Goal: Task Accomplishment & Management: Use online tool/utility

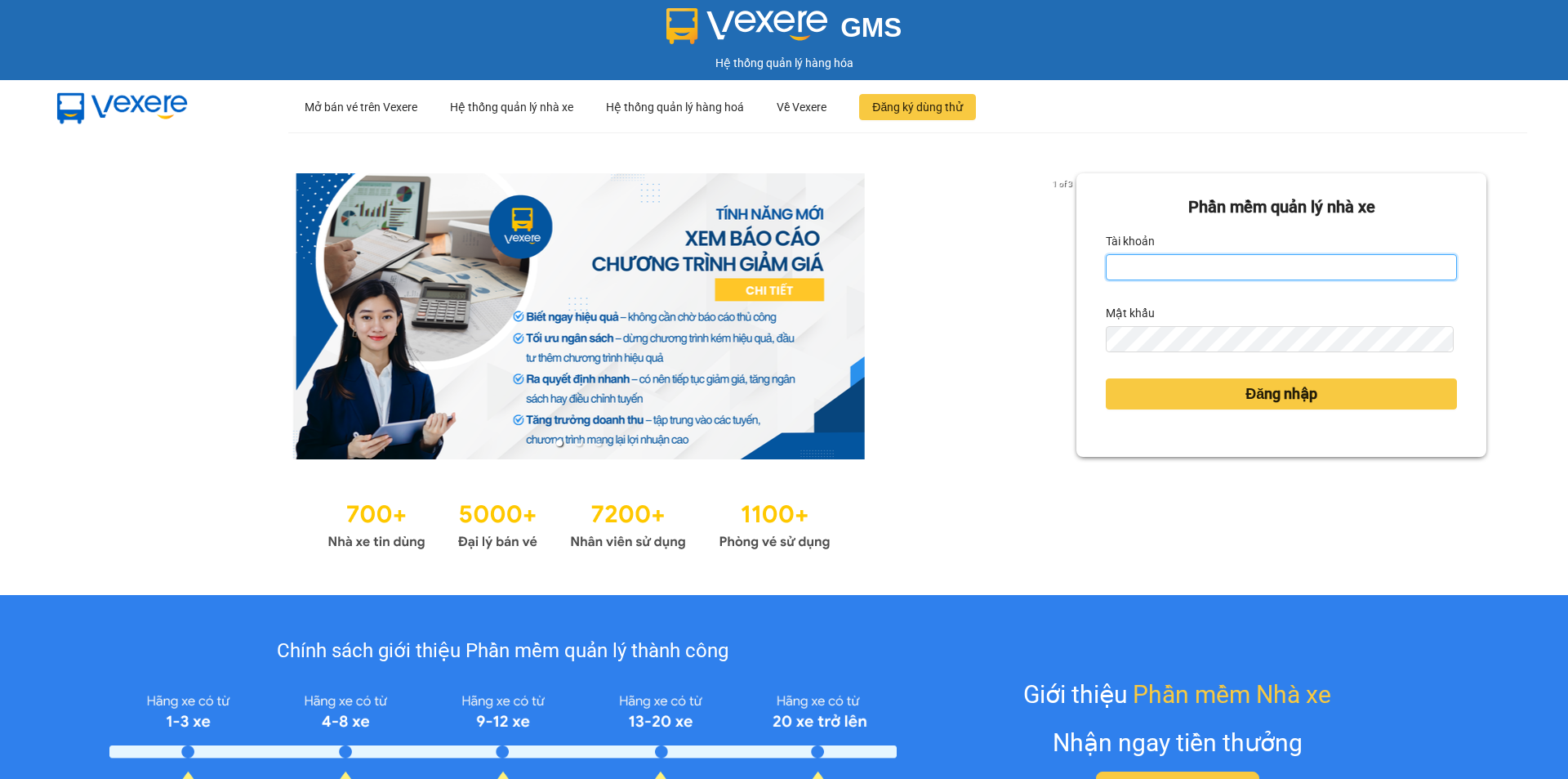
click at [1340, 272] on input "Tài khoản" at bounding box center [1281, 267] width 351 height 26
type input "tronghoang.apq"
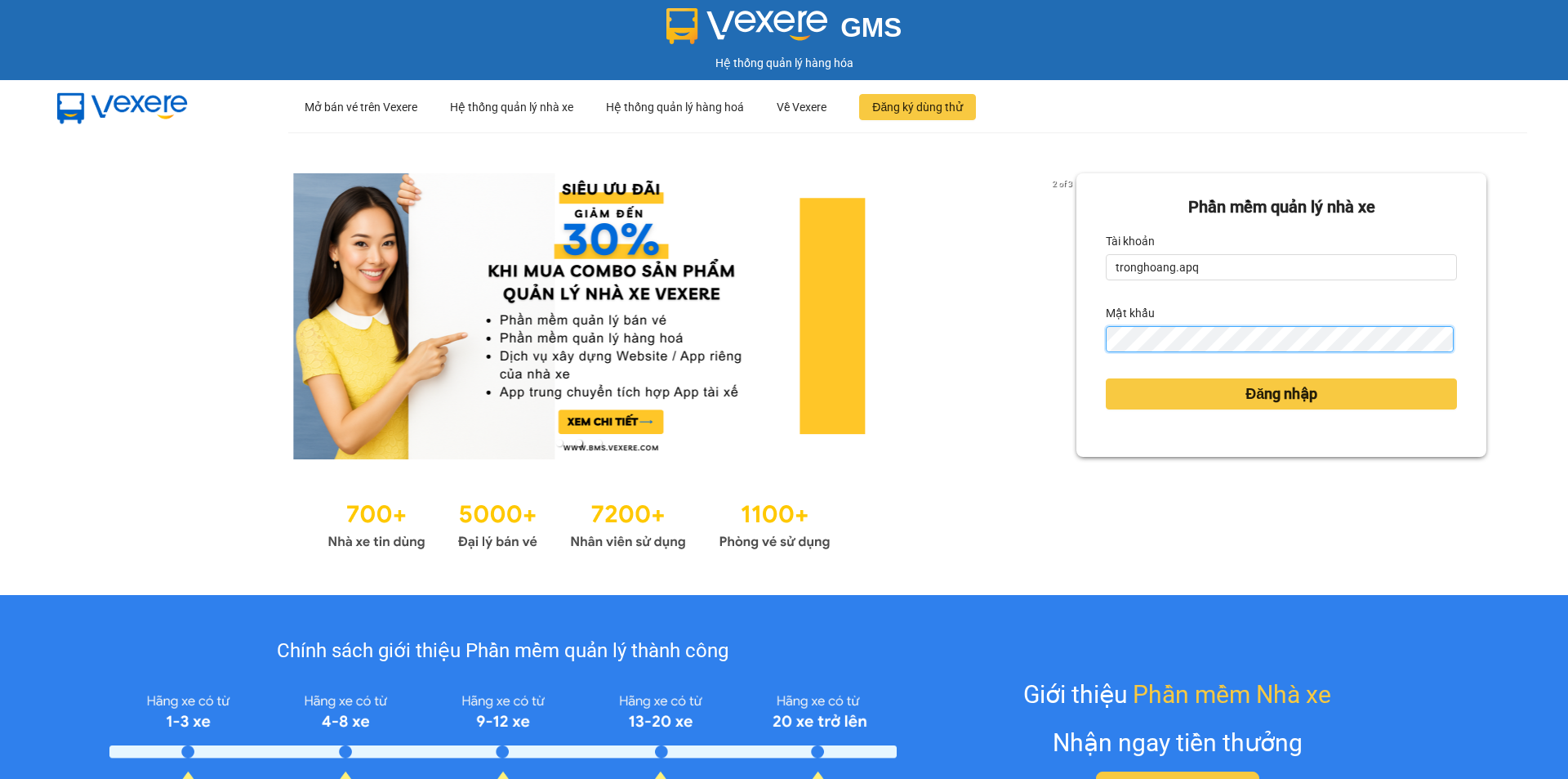
click at [1106, 378] on button "Đăng nhập" at bounding box center [1281, 393] width 351 height 31
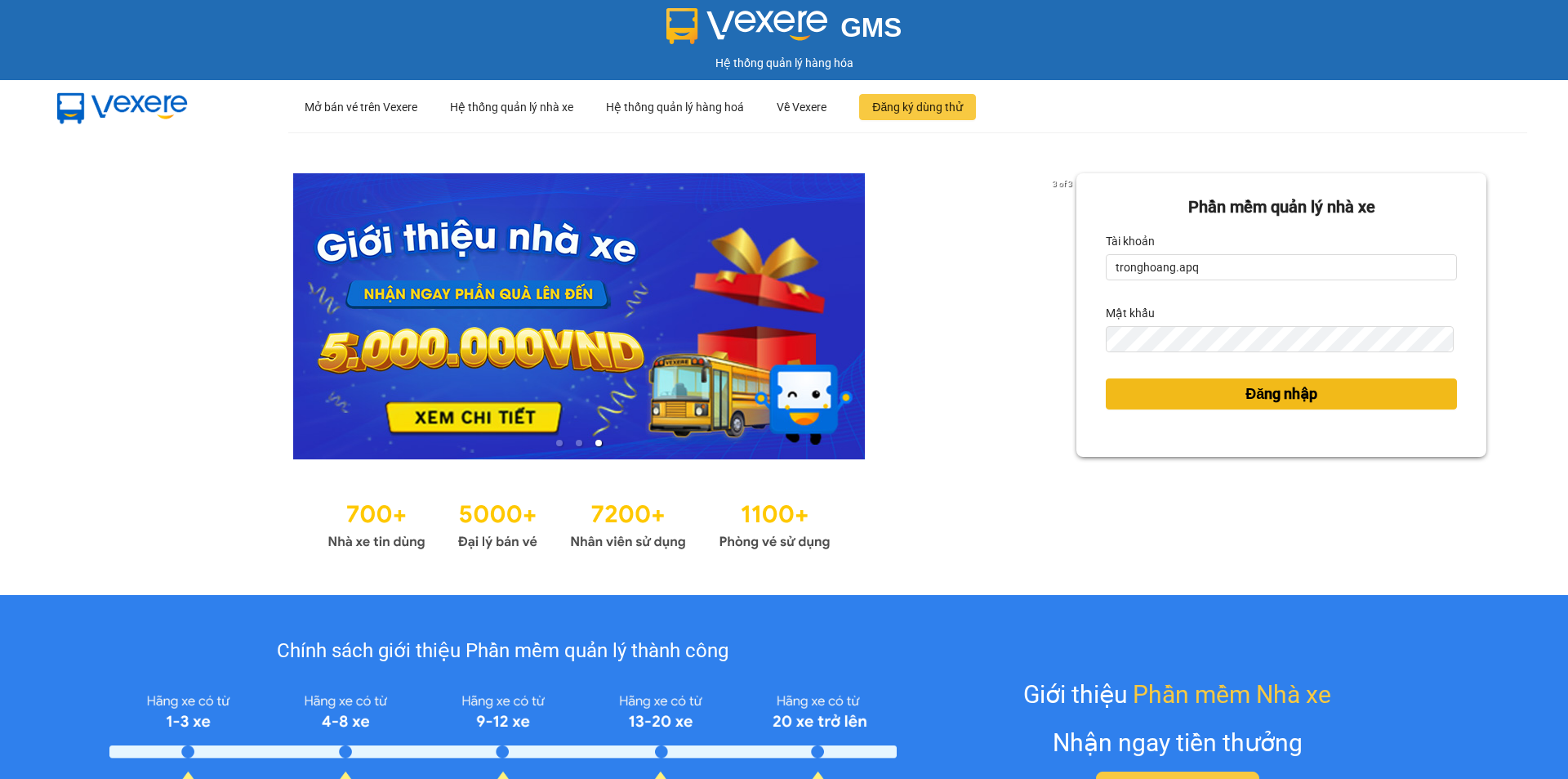
click at [1276, 392] on span "Đăng nhập" at bounding box center [1282, 394] width 72 height 23
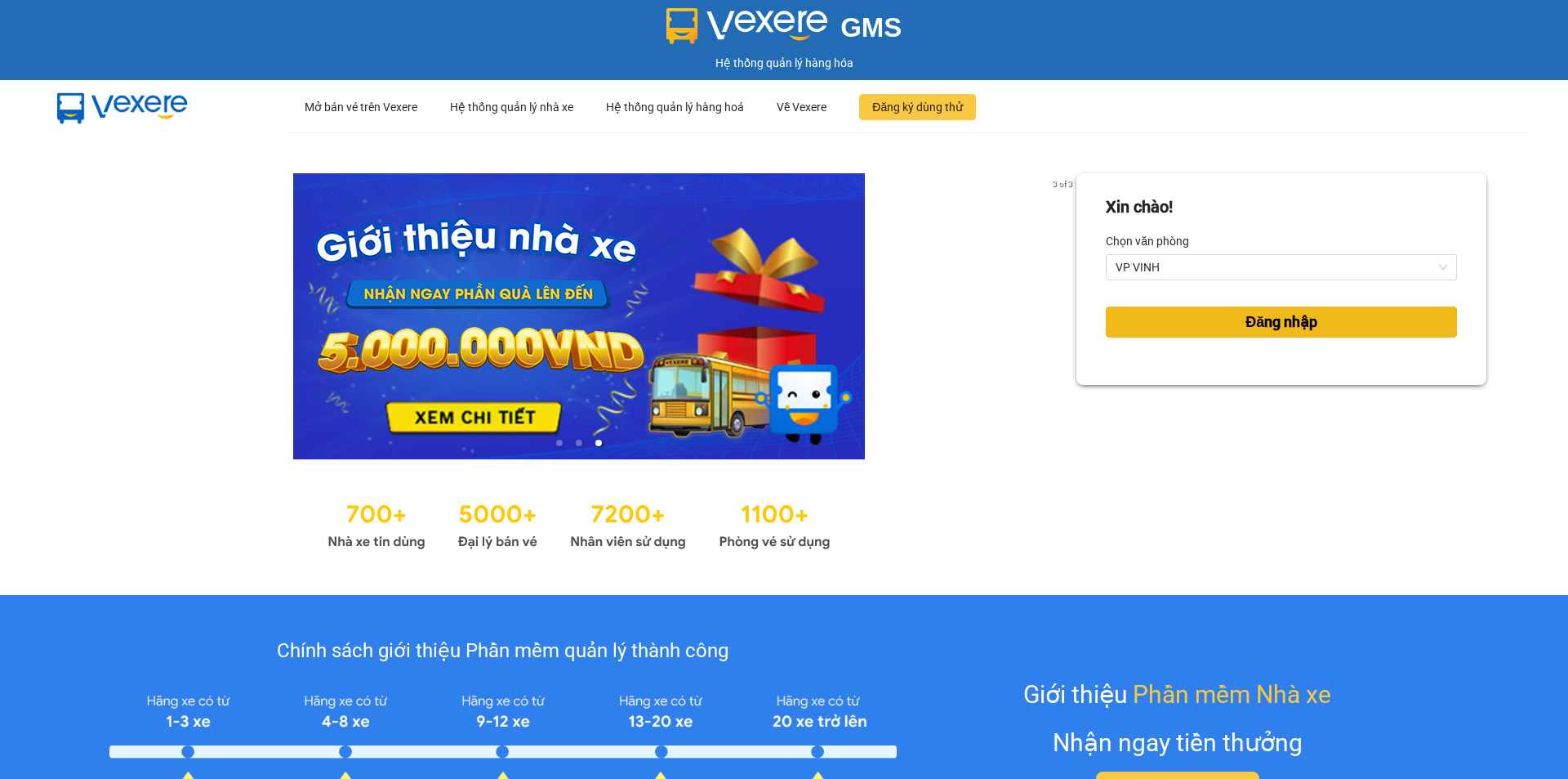
click at [1262, 313] on span "Đăng nhập" at bounding box center [1282, 322] width 72 height 23
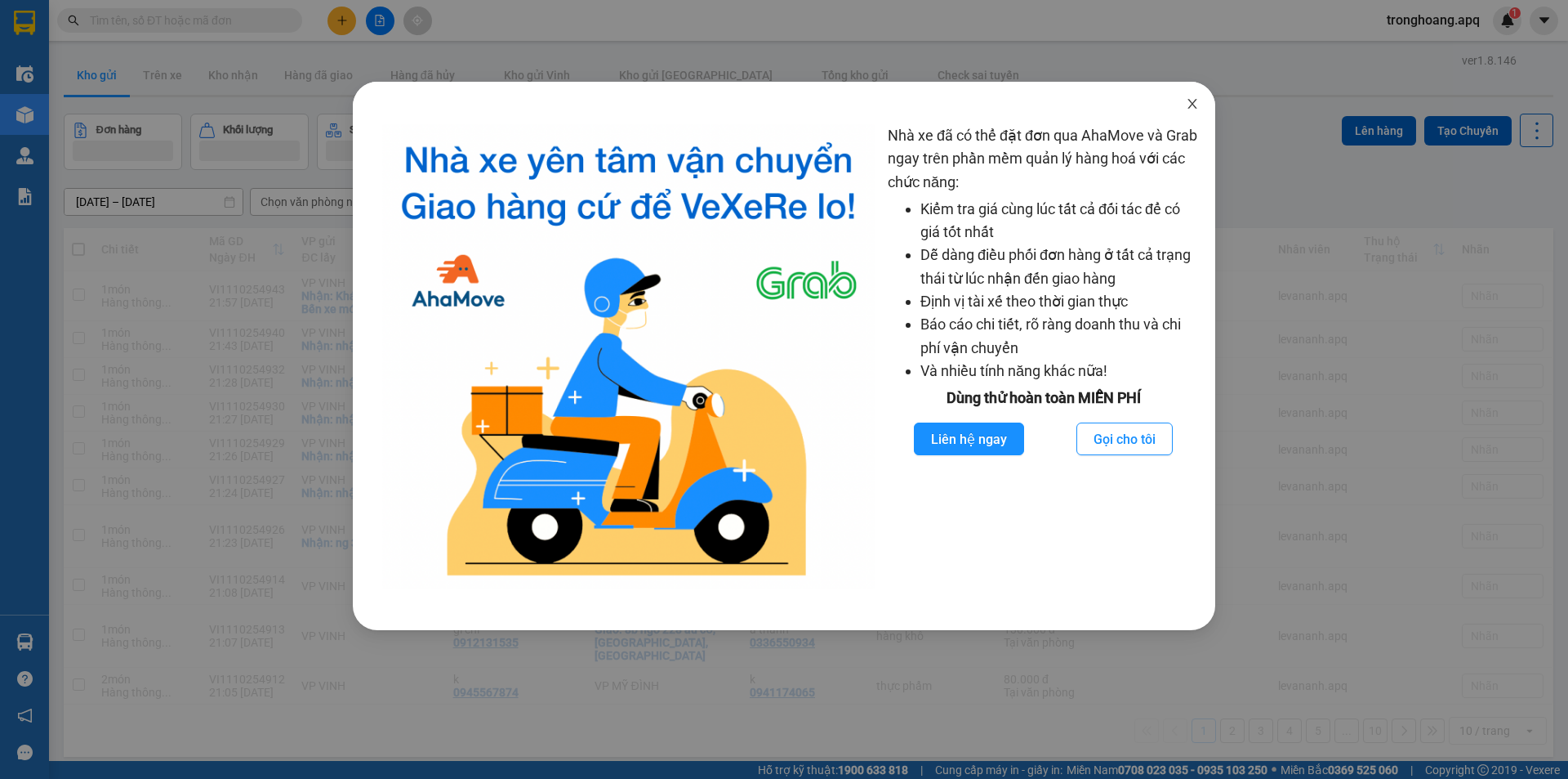
drag, startPoint x: 1179, startPoint y: 91, endPoint x: 1201, endPoint y: 108, distance: 27.8
click at [1189, 101] on span "Close" at bounding box center [1193, 105] width 46 height 46
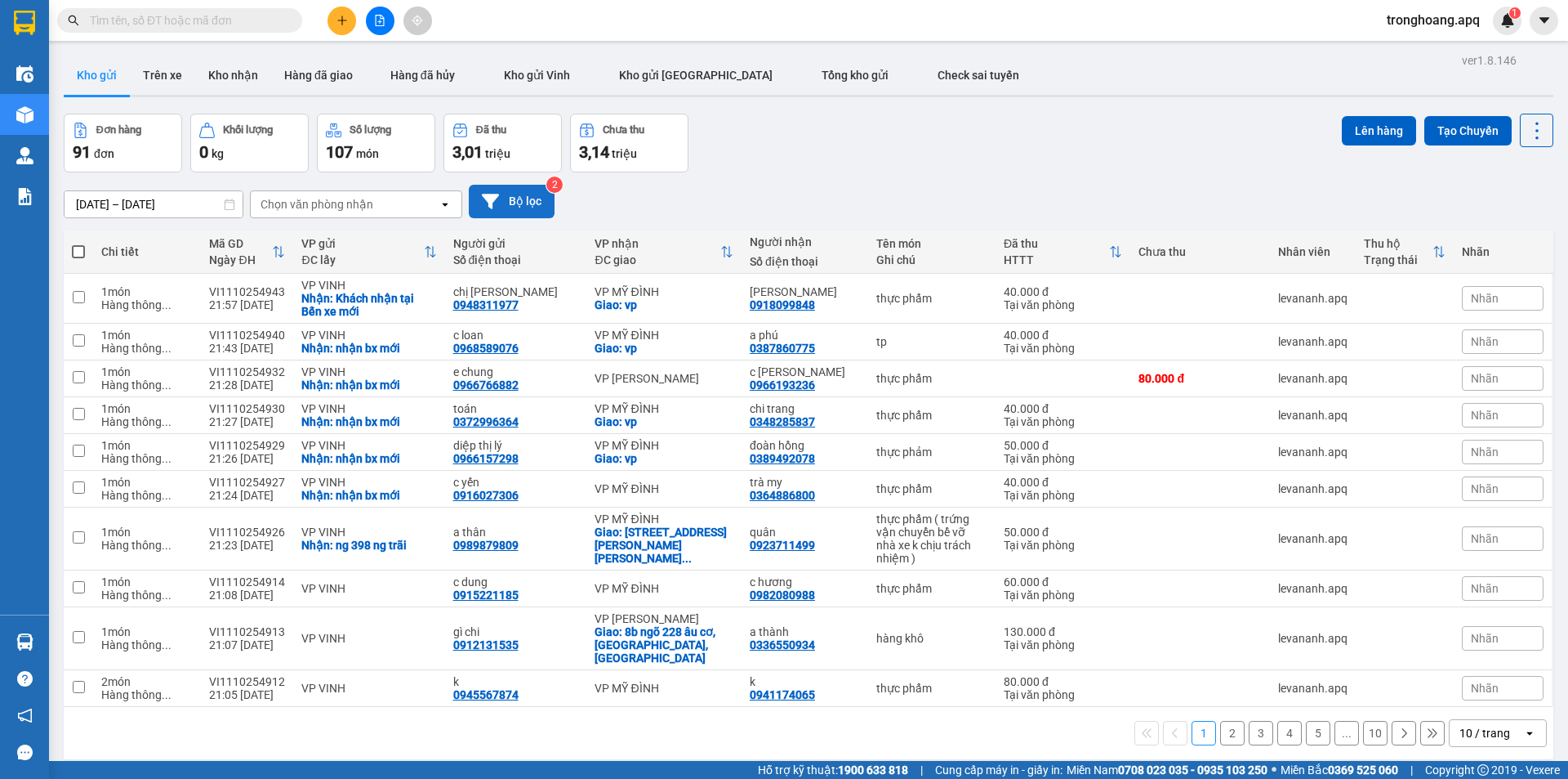
click at [544, 212] on button "Bộ lọc" at bounding box center [512, 202] width 86 height 34
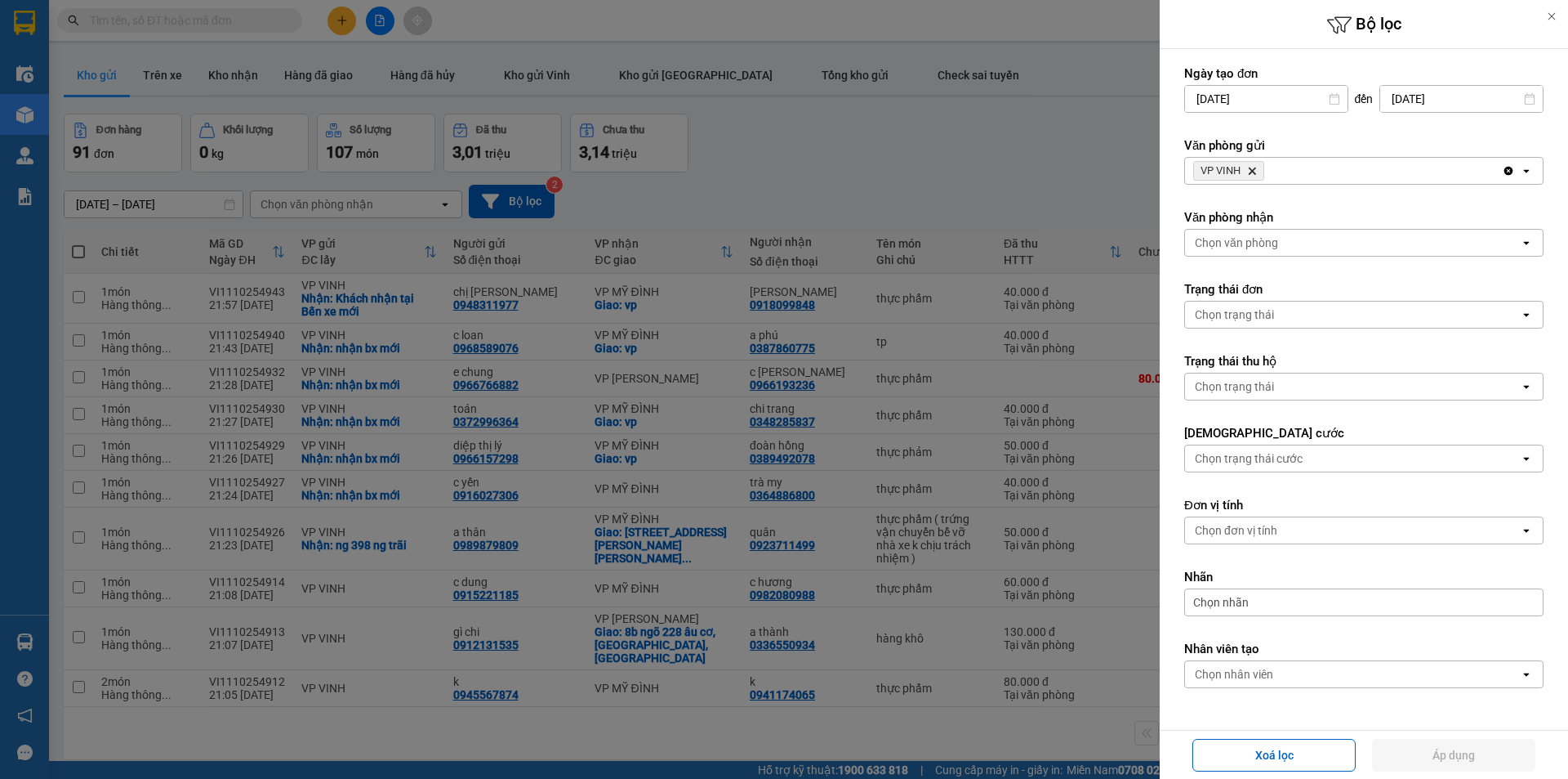
click at [1254, 171] on icon "VP VINH, close by backspace" at bounding box center [1252, 171] width 7 height 7
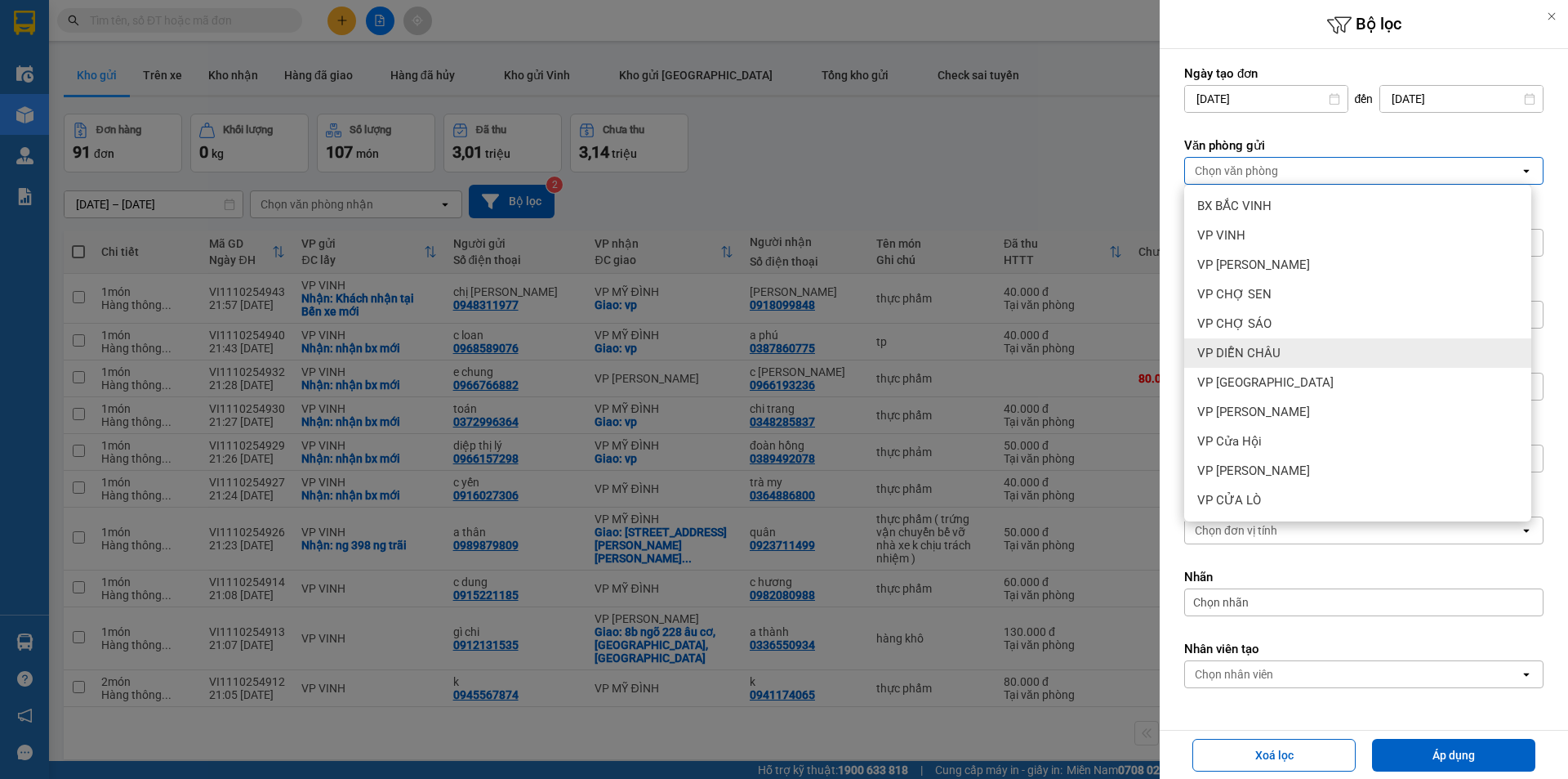
click at [1271, 360] on span "VP DIỄN CHÂU" at bounding box center [1238, 353] width 83 height 16
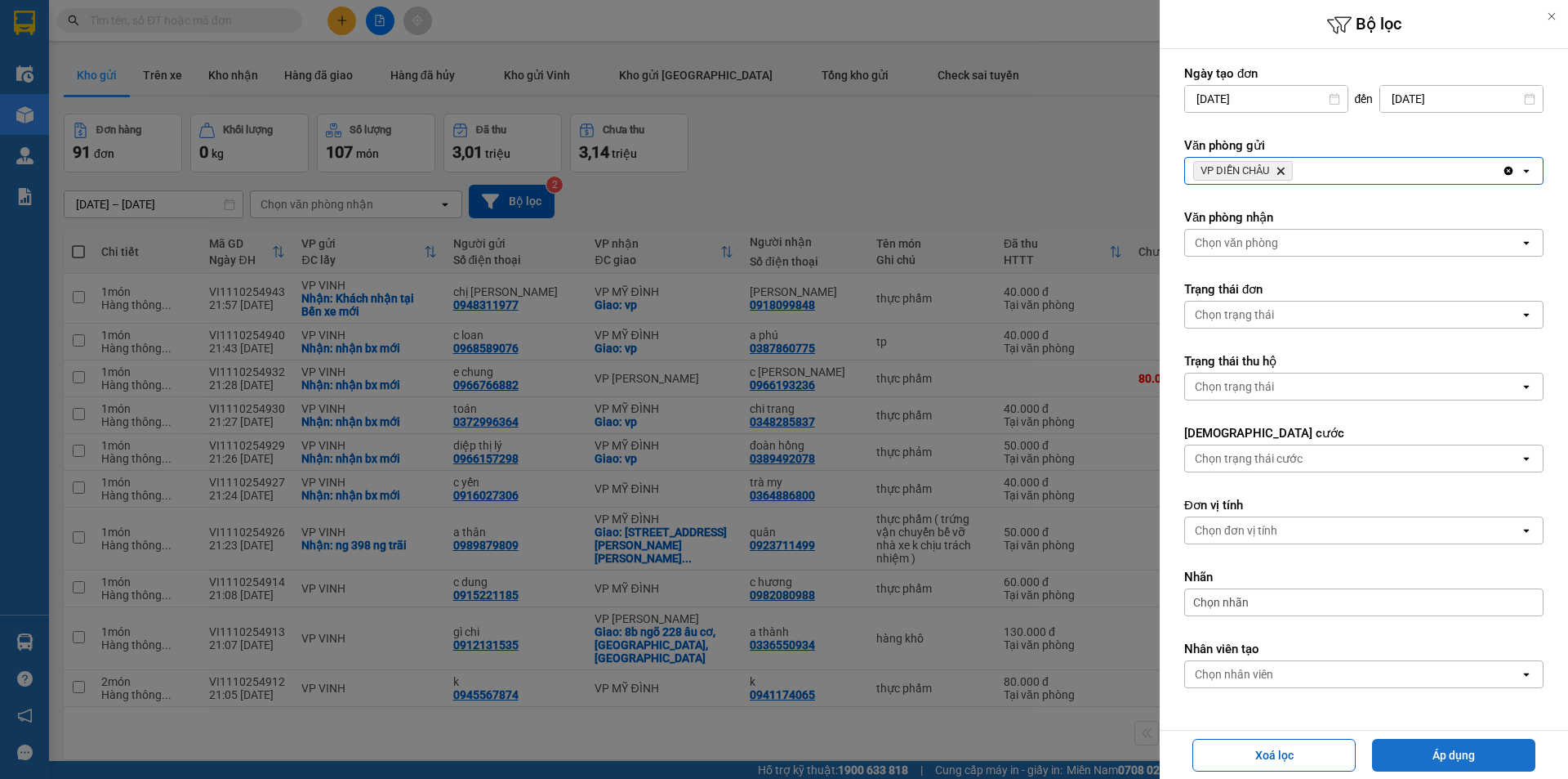
click at [1390, 749] on button "Áp dụng" at bounding box center [1453, 755] width 163 height 33
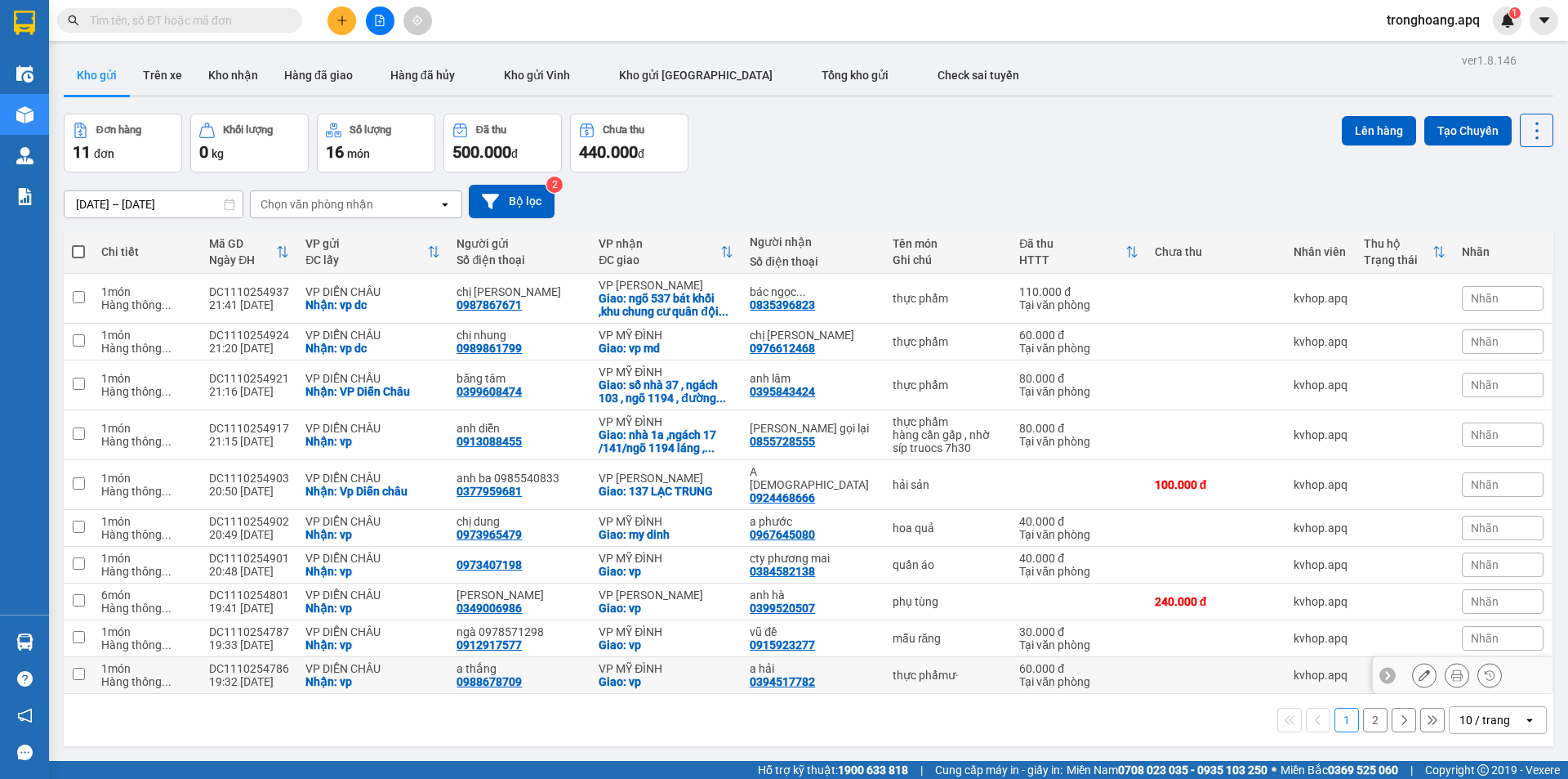
click at [693, 662] on div "VP MỸ ĐÌNH" at bounding box center [666, 668] width 135 height 13
checkbox input "true"
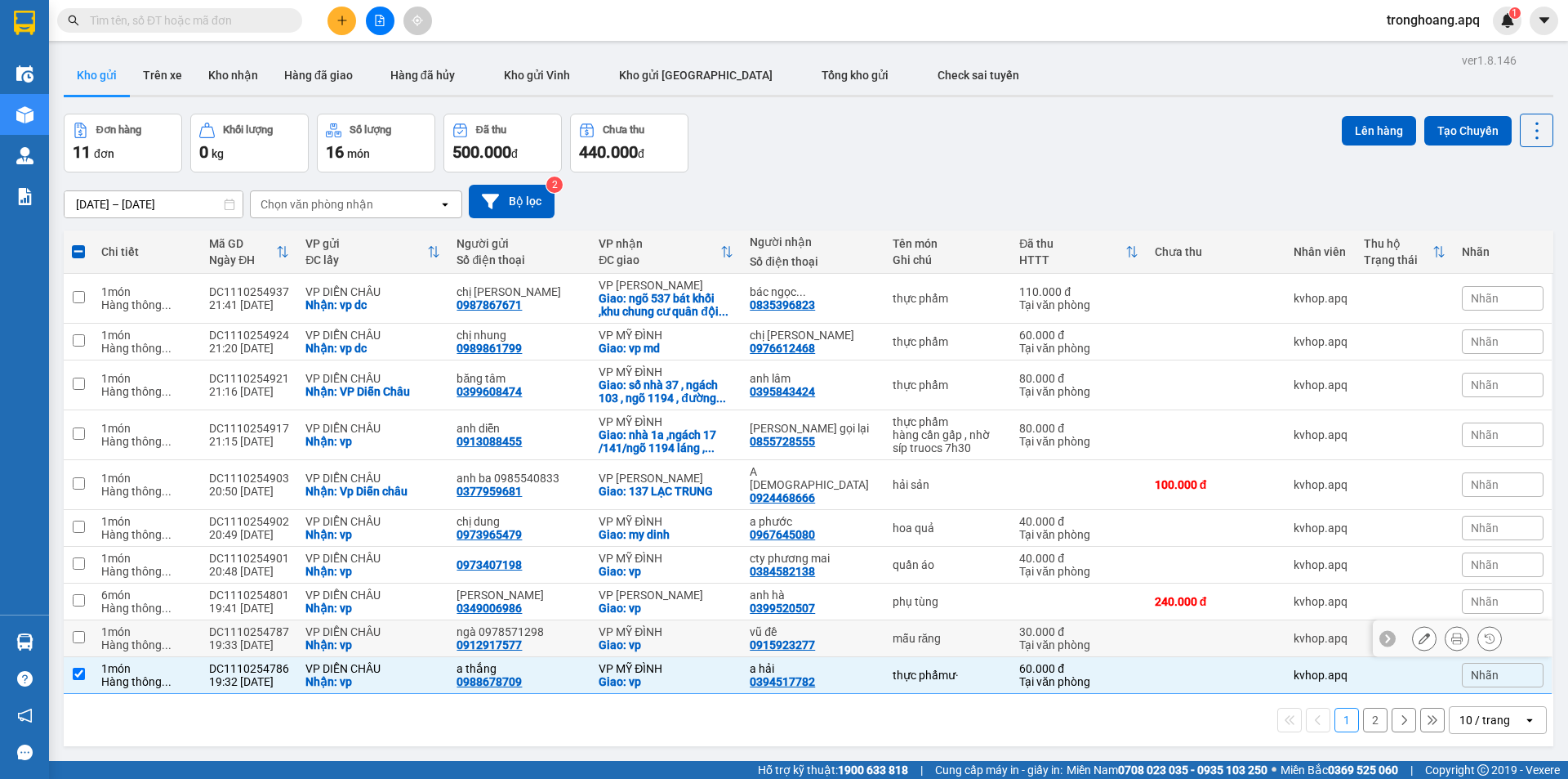
click at [690, 625] on div "VP MỸ ĐÌNH" at bounding box center [666, 631] width 135 height 13
checkbox input "true"
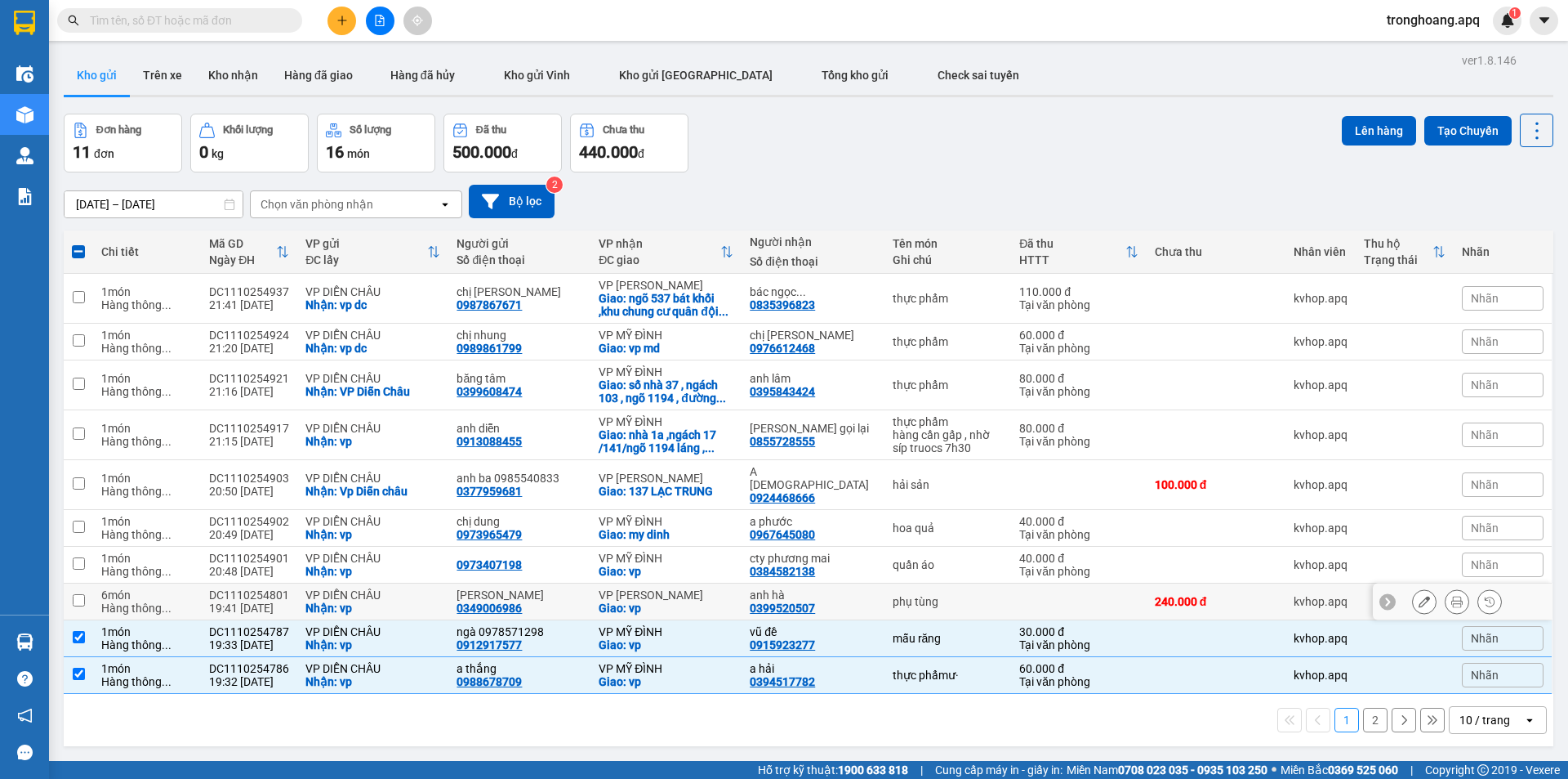
click at [675, 602] on div "Giao: vp" at bounding box center [666, 608] width 135 height 13
checkbox input "true"
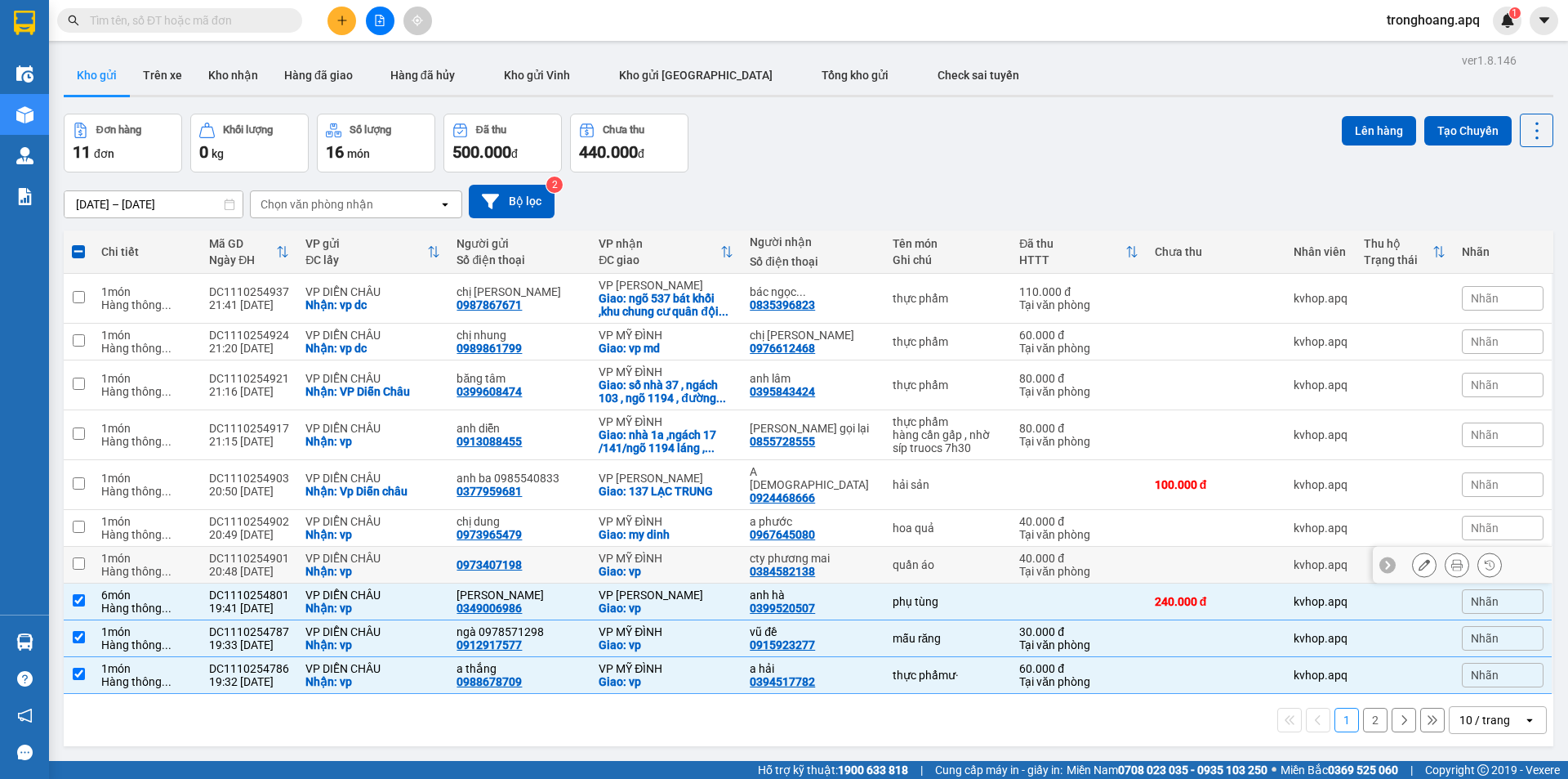
click at [665, 552] on div "VP MỸ ĐÌNH" at bounding box center [666, 558] width 135 height 13
checkbox input "true"
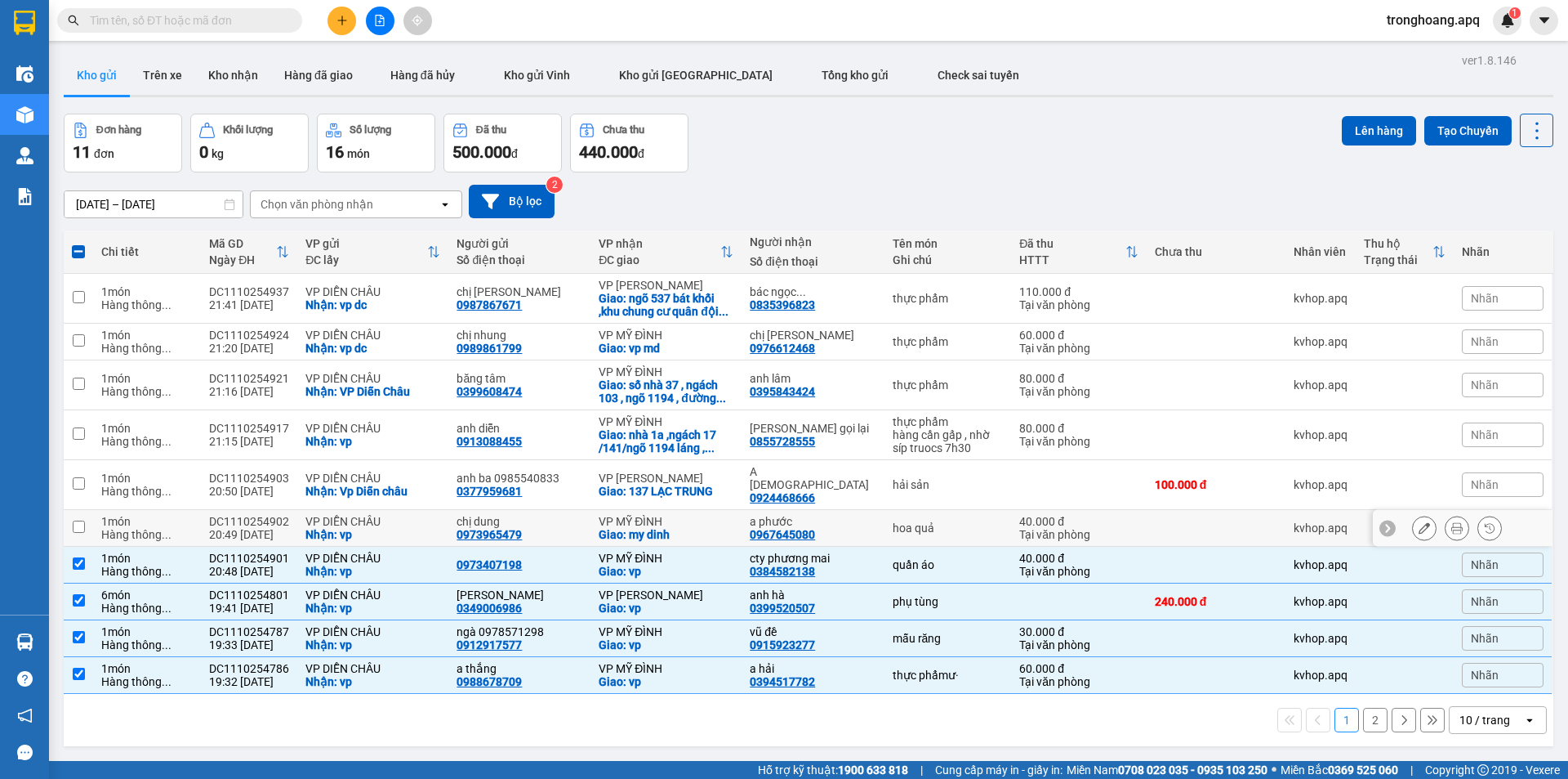
click at [664, 515] on div "VP MỸ ĐÌNH" at bounding box center [666, 521] width 135 height 13
checkbox input "true"
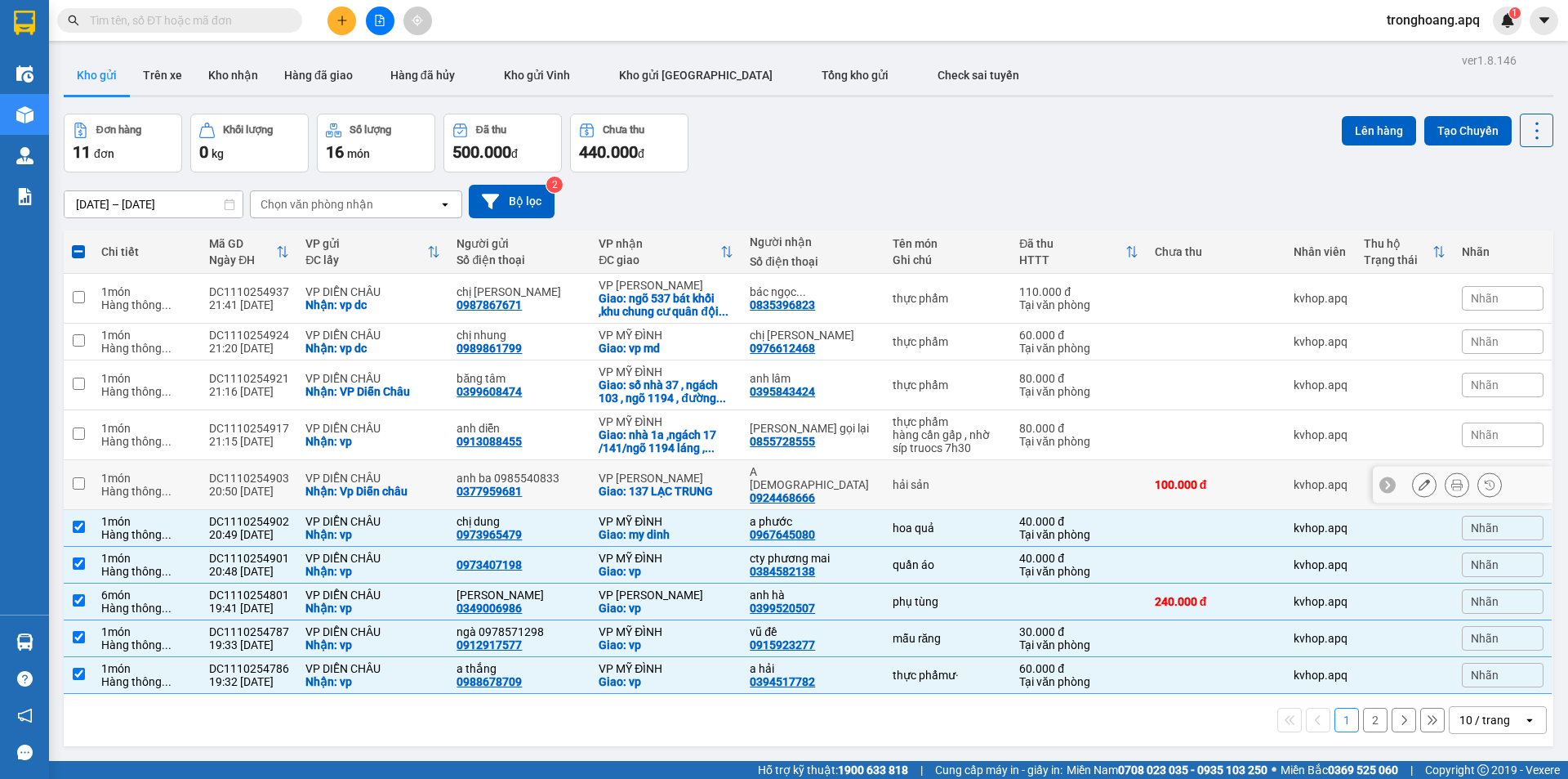
click at [663, 485] on div "Giao: 137 LẠC TRUNG" at bounding box center [666, 491] width 135 height 13
checkbox input "true"
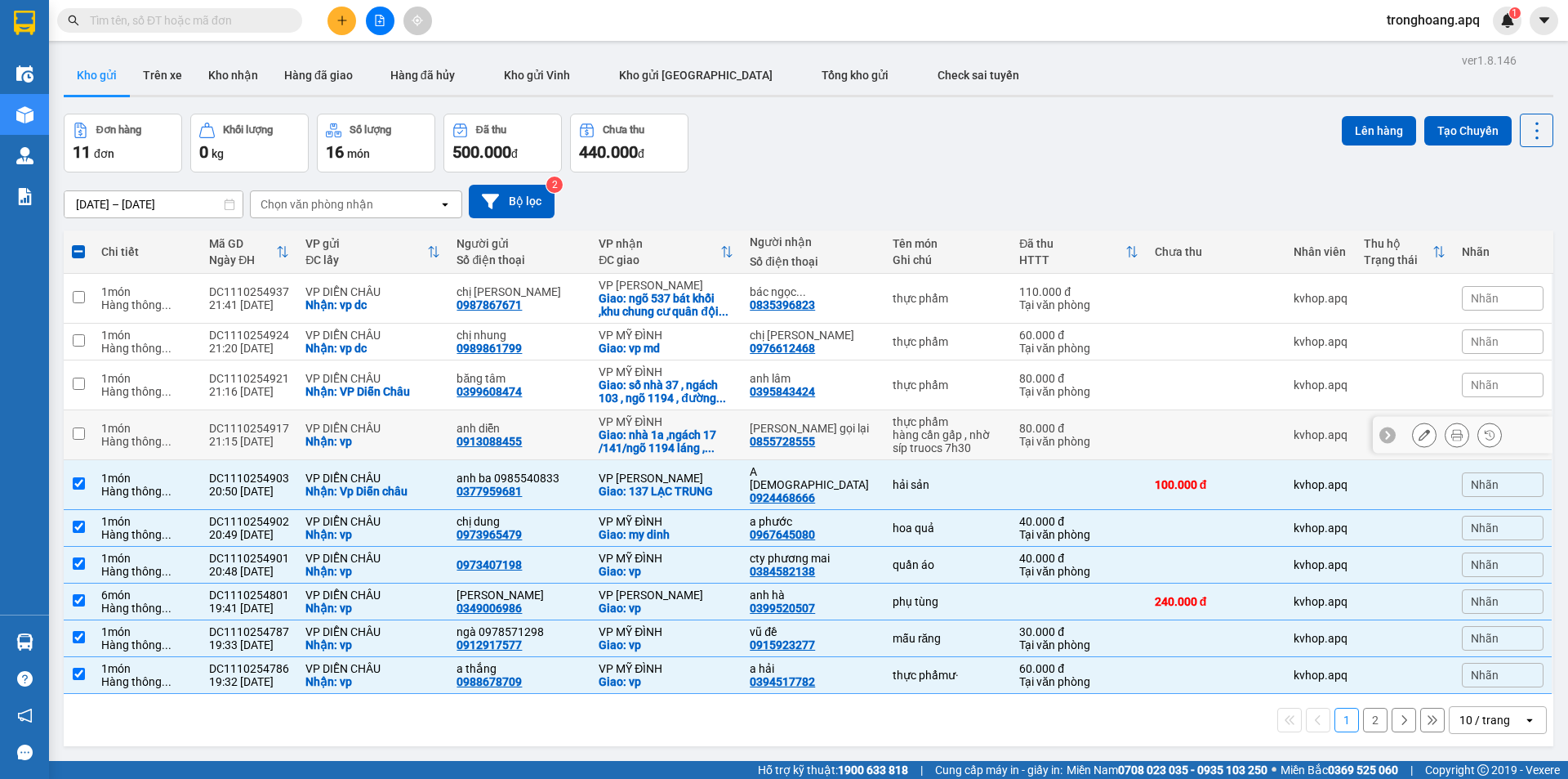
click at [660, 444] on div "Giao: nhà 1a ,ngách 17 /141/ngõ 1194 láng , ..." at bounding box center [666, 441] width 135 height 26
checkbox input "true"
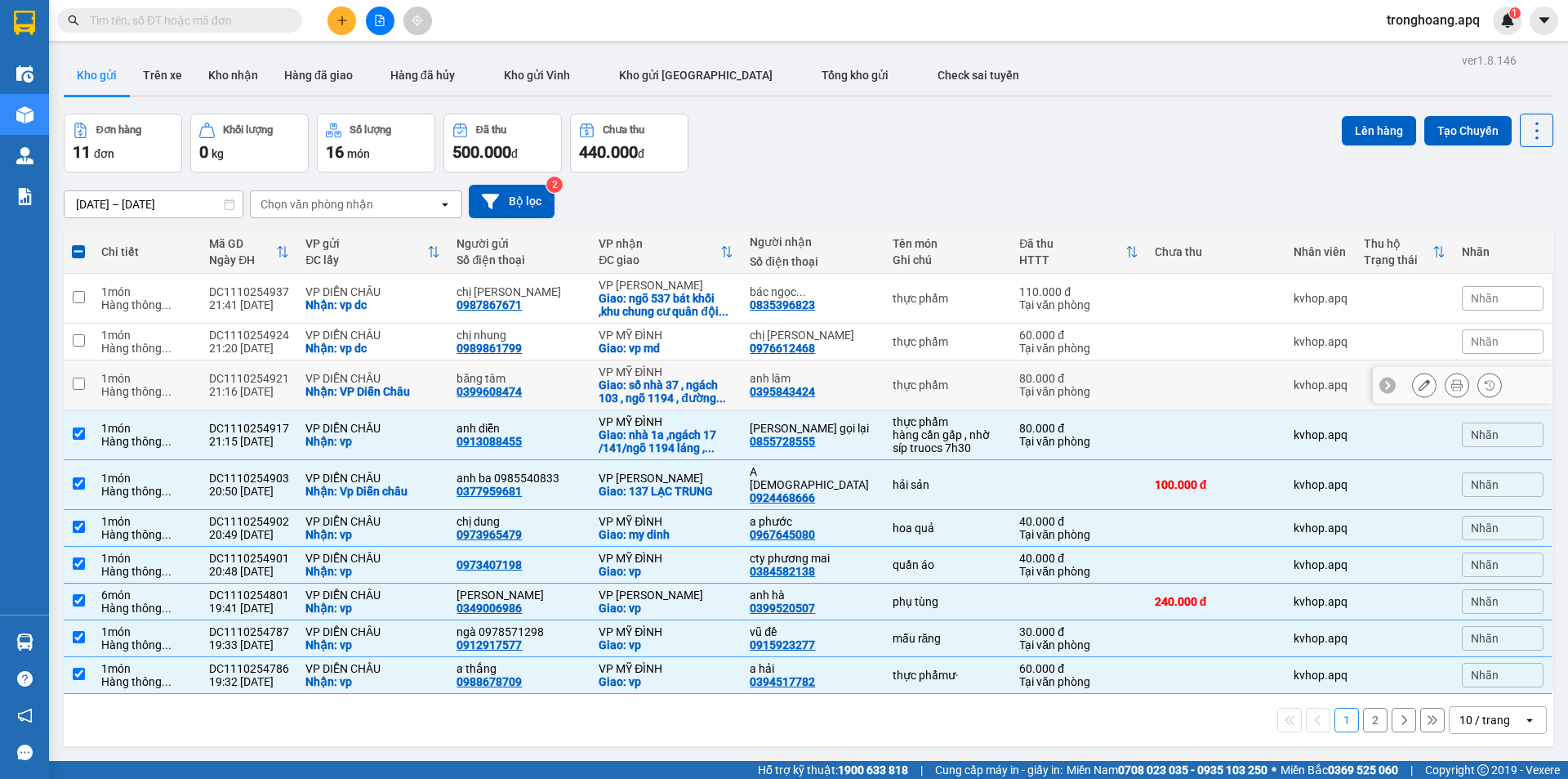
click at [665, 390] on div "Giao: số nhà 37 , ngách 103 , ngõ 1194 , đường ..." at bounding box center [666, 391] width 135 height 26
checkbox input "true"
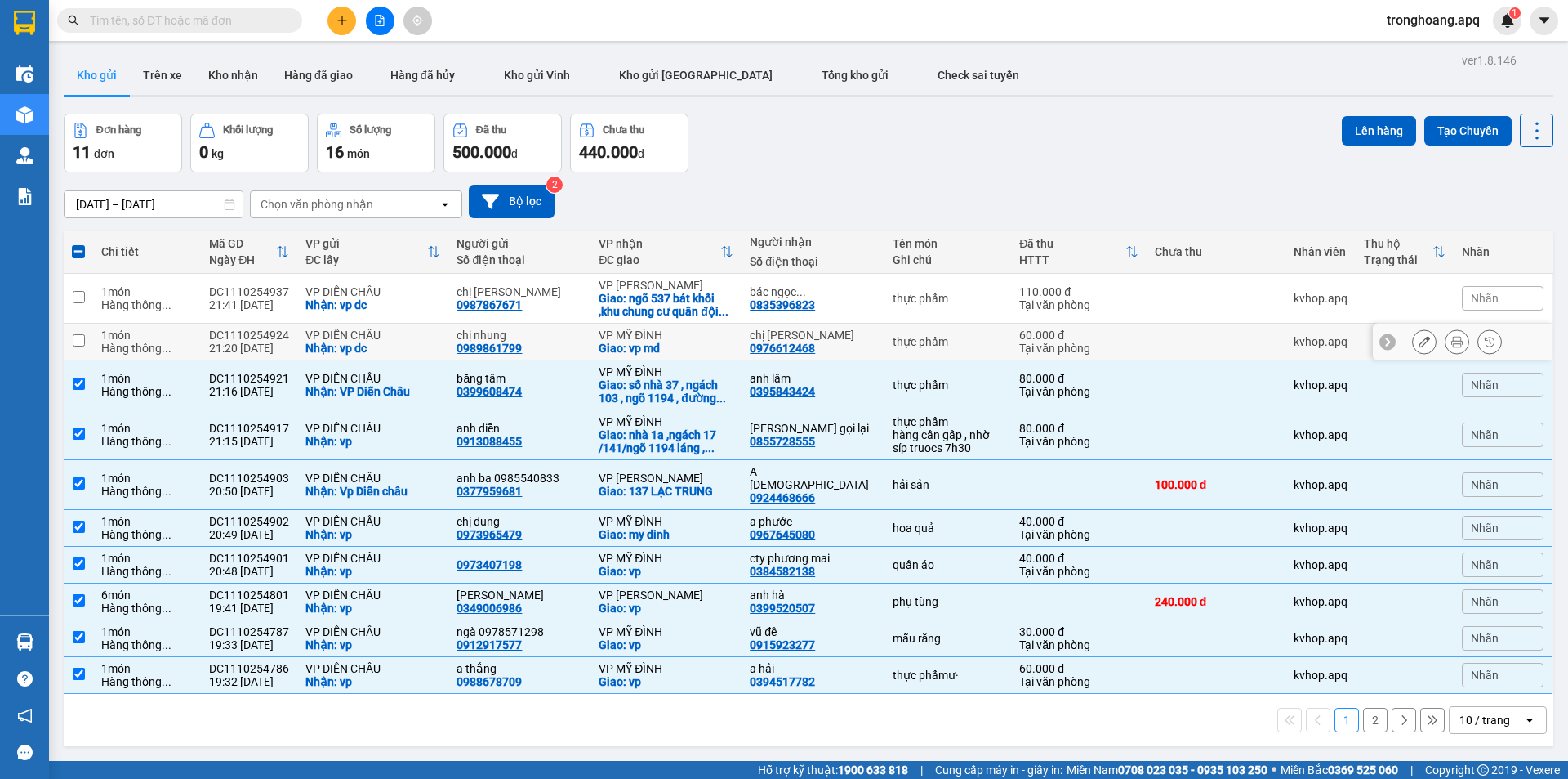
click at [683, 333] on div "VP MỸ ĐÌNH" at bounding box center [666, 335] width 135 height 13
checkbox input "true"
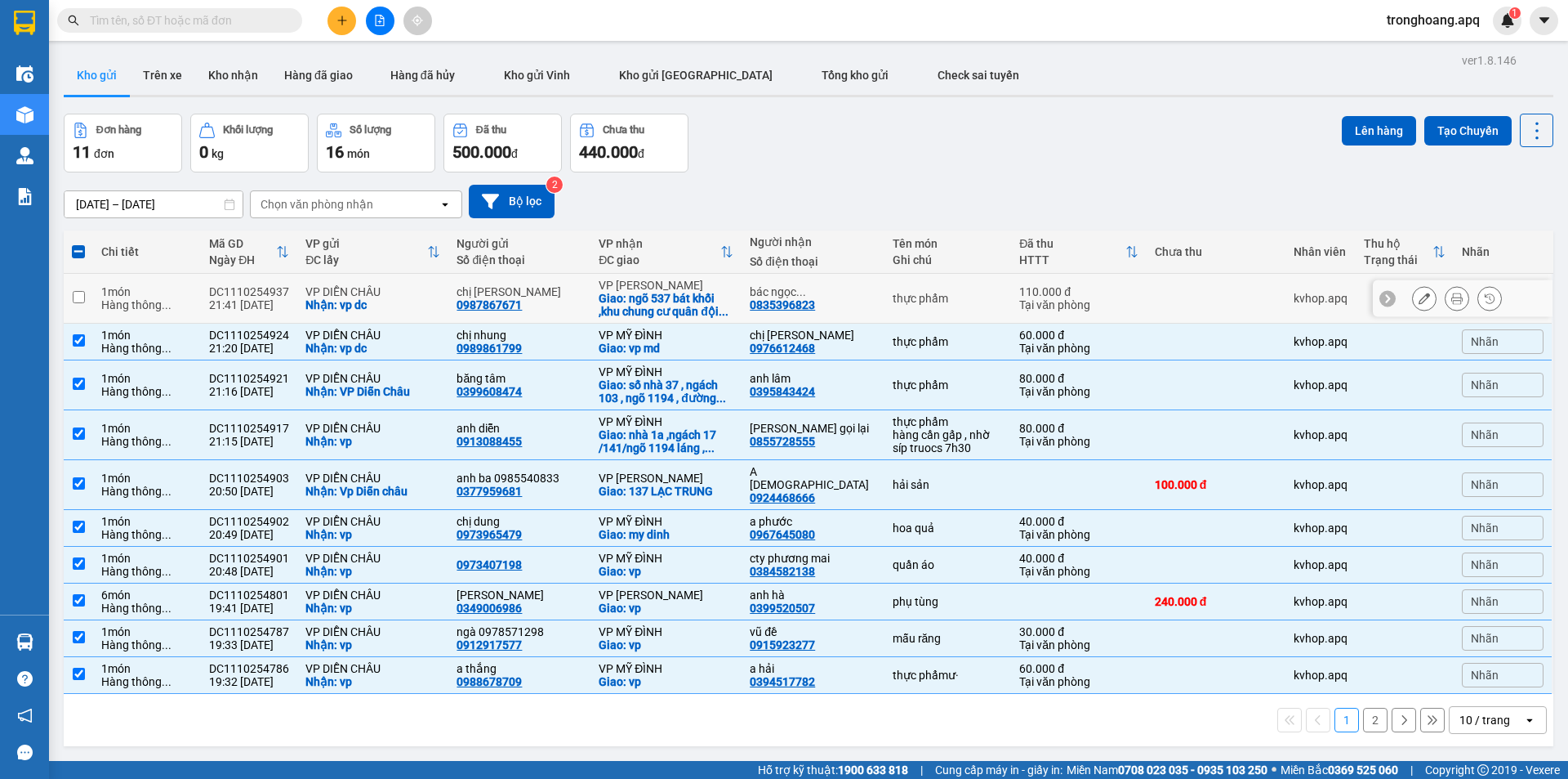
click at [686, 292] on div "Giao: ngõ 537 bát khối ,khu chung cư quân đội ..." at bounding box center [666, 305] width 135 height 26
checkbox input "true"
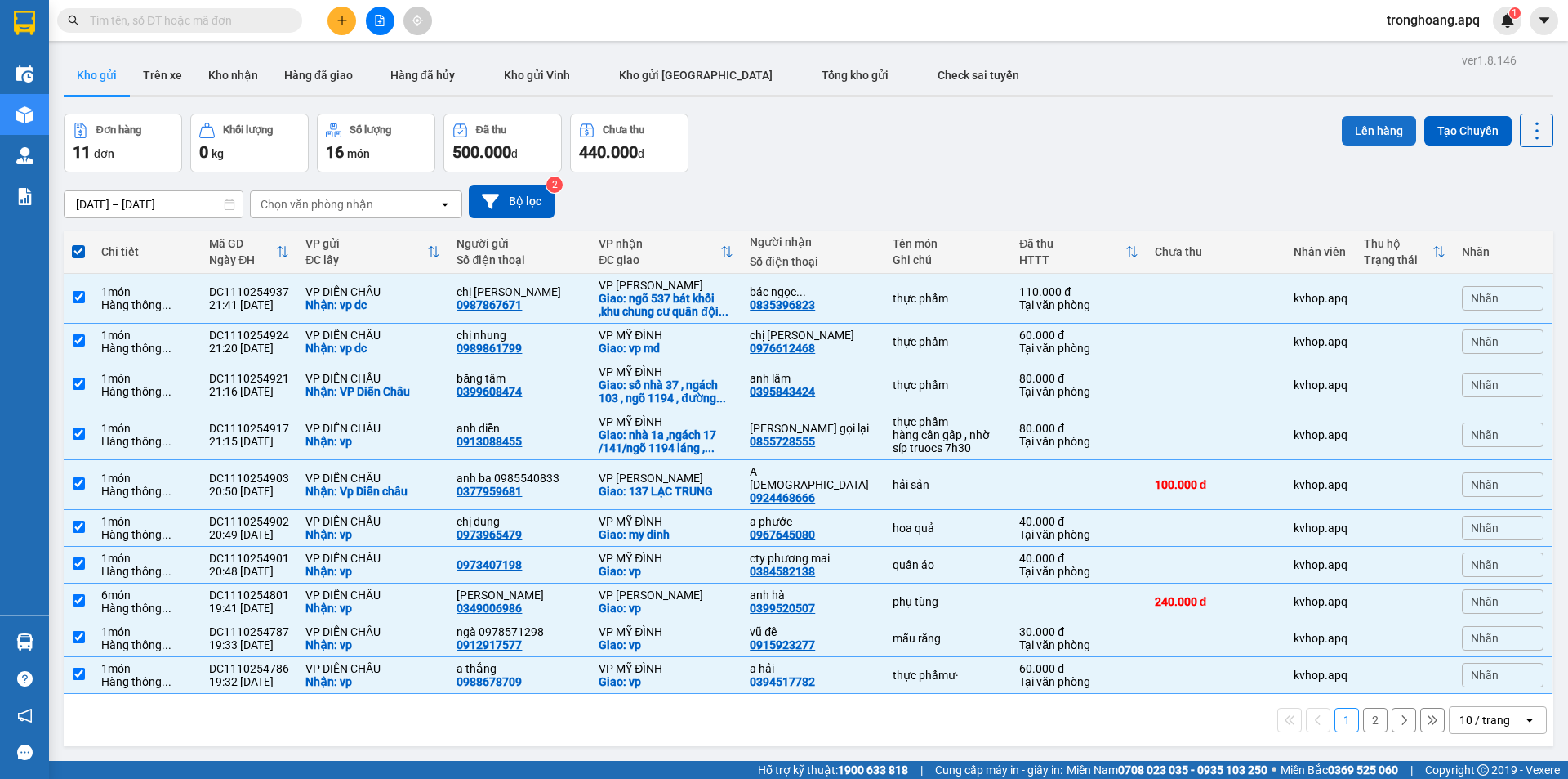
click at [1354, 126] on button "Lên hàng" at bounding box center [1379, 130] width 74 height 29
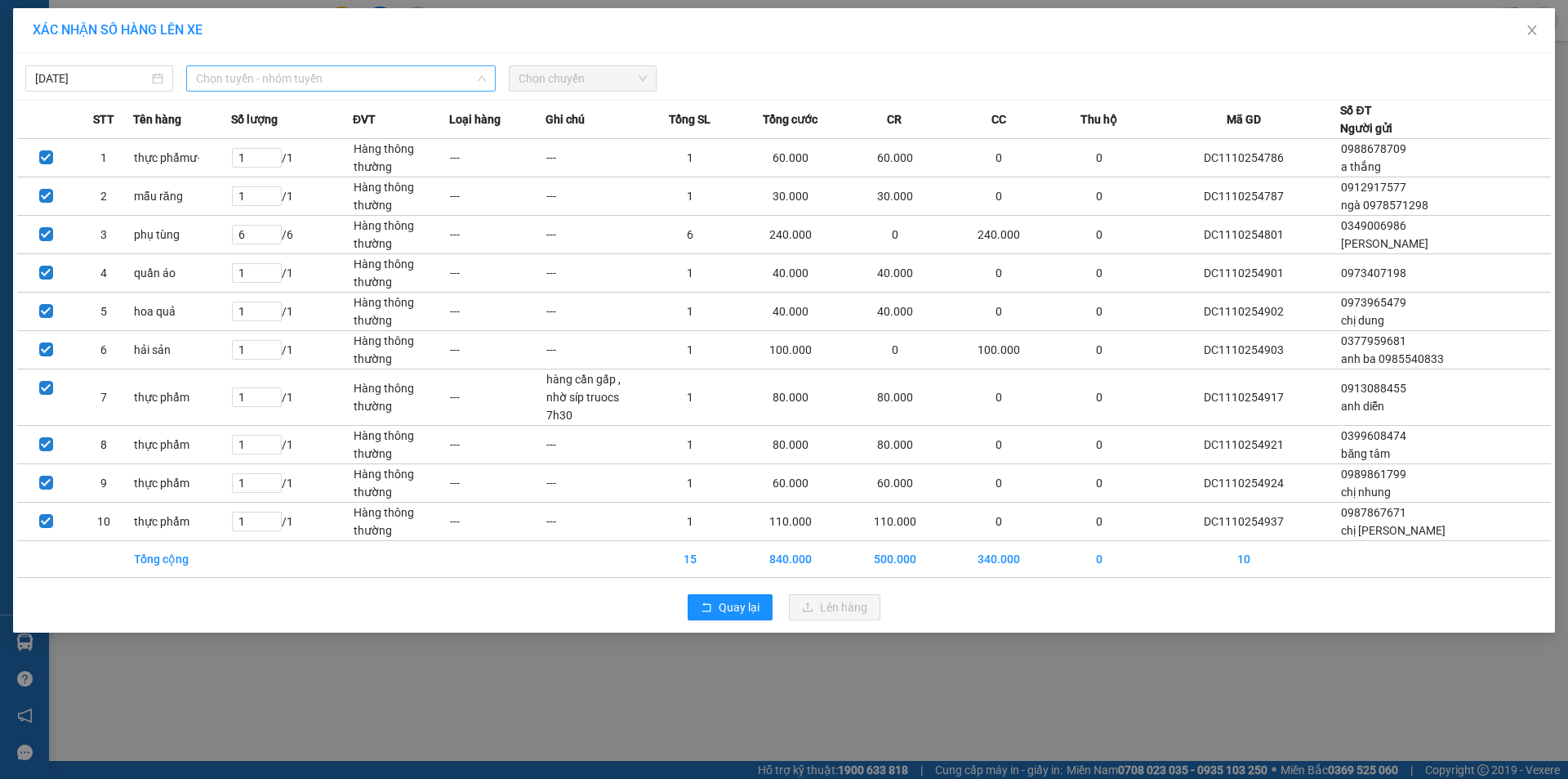
click at [333, 84] on span "Chọn tuyến - nhóm tuyến" at bounding box center [341, 78] width 290 height 25
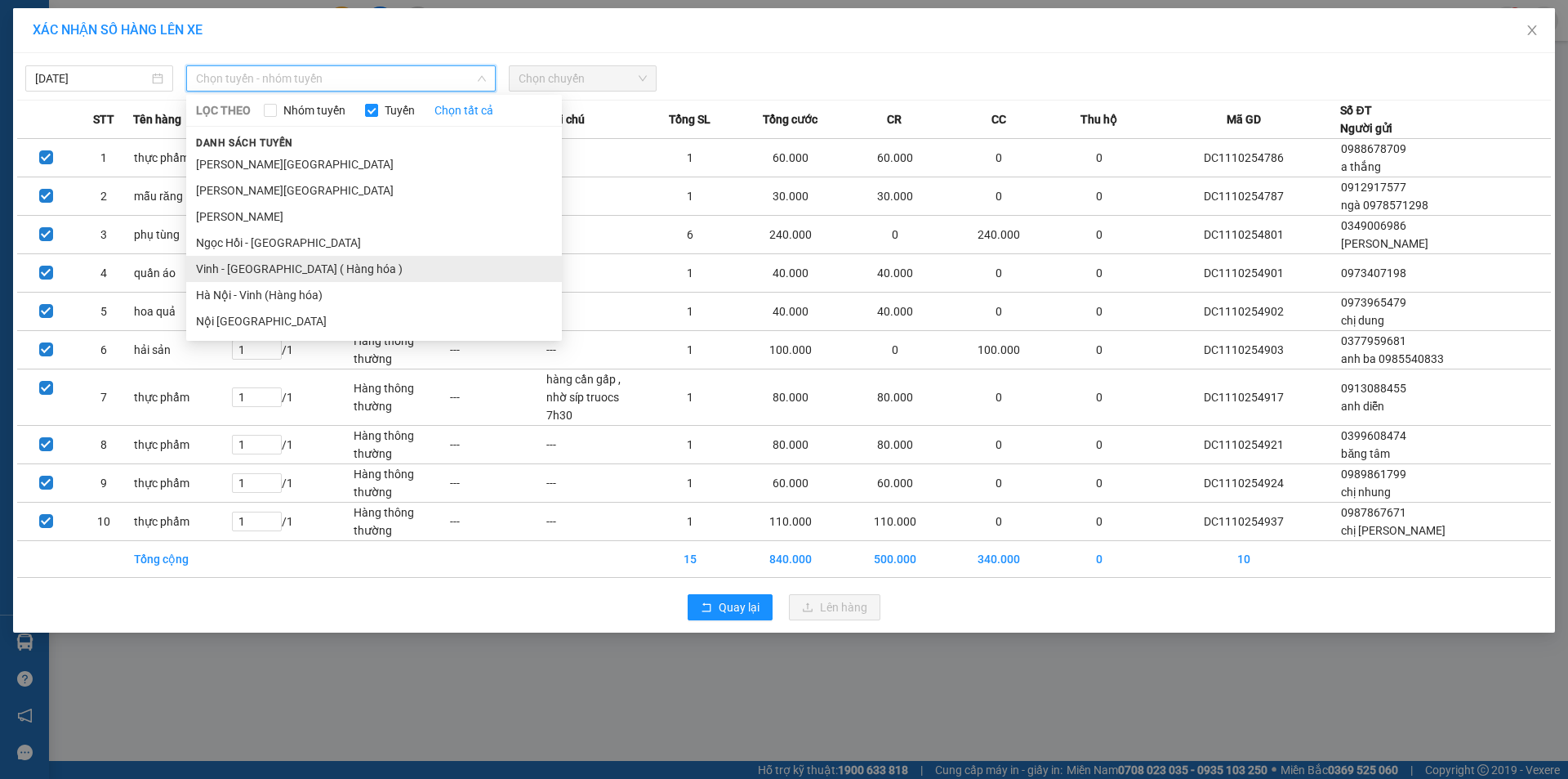
click at [294, 266] on li "Vinh - [GEOGRAPHIC_DATA] ( Hàng hóa )" at bounding box center [374, 269] width 376 height 26
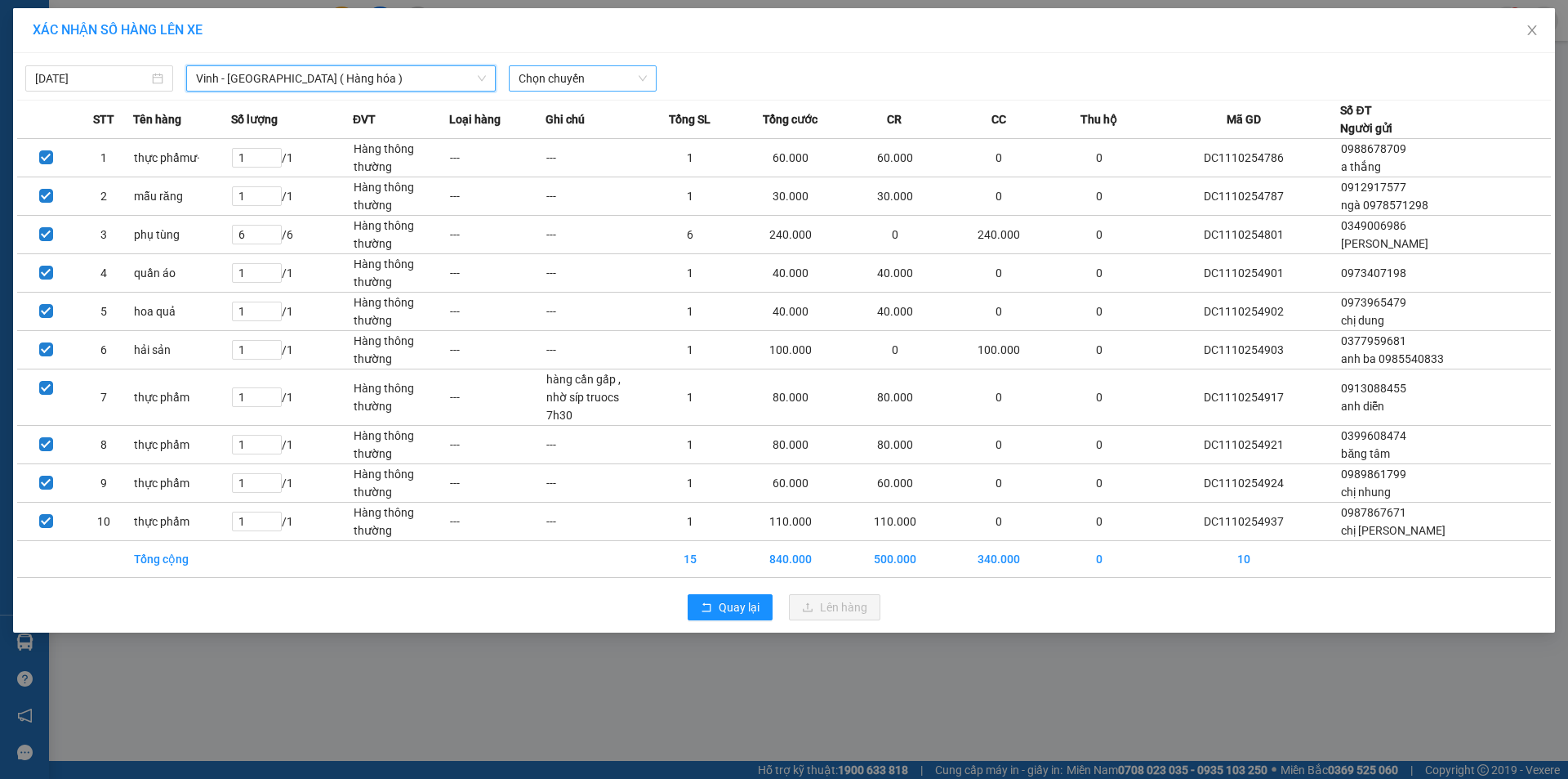
click at [547, 74] on span "Chọn chuyến" at bounding box center [583, 78] width 128 height 25
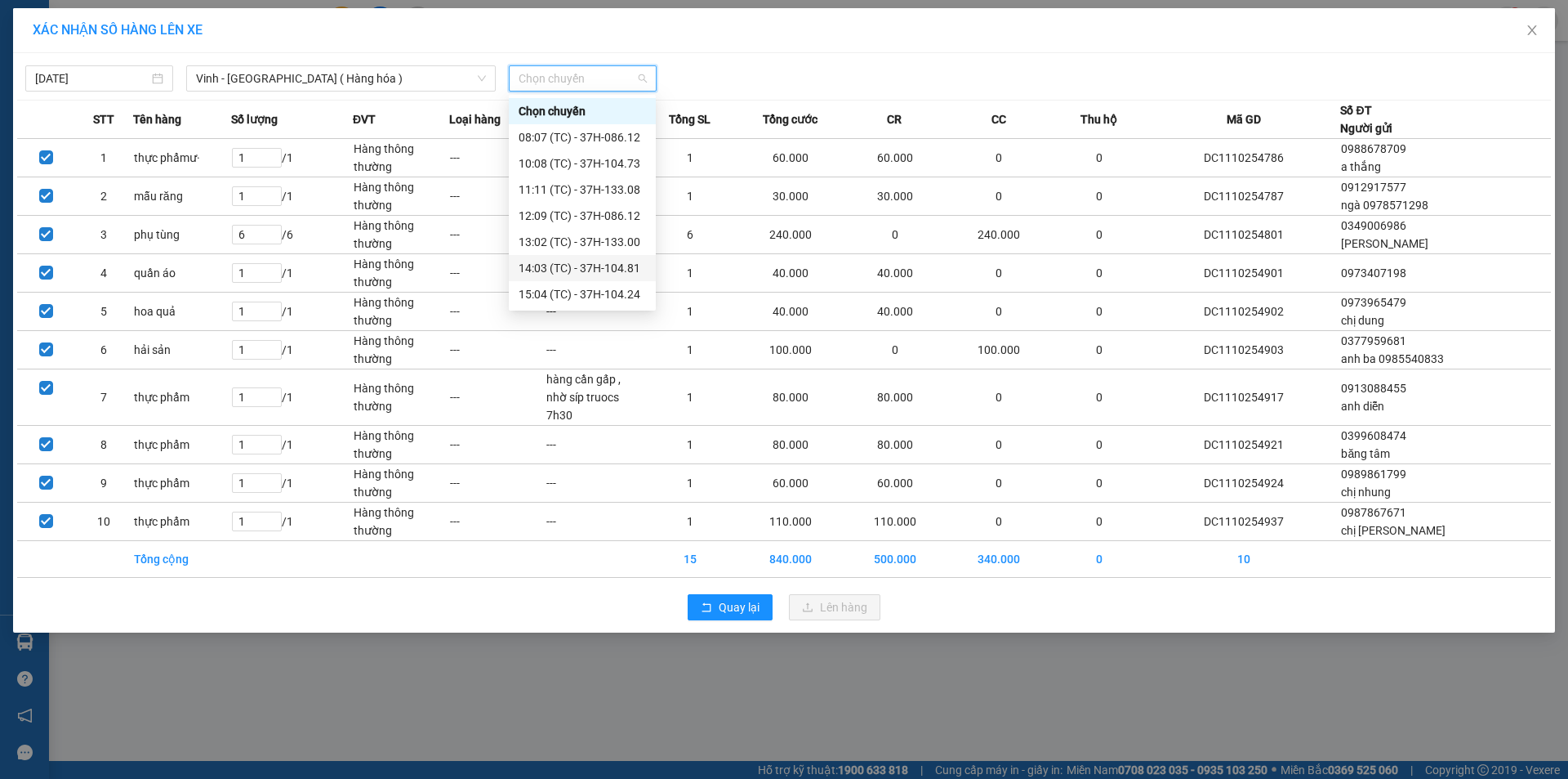
scroll to position [82, 0]
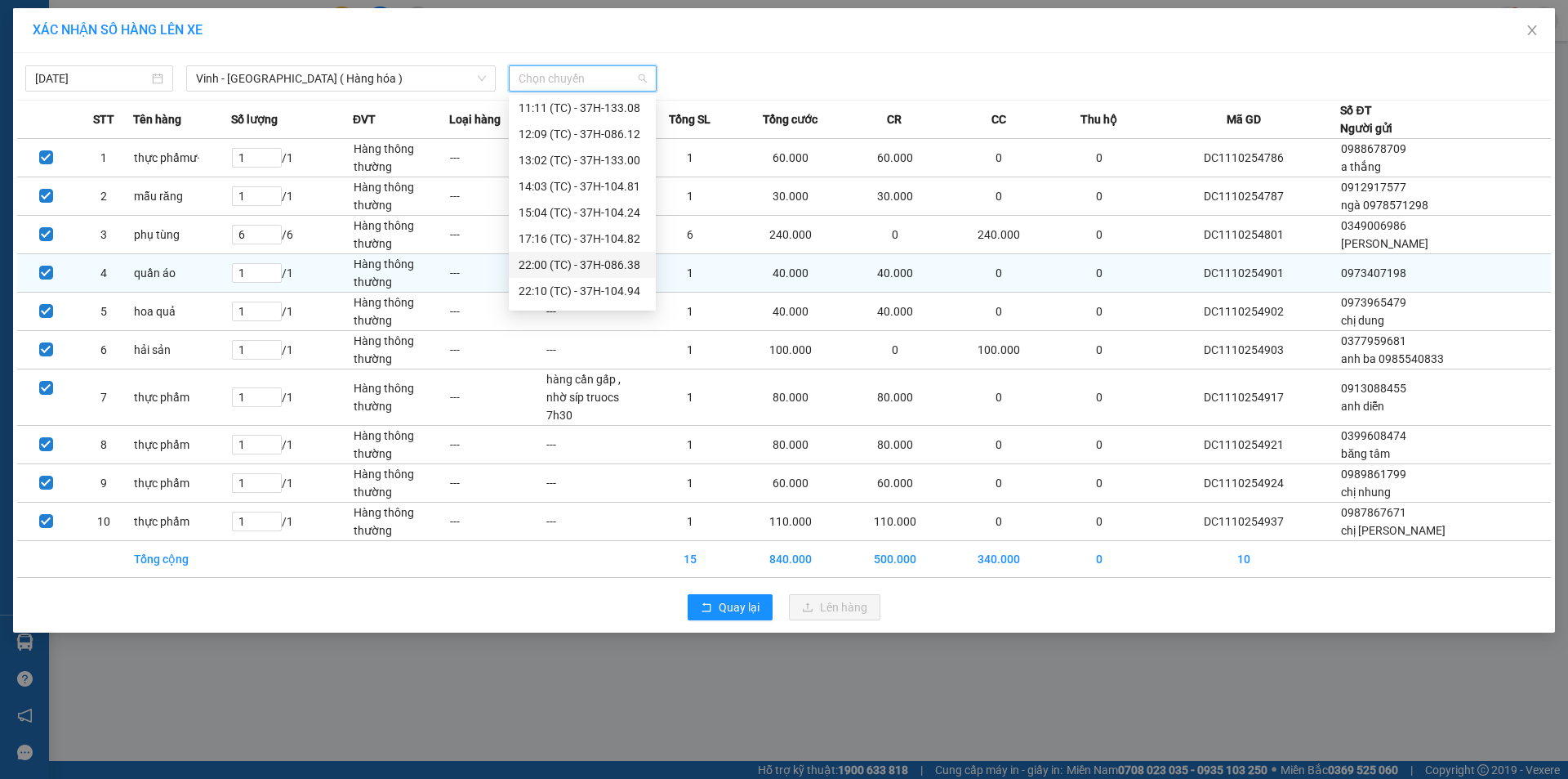
click at [622, 267] on div "22:00 (TC) - 37H-086.38" at bounding box center [583, 265] width 128 height 18
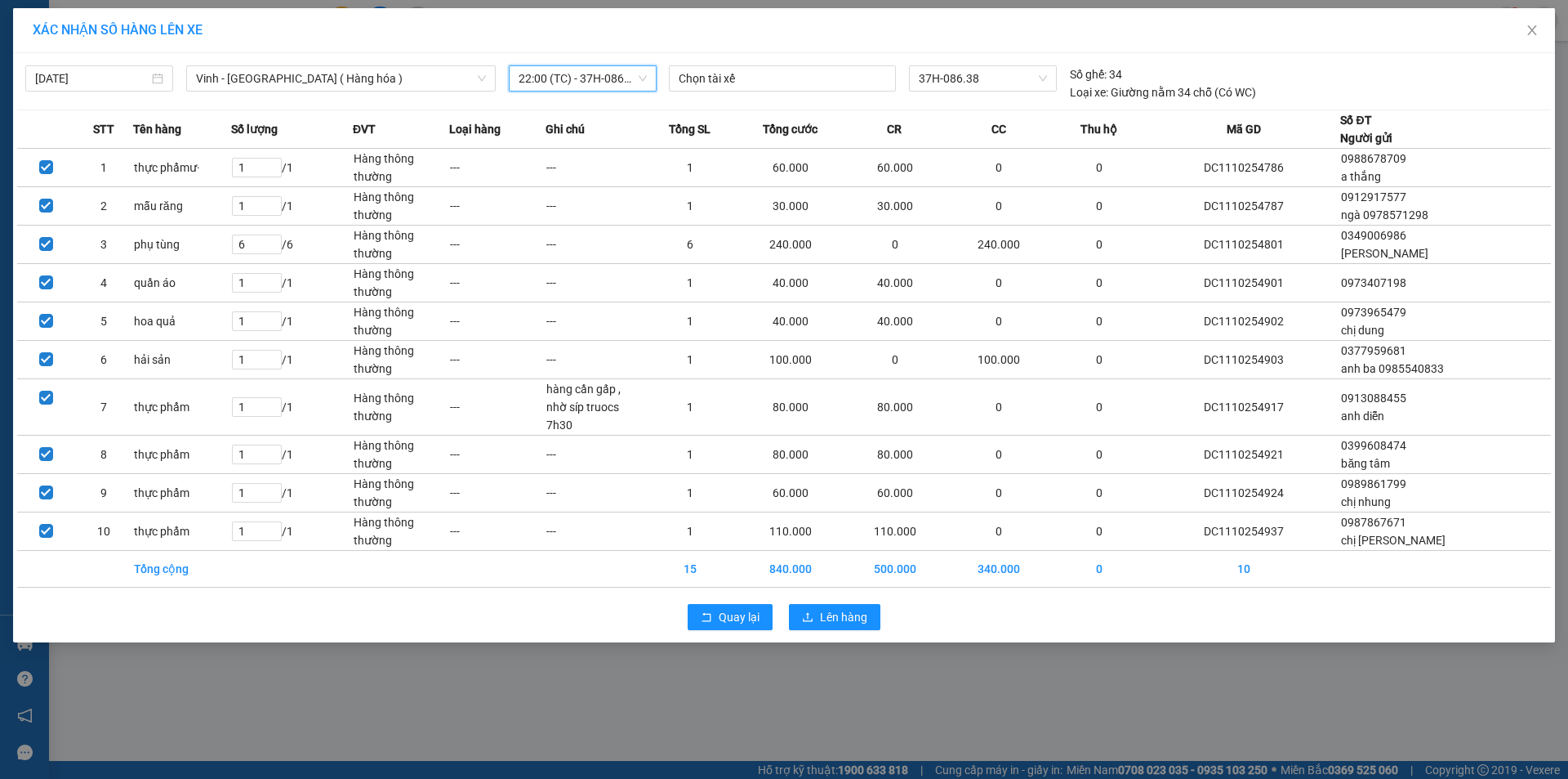
click at [844, 619] on div "11/10/2025 Vinh - Hà Nội ( Hàng hóa ) LỌC THEO Nhóm tuyến Tuyến Chọn tất cả Dan…" at bounding box center [784, 347] width 1542 height 589
click at [844, 614] on div "Quay lại Lên hàng" at bounding box center [784, 617] width 1534 height 43
click at [844, 610] on button "Lên hàng" at bounding box center [835, 617] width 92 height 26
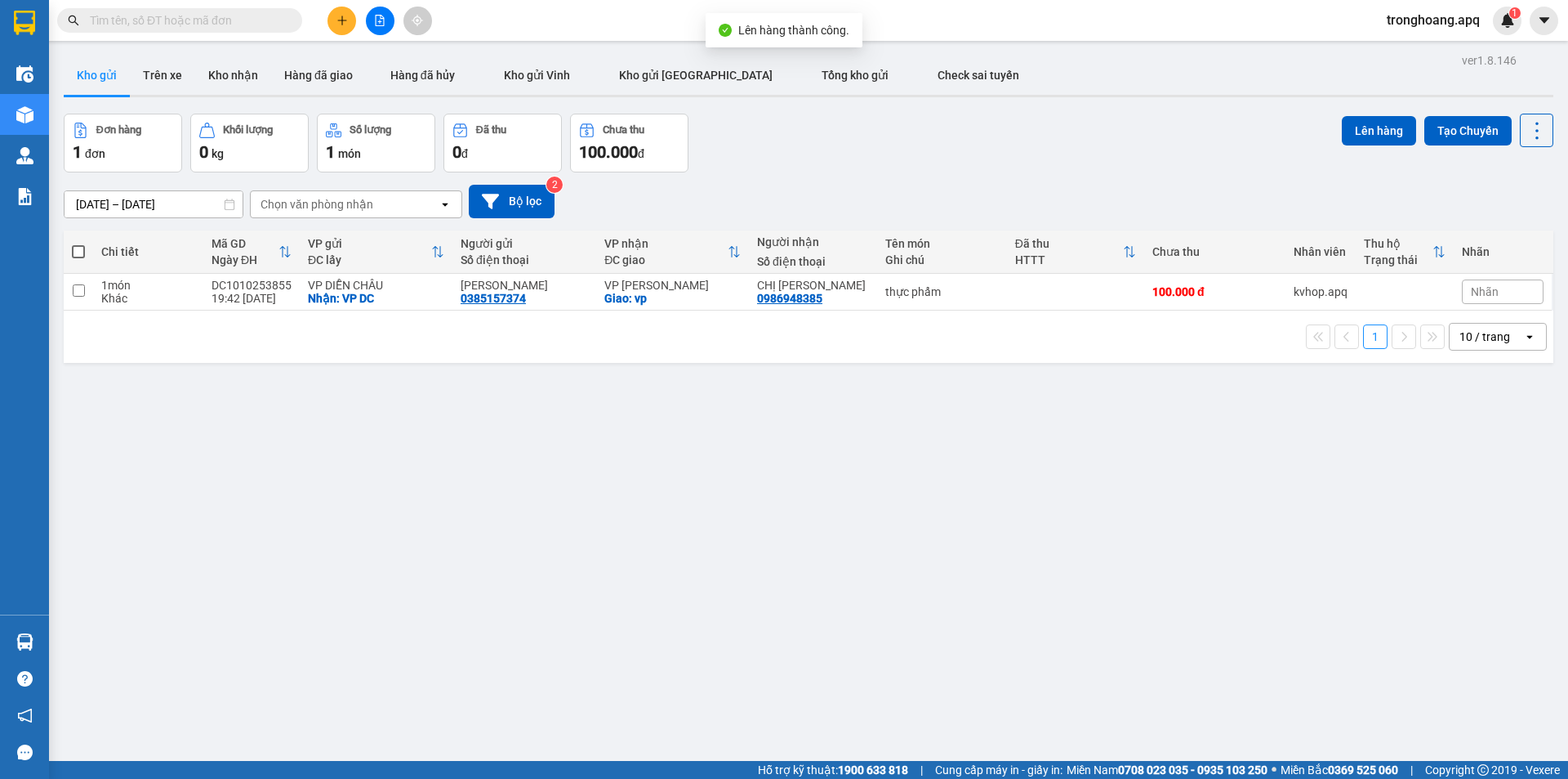
click at [559, 200] on div "09/10/2025 – 11/10/2025 Press the down arrow key to interact with the calendar …" at bounding box center [808, 202] width 1490 height 34
click at [510, 198] on button "Bộ lọc" at bounding box center [512, 202] width 86 height 34
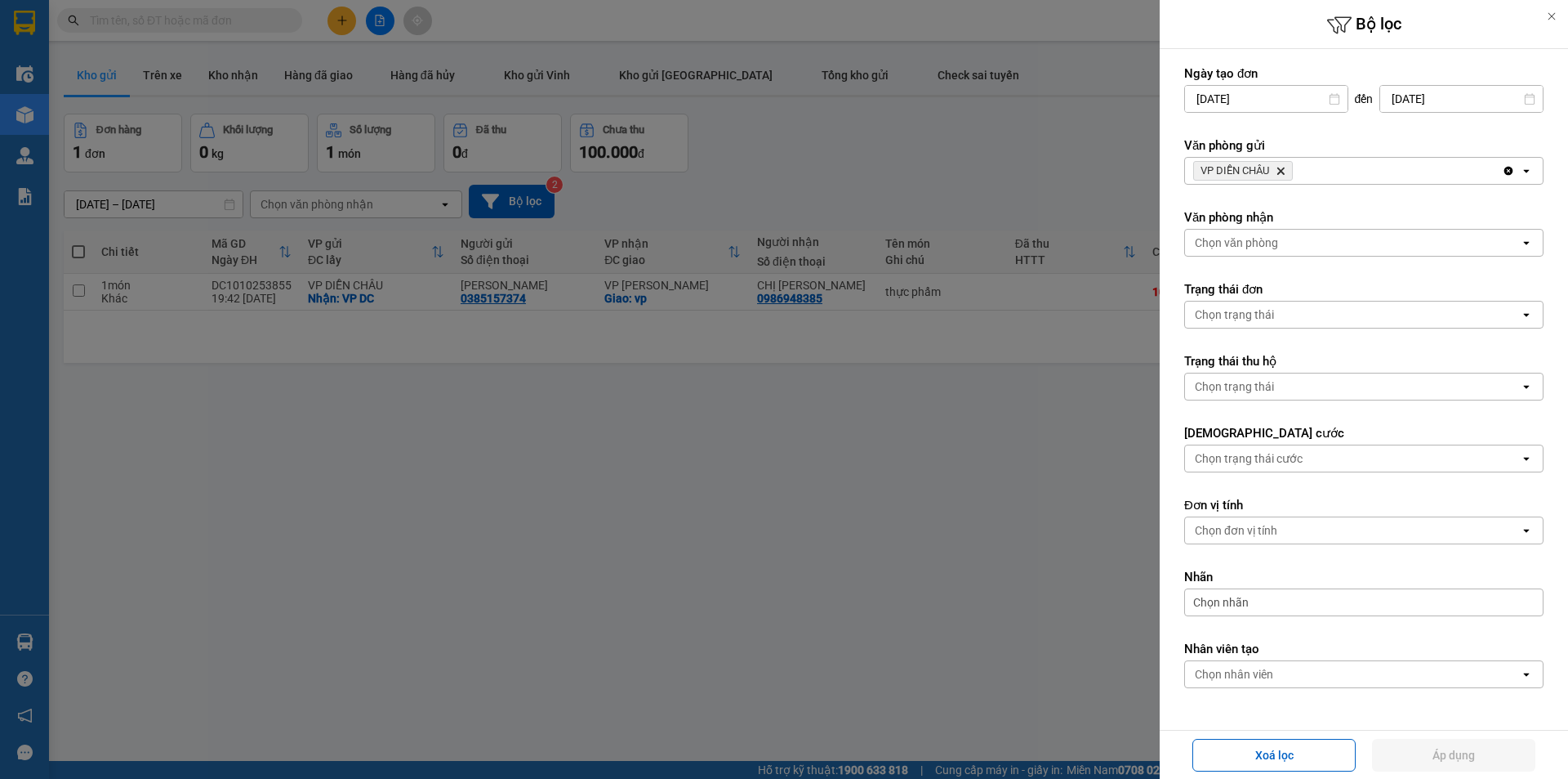
click at [1280, 170] on icon "VP DIỄN CHÂU, close by backspace" at bounding box center [1280, 171] width 7 height 7
click at [1280, 170] on div "VP DIỄN CHÂU Delete" at bounding box center [1343, 171] width 317 height 26
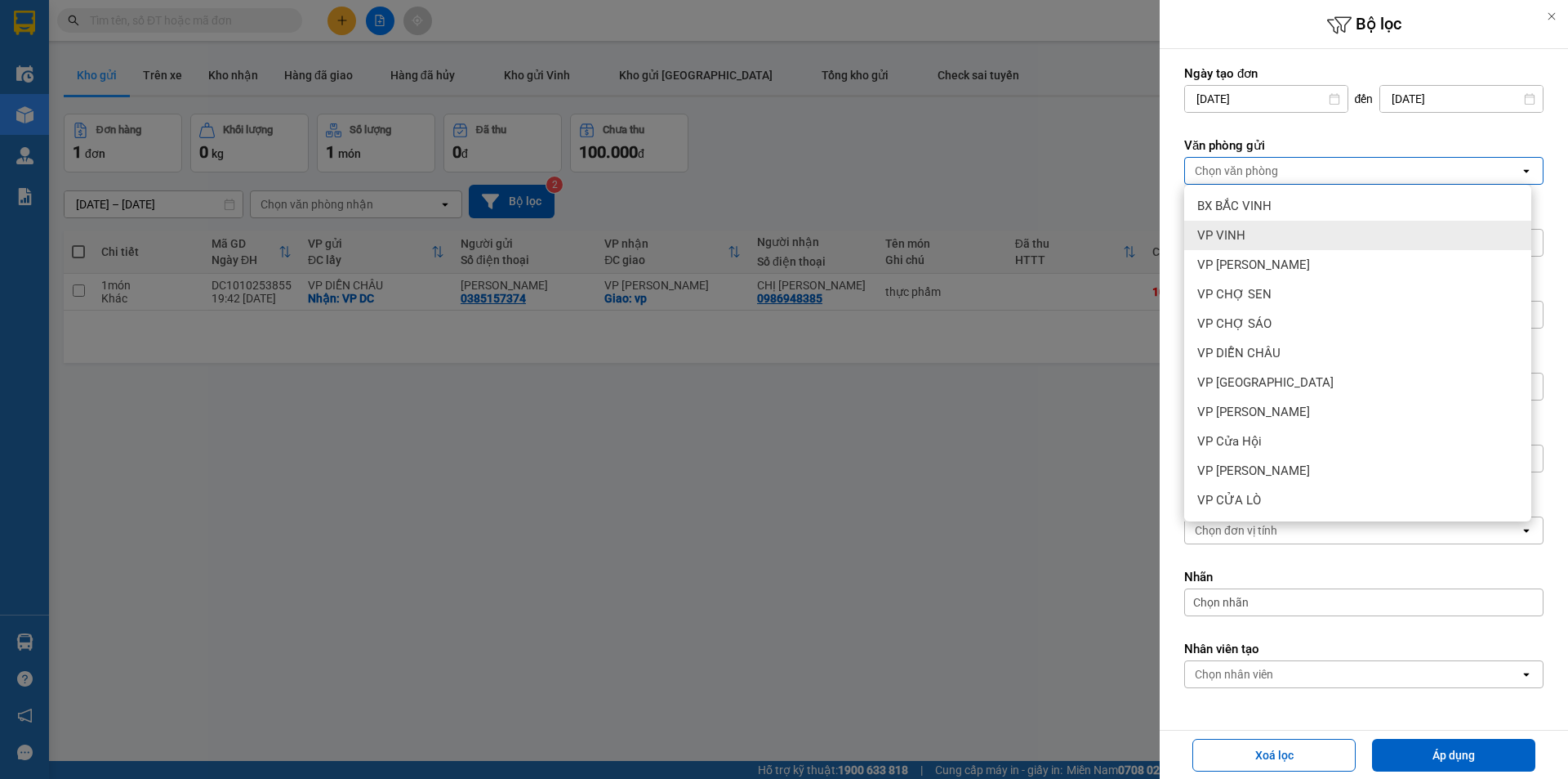
click at [1275, 226] on div "VP VINH" at bounding box center [1357, 235] width 347 height 29
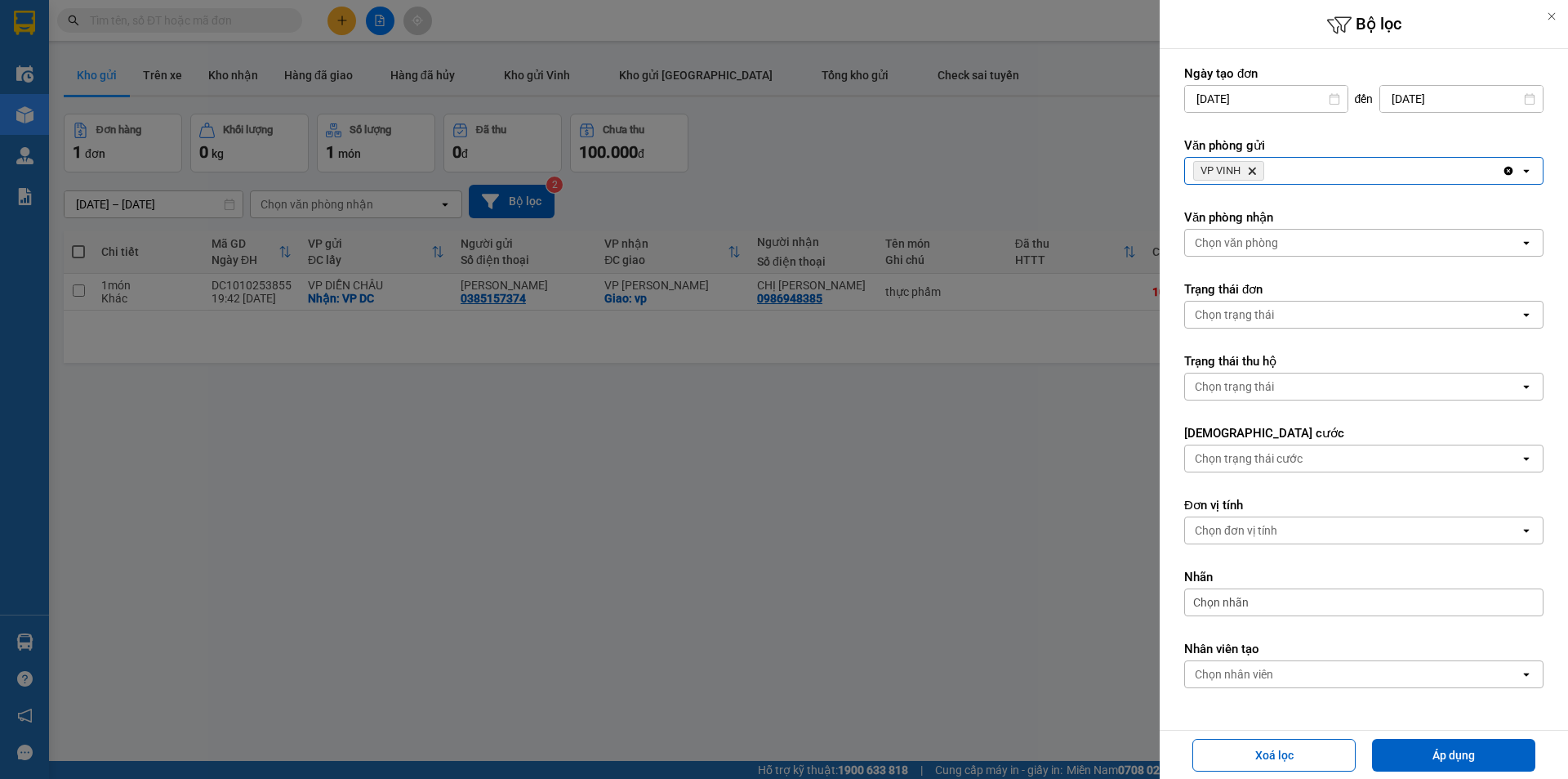
click at [1274, 226] on div "Văn phòng nhận Chọn văn phòng open" at bounding box center [1364, 232] width 360 height 47
click at [1276, 234] on div "Chọn văn phòng" at bounding box center [1352, 243] width 335 height 26
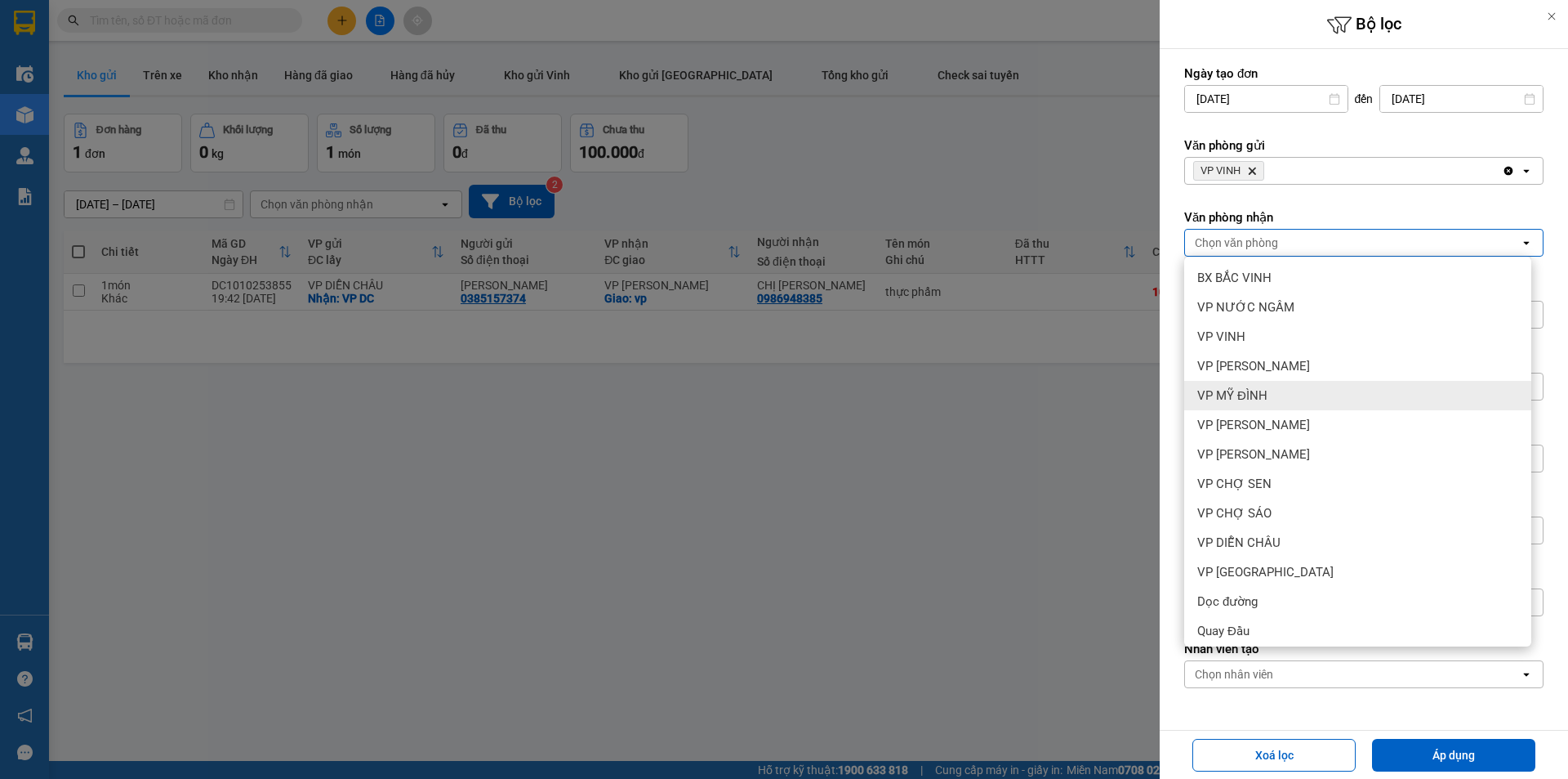
click at [1246, 395] on span "VP MỸ ĐÌNH" at bounding box center [1232, 395] width 70 height 16
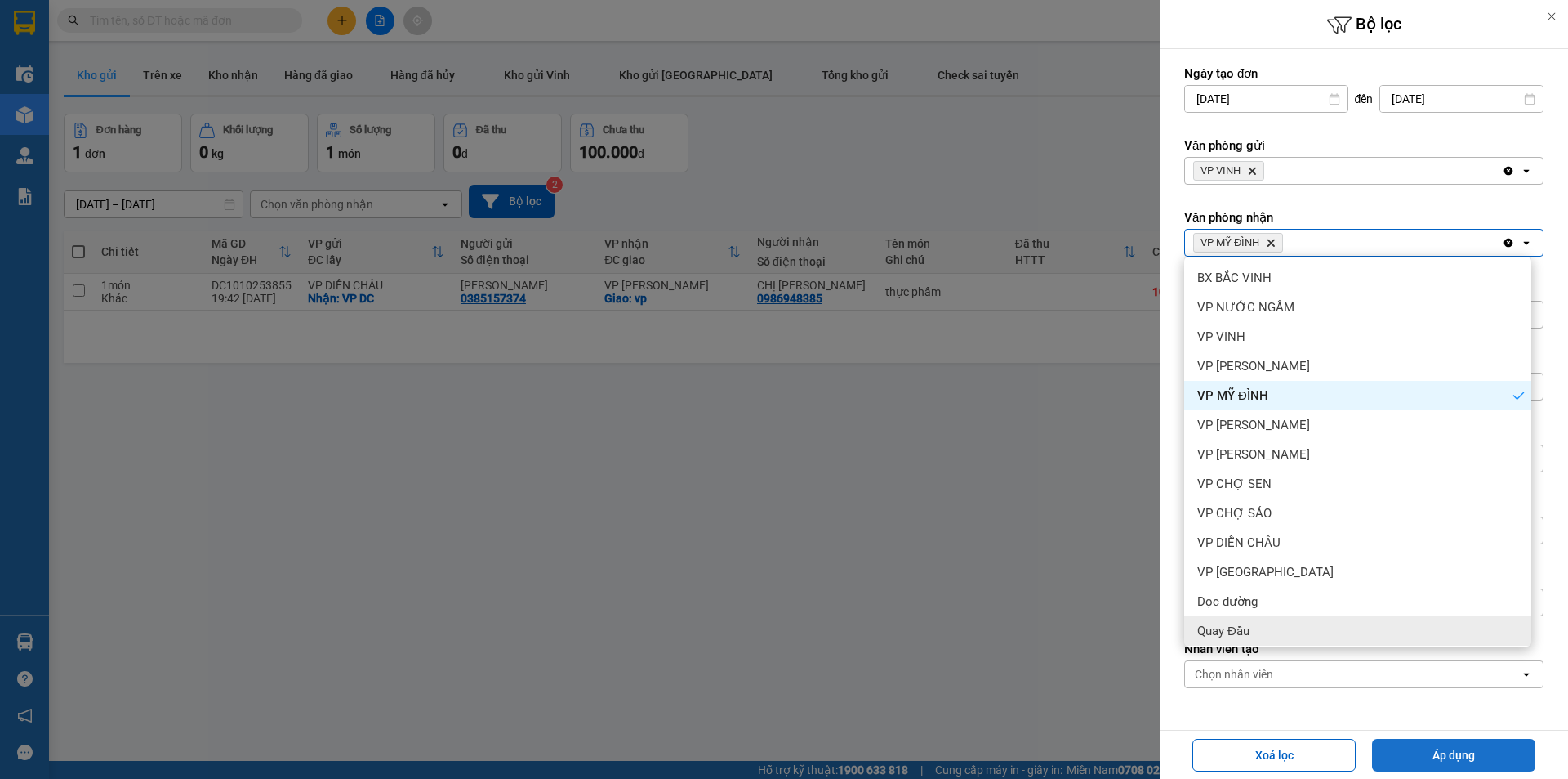
click at [1401, 744] on button "Áp dụng" at bounding box center [1453, 755] width 163 height 33
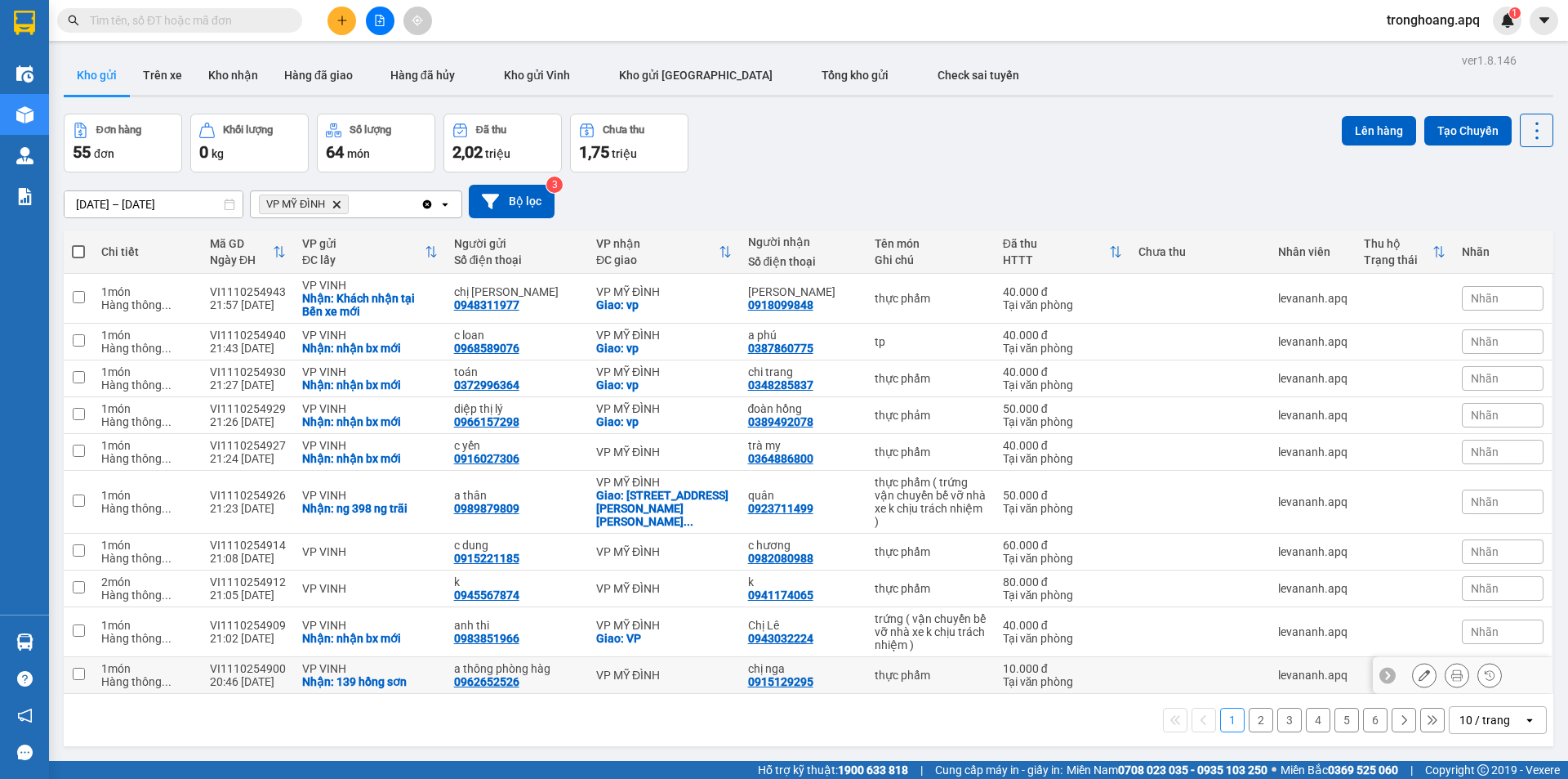
scroll to position [75, 0]
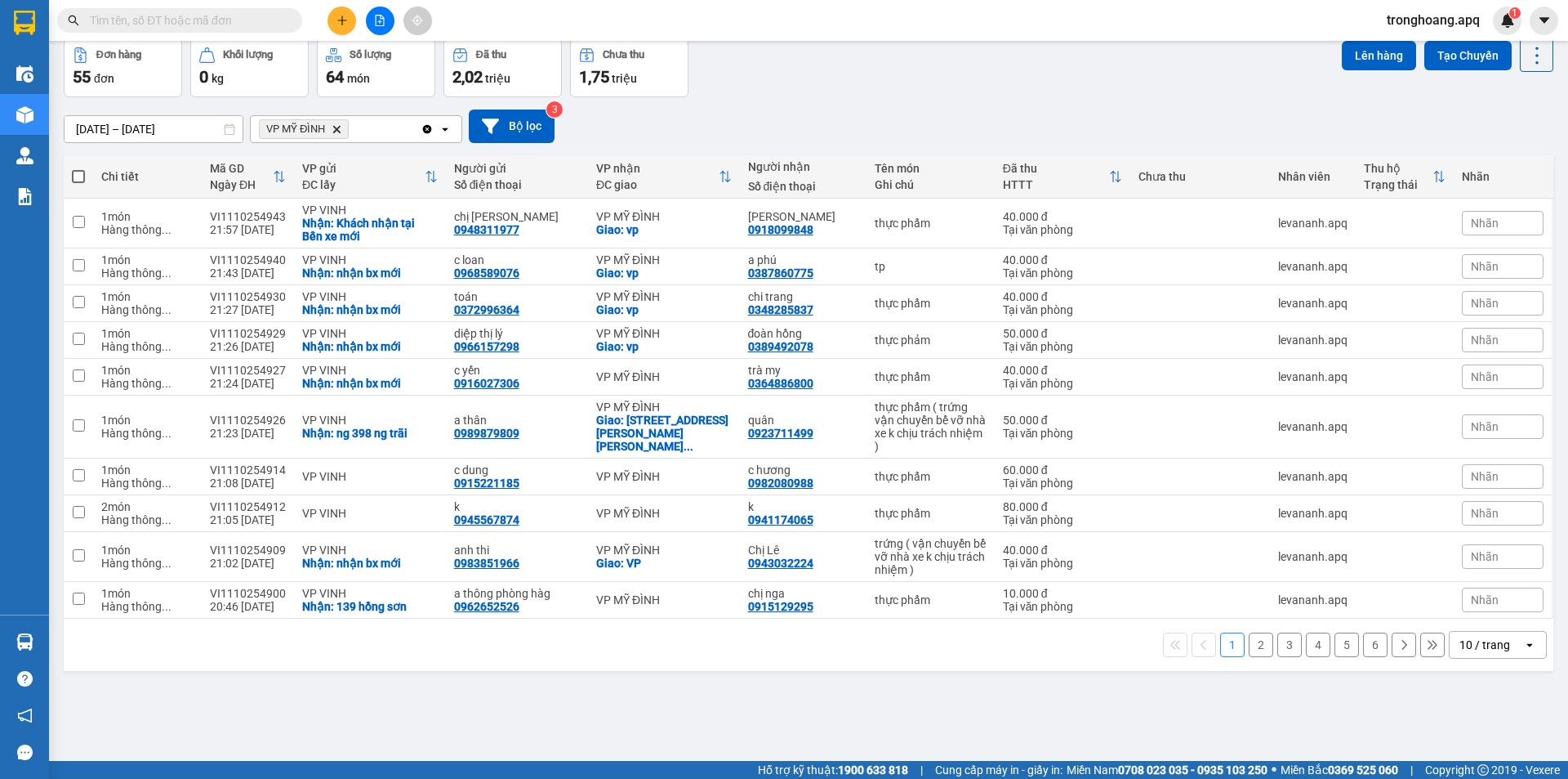
click at [1488, 637] on div "10 / trang" at bounding box center [1485, 645] width 51 height 16
click at [1483, 599] on span "100 / trang" at bounding box center [1479, 596] width 59 height 16
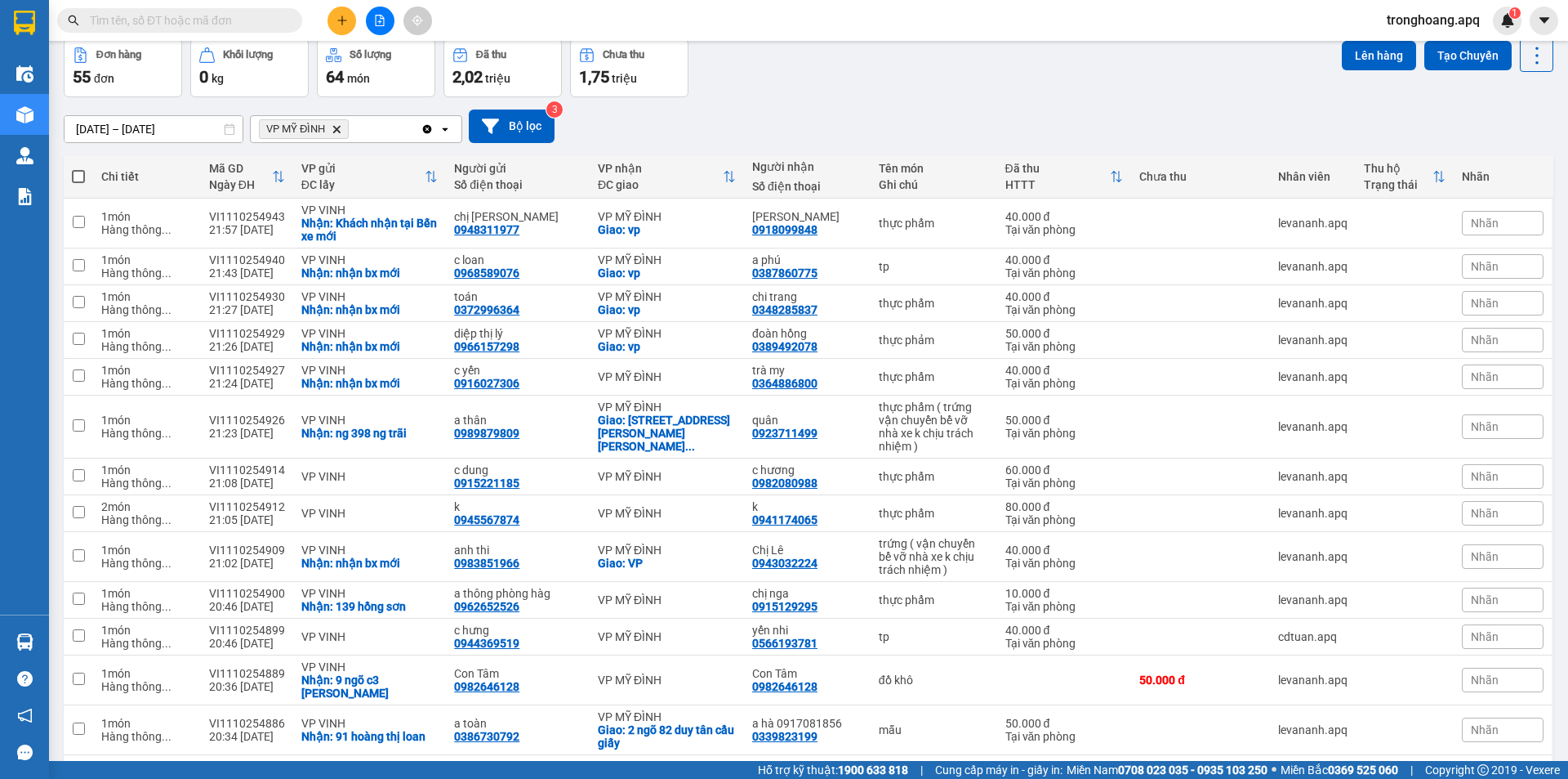
click at [76, 177] on span at bounding box center [78, 176] width 13 height 13
click at [78, 168] on input "checkbox" at bounding box center [78, 168] width 0 height 0
checkbox input "true"
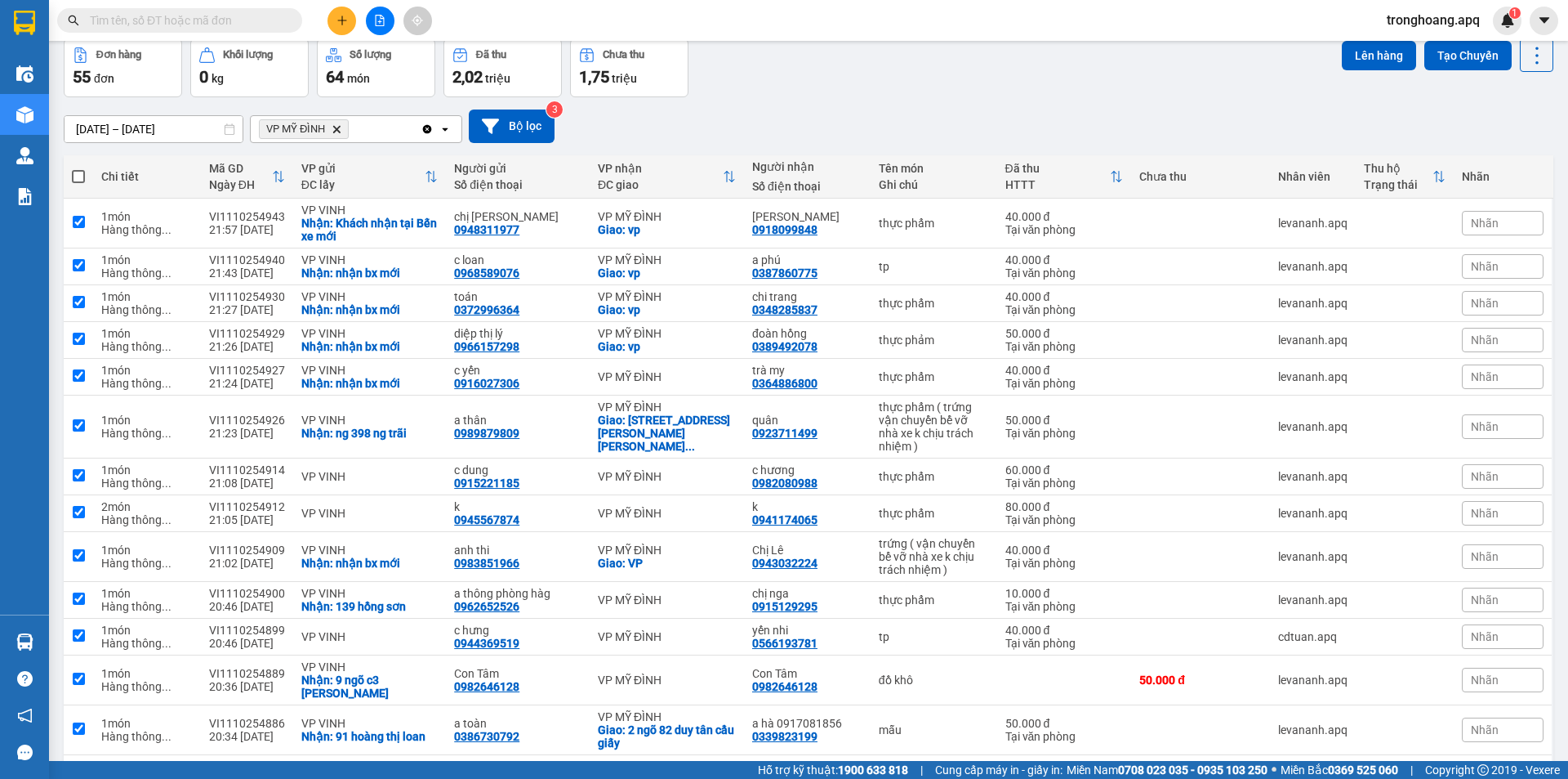
checkbox input "true"
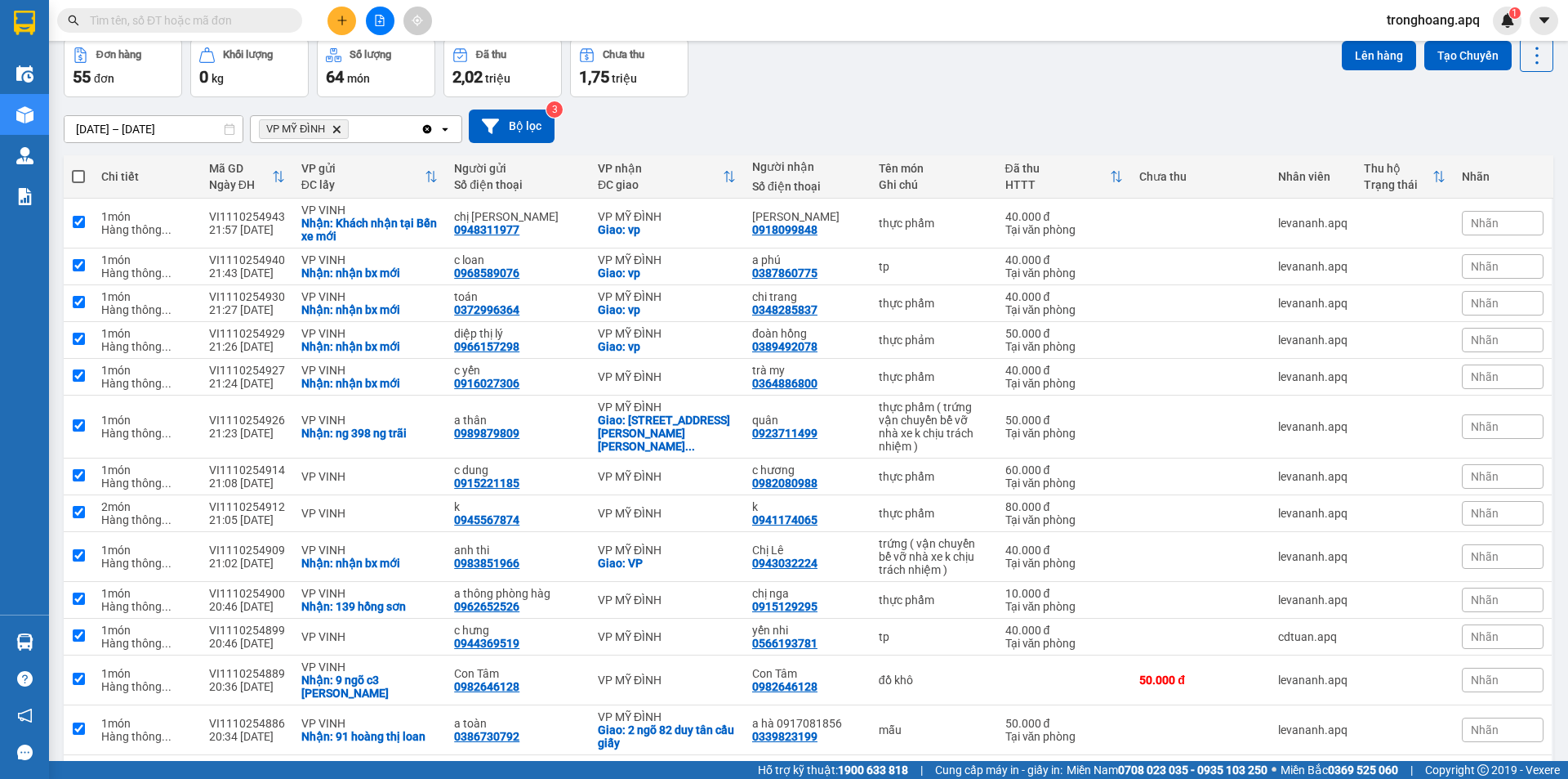
checkbox input "true"
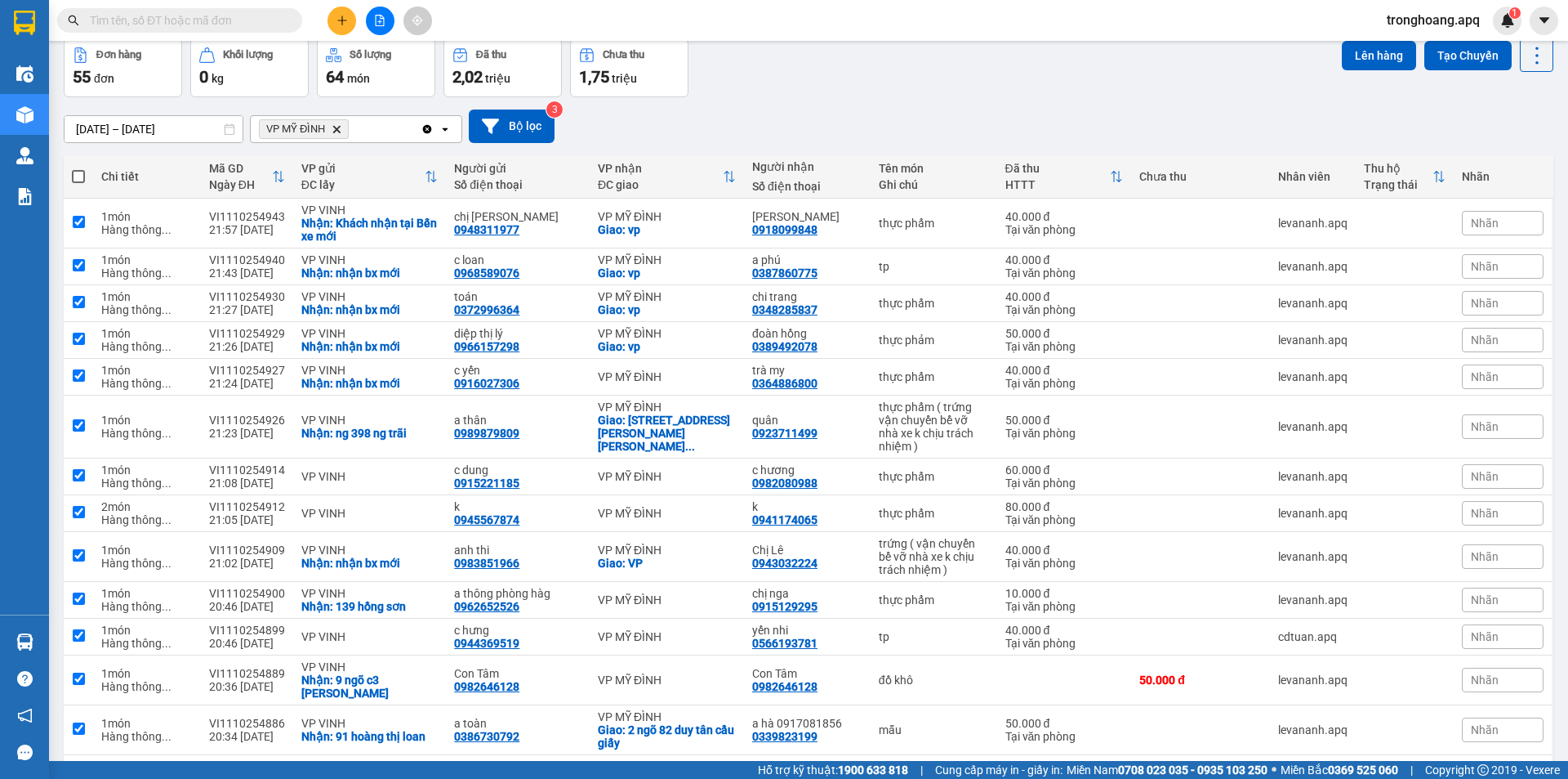
checkbox input "true"
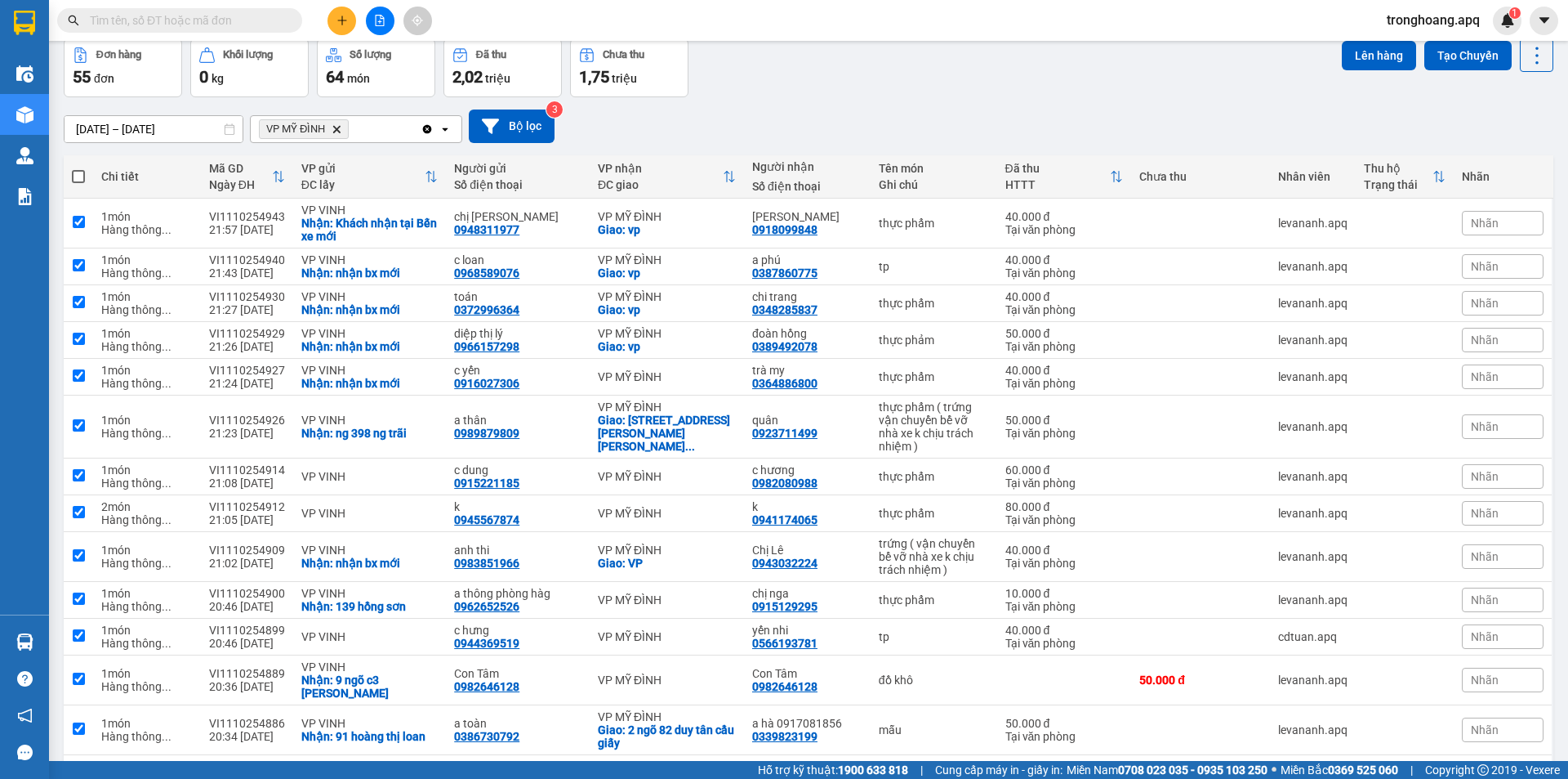
checkbox input "true"
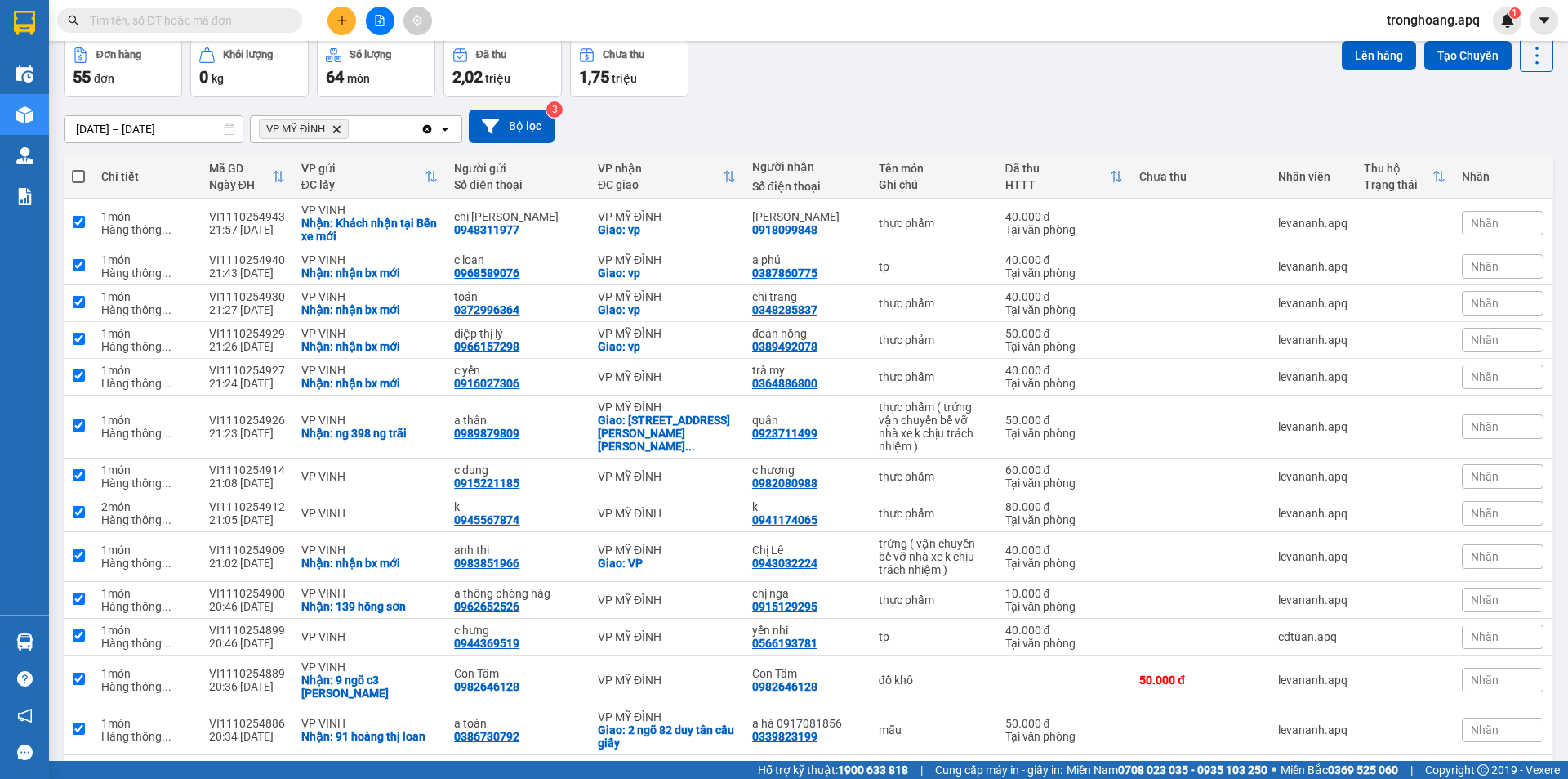
checkbox input "true"
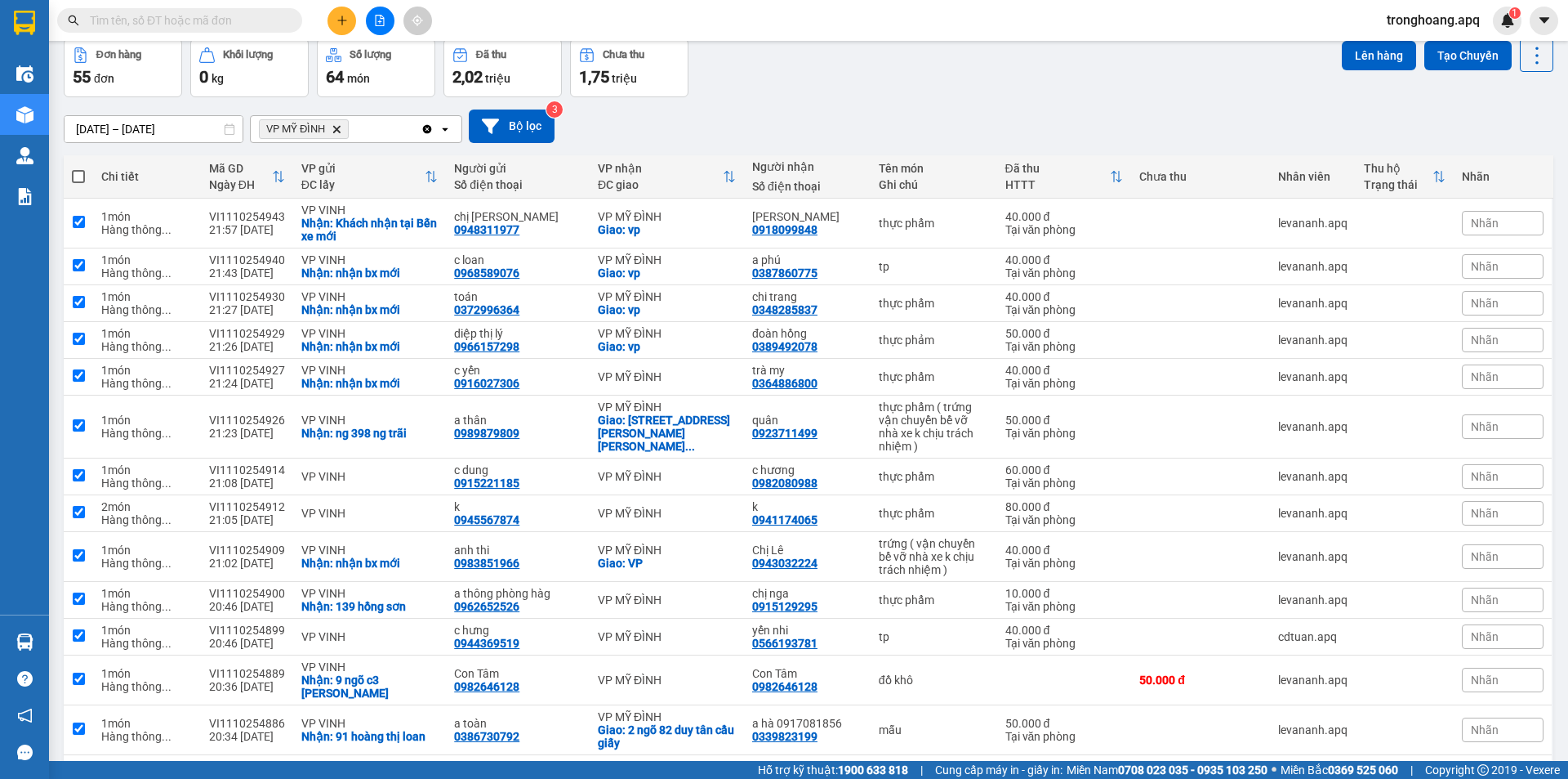
checkbox input "true"
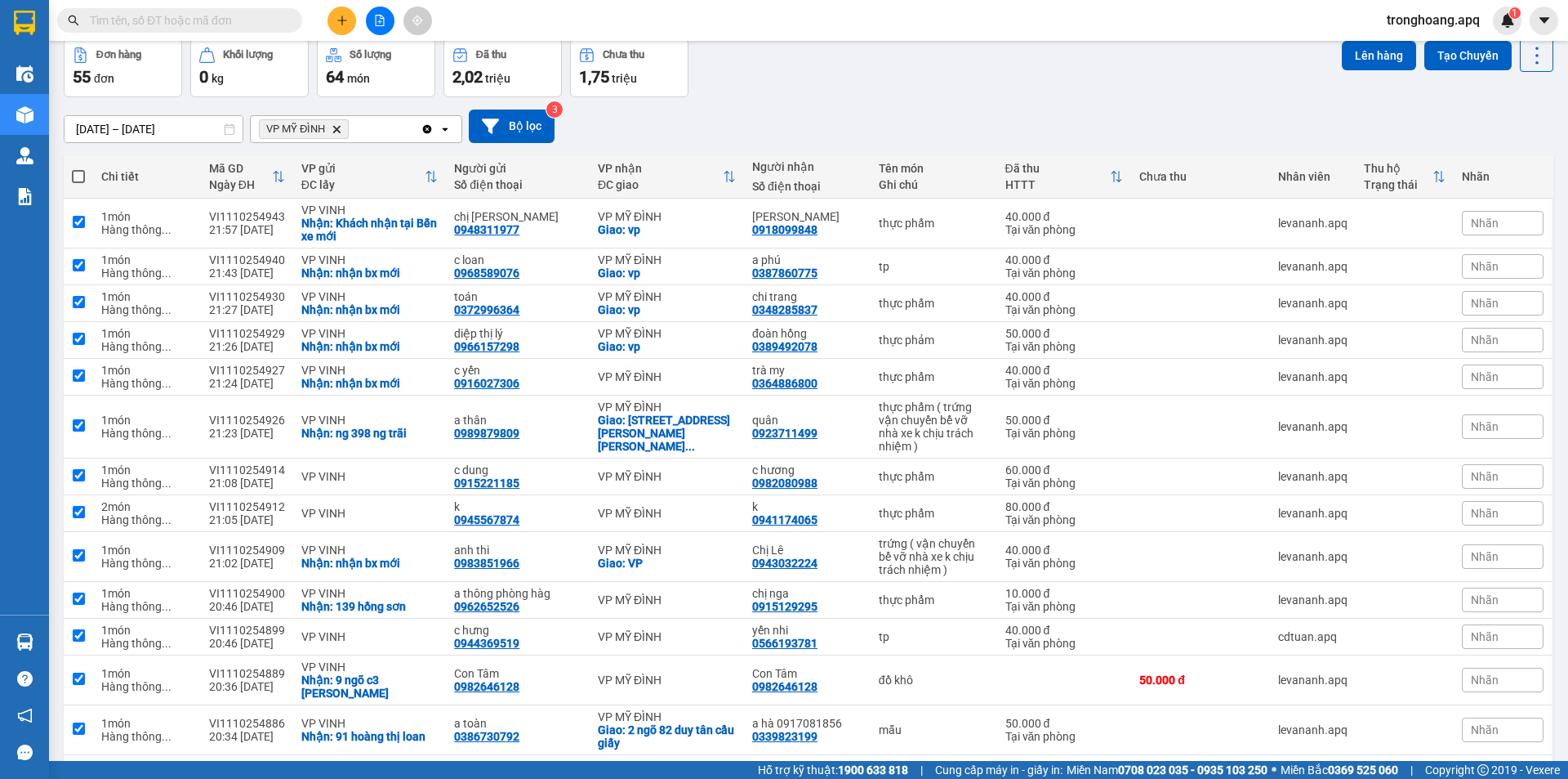
checkbox input "true"
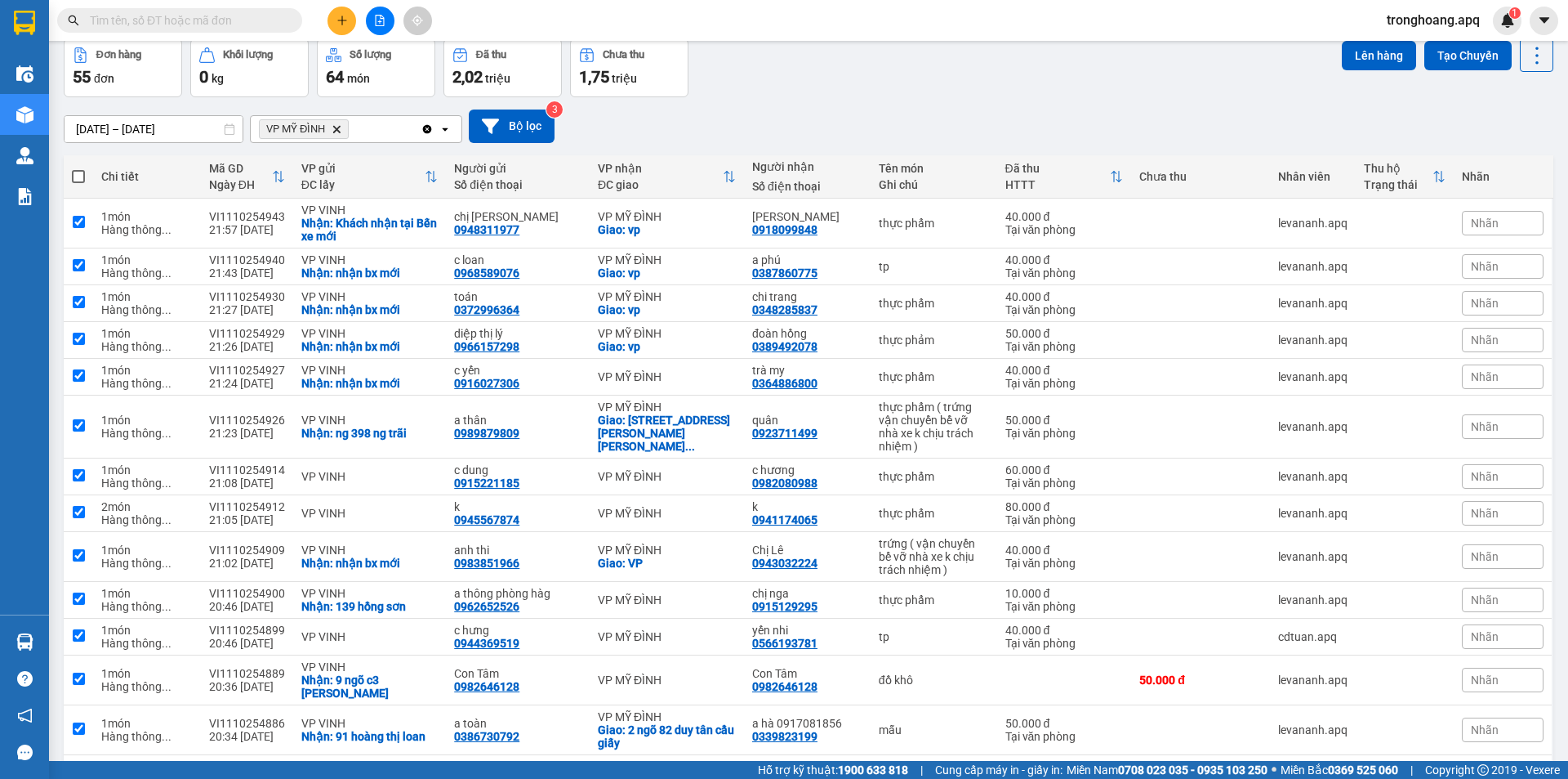
checkbox input "true"
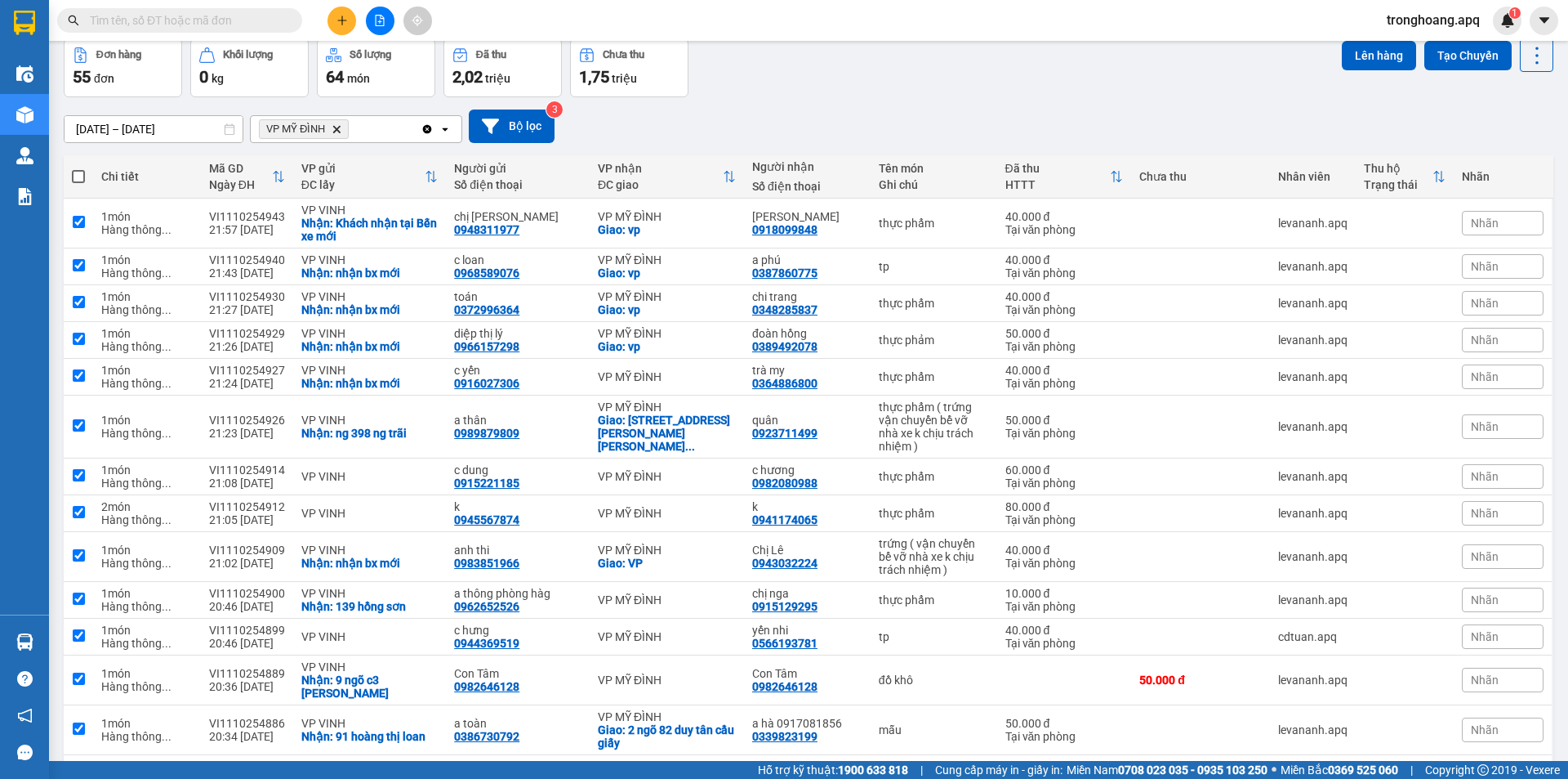
checkbox input "true"
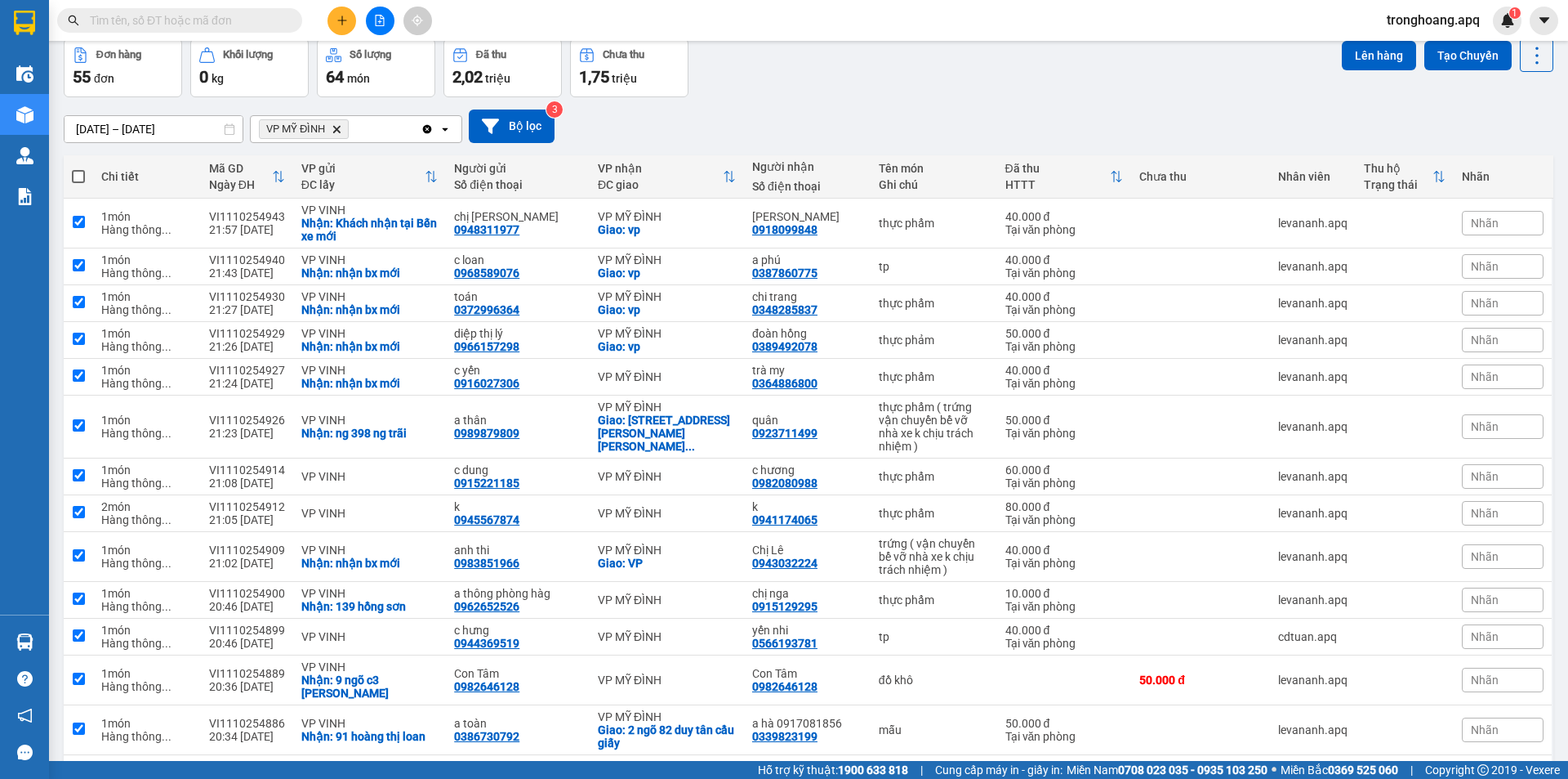
checkbox input "true"
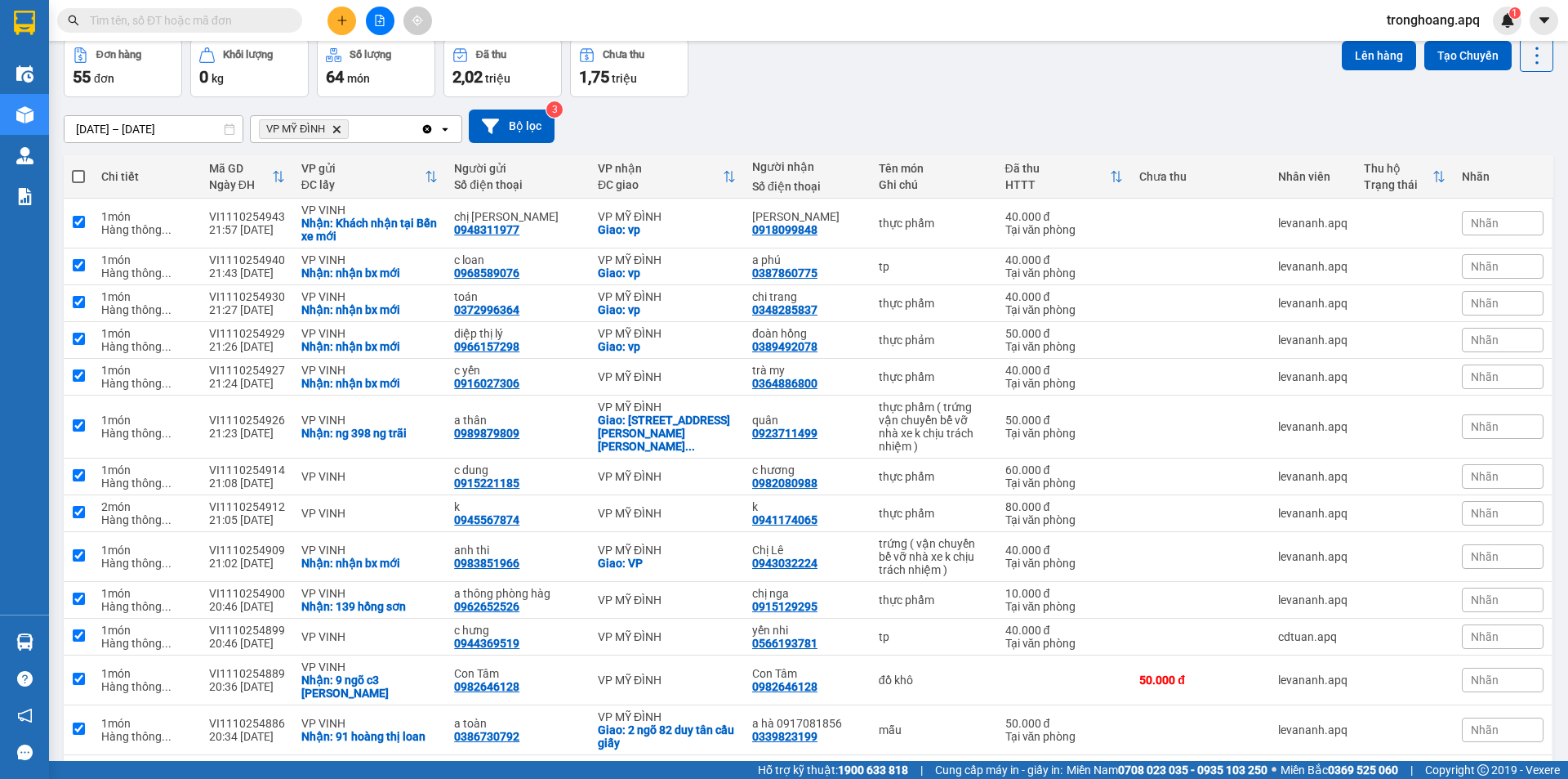
checkbox input "true"
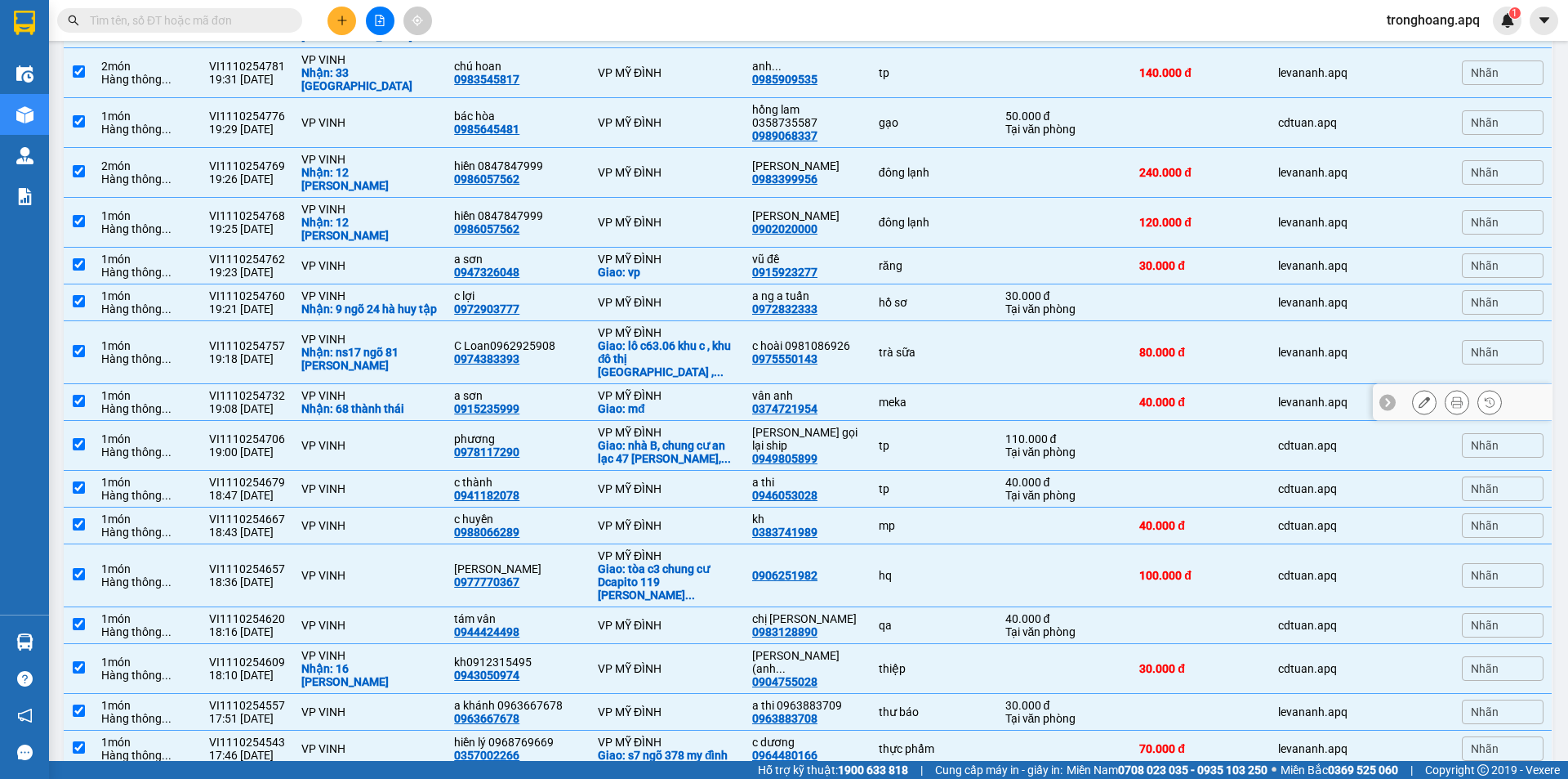
scroll to position [1766, 0]
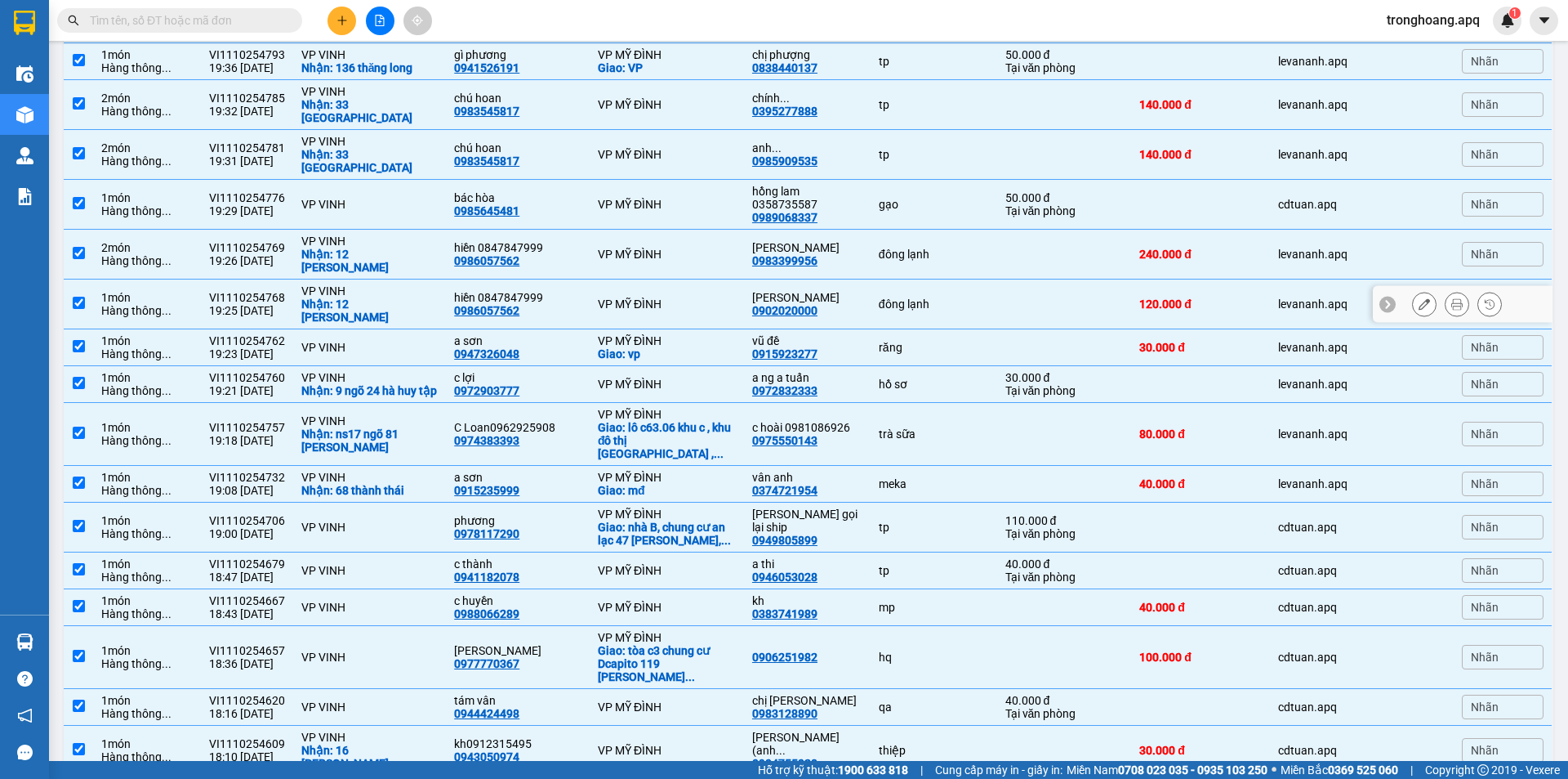
click at [397, 298] on div "Nhận: 12 phan chu trinh" at bounding box center [370, 311] width 137 height 26
checkbox input "false"
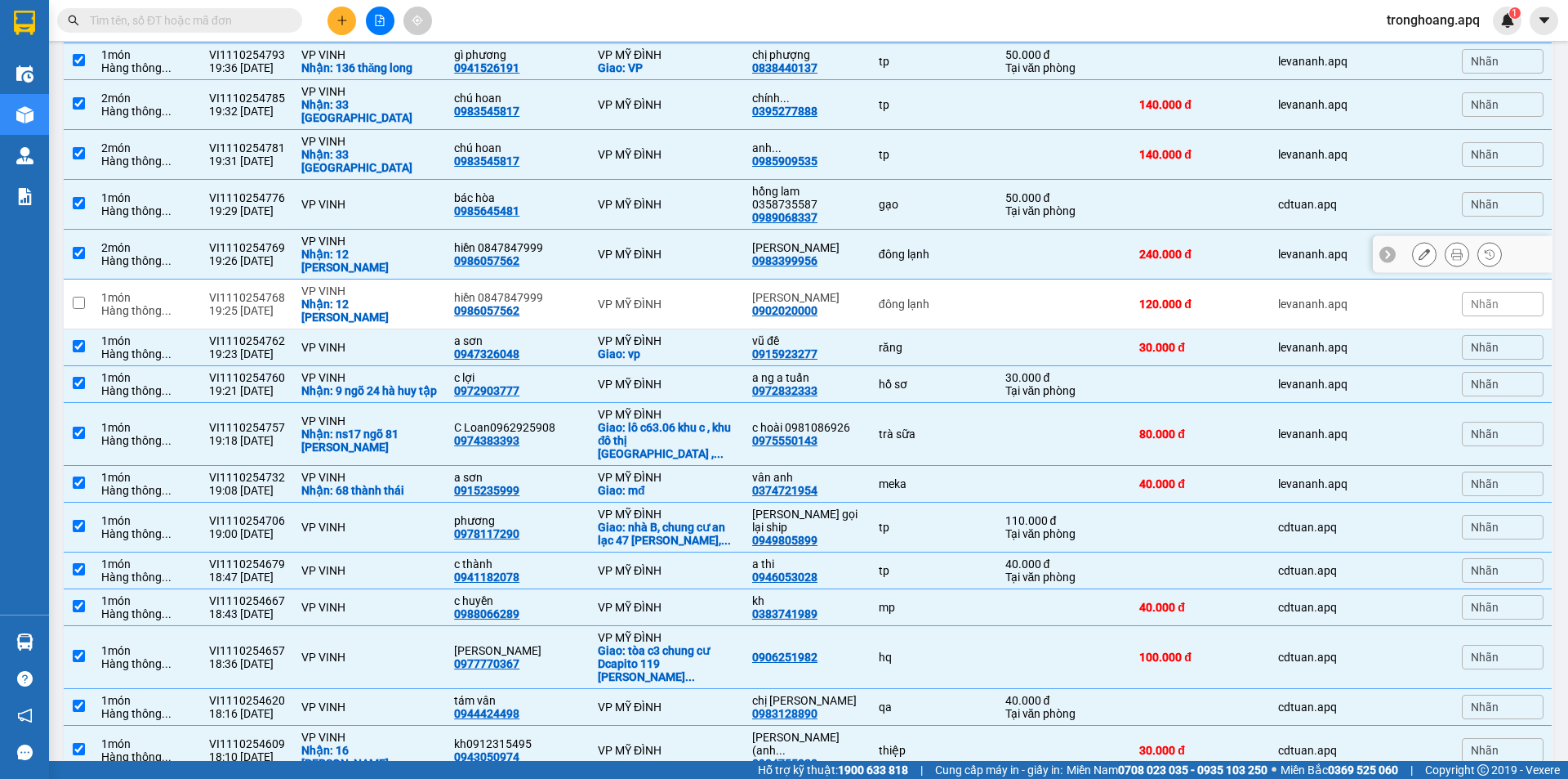
click at [394, 248] on div "Nhận: 12 phan chu trinh" at bounding box center [370, 261] width 137 height 26
checkbox input "false"
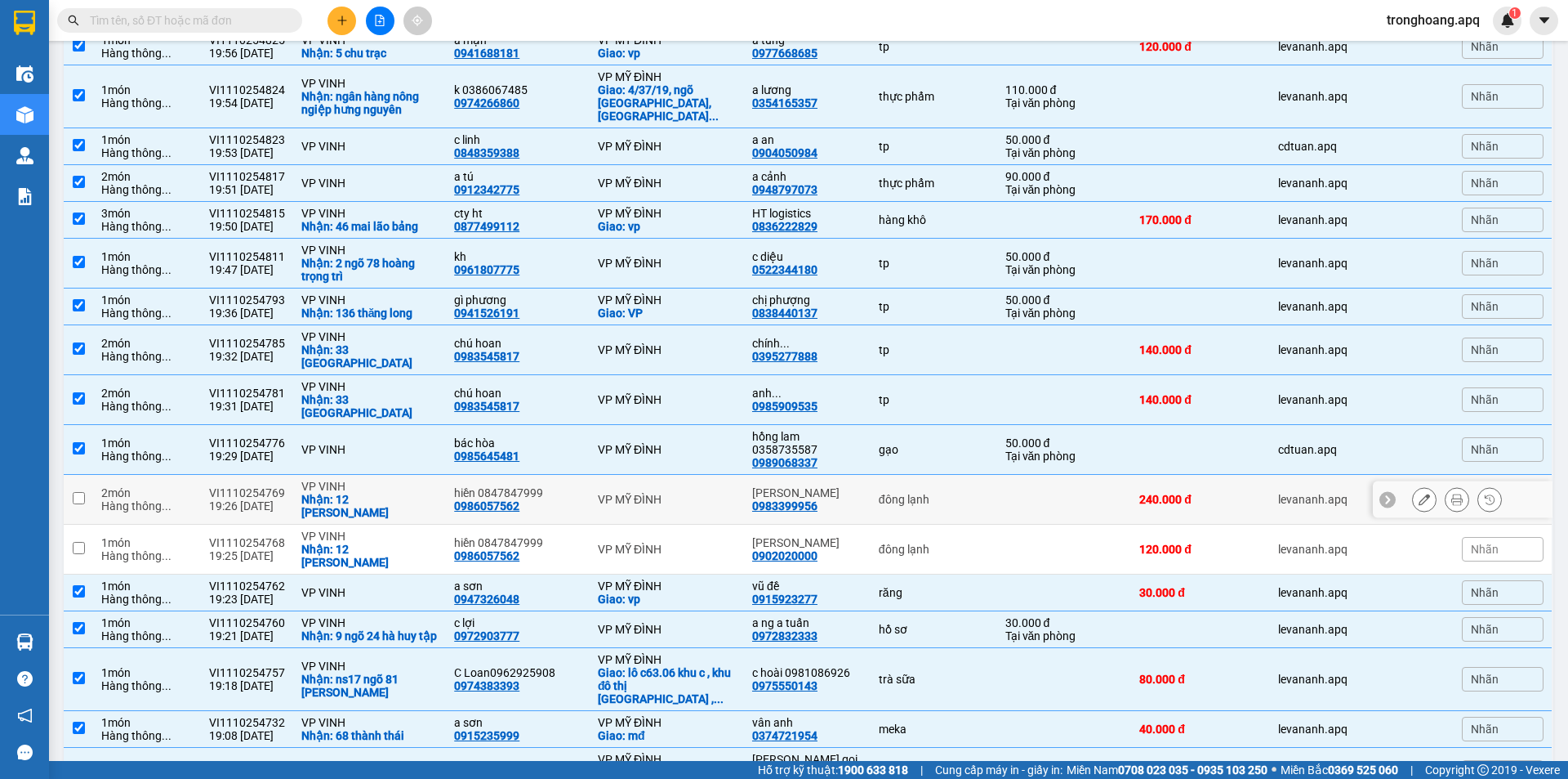
scroll to position [1439, 0]
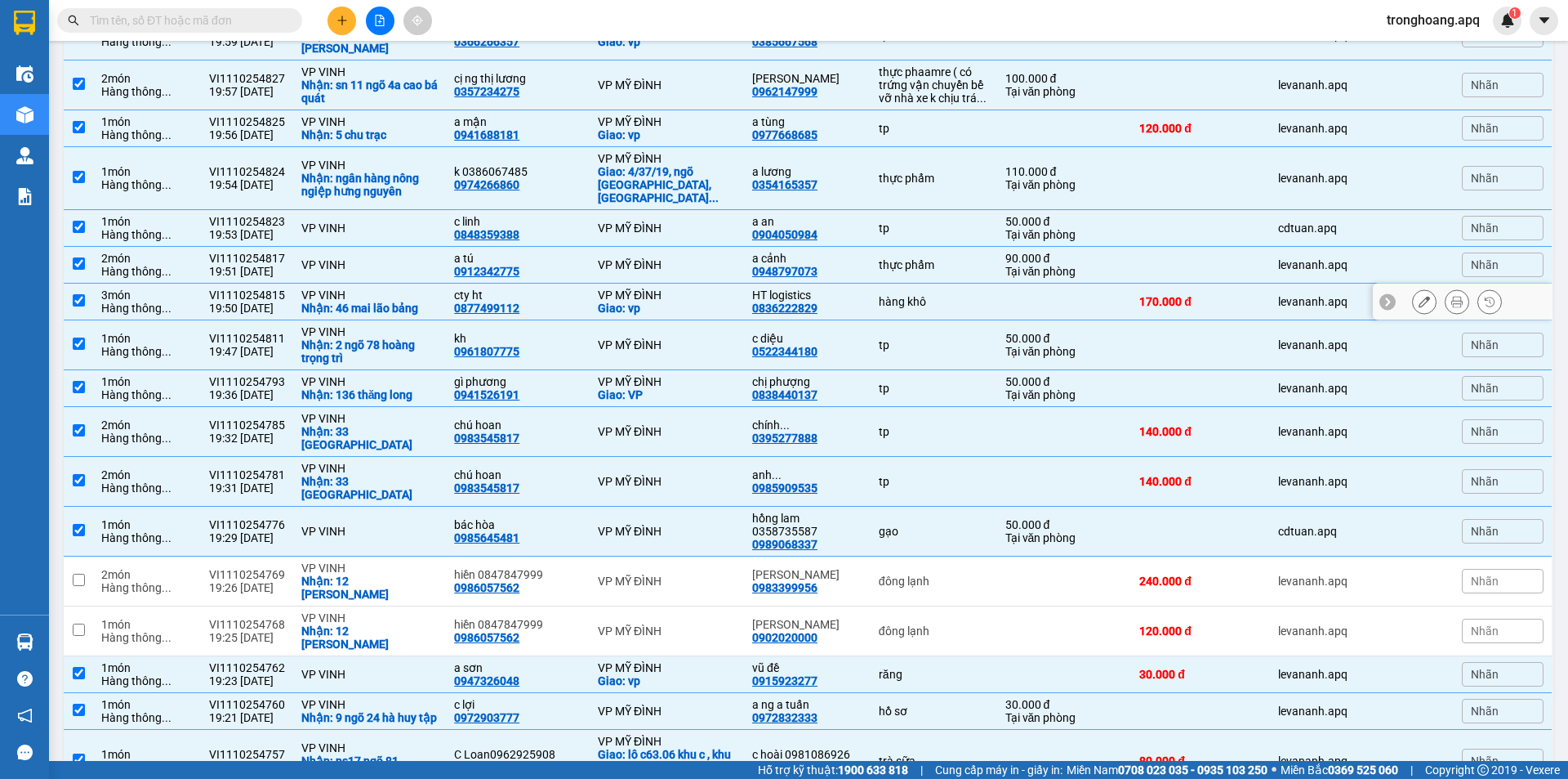
click at [395, 302] on div "Nhận: 46 mai lão bảng" at bounding box center [370, 308] width 137 height 13
checkbox input "false"
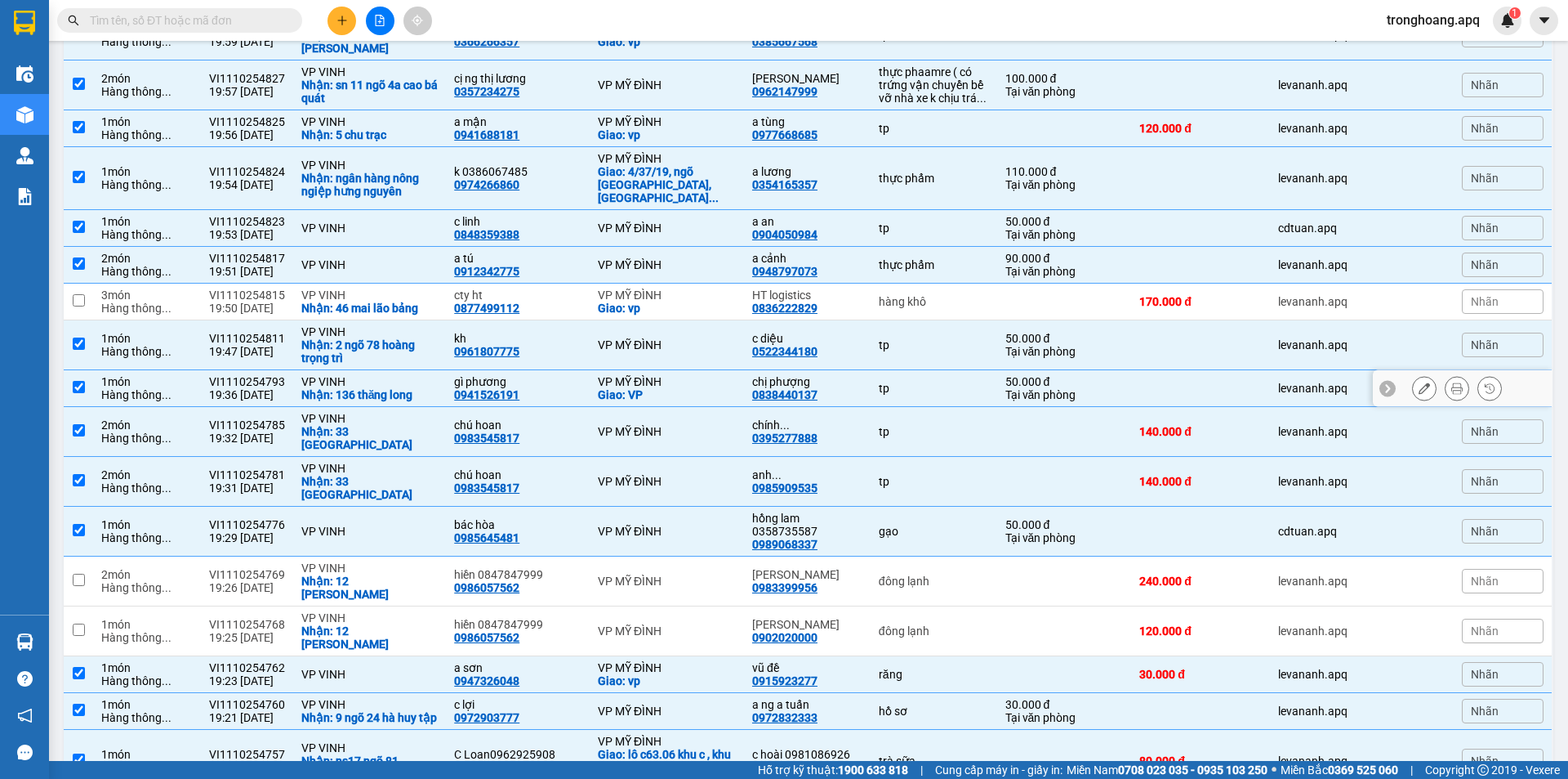
click at [415, 388] on div "Nhận: 136 thăng long" at bounding box center [370, 394] width 137 height 13
checkbox input "false"
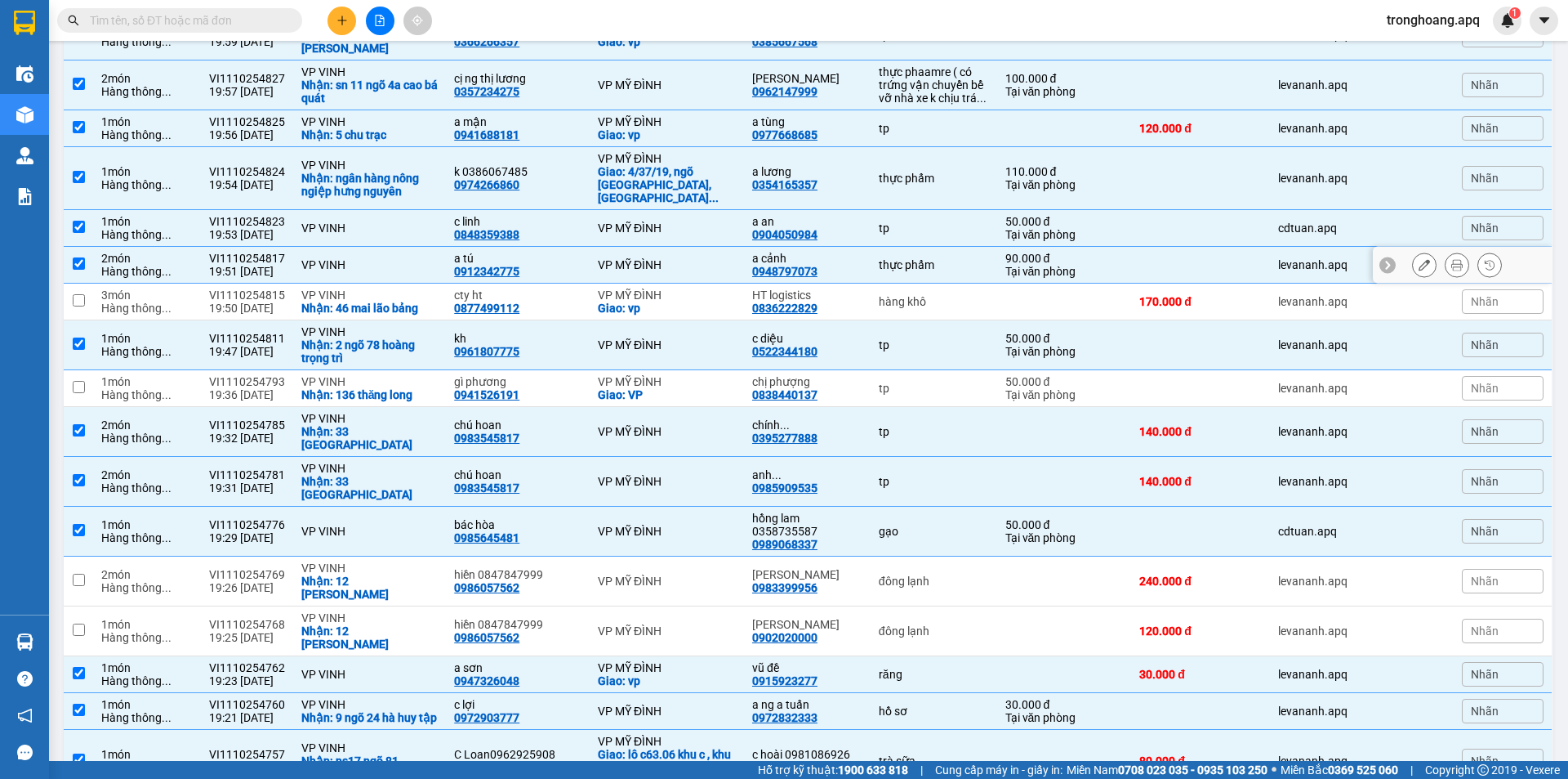
scroll to position [1358, 0]
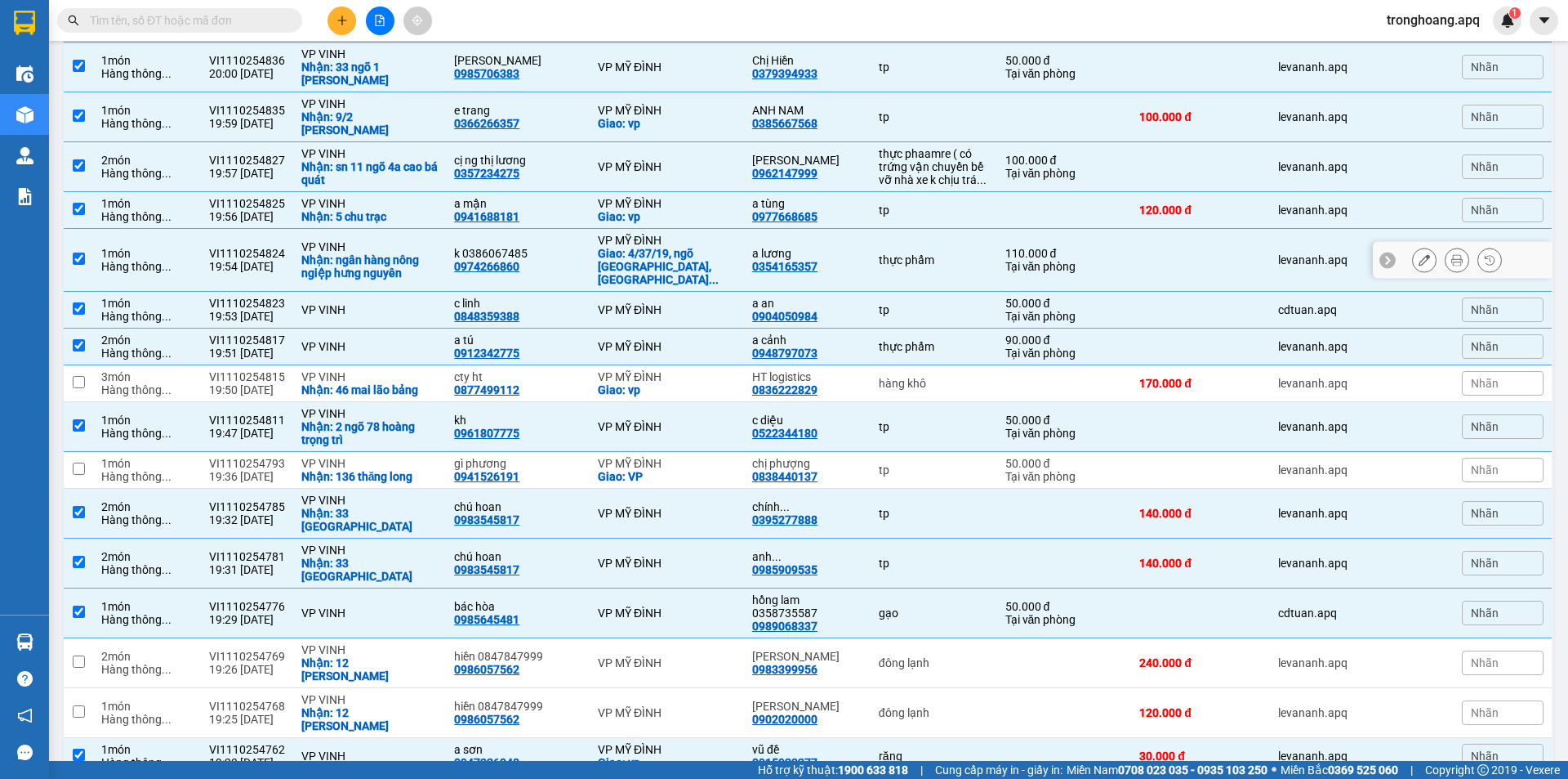
click at [399, 255] on div "Nhận: ngân hàng nông ngiệp hưng nguyên" at bounding box center [370, 266] width 137 height 26
checkbox input "false"
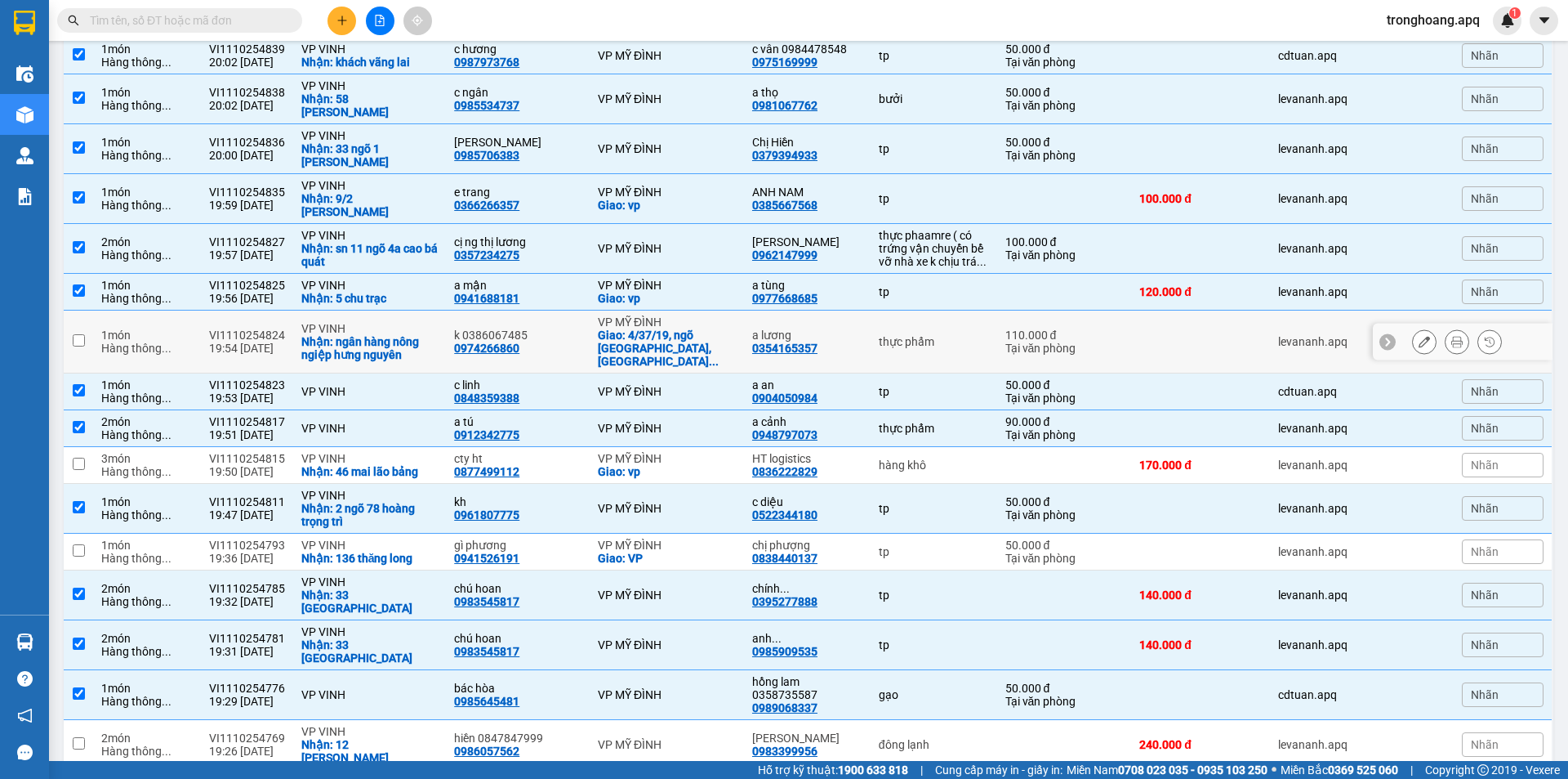
scroll to position [1194, 0]
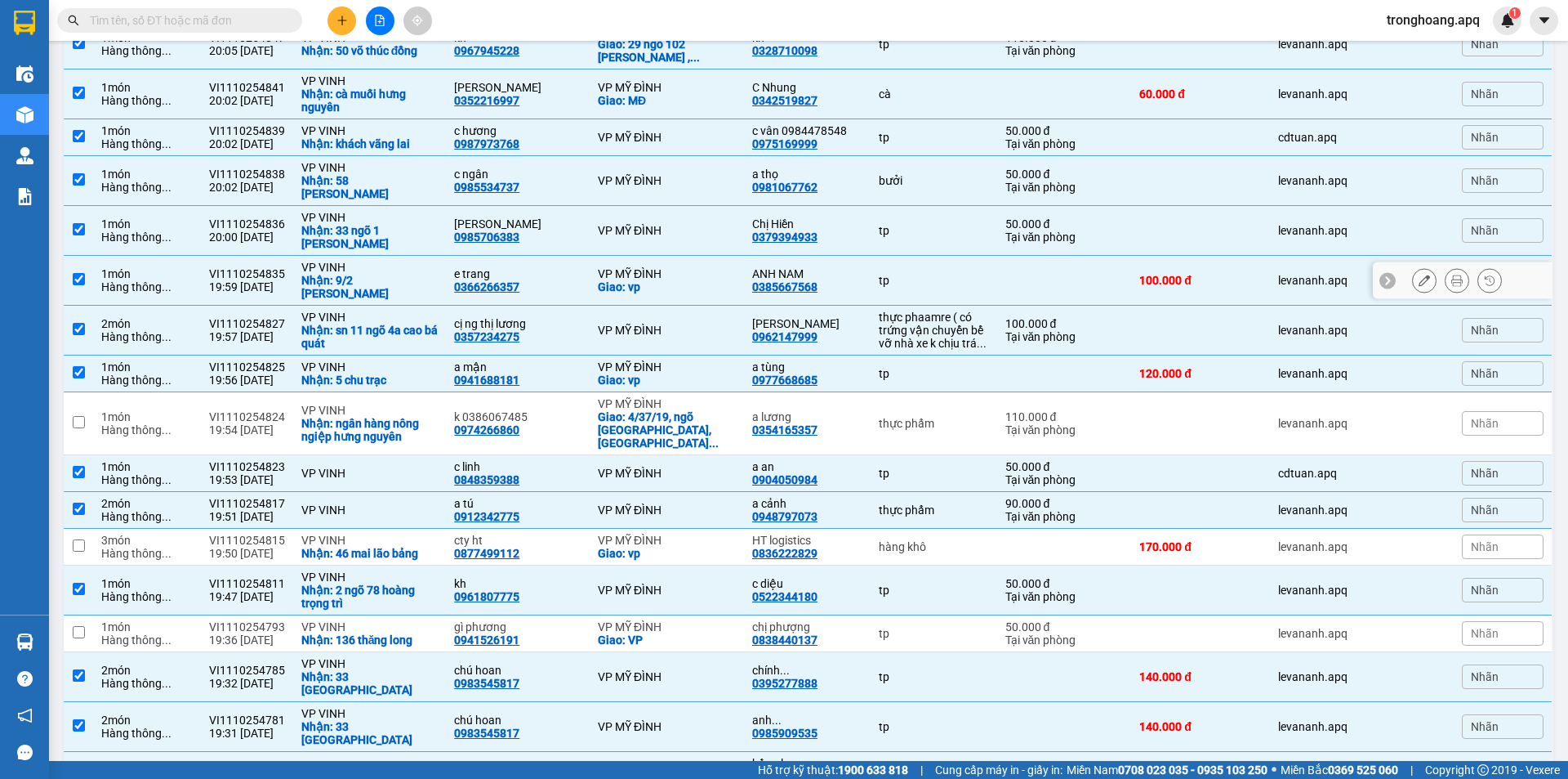
click at [402, 275] on div "Nhận: 9/2 nguyễn phi ỷ lan" at bounding box center [370, 287] width 137 height 26
checkbox input "false"
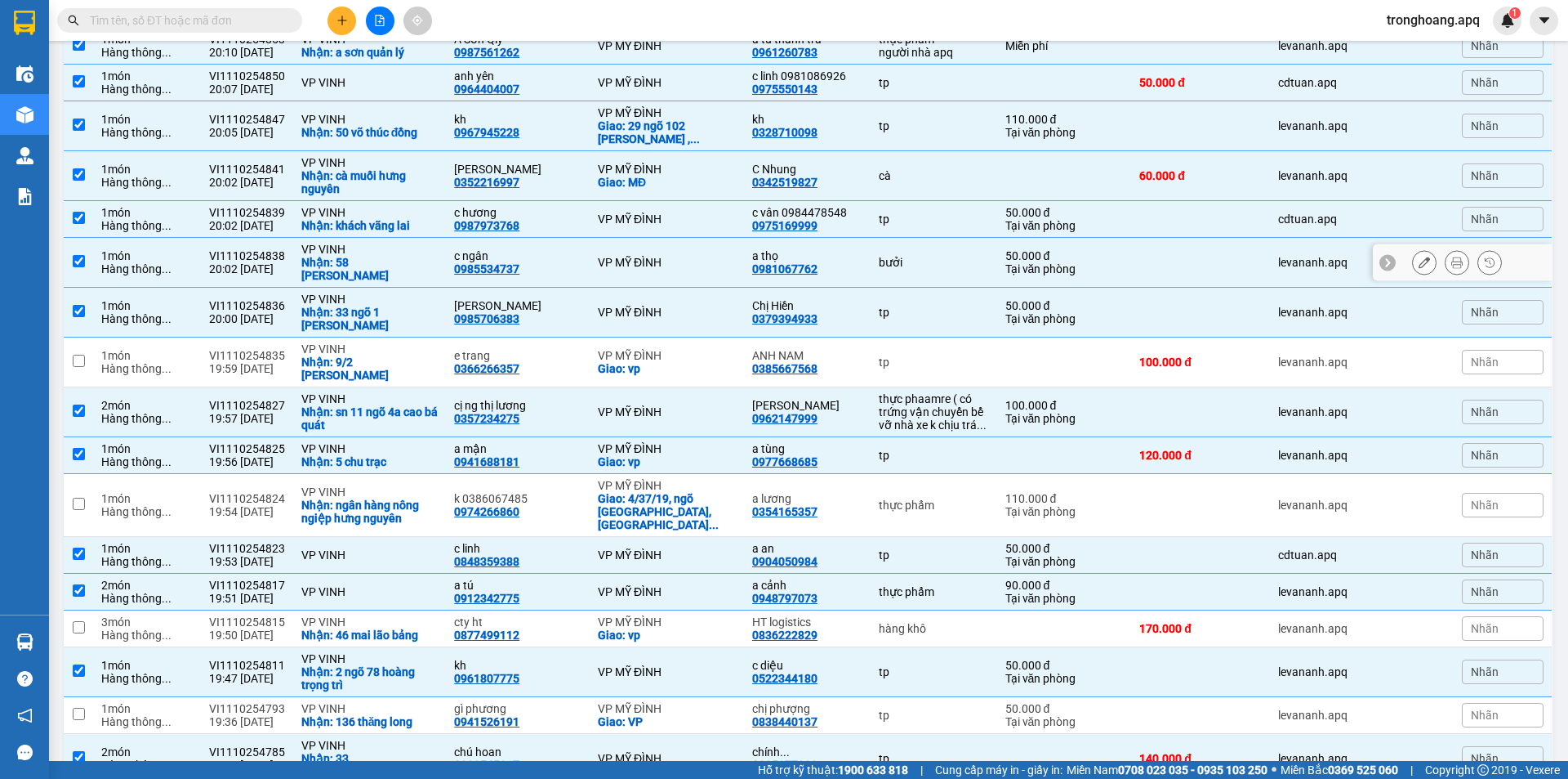
scroll to position [1031, 0]
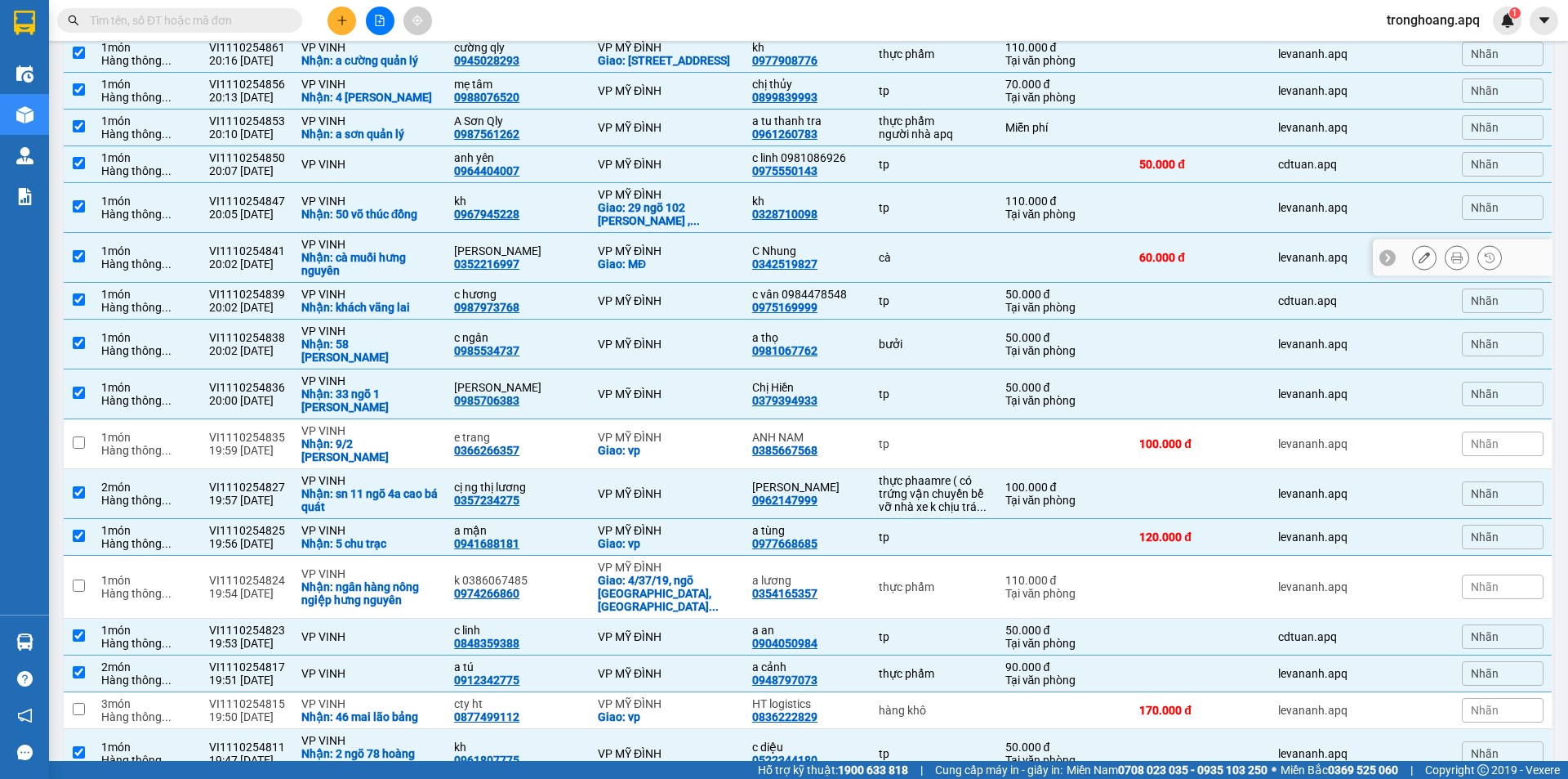
click at [410, 251] on div "Nhận: cà muối hưng nguyên" at bounding box center [370, 264] width 137 height 26
checkbox input "false"
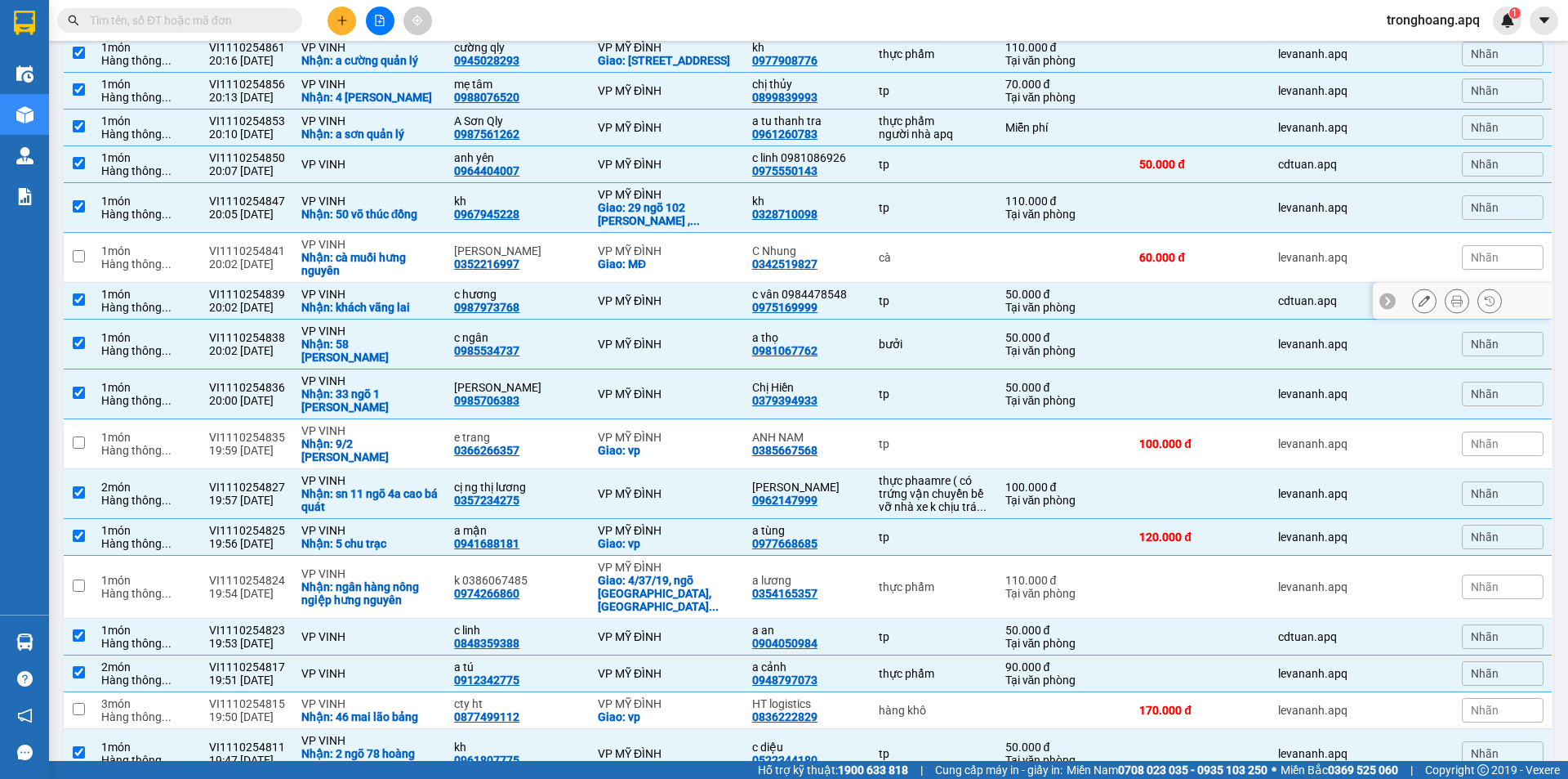
scroll to position [867, 0]
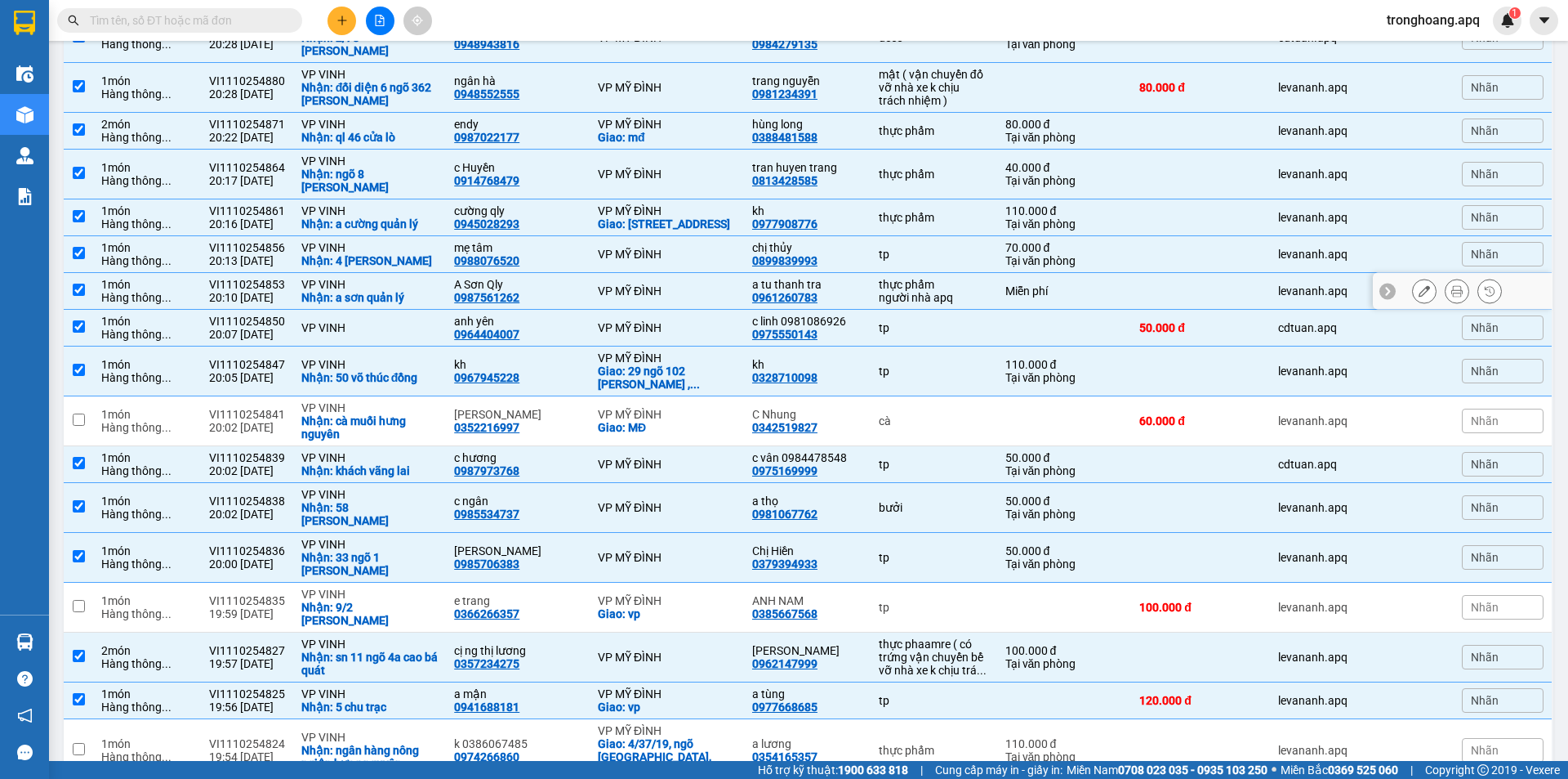
click at [404, 298] on div "Nhận: a sơn quản lý" at bounding box center [370, 297] width 137 height 13
checkbox input "false"
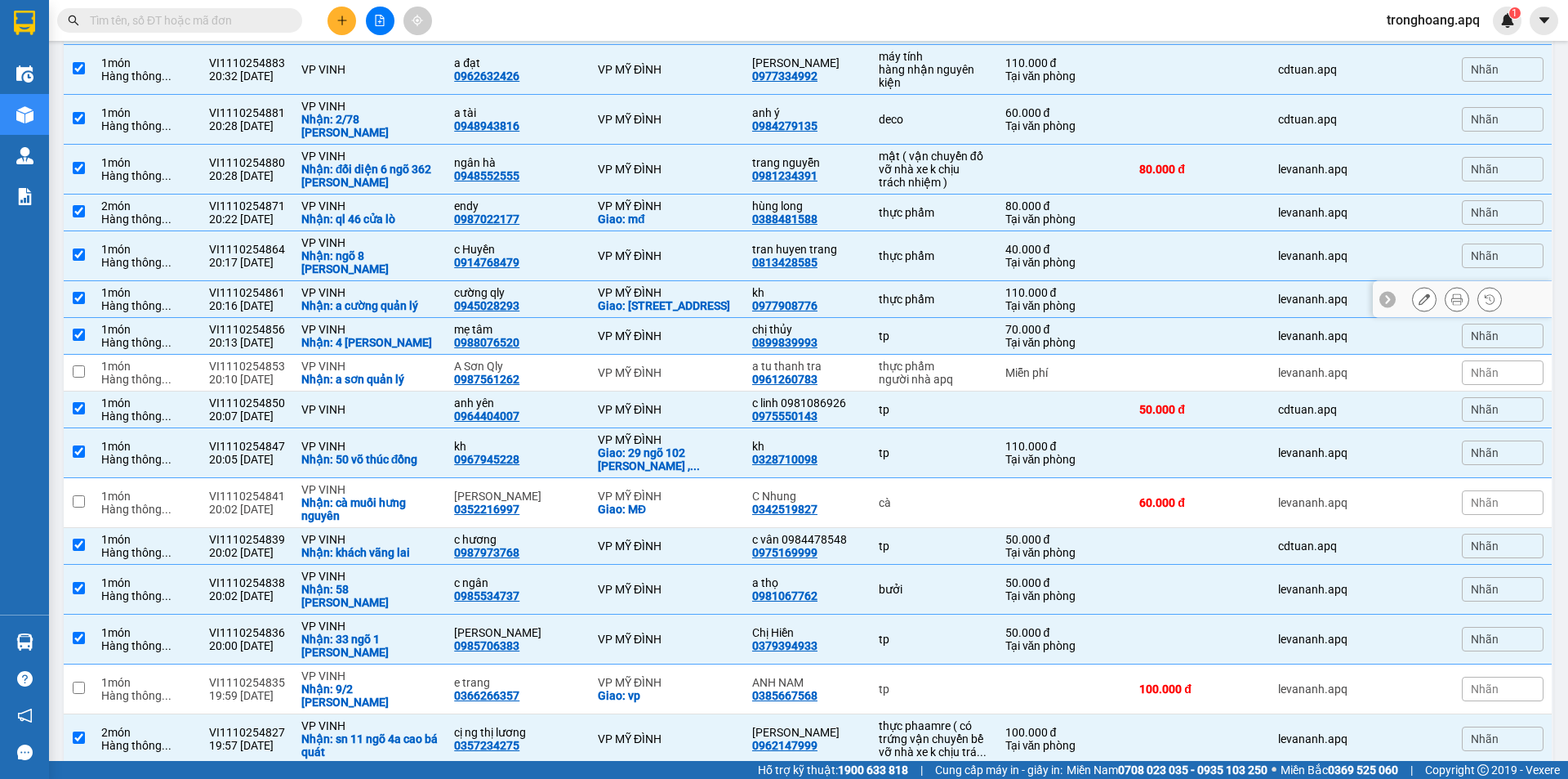
scroll to position [622, 0]
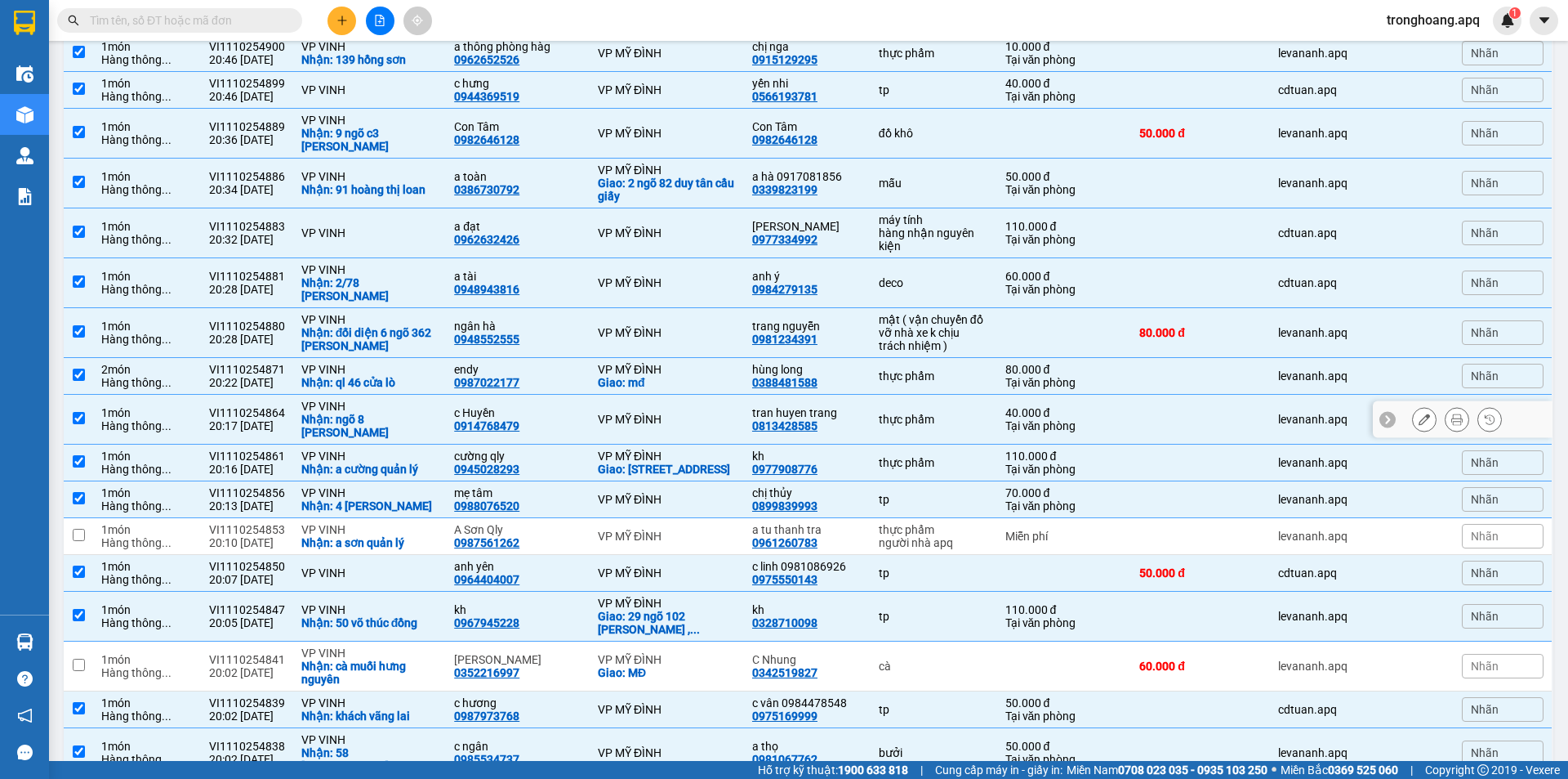
click at [407, 413] on div "Nhận: ngõ 8 tống tất thắng" at bounding box center [370, 426] width 137 height 26
checkbox input "false"
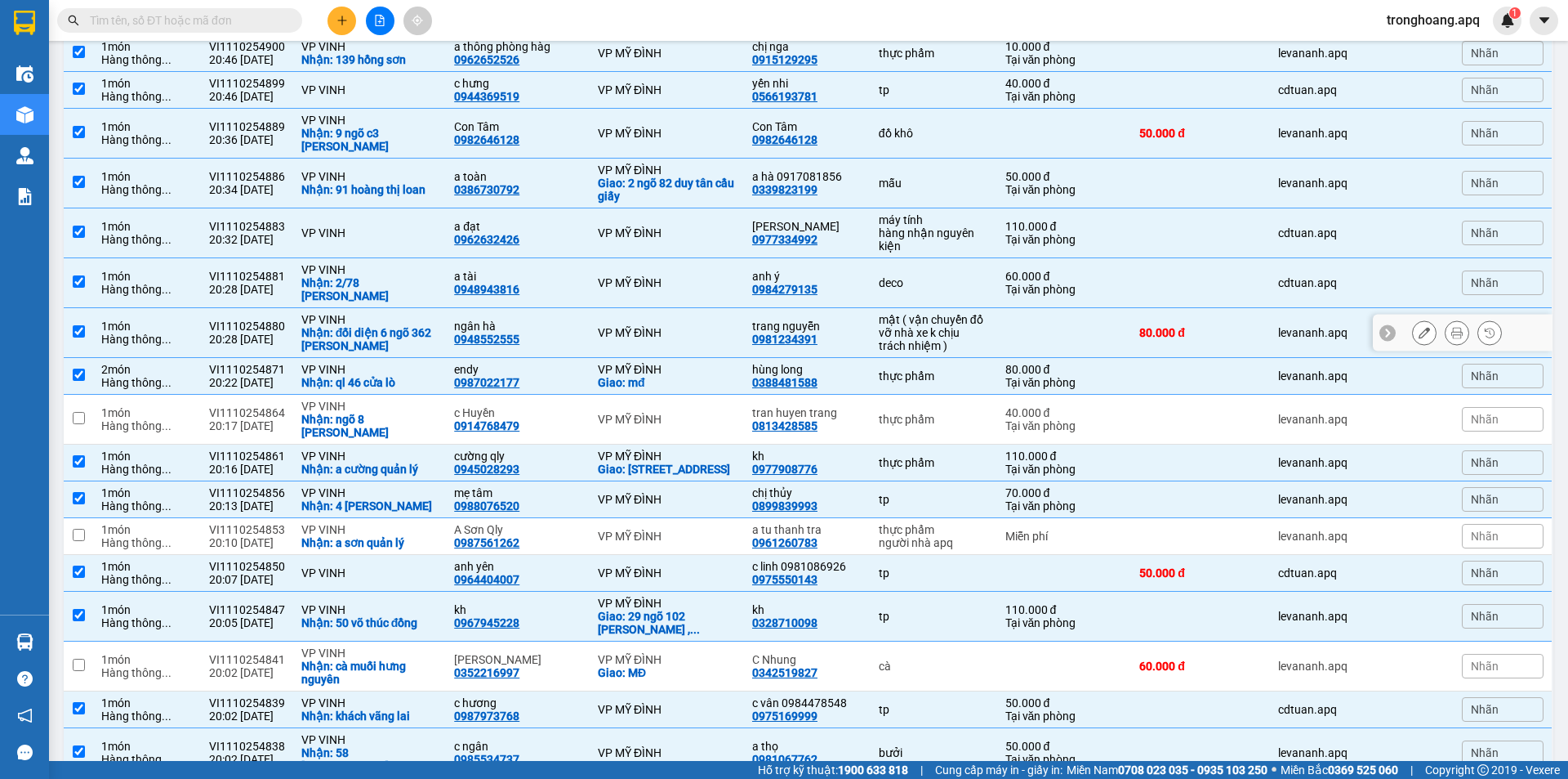
click at [408, 326] on div "Nhận: đối diện 6 ngõ 362 phạm hồng thái" at bounding box center [370, 339] width 137 height 26
checkbox input "false"
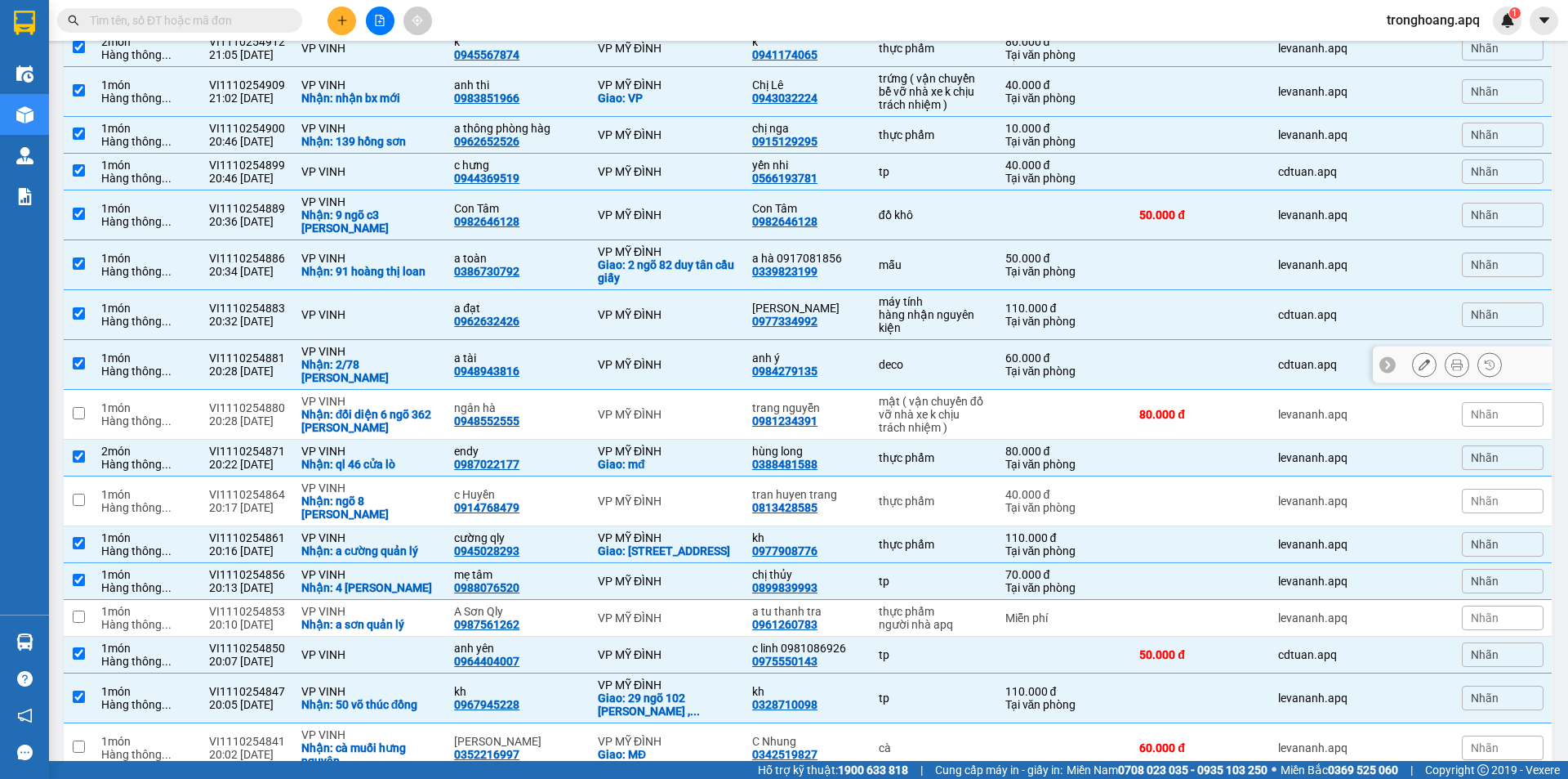
scroll to position [459, 0]
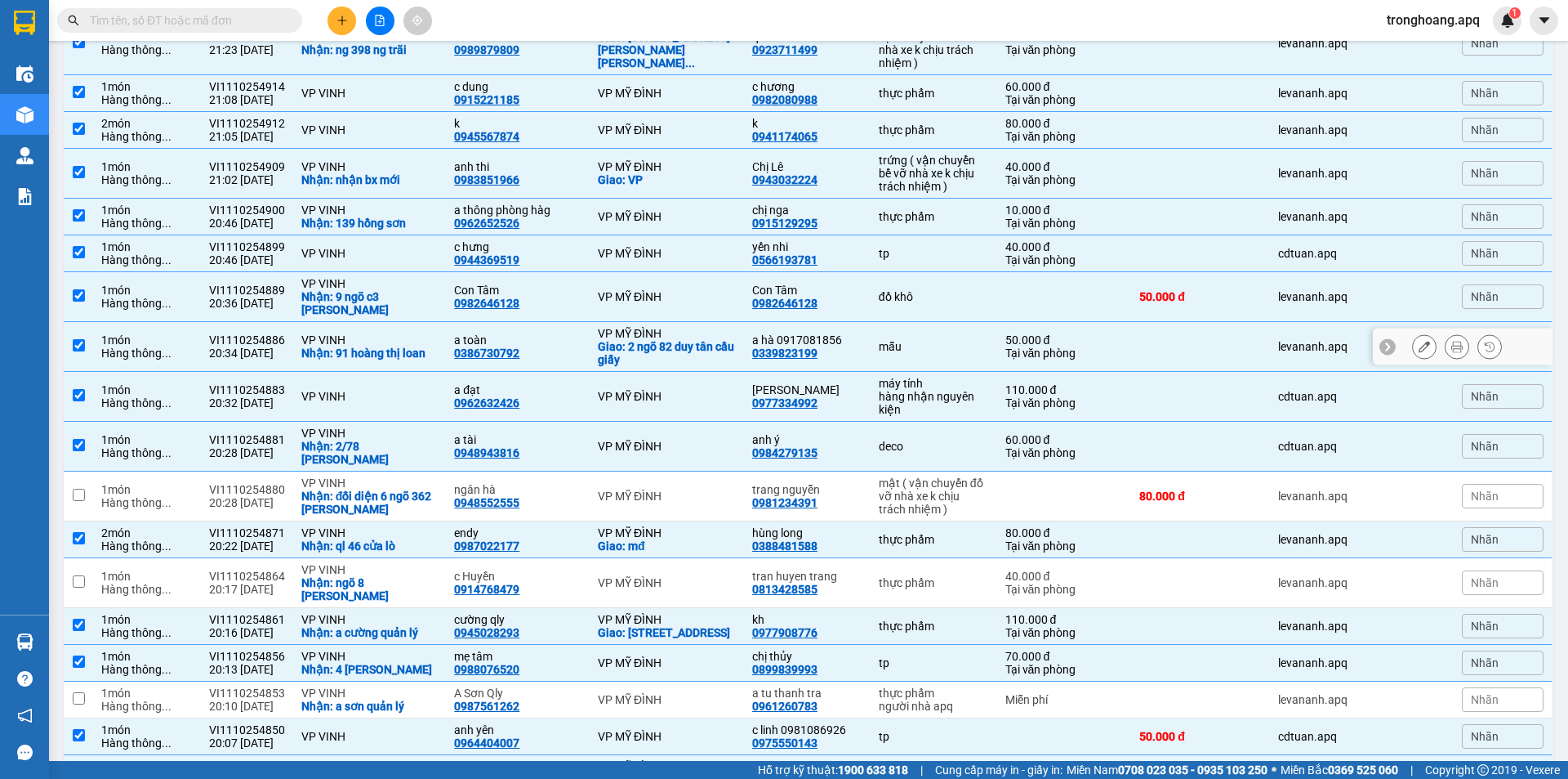
click at [423, 354] on div "Nhận: 91 hoàng thị loan" at bounding box center [370, 353] width 137 height 13
checkbox input "false"
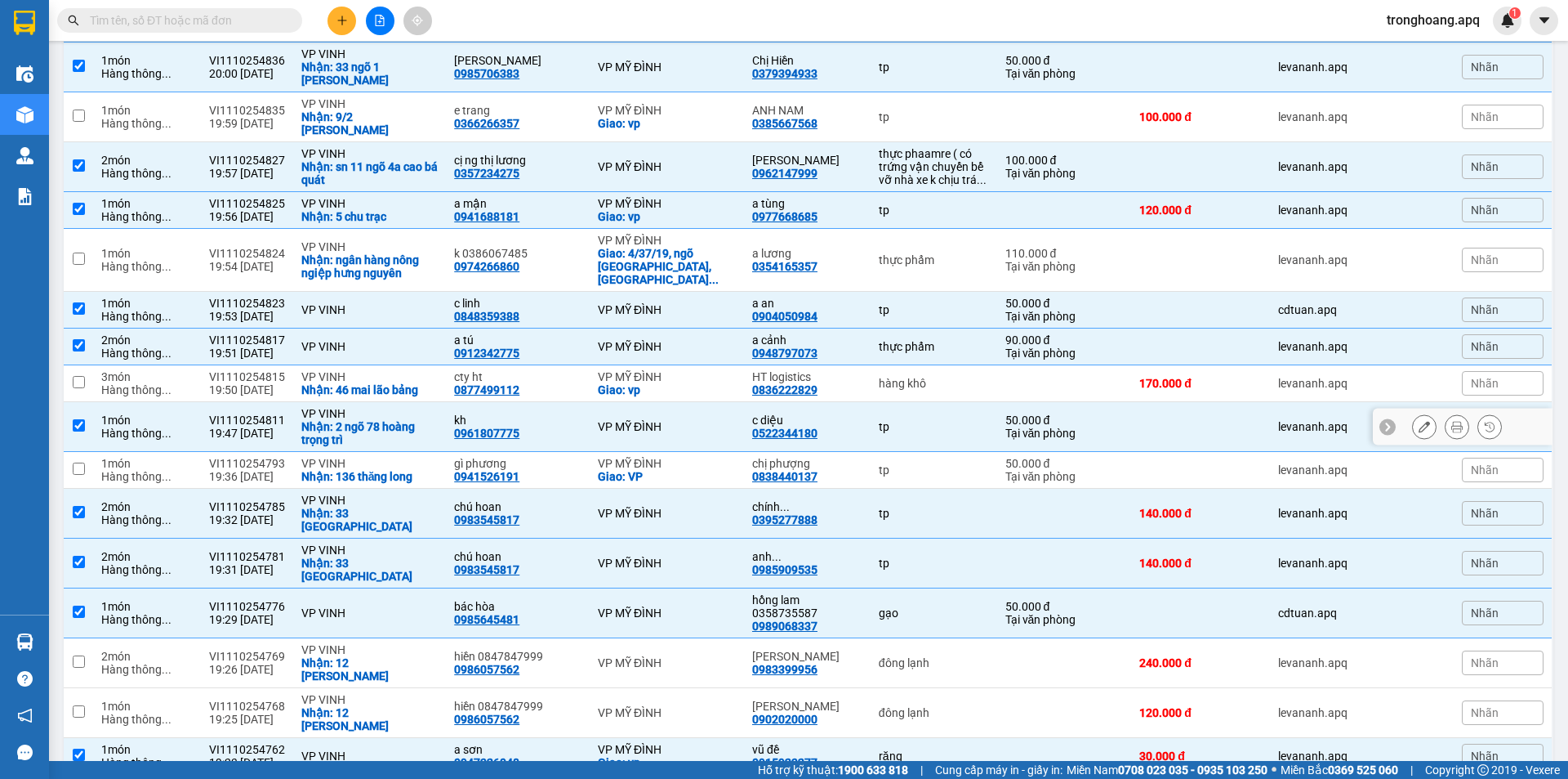
scroll to position [1276, 0]
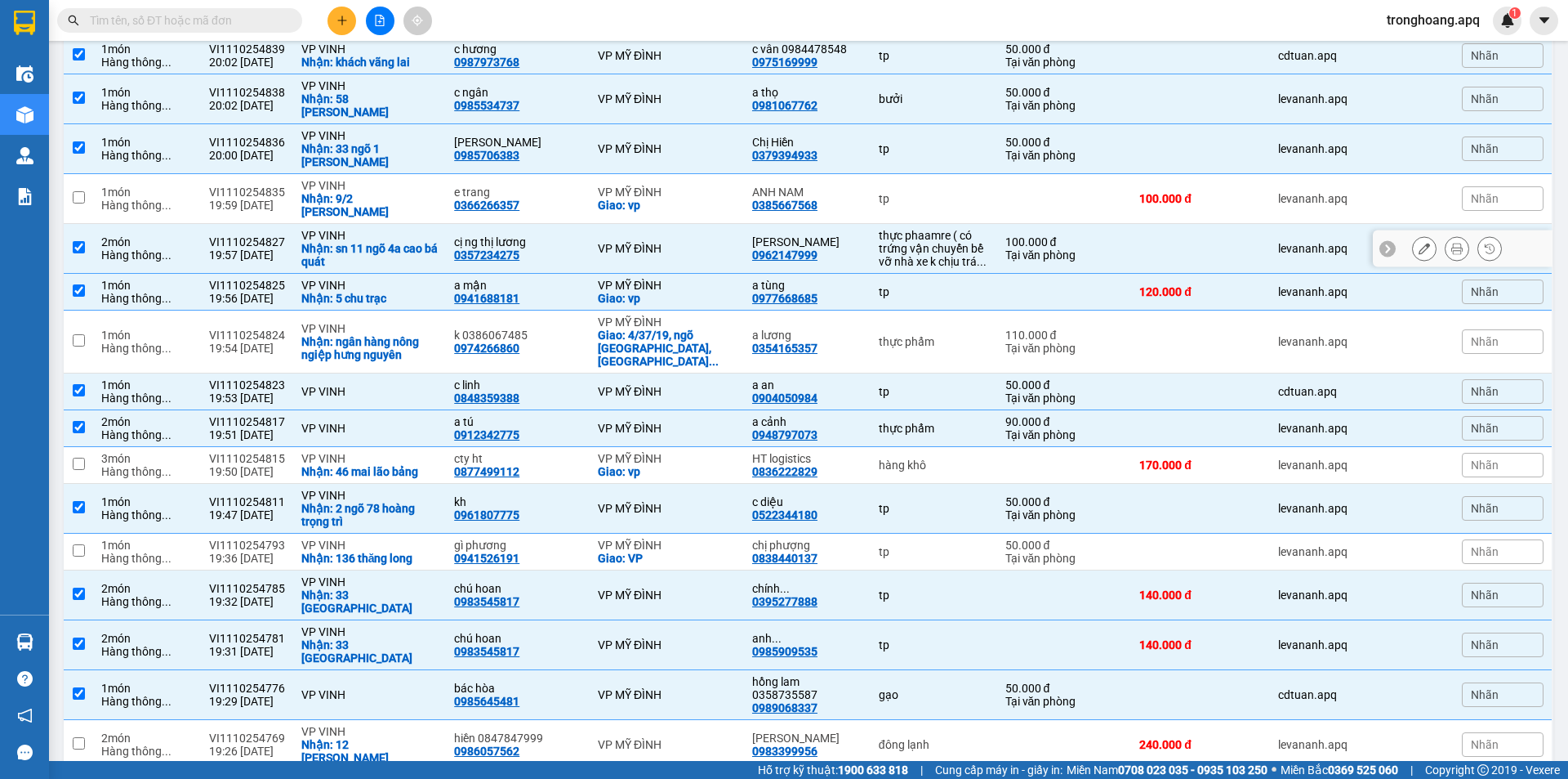
drag, startPoint x: 414, startPoint y: 238, endPoint x: 427, endPoint y: 264, distance: 29.1
click at [414, 242] on div "Nhận: sn 11 ngõ 4a cao bá quát" at bounding box center [370, 255] width 137 height 26
checkbox input "false"
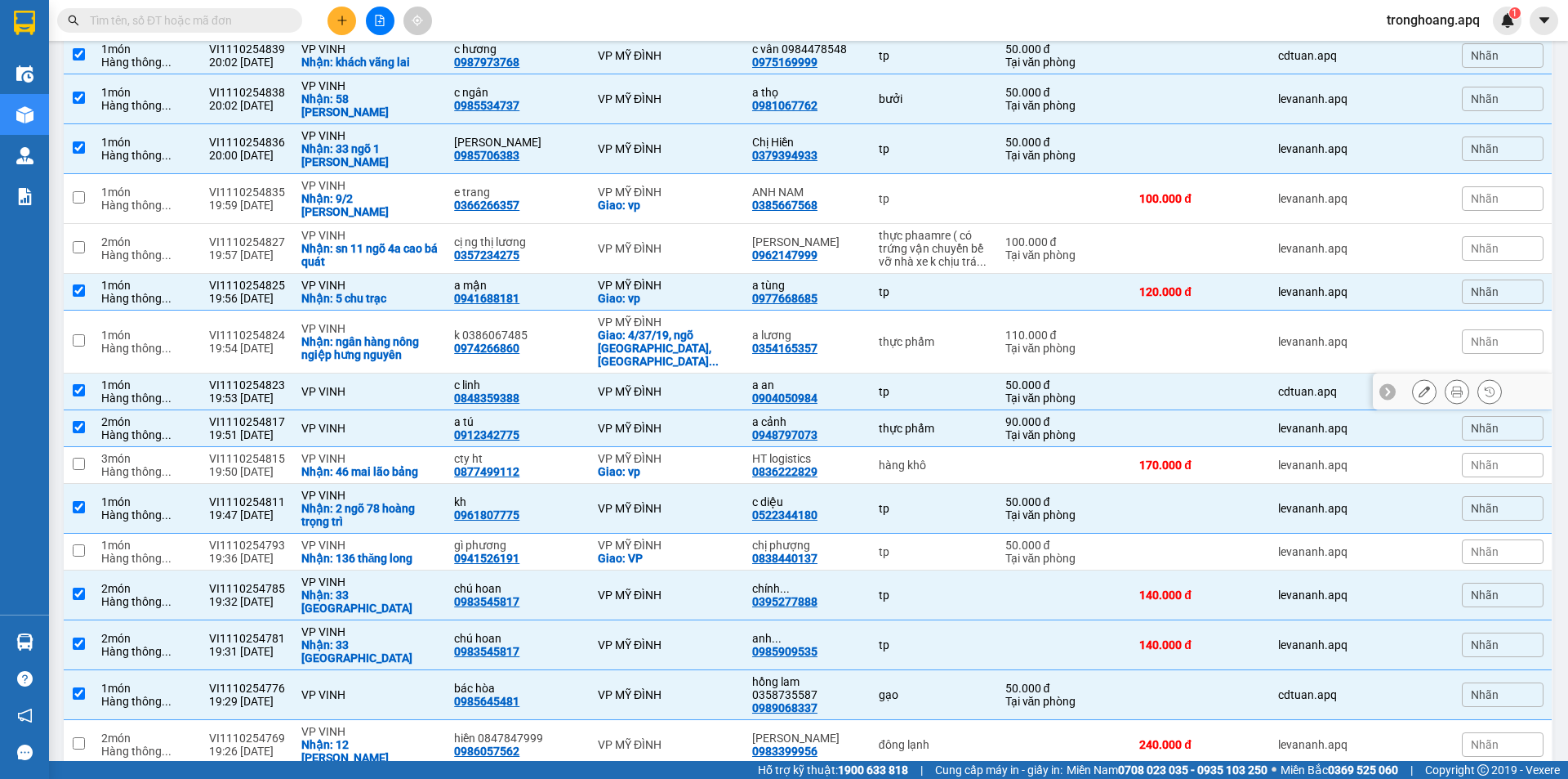
scroll to position [1031, 0]
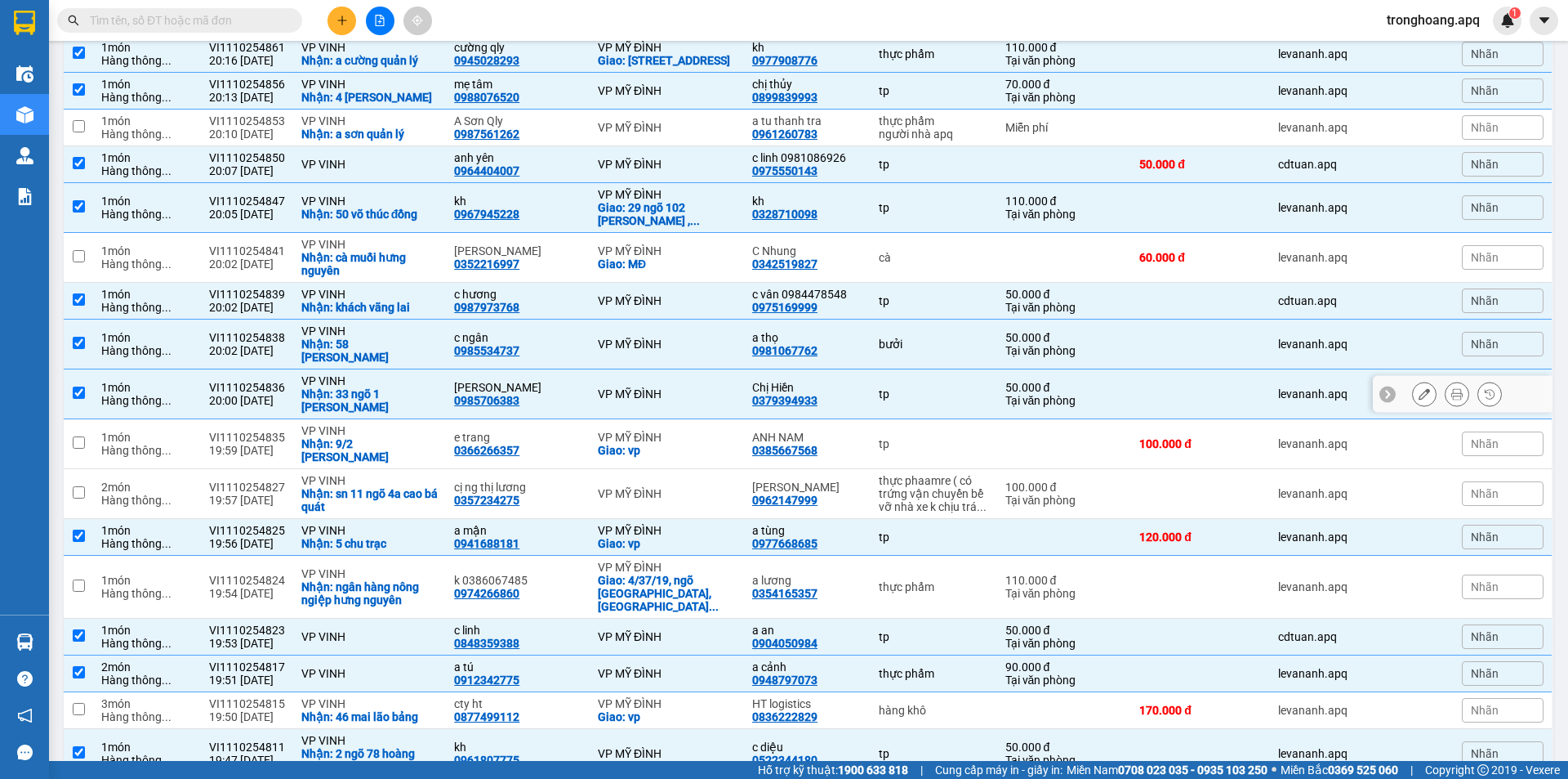
click at [414, 387] on div "Nhận: 33 ngõ 1 cao bá quát" at bounding box center [370, 400] width 137 height 26
checkbox input "false"
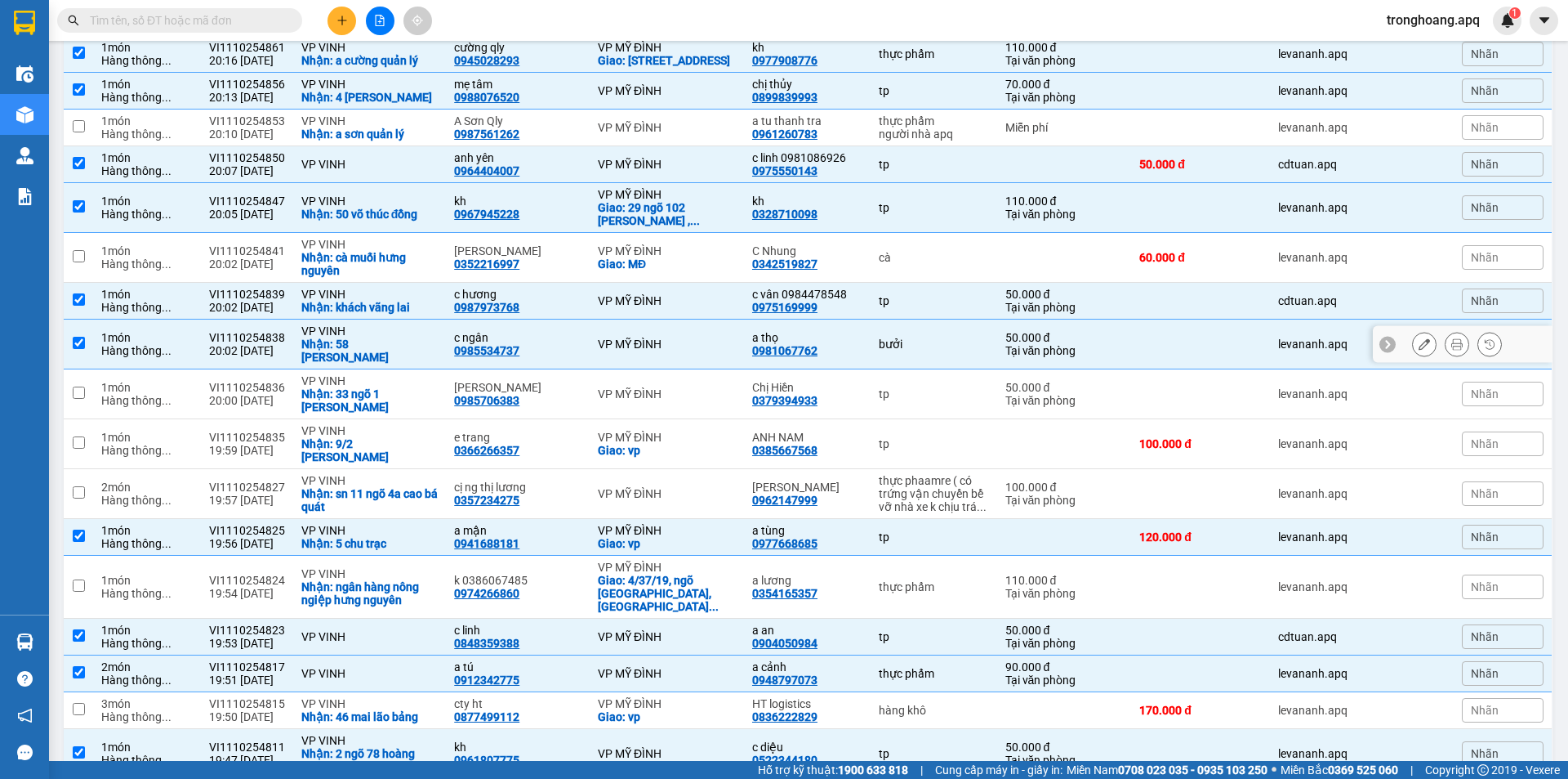
click at [405, 344] on div "Nhận: 58 võ thị sáu" at bounding box center [370, 351] width 137 height 26
checkbox input "false"
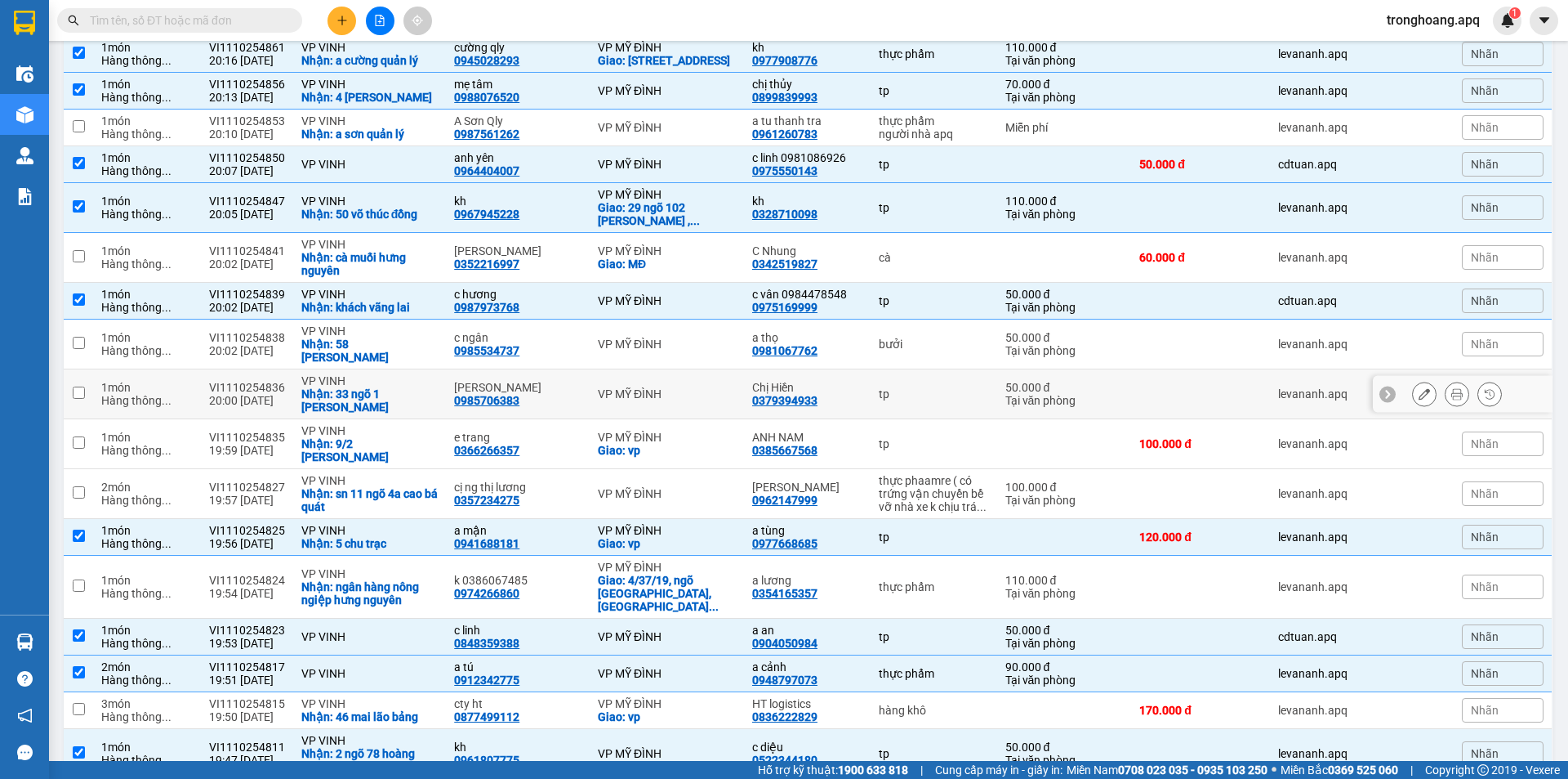
scroll to position [867, 0]
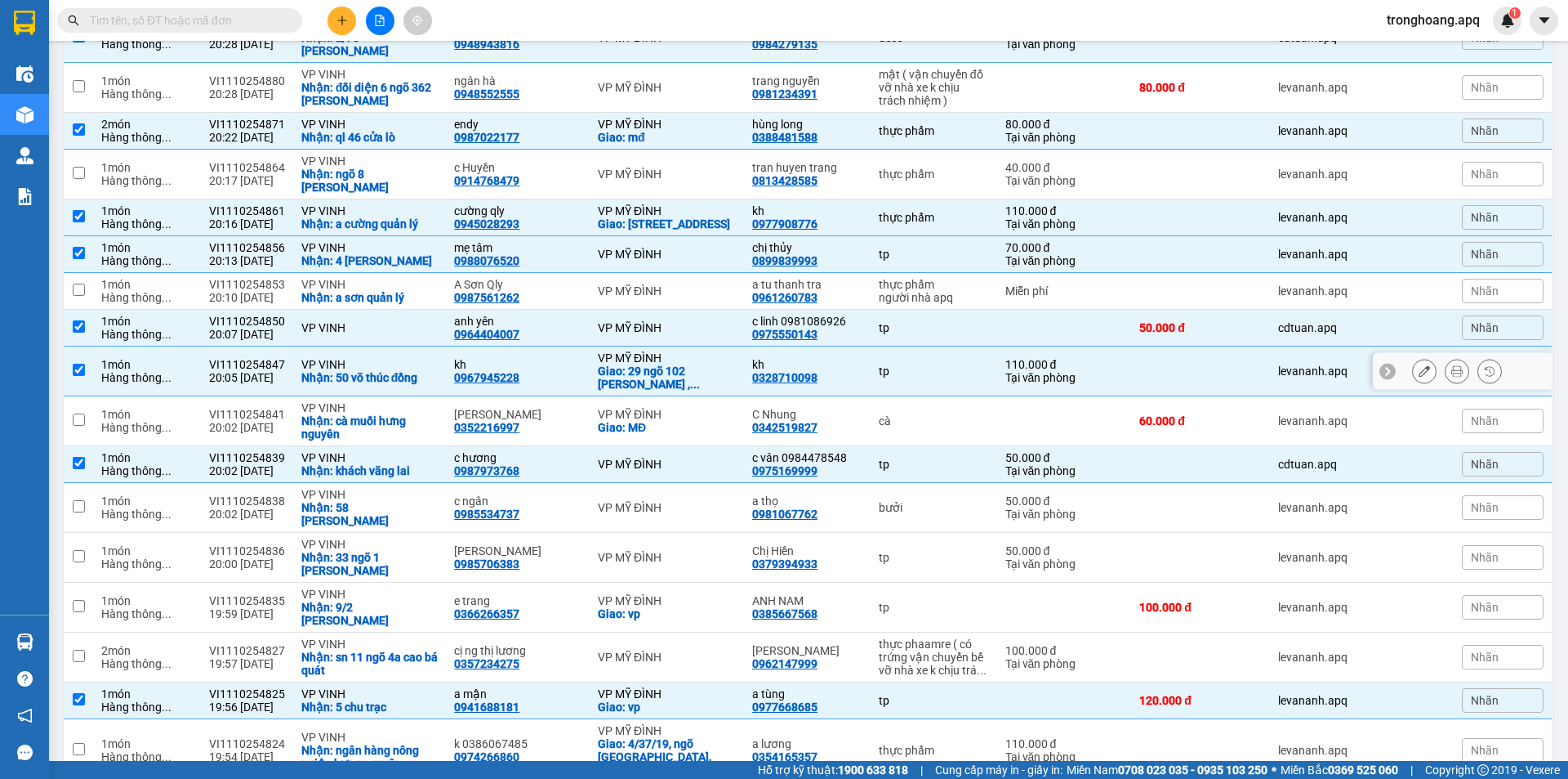
click at [407, 373] on div "Nhận: 50 võ thúc đồng" at bounding box center [370, 377] width 137 height 13
checkbox input "false"
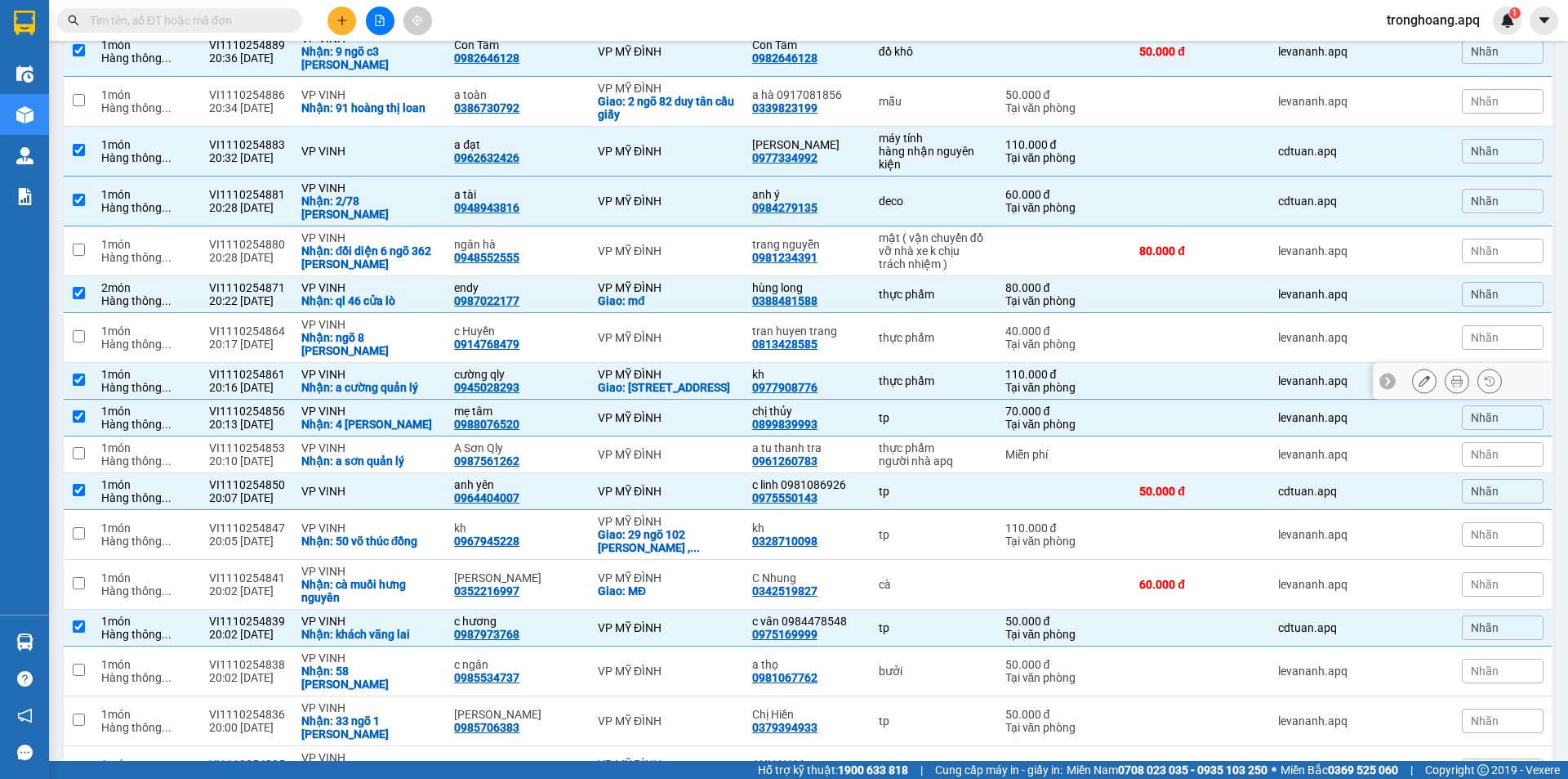
scroll to position [622, 0]
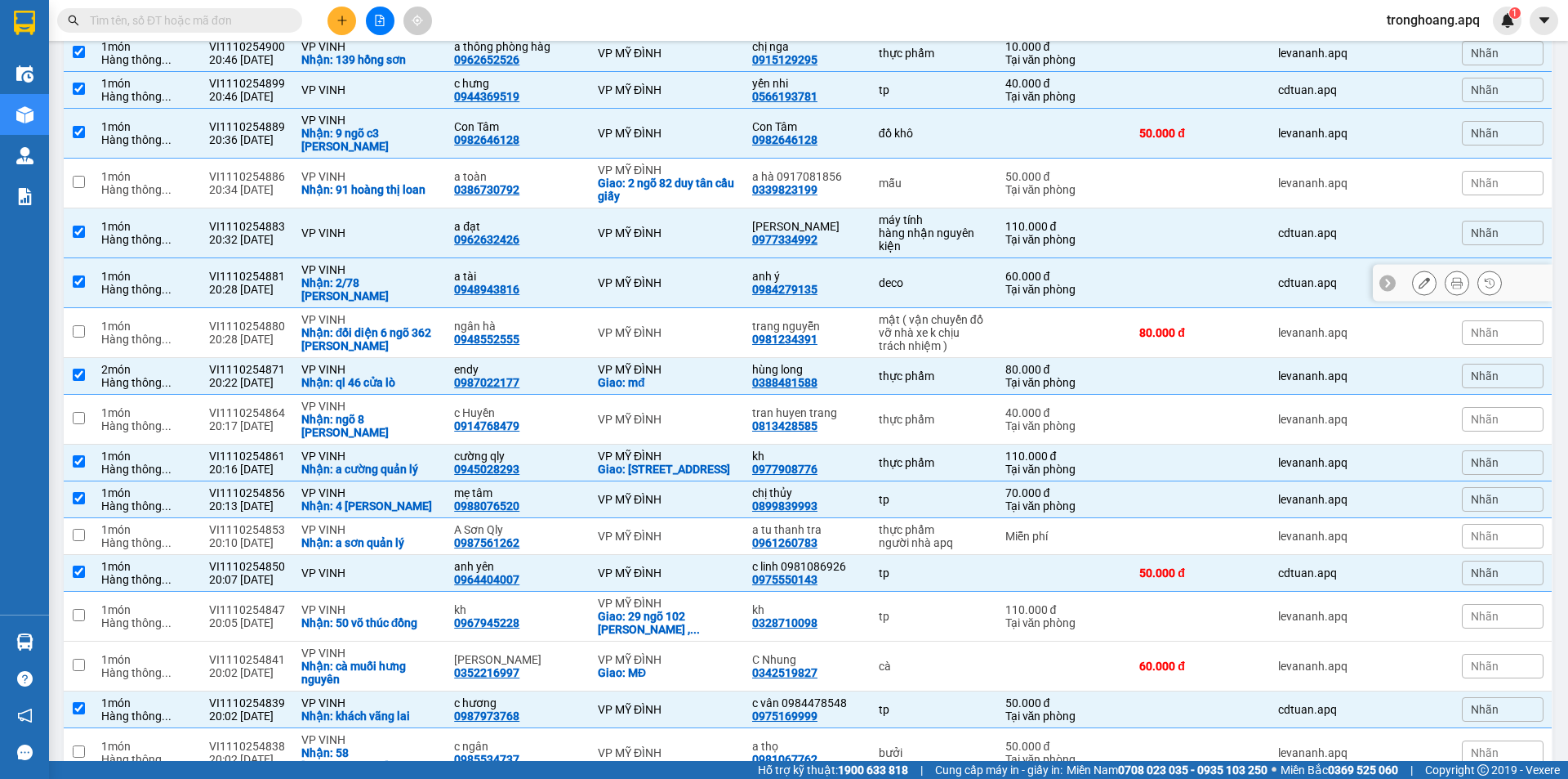
click at [419, 282] on div "Nhận: 2/78 võ thị sáu" at bounding box center [370, 289] width 137 height 26
checkbox input "false"
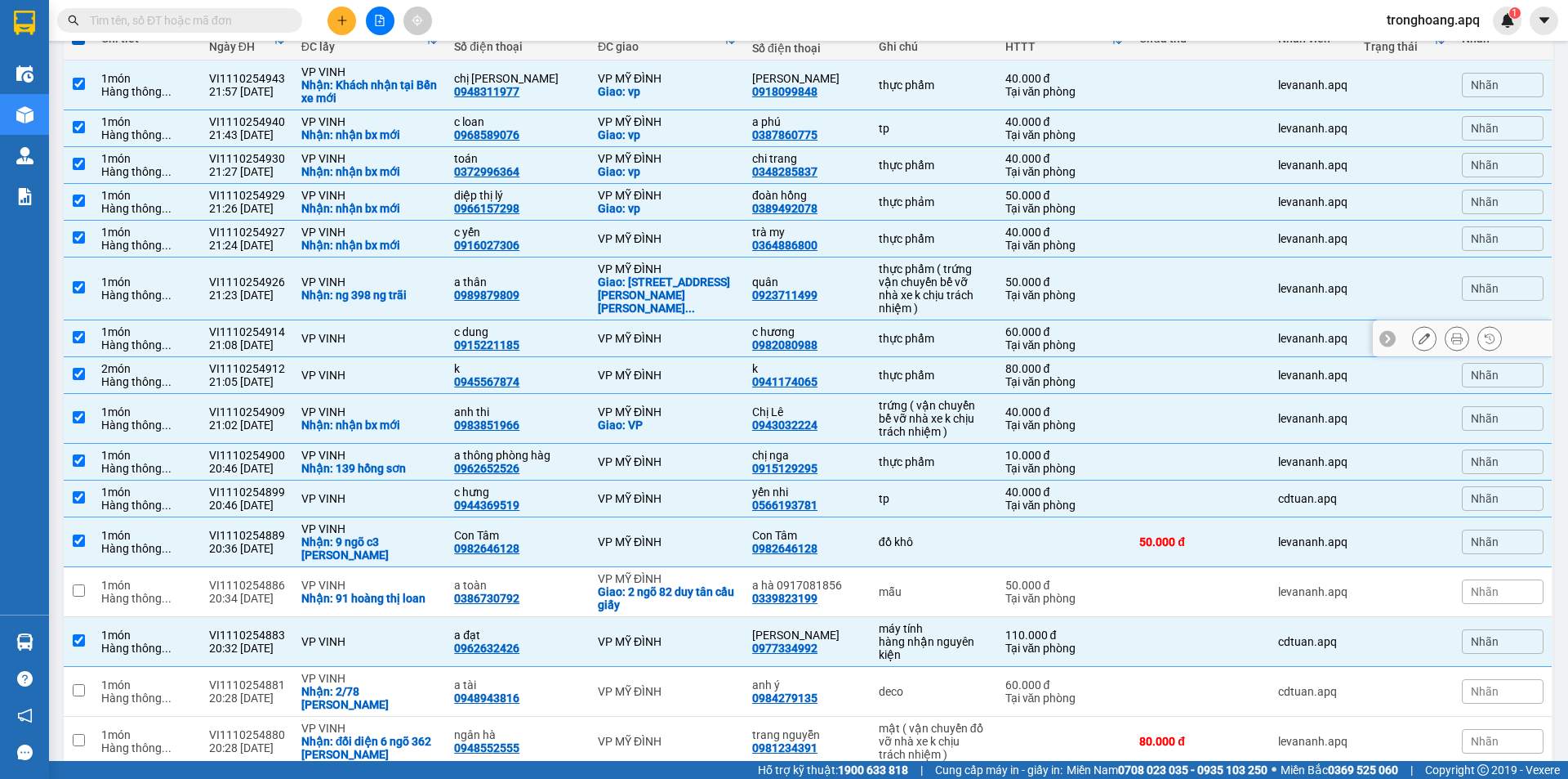
scroll to position [0, 0]
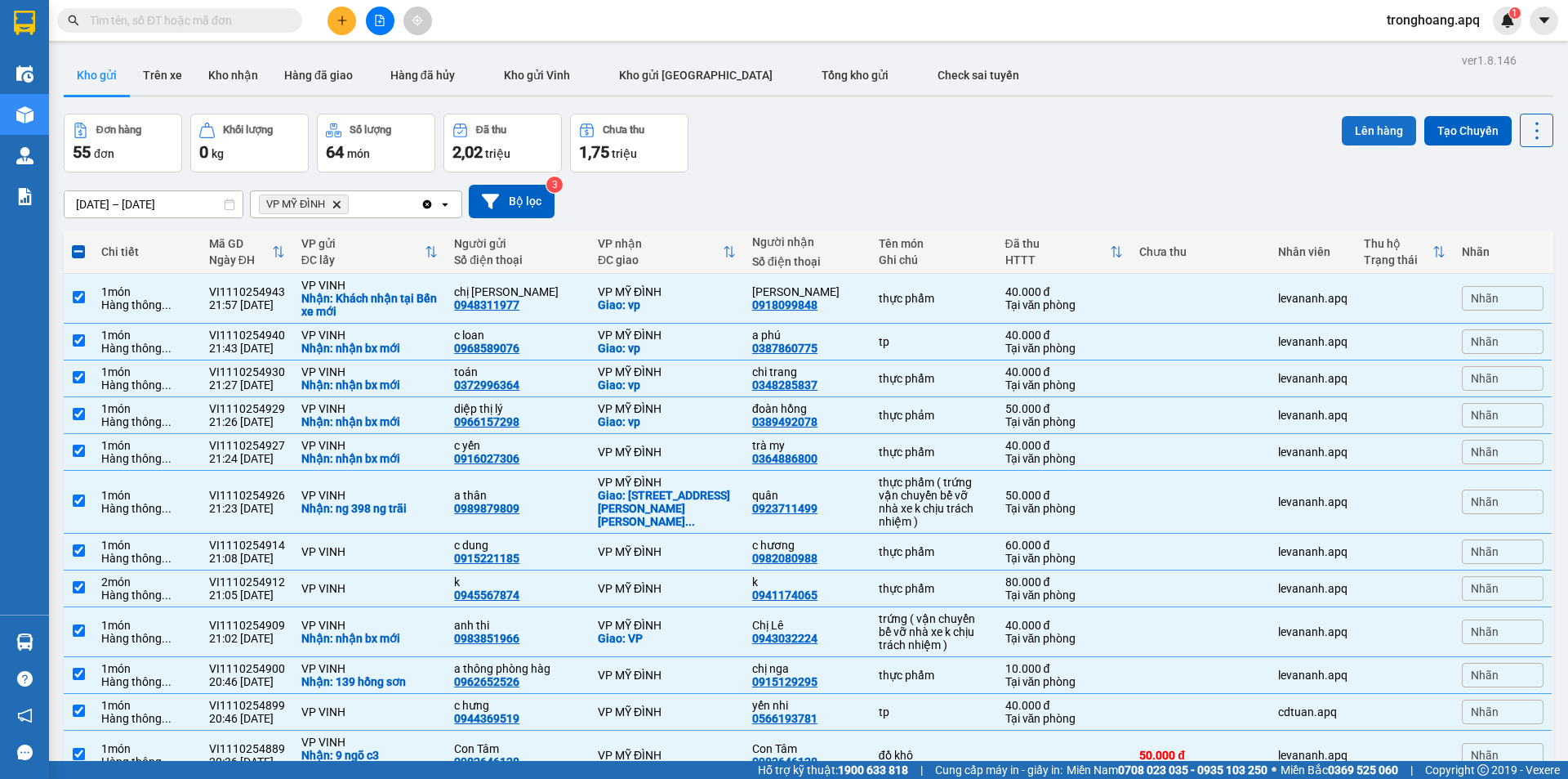
click at [1346, 123] on button "Lên hàng" at bounding box center [1379, 130] width 74 height 29
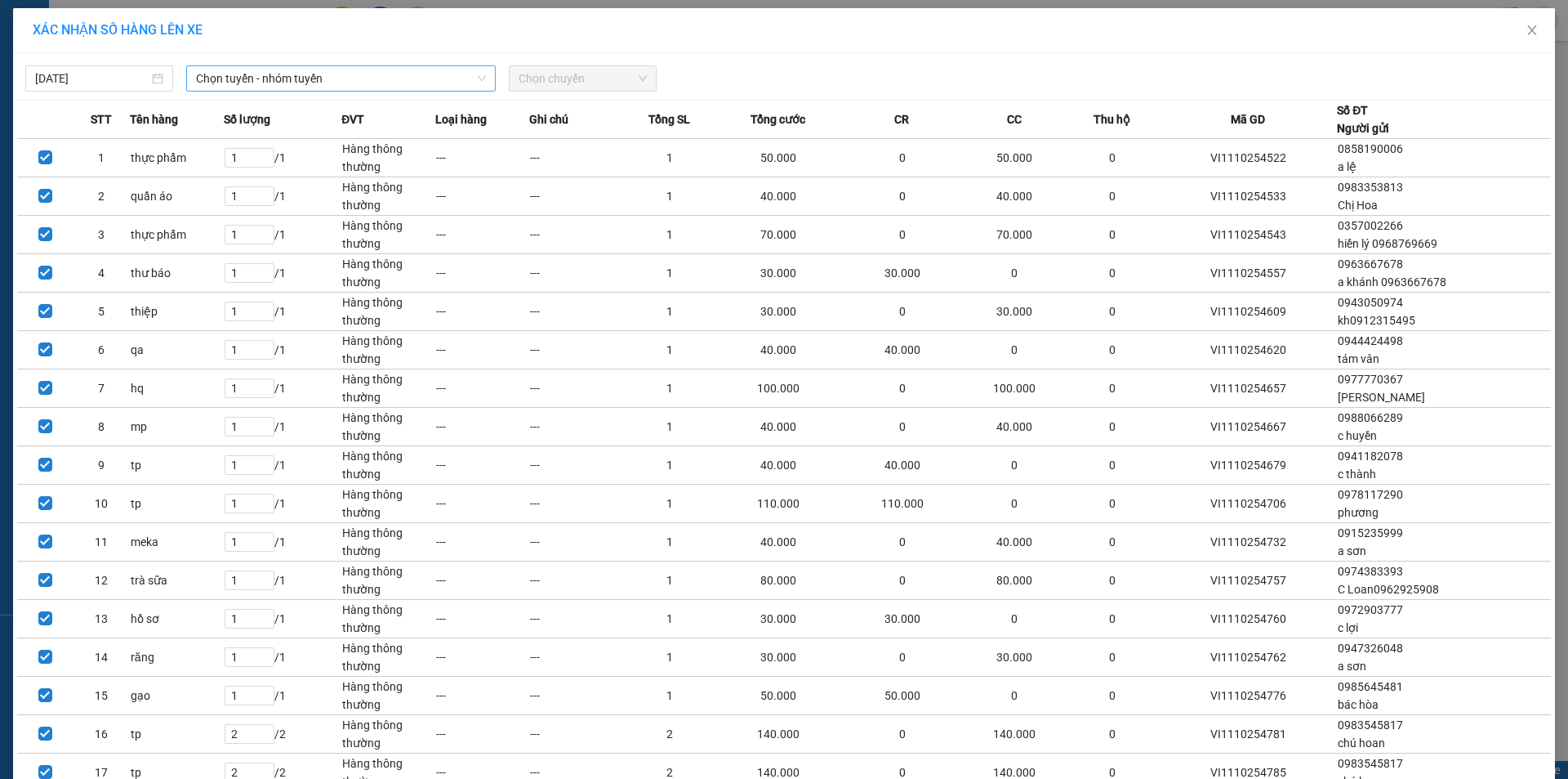
click at [298, 79] on span "Chọn tuyến - nhóm tuyến" at bounding box center [341, 78] width 290 height 25
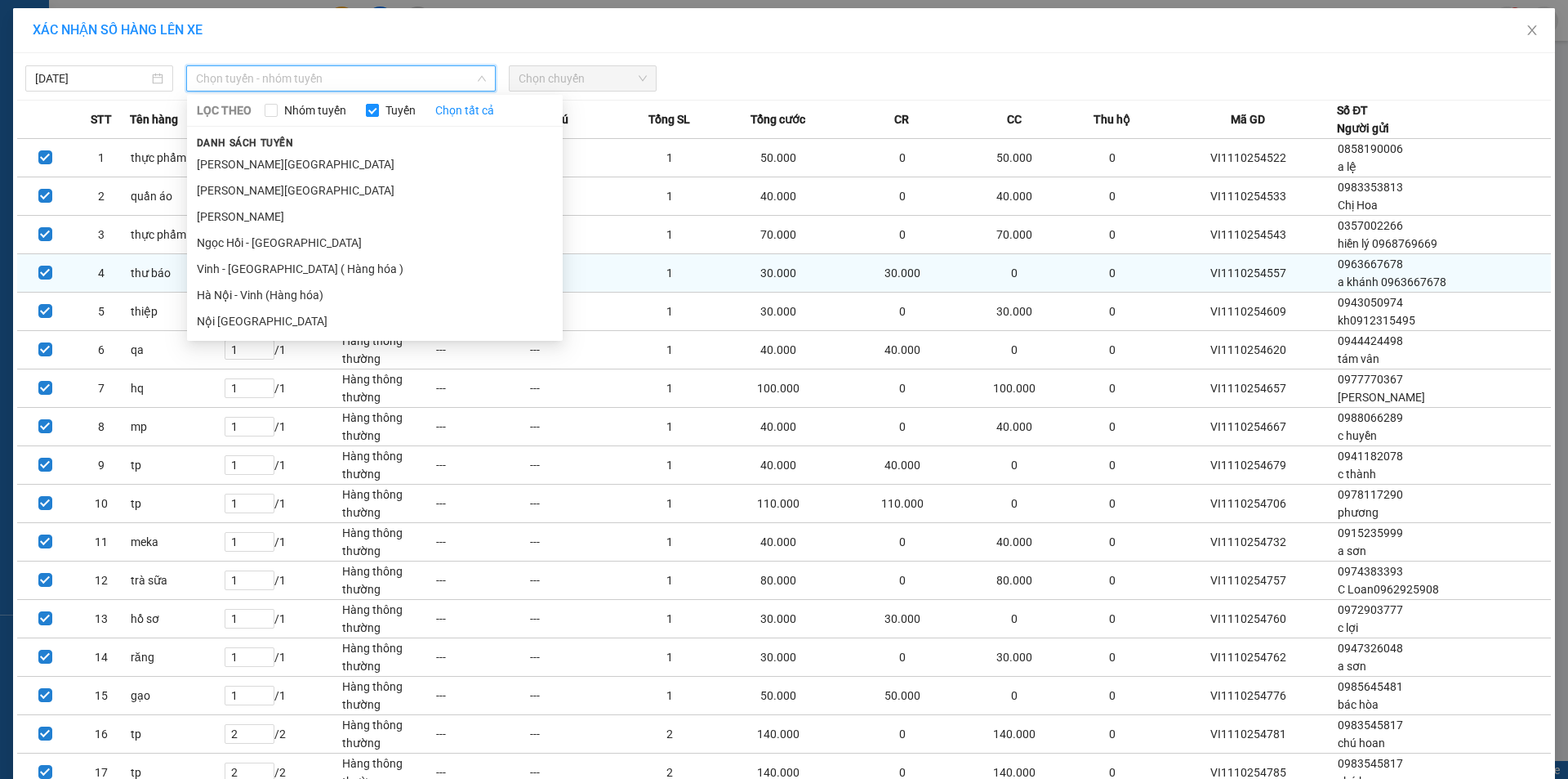
click at [307, 261] on li "Vinh - [GEOGRAPHIC_DATA] ( Hàng hóa )" at bounding box center [375, 269] width 376 height 26
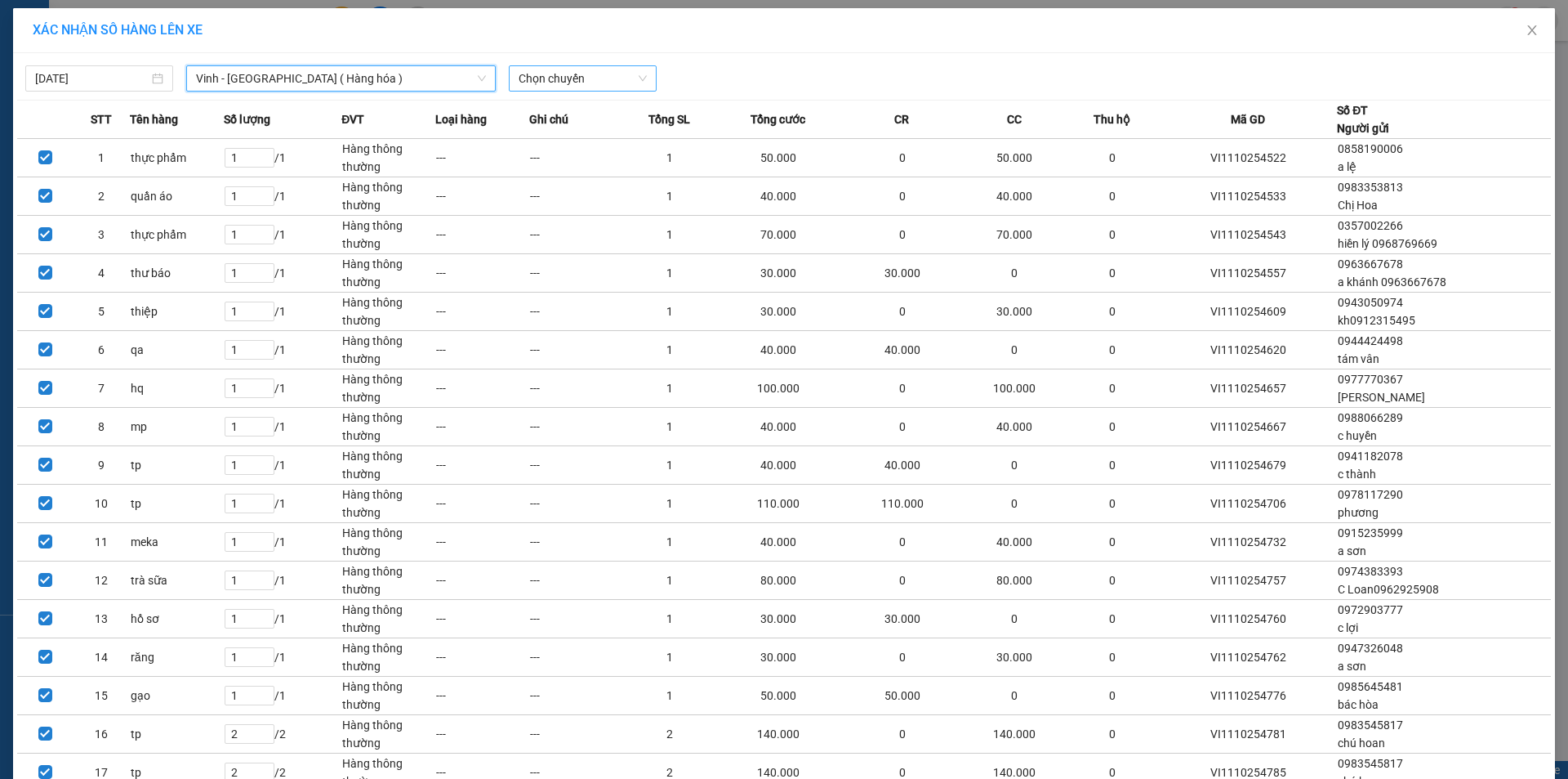
click at [556, 90] on span "Chọn chuyến" at bounding box center [583, 78] width 128 height 25
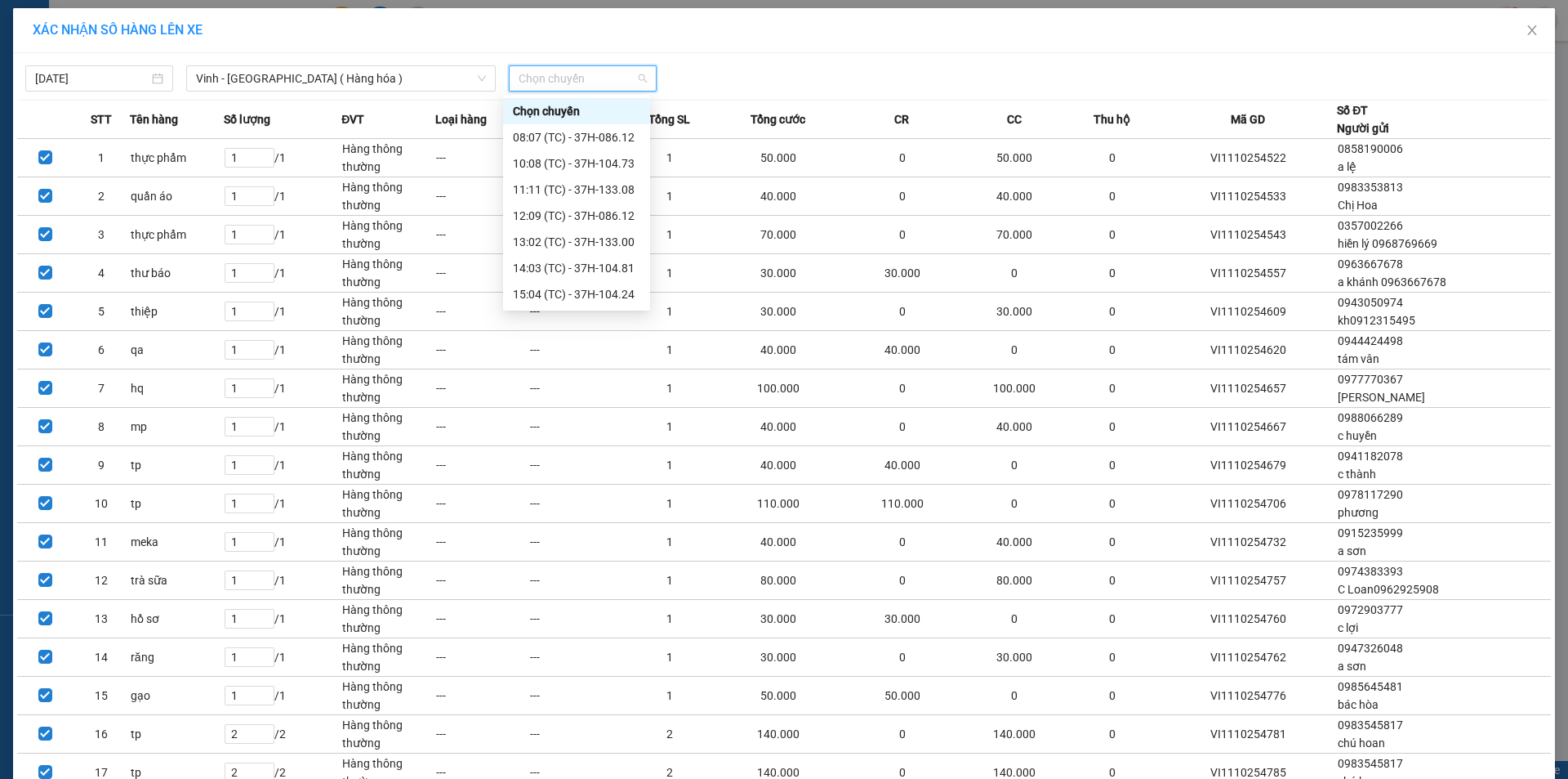
scroll to position [82, 0]
click at [605, 257] on div "22:00 (TC) - 37H-086.38" at bounding box center [577, 265] width 128 height 18
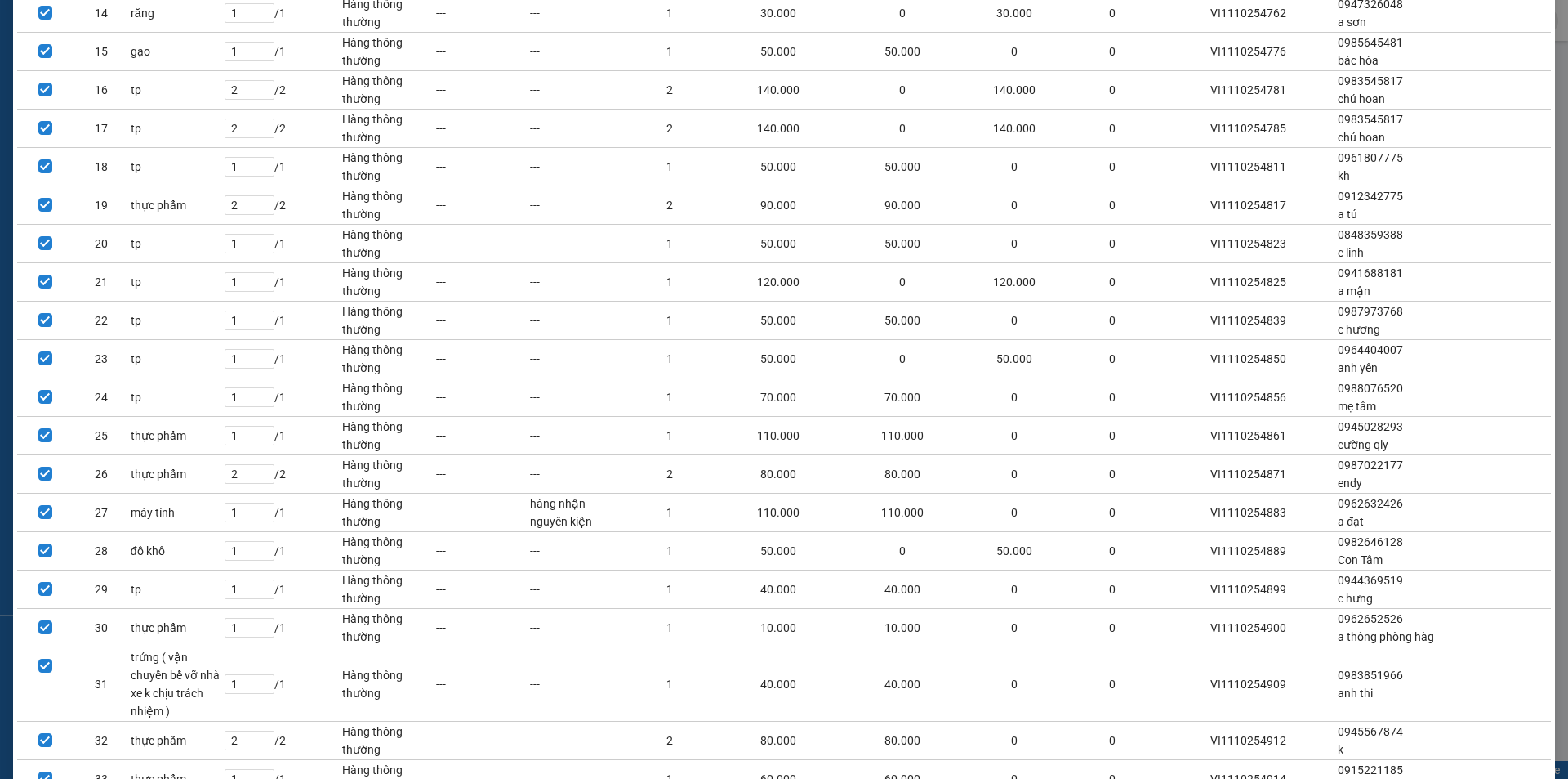
scroll to position [1051, 0]
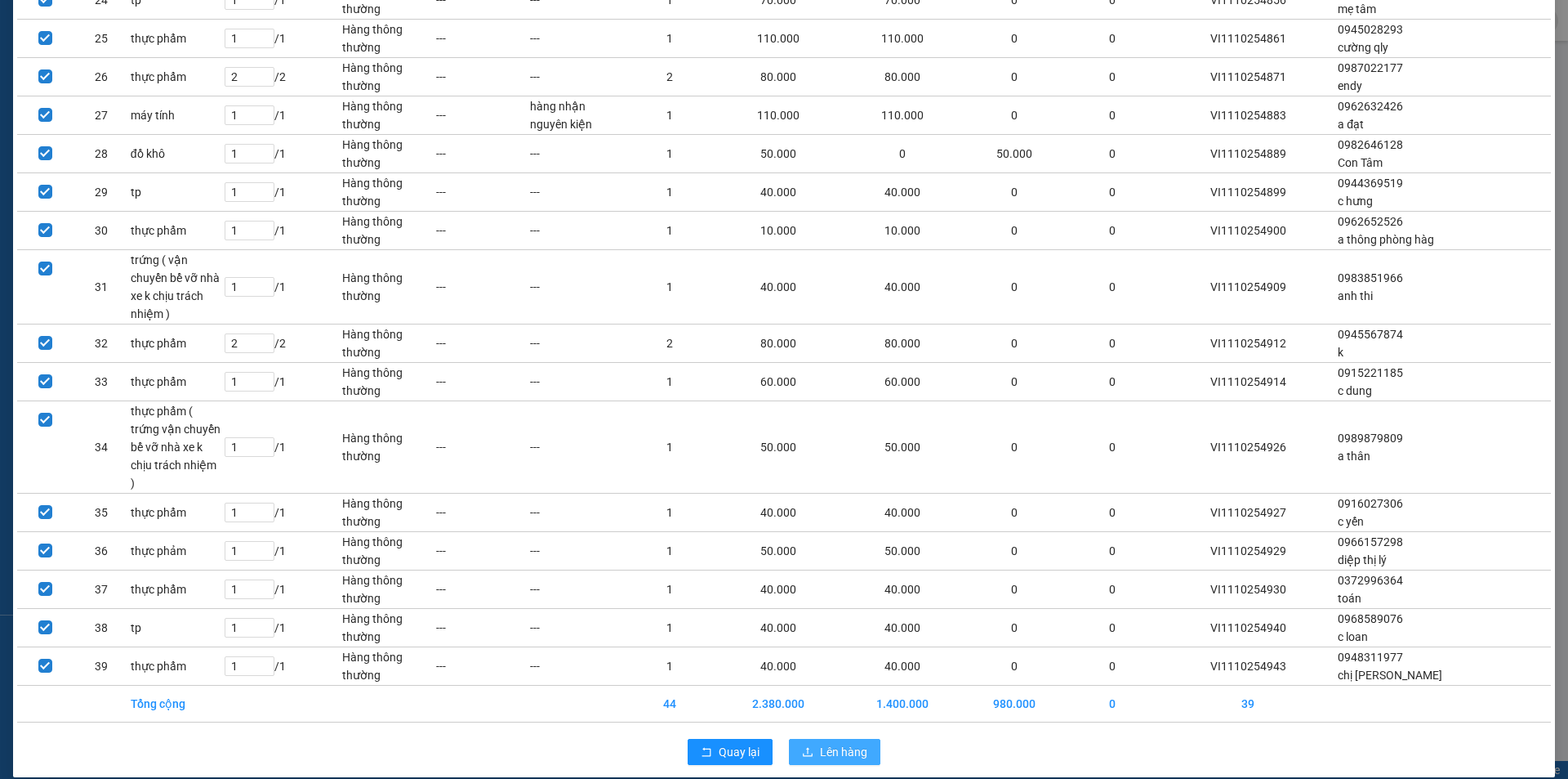
click at [821, 743] on span "Lên hàng" at bounding box center [843, 752] width 47 height 18
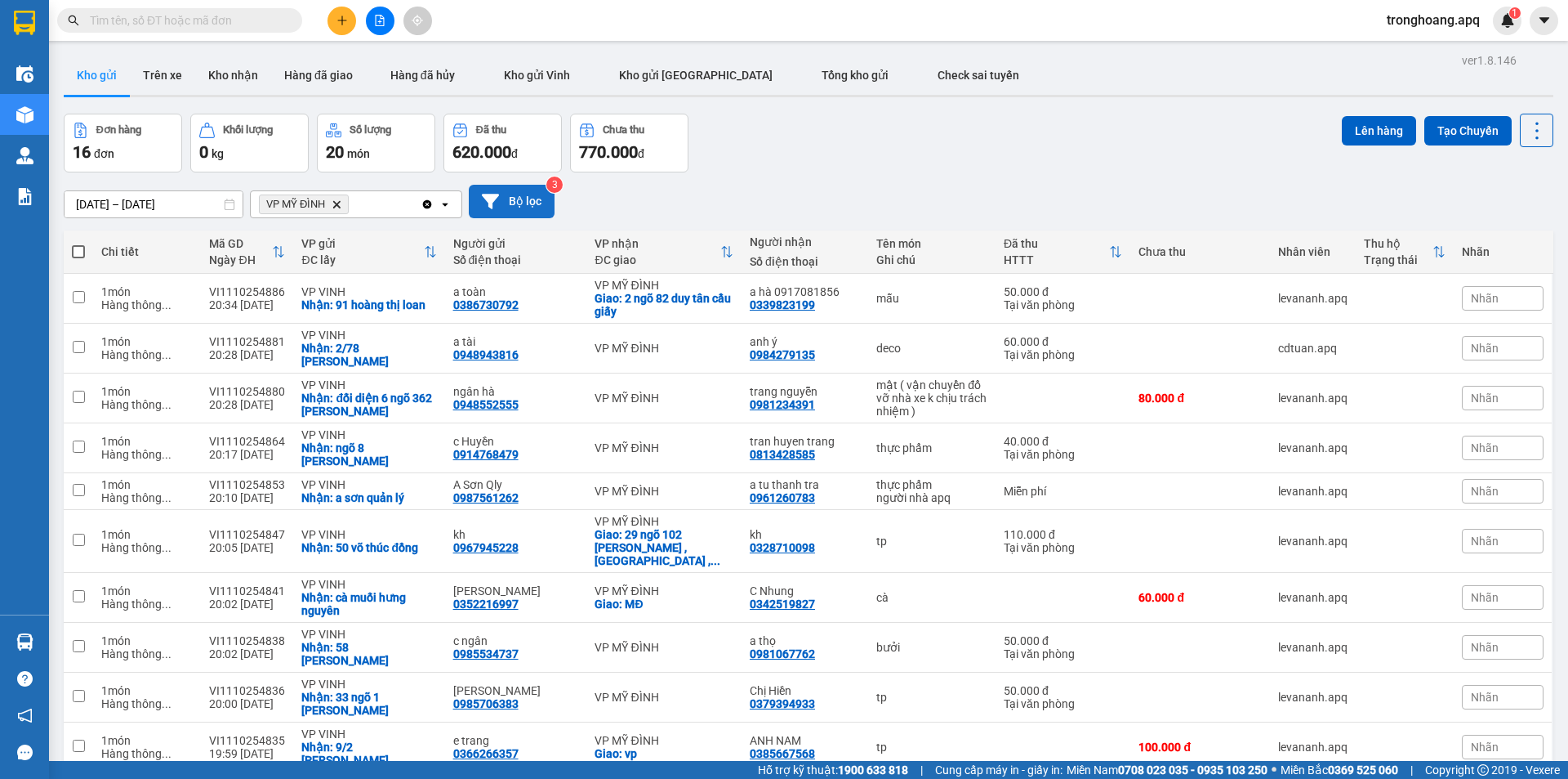
click at [528, 198] on button "Bộ lọc" at bounding box center [512, 202] width 86 height 34
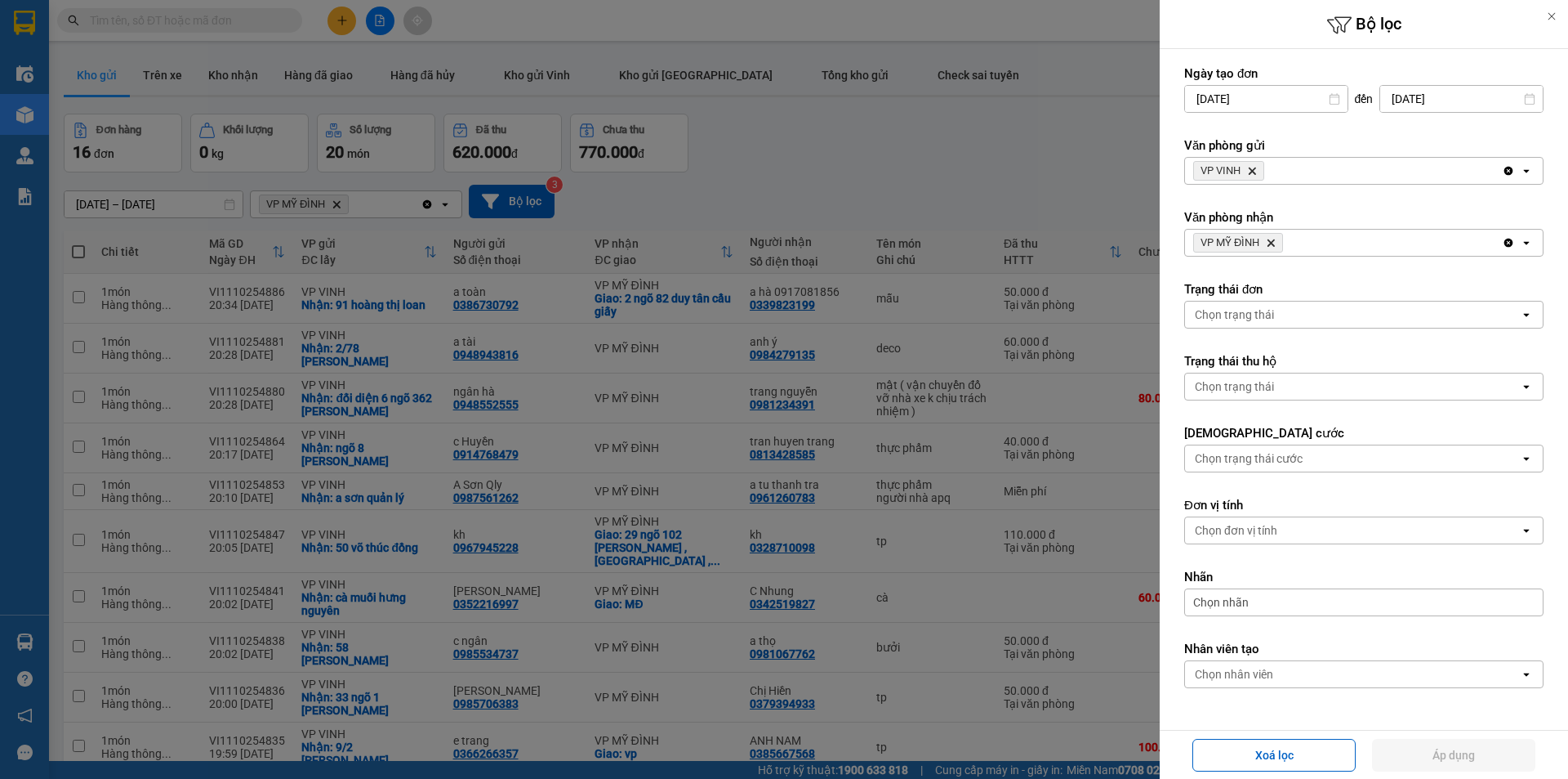
click at [1273, 248] on span "VP MỸ ĐÌNH Delete" at bounding box center [1238, 243] width 90 height 20
click at [1273, 246] on icon "Delete" at bounding box center [1271, 243] width 10 height 10
click at [1248, 168] on icon "Delete" at bounding box center [1252, 171] width 10 height 10
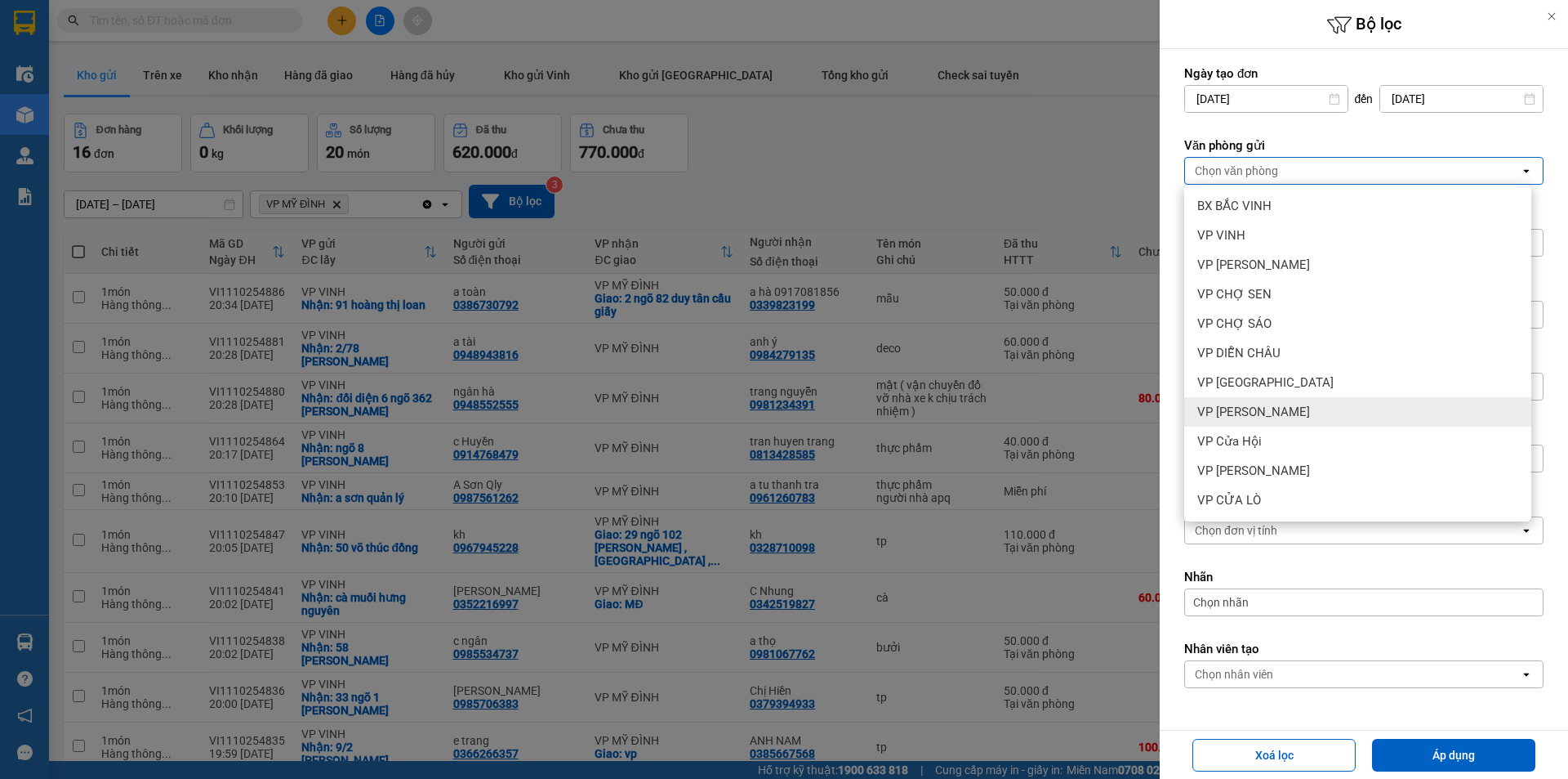
click at [1273, 410] on div "VP [PERSON_NAME]" at bounding box center [1357, 411] width 347 height 29
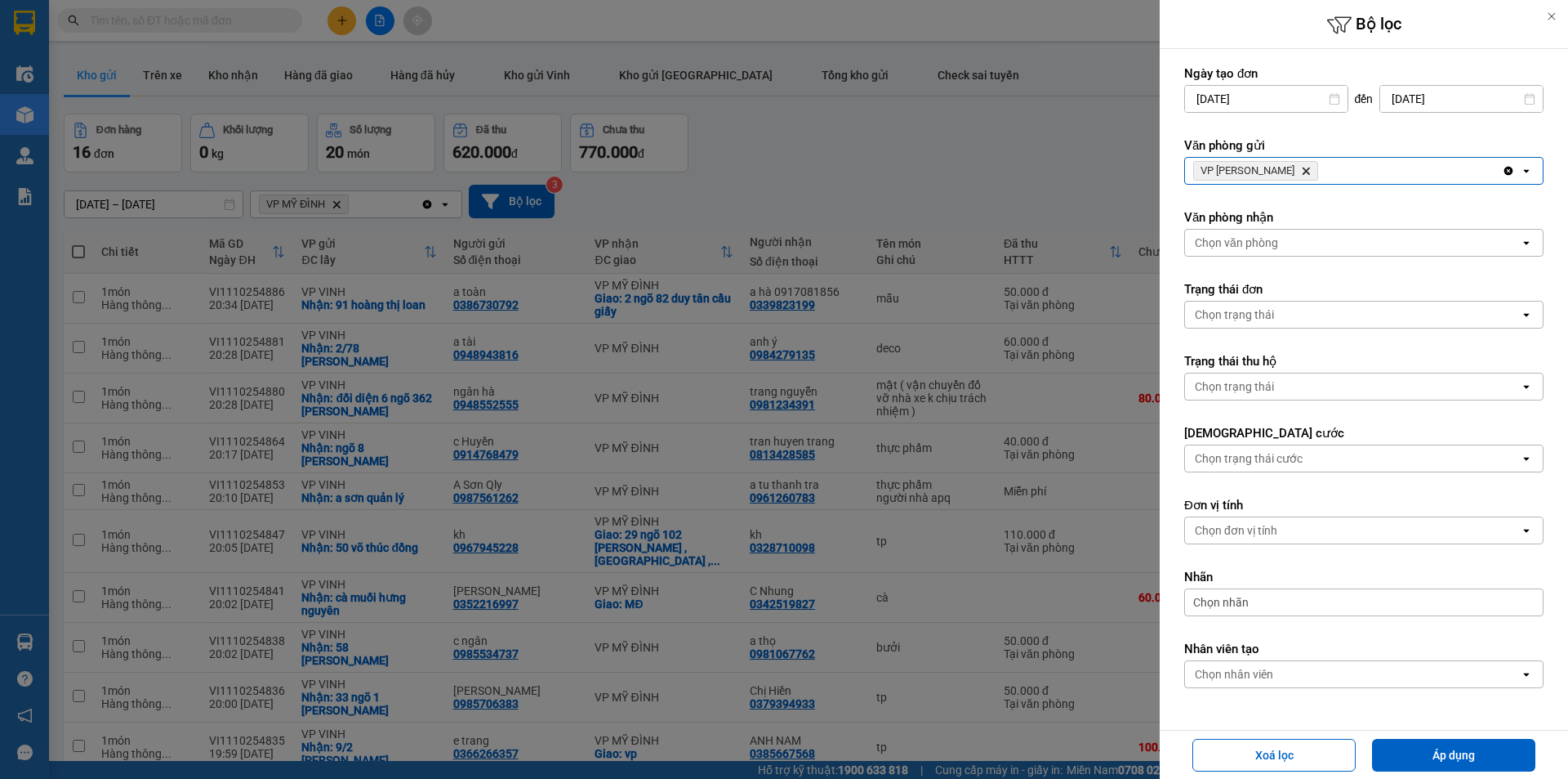
click at [1322, 183] on div "VP Xuân Hội Delete" at bounding box center [1343, 171] width 317 height 26
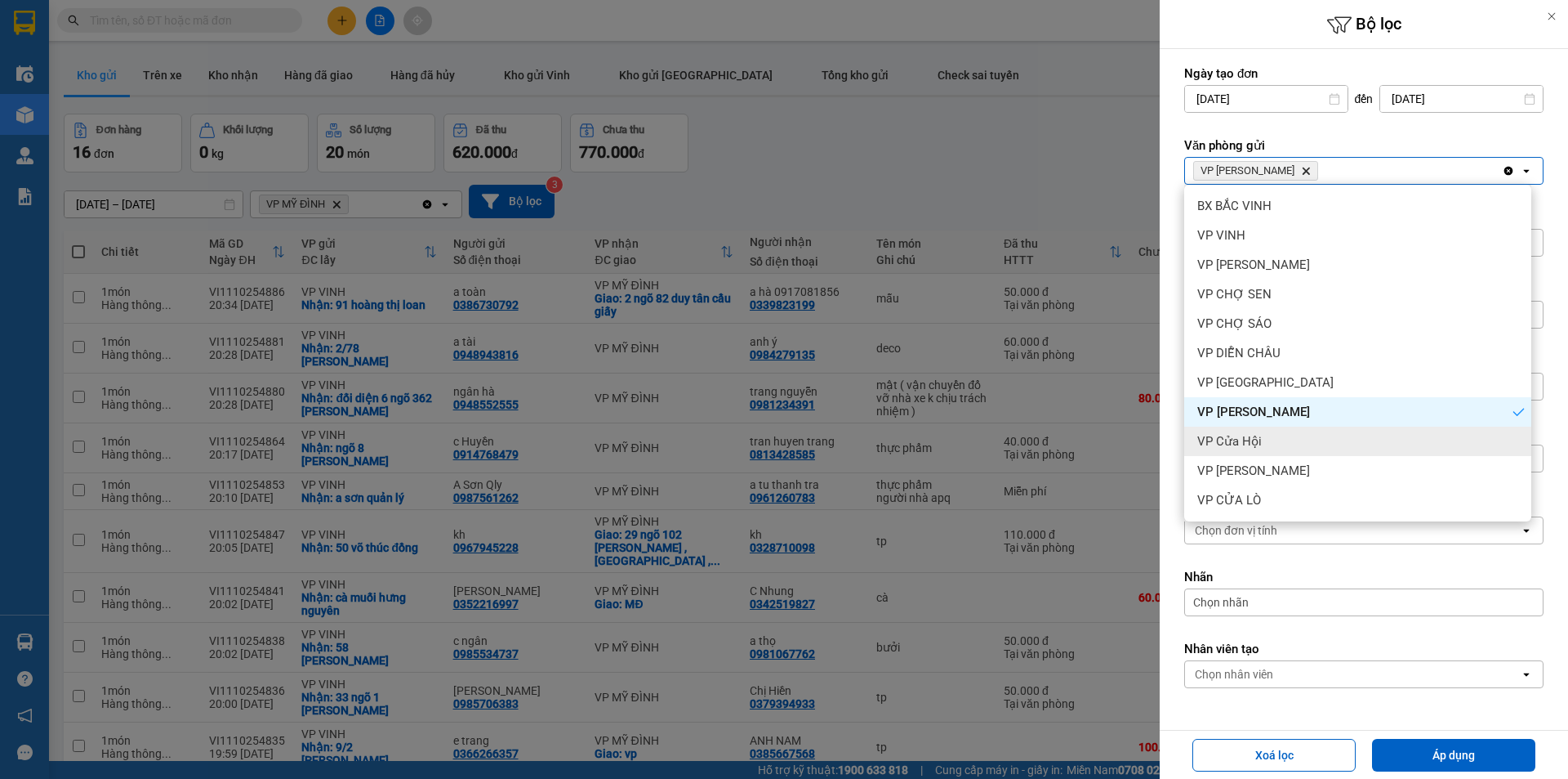
click at [1262, 431] on div "VP Cửa Hội" at bounding box center [1357, 441] width 347 height 29
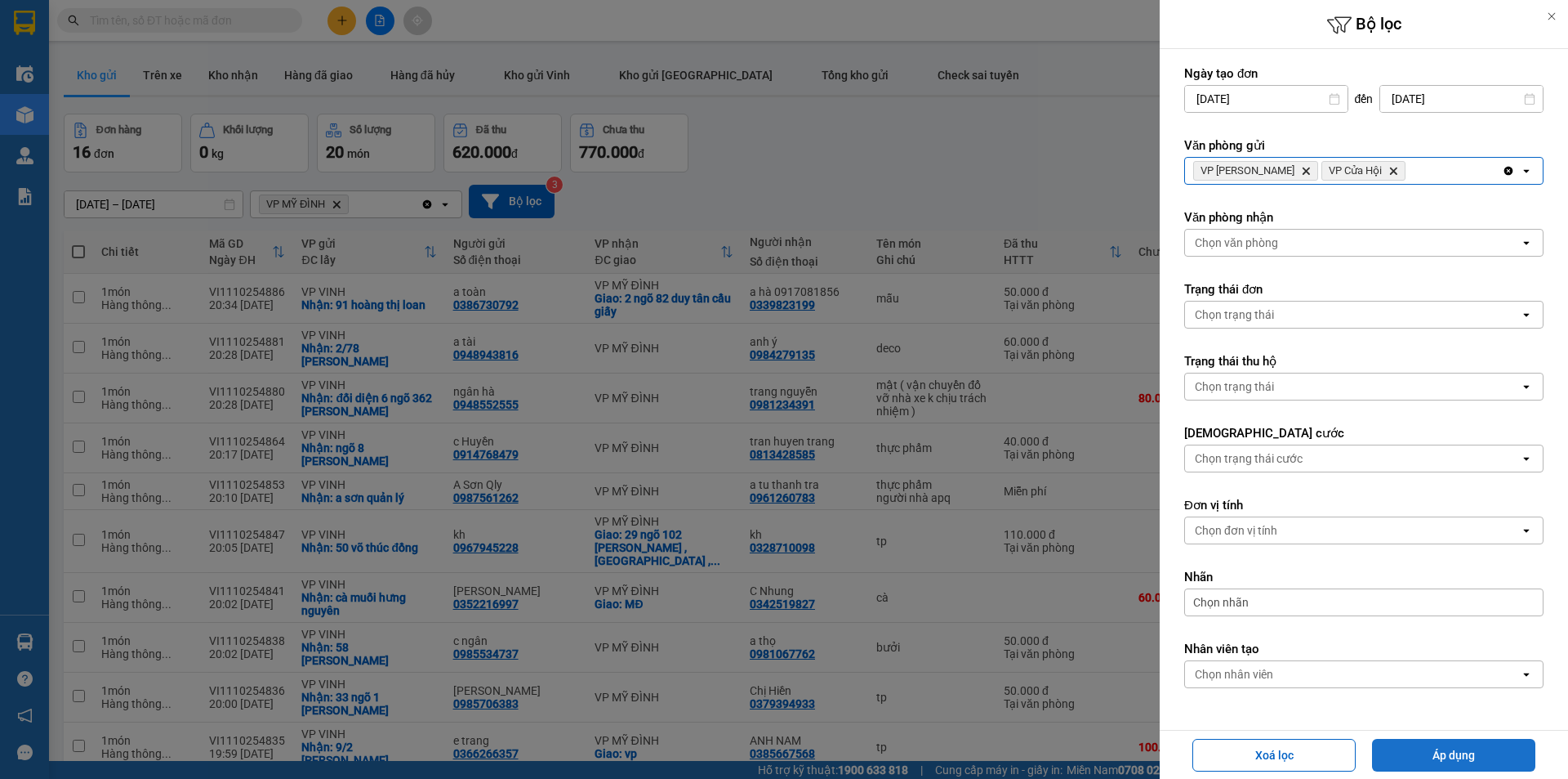
click at [1425, 754] on button "Áp dụng" at bounding box center [1453, 755] width 163 height 33
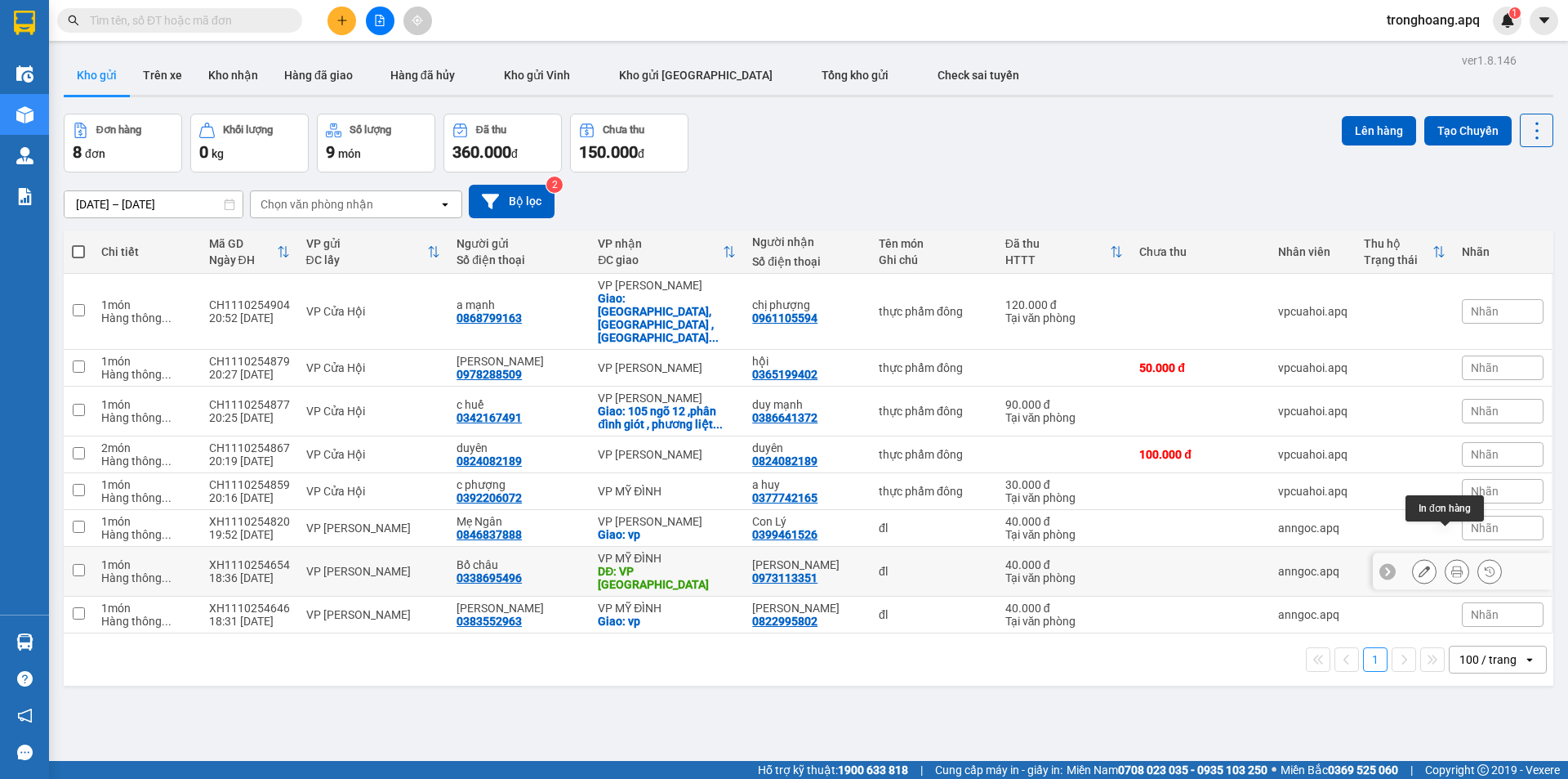
click at [1419, 566] on icon at bounding box center [1424, 571] width 11 height 11
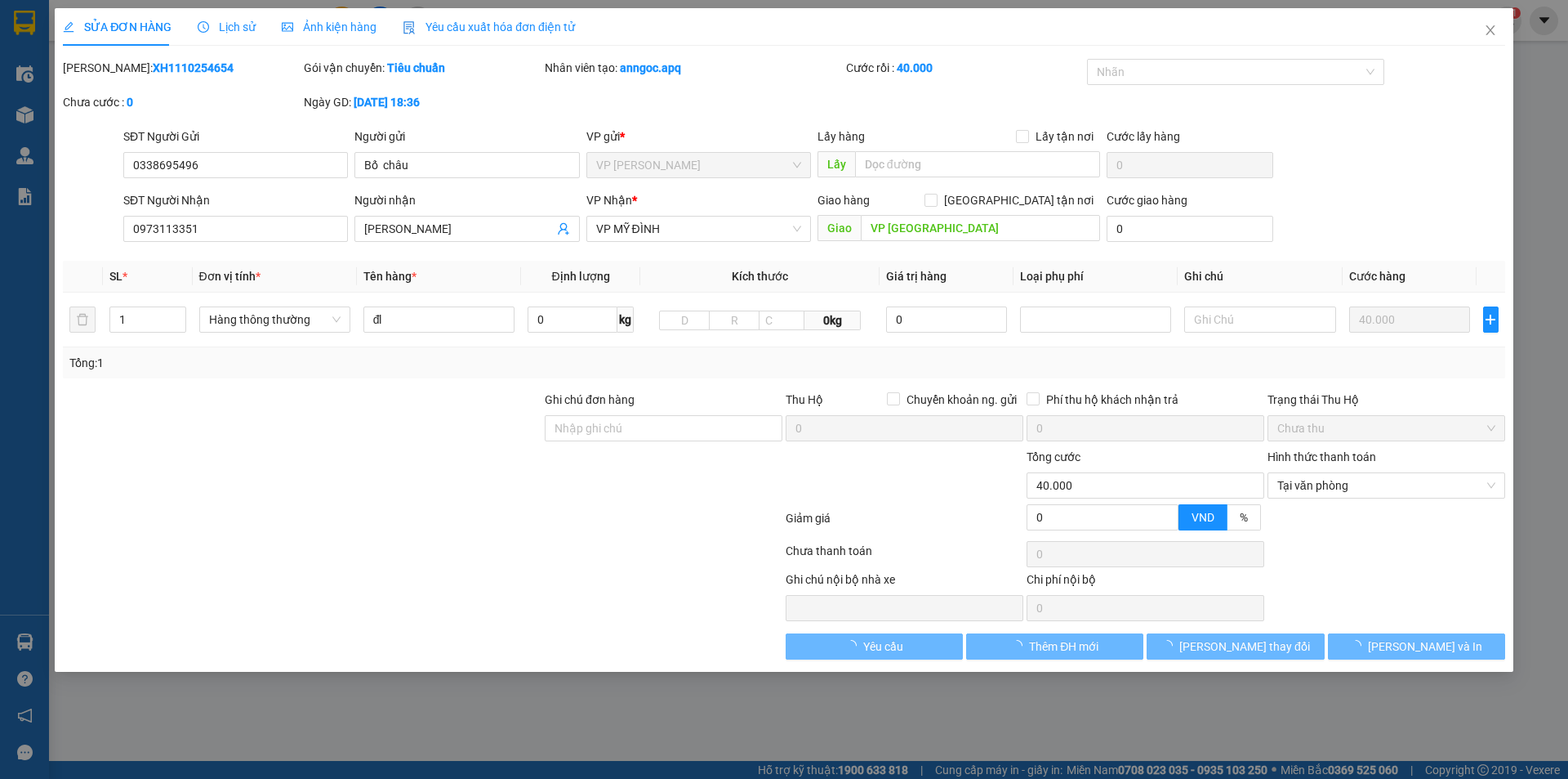
type input "0338695496"
type input "Bố châu"
type input "0973113351"
type input "Trần văn Hùng"
type input "VP [GEOGRAPHIC_DATA]"
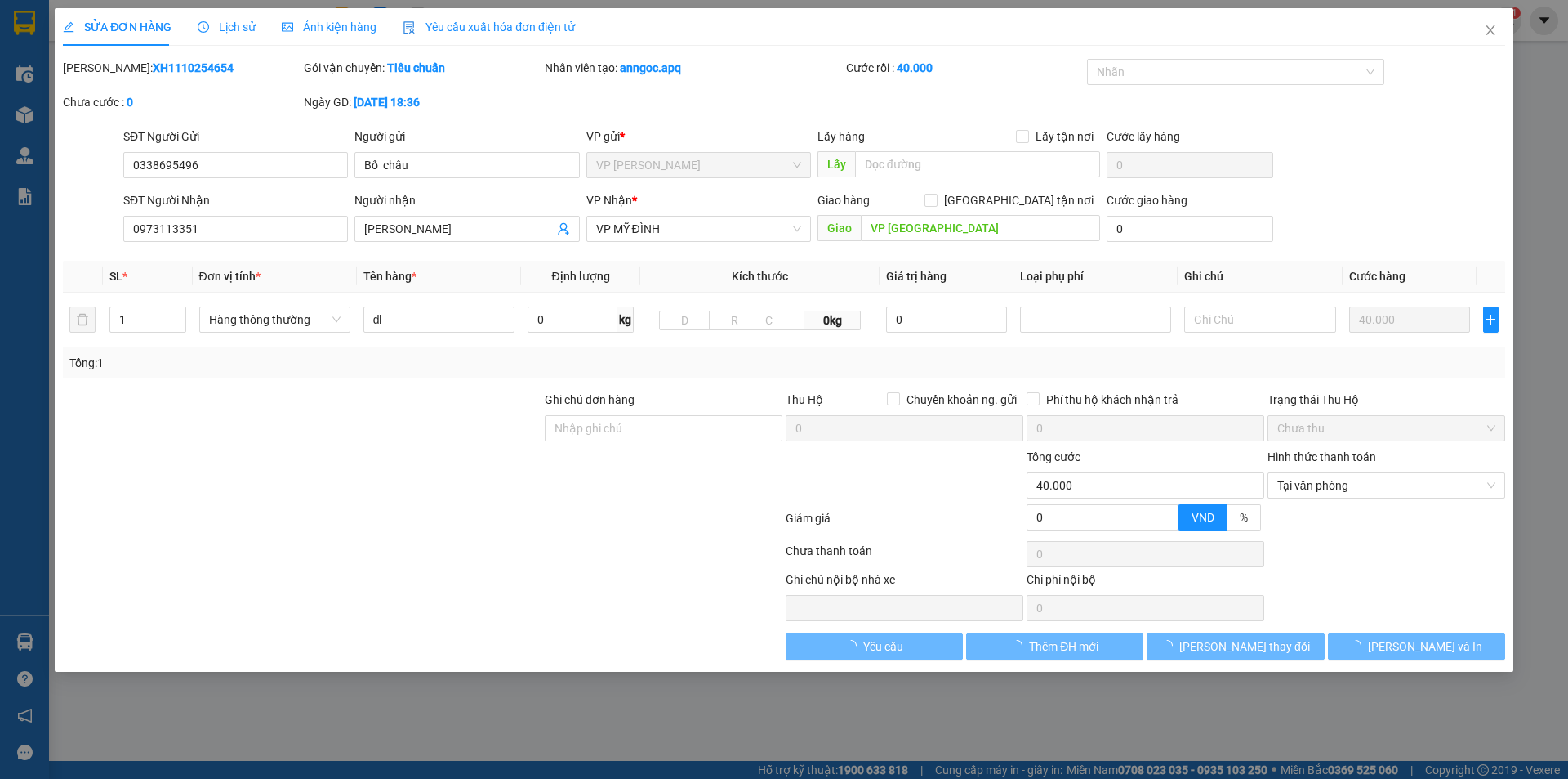
type input "0"
type input "40.000"
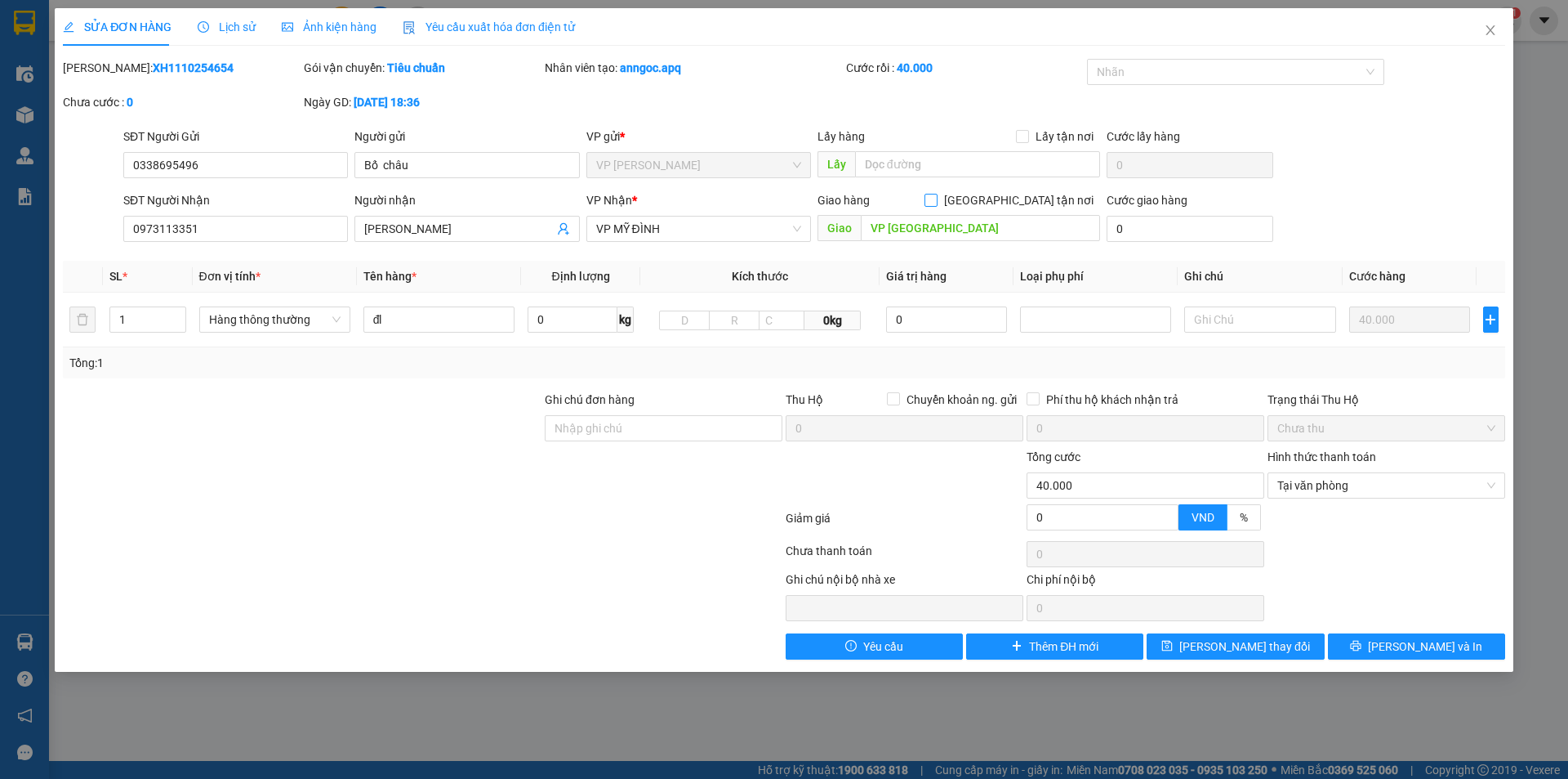
click at [936, 204] on input "Giao tận nơi" at bounding box center [929, 199] width 11 height 11
checkbox input "true"
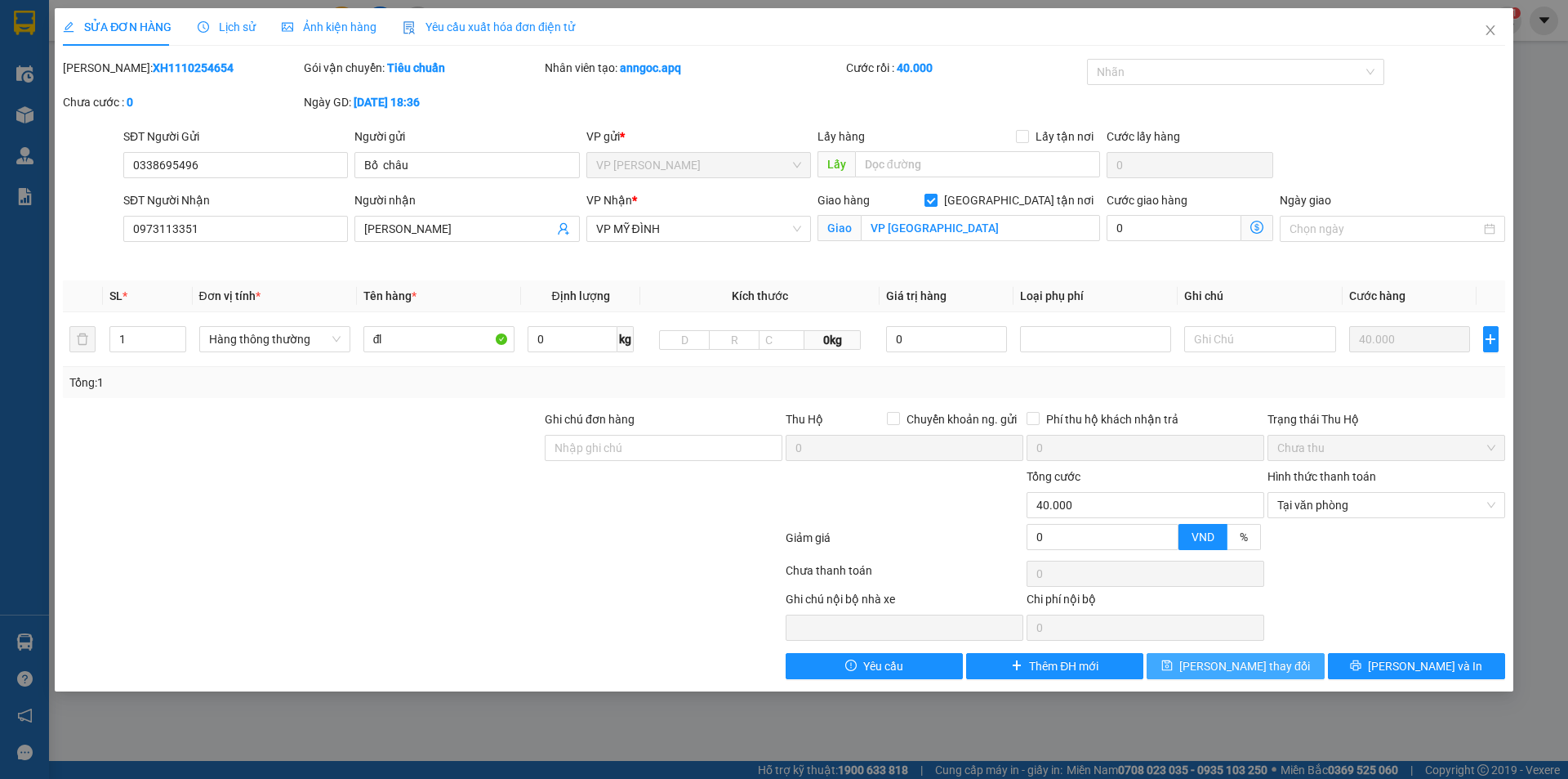
click at [1173, 662] on icon "save" at bounding box center [1167, 665] width 11 height 11
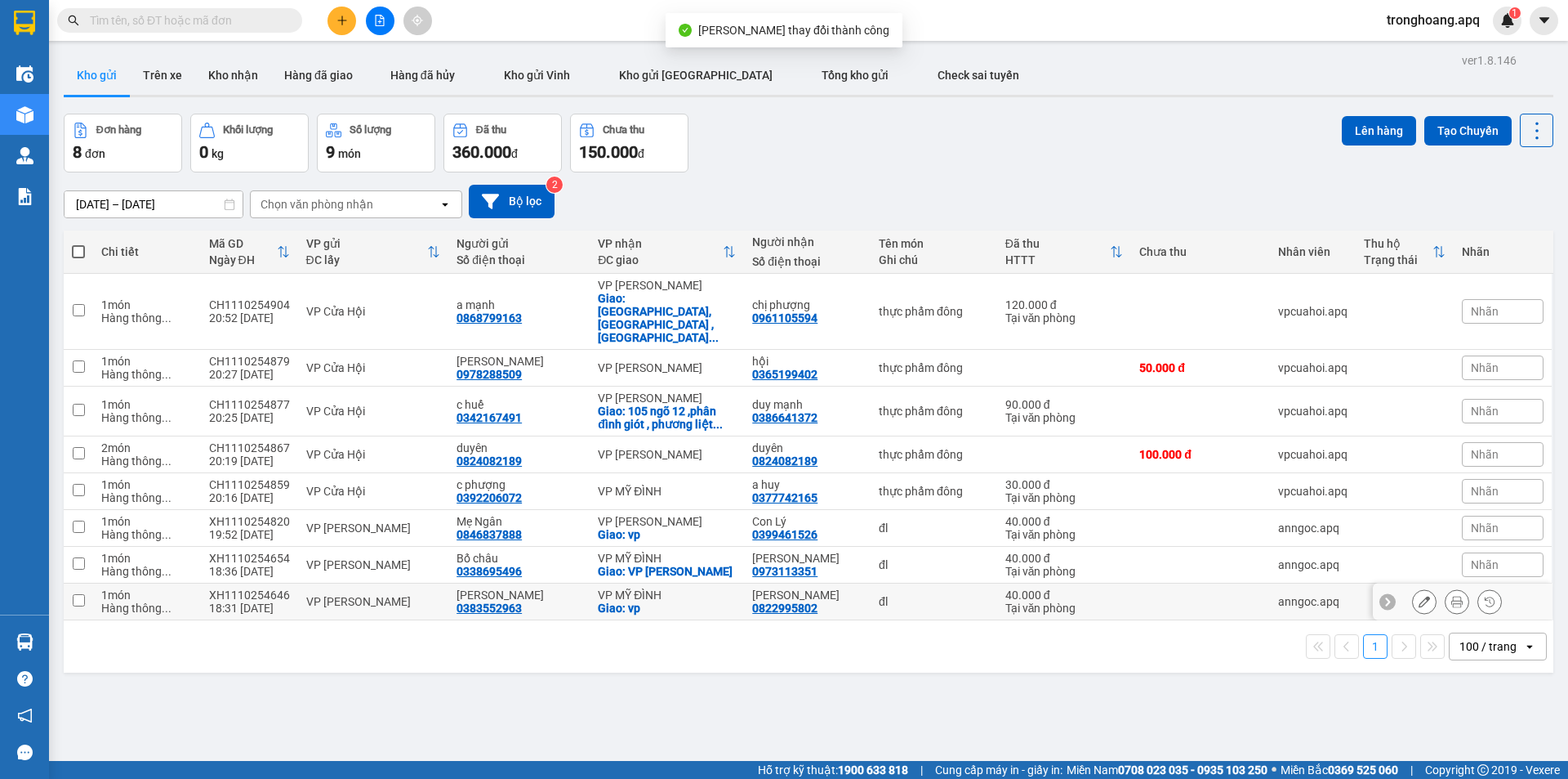
click at [651, 589] on div "VP MỸ ĐÌNH" at bounding box center [667, 595] width 138 height 13
checkbox input "true"
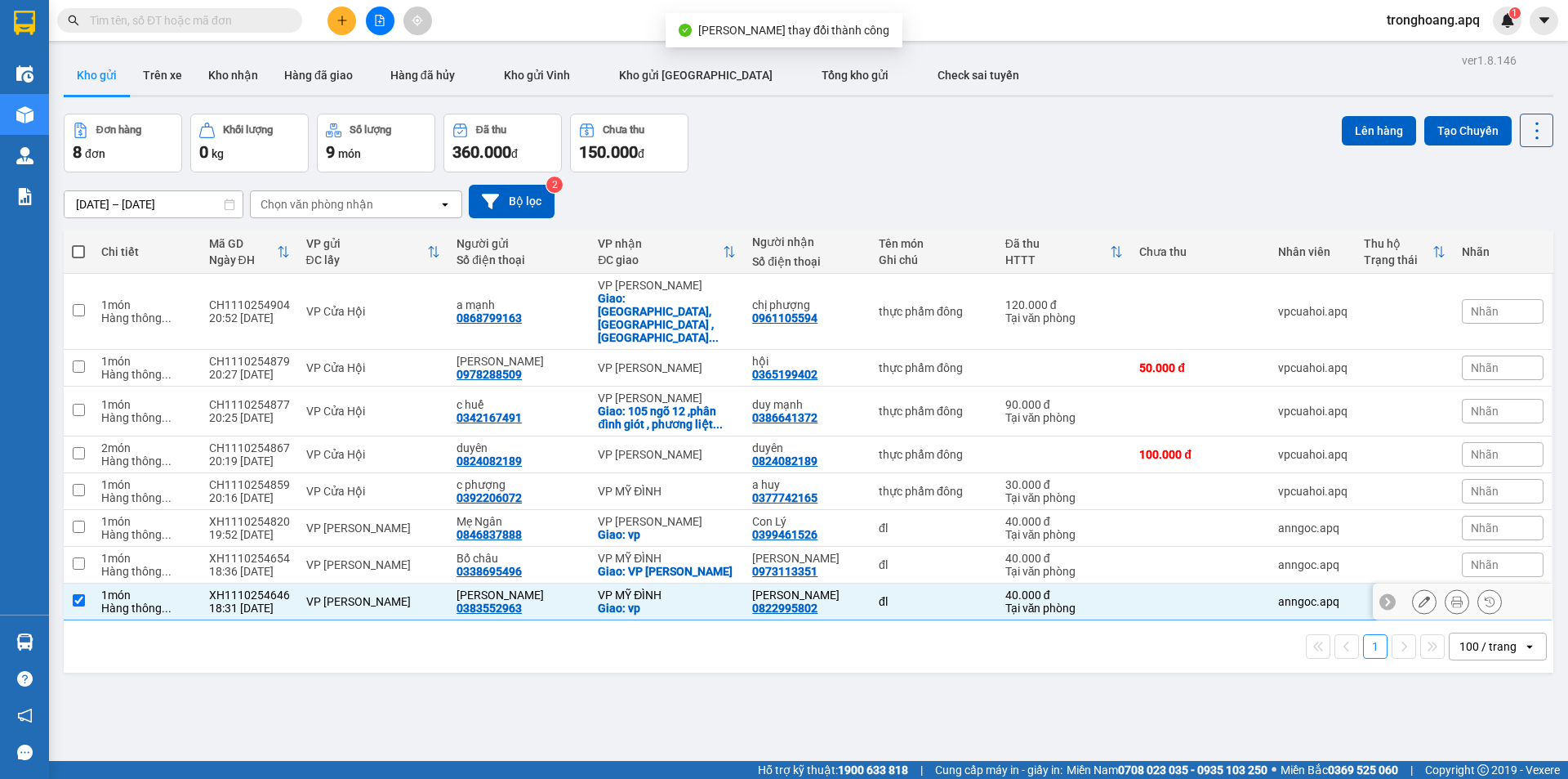
click at [661, 565] on div "Giao: VP Mỹ Đình" at bounding box center [667, 571] width 138 height 13
checkbox input "true"
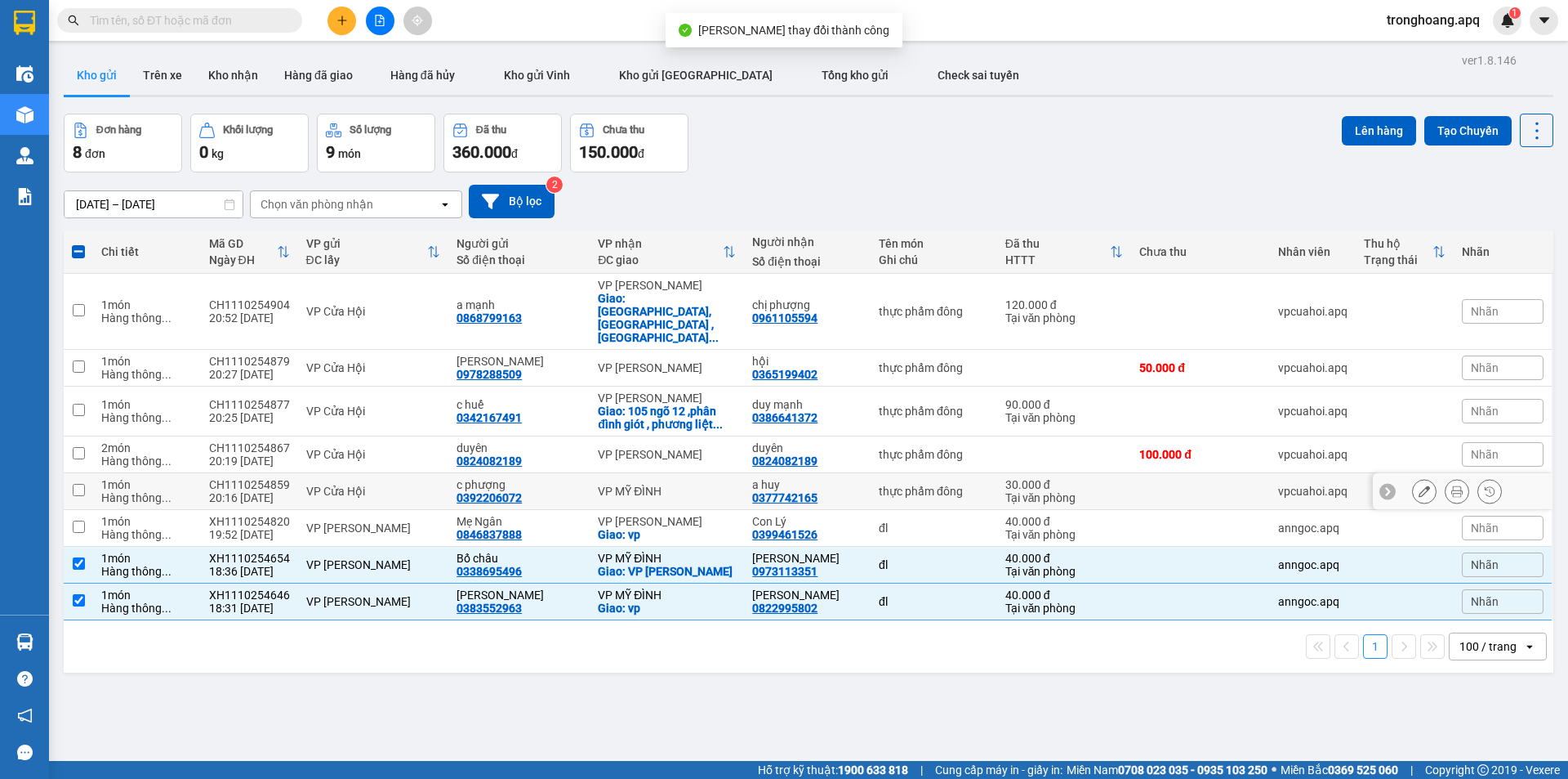
click at [673, 473] on td "VP MỸ ĐÌNH" at bounding box center [667, 491] width 154 height 37
checkbox input "true"
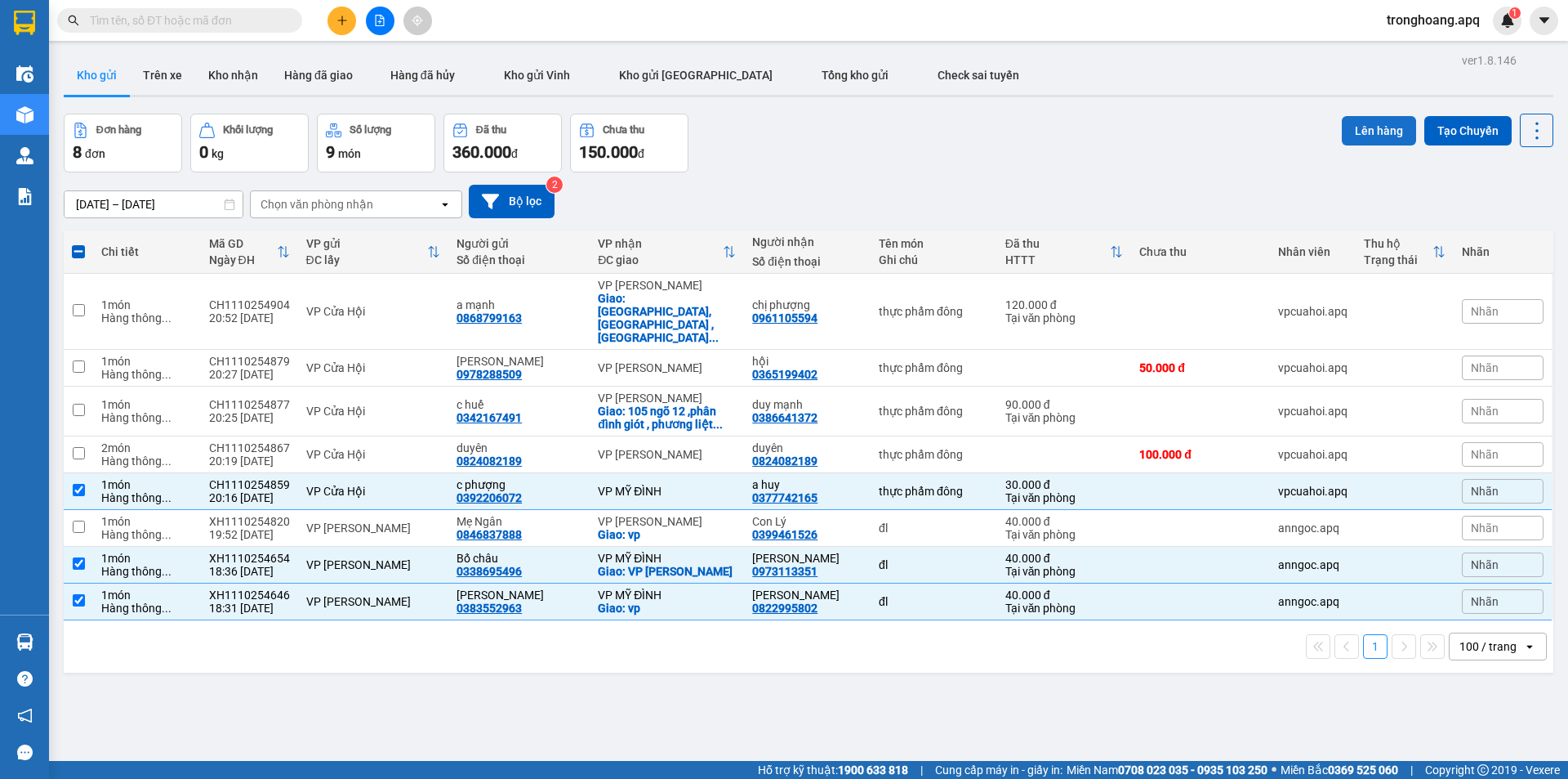
click at [1358, 123] on button "Lên hàng" at bounding box center [1379, 130] width 74 height 29
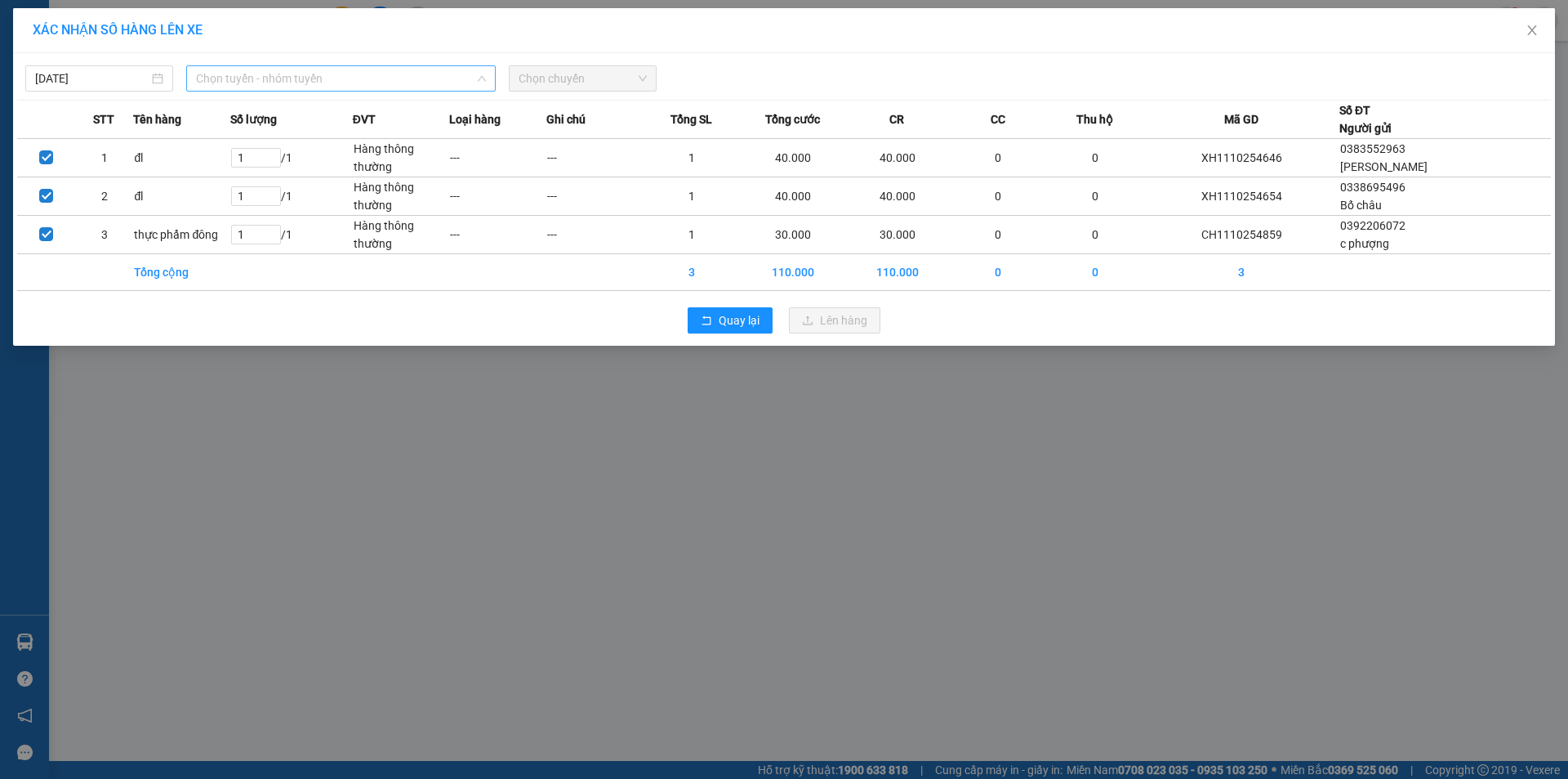
click at [359, 83] on span "Chọn tuyến - nhóm tuyến" at bounding box center [341, 78] width 290 height 25
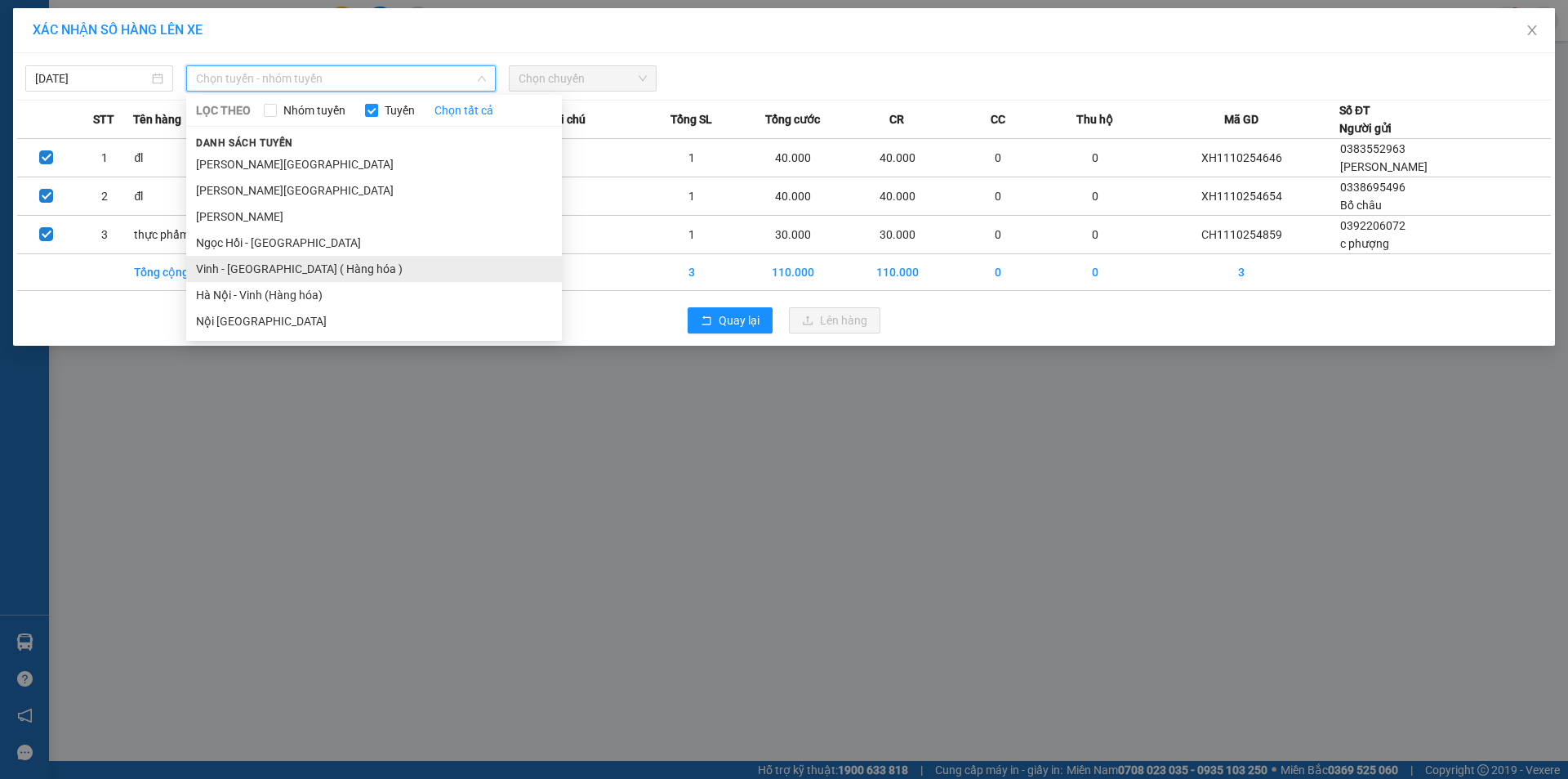
drag, startPoint x: 296, startPoint y: 267, endPoint x: 468, endPoint y: 226, distance: 176.8
click at [296, 268] on li "Vinh - [GEOGRAPHIC_DATA] ( Hàng hóa )" at bounding box center [374, 269] width 376 height 26
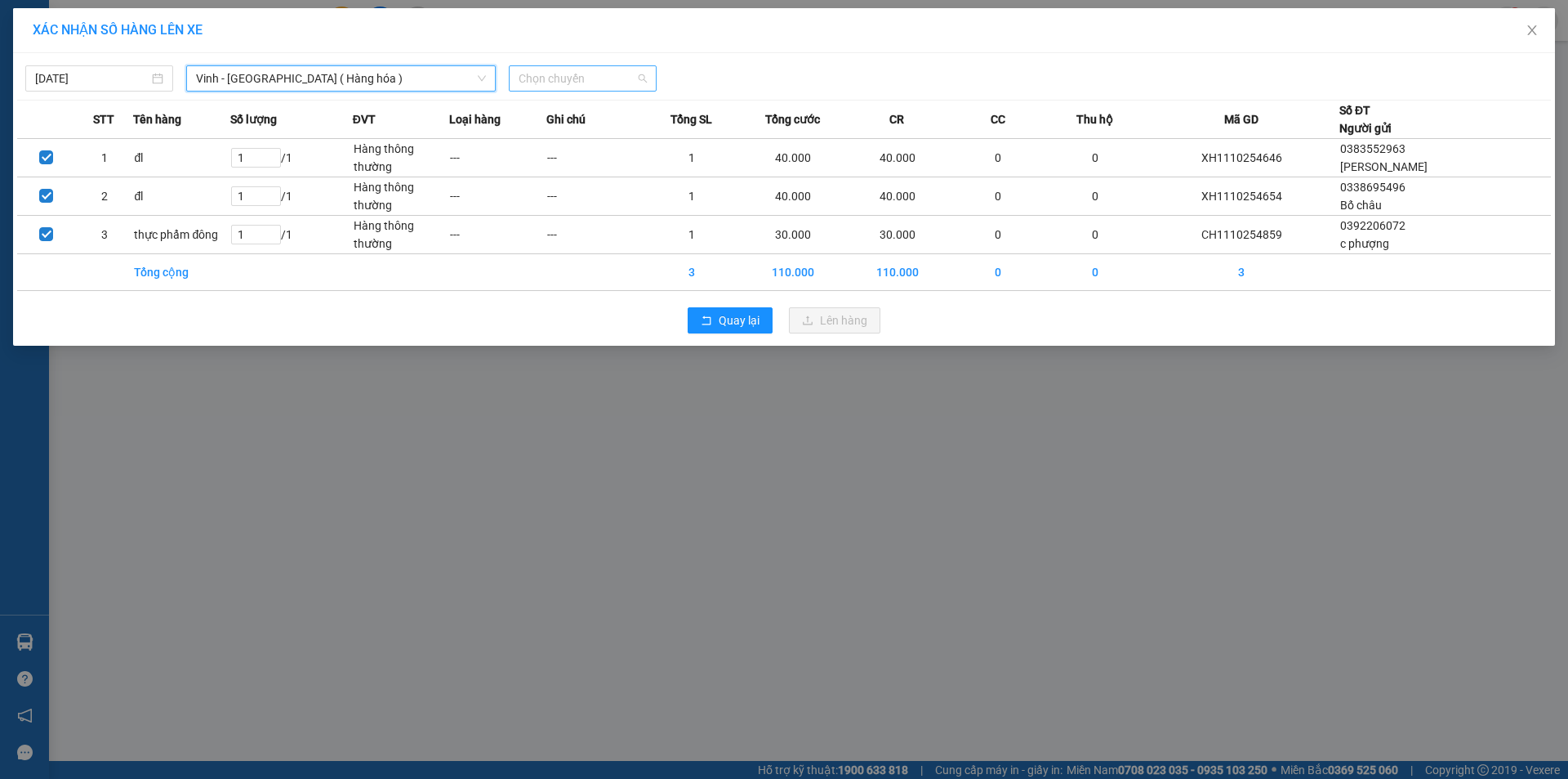
click at [556, 77] on span "Chọn chuyến" at bounding box center [583, 78] width 128 height 25
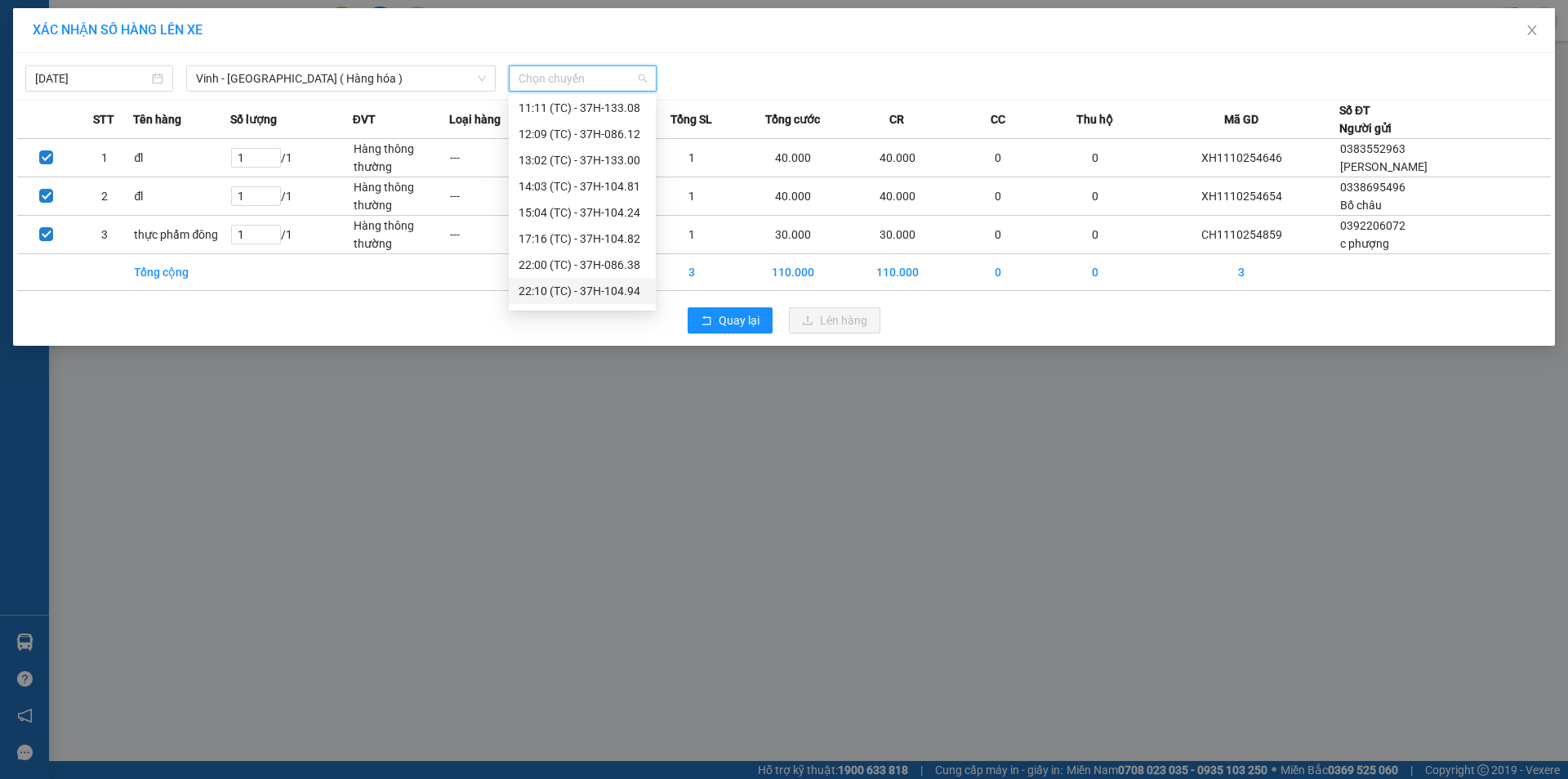
scroll to position [235, 0]
click at [621, 272] on div "23:17 (TC) - 37H-096.13" at bounding box center [583, 268] width 128 height 18
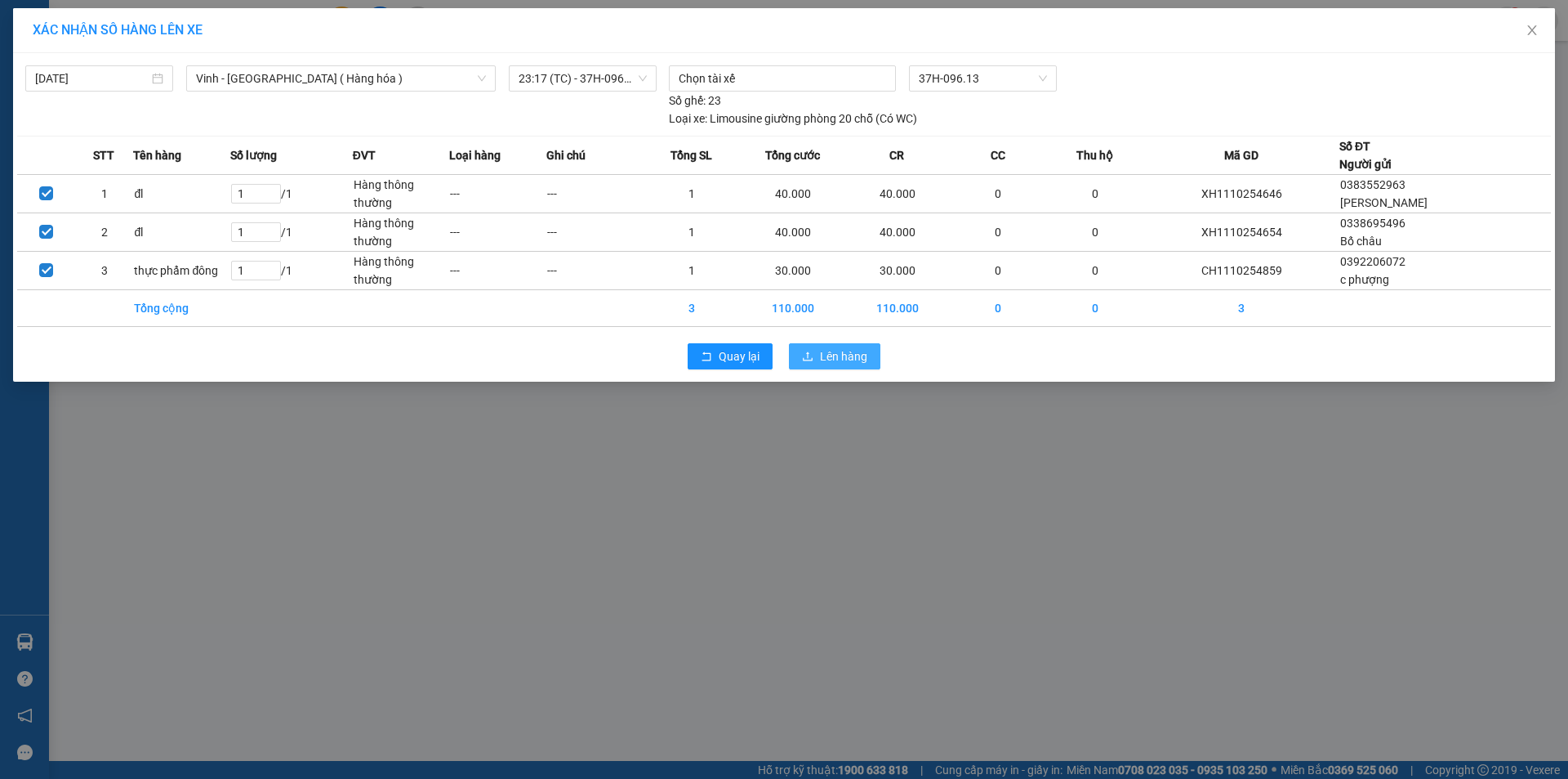
click at [863, 363] on span "Lên hàng" at bounding box center [843, 356] width 47 height 18
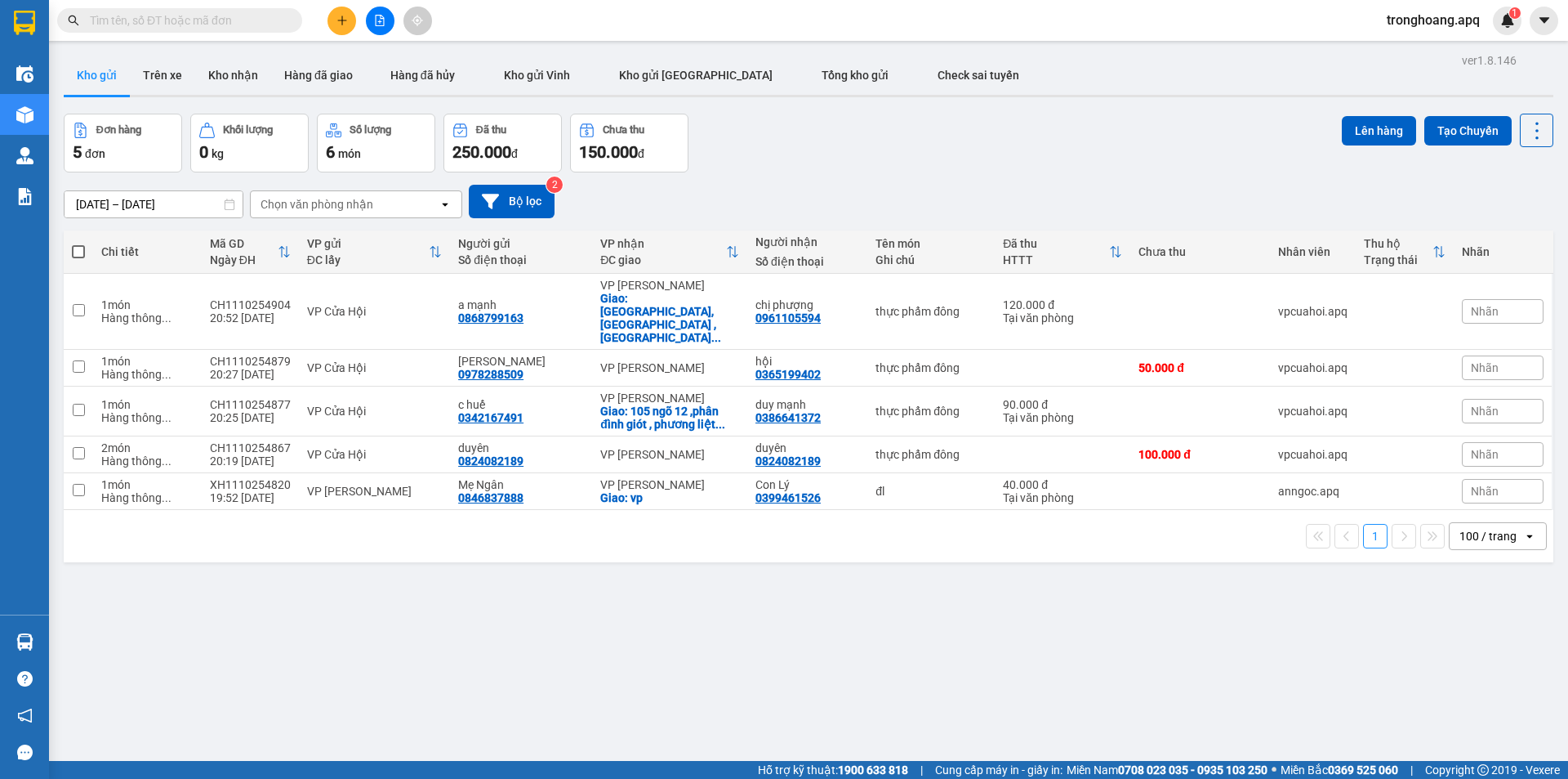
click at [383, 19] on icon "file-add" at bounding box center [380, 20] width 9 height 11
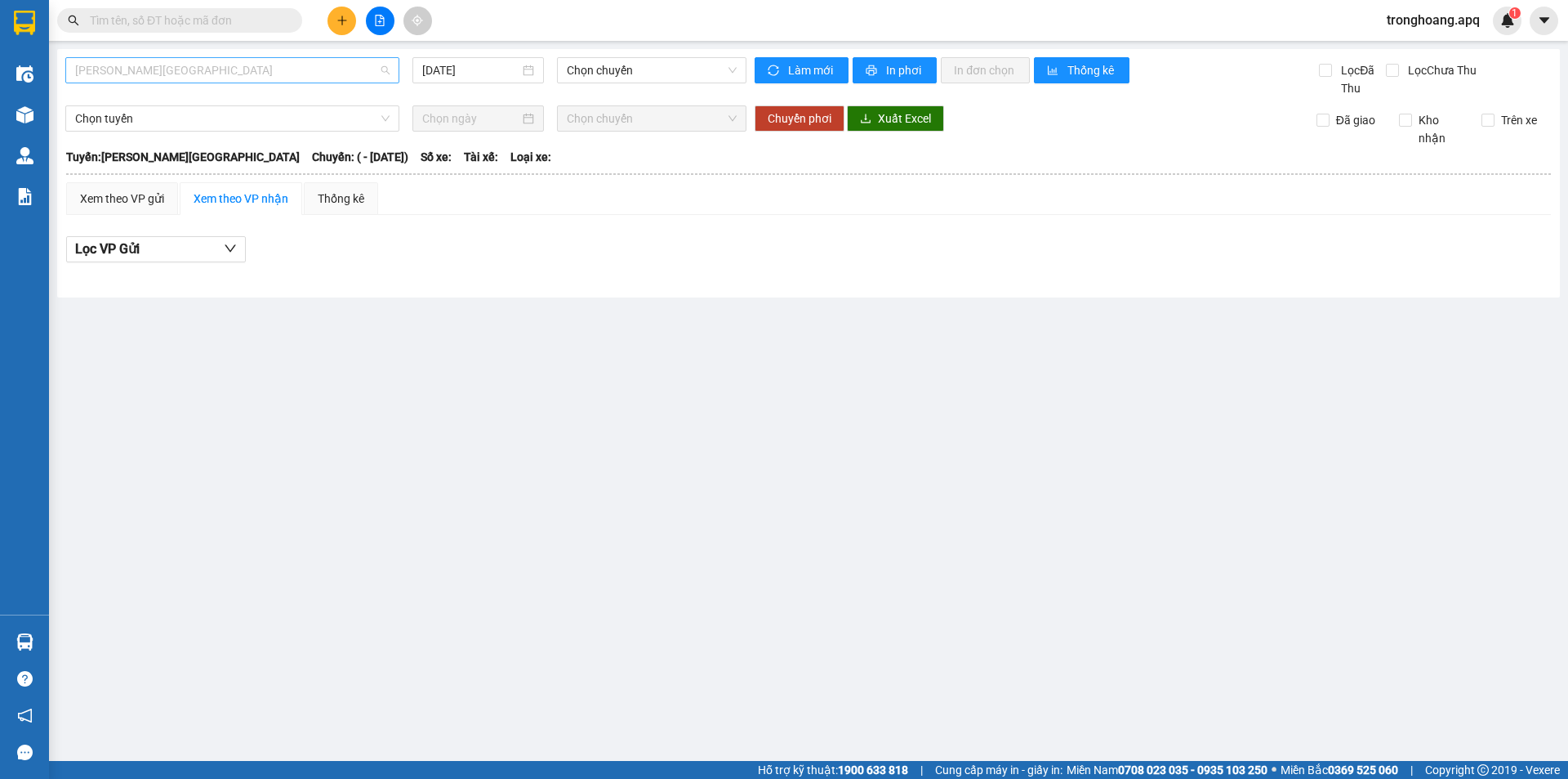
click at [204, 77] on span "[PERSON_NAME][GEOGRAPHIC_DATA]" at bounding box center [232, 70] width 315 height 25
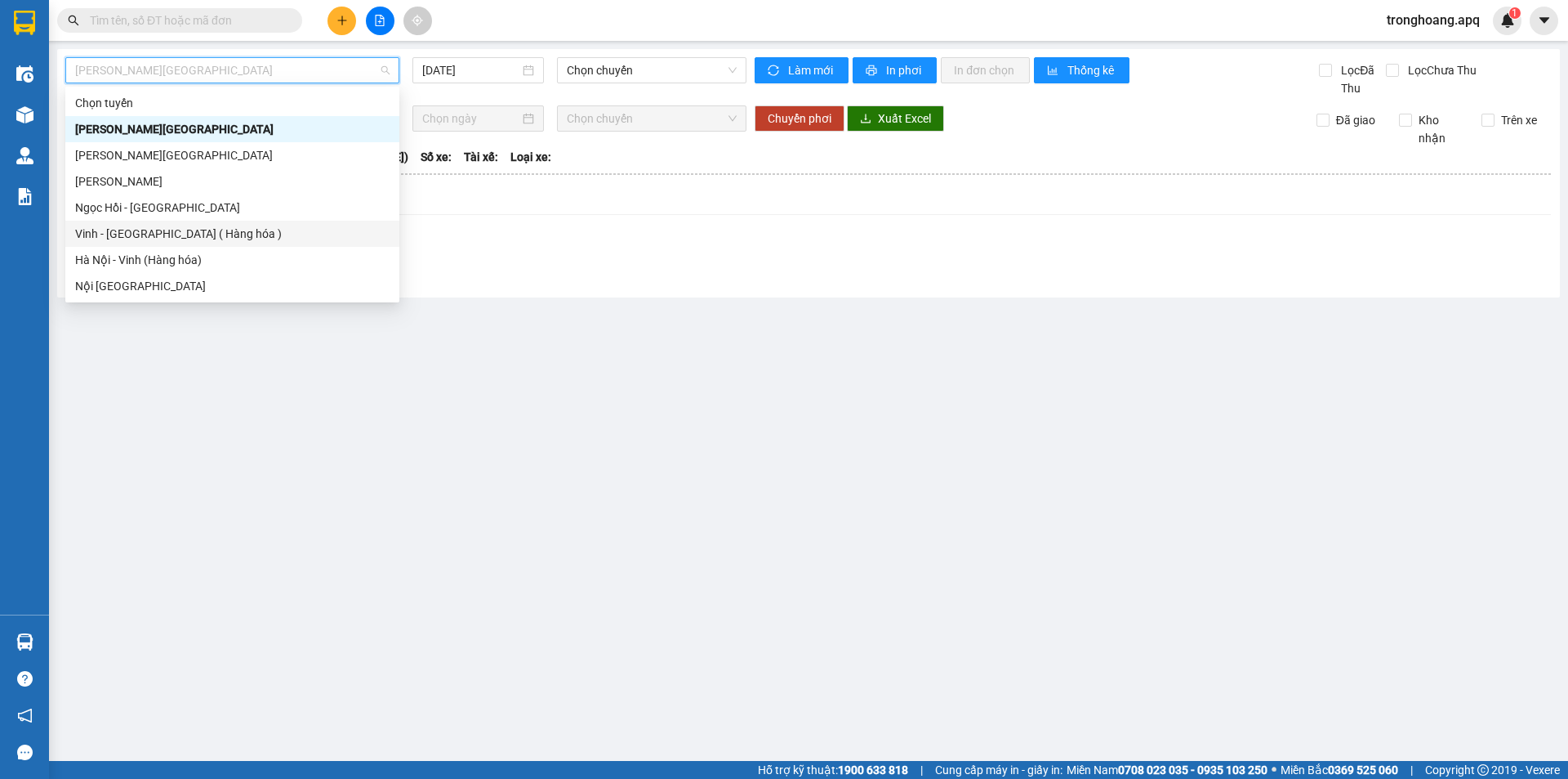
click at [179, 231] on div "Vinh - [GEOGRAPHIC_DATA] ( Hàng hóa )" at bounding box center [232, 234] width 315 height 18
type input "[DATE]"
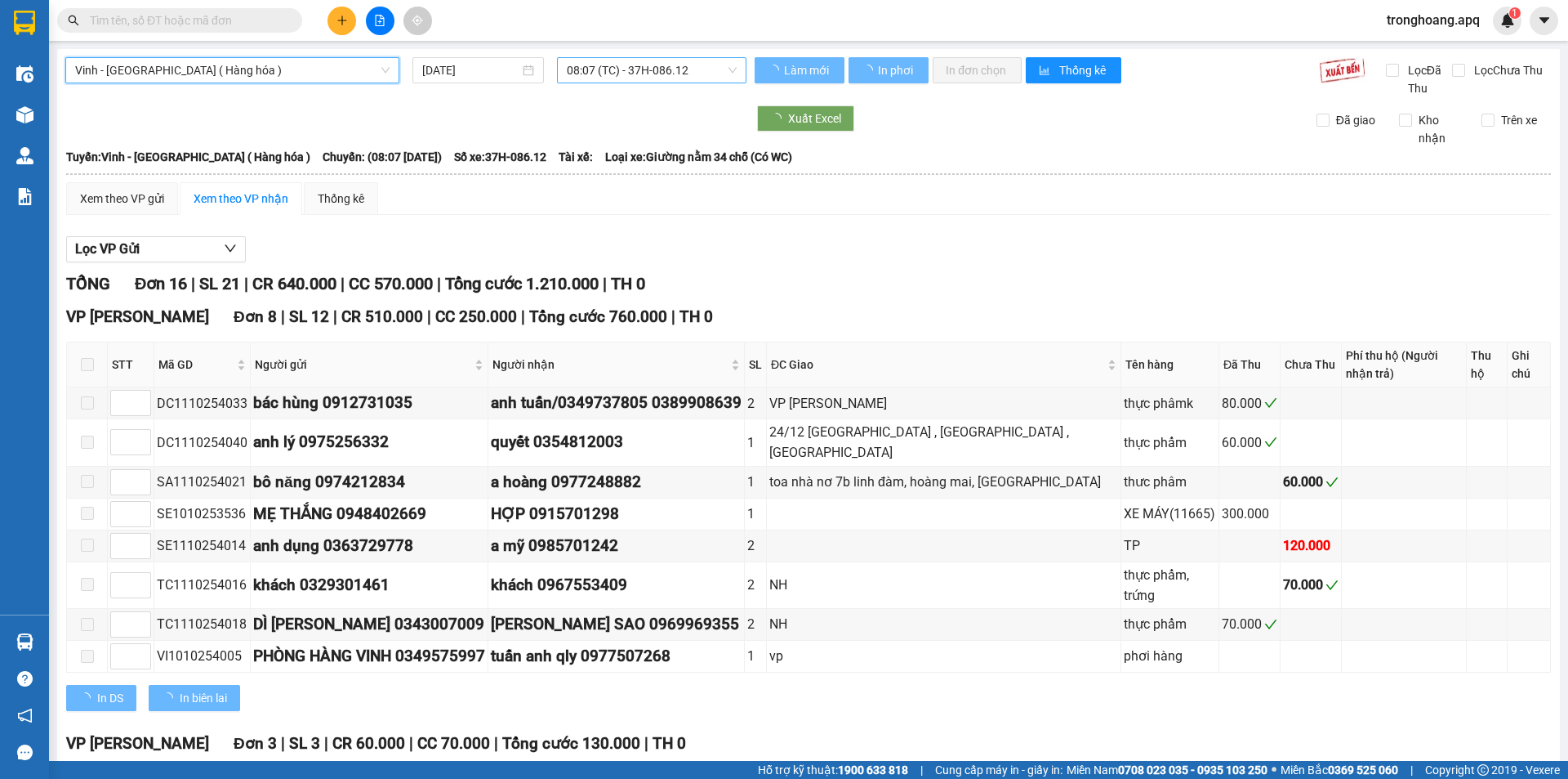
click at [625, 69] on span "08:07 (TC) - 37H-086.12" at bounding box center [652, 70] width 170 height 25
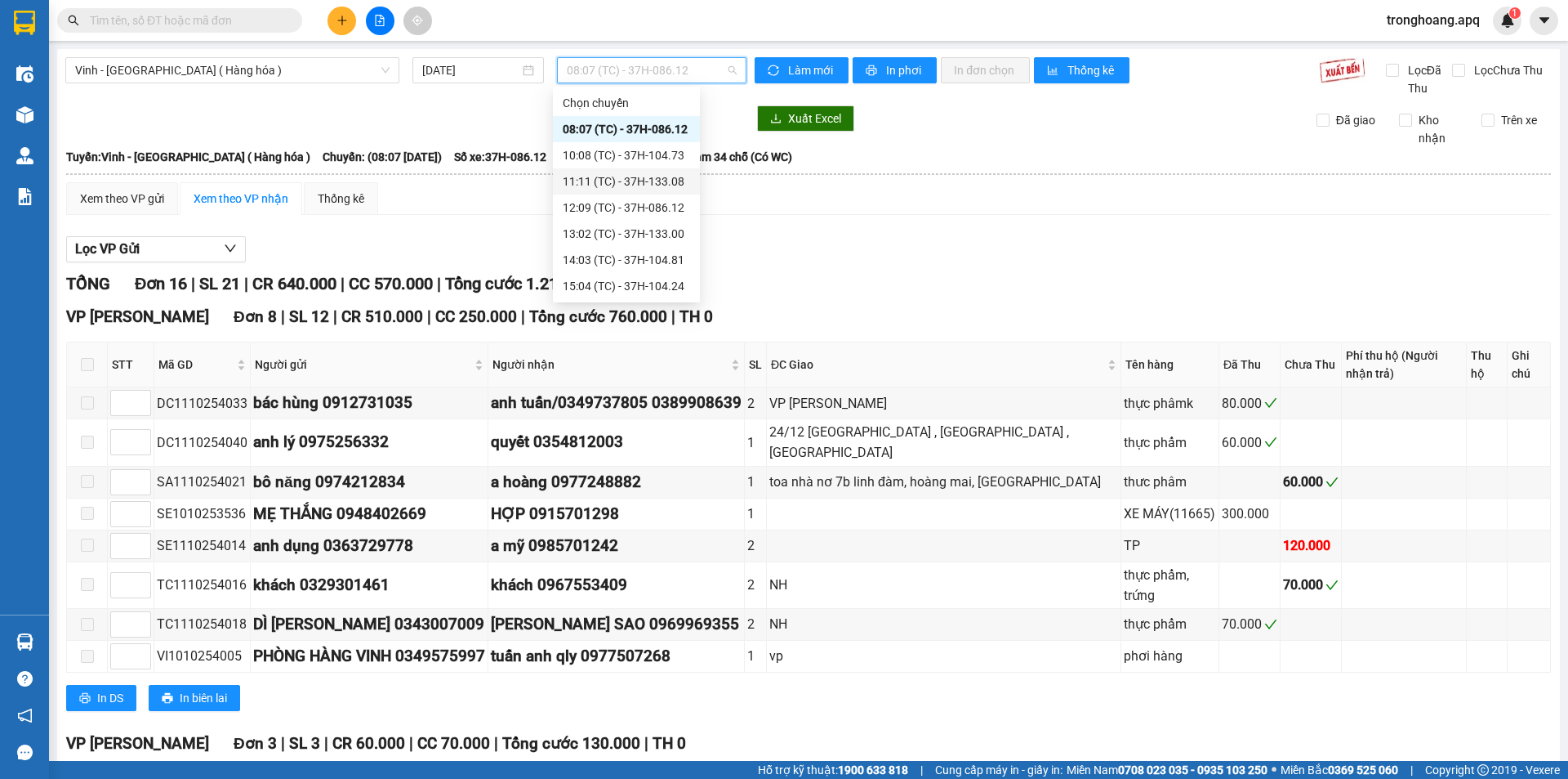
scroll to position [235, 0]
click at [651, 186] on div "23:05 (TC) - 37H-133.02" at bounding box center [627, 181] width 128 height 18
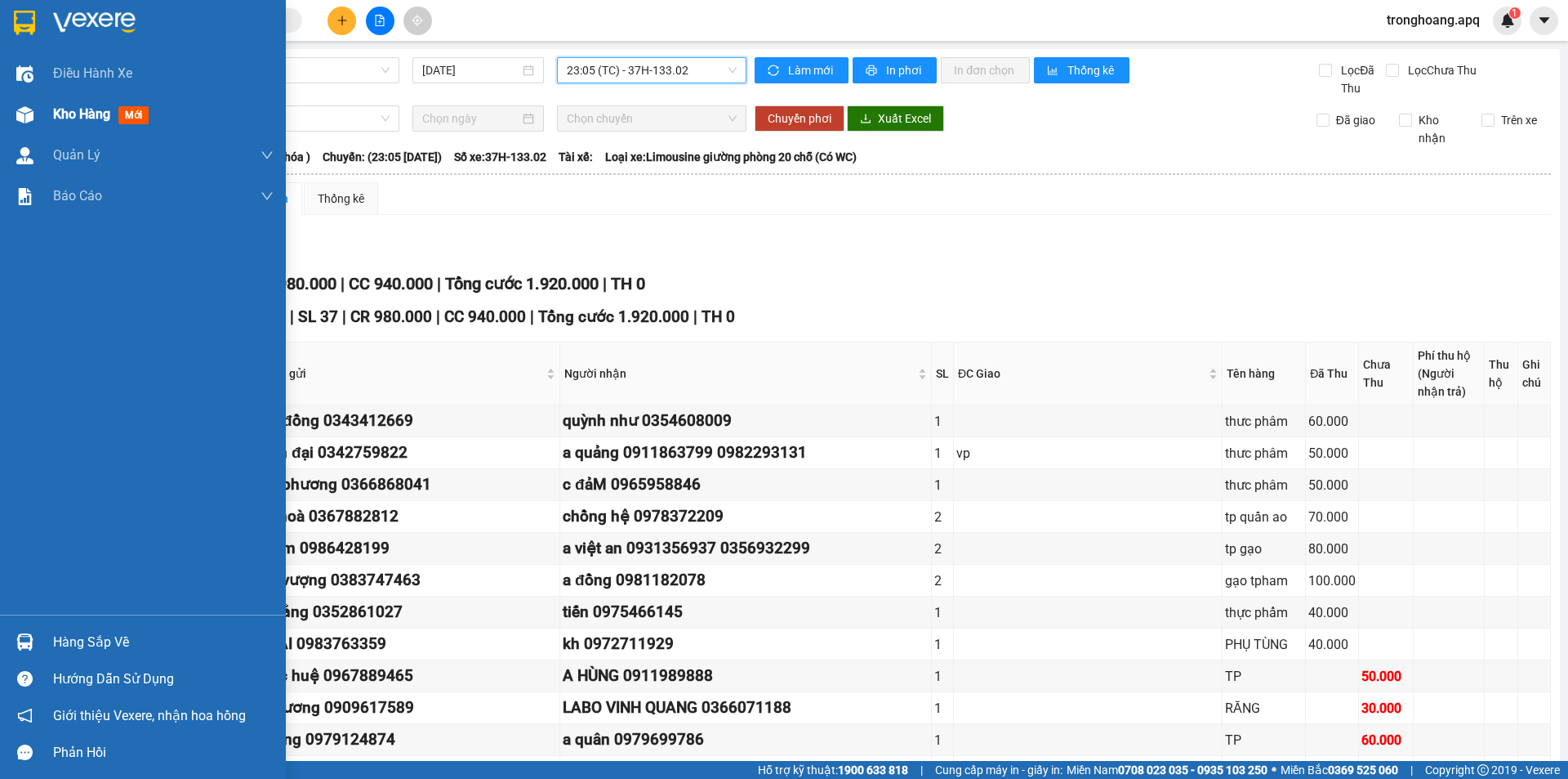
click at [23, 112] on img at bounding box center [24, 114] width 17 height 17
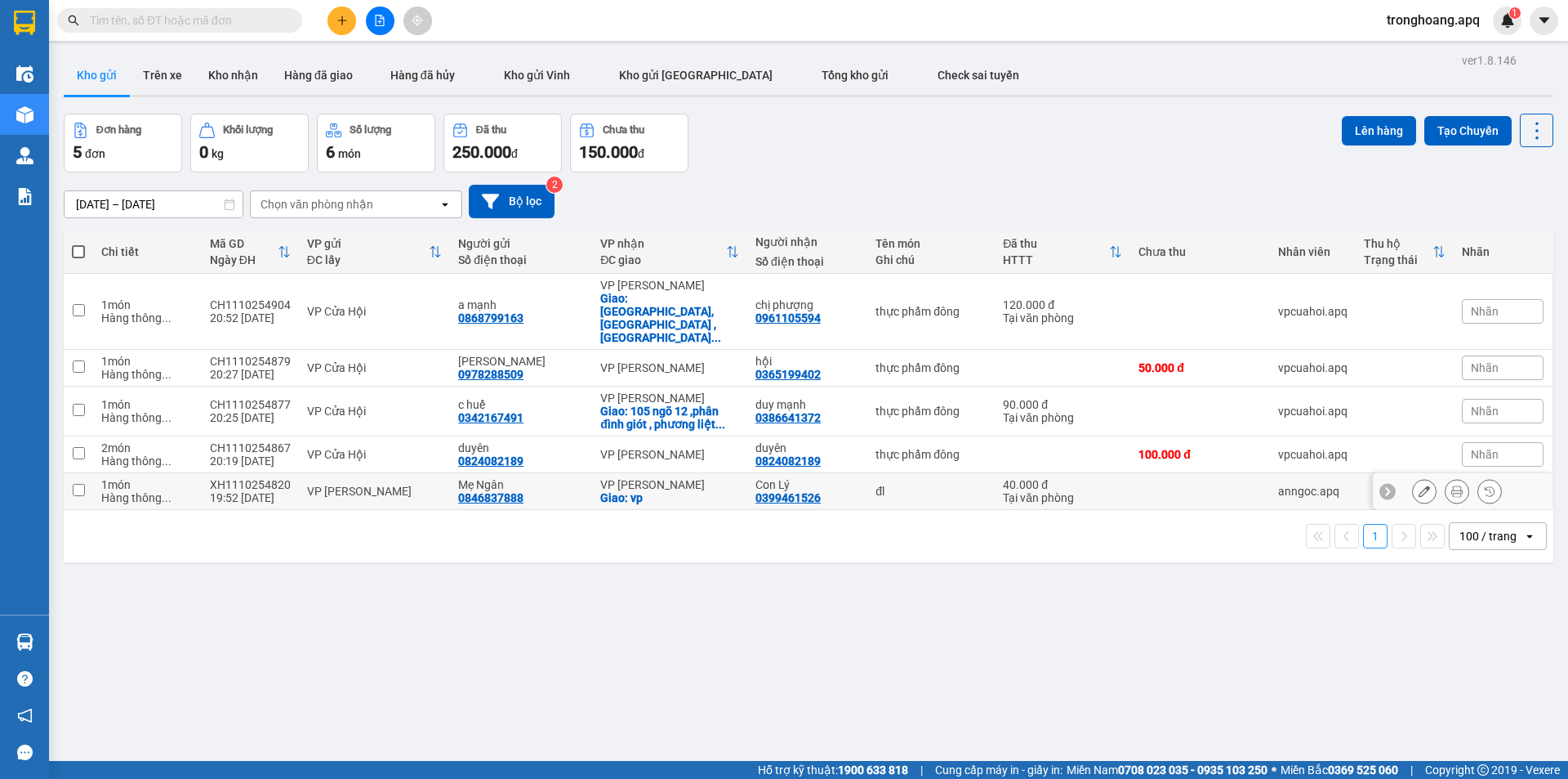
click at [710, 473] on td "VP NGỌC HỒI Giao: vp" at bounding box center [670, 491] width 155 height 37
checkbox input "true"
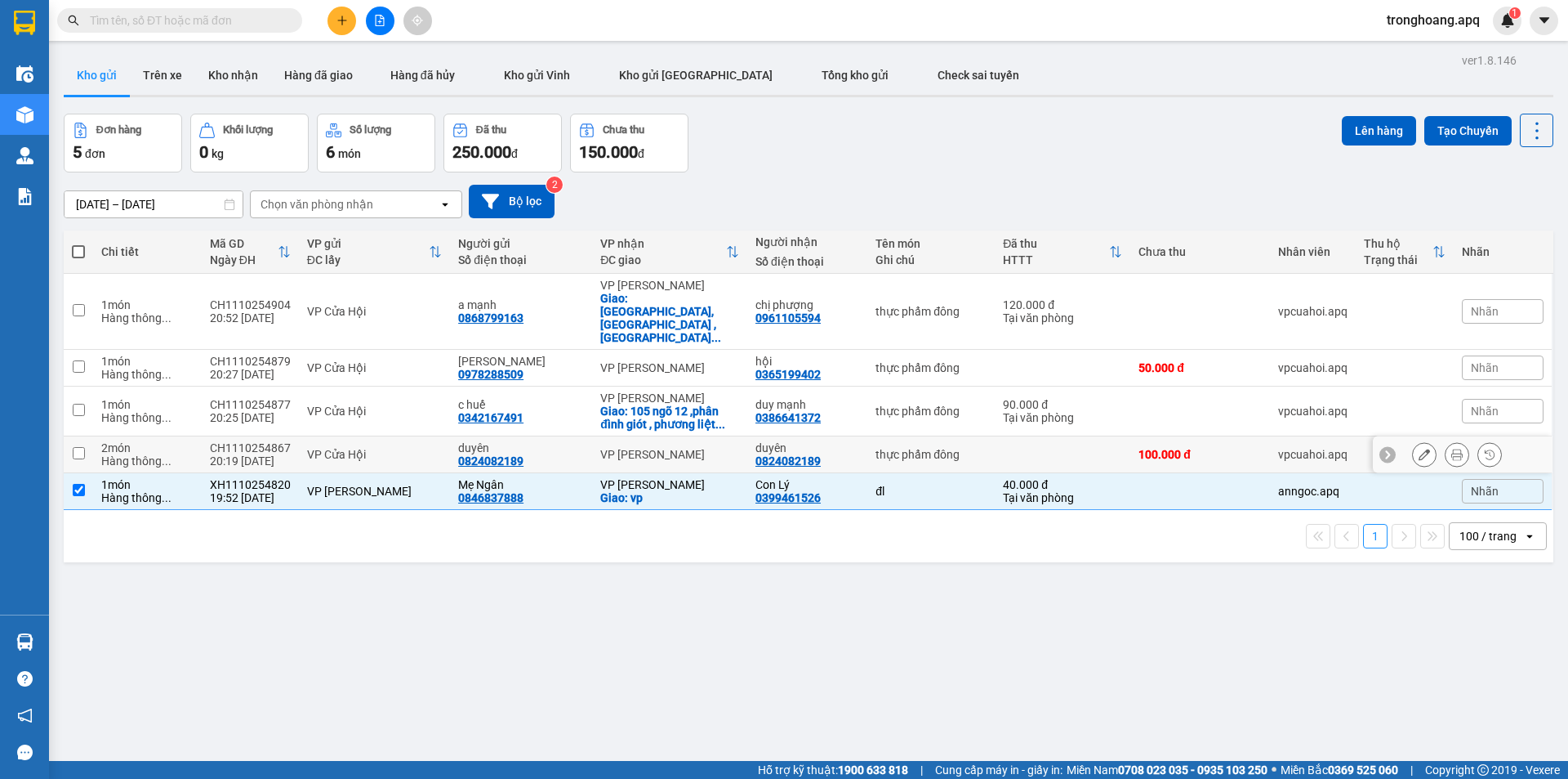
click at [693, 437] on td "VP [PERSON_NAME]" at bounding box center [670, 455] width 155 height 37
checkbox input "true"
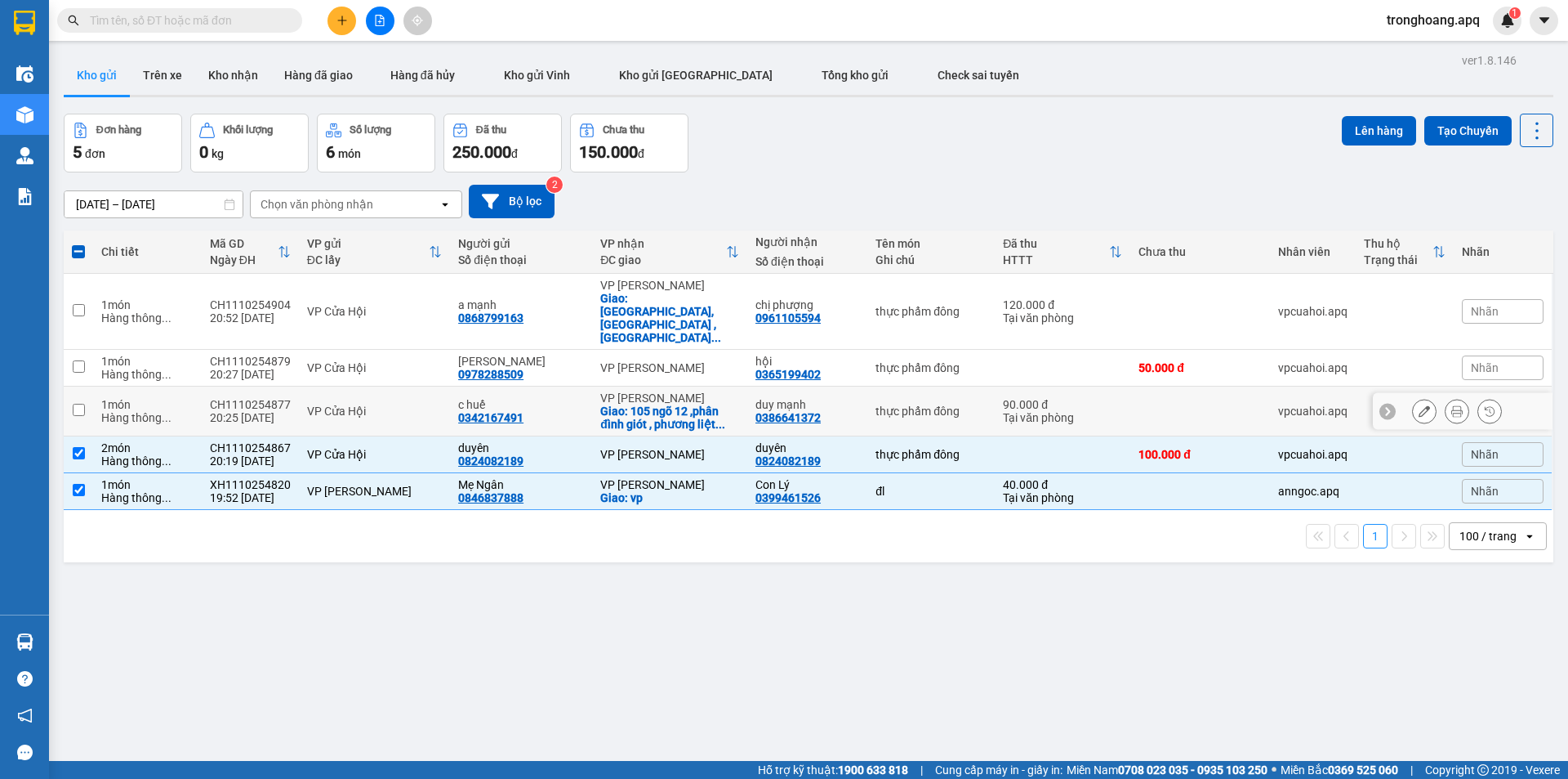
click at [687, 392] on div "VP [PERSON_NAME]" at bounding box center [670, 398] width 139 height 13
checkbox input "true"
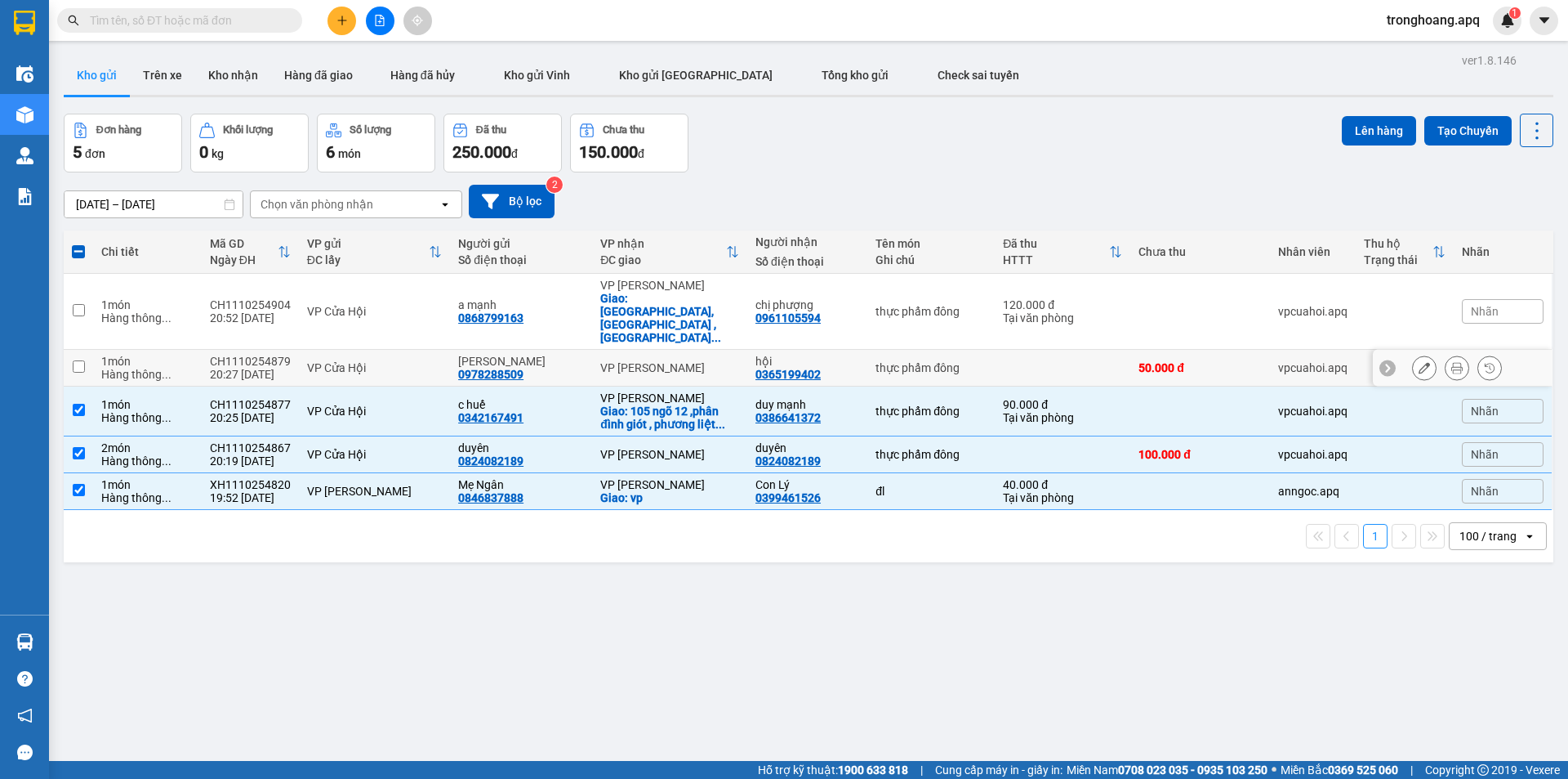
click at [671, 361] on div "VP [PERSON_NAME]" at bounding box center [670, 367] width 139 height 13
checkbox input "true"
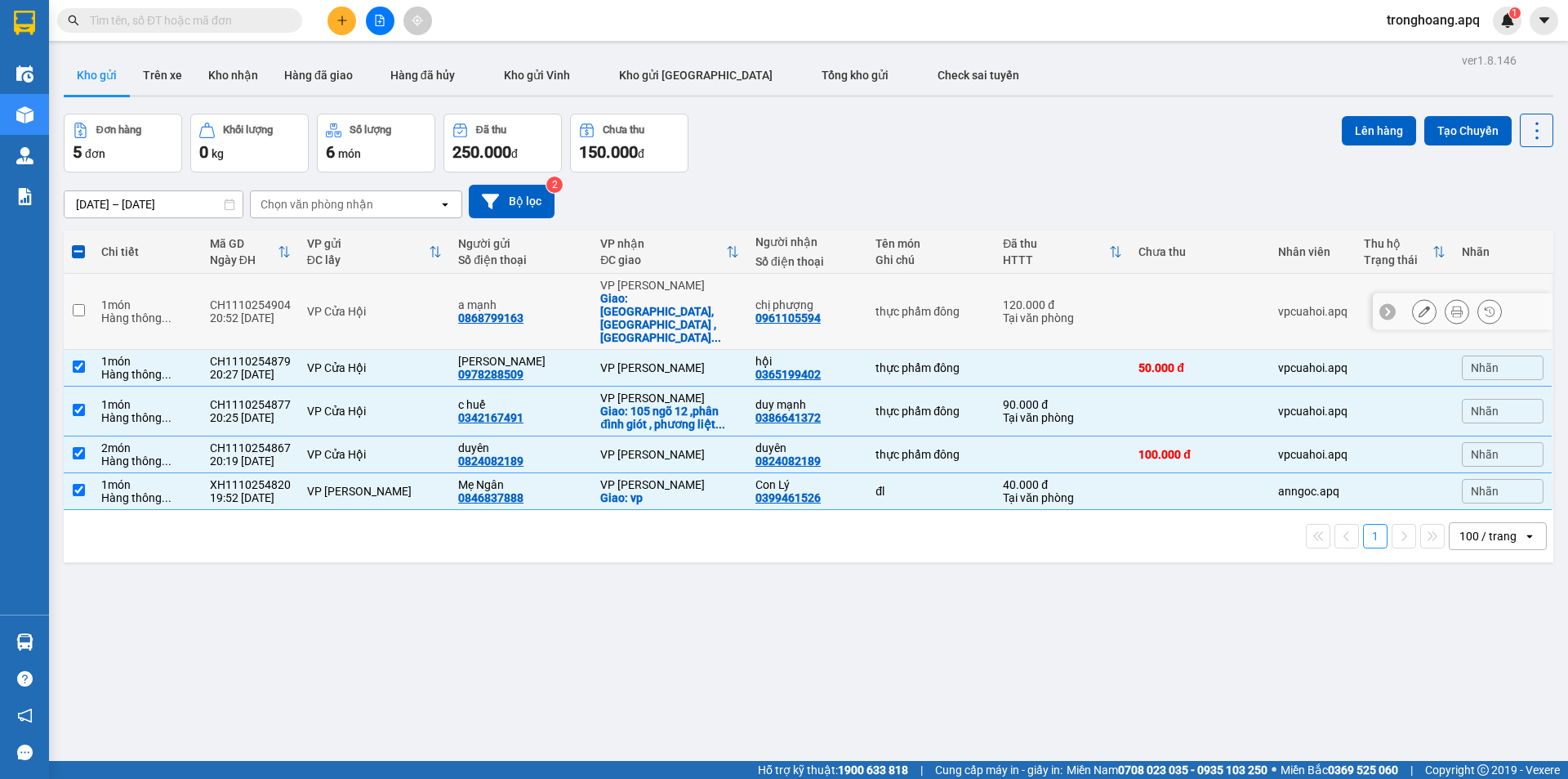
click at [666, 299] on div "Giao: 15 ng 622,phường minh khai ,vĩnh phú ha ..." at bounding box center [670, 318] width 139 height 52
checkbox input "true"
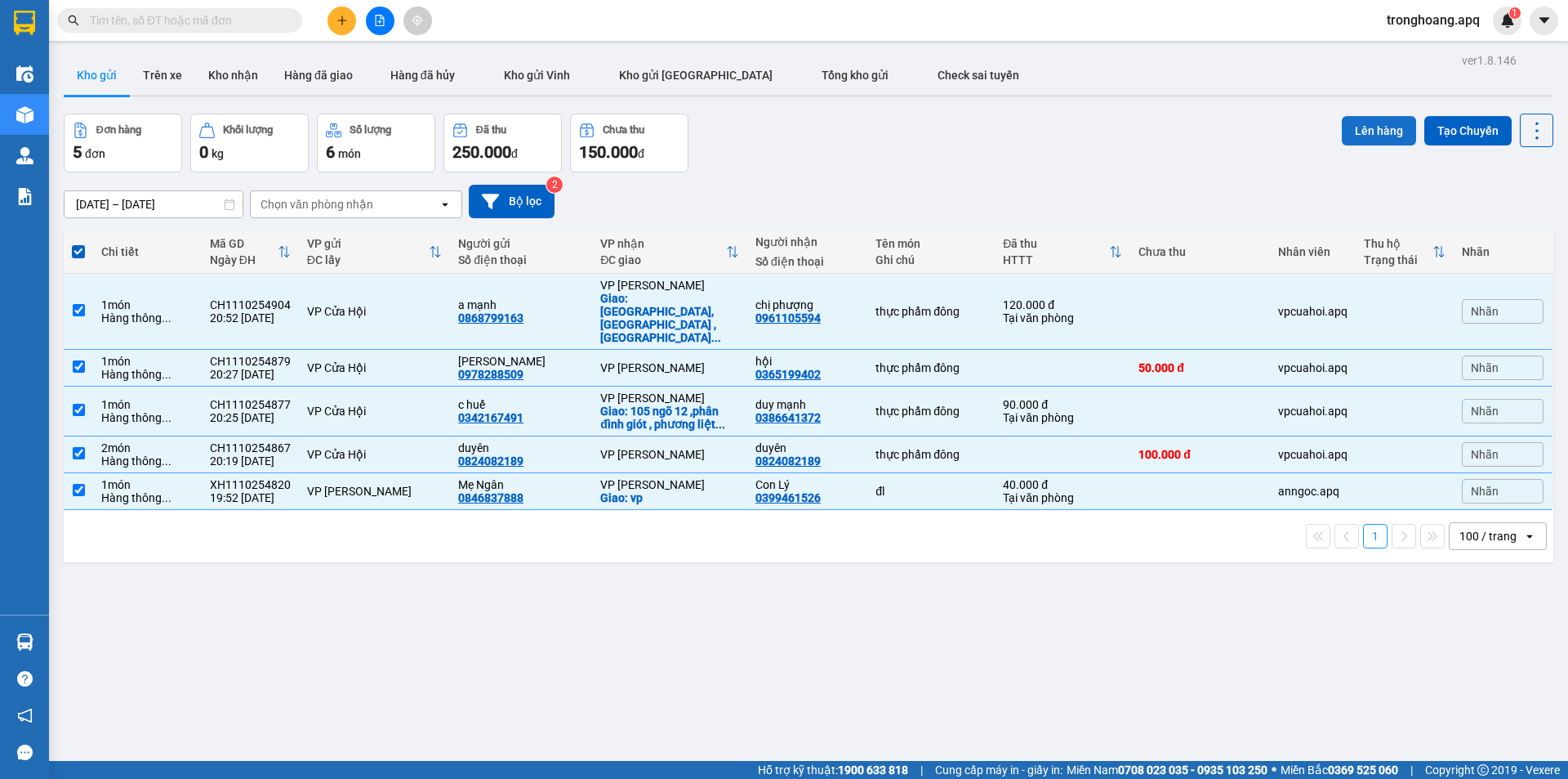
click at [1370, 132] on button "Lên hàng" at bounding box center [1379, 130] width 74 height 29
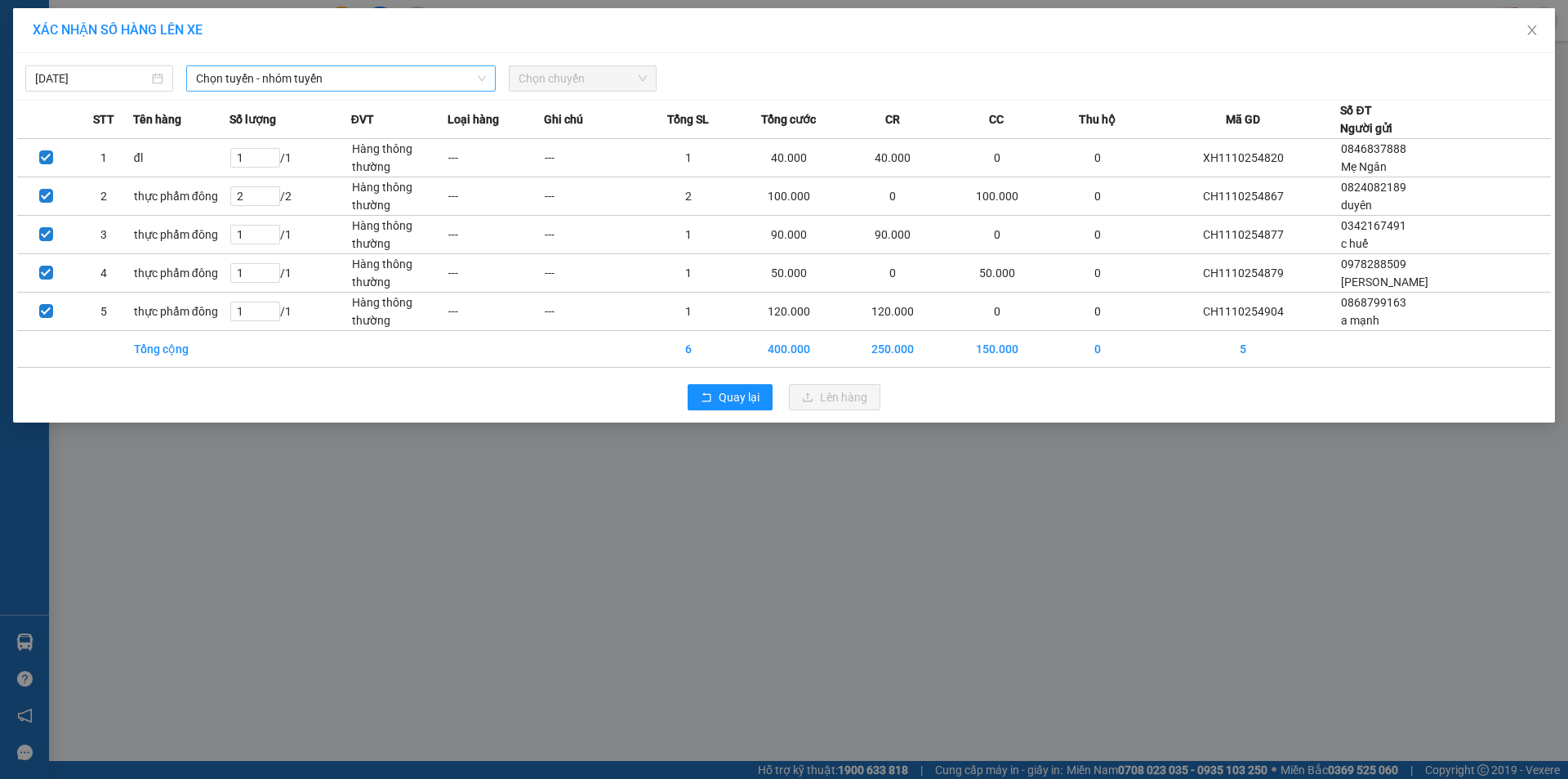
click at [410, 78] on span "Chọn tuyến - nhóm tuyến" at bounding box center [341, 78] width 290 height 25
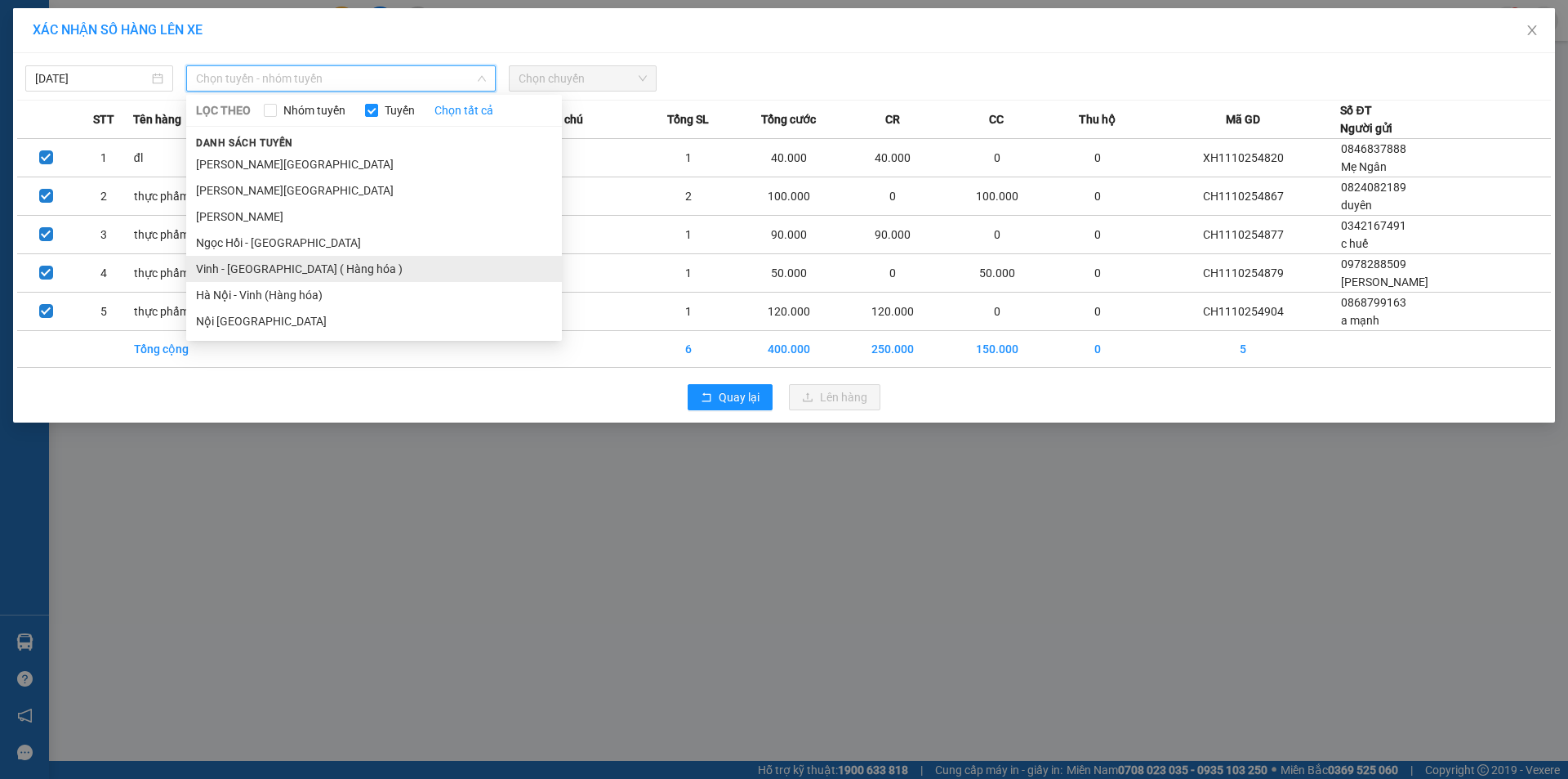
click at [308, 275] on li "Vinh - [GEOGRAPHIC_DATA] ( Hàng hóa )" at bounding box center [374, 269] width 376 height 26
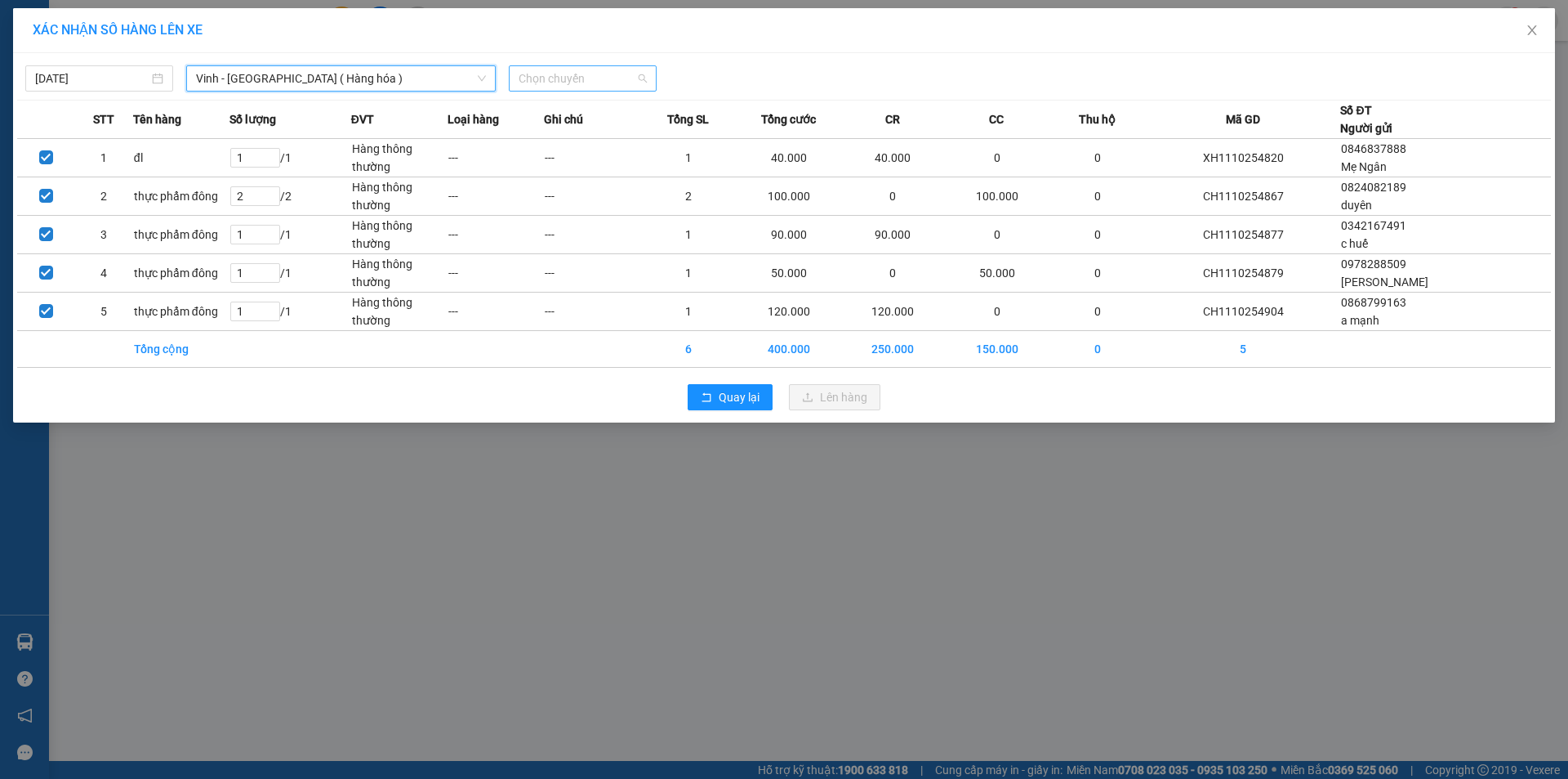
click at [547, 83] on span "Chọn chuyến" at bounding box center [583, 78] width 128 height 25
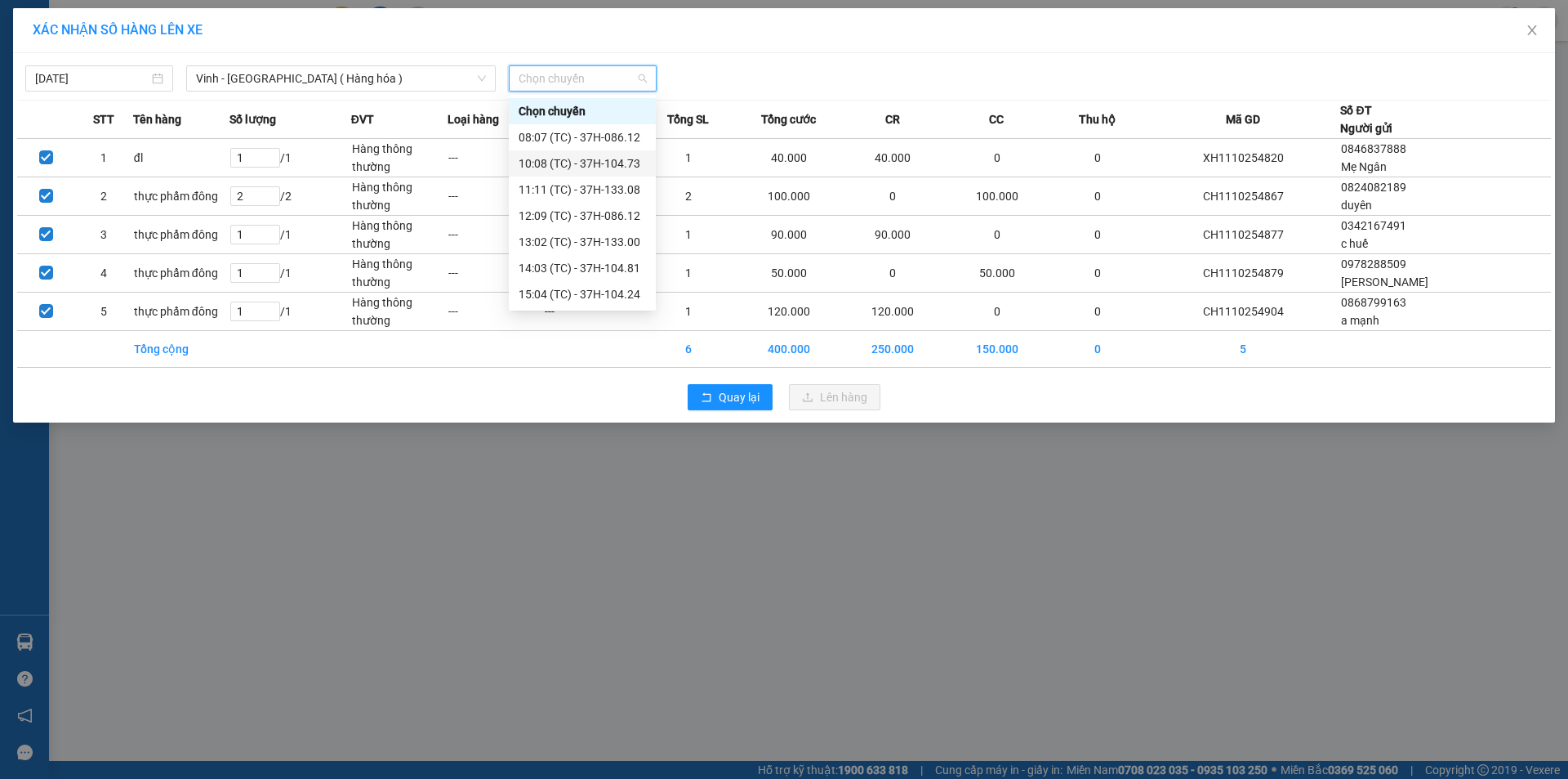
scroll to position [235, 0]
click at [624, 244] on div "23:15 (TC) - 37H-104.45" at bounding box center [583, 242] width 128 height 18
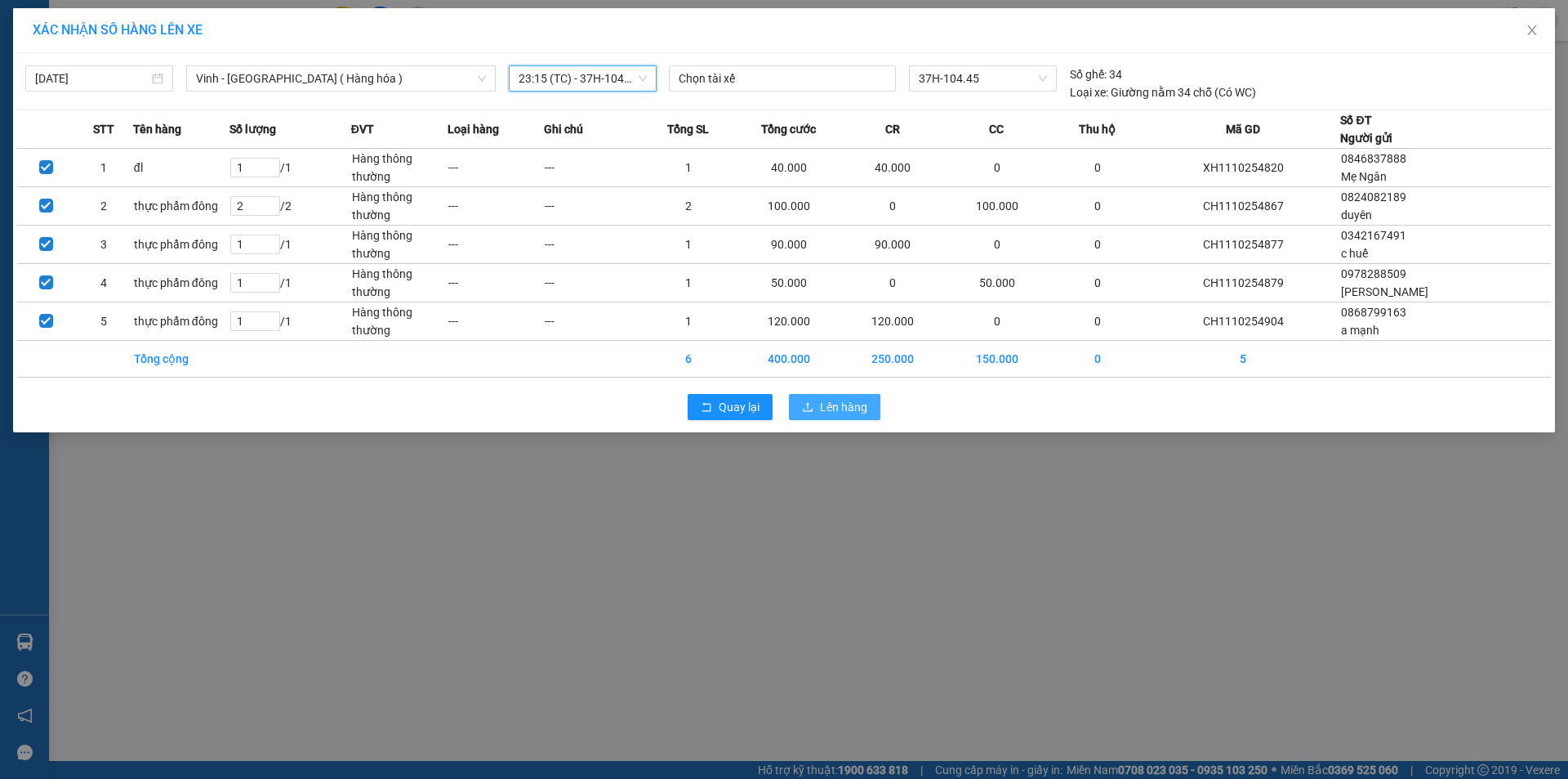
click at [817, 407] on button "Lên hàng" at bounding box center [835, 407] width 92 height 26
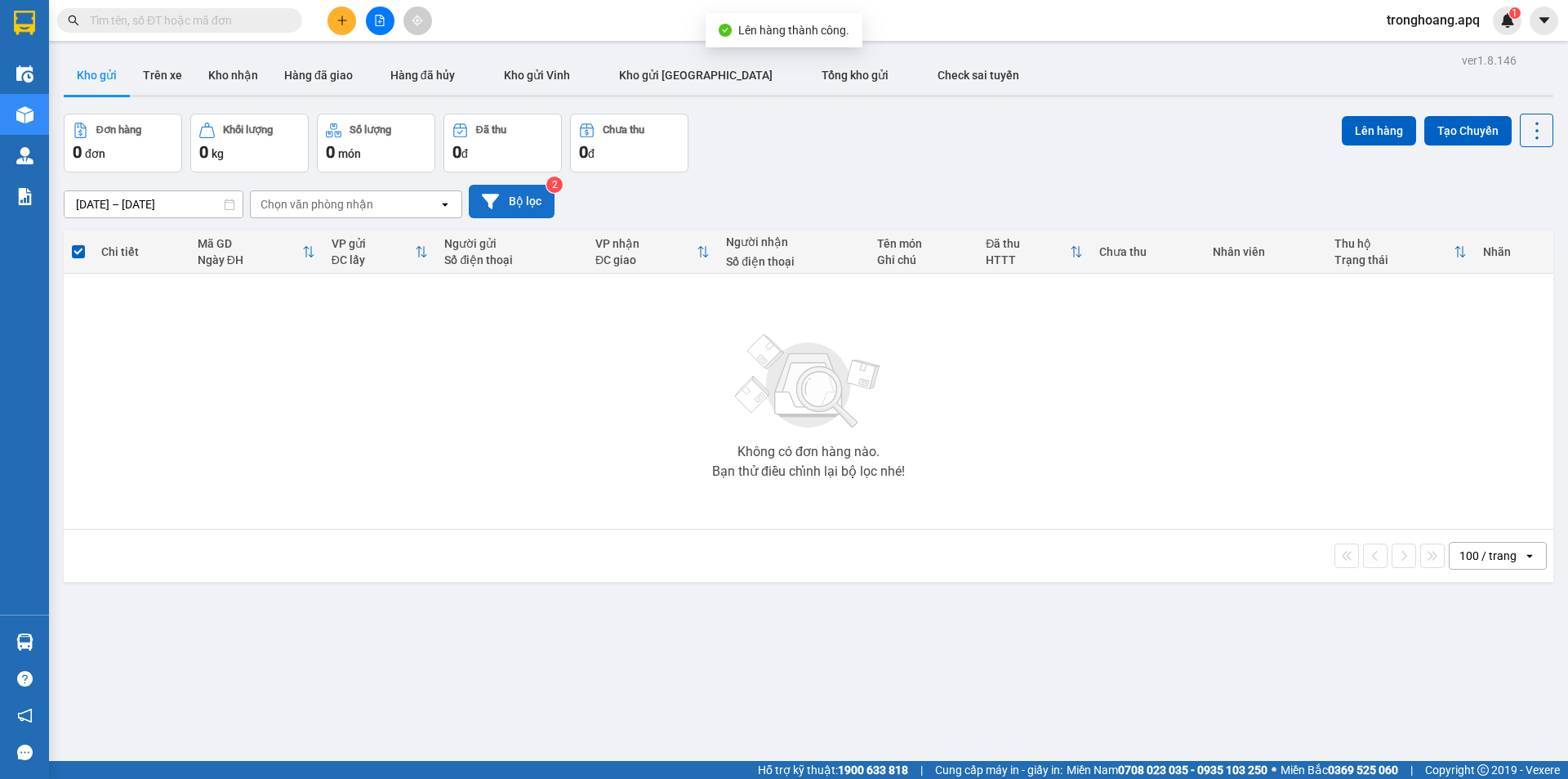
click at [515, 213] on button "Bộ lọc" at bounding box center [512, 202] width 86 height 34
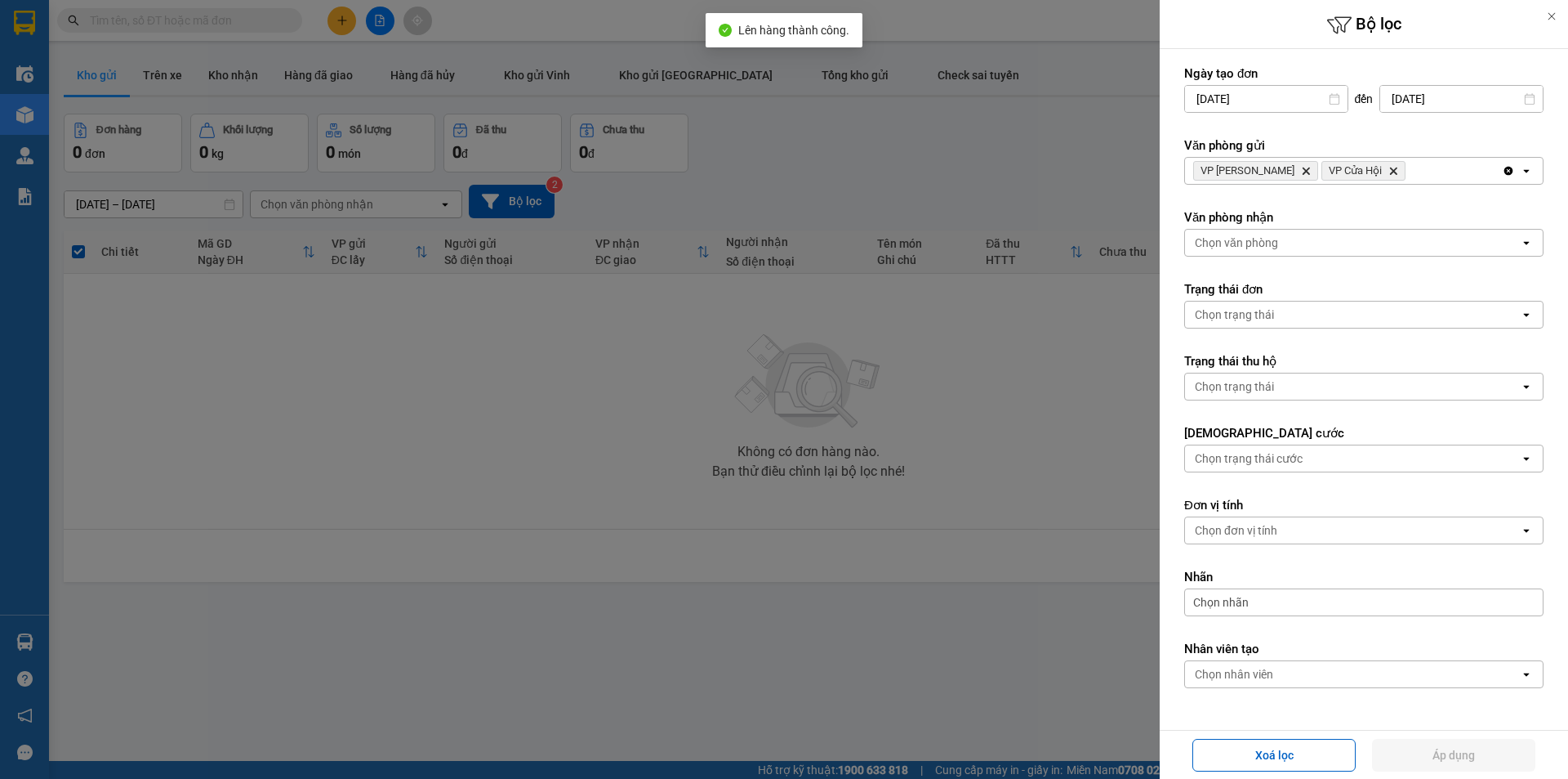
drag, startPoint x: 934, startPoint y: 189, endPoint x: 687, endPoint y: 145, distance: 250.9
click at [927, 189] on div at bounding box center [784, 389] width 1568 height 779
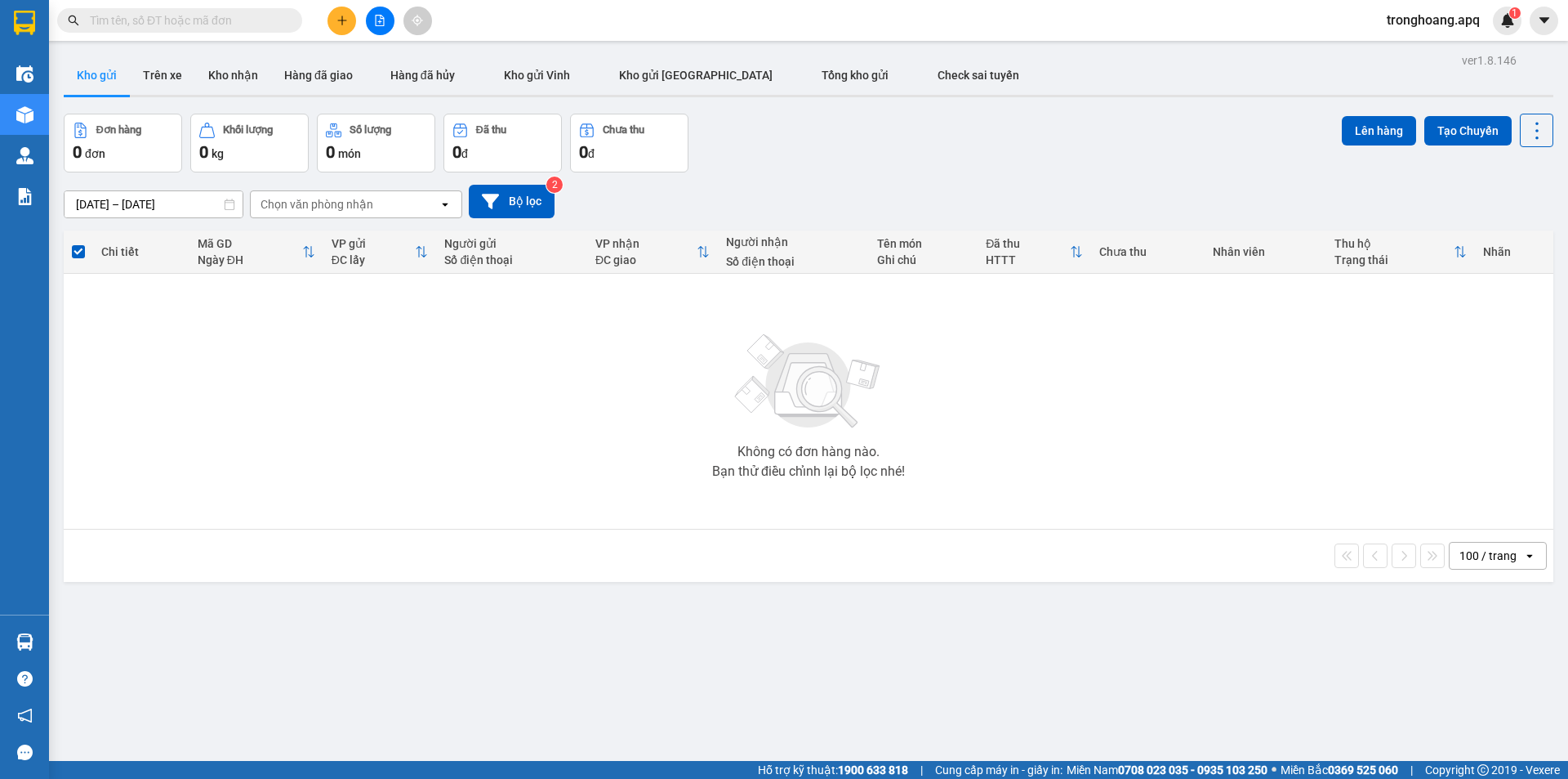
click at [371, 24] on button at bounding box center [380, 21] width 29 height 29
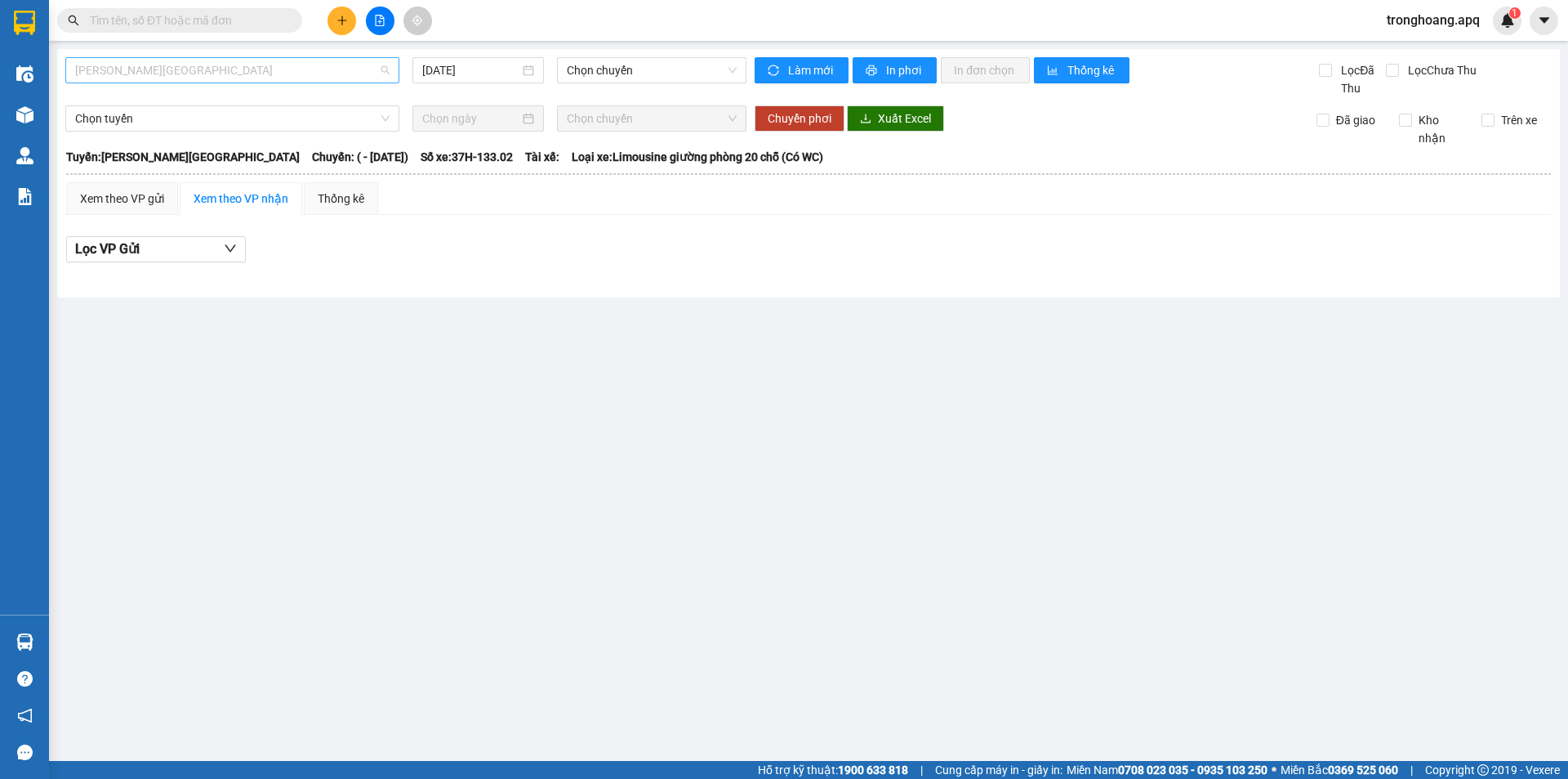
click at [185, 81] on span "[PERSON_NAME][GEOGRAPHIC_DATA]" at bounding box center [232, 70] width 315 height 25
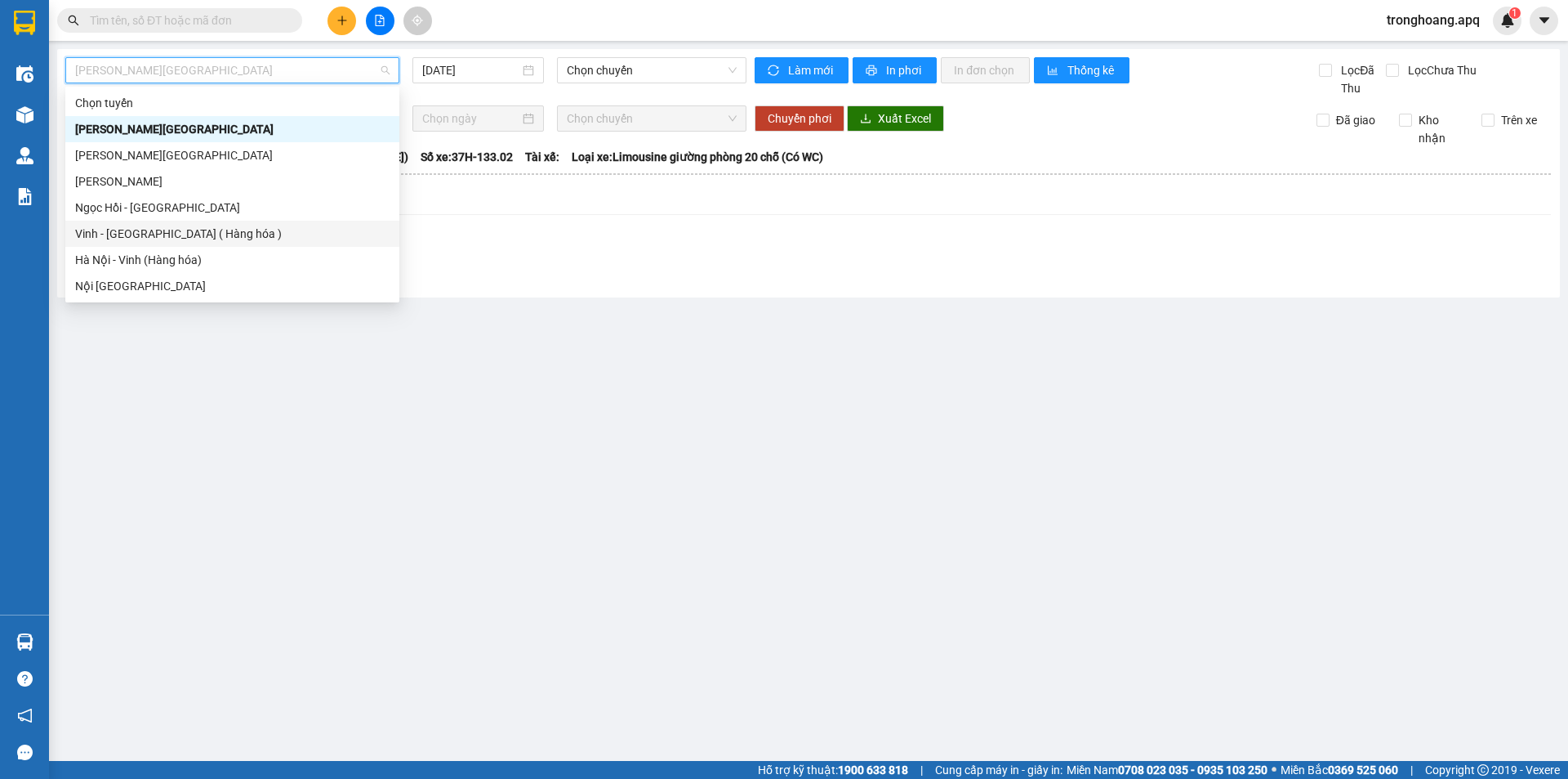
click at [179, 224] on div "Vinh - [GEOGRAPHIC_DATA] ( Hàng hóa )" at bounding box center [232, 234] width 334 height 26
type input "[DATE]"
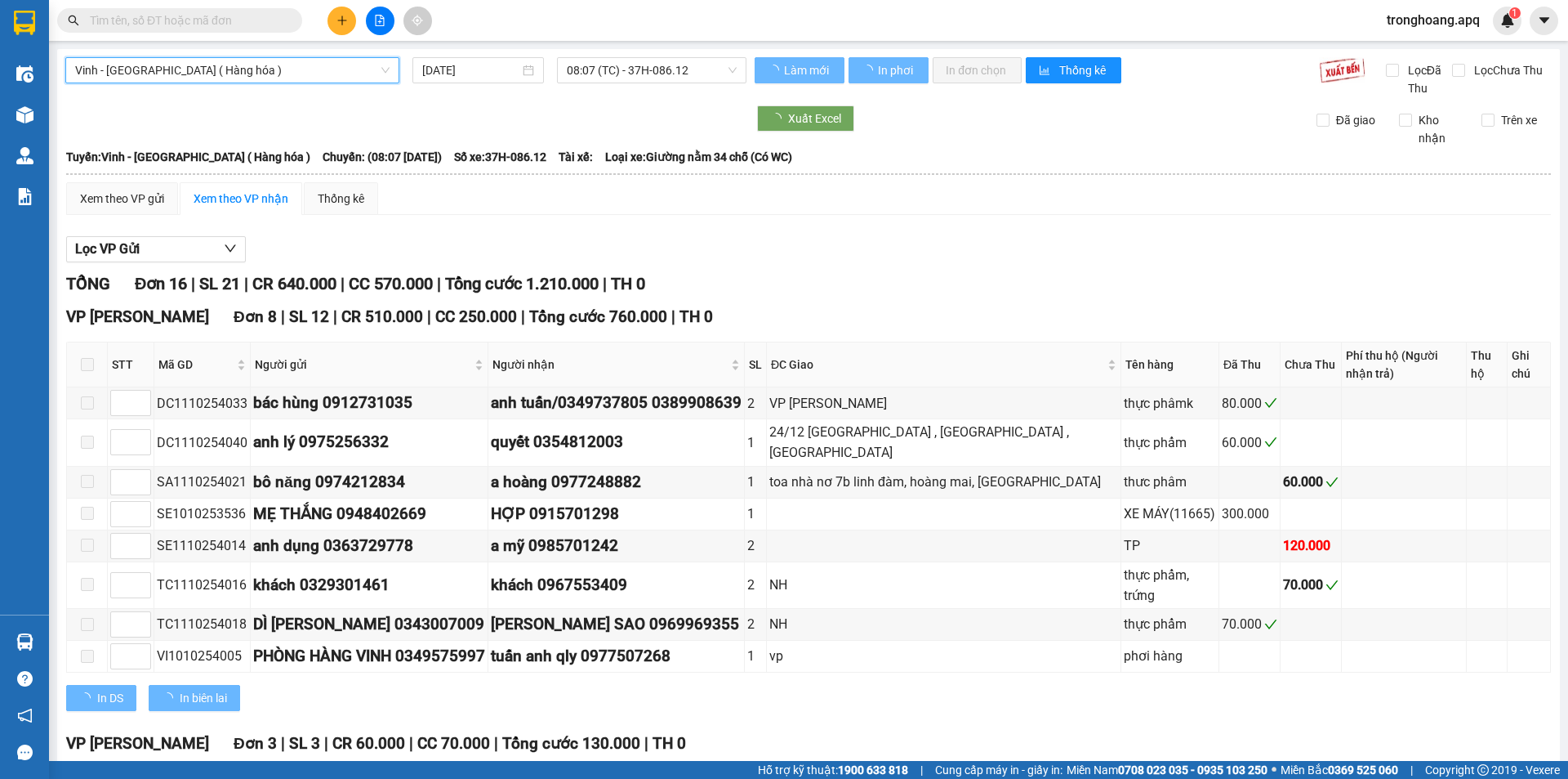
click at [602, 67] on span "08:07 (TC) - 37H-086.12" at bounding box center [652, 70] width 170 height 25
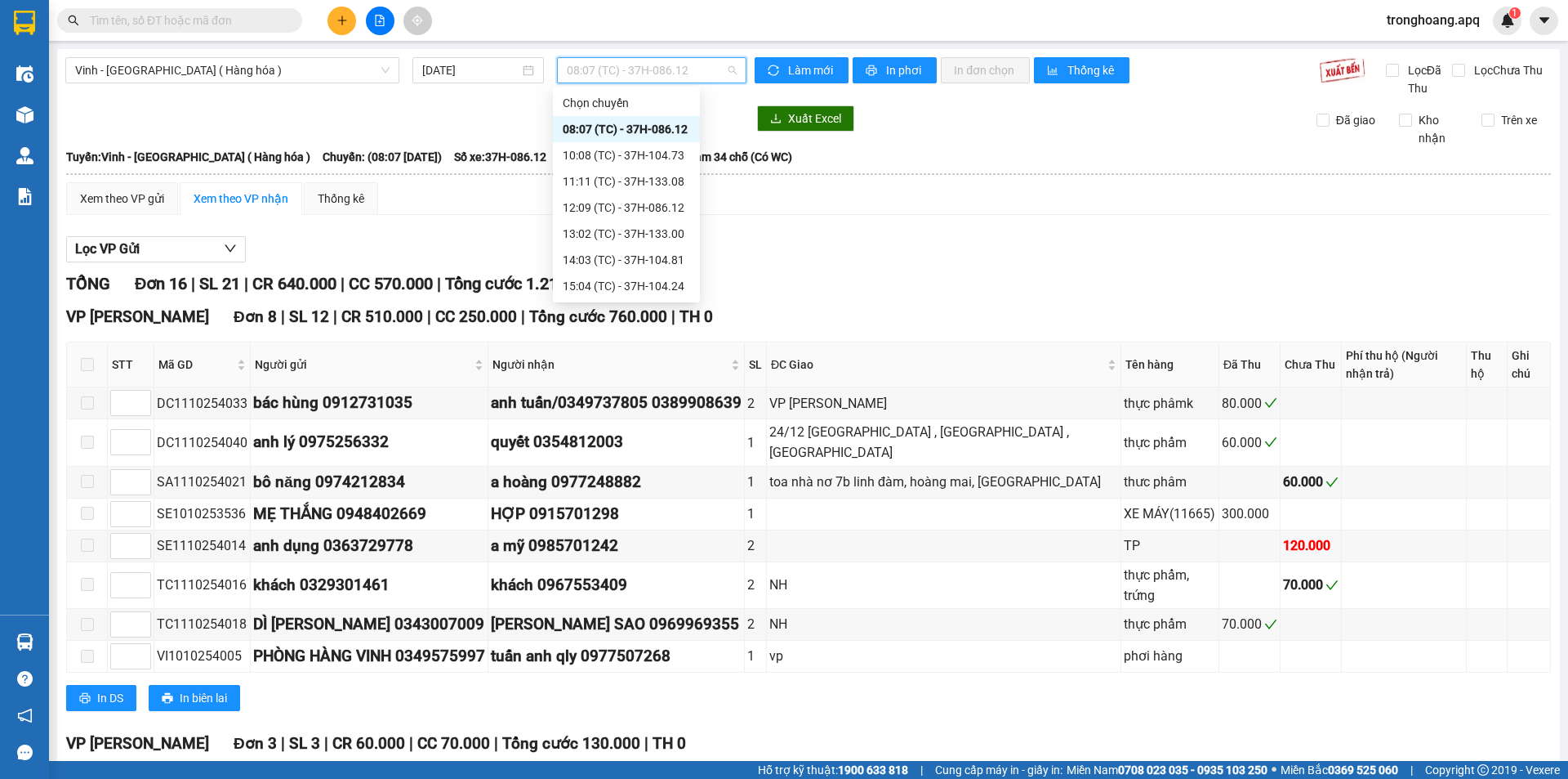
scroll to position [235, 0]
click at [645, 237] on div "23:15 (TC) - 37H-104.45" at bounding box center [627, 234] width 128 height 18
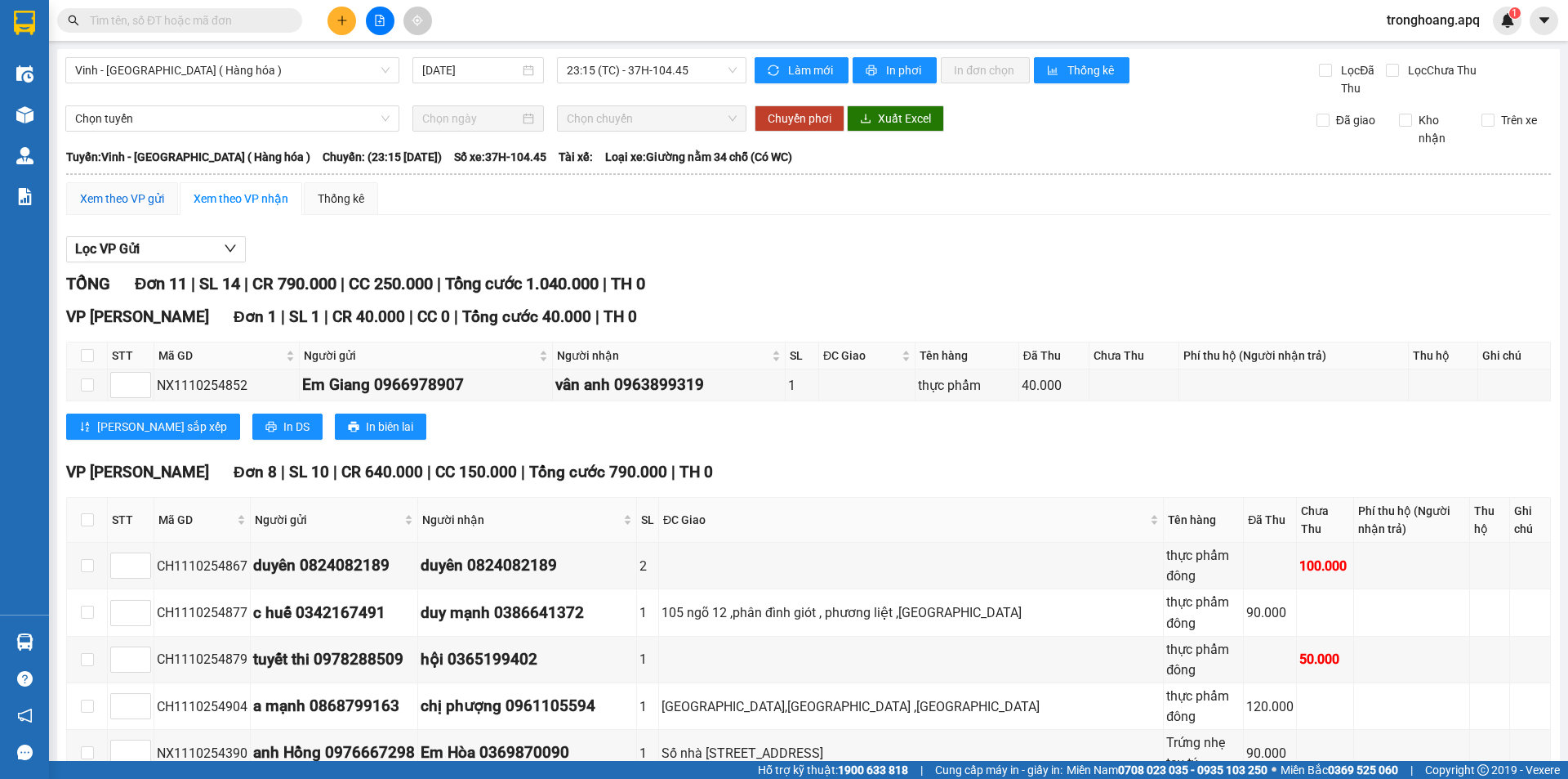
click at [146, 203] on div "Xem theo VP gửi" at bounding box center [122, 199] width 84 height 18
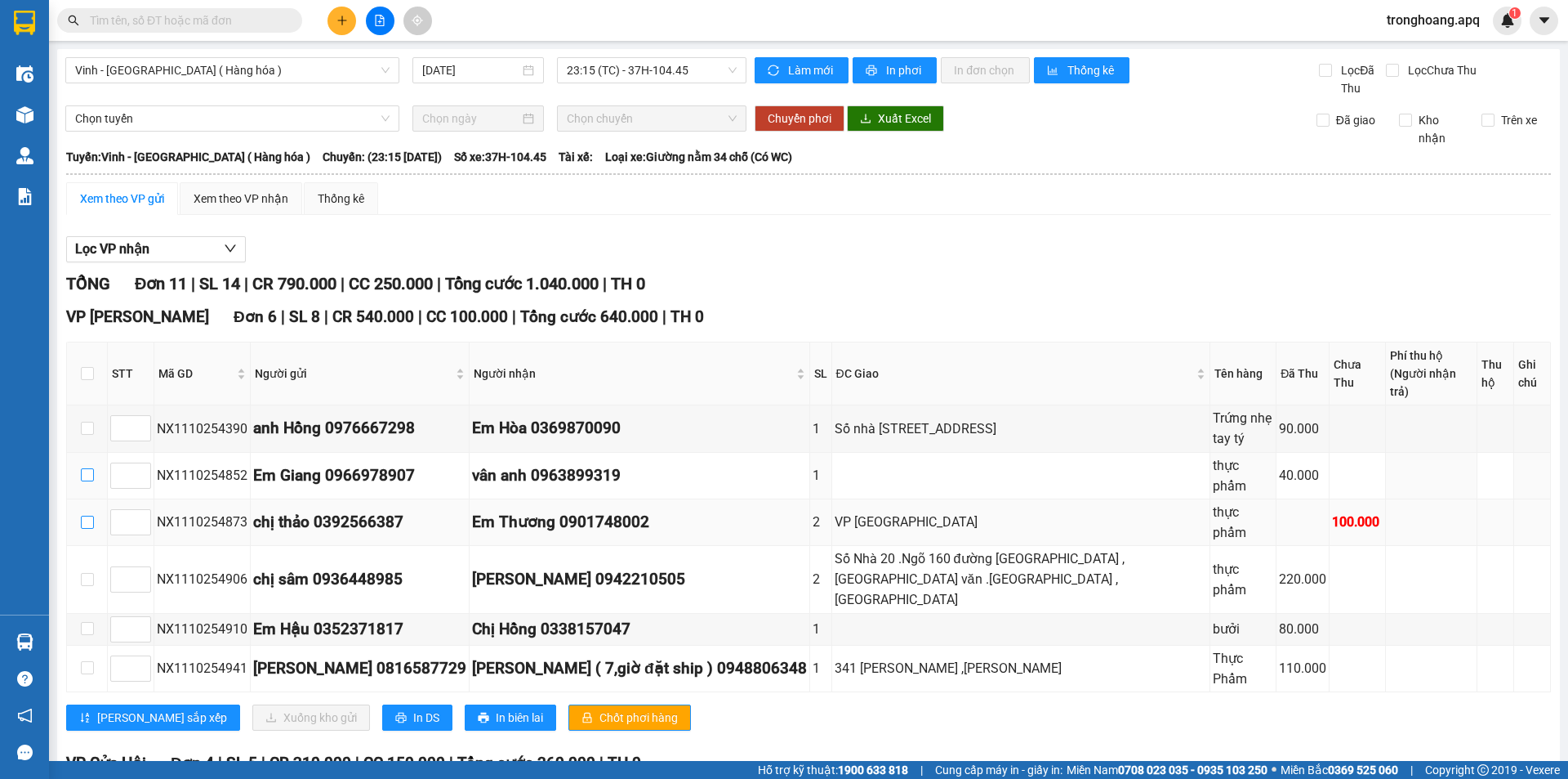
click at [86, 468] on input "checkbox" at bounding box center [87, 474] width 13 height 13
checkbox input "true"
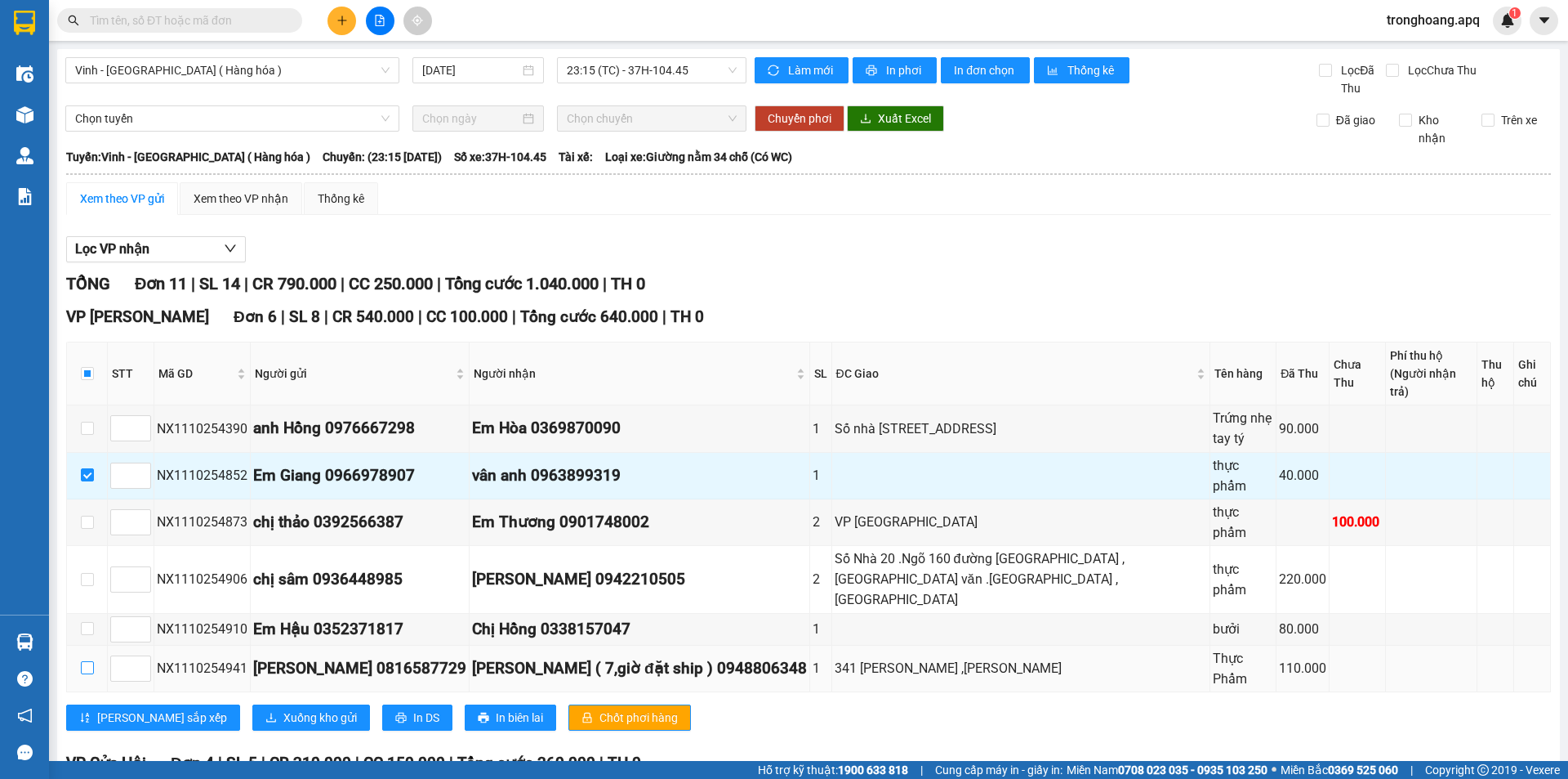
click at [89, 661] on input "checkbox" at bounding box center [87, 667] width 13 height 13
checkbox input "true"
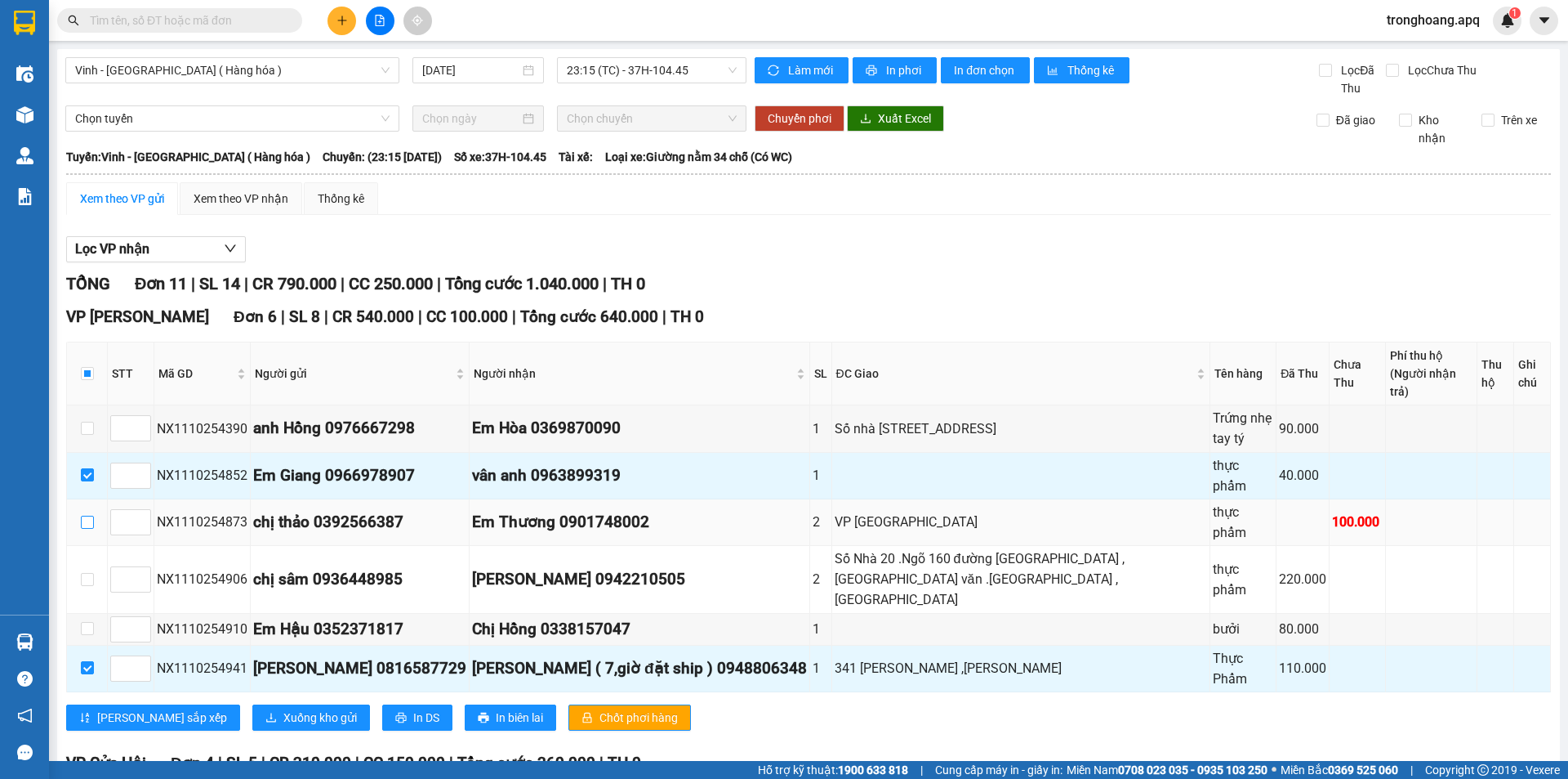
click at [83, 516] on input "checkbox" at bounding box center [87, 522] width 13 height 13
checkbox input "true"
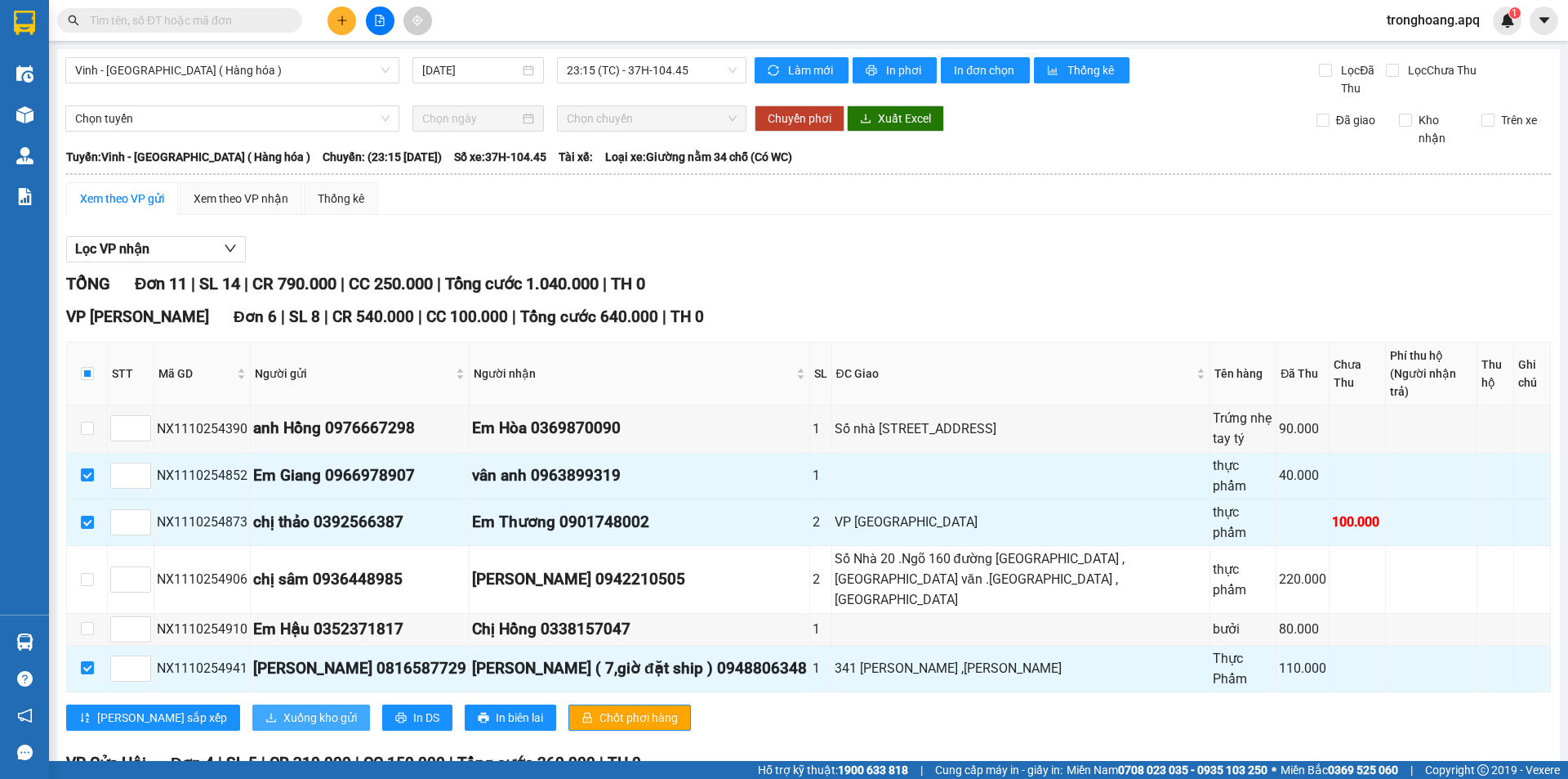
click at [284, 709] on span "Xuống kho gửi" at bounding box center [321, 718] width 74 height 18
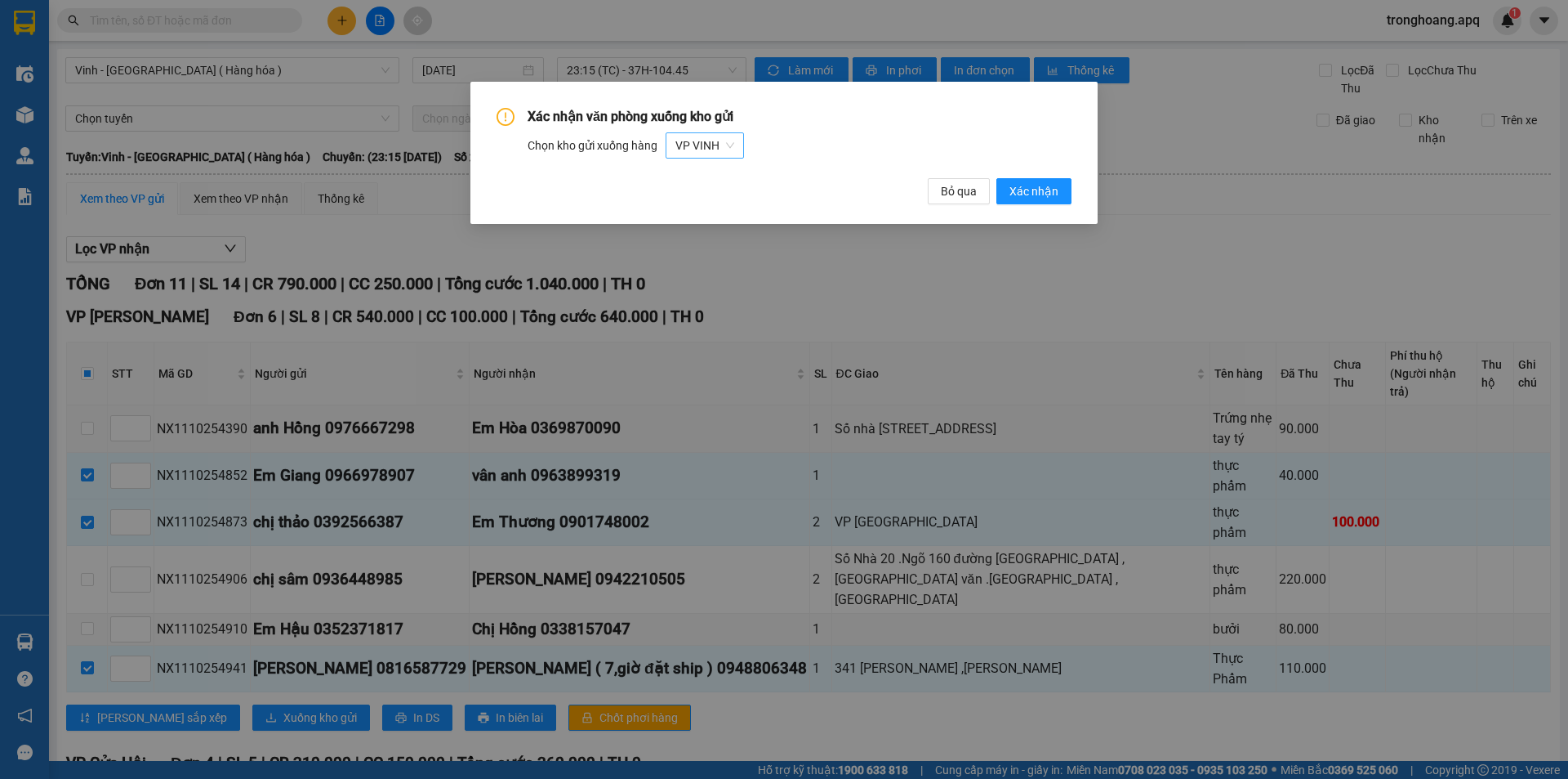
click at [725, 152] on span "VP VINH" at bounding box center [705, 145] width 59 height 25
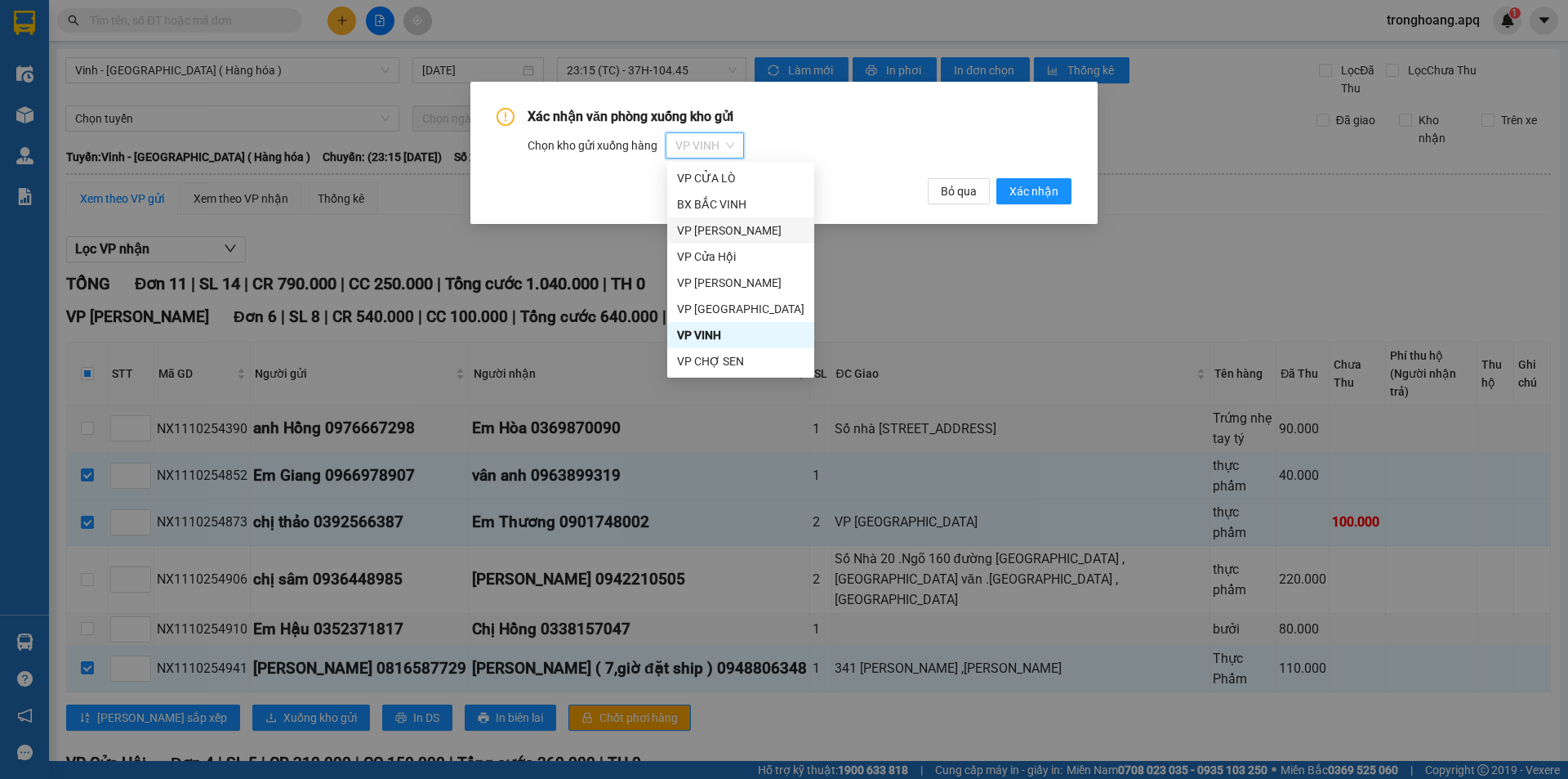
click at [738, 240] on div "VP [PERSON_NAME]" at bounding box center [741, 230] width 147 height 26
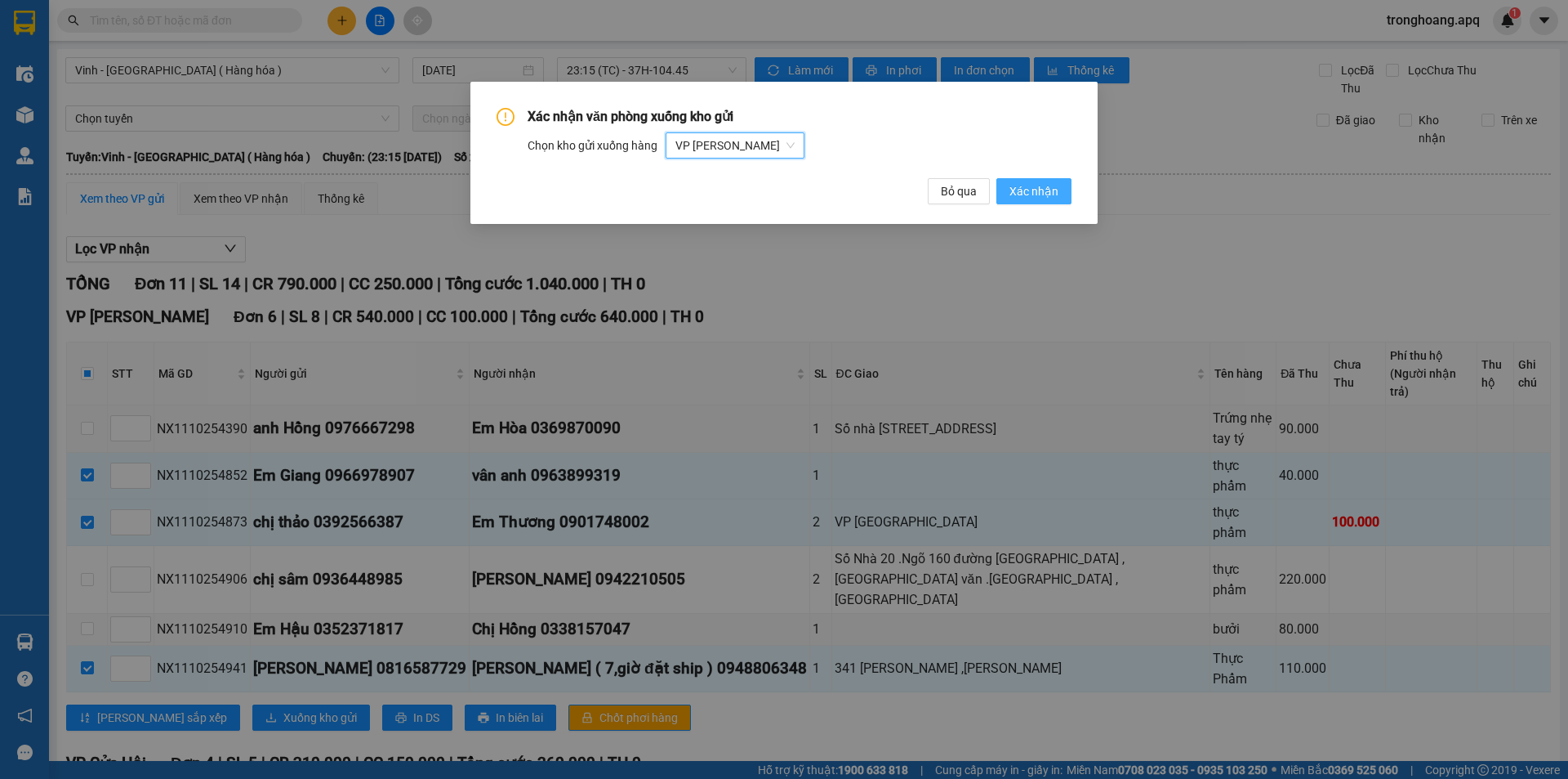
click at [1012, 201] on button "Xác nhận" at bounding box center [1033, 191] width 75 height 26
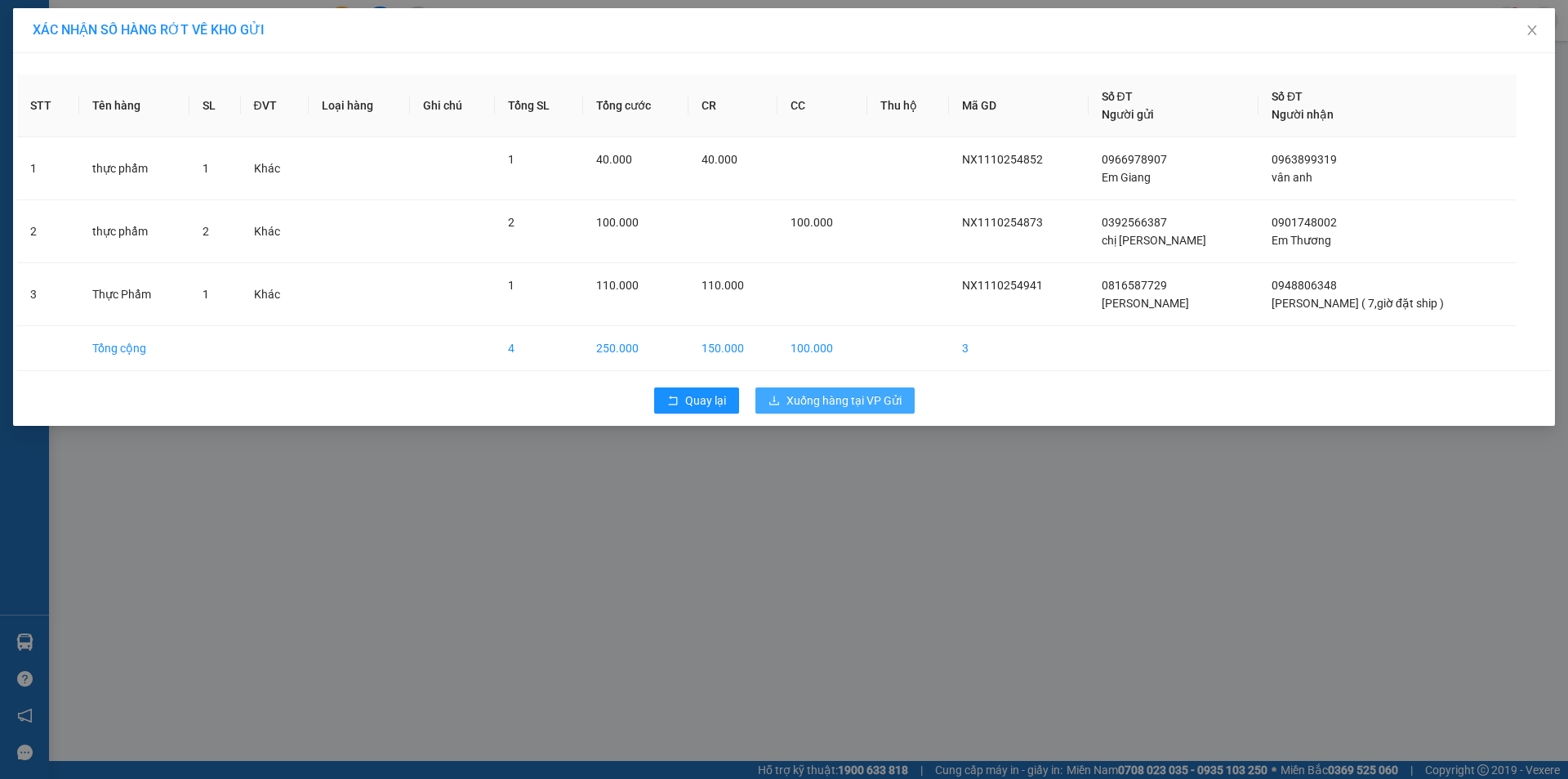
click at [866, 399] on span "Xuống hàng tại VP Gửi" at bounding box center [843, 401] width 115 height 18
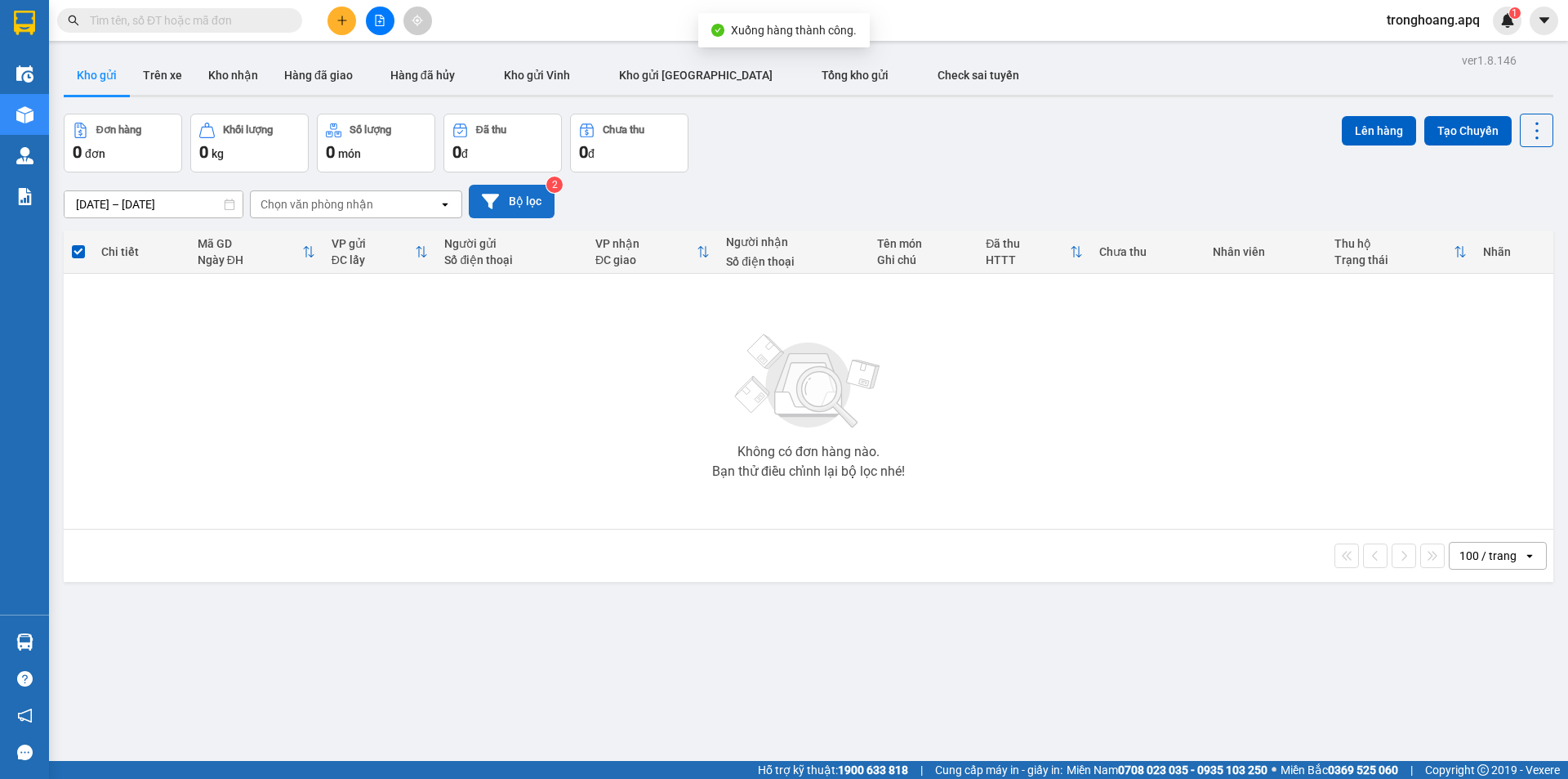
click at [499, 193] on button "Bộ lọc" at bounding box center [512, 202] width 86 height 34
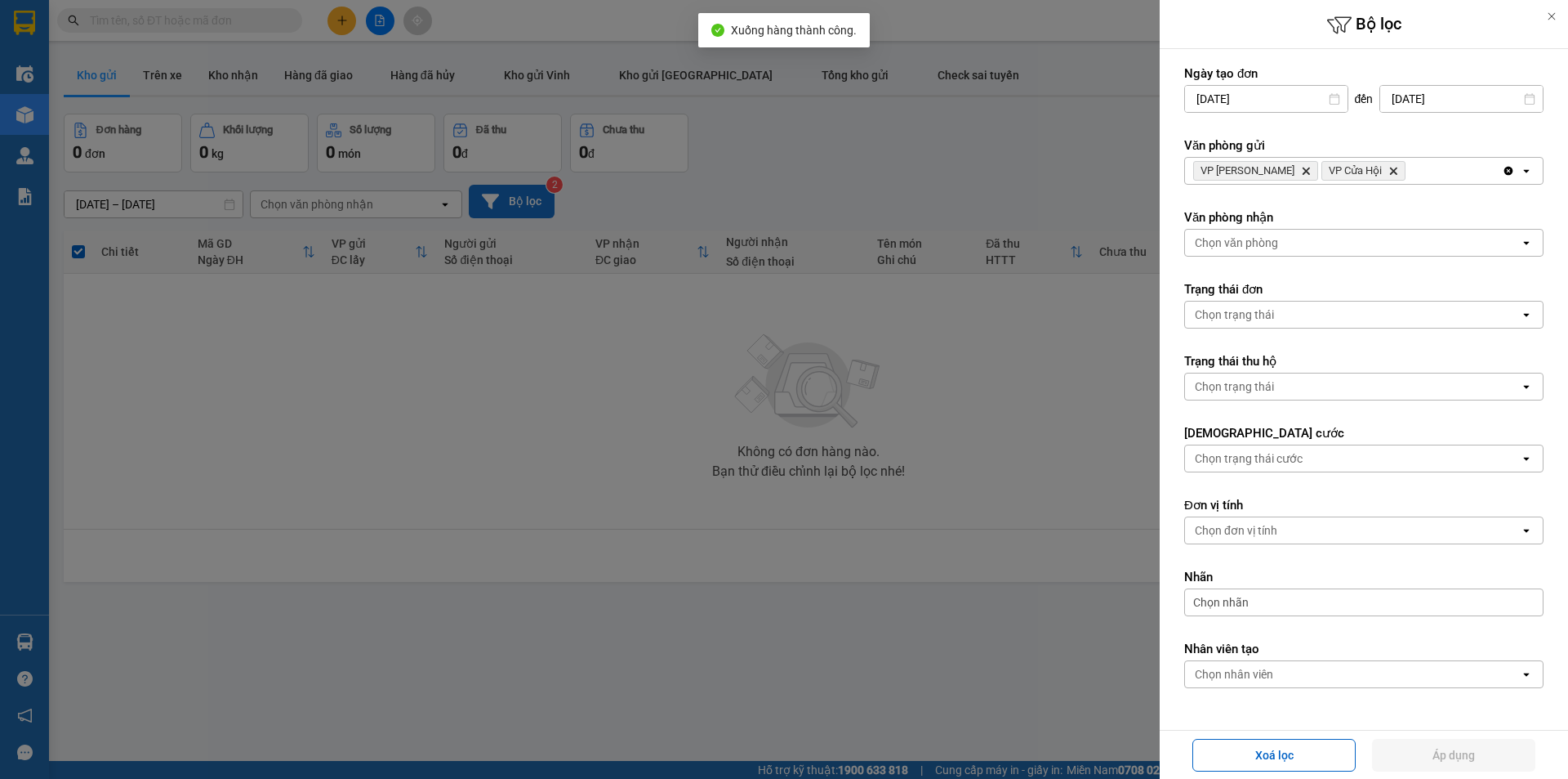
click at [1464, 182] on div "VP Xuân Hội Delete VP Cửa Hội Delete" at bounding box center [1343, 171] width 317 height 26
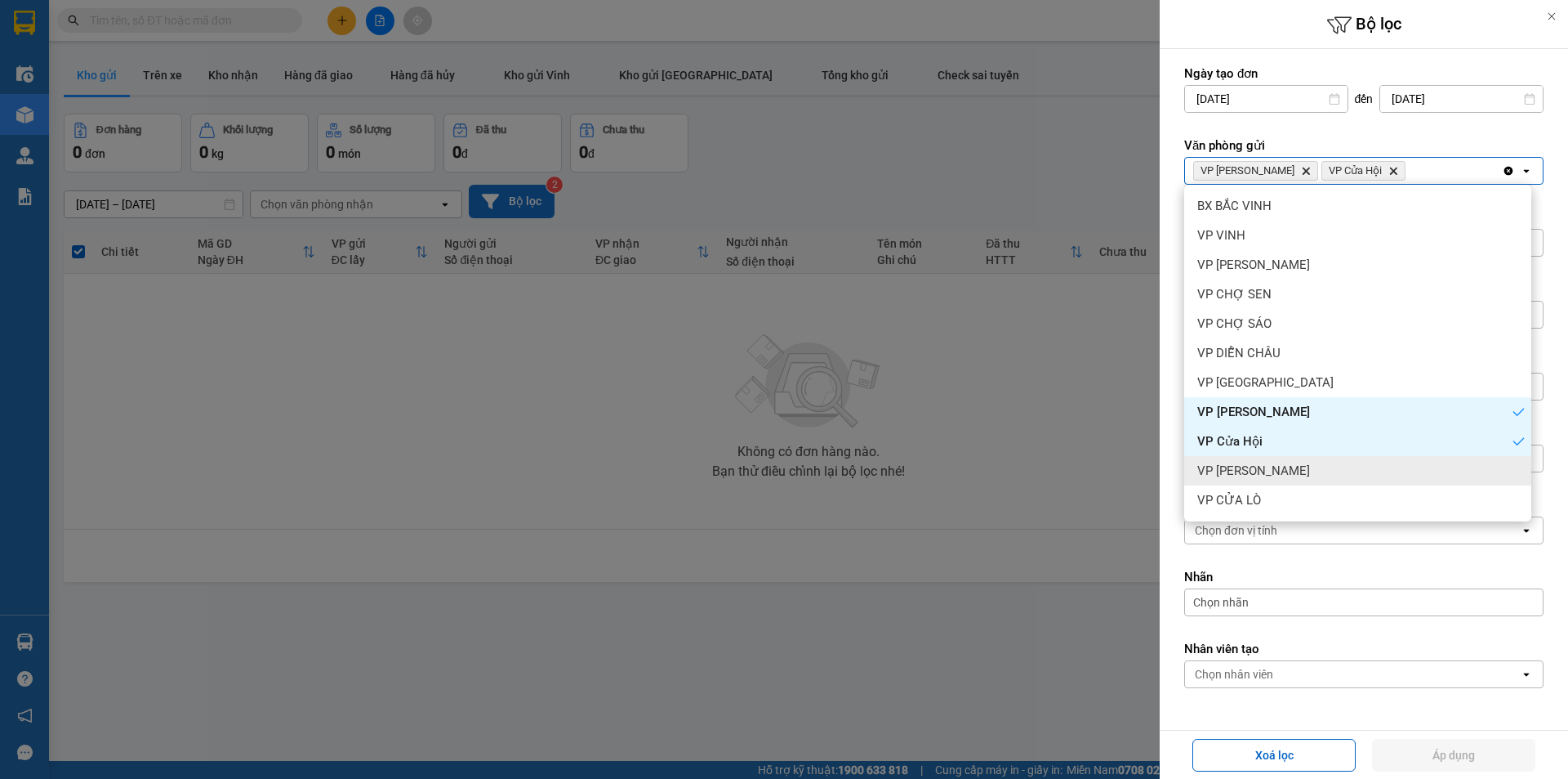
click at [1290, 470] on div "VP [PERSON_NAME]" at bounding box center [1357, 470] width 347 height 29
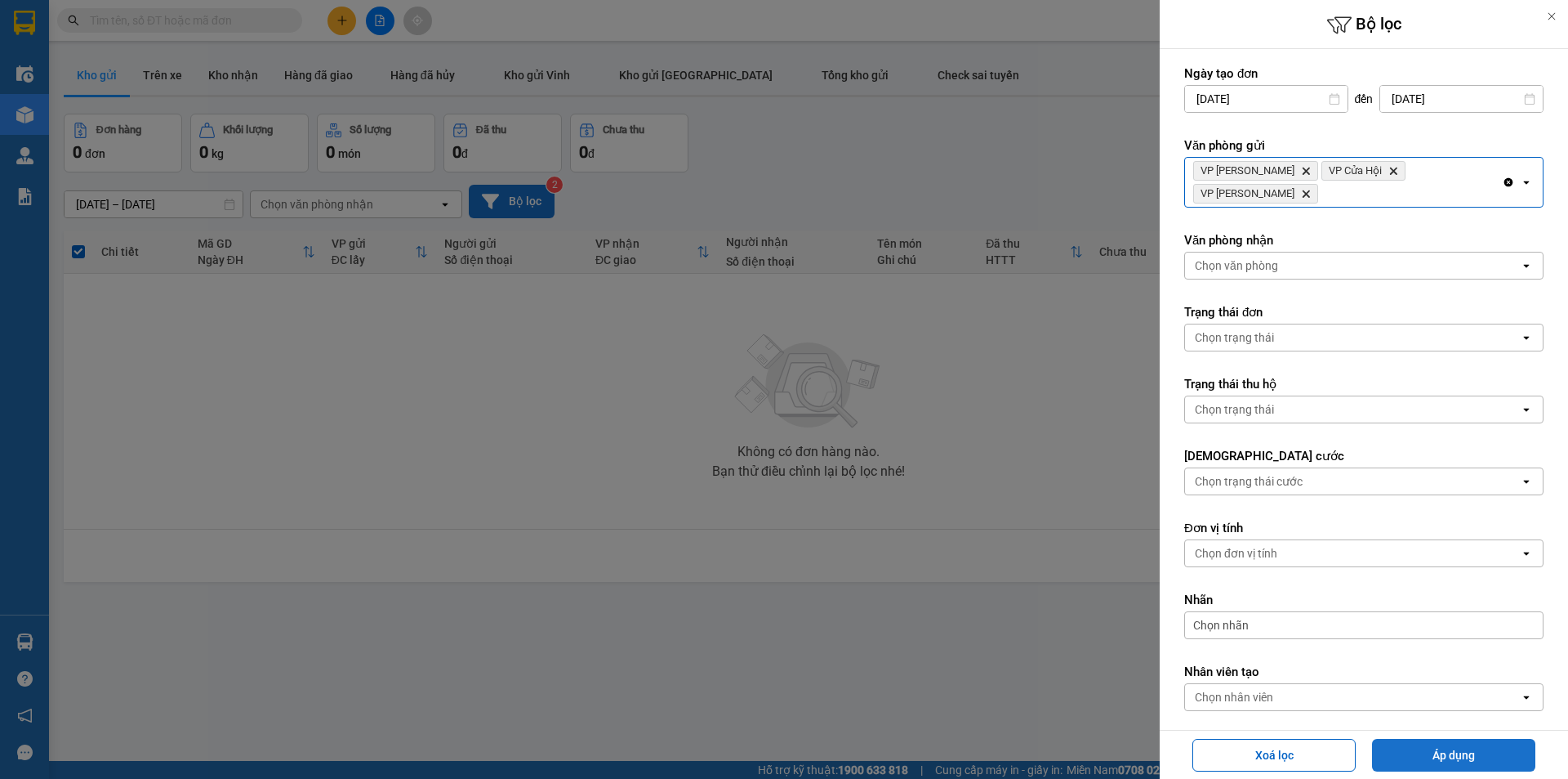
click at [1404, 750] on button "Áp dụng" at bounding box center [1453, 755] width 163 height 33
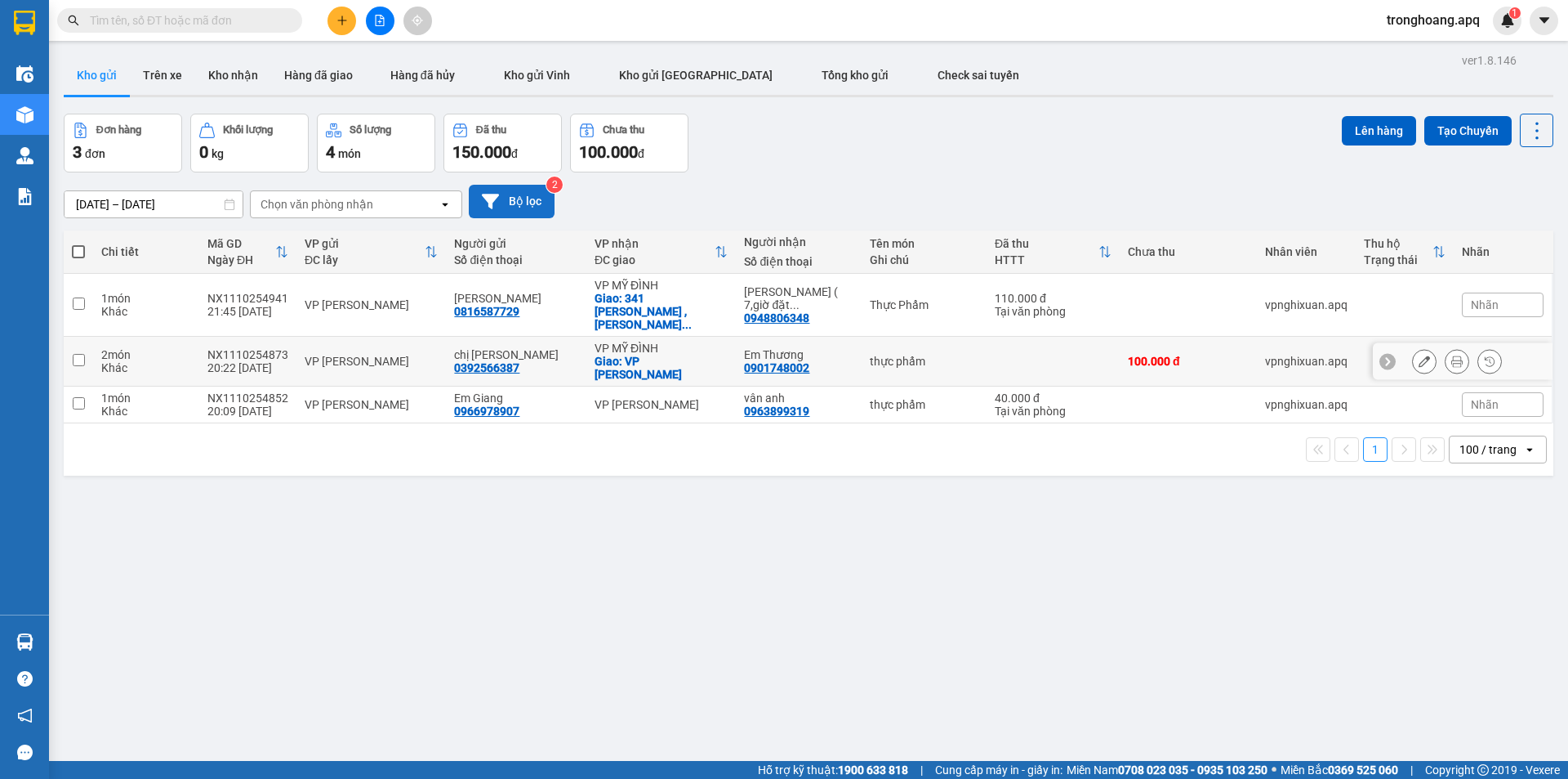
drag, startPoint x: 687, startPoint y: 346, endPoint x: 685, endPoint y: 296, distance: 50.0
click at [687, 355] on div "Giao: VP Mỹ Đình" at bounding box center [661, 368] width 133 height 26
checkbox input "true"
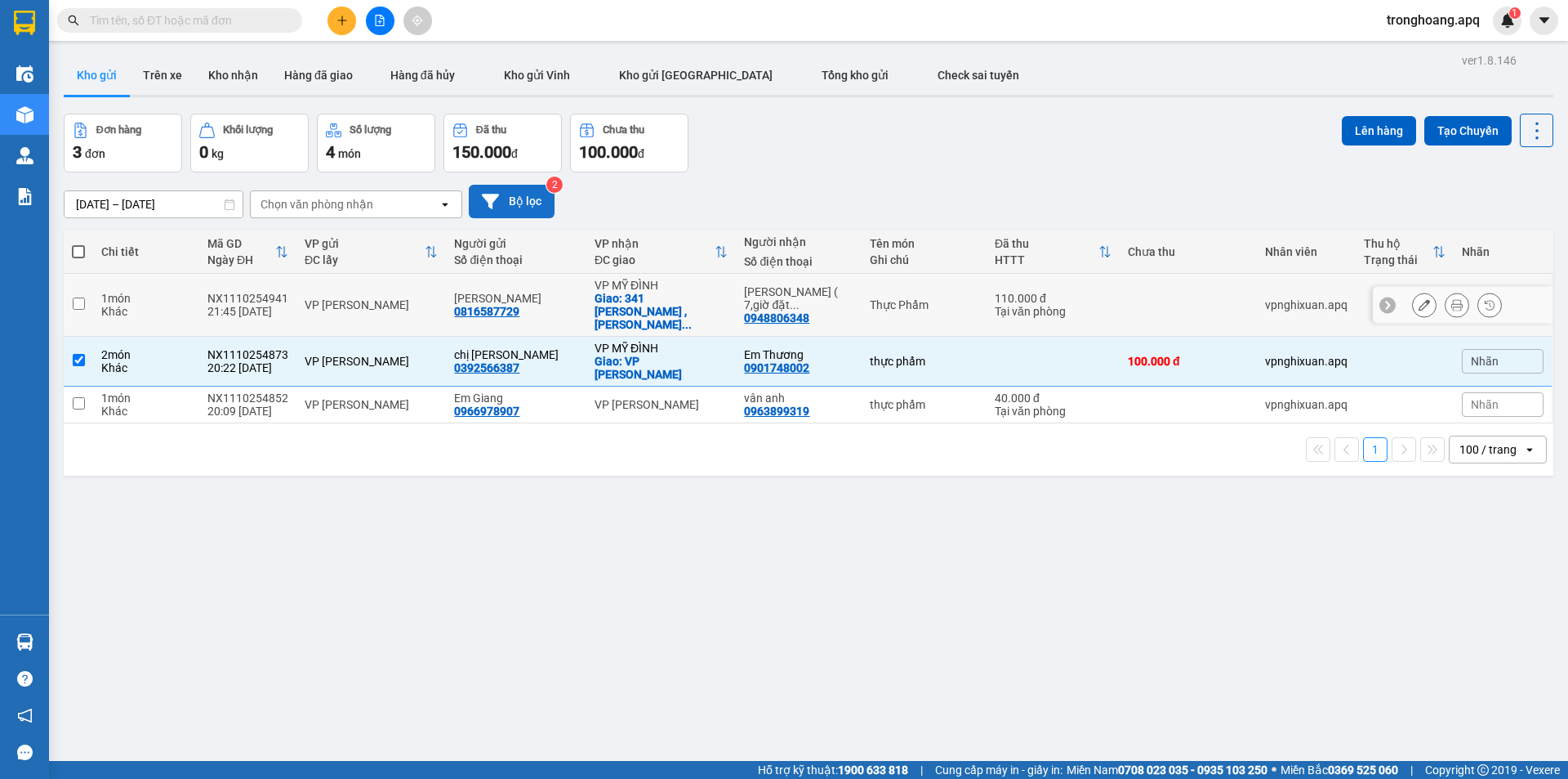
click at [685, 295] on div "Giao: 341 Quan Nhân ,Nhân Chinh Thanh Xu ..." at bounding box center [661, 311] width 133 height 39
checkbox input "true"
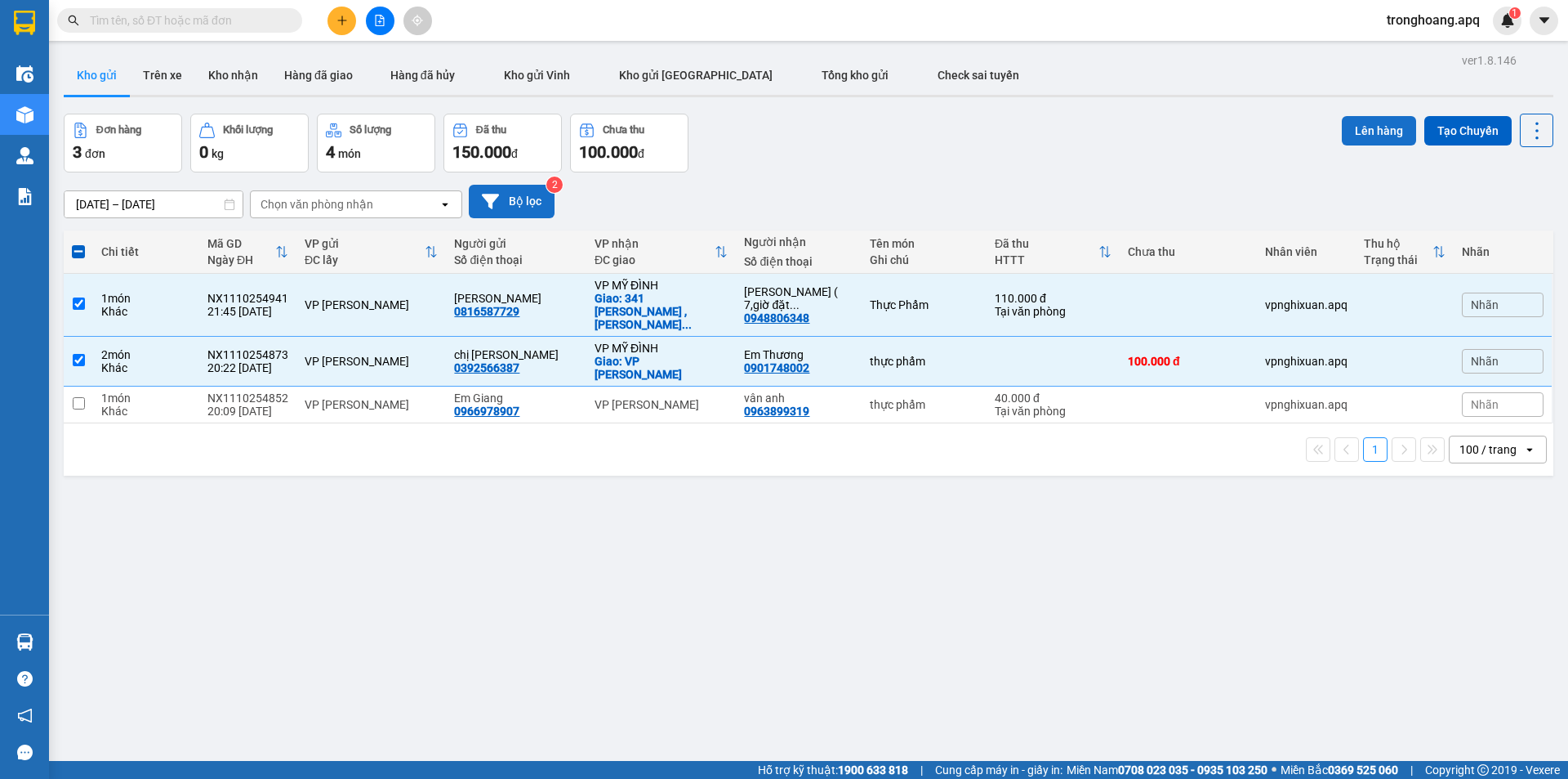
click at [1388, 131] on button "Lên hàng" at bounding box center [1379, 130] width 74 height 29
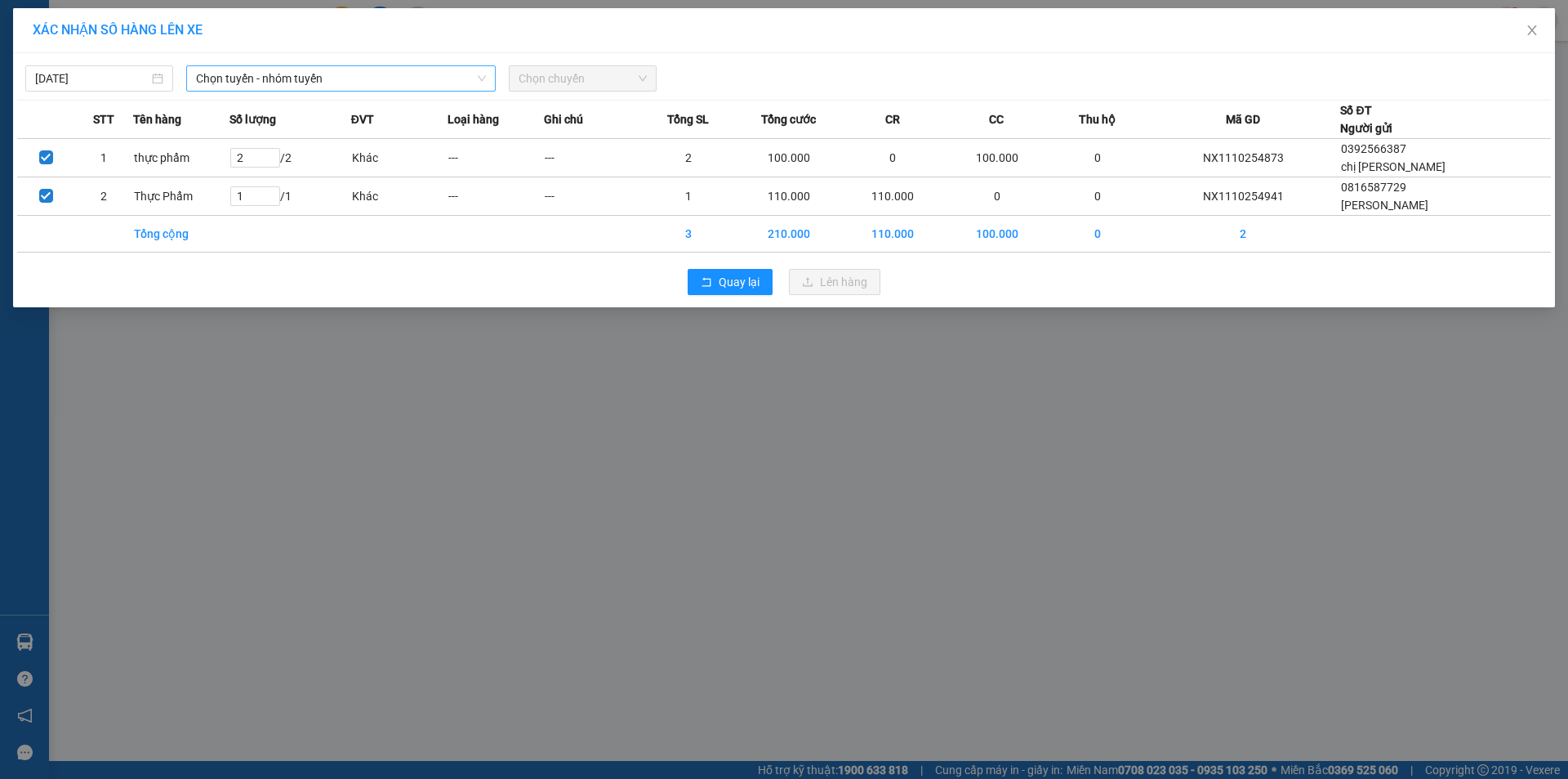
click at [366, 87] on span "Chọn tuyến - nhóm tuyến" at bounding box center [341, 78] width 290 height 25
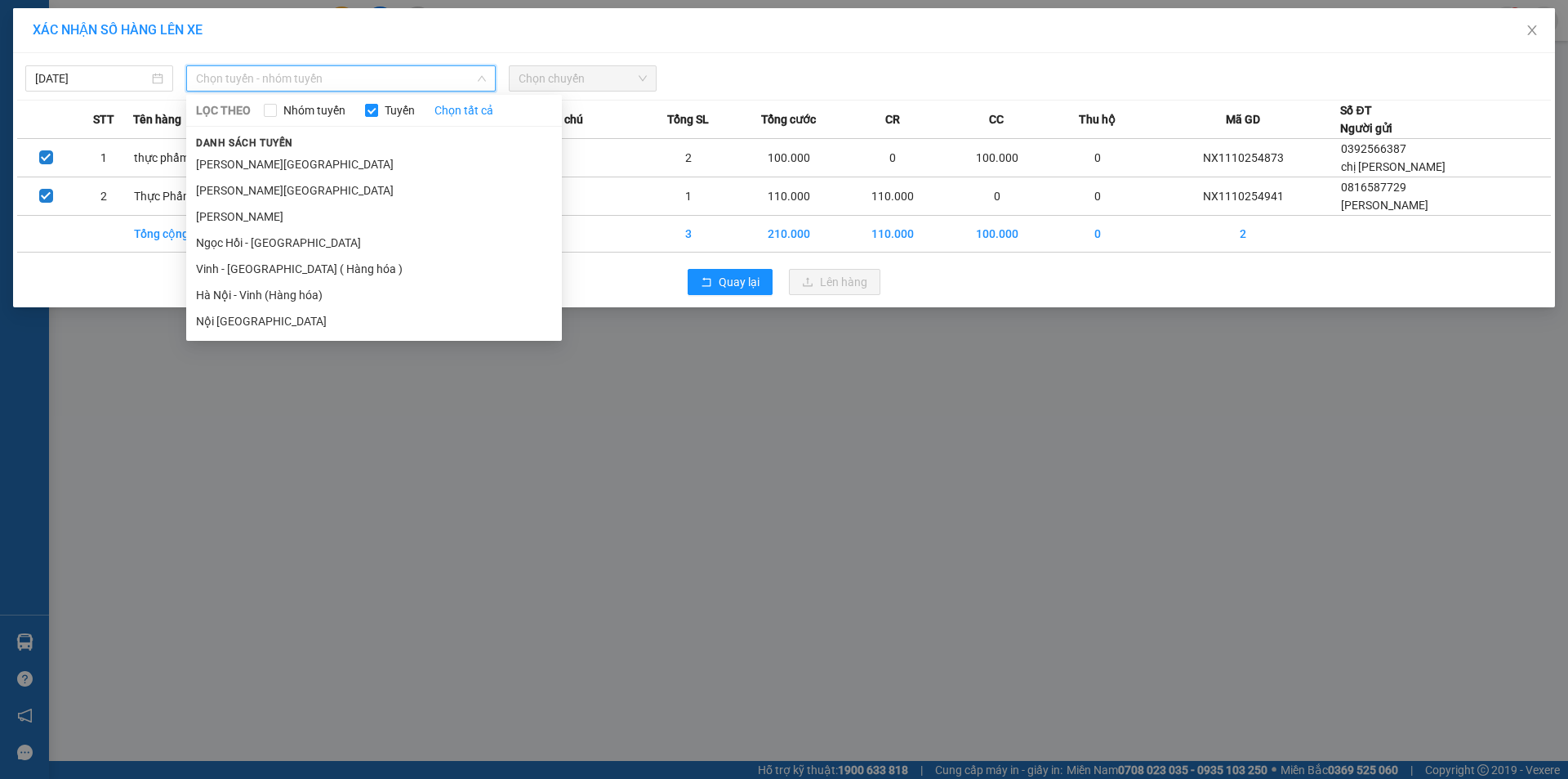
click at [304, 260] on li "Vinh - [GEOGRAPHIC_DATA] ( Hàng hóa )" at bounding box center [374, 269] width 376 height 26
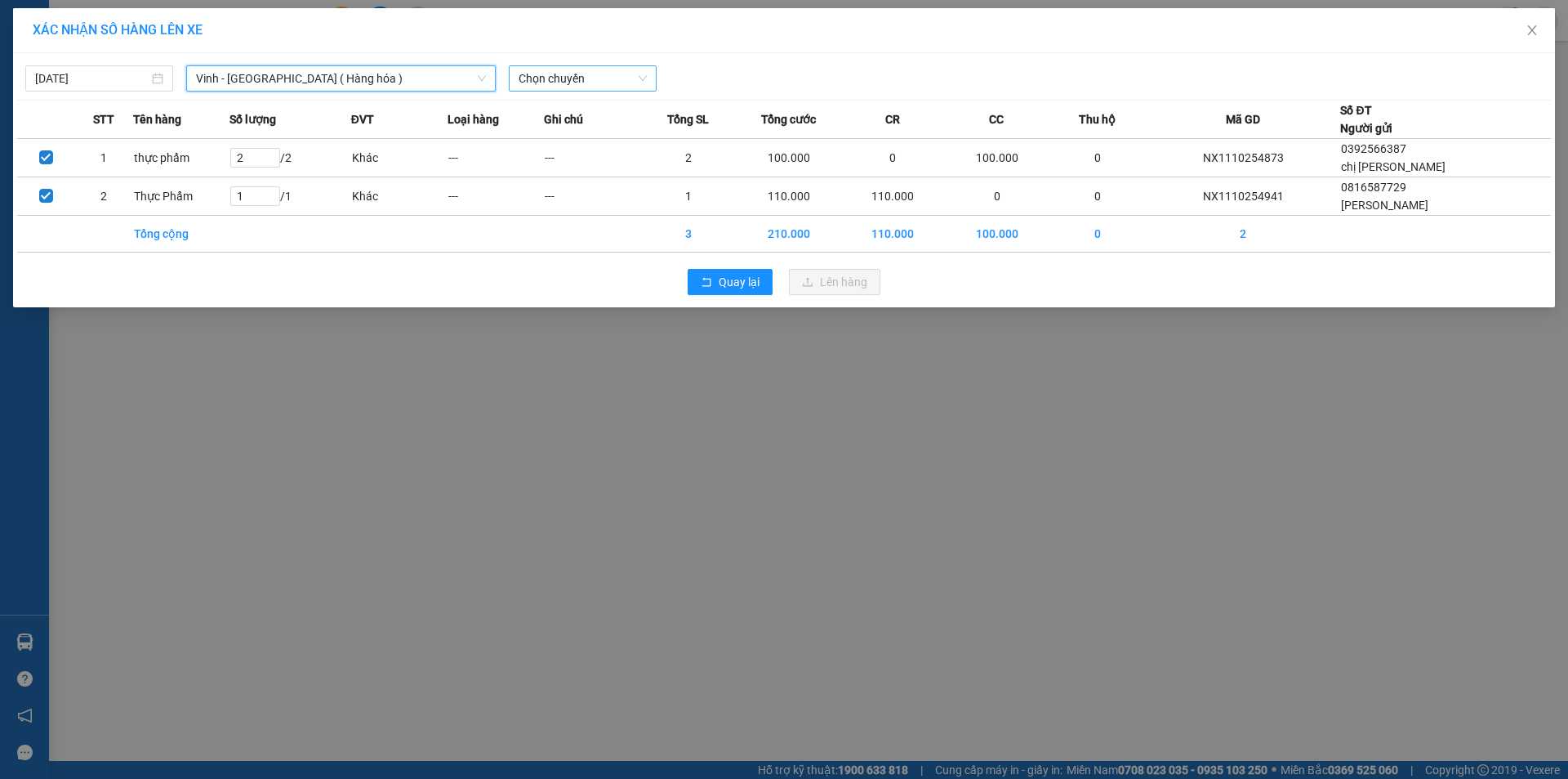
drag, startPoint x: 588, startPoint y: 75, endPoint x: 580, endPoint y: 91, distance: 17.9
click at [586, 74] on span "Chọn chuyến" at bounding box center [583, 78] width 128 height 25
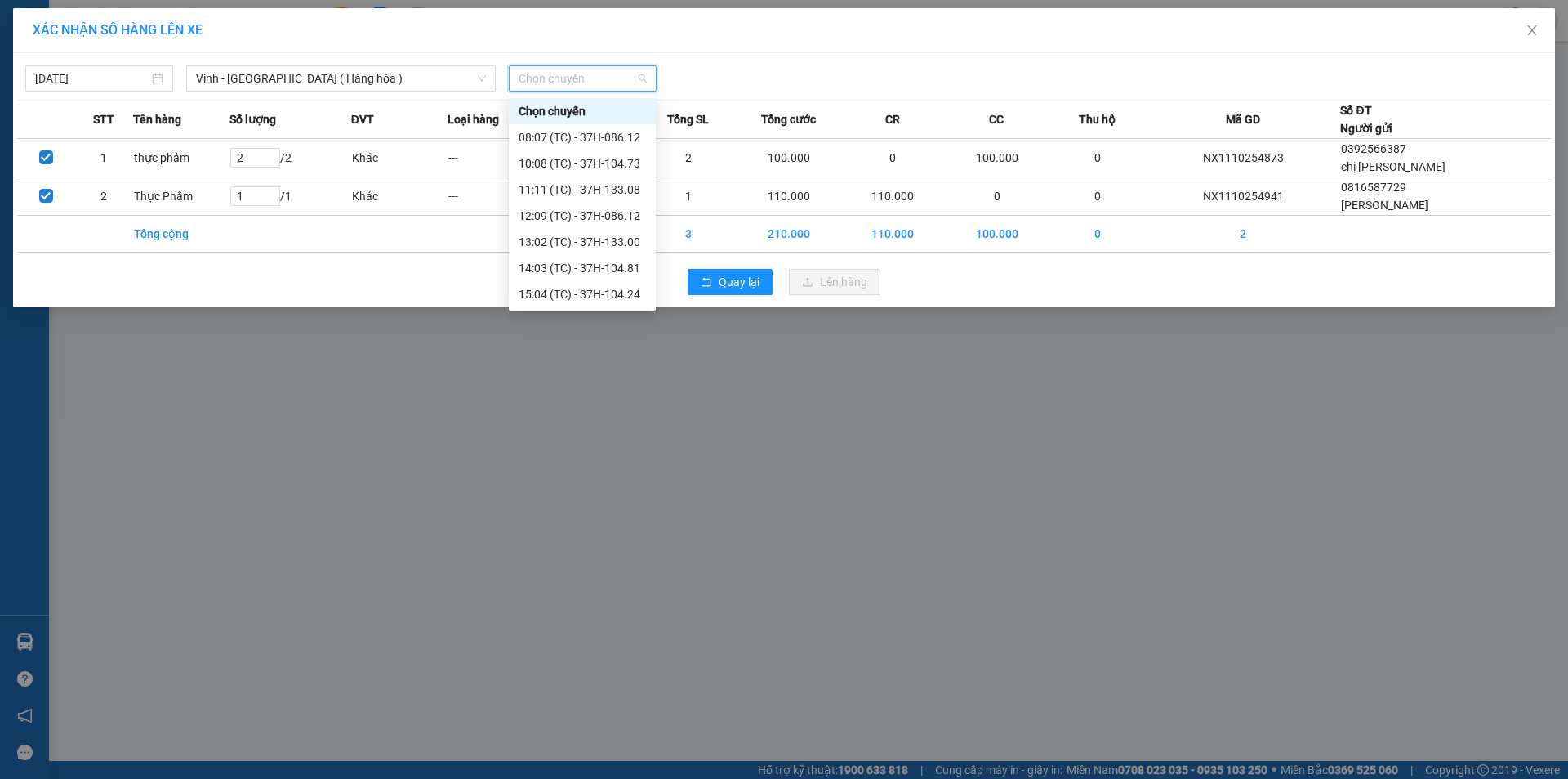
scroll to position [235, 0]
click at [629, 266] on div "23:17 (TC) - 37H-096.13" at bounding box center [583, 268] width 128 height 18
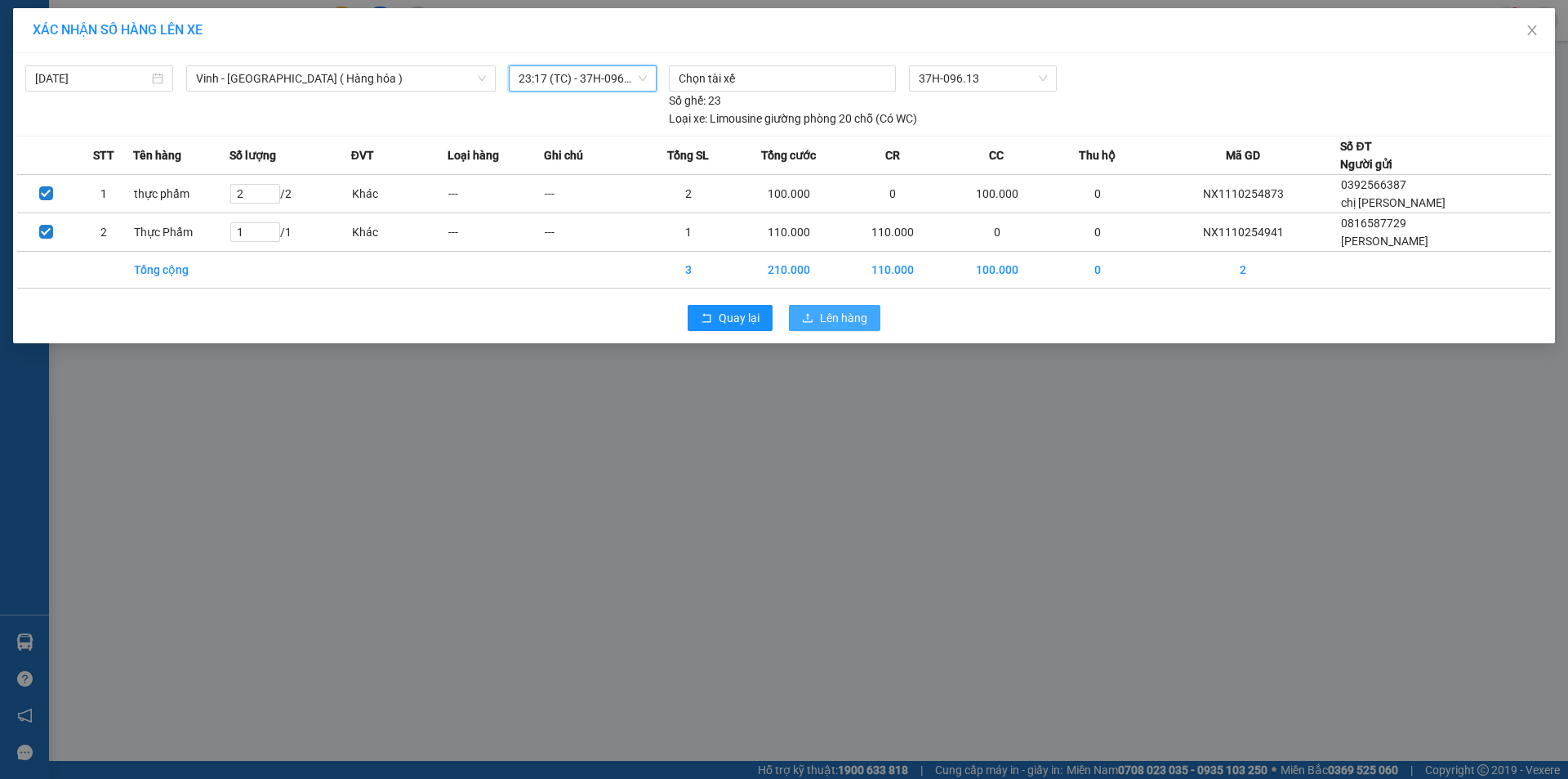
click at [863, 320] on span "Lên hàng" at bounding box center [843, 318] width 47 height 18
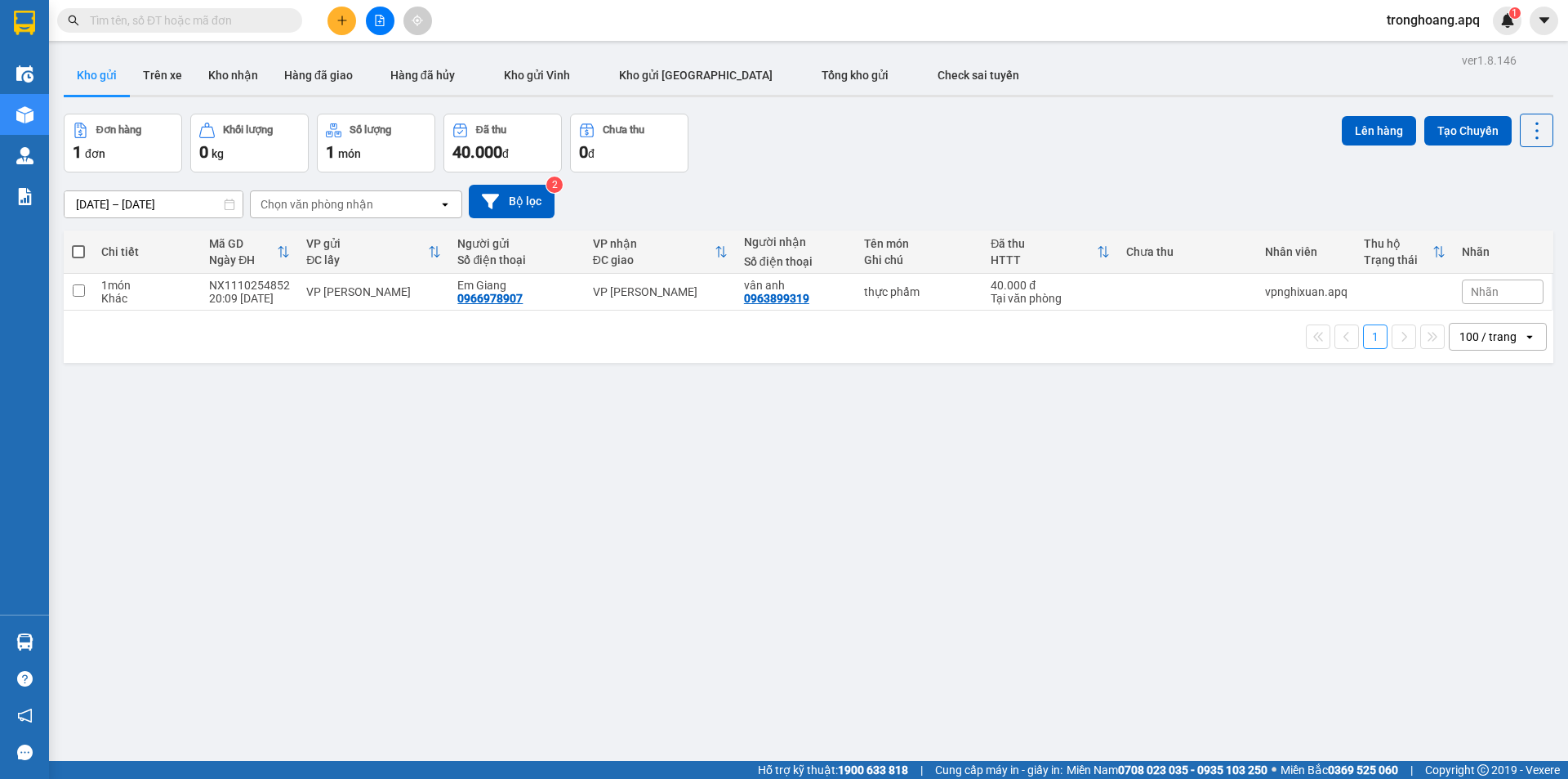
click at [389, 21] on button at bounding box center [380, 21] width 29 height 29
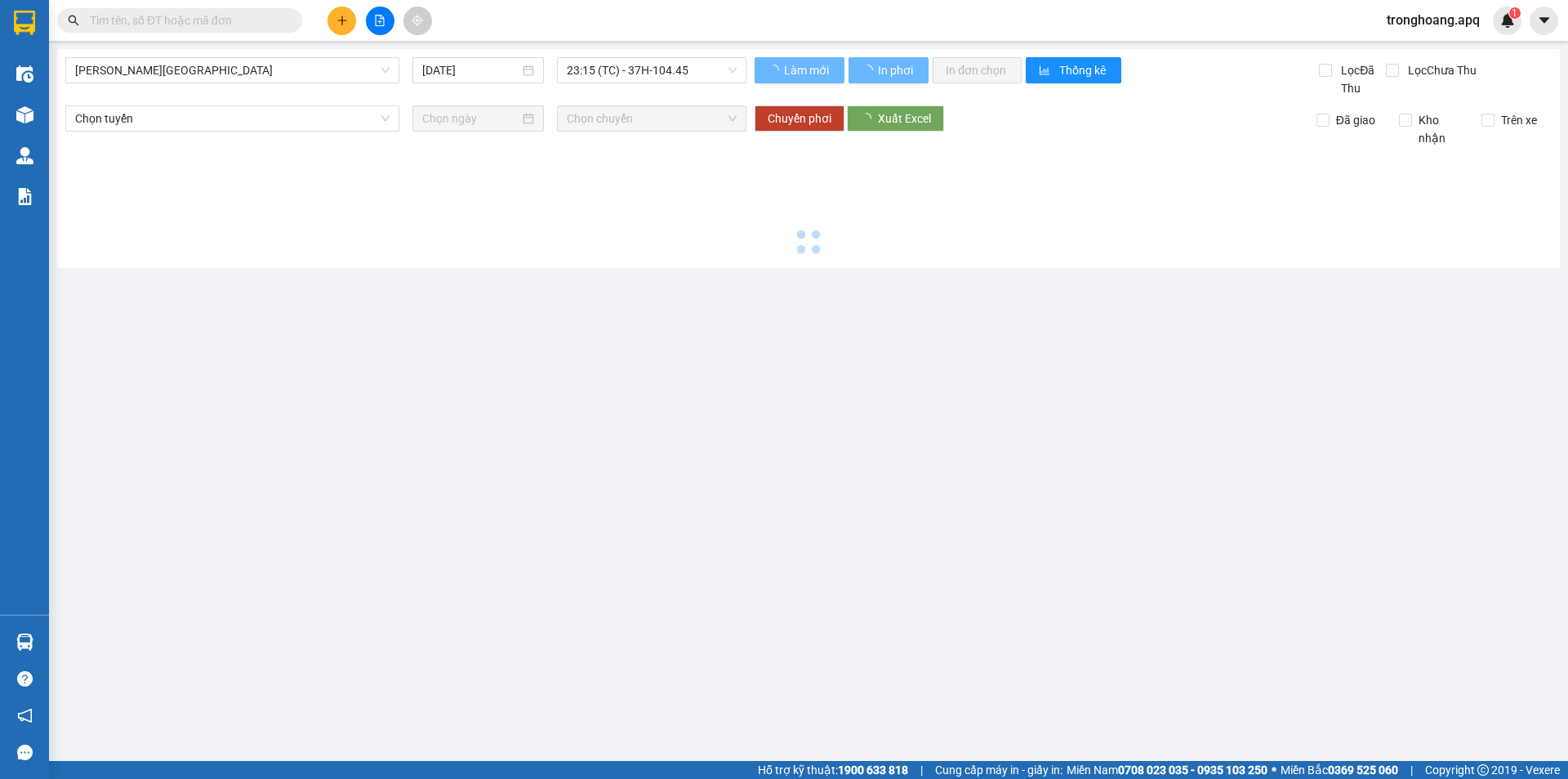
click at [221, 78] on span "[PERSON_NAME][GEOGRAPHIC_DATA]" at bounding box center [232, 70] width 315 height 25
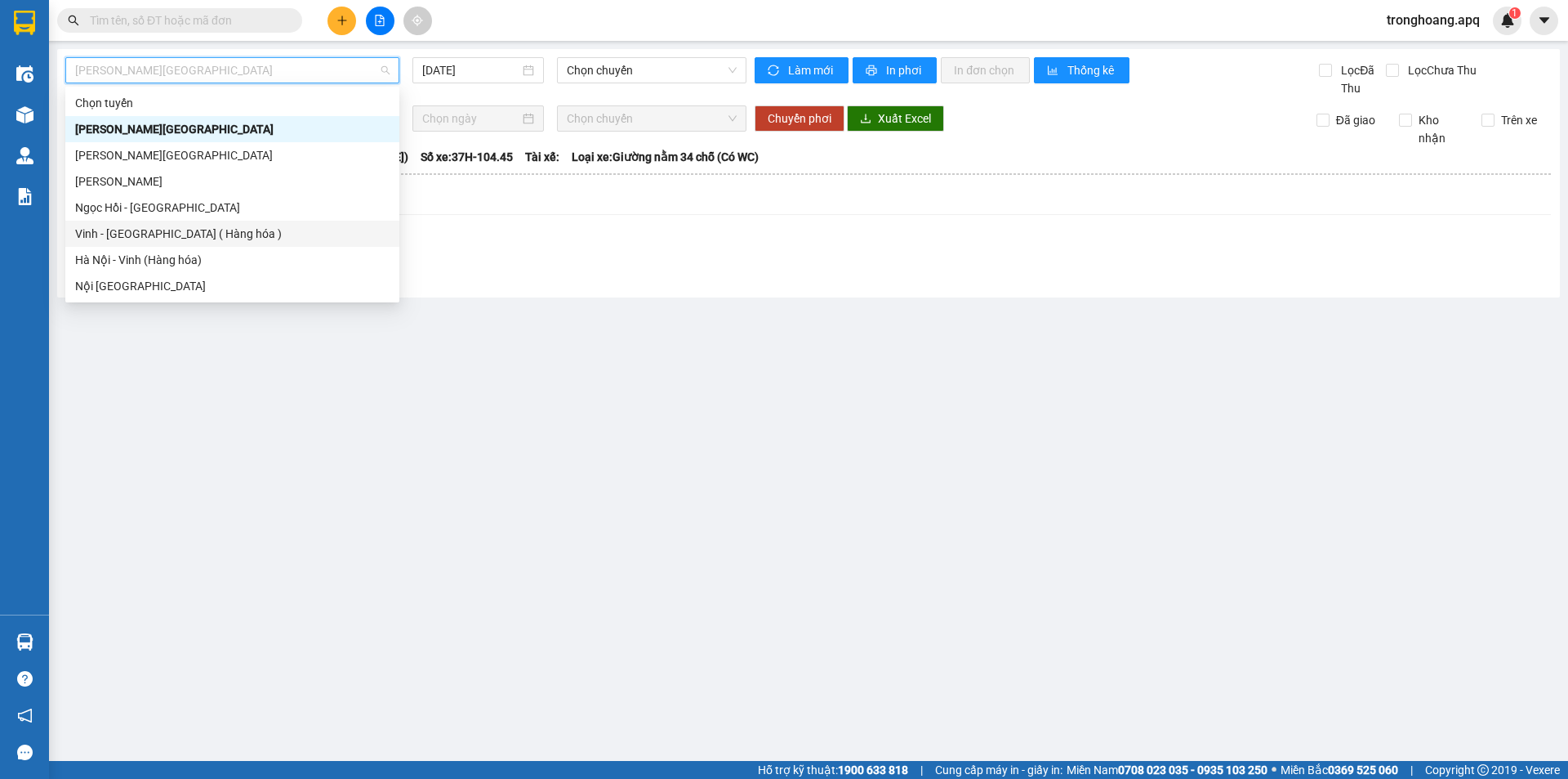
click at [195, 221] on div "Vinh - [GEOGRAPHIC_DATA] ( Hàng hóa )" at bounding box center [232, 234] width 334 height 26
type input "[DATE]"
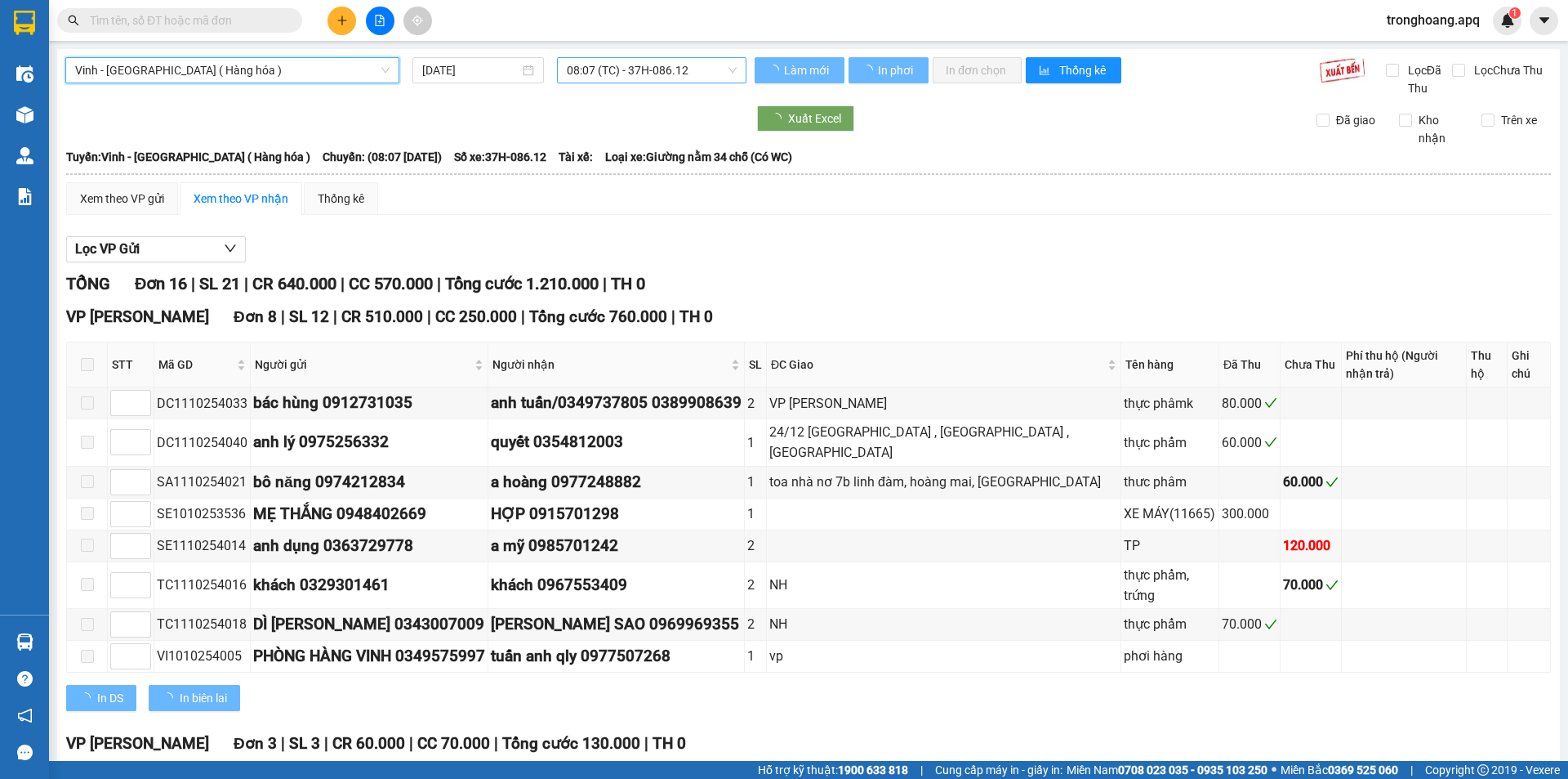
click at [660, 87] on div "Vinh - Hà Nội ( Hàng hóa ) Vinh - Hà Nội ( Hàng hóa ) 11/10/2025 08:07 (TC) - 3…" at bounding box center [808, 650] width 1503 height 1202
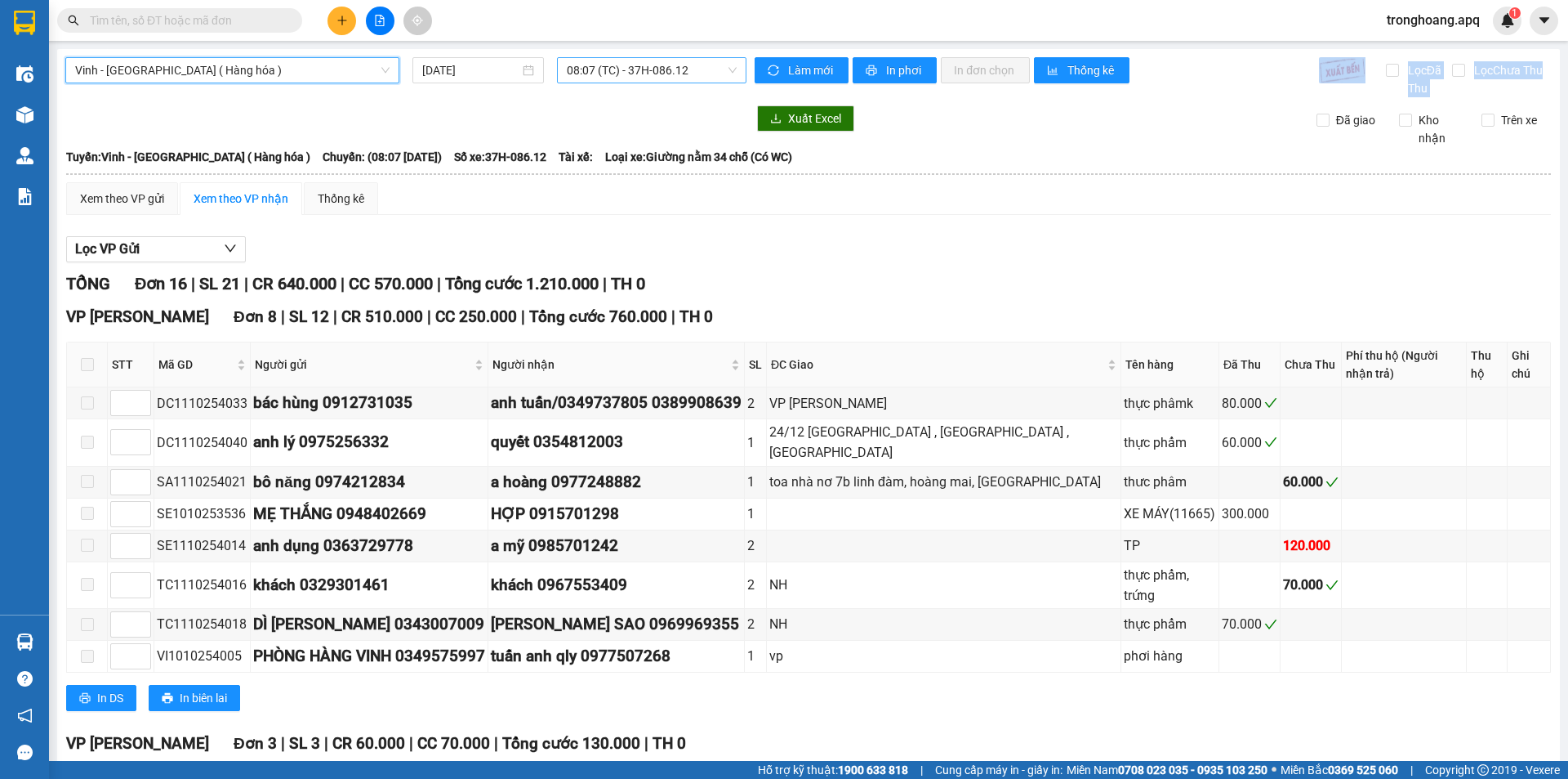
click at [660, 75] on span "08:07 (TC) - 37H-086.12" at bounding box center [652, 70] width 170 height 25
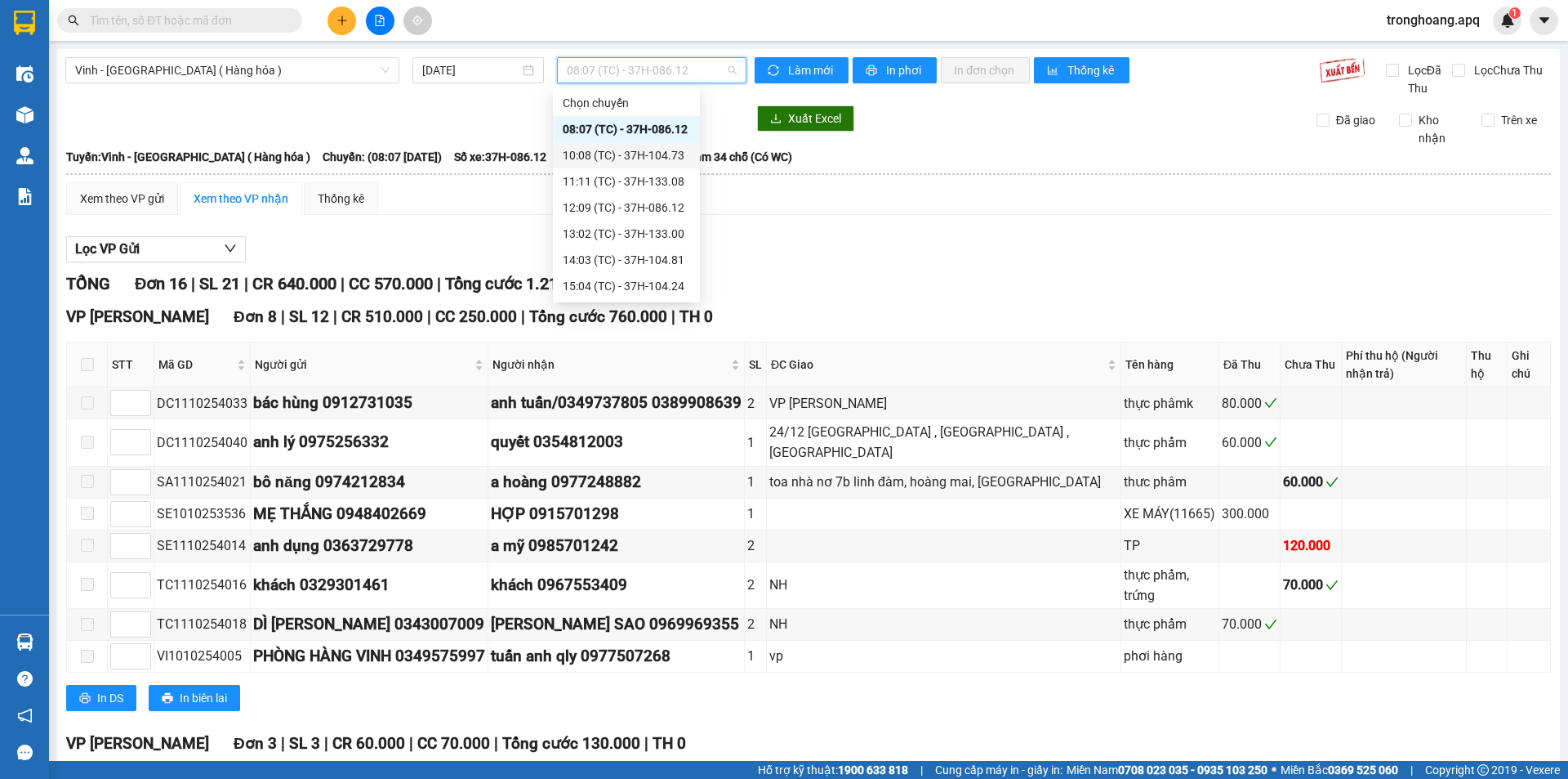
scroll to position [235, 0]
drag, startPoint x: 671, startPoint y: 252, endPoint x: 285, endPoint y: 356, distance: 399.8
click at [671, 253] on div "23:17 (TC) - 37H-096.13" at bounding box center [627, 260] width 128 height 18
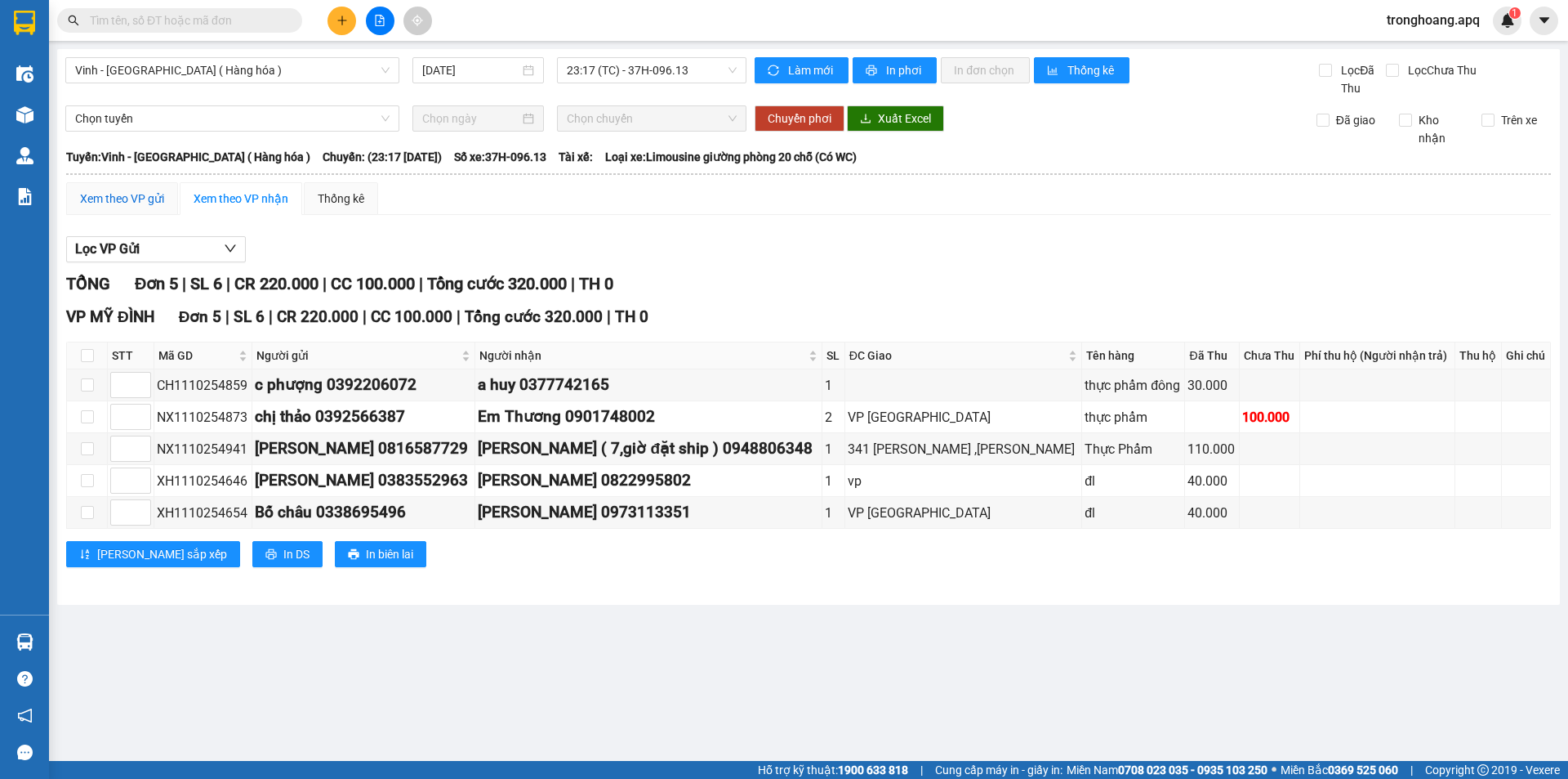
click at [130, 197] on div "Xem theo VP gửi" at bounding box center [122, 199] width 84 height 18
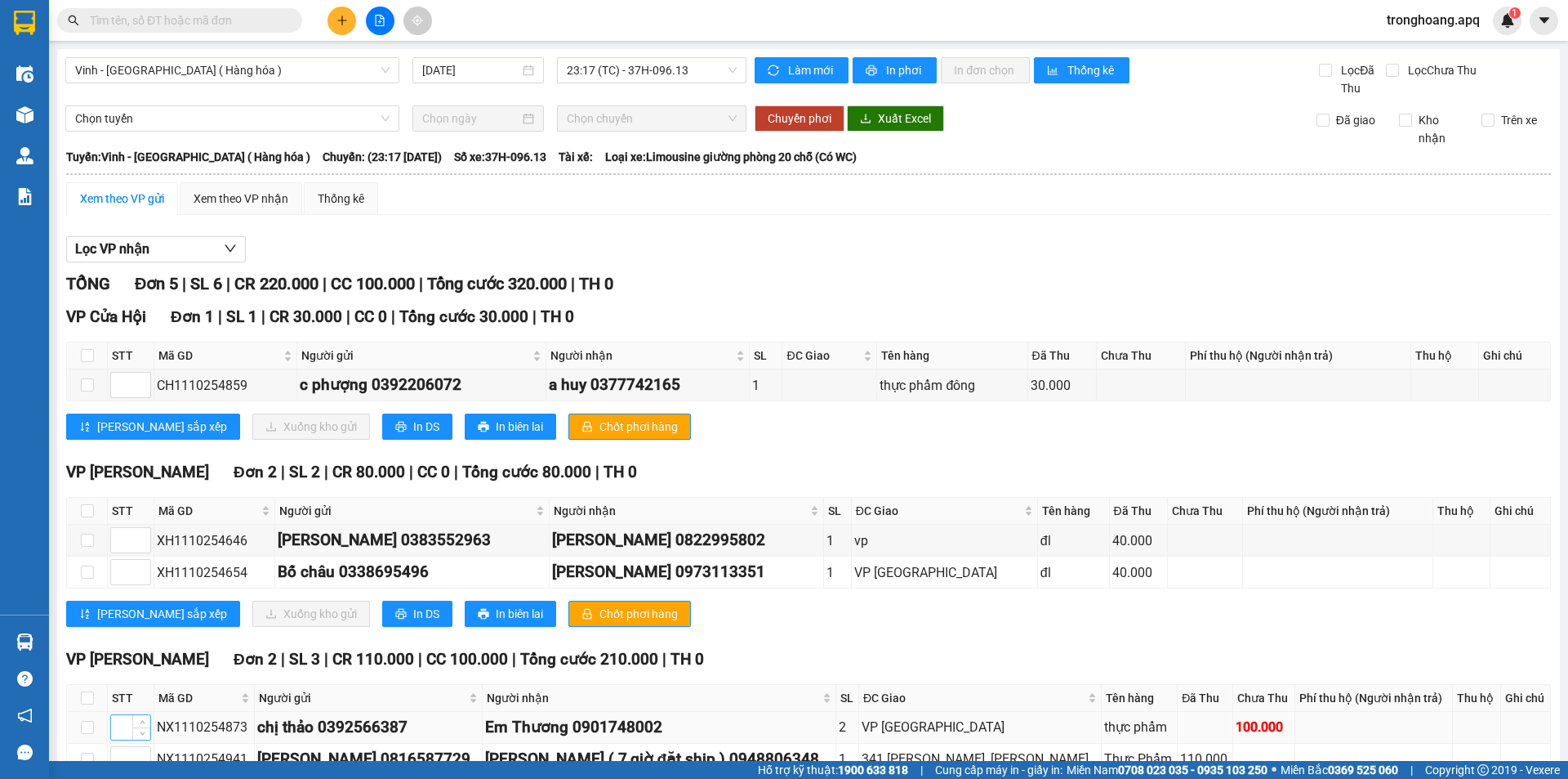
scroll to position [99, 0]
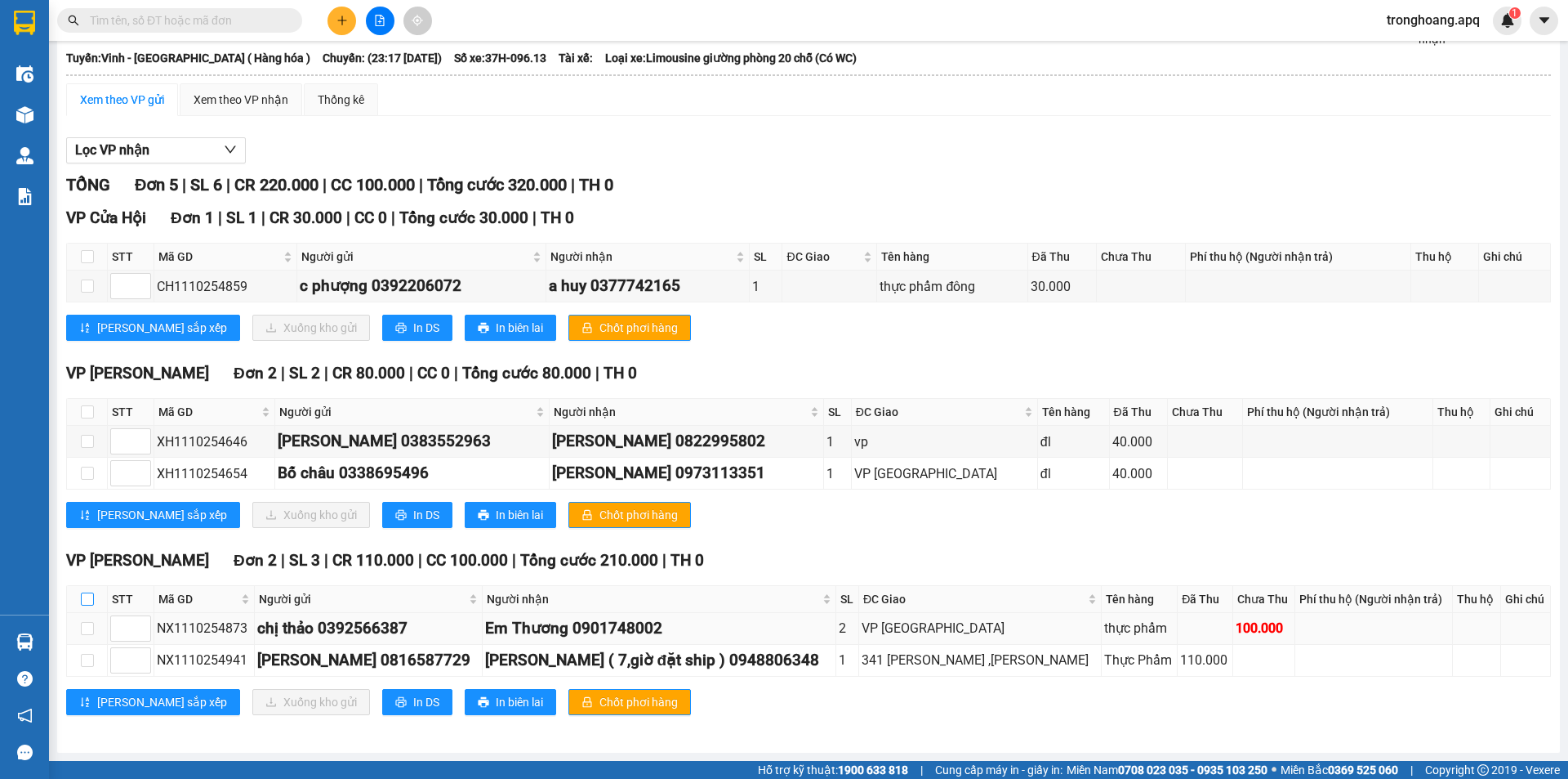
click at [85, 601] on input "checkbox" at bounding box center [87, 599] width 13 height 13
checkbox input "true"
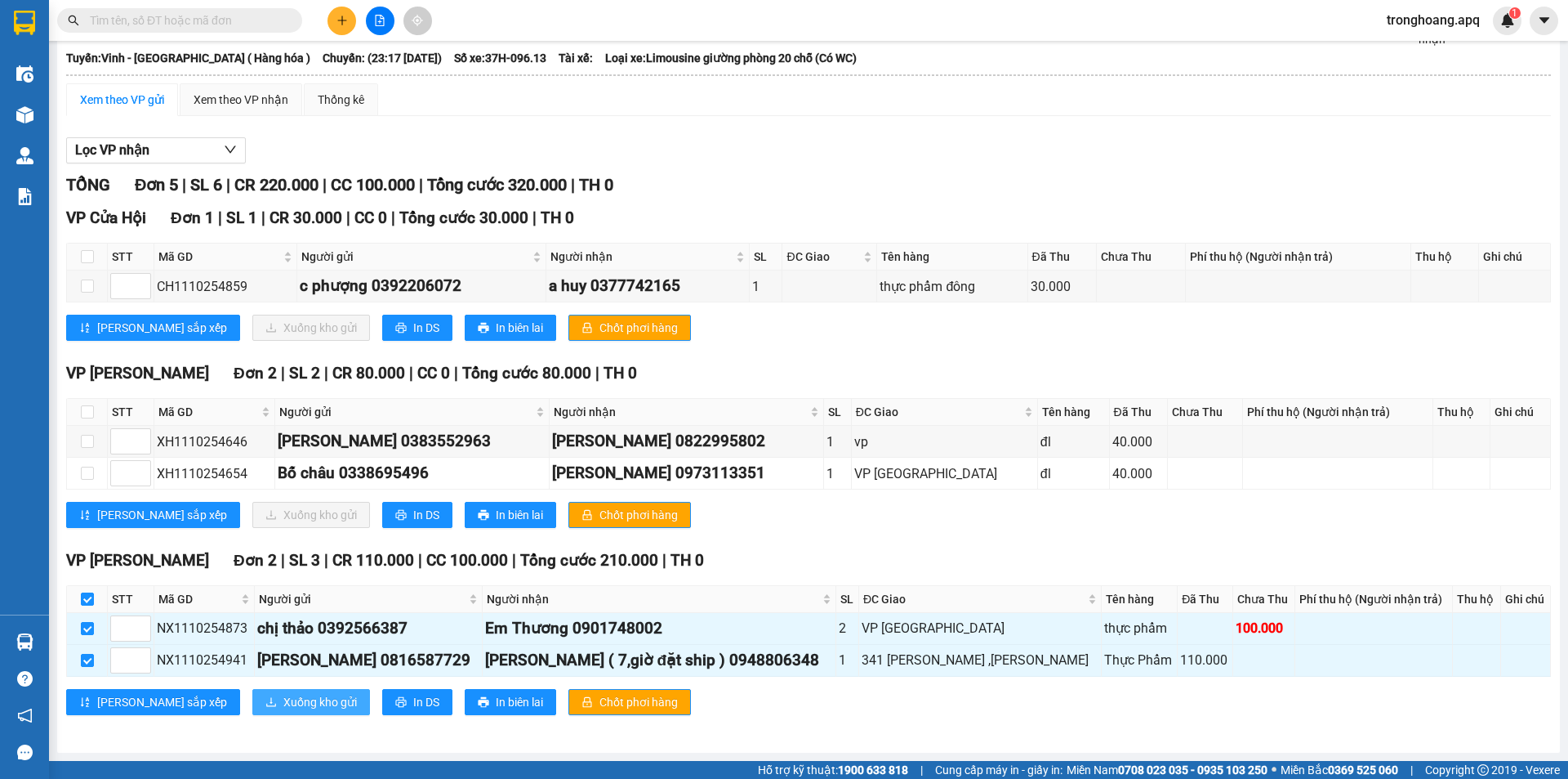
click at [284, 701] on span "Xuống kho gửi" at bounding box center [321, 702] width 74 height 18
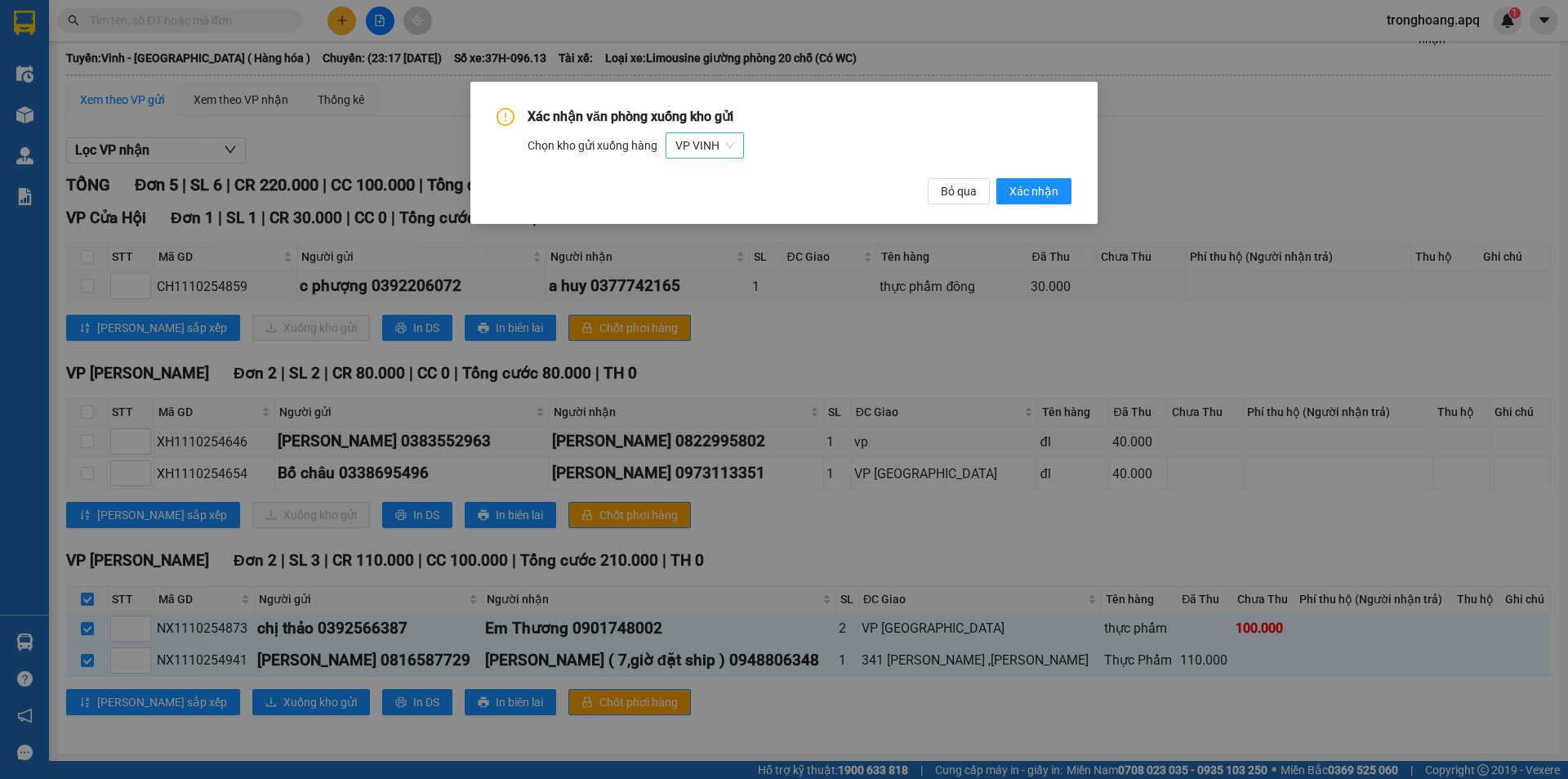
click at [696, 151] on span "VP VINH" at bounding box center [705, 145] width 59 height 25
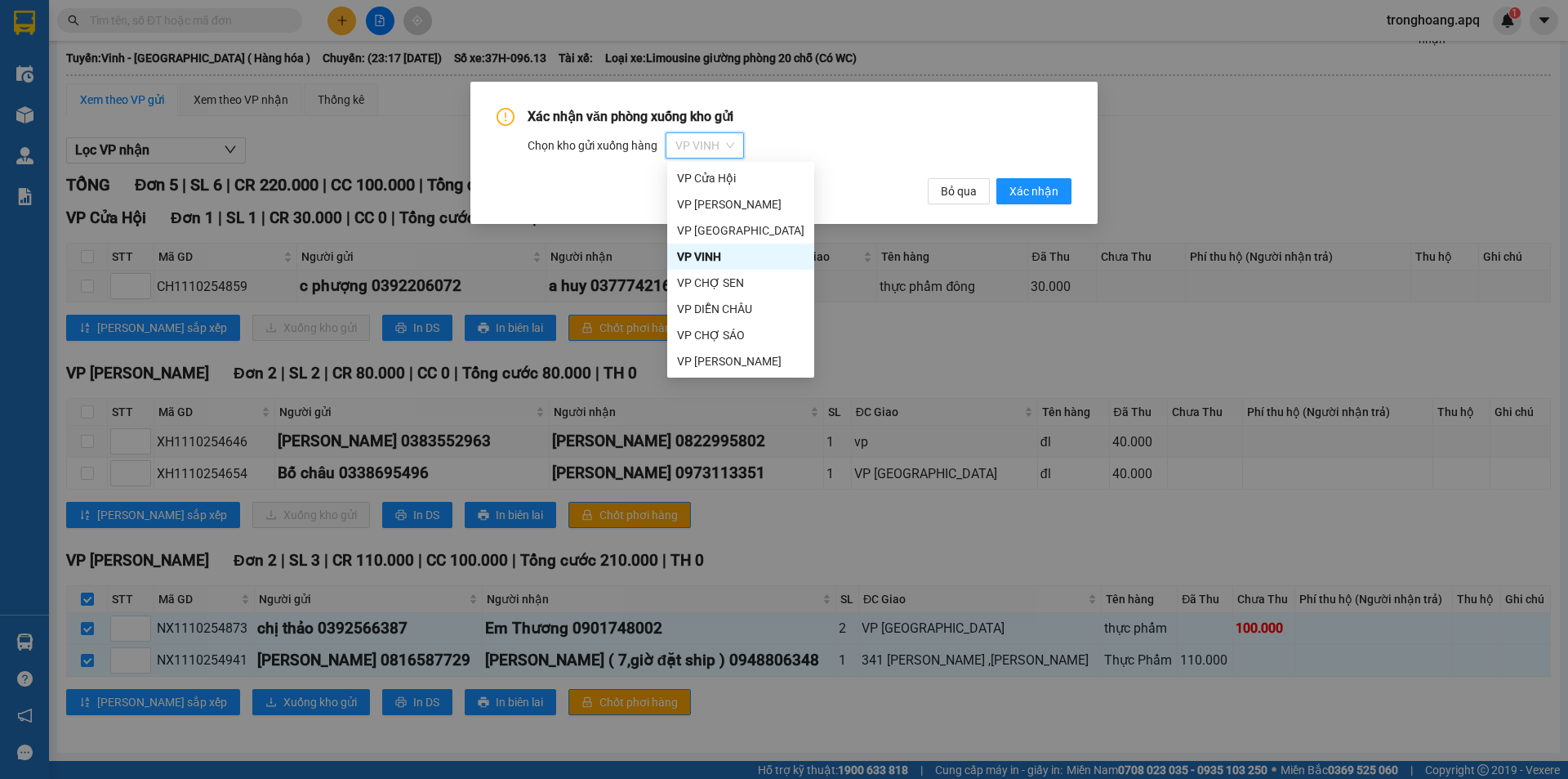
scroll to position [0, 0]
drag, startPoint x: 746, startPoint y: 230, endPoint x: 856, endPoint y: 230, distance: 110.0
click at [749, 230] on div "VP [PERSON_NAME]" at bounding box center [742, 231] width 128 height 18
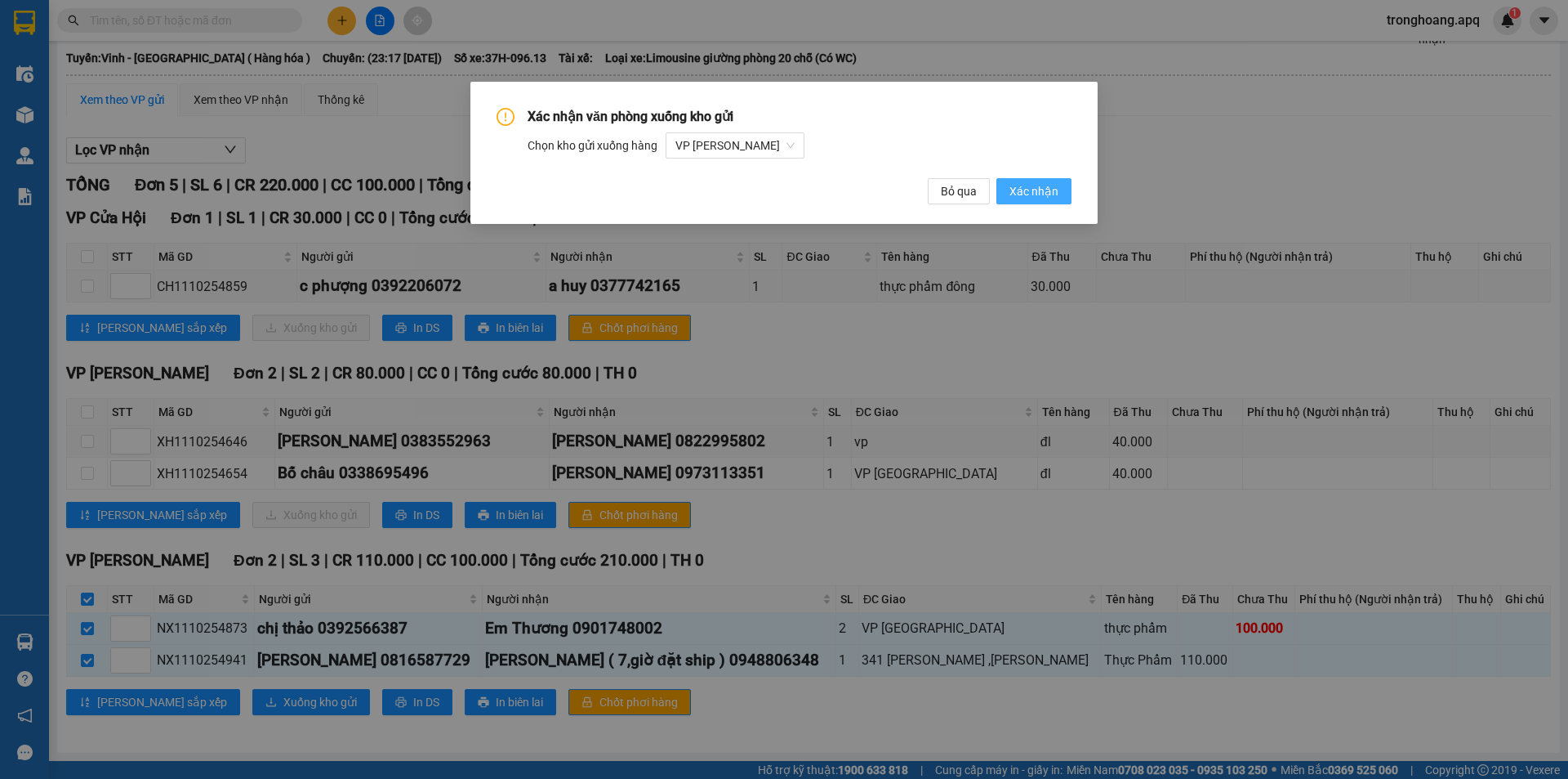
click at [1046, 204] on button "Xác nhận" at bounding box center [1033, 191] width 75 height 26
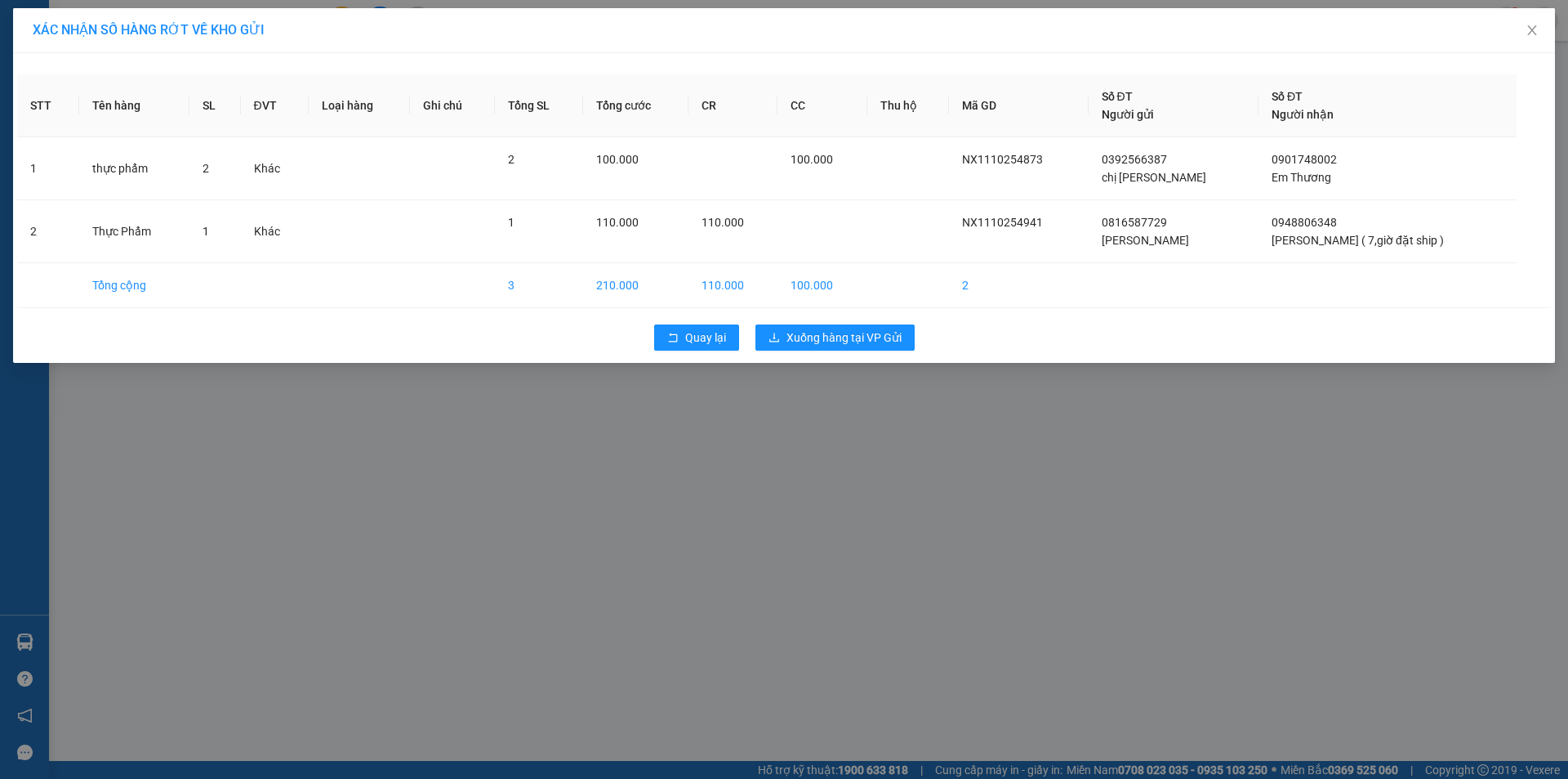
click at [855, 362] on div "STT Tên hàng SL ĐVT Loại hàng Ghi chú Tổng SL Tổng cước CR CC Thu hộ Mã GD Số Đ…" at bounding box center [784, 208] width 1542 height 310
click at [857, 341] on span "Xuống hàng tại VP Gửi" at bounding box center [843, 338] width 115 height 18
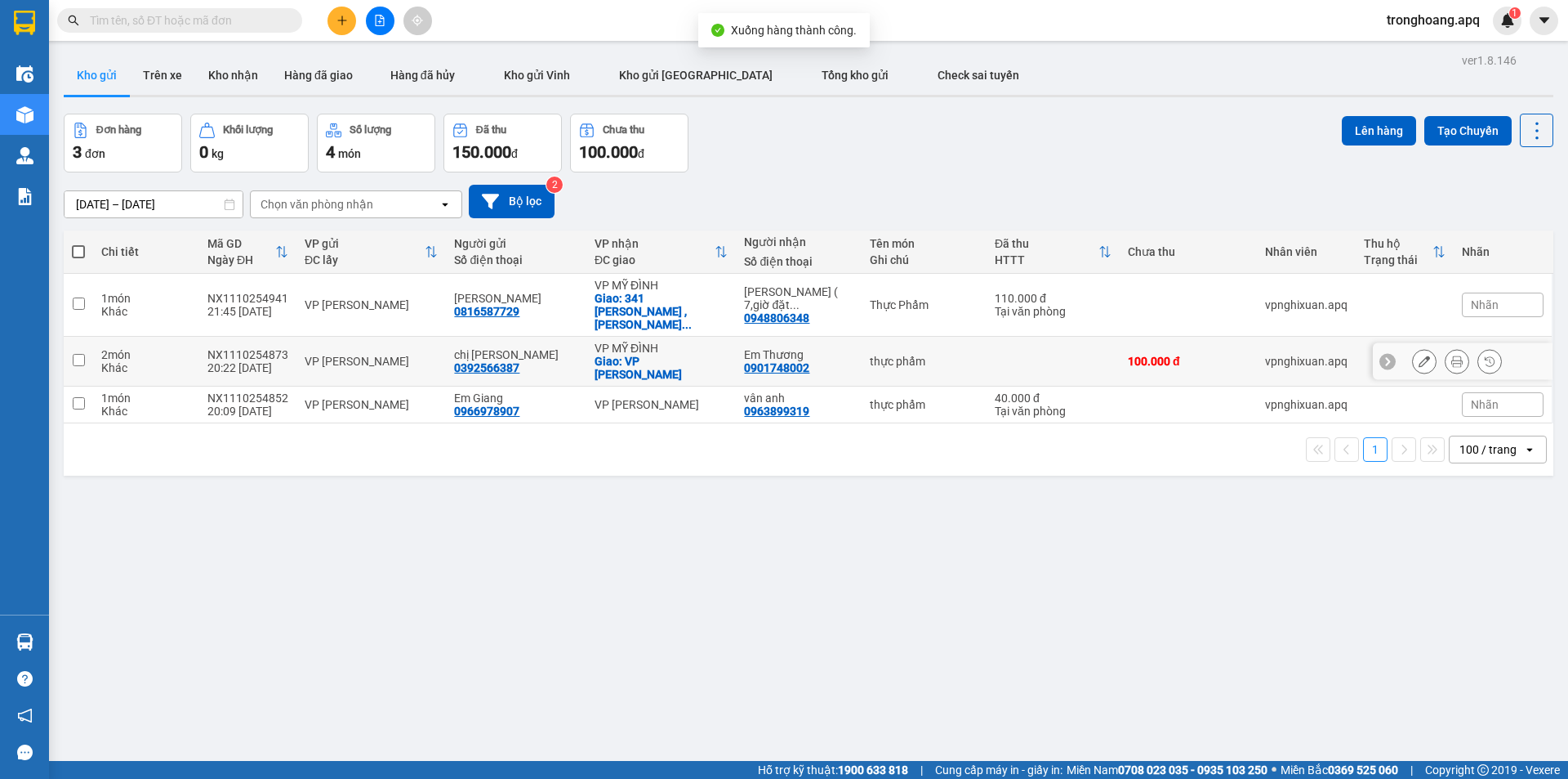
click at [658, 355] on div "Giao: VP Mỹ Đình" at bounding box center [661, 368] width 133 height 26
checkbox input "true"
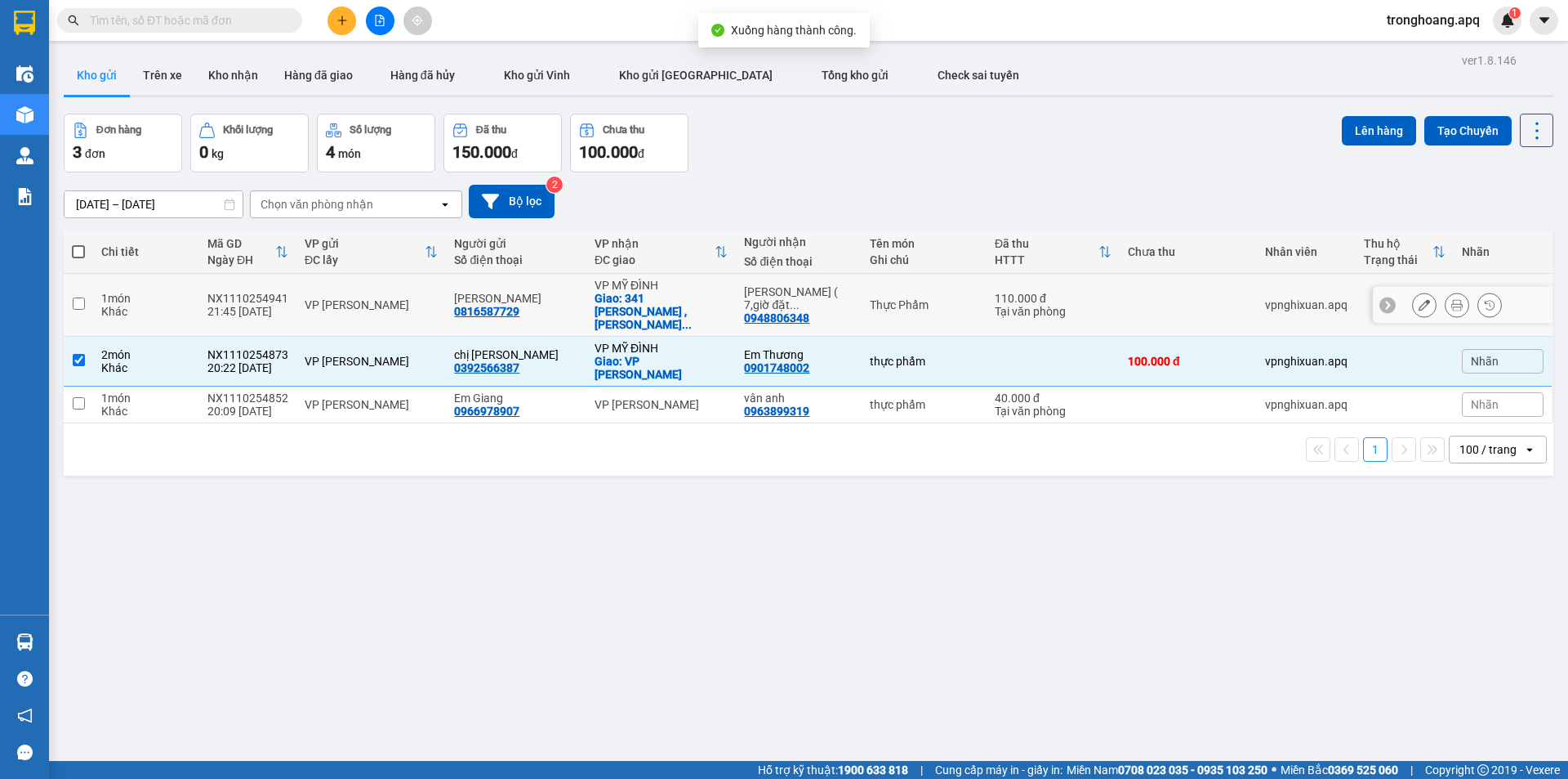
click at [655, 284] on div "VP MỸ ĐÌNH" at bounding box center [661, 285] width 133 height 13
checkbox input "true"
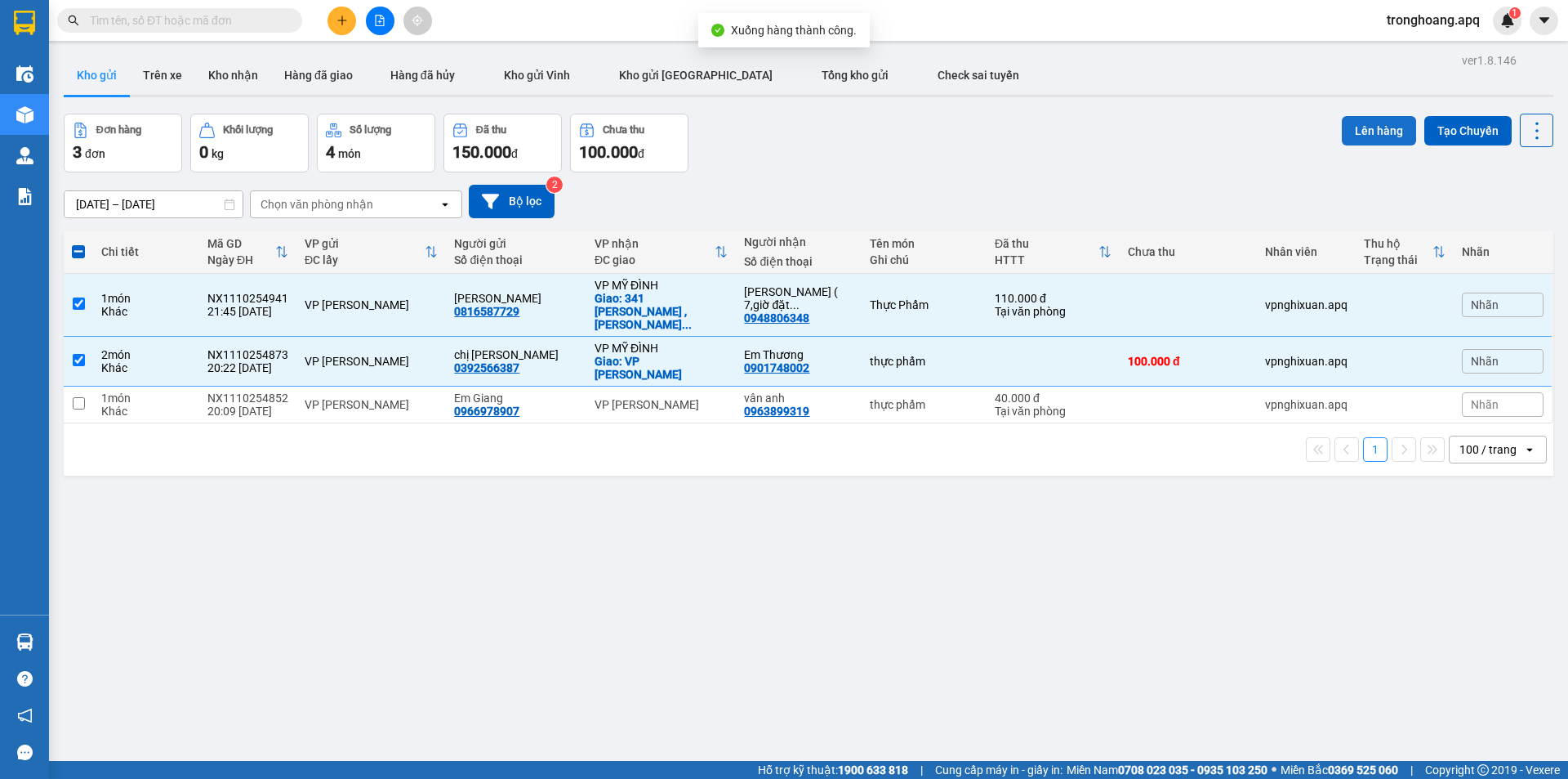
click at [1366, 139] on button "Lên hàng" at bounding box center [1379, 130] width 74 height 29
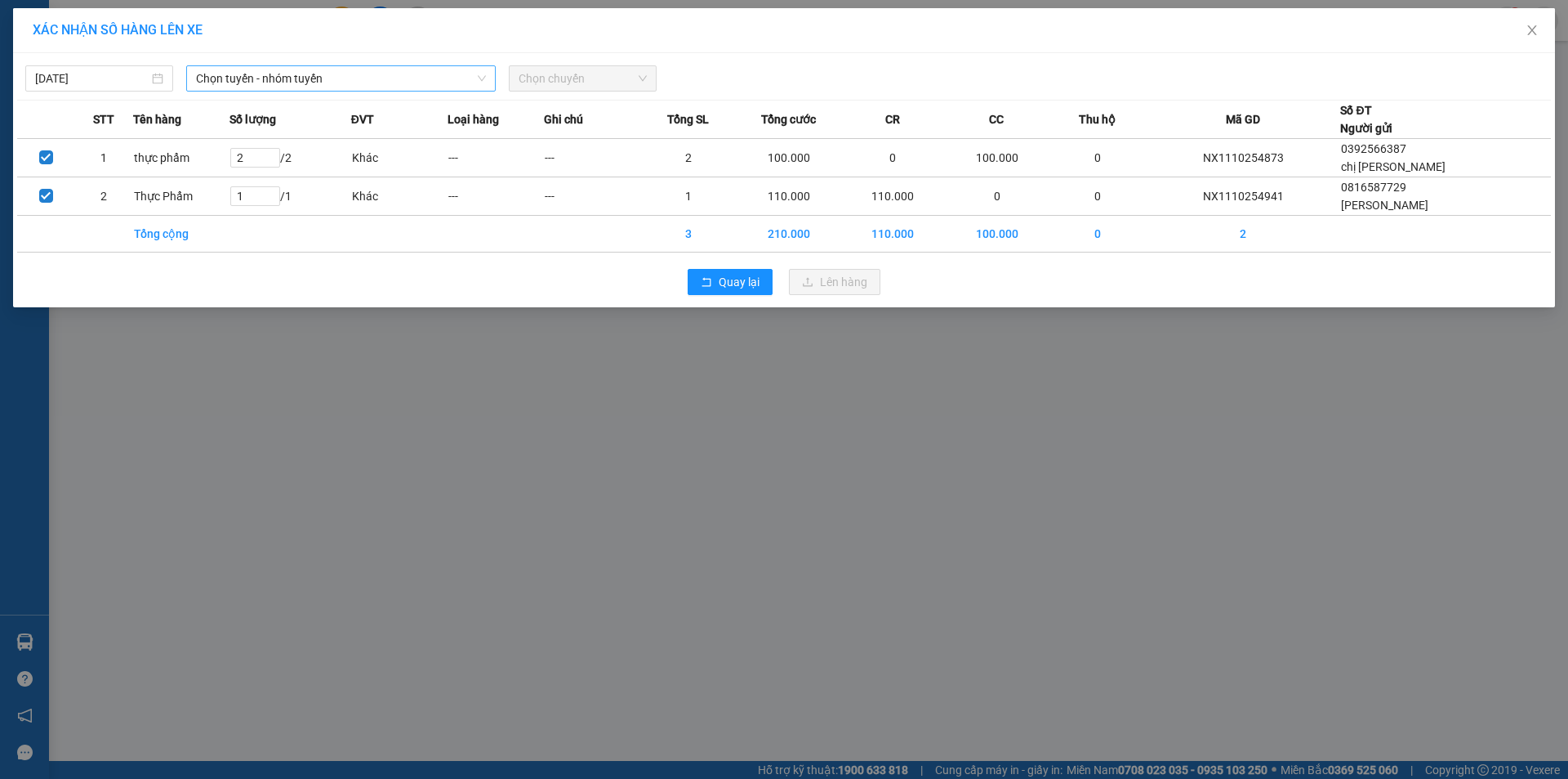
click at [352, 80] on span "Chọn tuyến - nhóm tuyến" at bounding box center [341, 78] width 290 height 25
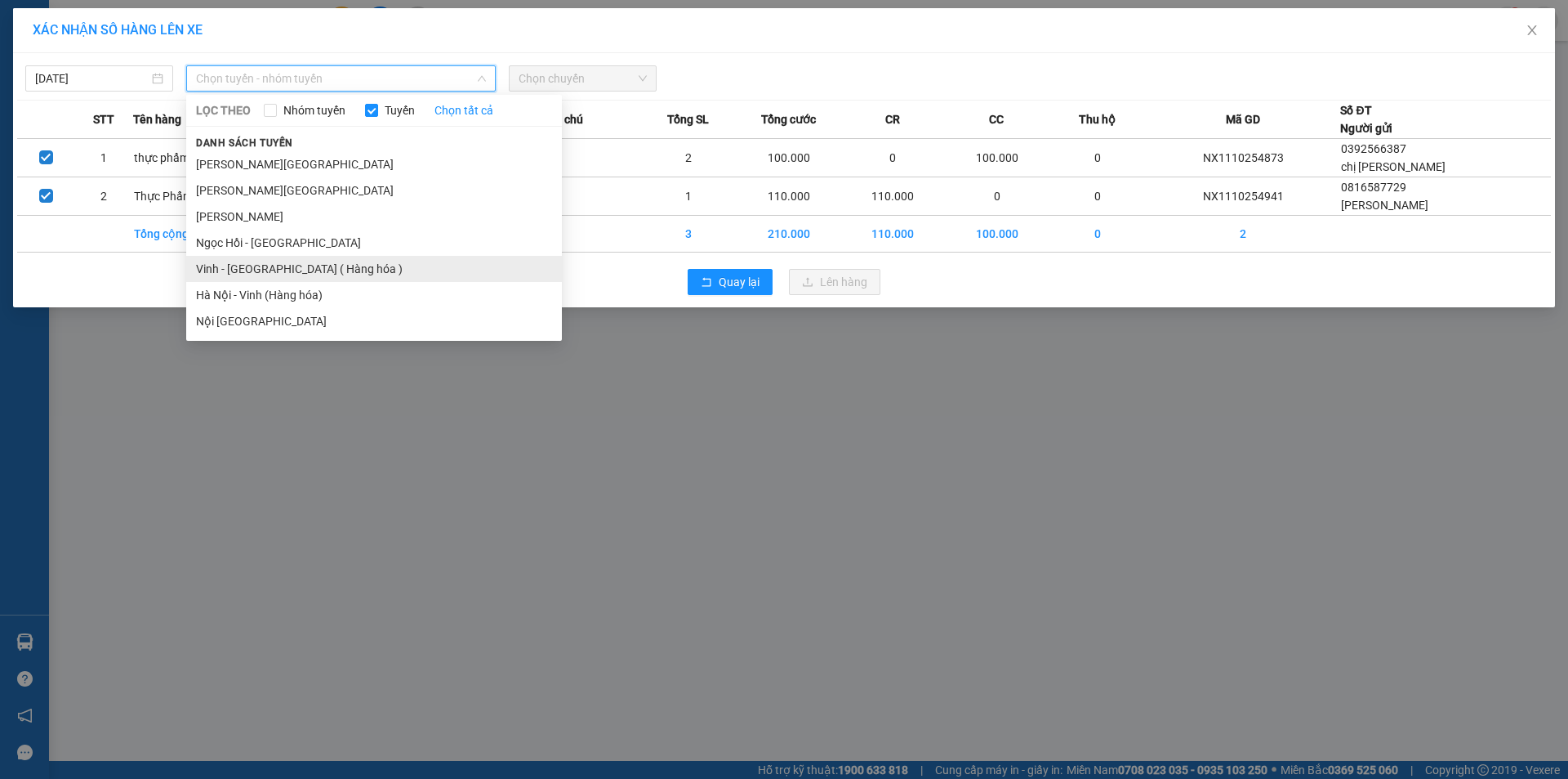
click at [284, 262] on li "Vinh - [GEOGRAPHIC_DATA] ( Hàng hóa )" at bounding box center [374, 269] width 376 height 26
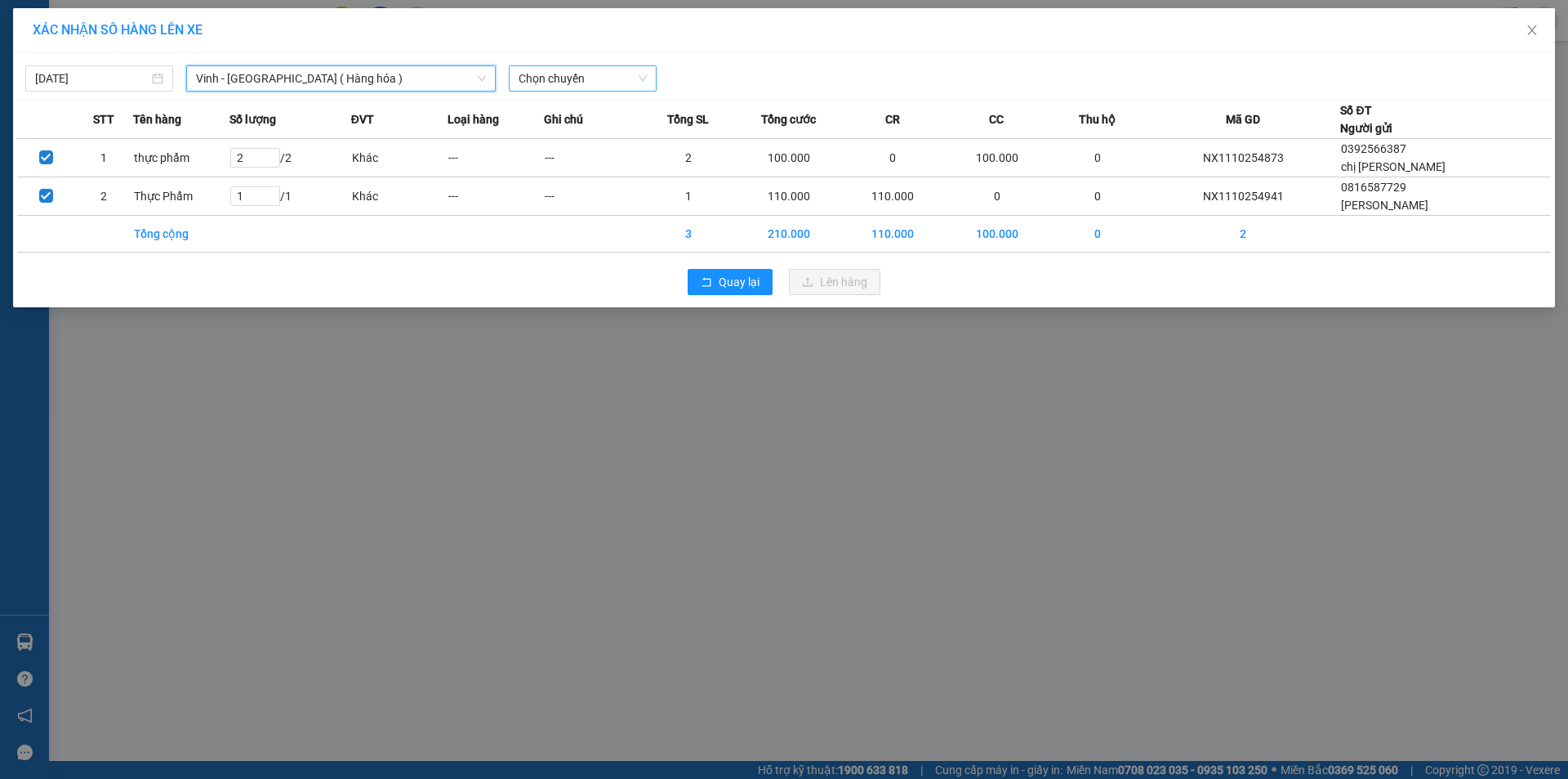
click at [598, 83] on span "Chọn chuyến" at bounding box center [583, 78] width 128 height 25
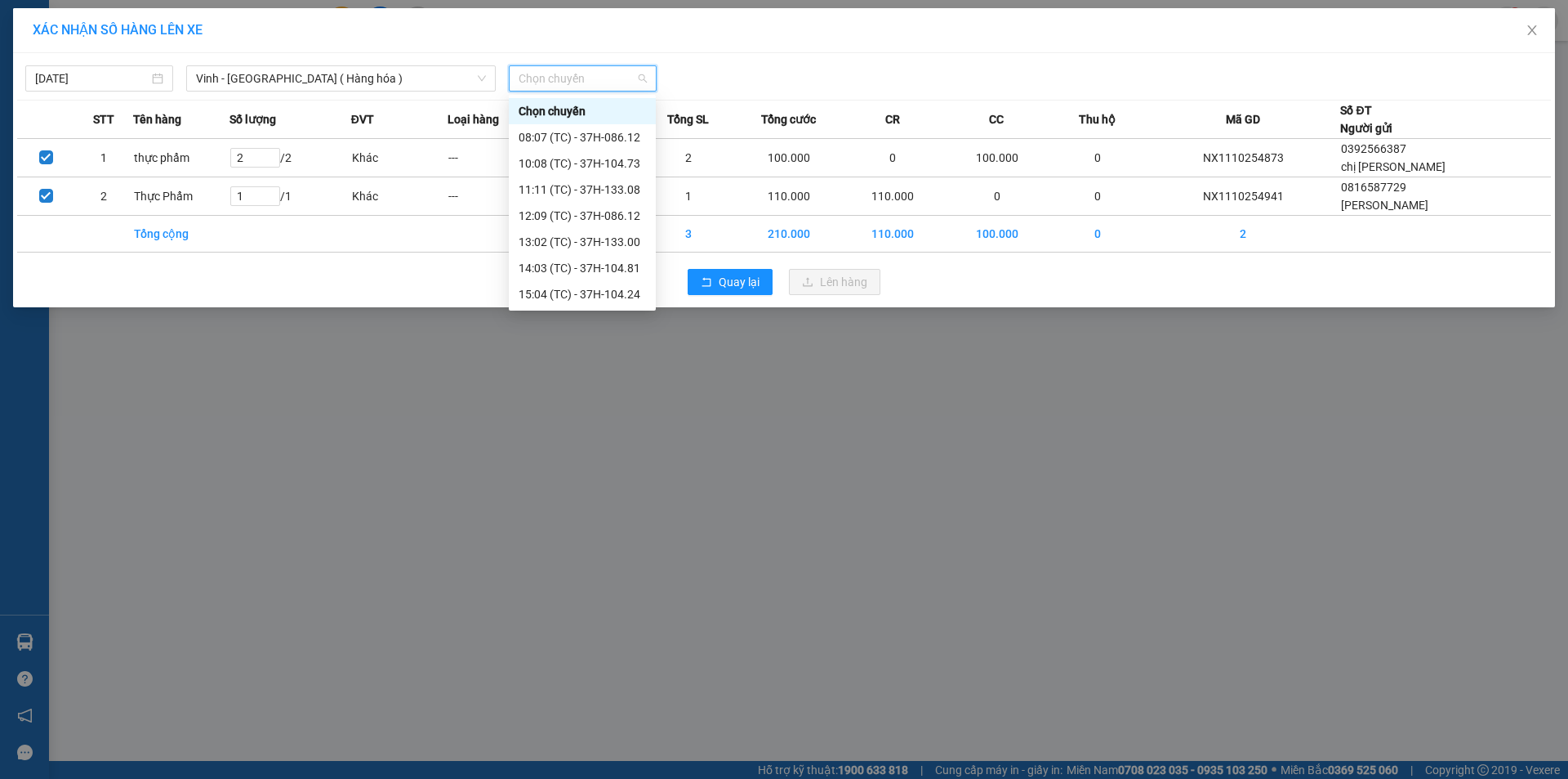
scroll to position [235, 0]
drag, startPoint x: 619, startPoint y: 164, endPoint x: 637, endPoint y: 235, distance: 73.2
click at [618, 165] on div "23:01 (TC) - 37H-086.09" at bounding box center [583, 163] width 128 height 18
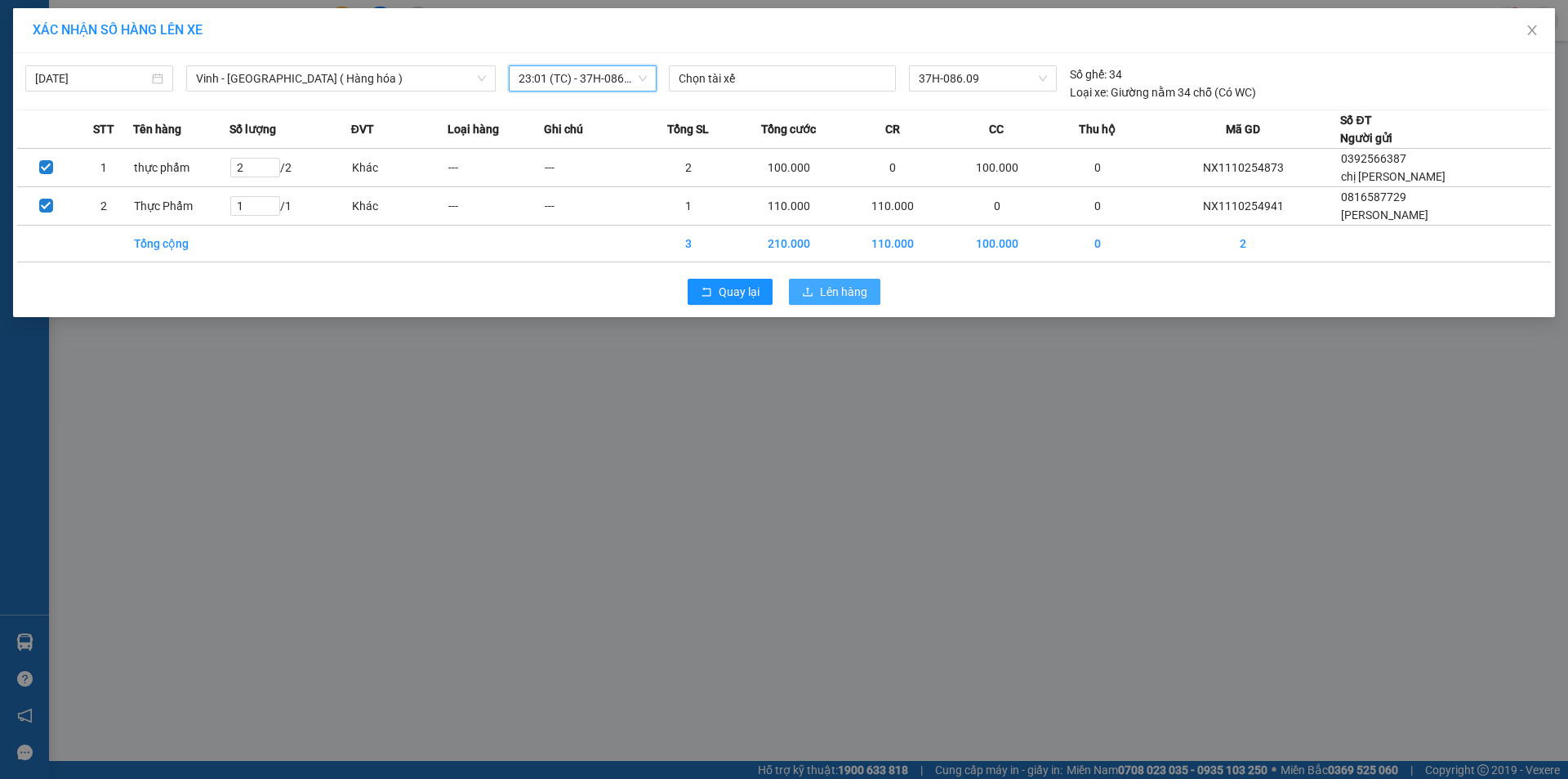
click at [845, 287] on span "Lên hàng" at bounding box center [843, 292] width 47 height 18
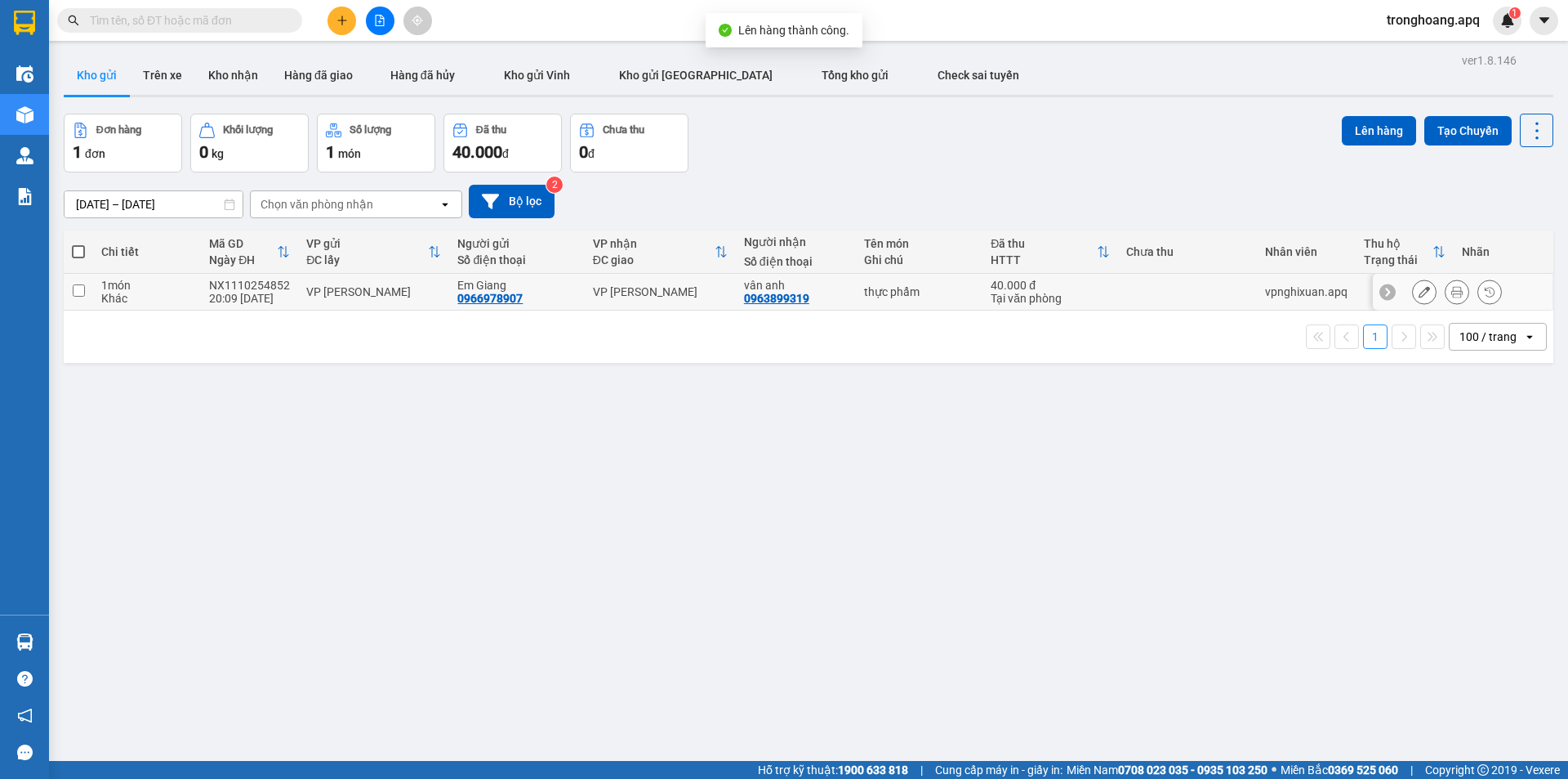
click at [654, 281] on td "VP [PERSON_NAME]" at bounding box center [660, 292] width 151 height 37
checkbox input "true"
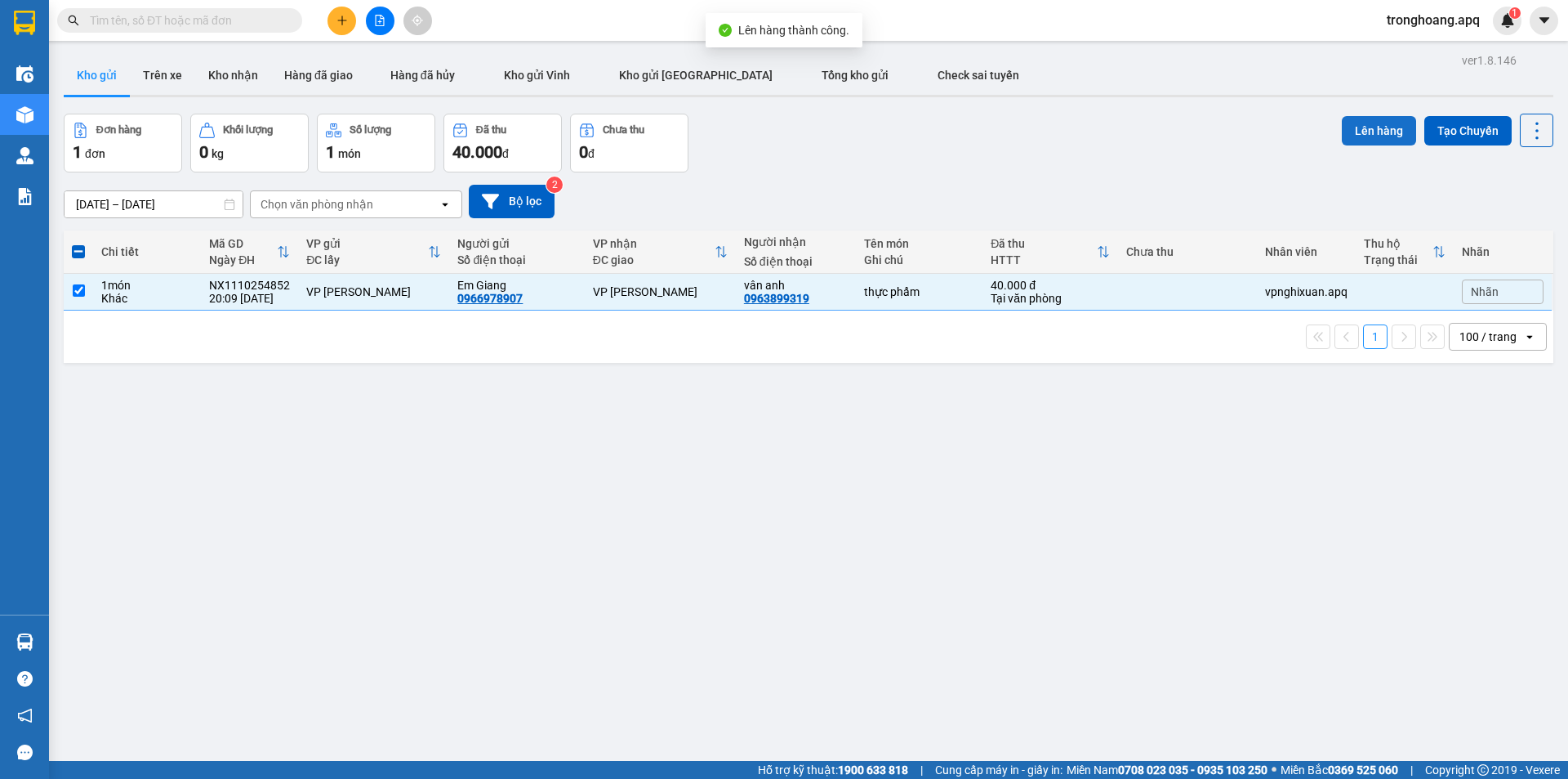
click at [1354, 130] on button "Lên hàng" at bounding box center [1379, 130] width 74 height 29
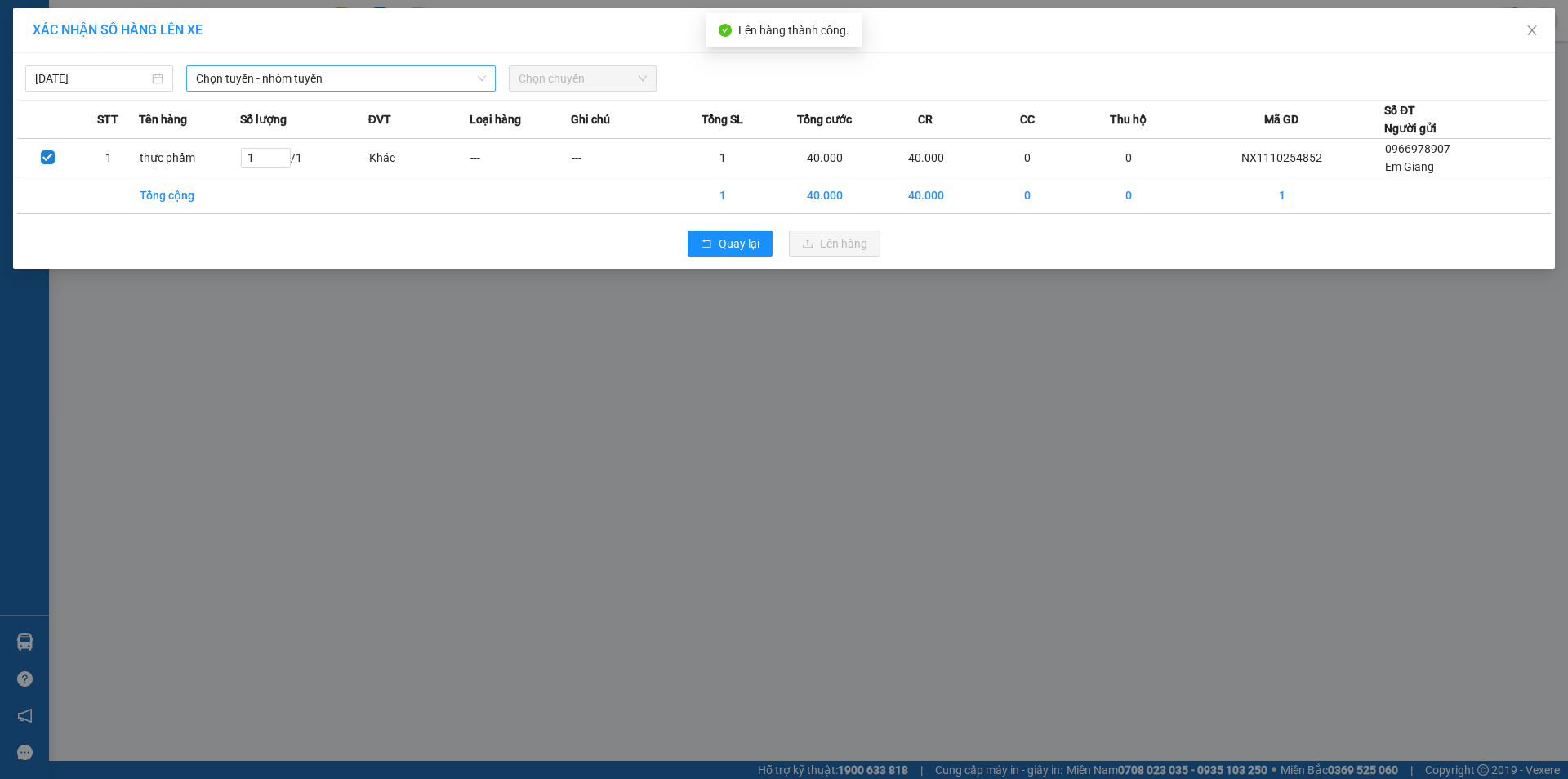
drag, startPoint x: 255, startPoint y: 76, endPoint x: 256, endPoint y: 84, distance: 8.1
click at [255, 77] on span "Chọn tuyến - nhóm tuyến" at bounding box center [341, 78] width 290 height 25
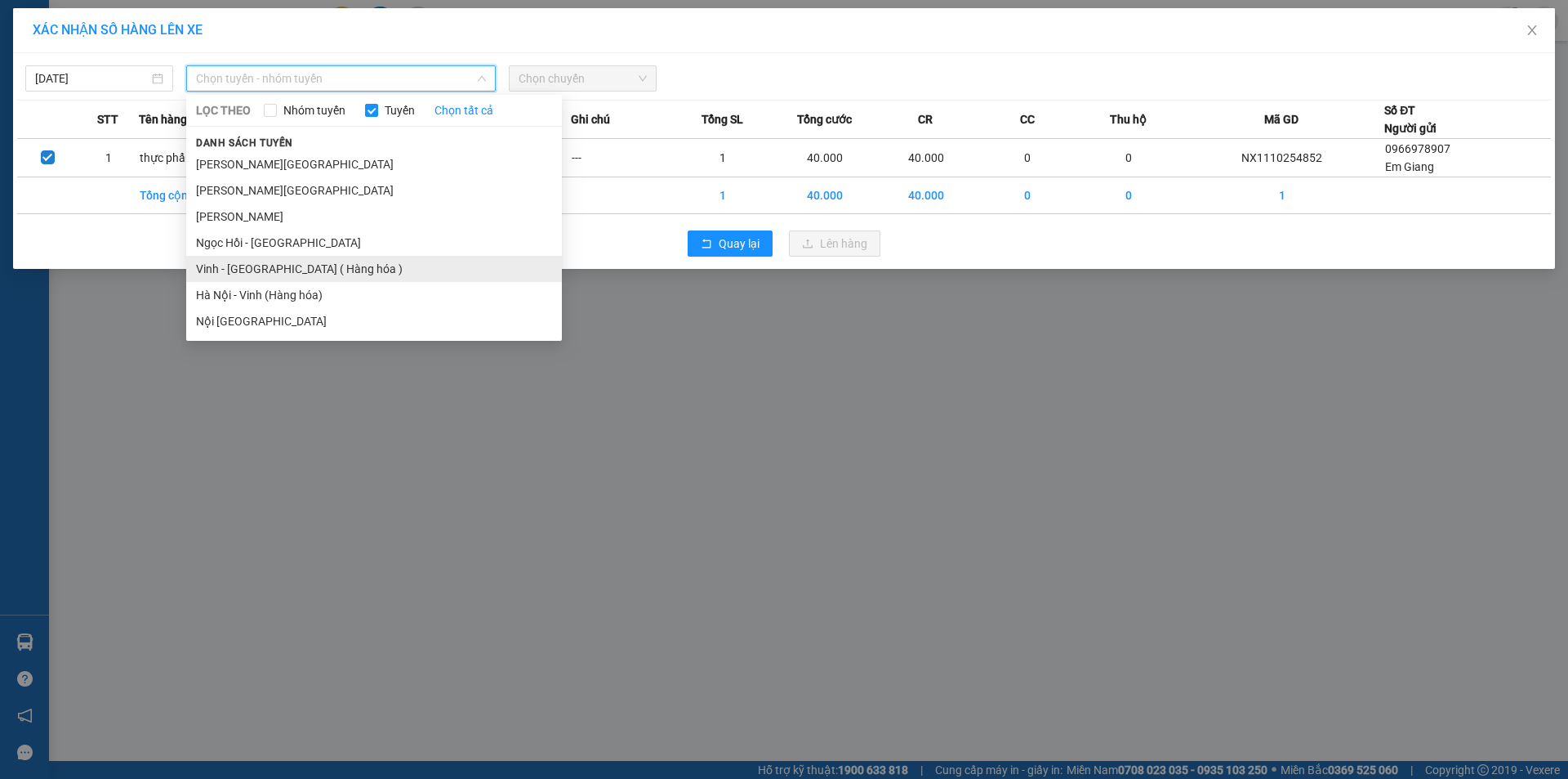
click at [285, 257] on li "Vinh - [GEOGRAPHIC_DATA] ( Hàng hóa )" at bounding box center [374, 269] width 376 height 26
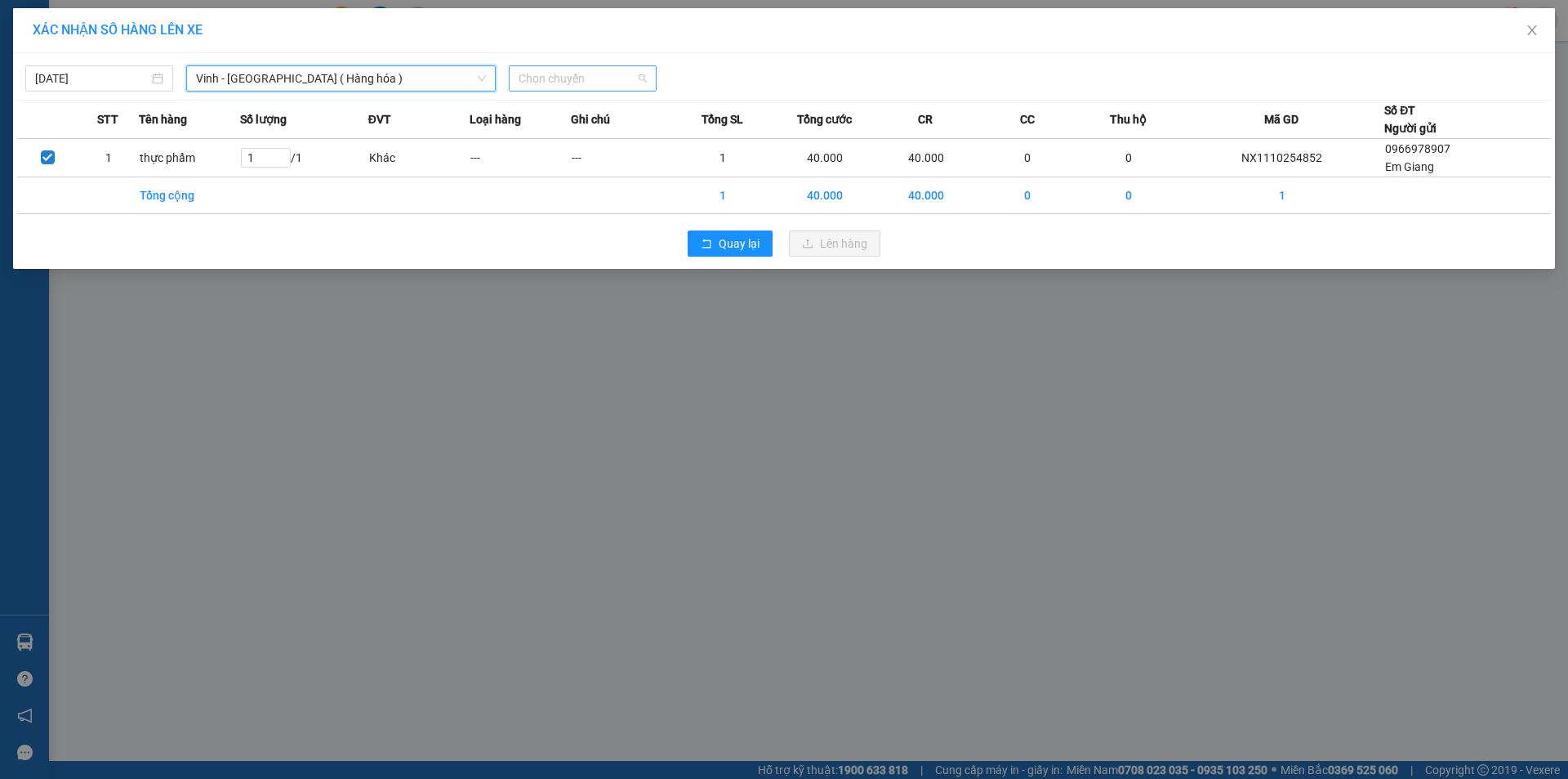
click at [577, 74] on span "Chọn chuyến" at bounding box center [583, 78] width 128 height 25
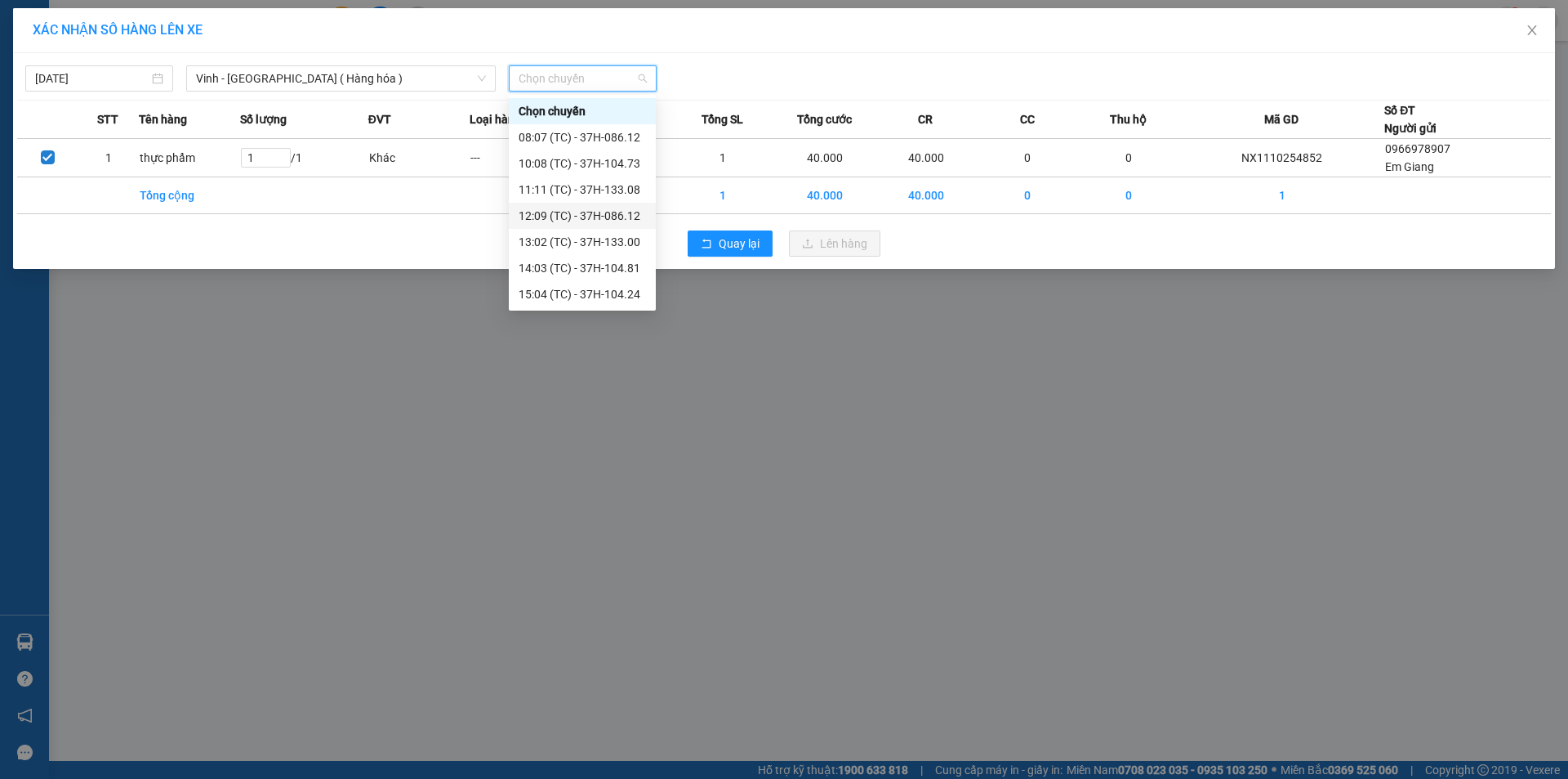
scroll to position [235, 0]
click at [607, 288] on div "23:19 (TC) - 37H-133.03" at bounding box center [583, 294] width 128 height 18
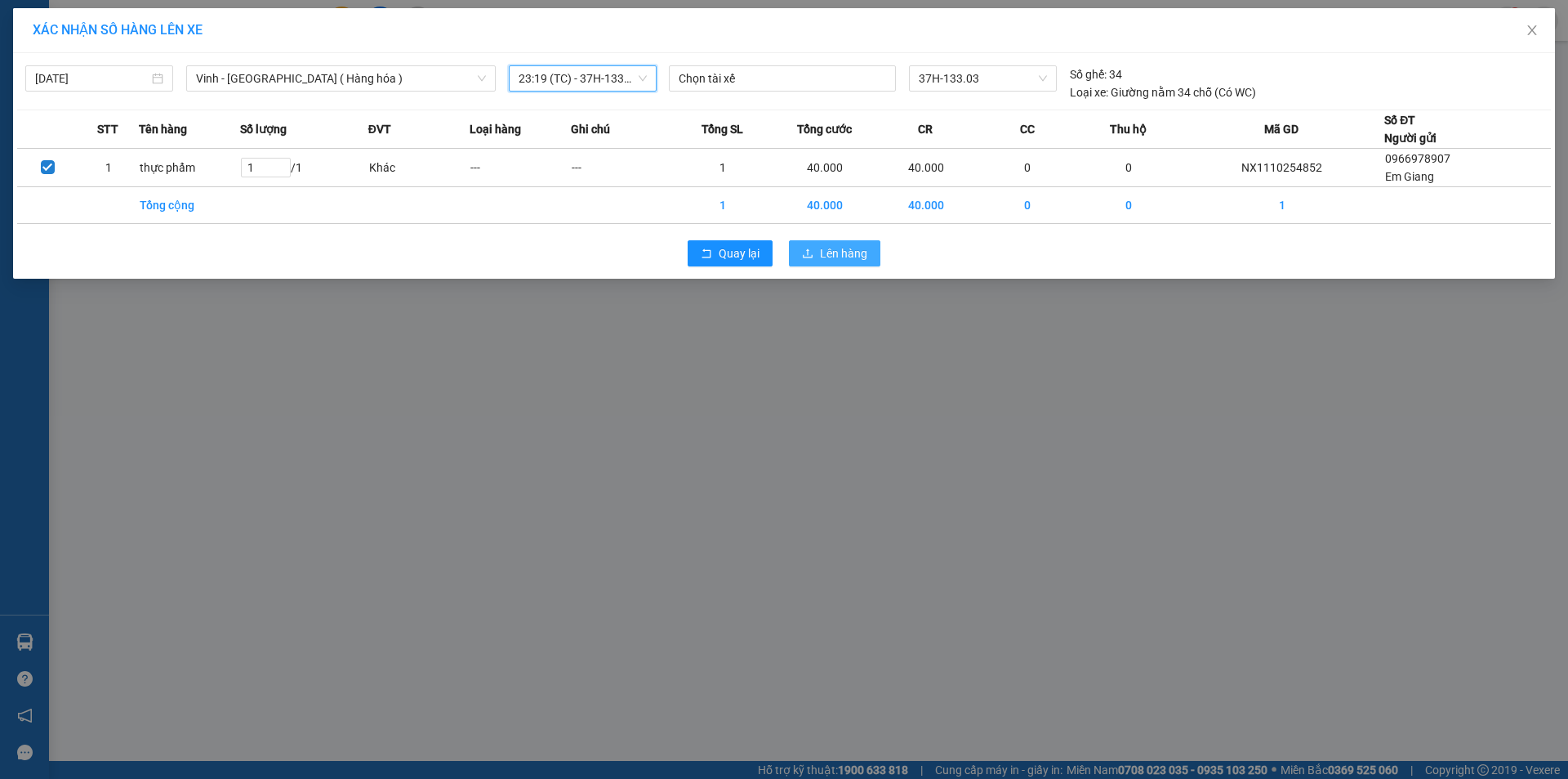
click at [835, 262] on span "Lên hàng" at bounding box center [843, 253] width 47 height 18
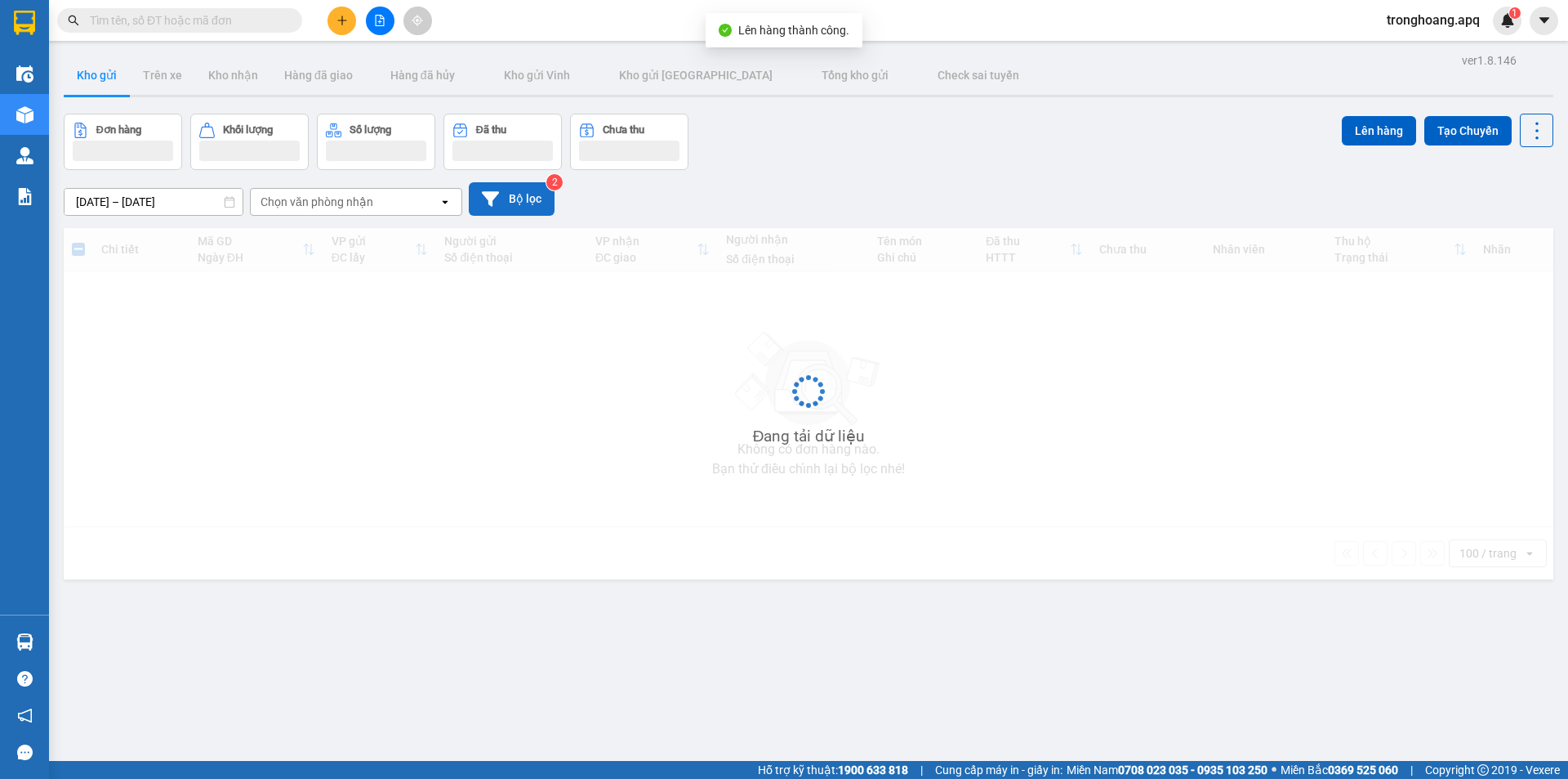
click at [502, 197] on button "Bộ lọc" at bounding box center [512, 199] width 86 height 34
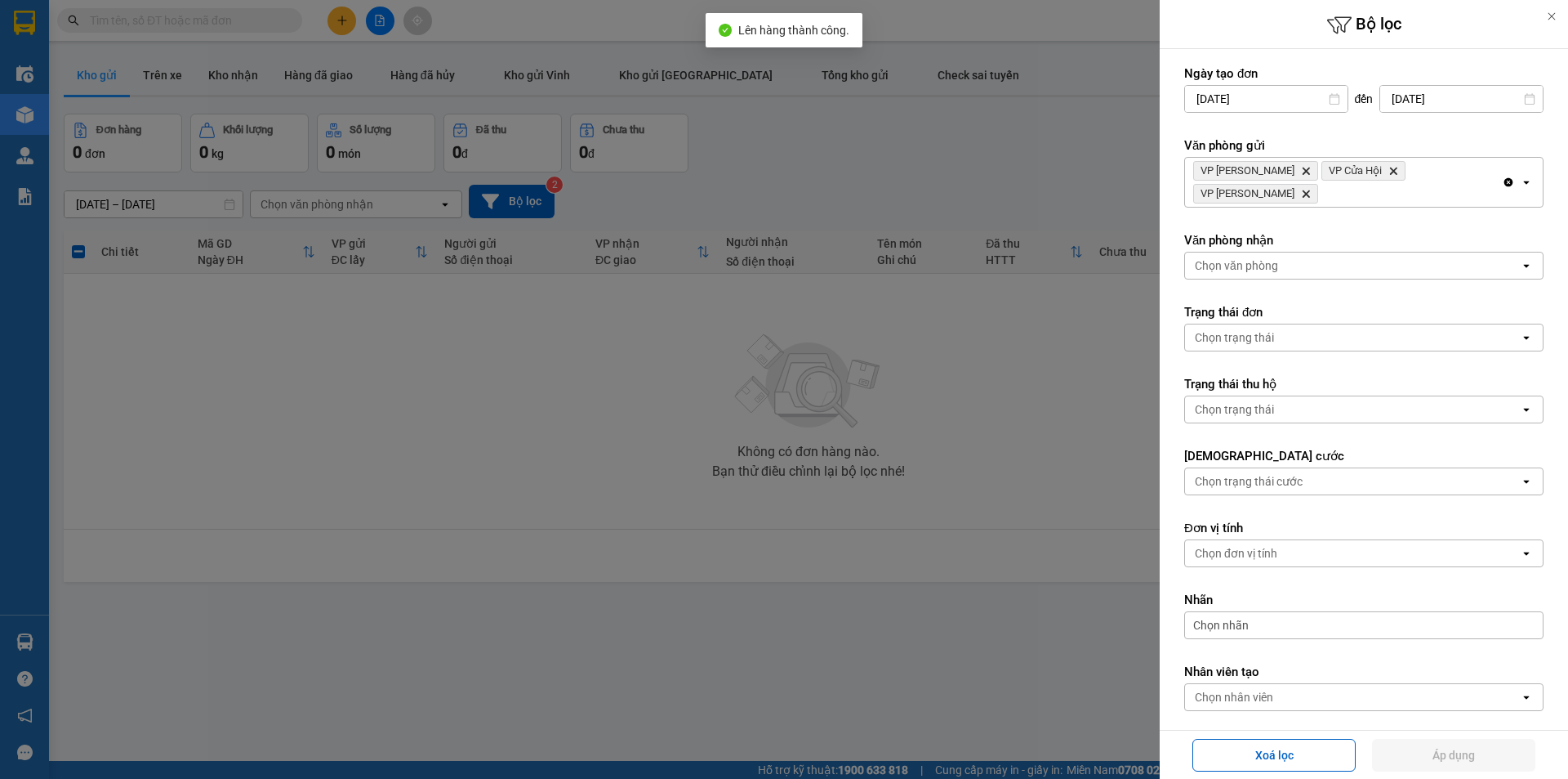
click at [1470, 179] on div "VP Xuân Hội Delete VP Cửa Hội Delete VP Nghi Xuân Delete" at bounding box center [1343, 182] width 317 height 49
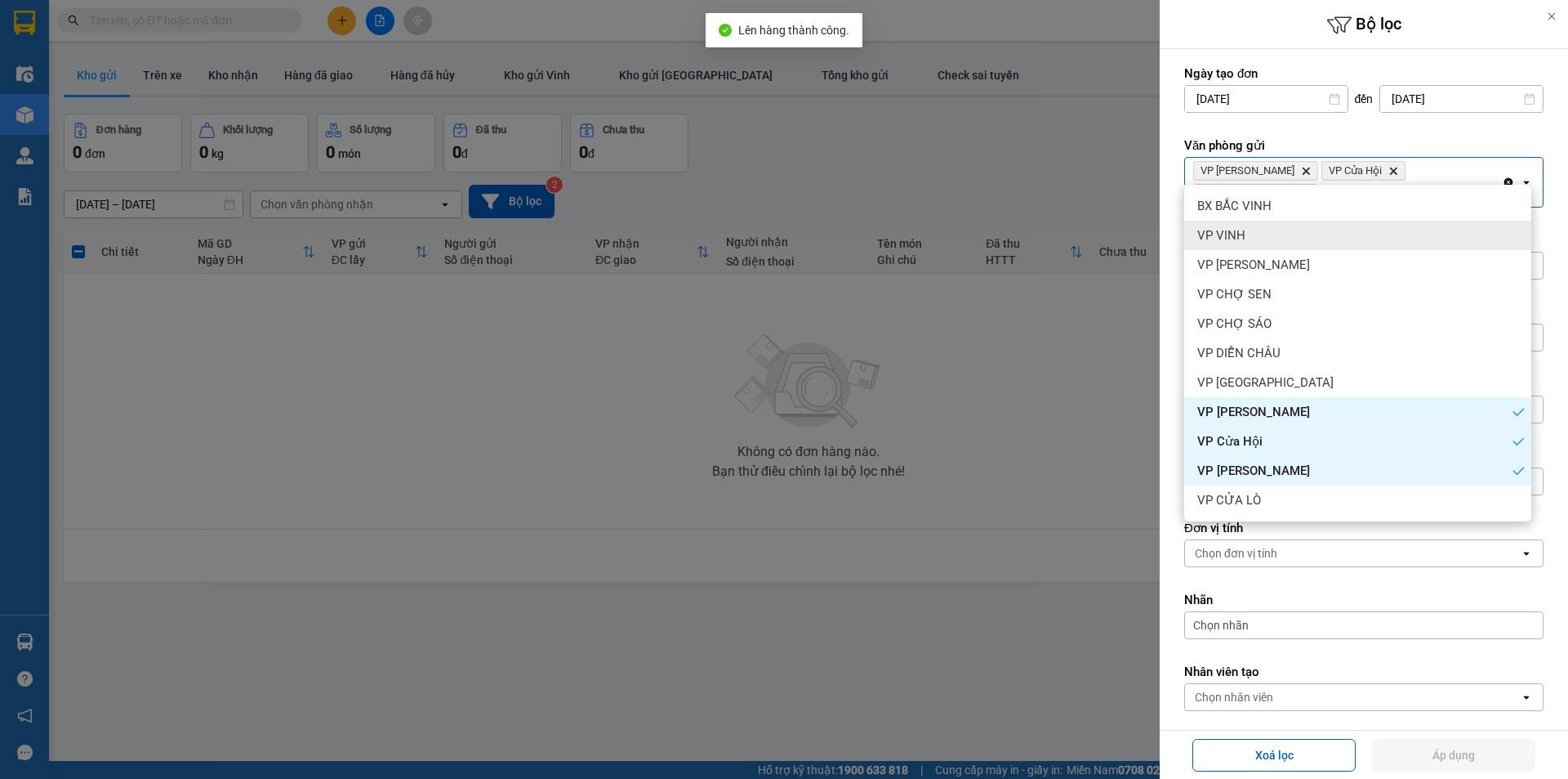
click at [1362, 245] on div "VP VINH" at bounding box center [1357, 235] width 347 height 29
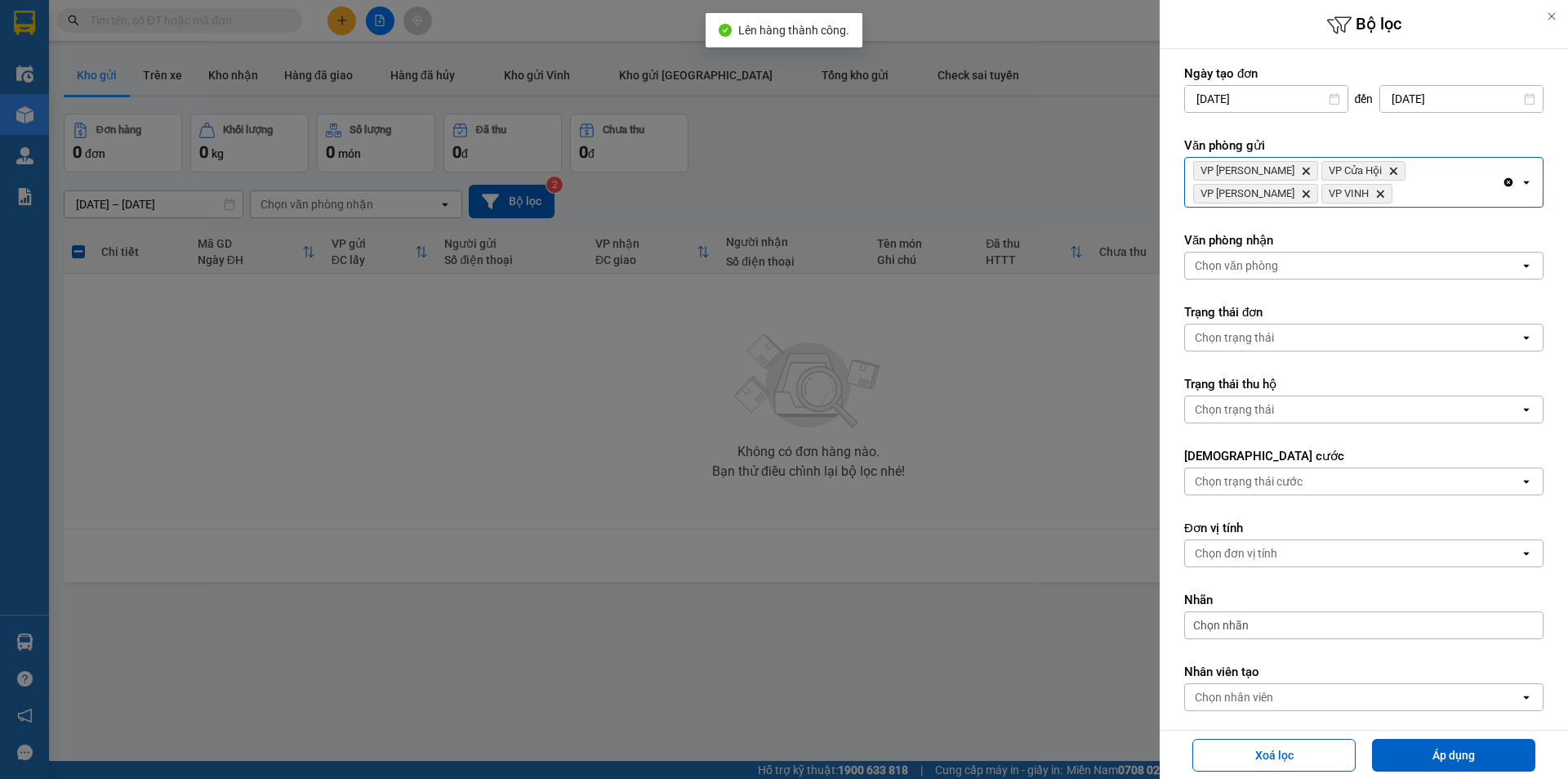
click at [1364, 228] on form "Ngày tạo đơn 09/10/2025 Press the down arrow key to interact with the calendar …" at bounding box center [1364, 424] width 360 height 719
click at [1363, 257] on div "Chọn văn phòng" at bounding box center [1352, 266] width 335 height 26
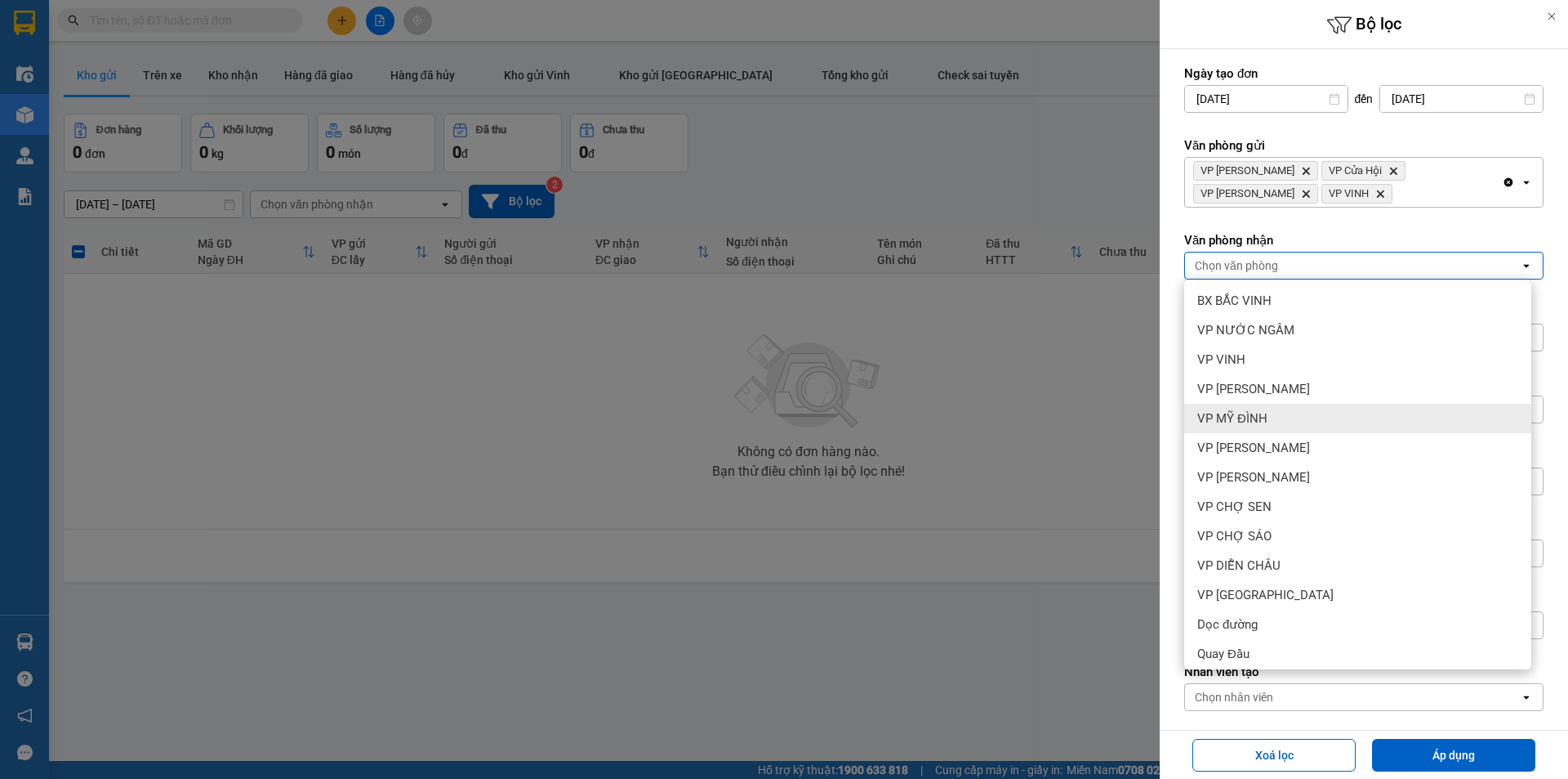
click at [1291, 419] on div "VP MỸ ĐÌNH" at bounding box center [1357, 418] width 347 height 29
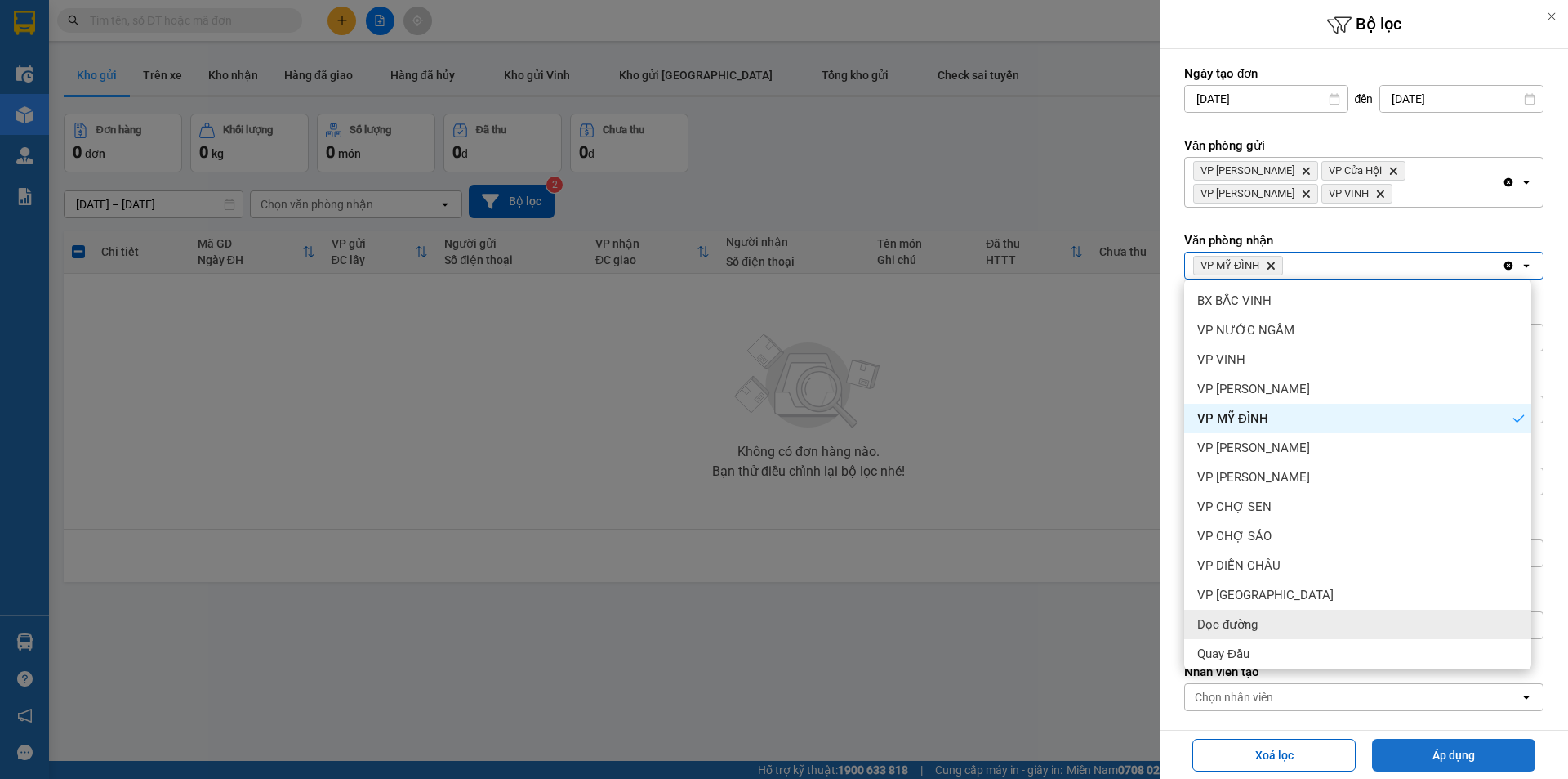
click at [1405, 742] on button "Áp dụng" at bounding box center [1453, 755] width 163 height 33
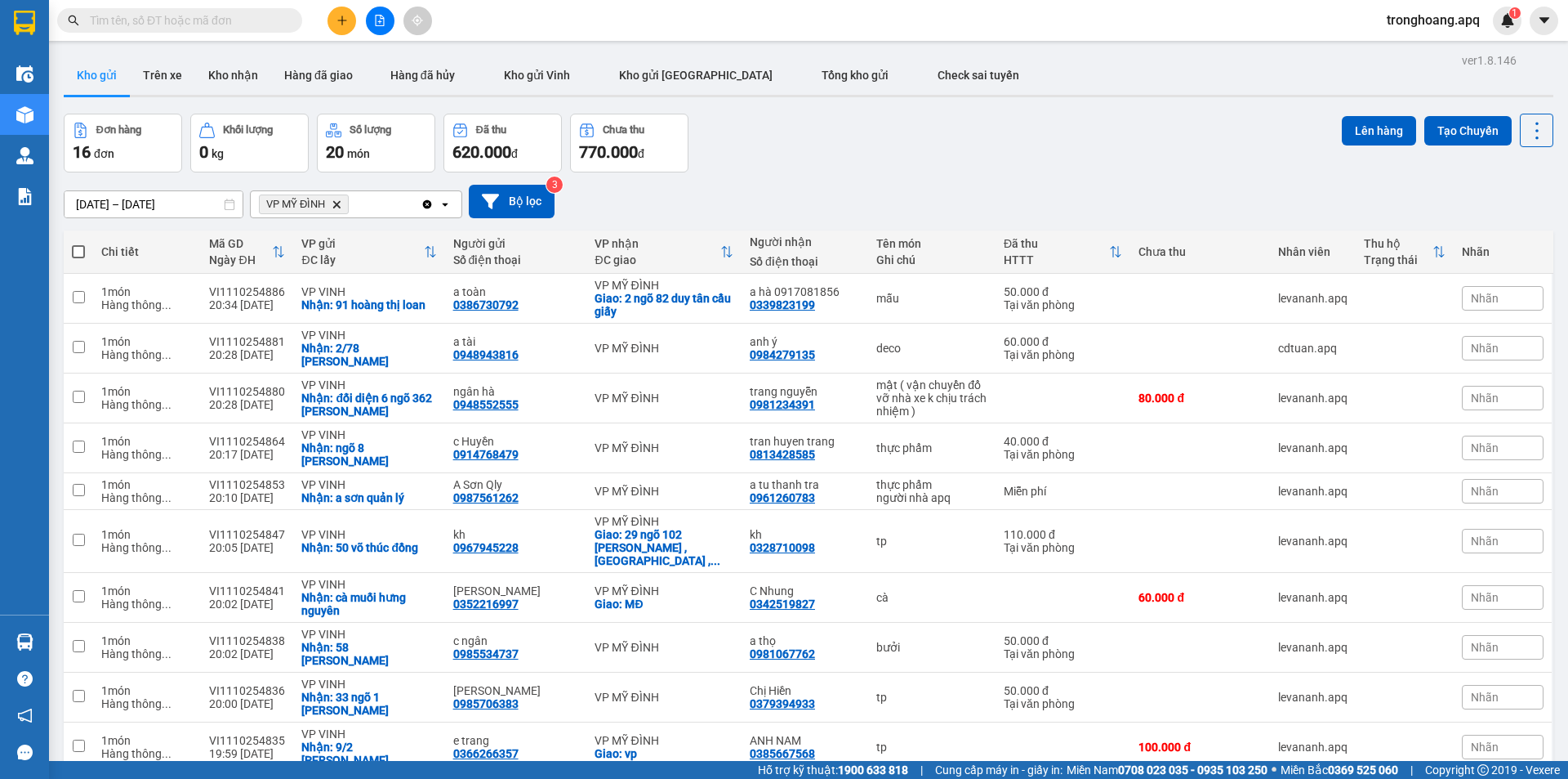
click at [76, 246] on span at bounding box center [78, 251] width 13 height 13
click at [78, 244] on input "checkbox" at bounding box center [78, 244] width 0 height 0
checkbox input "true"
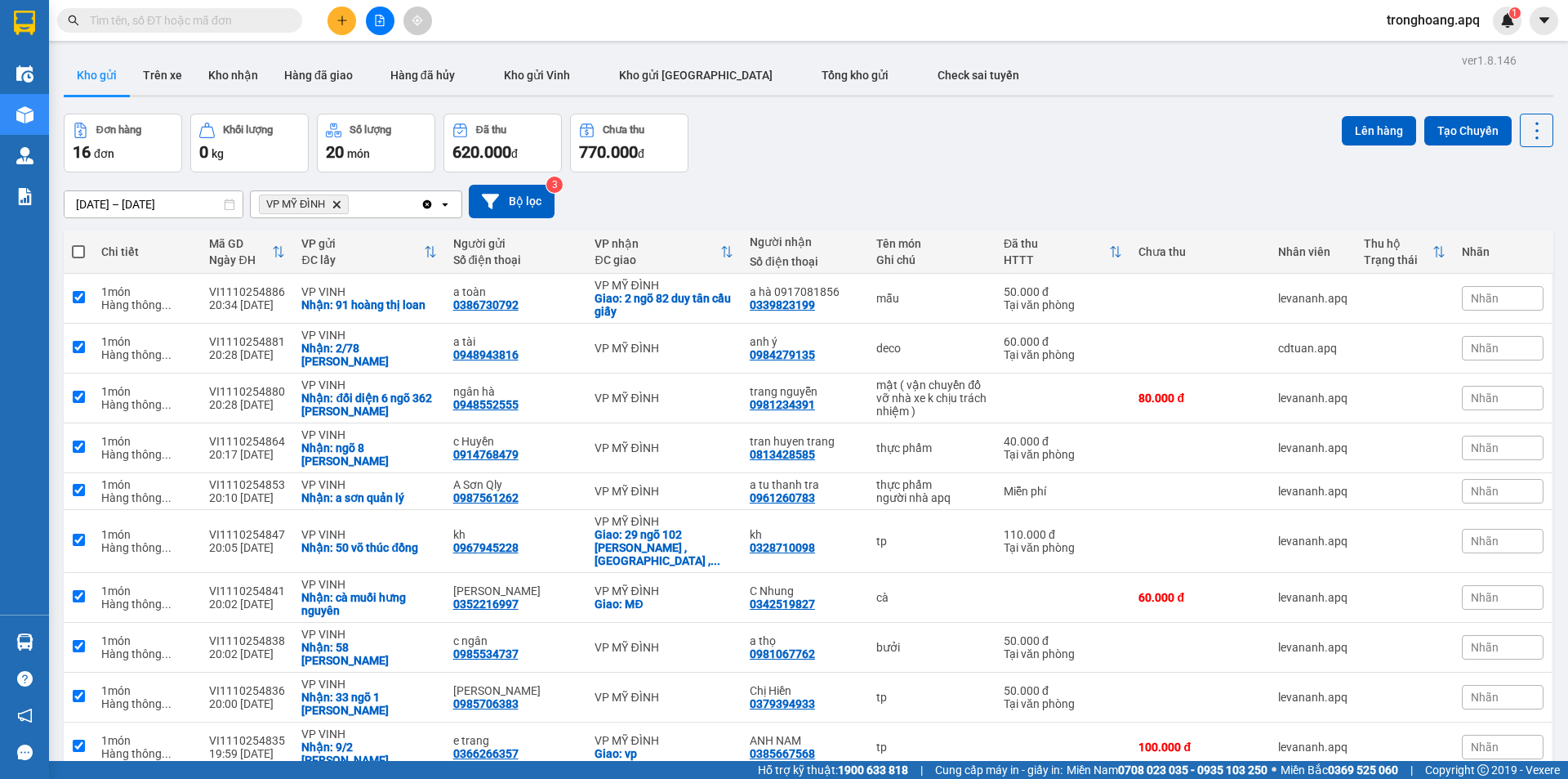
checkbox input "true"
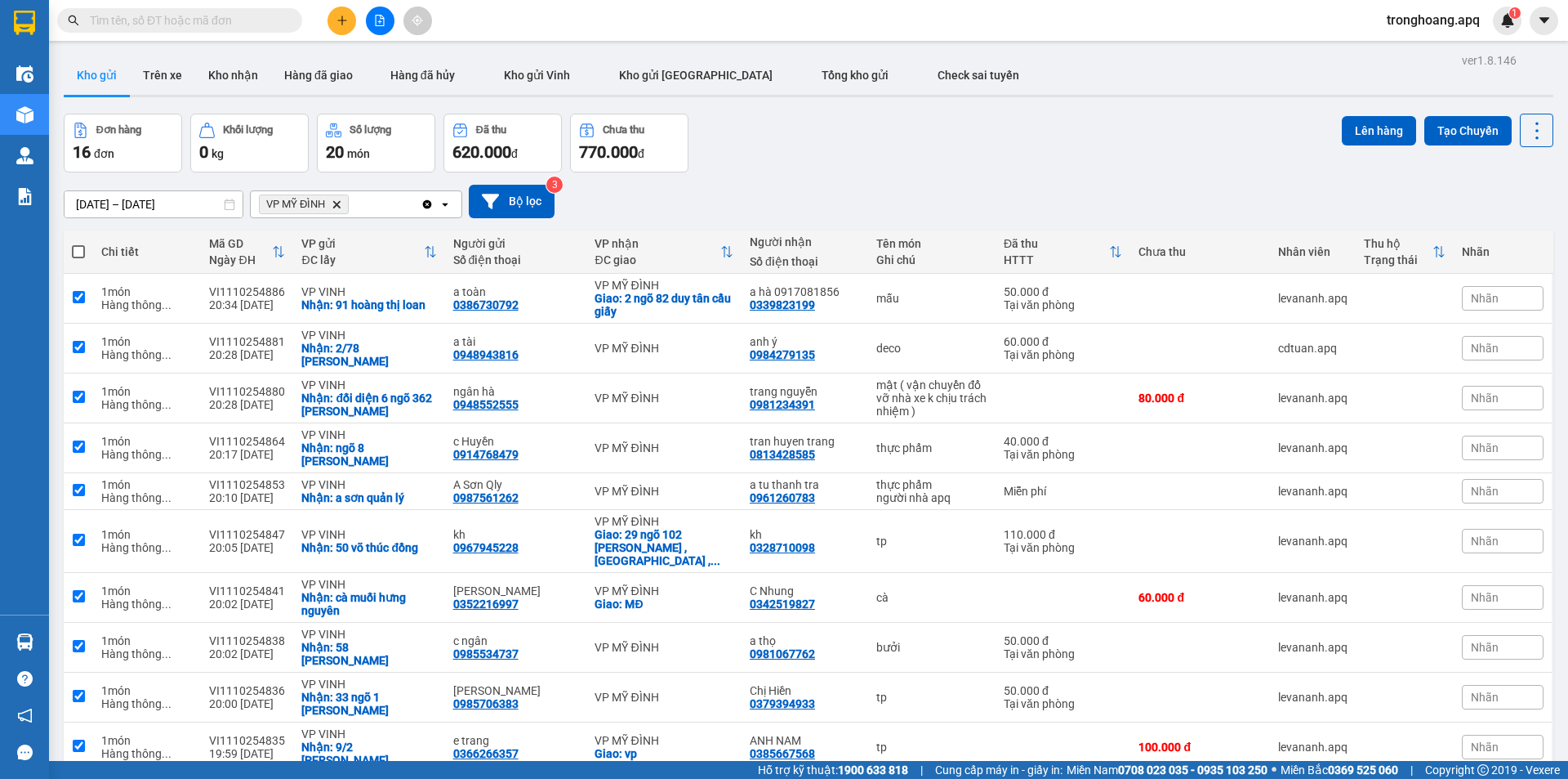
checkbox input "true"
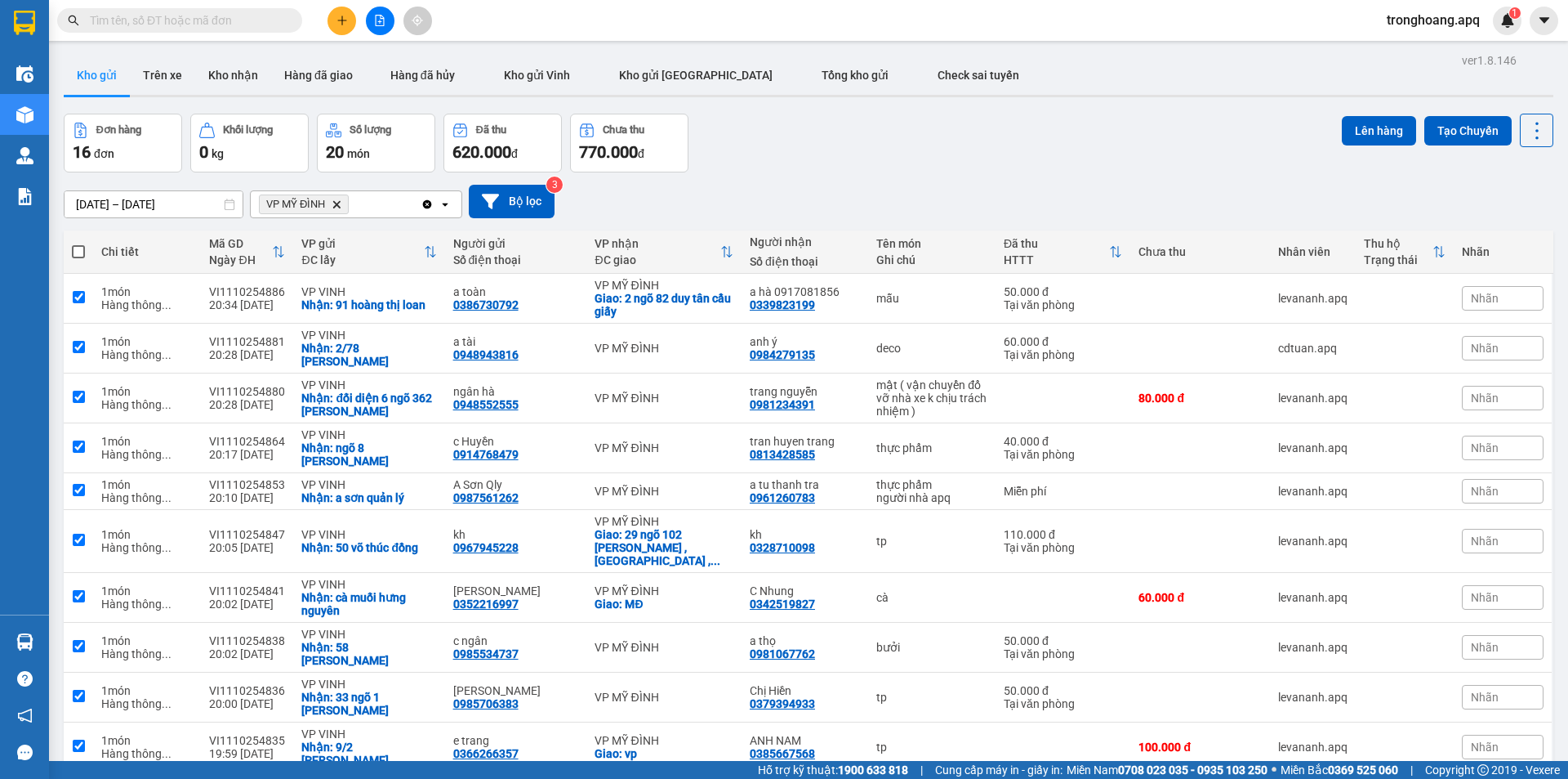
checkbox input "true"
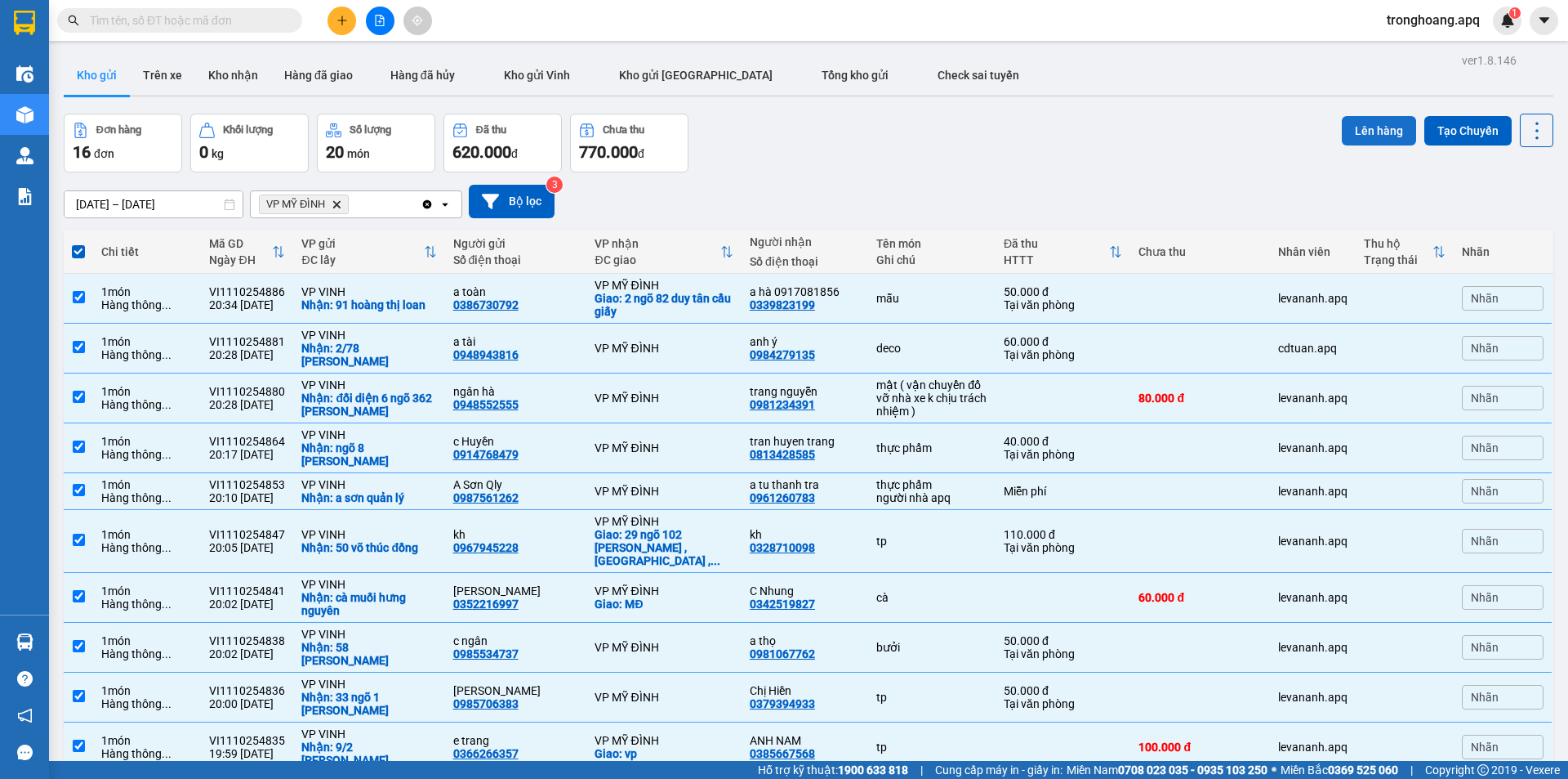
click at [1346, 135] on button "Lên hàng" at bounding box center [1379, 130] width 74 height 29
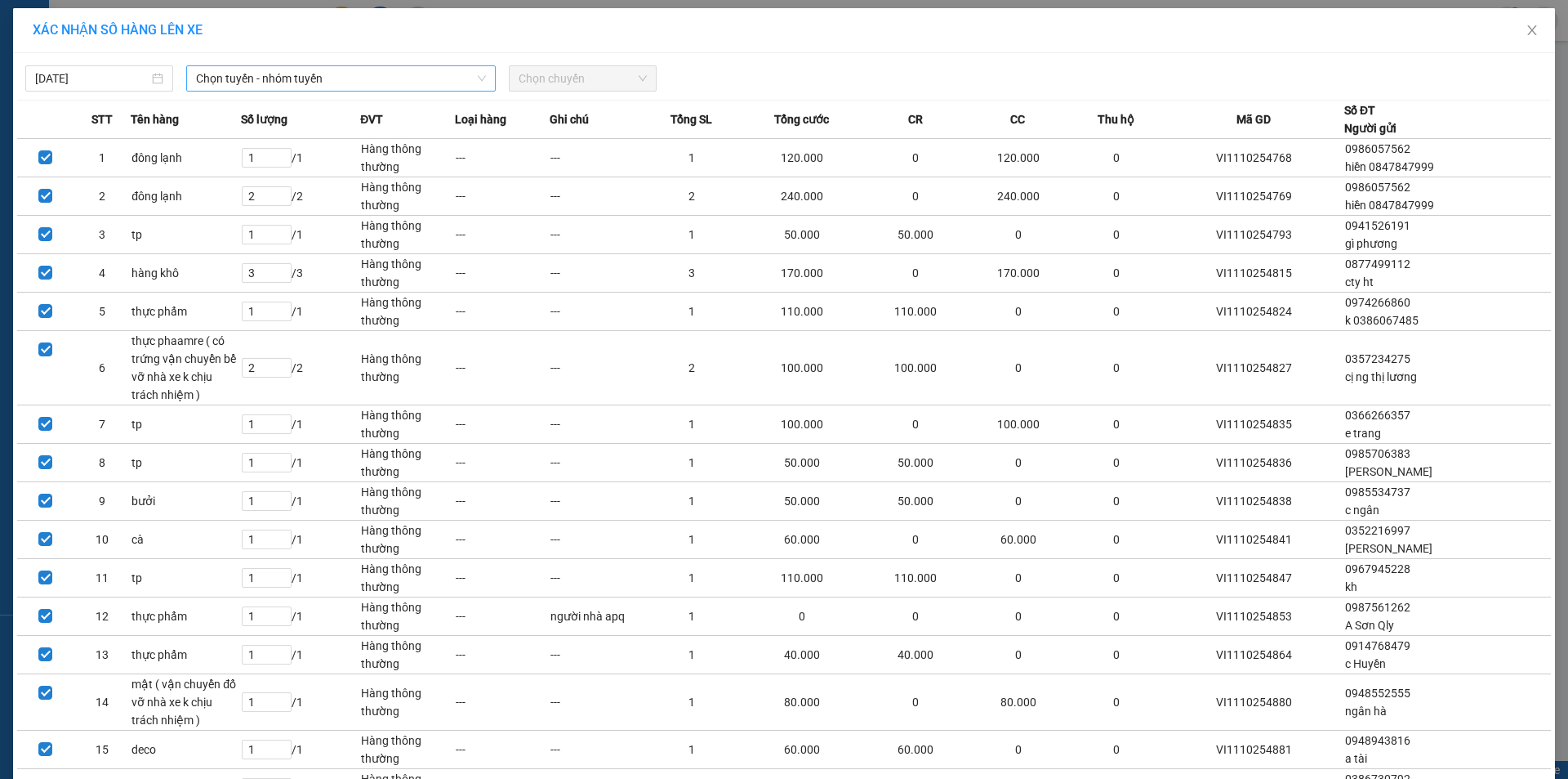
click at [314, 78] on span "Chọn tuyến - nhóm tuyến" at bounding box center [341, 78] width 290 height 25
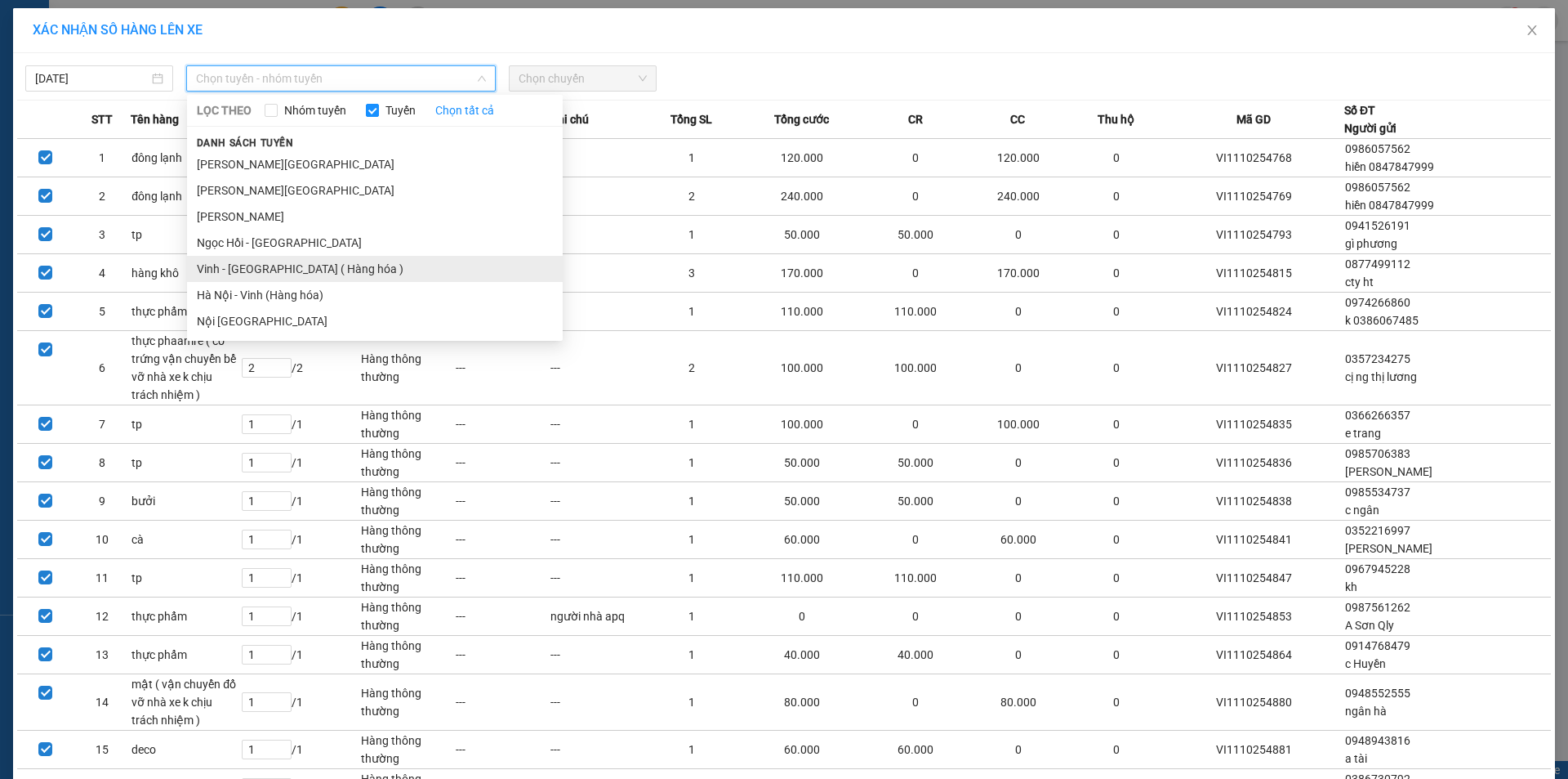
click at [266, 262] on li "Vinh - [GEOGRAPHIC_DATA] ( Hàng hóa )" at bounding box center [375, 269] width 376 height 26
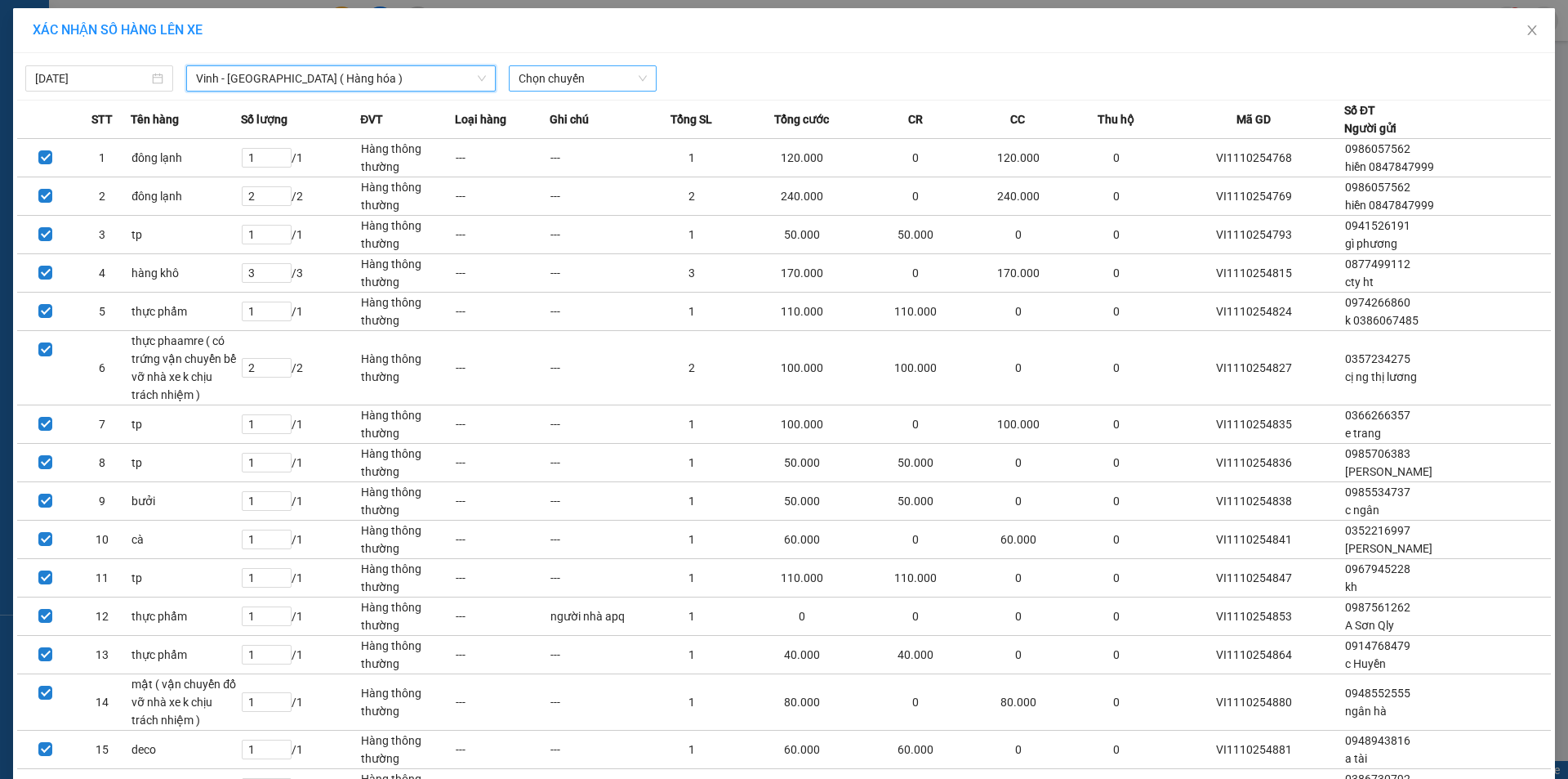
drag, startPoint x: 621, startPoint y: 66, endPoint x: 603, endPoint y: 74, distance: 19.7
click at [617, 66] on span "Chọn chuyến" at bounding box center [583, 78] width 128 height 25
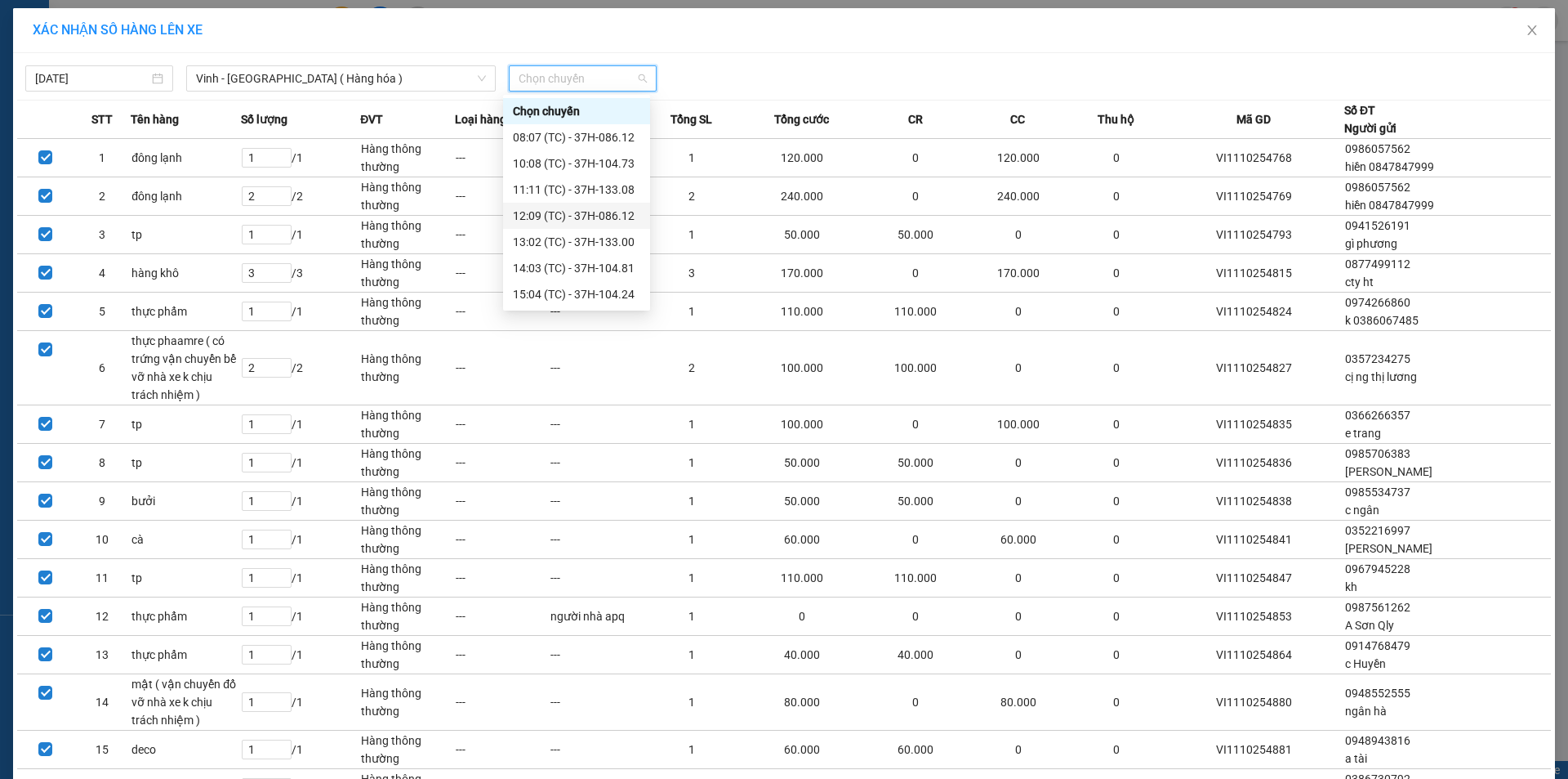
scroll to position [235, 0]
click at [596, 270] on div "23:17 (TC) - 37H-096.13" at bounding box center [577, 268] width 128 height 18
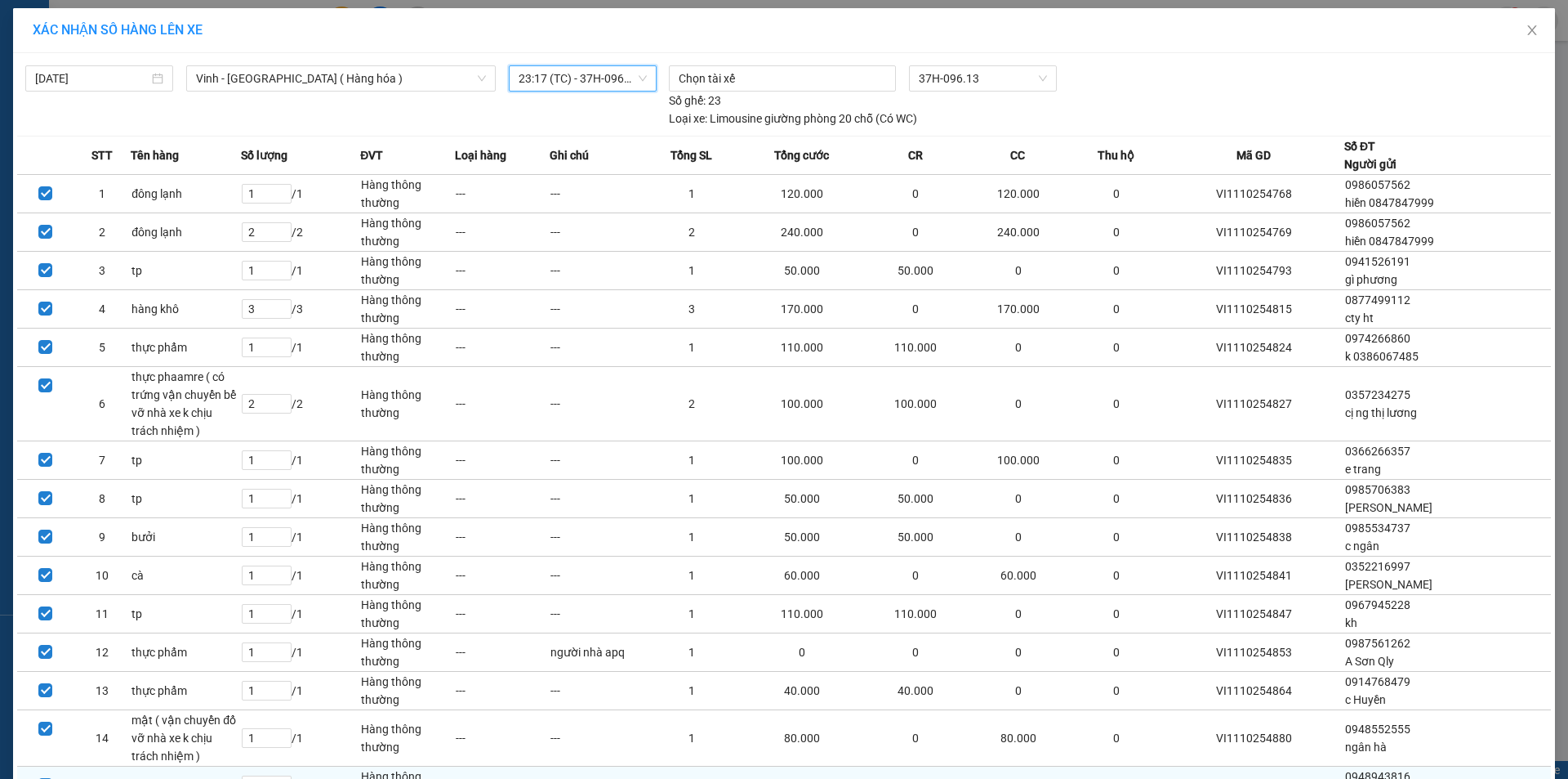
scroll to position [176, 0]
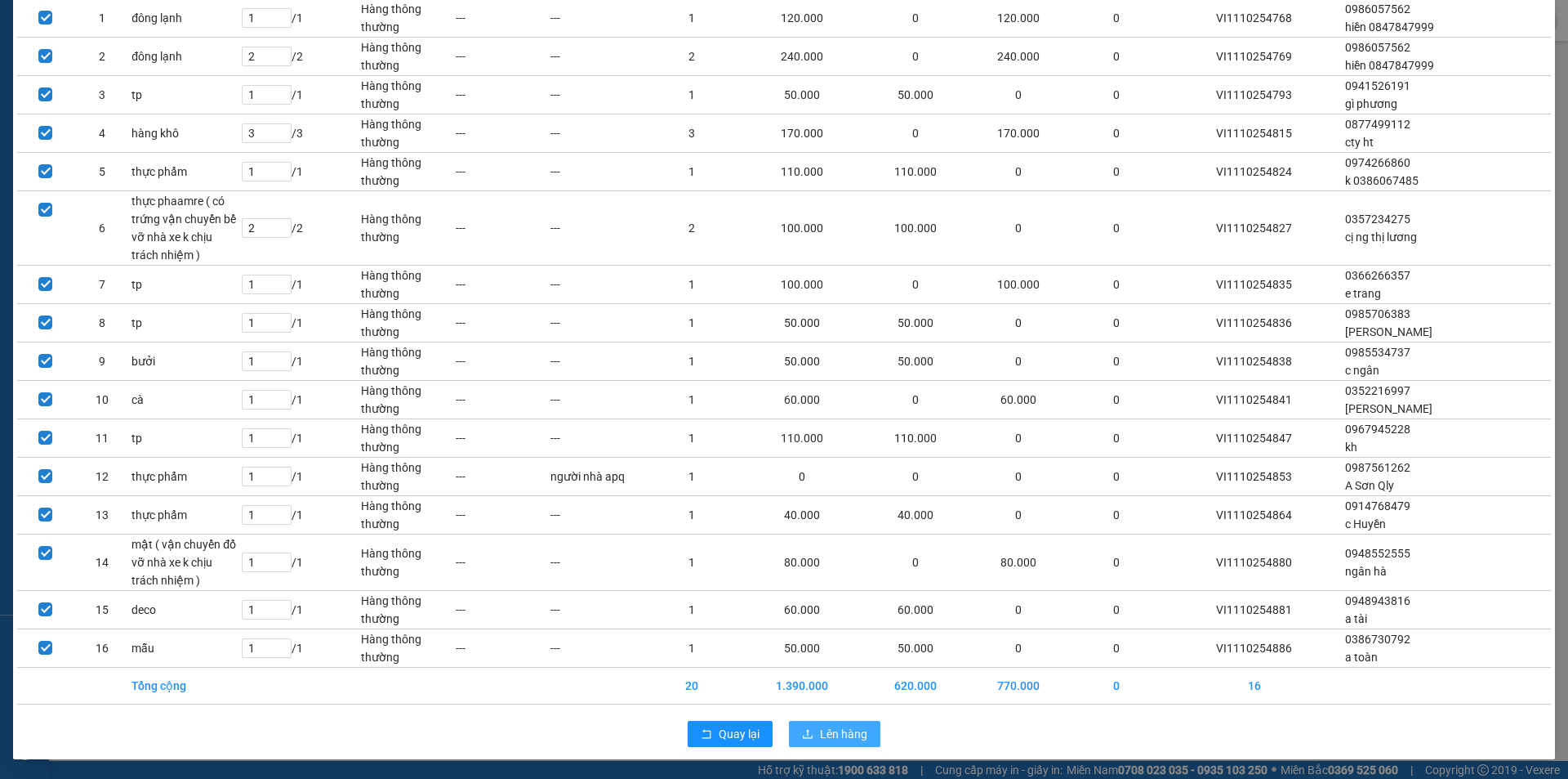
click at [854, 740] on span "Lên hàng" at bounding box center [843, 734] width 47 height 18
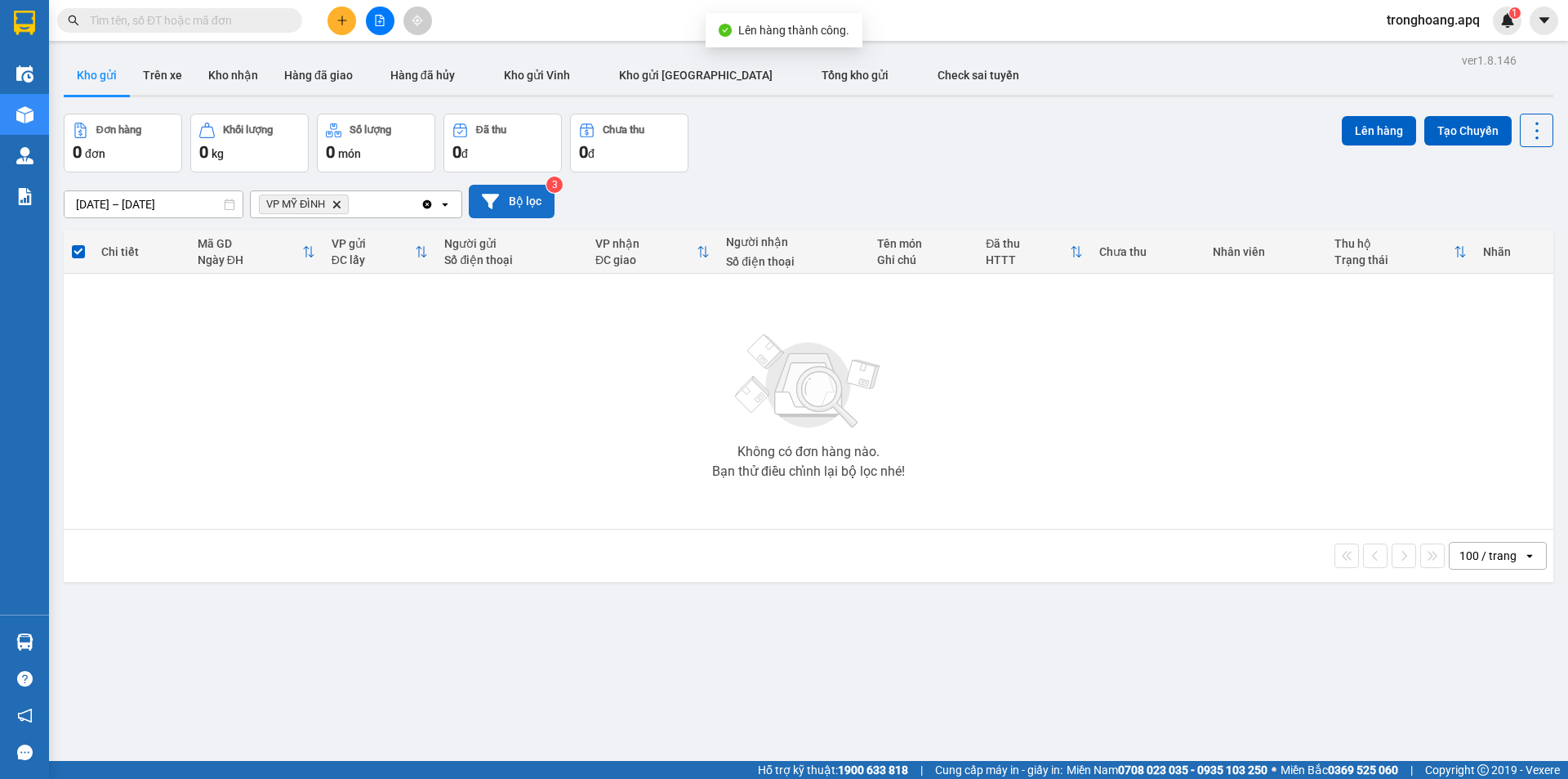
click at [528, 206] on button "Bộ lọc" at bounding box center [512, 202] width 86 height 34
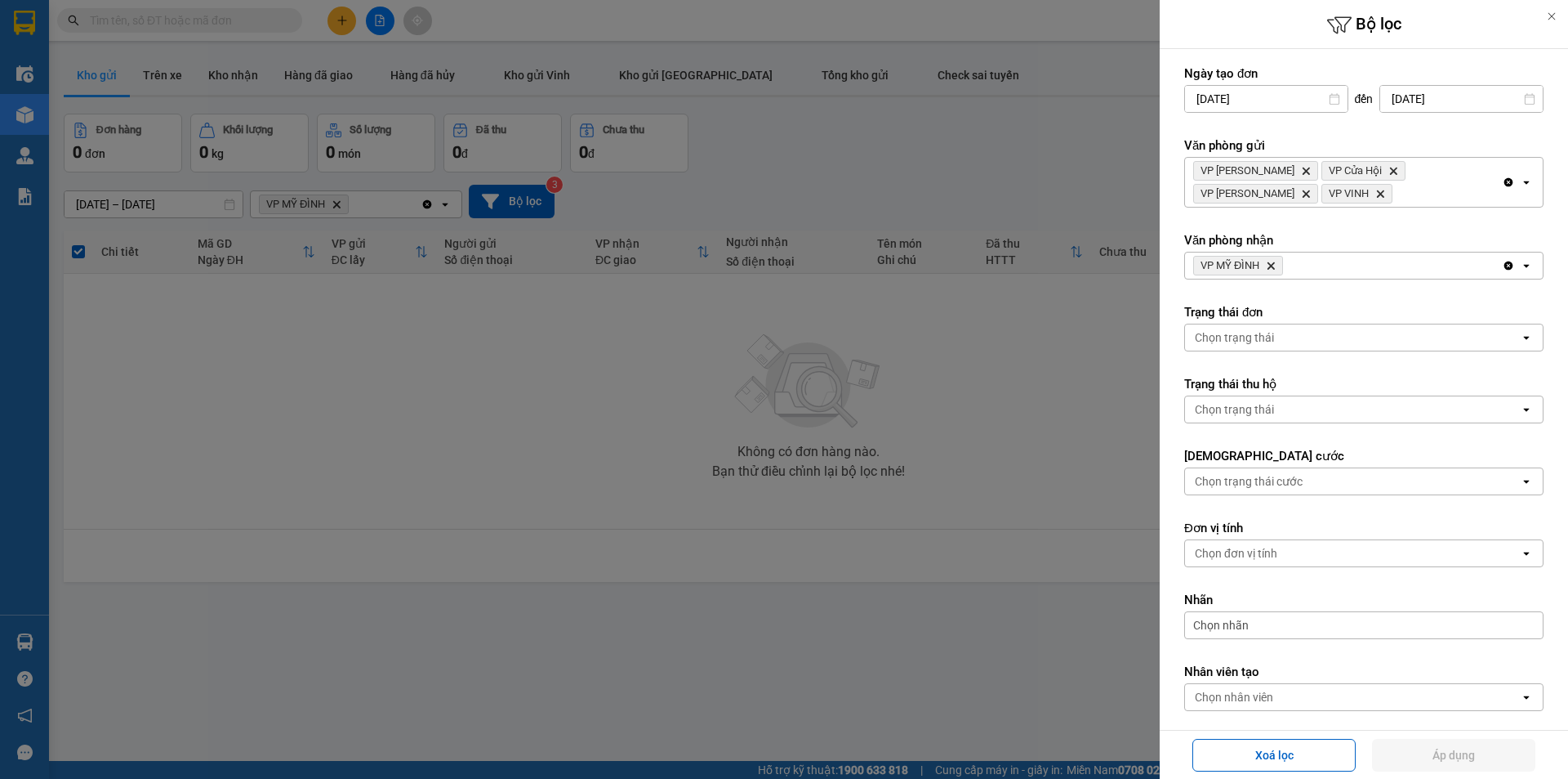
click at [1313, 265] on div "VP MỸ ĐÌNH Delete" at bounding box center [1343, 266] width 317 height 26
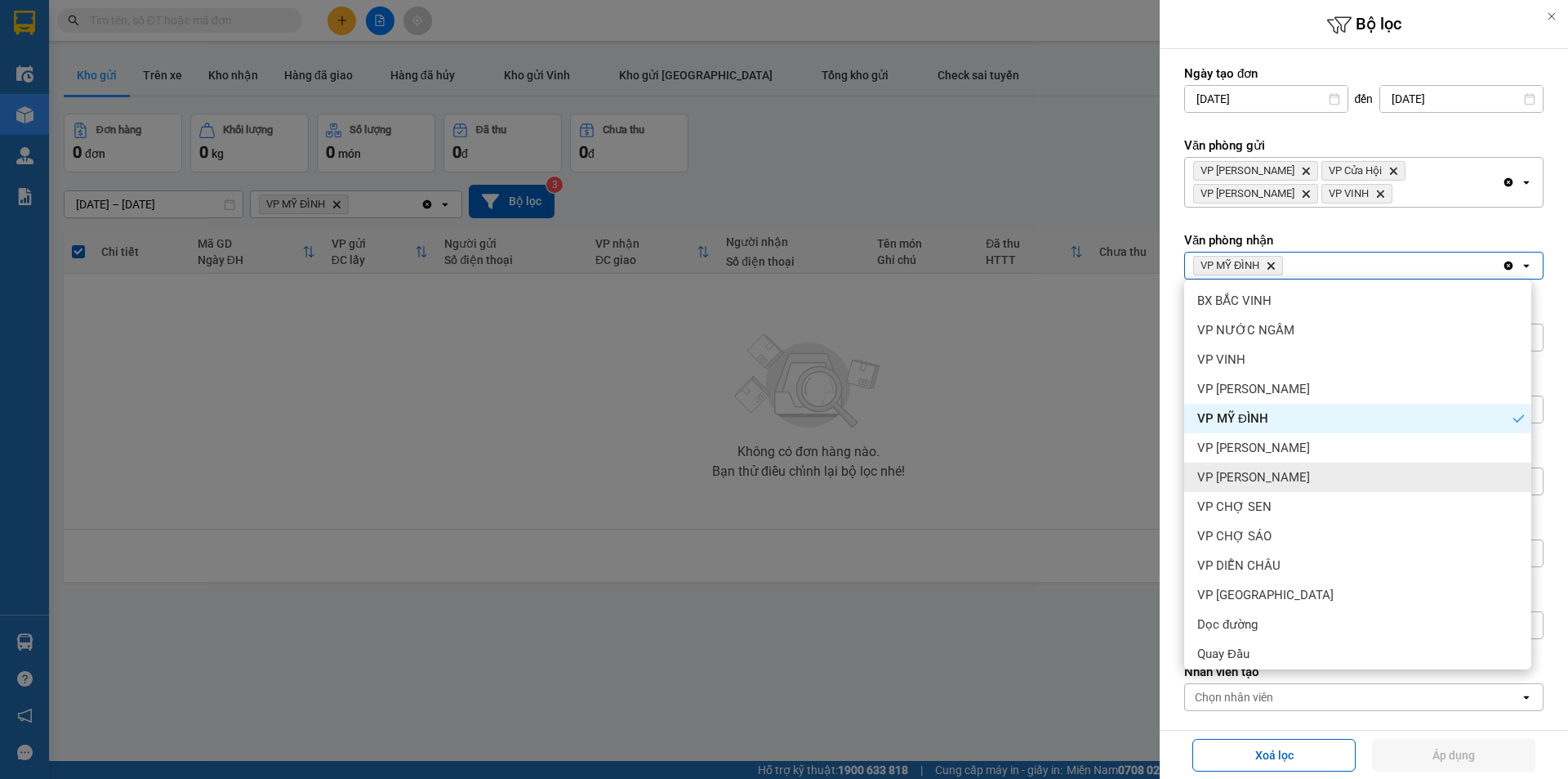
click at [1264, 473] on span "VP [PERSON_NAME]" at bounding box center [1253, 477] width 113 height 16
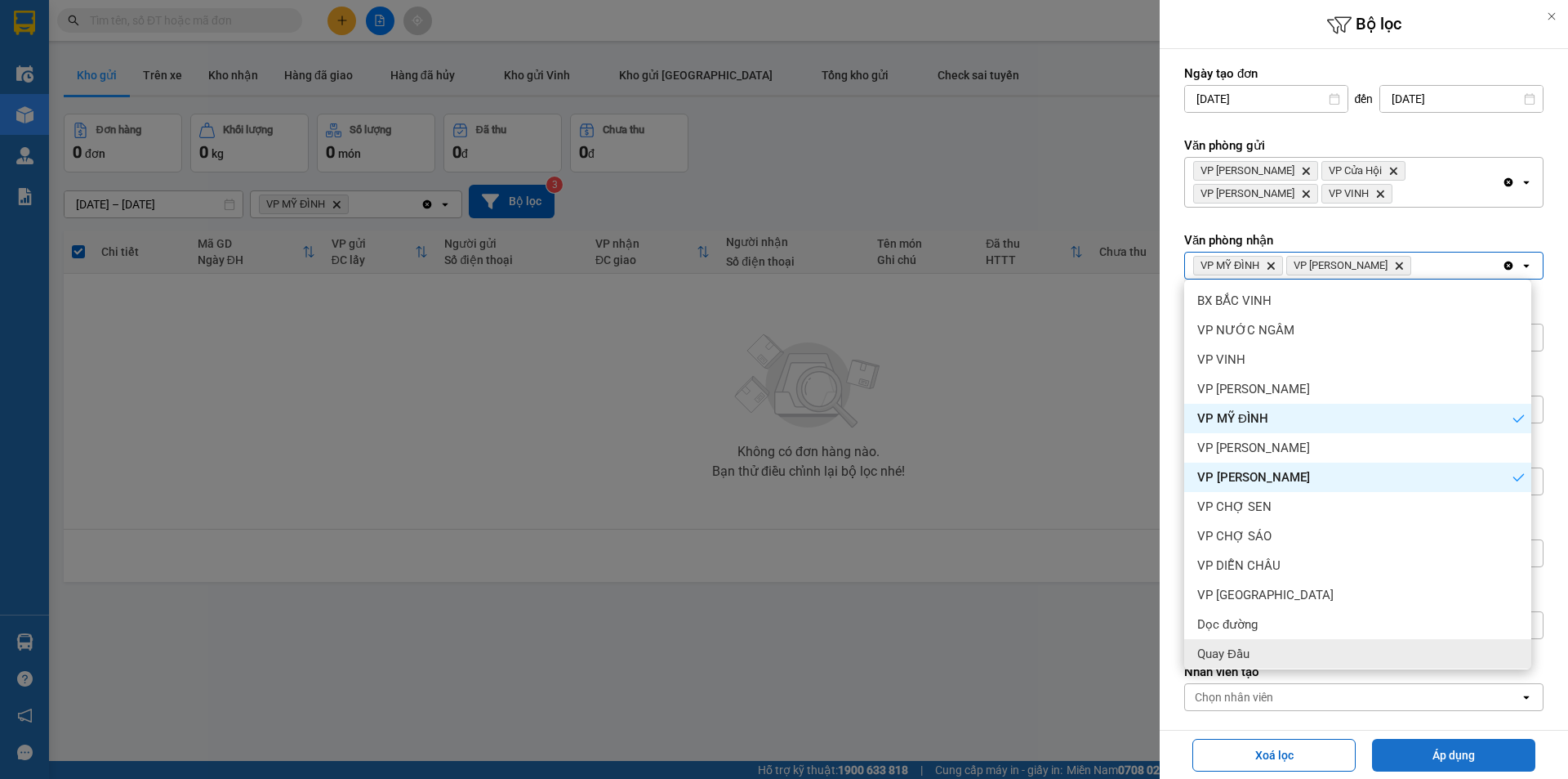
click at [1394, 755] on button "Áp dụng" at bounding box center [1453, 755] width 163 height 33
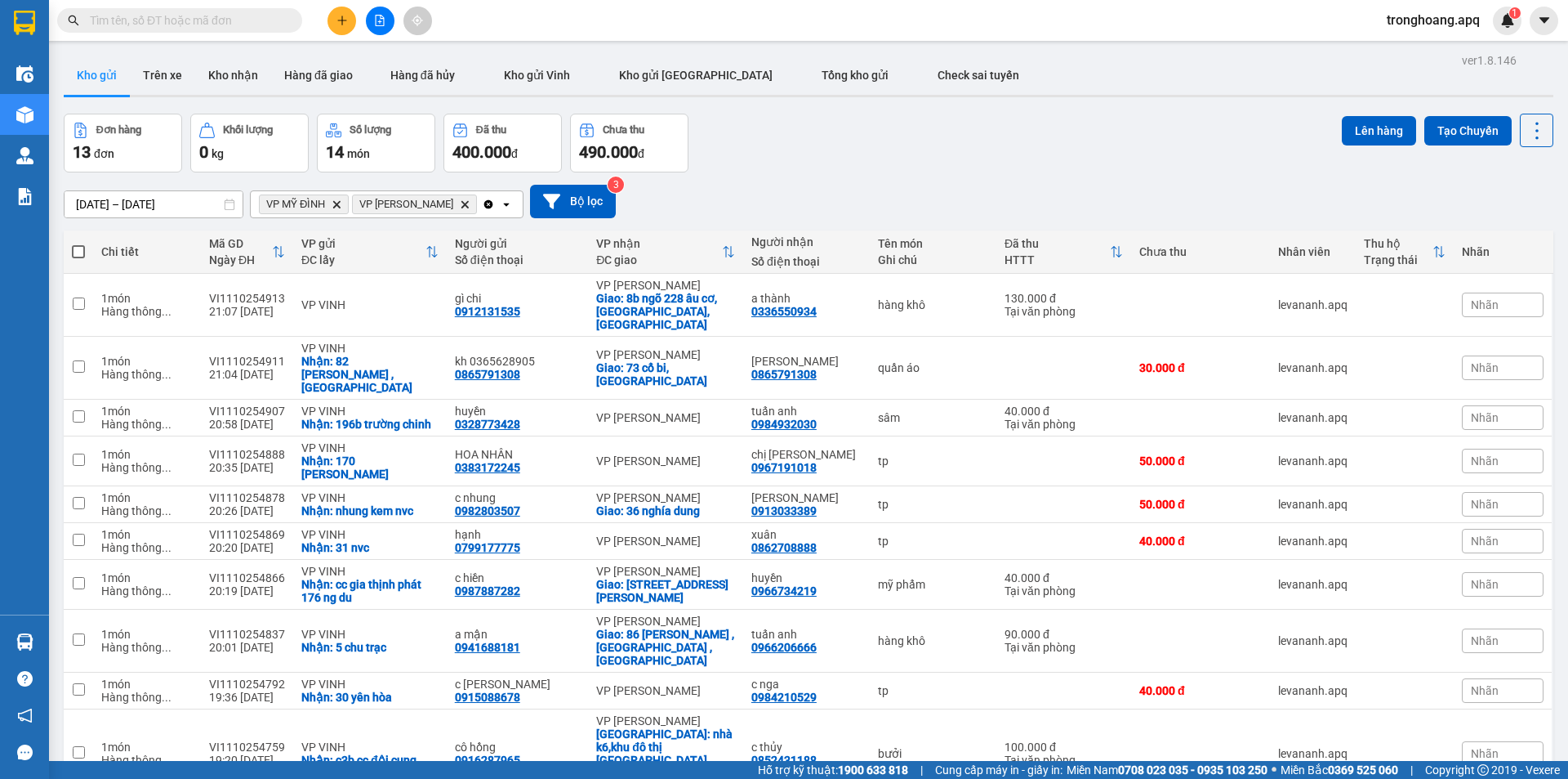
click at [83, 250] on span at bounding box center [78, 251] width 13 height 13
click at [78, 244] on input "checkbox" at bounding box center [78, 244] width 0 height 0
checkbox input "true"
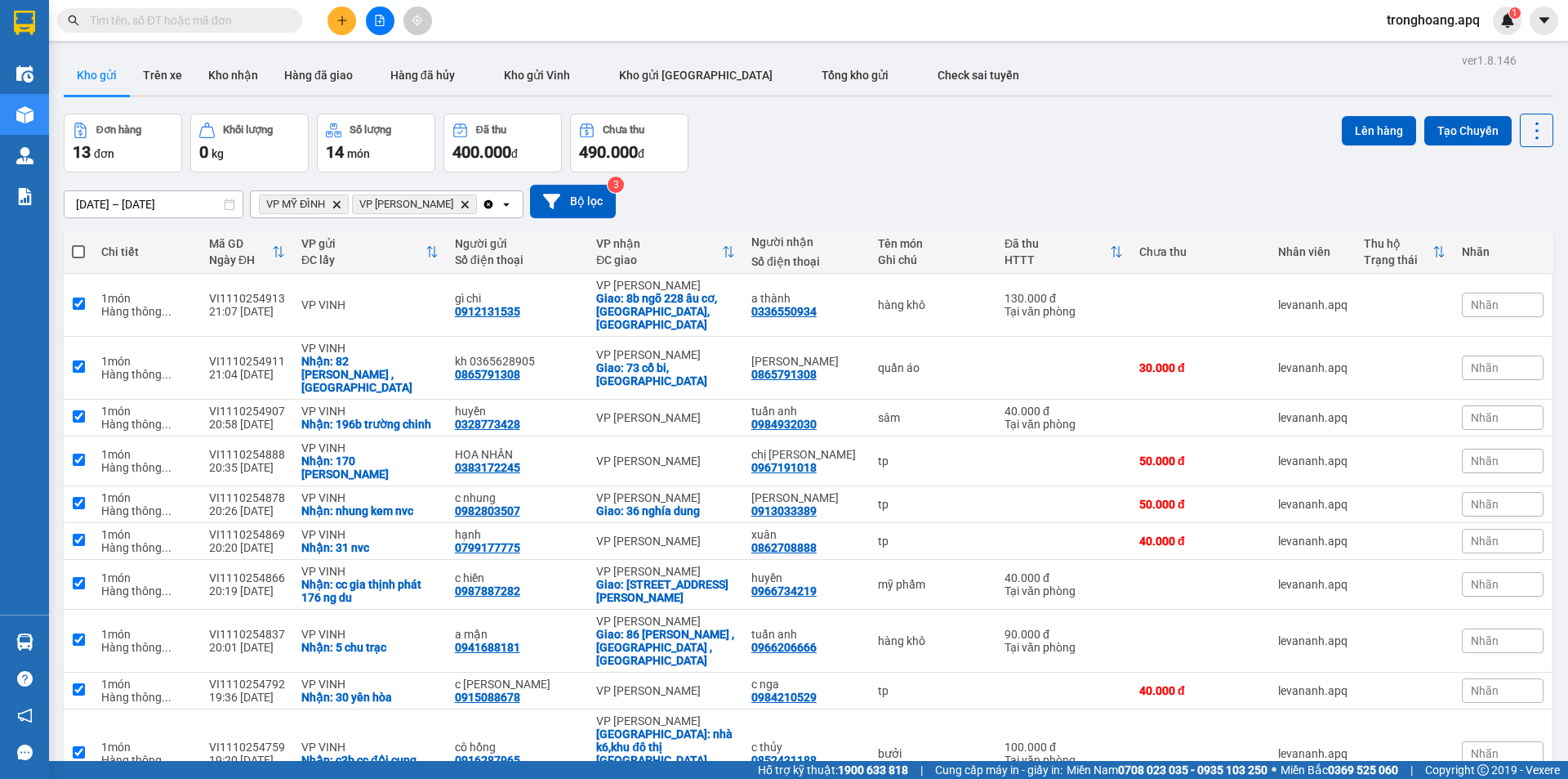
checkbox input "true"
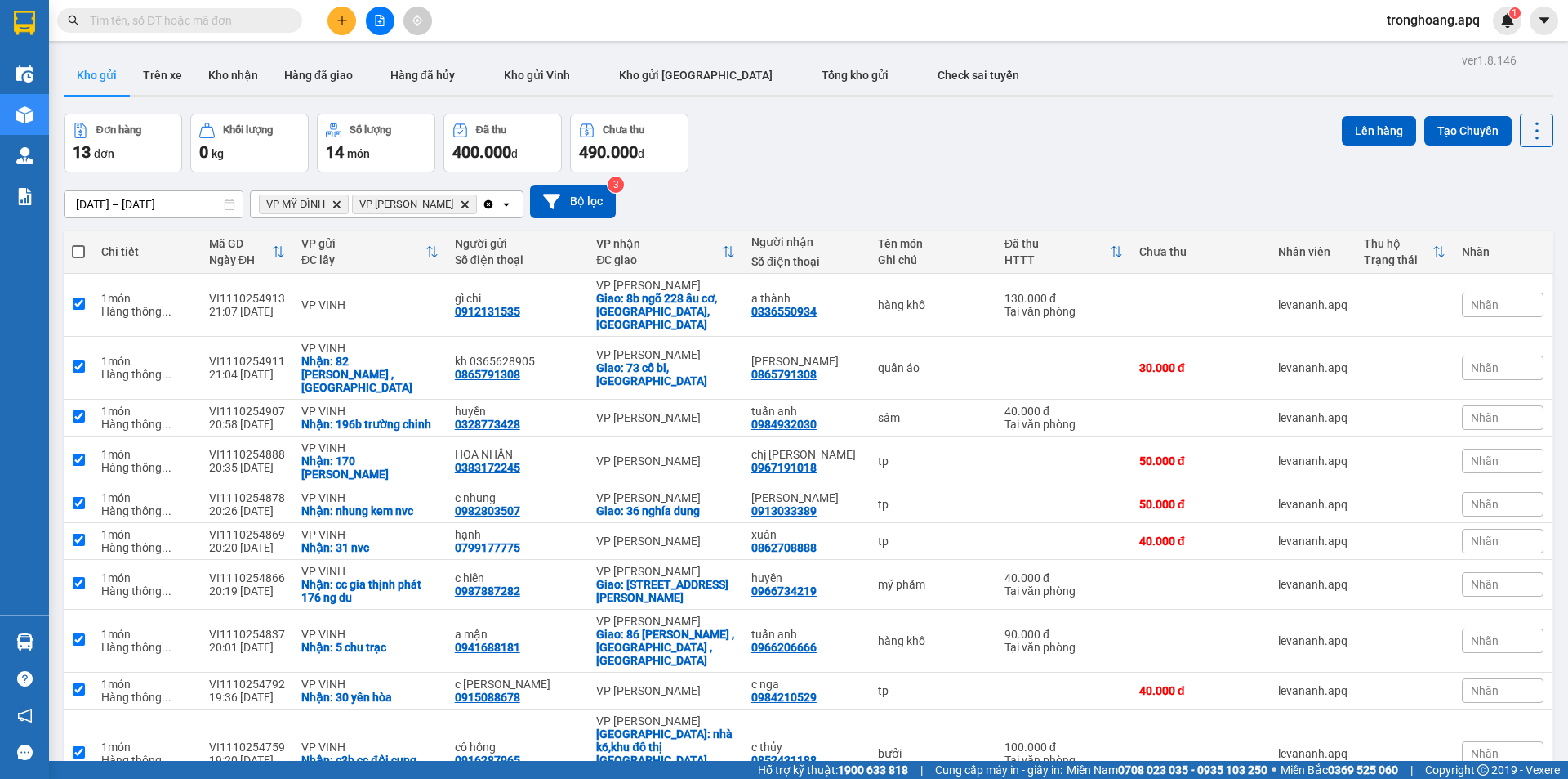
checkbox input "true"
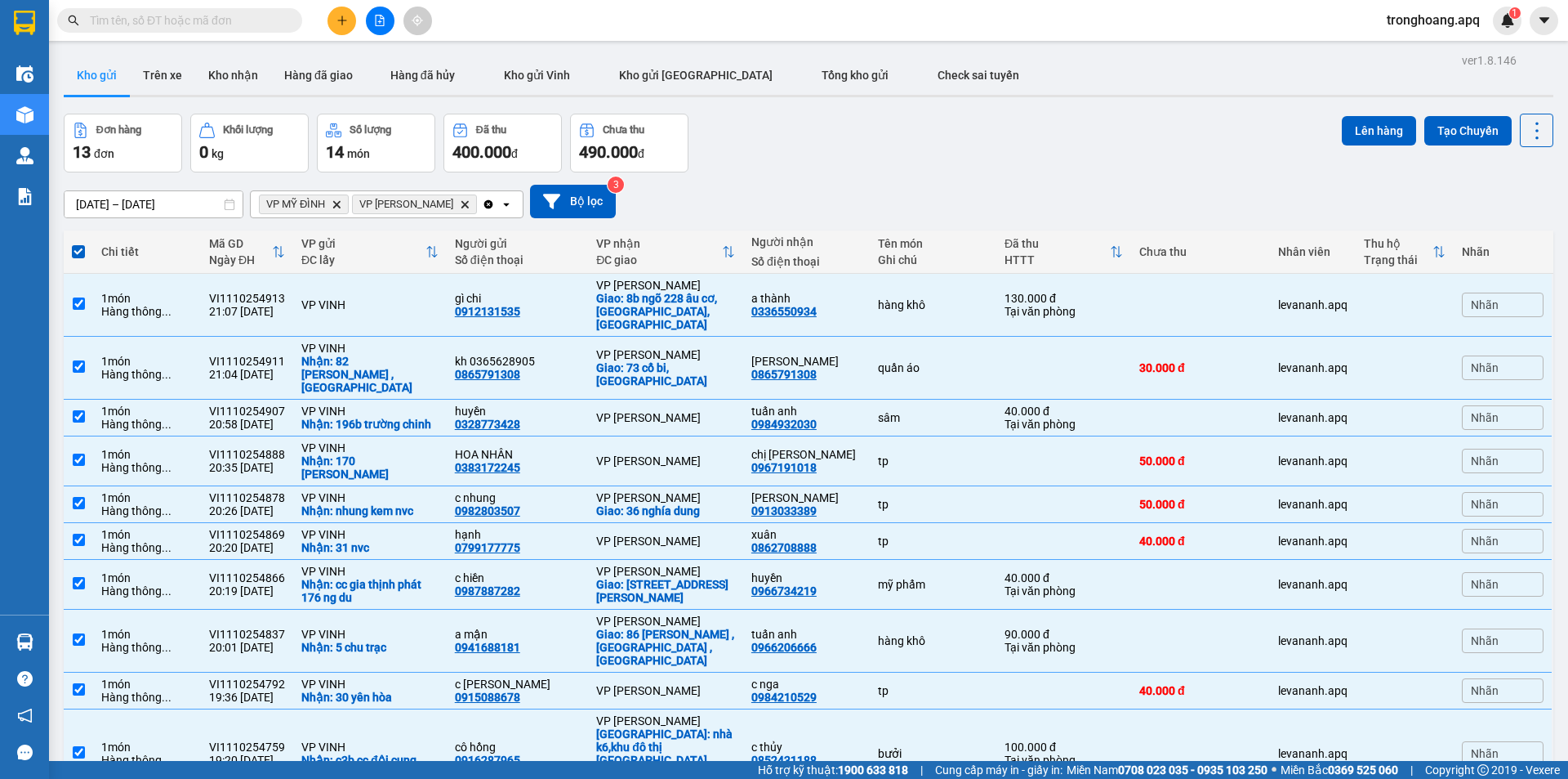
click at [1352, 146] on div "Lên hàng Tạo Chuyến" at bounding box center [1448, 131] width 212 height 34
click at [1372, 132] on button "Lên hàng" at bounding box center [1379, 130] width 74 height 29
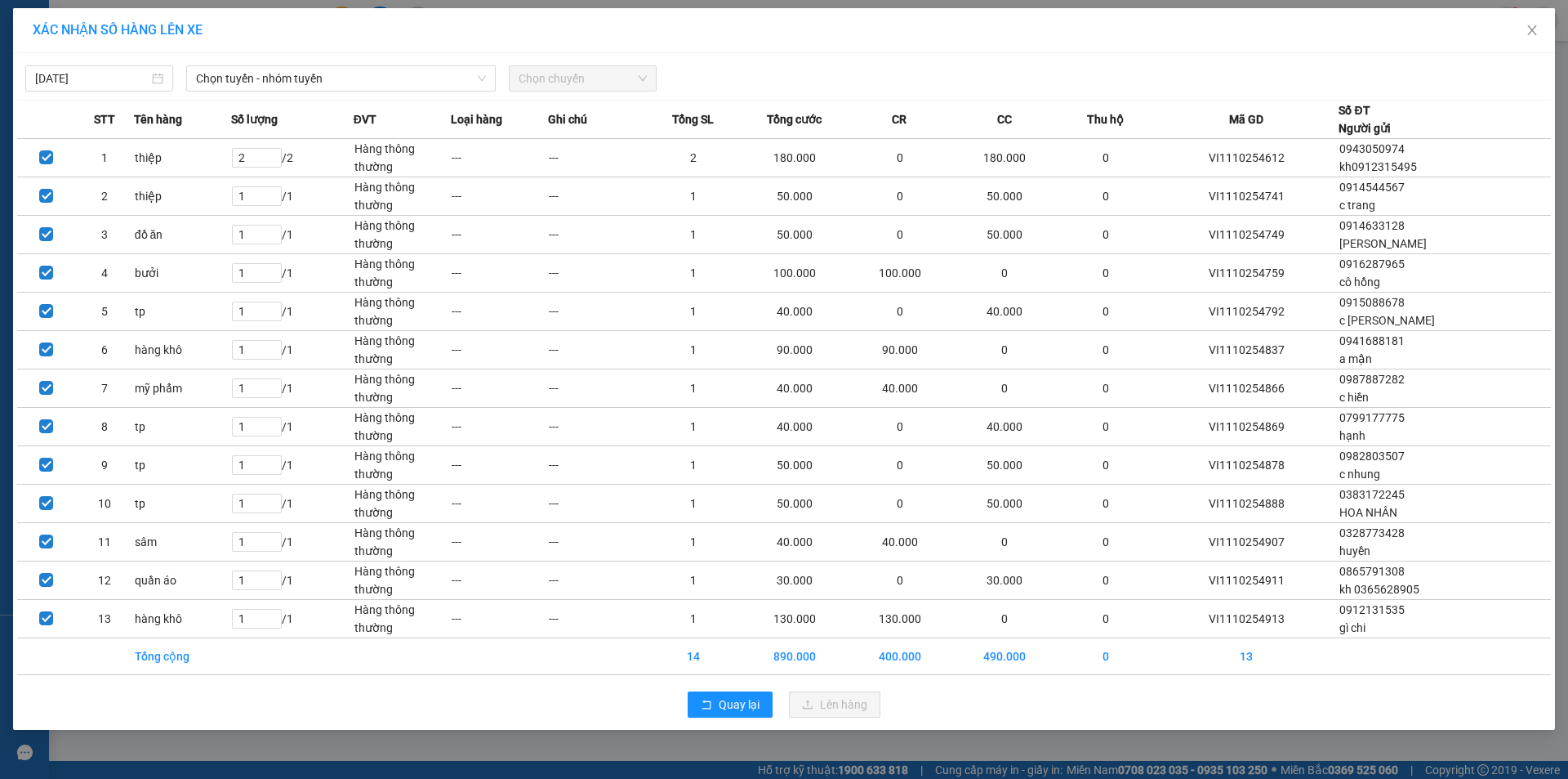
drag, startPoint x: 373, startPoint y: 74, endPoint x: 361, endPoint y: 94, distance: 23.3
click at [362, 83] on span "Chọn tuyến - nhóm tuyến" at bounding box center [341, 78] width 290 height 25
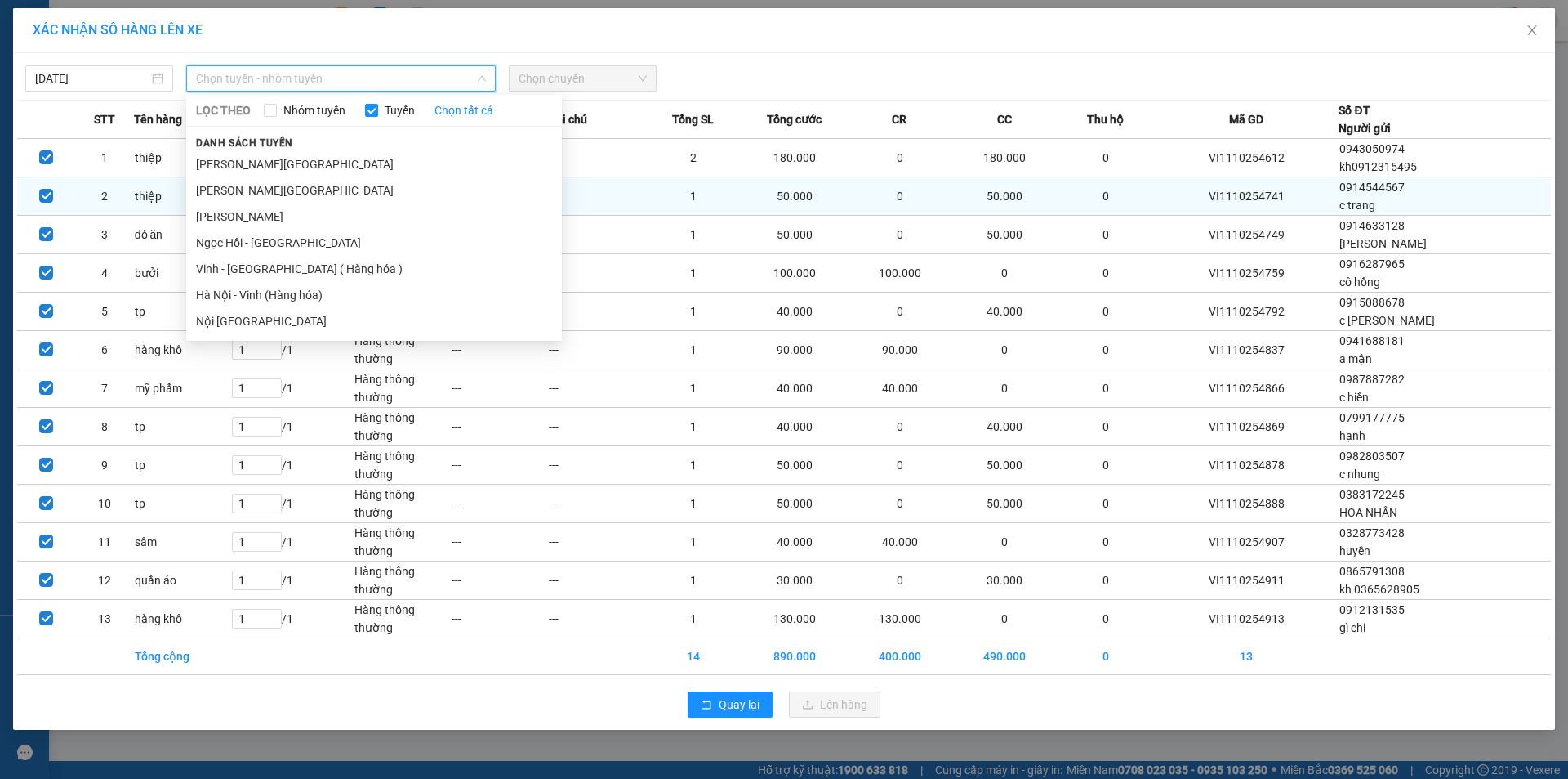
drag, startPoint x: 293, startPoint y: 270, endPoint x: 514, endPoint y: 193, distance: 234.0
click at [296, 271] on li "Vinh - [GEOGRAPHIC_DATA] ( Hàng hóa )" at bounding box center [374, 269] width 376 height 26
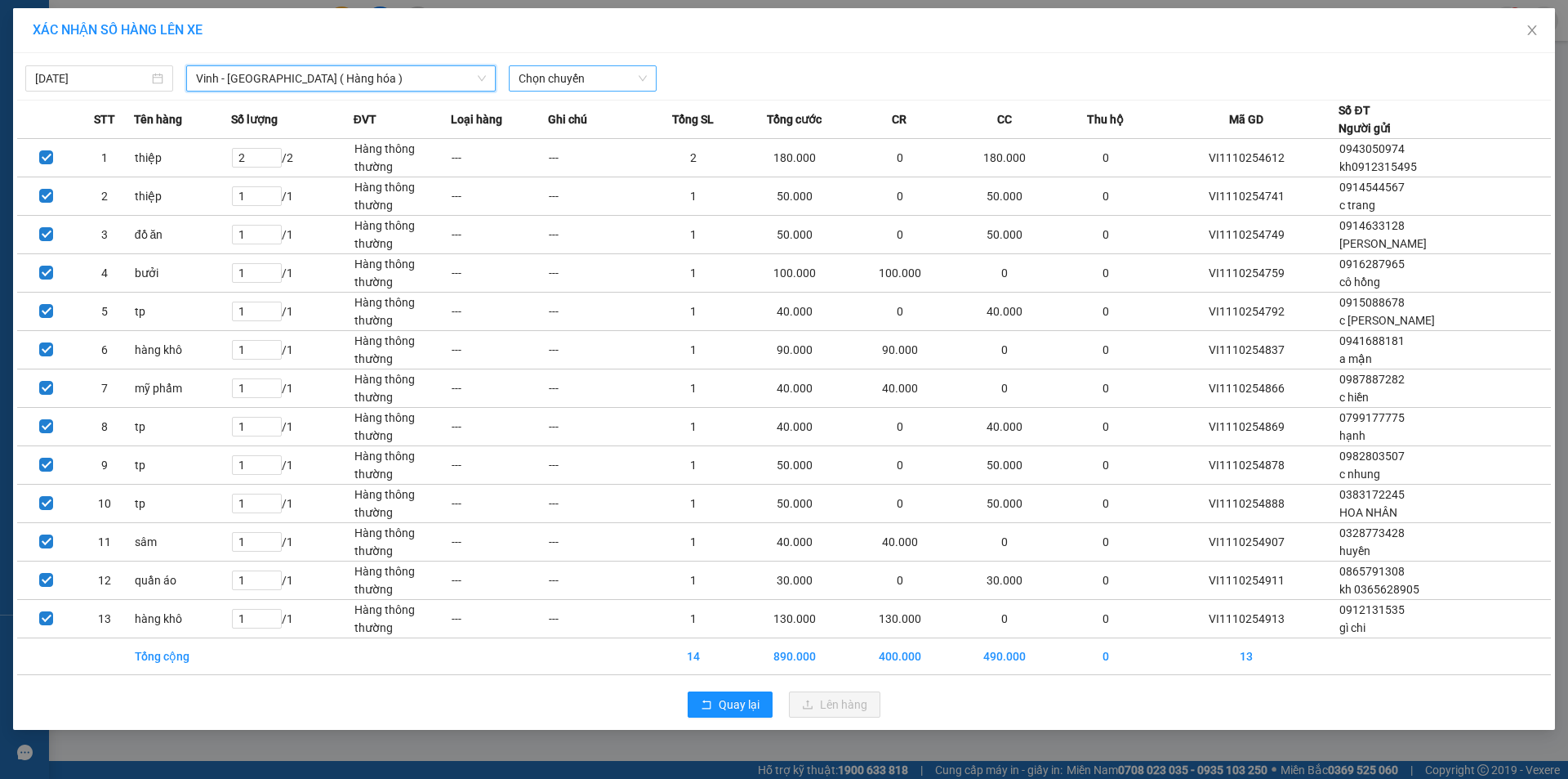
click at [544, 78] on span "Chọn chuyến" at bounding box center [583, 78] width 128 height 25
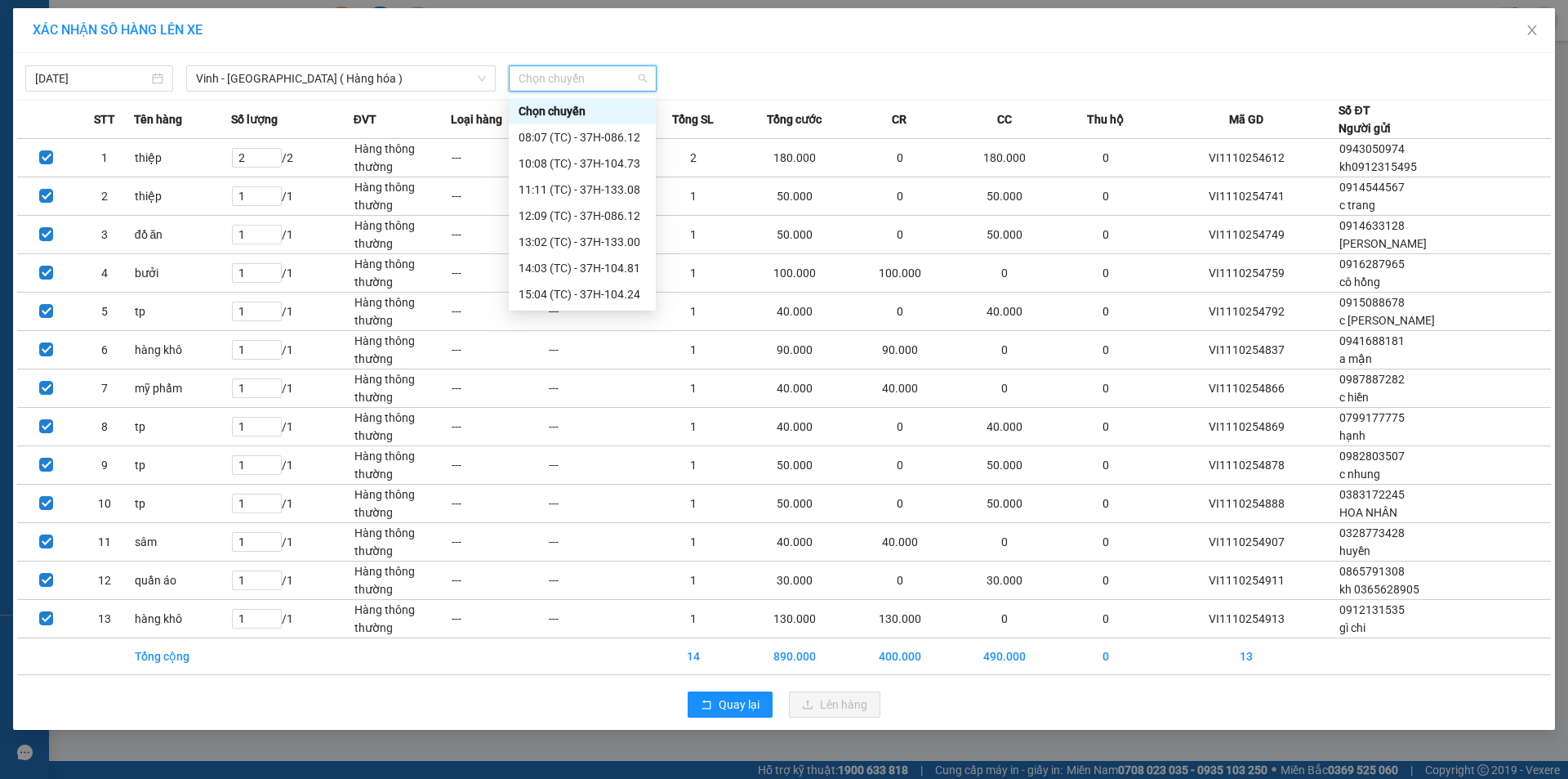
scroll to position [235, 0]
click at [630, 287] on div "23:19 (TC) - 37H-133.03" at bounding box center [583, 294] width 128 height 18
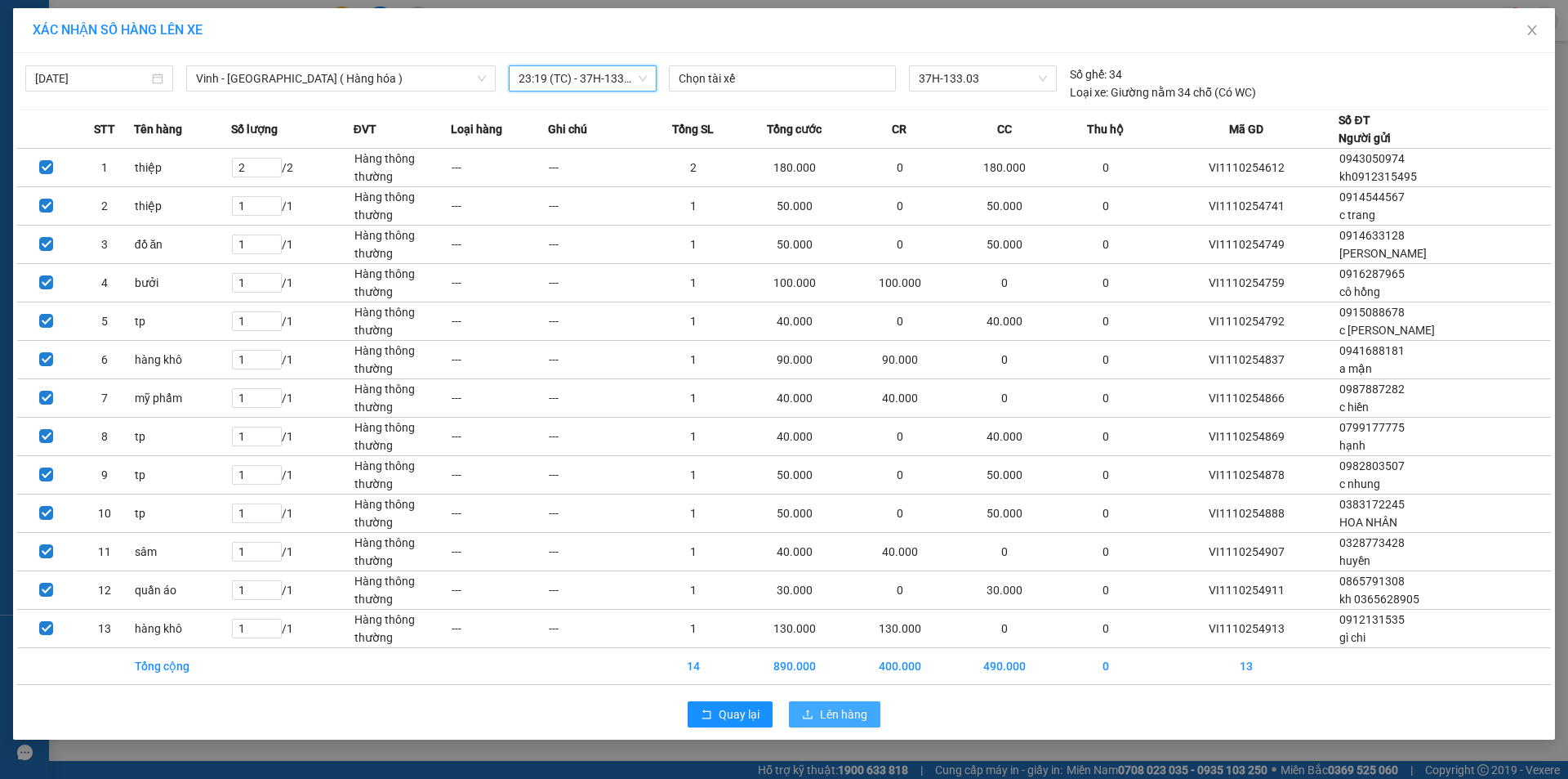
click at [856, 719] on span "Lên hàng" at bounding box center [843, 714] width 47 height 18
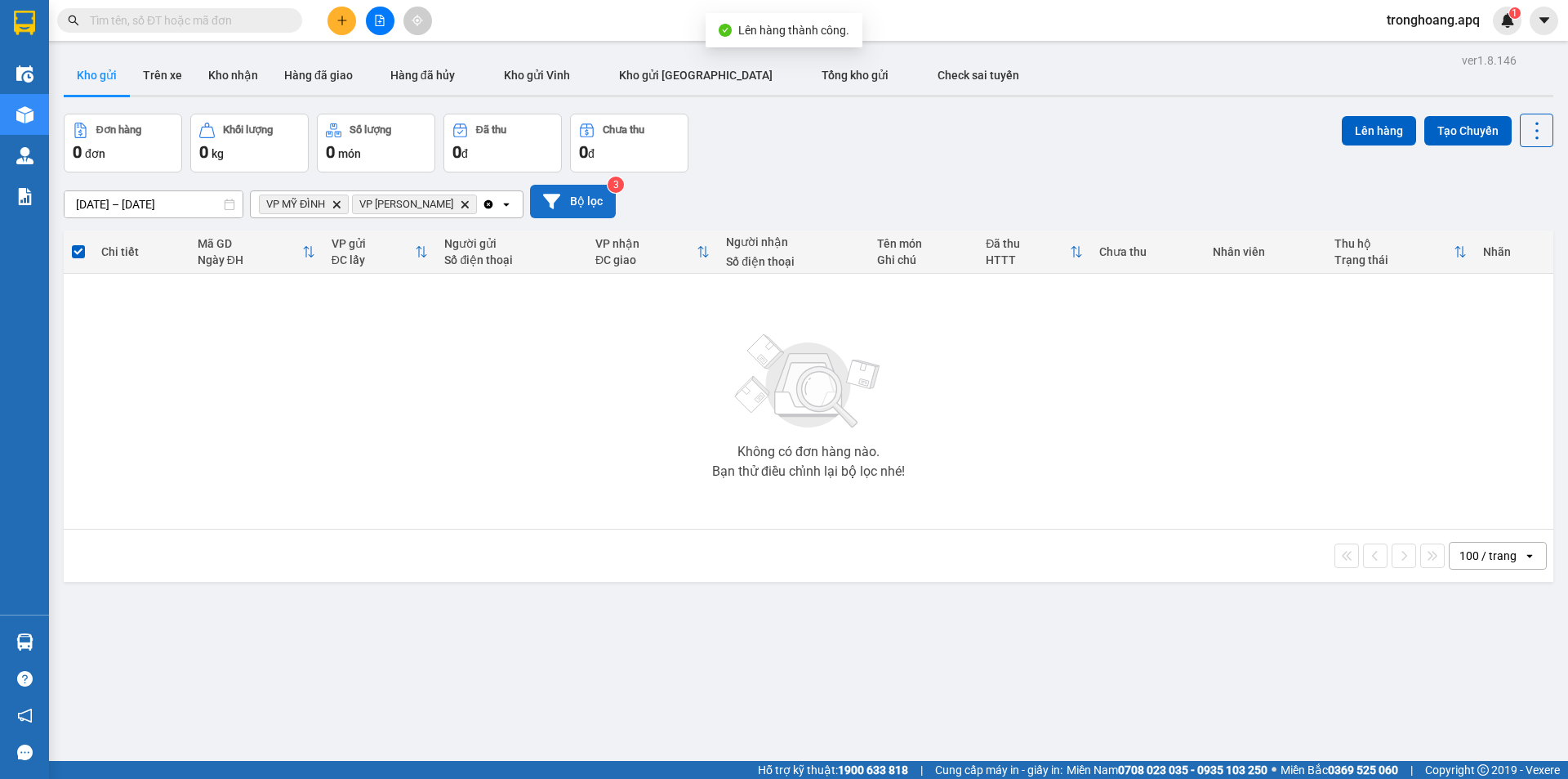
click at [547, 194] on button "Bộ lọc" at bounding box center [574, 202] width 86 height 34
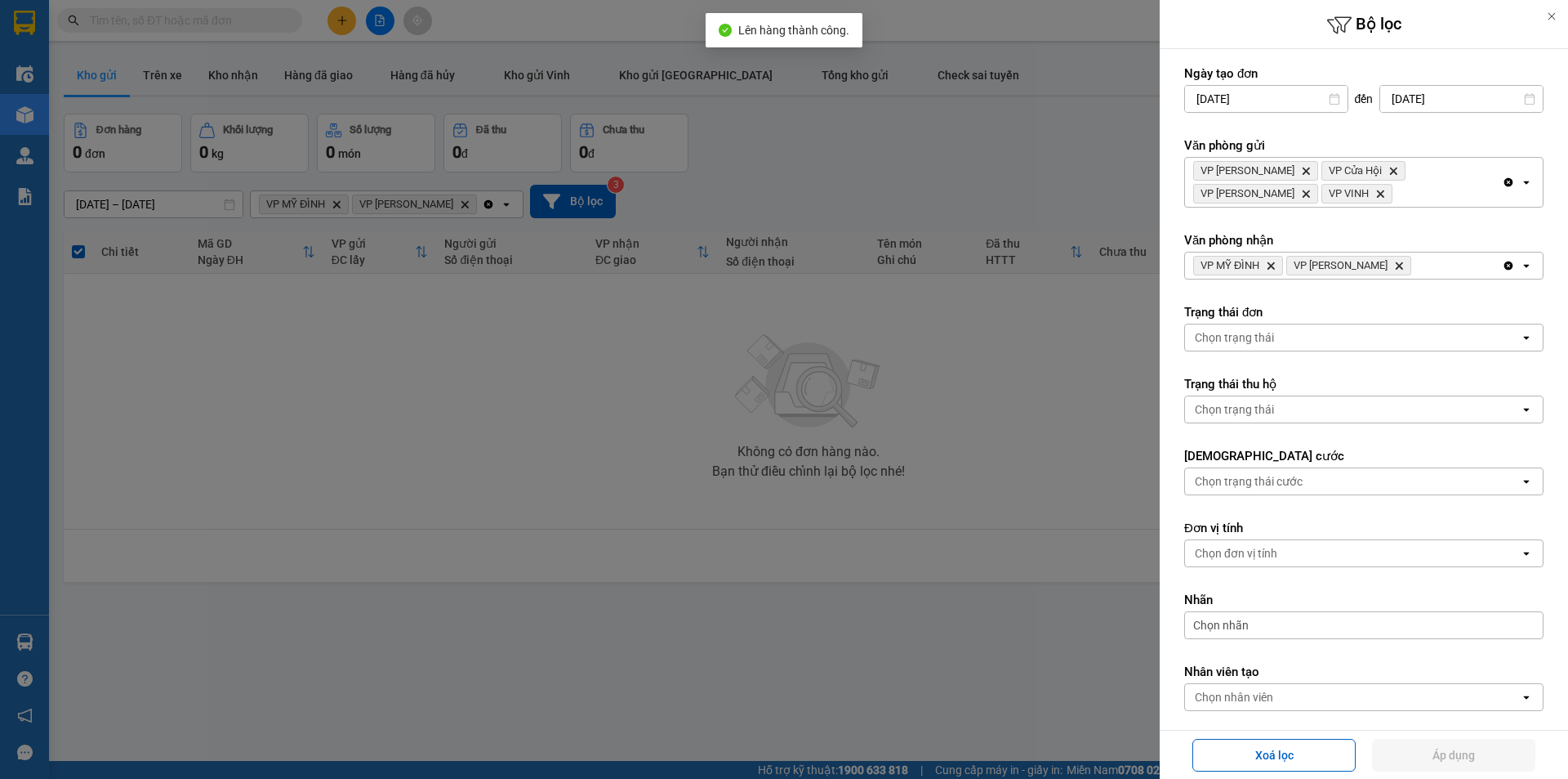
click at [1457, 262] on div "VP MỸ ĐÌNH Delete VP GIA LÂM Delete" at bounding box center [1343, 266] width 317 height 26
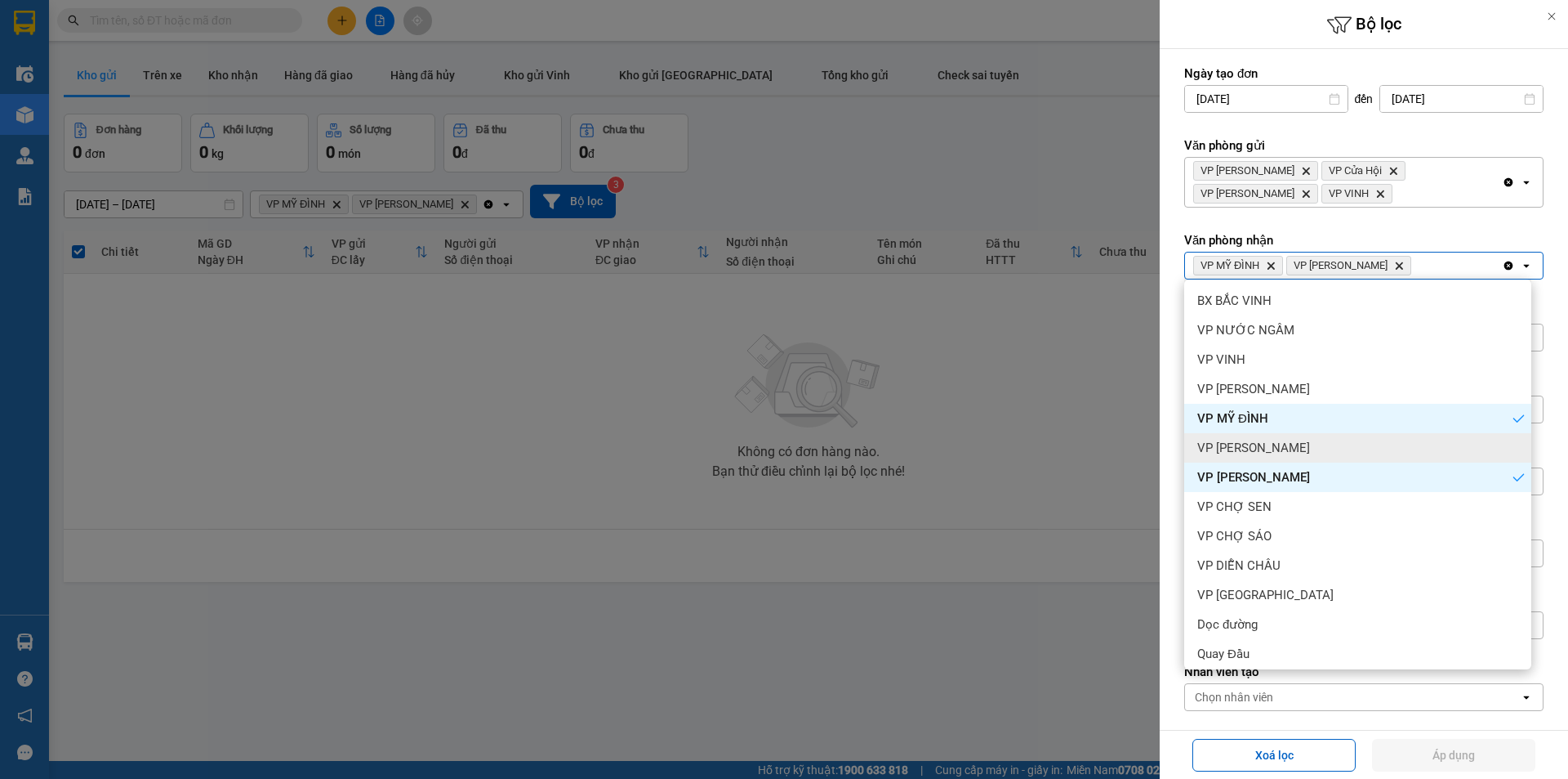
click at [1315, 444] on div "VP [PERSON_NAME]" at bounding box center [1357, 447] width 347 height 29
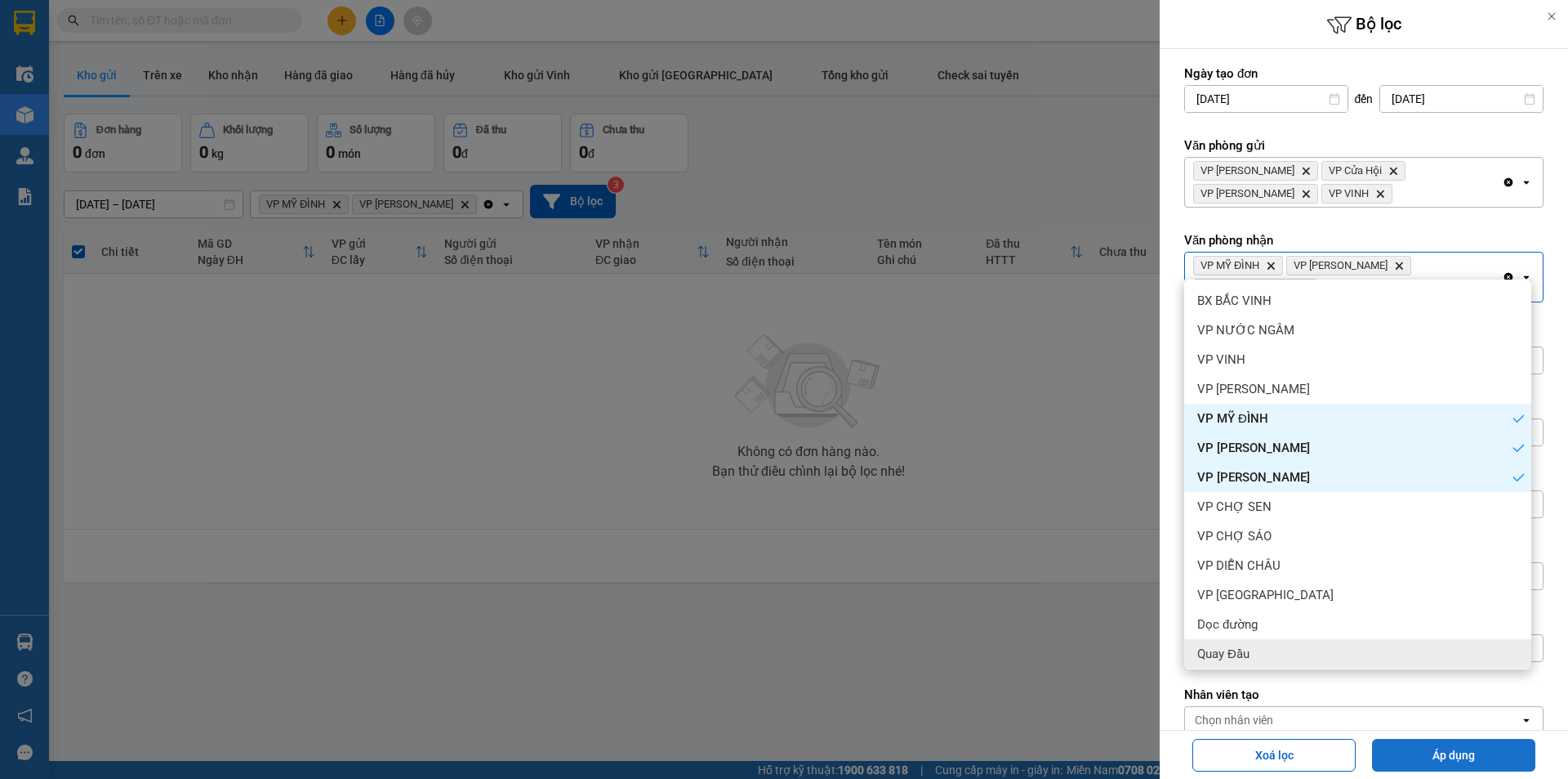
click at [1412, 751] on button "Áp dụng" at bounding box center [1453, 755] width 163 height 33
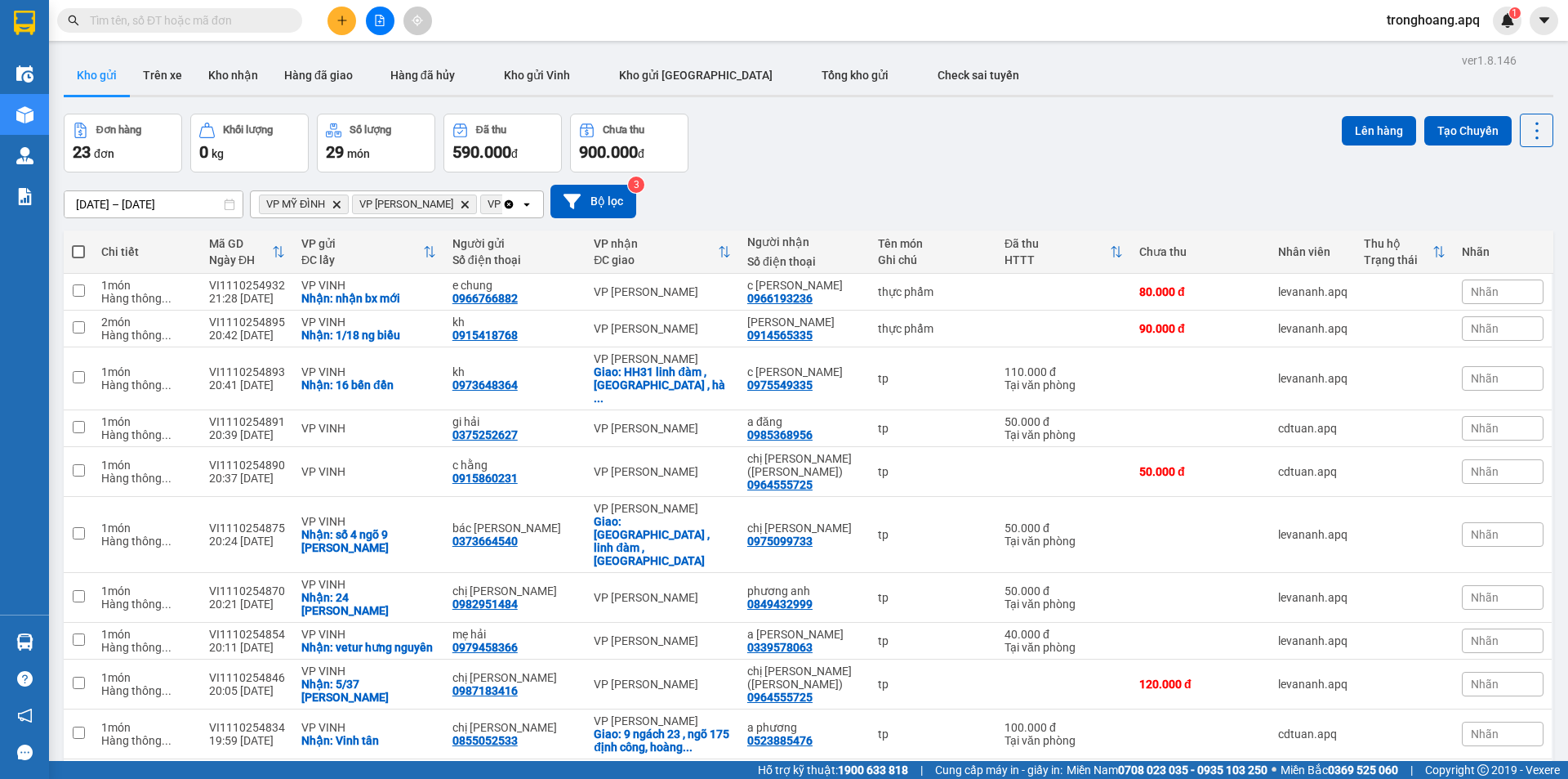
click at [87, 246] on th at bounding box center [78, 252] width 29 height 43
click at [74, 258] on label at bounding box center [78, 252] width 13 height 16
click at [78, 244] on input "checkbox" at bounding box center [78, 244] width 0 height 0
checkbox input "true"
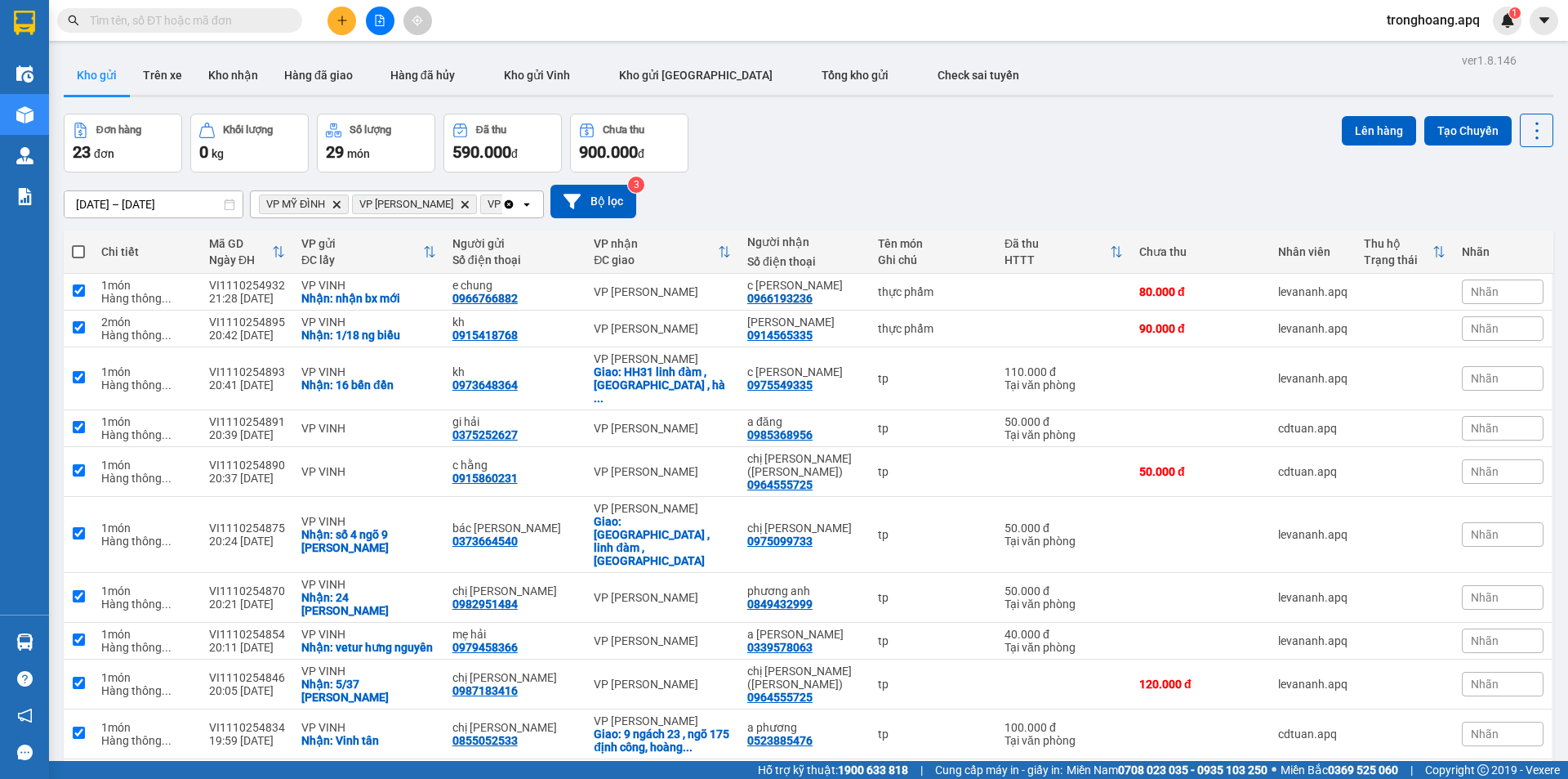
checkbox input "true"
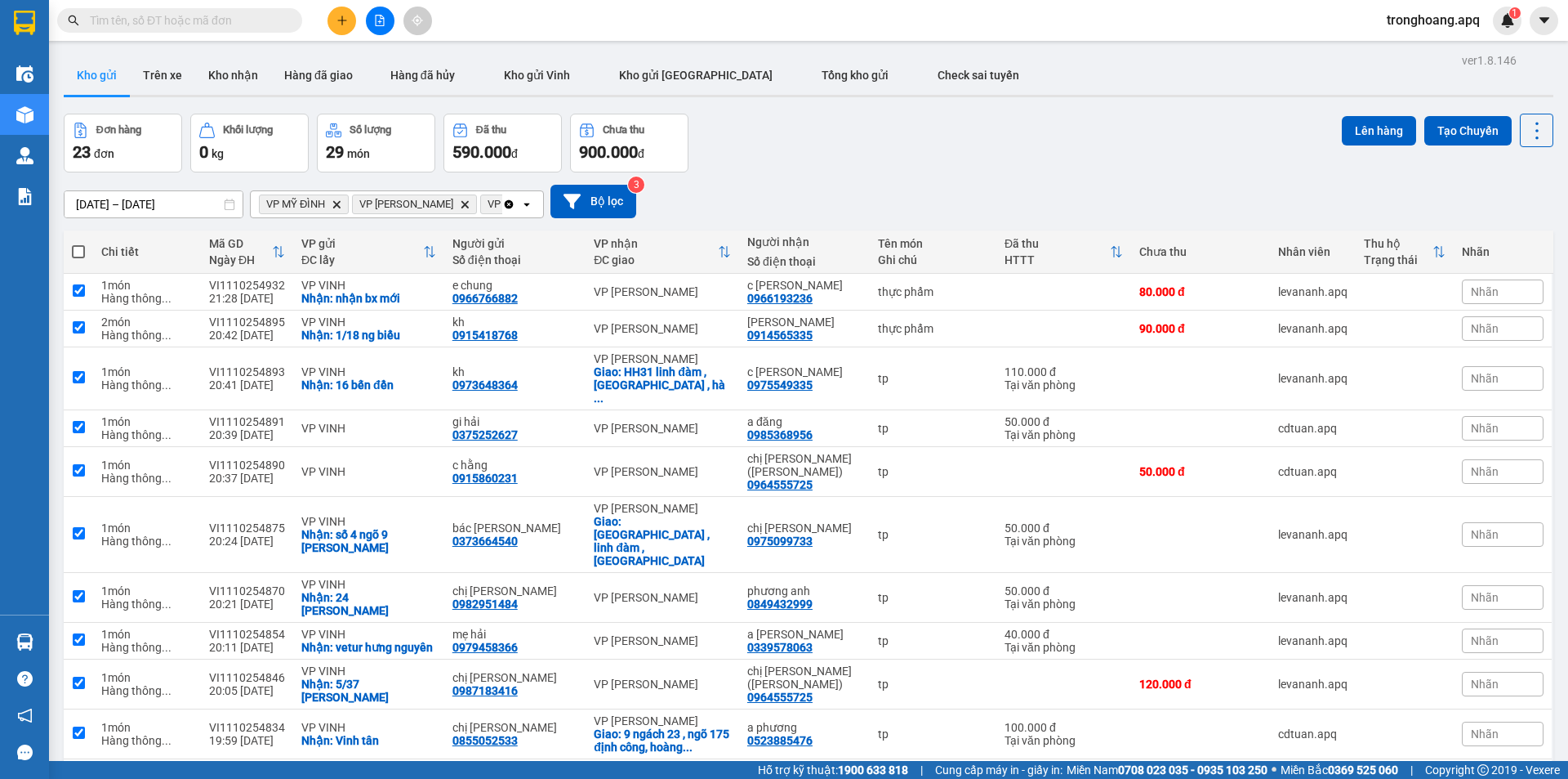
checkbox input "true"
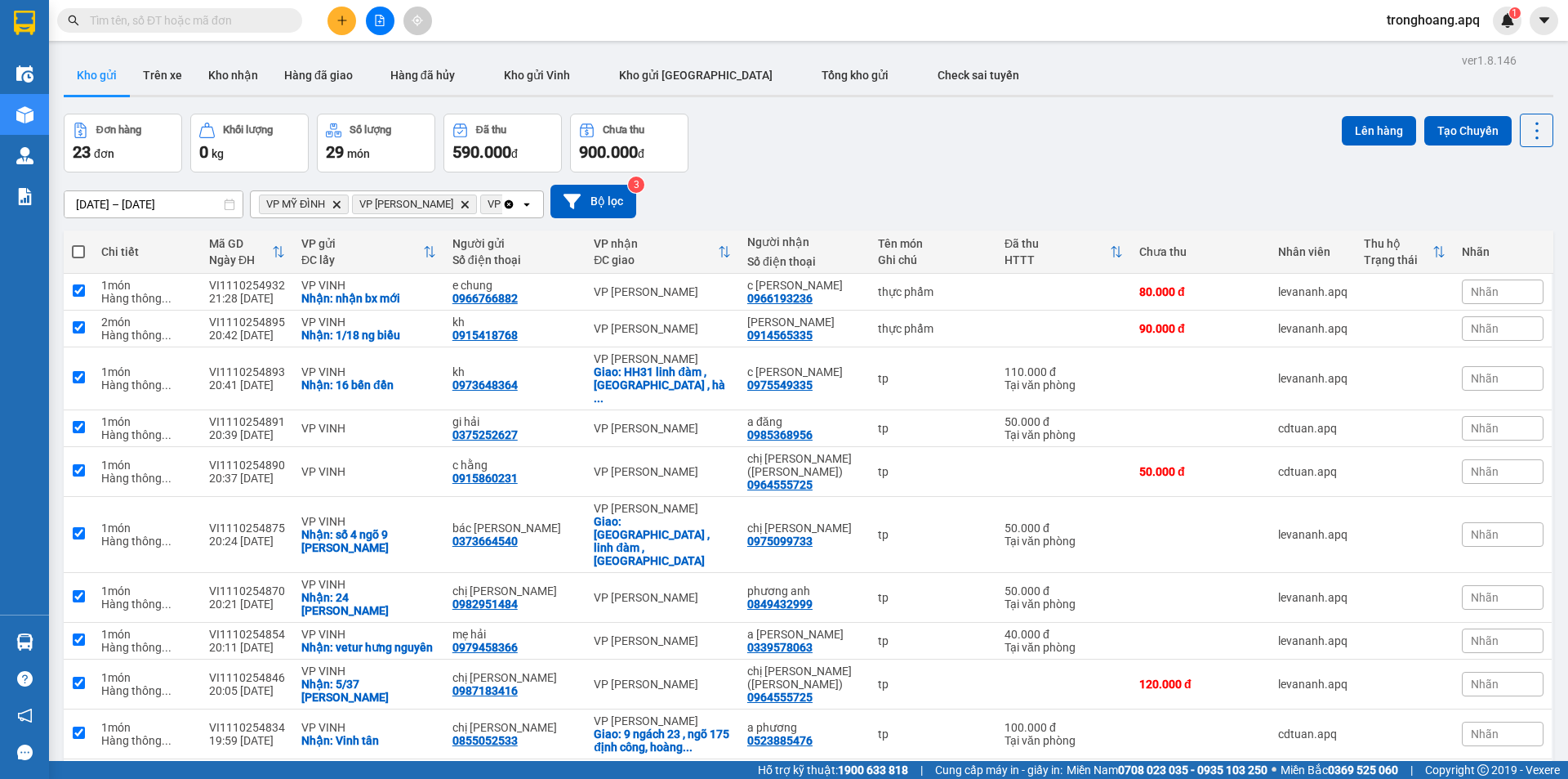
checkbox input "true"
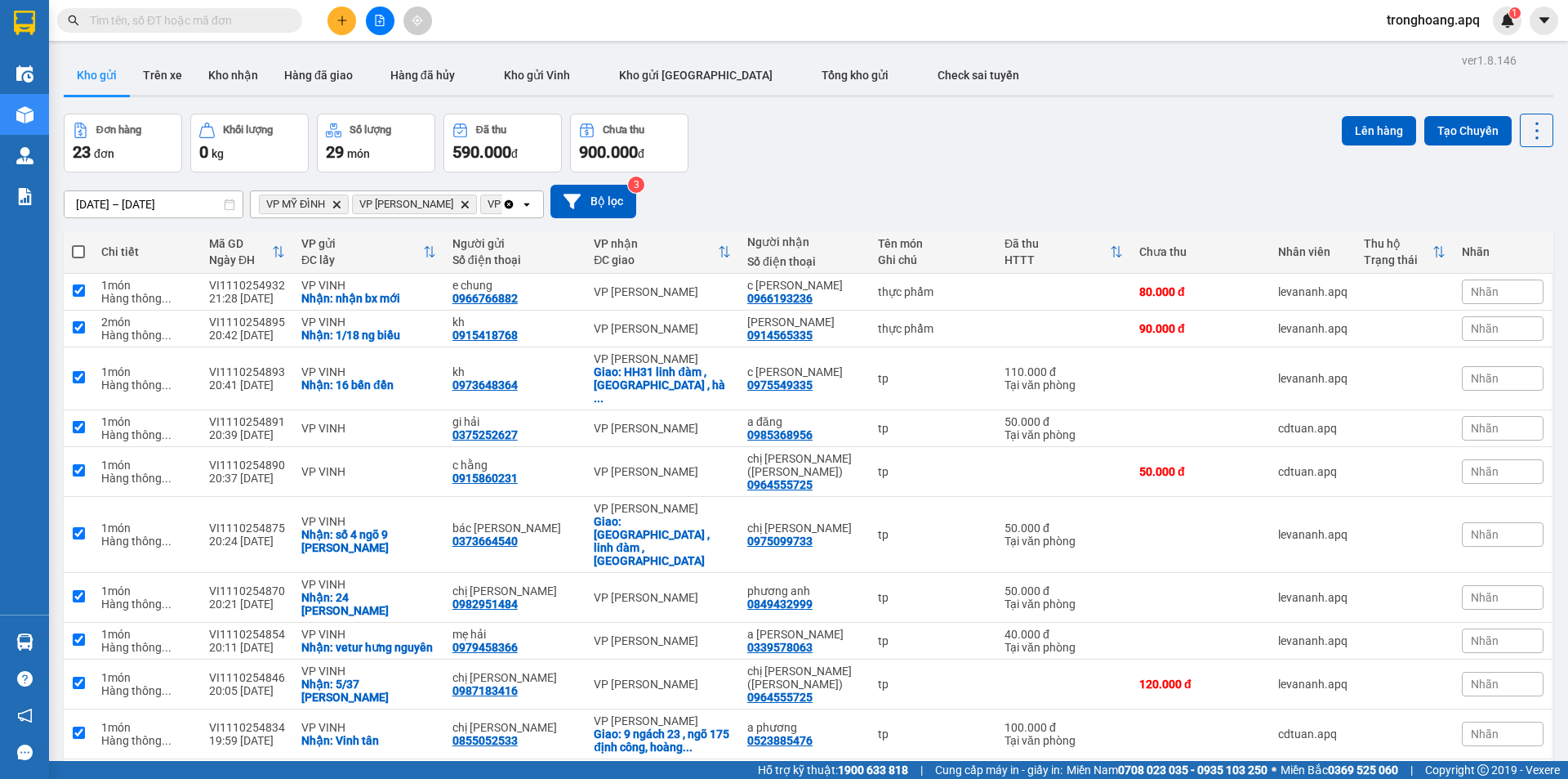
checkbox input "true"
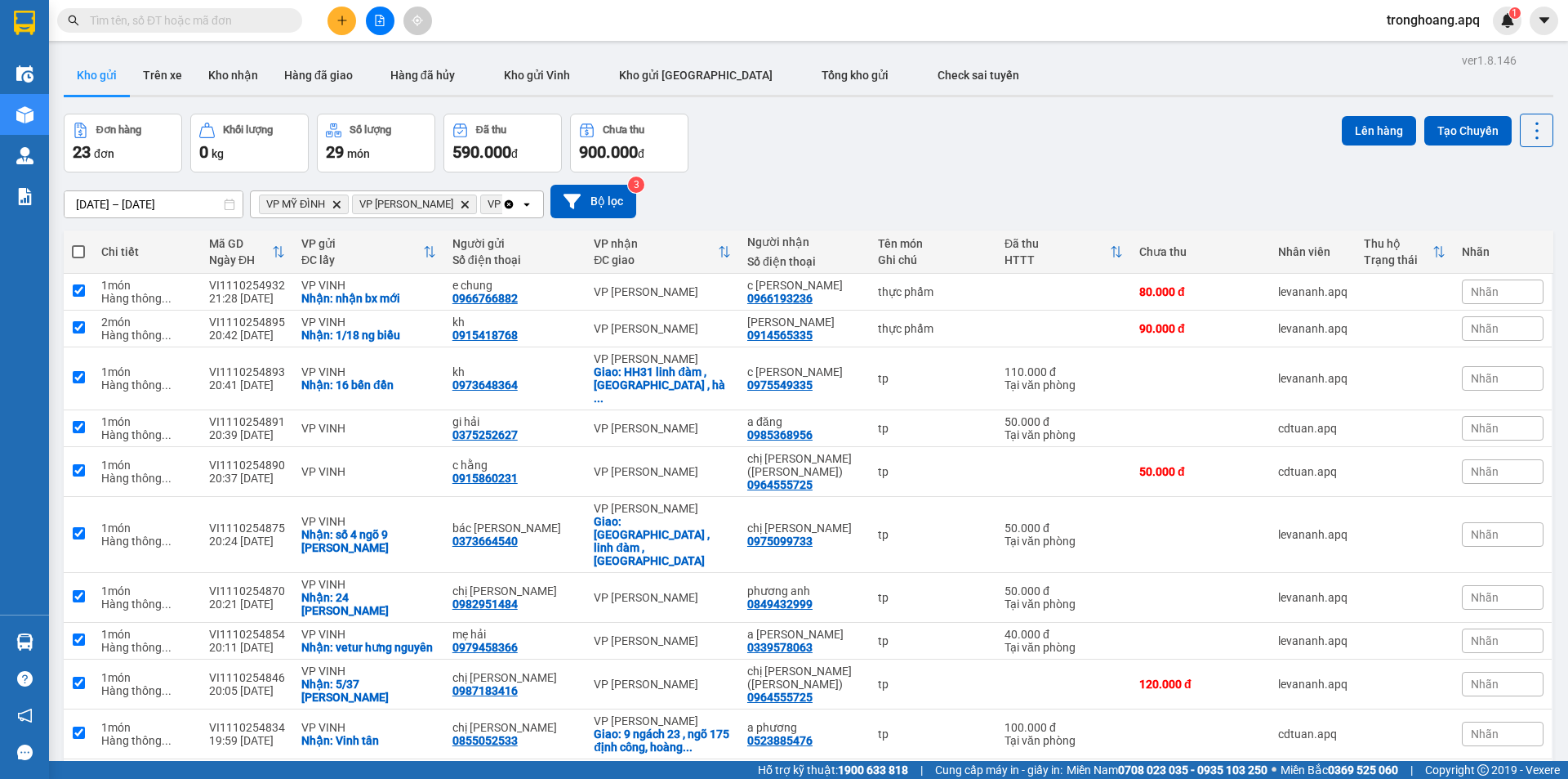
checkbox input "true"
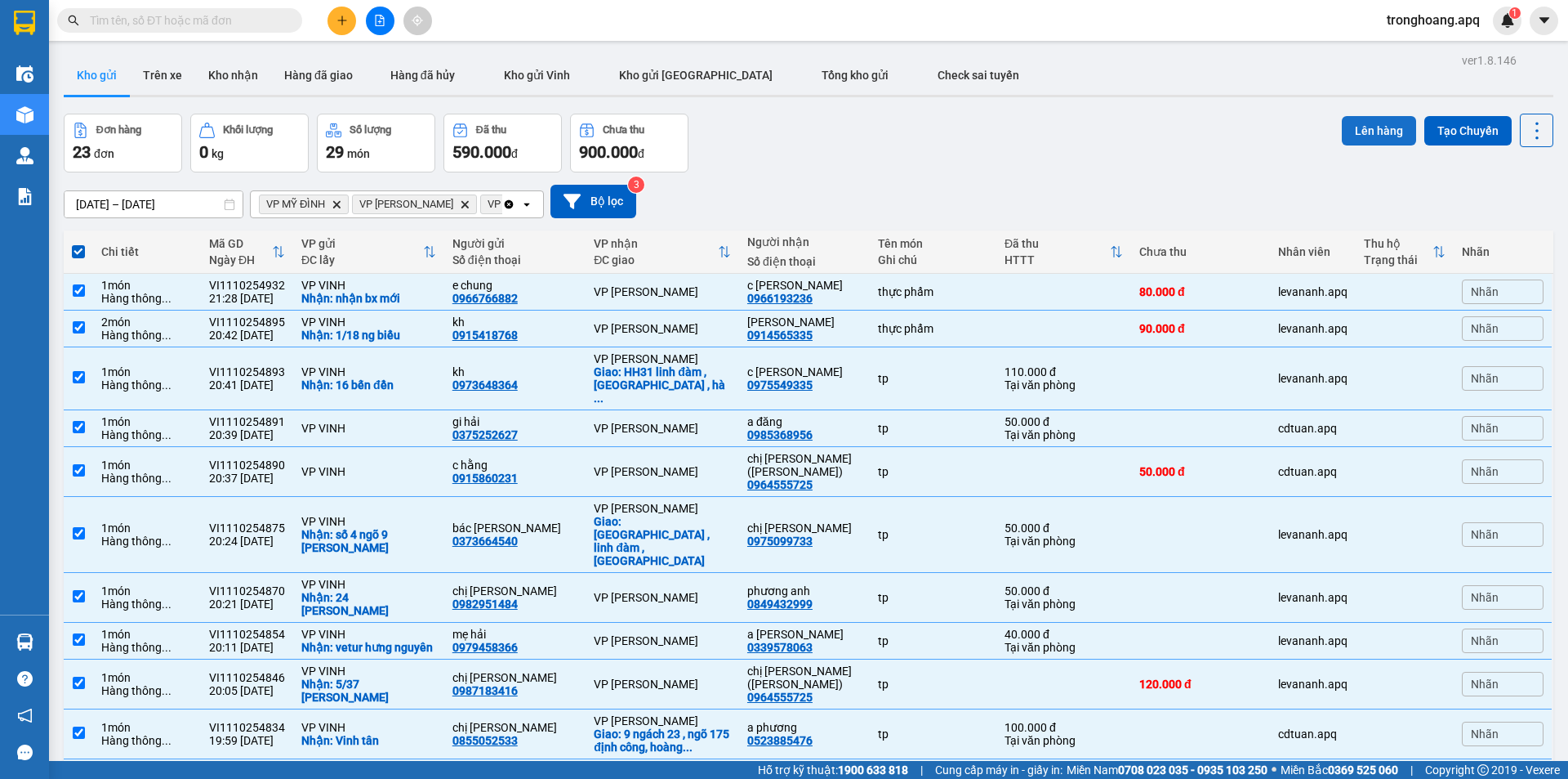
click at [1349, 131] on button "Lên hàng" at bounding box center [1379, 130] width 74 height 29
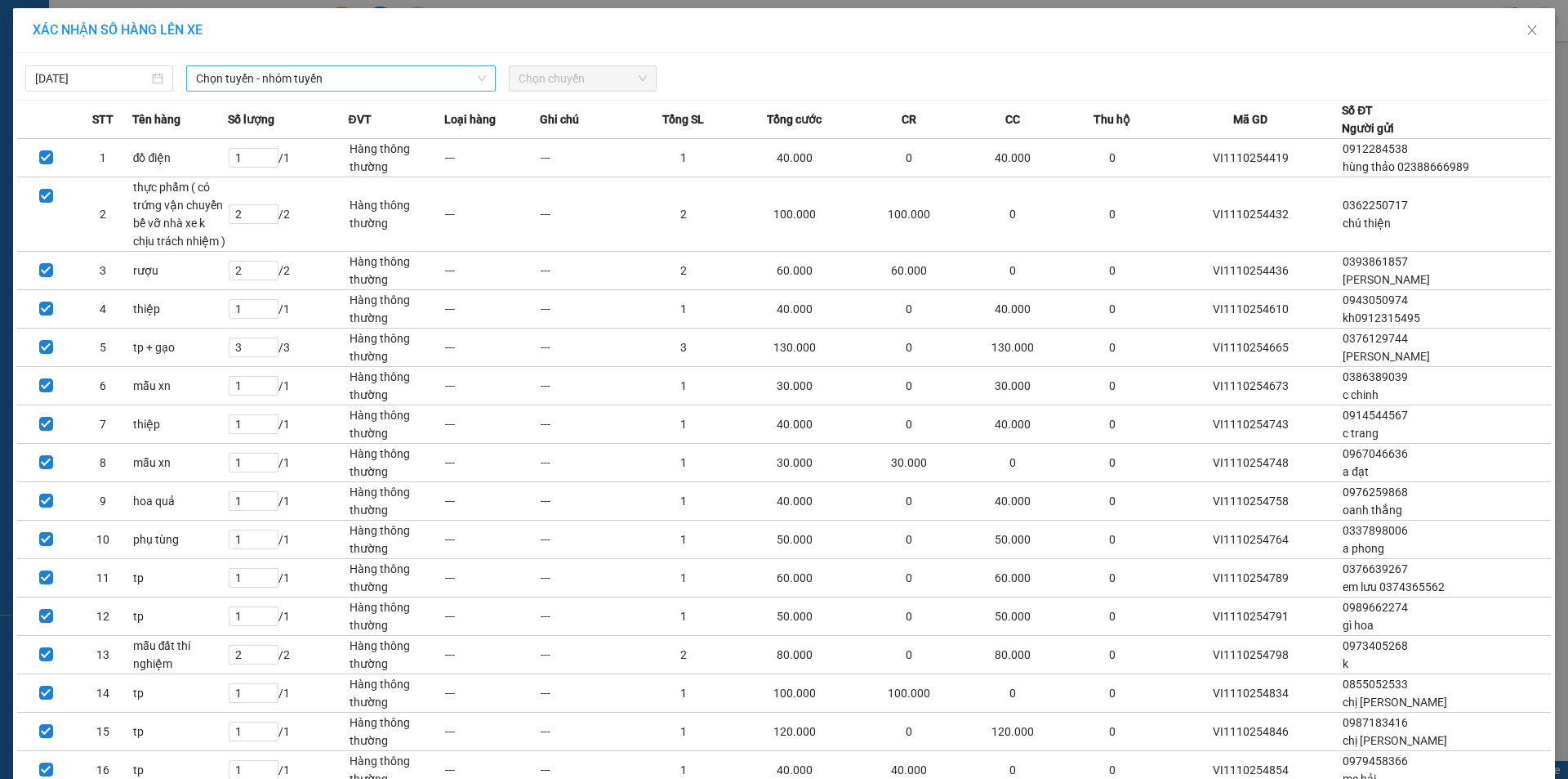
drag, startPoint x: 343, startPoint y: 82, endPoint x: 334, endPoint y: 91, distance: 12.7
click at [334, 86] on span "Chọn tuyến - nhóm tuyến" at bounding box center [341, 78] width 290 height 25
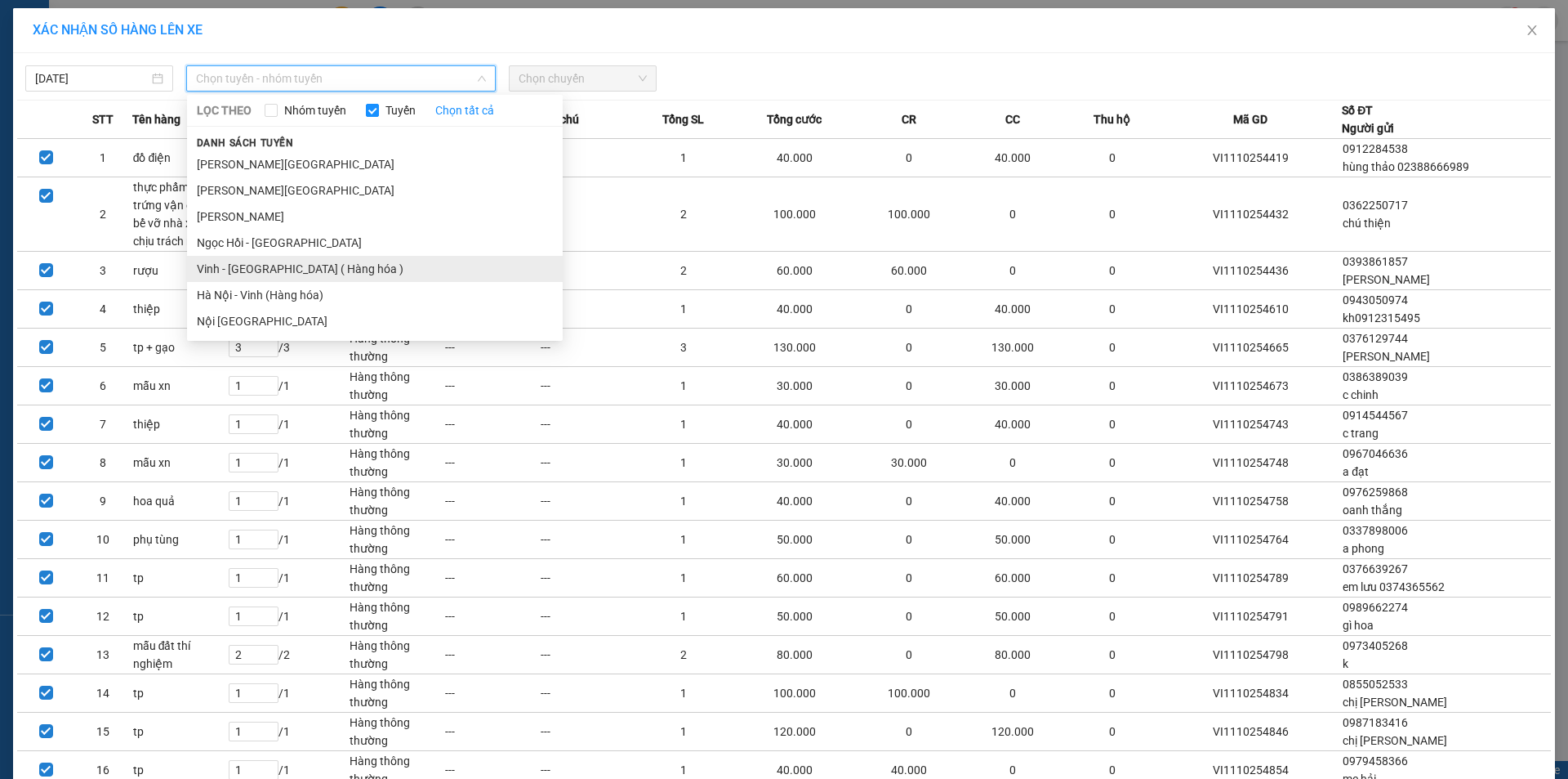
click at [278, 273] on li "Vinh - [GEOGRAPHIC_DATA] ( Hàng hóa )" at bounding box center [375, 269] width 376 height 26
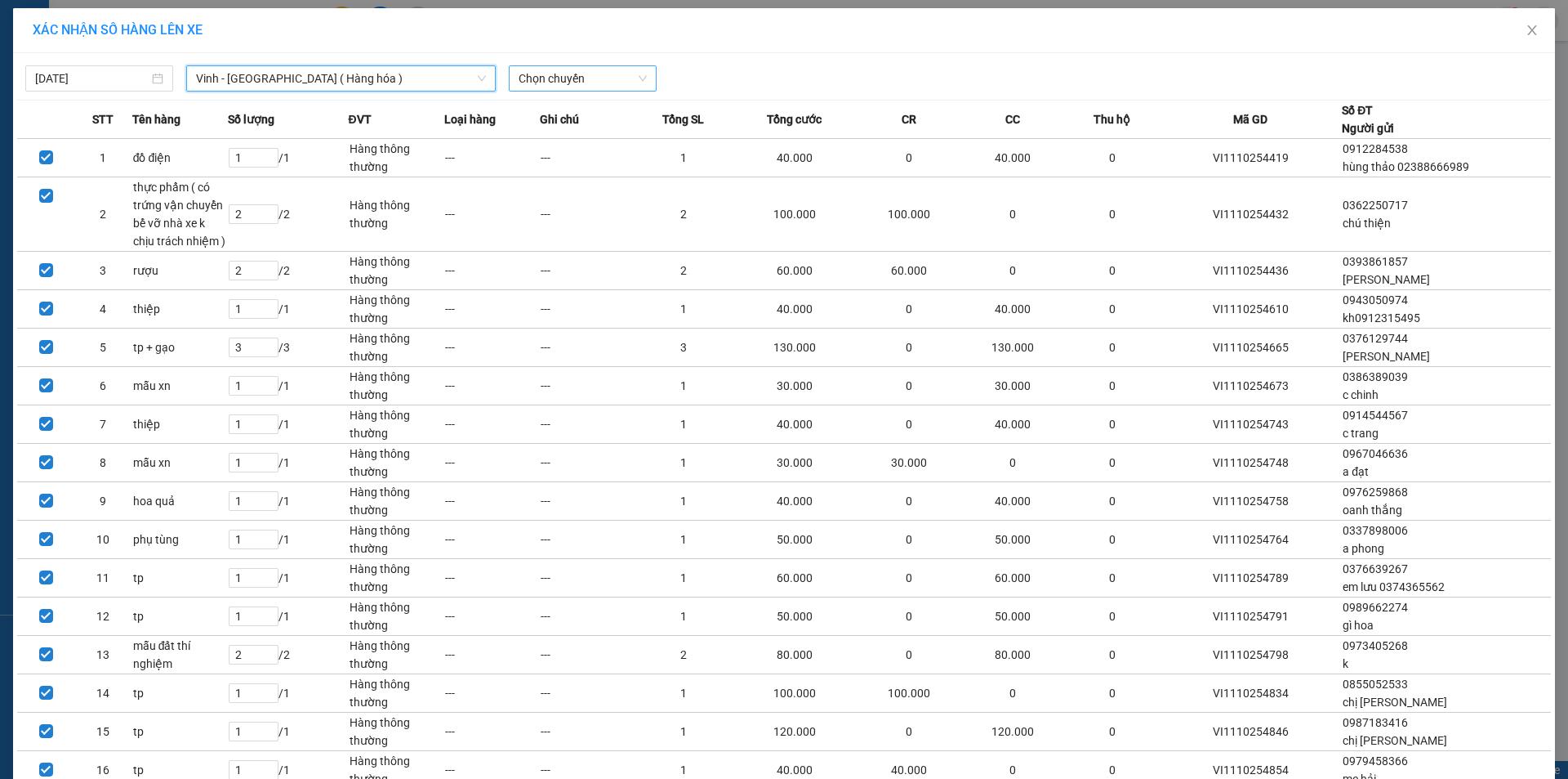
click at [607, 73] on span "Chọn chuyến" at bounding box center [583, 78] width 128 height 25
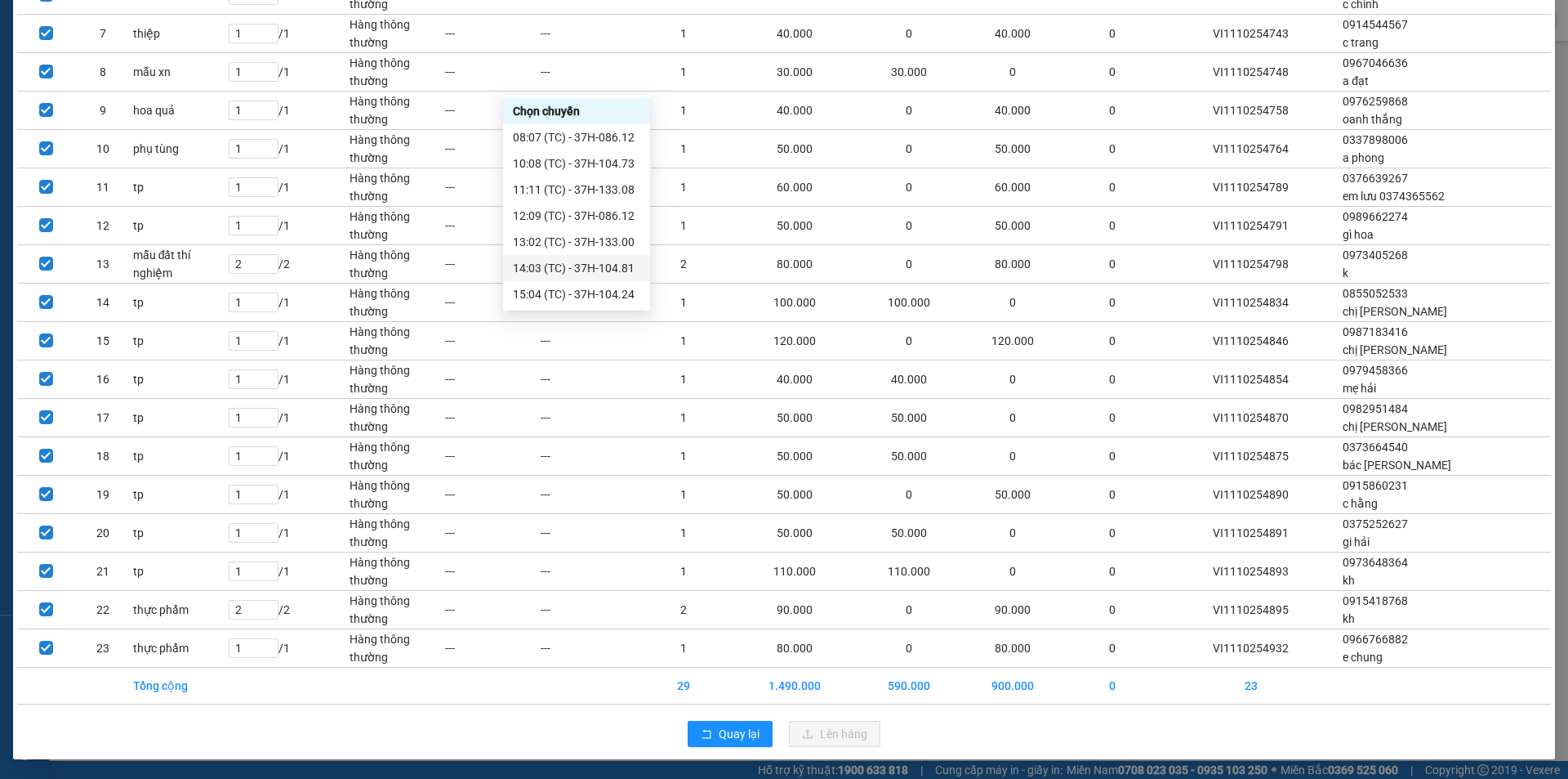
scroll to position [235, 0]
click at [614, 239] on div "23:15 (TC) - 37H-104.45" at bounding box center [577, 242] width 128 height 18
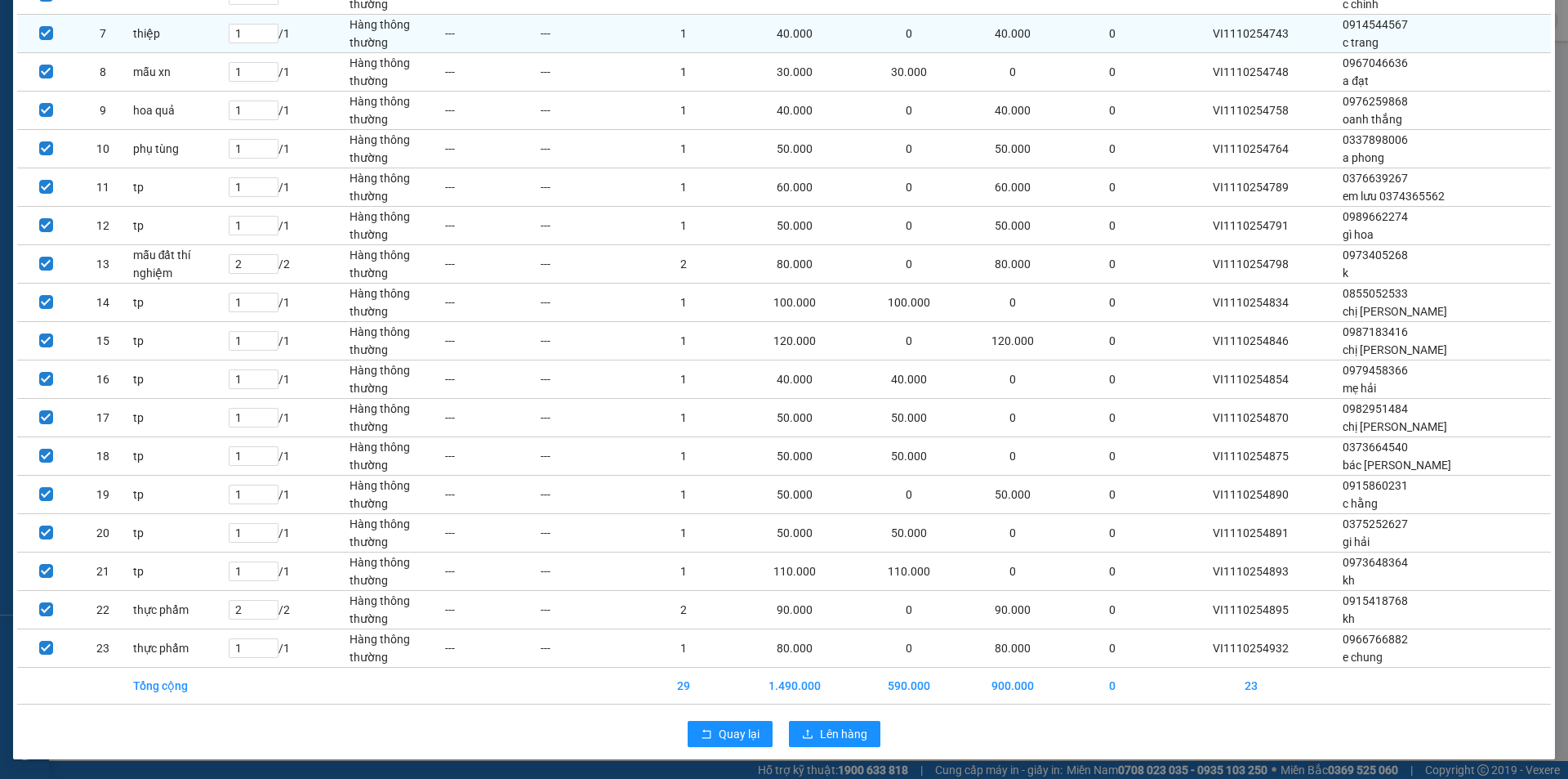
scroll to position [0, 0]
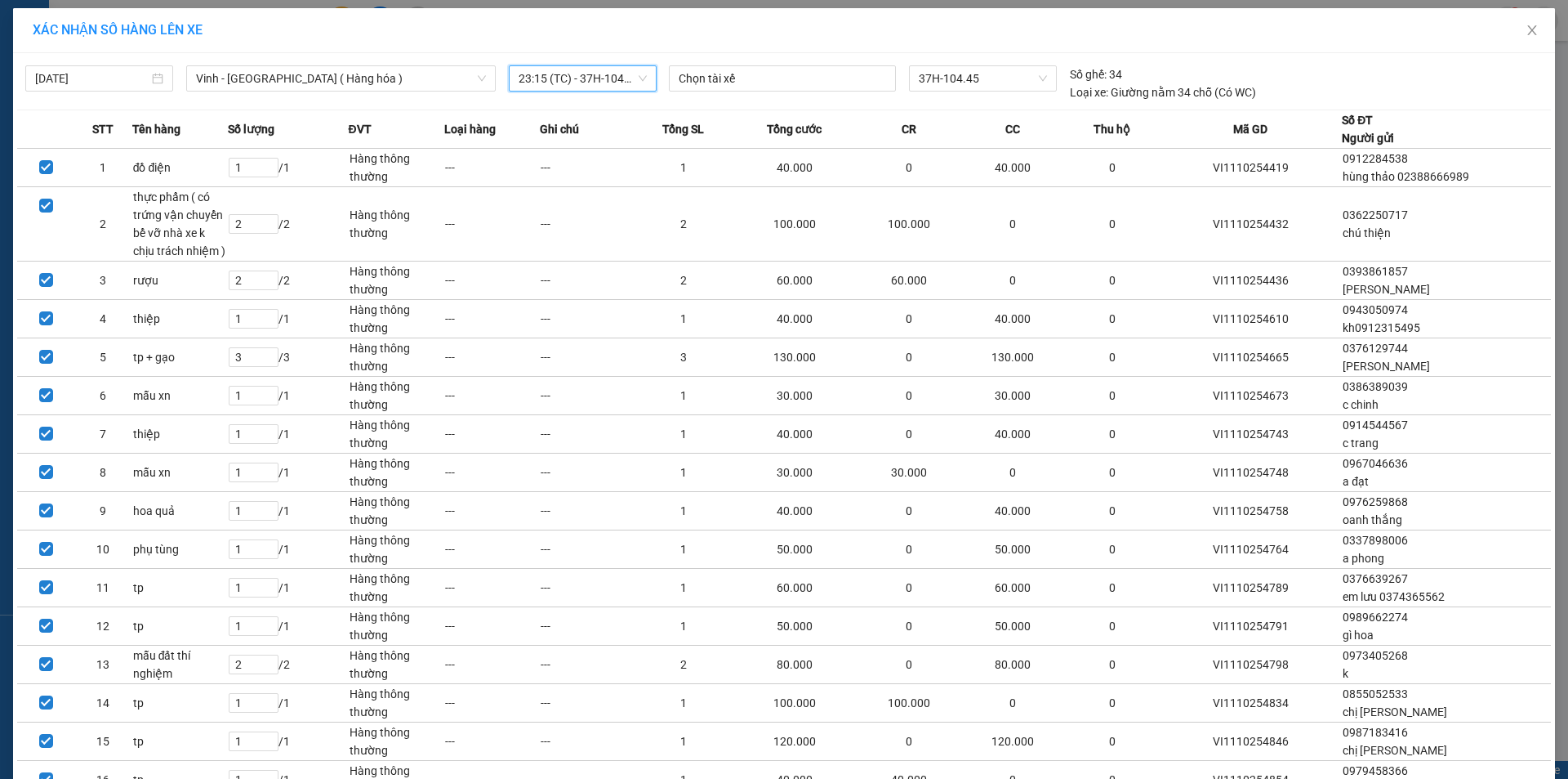
click at [590, 86] on span "23:15 (TC) - 37H-104.45" at bounding box center [583, 78] width 128 height 25
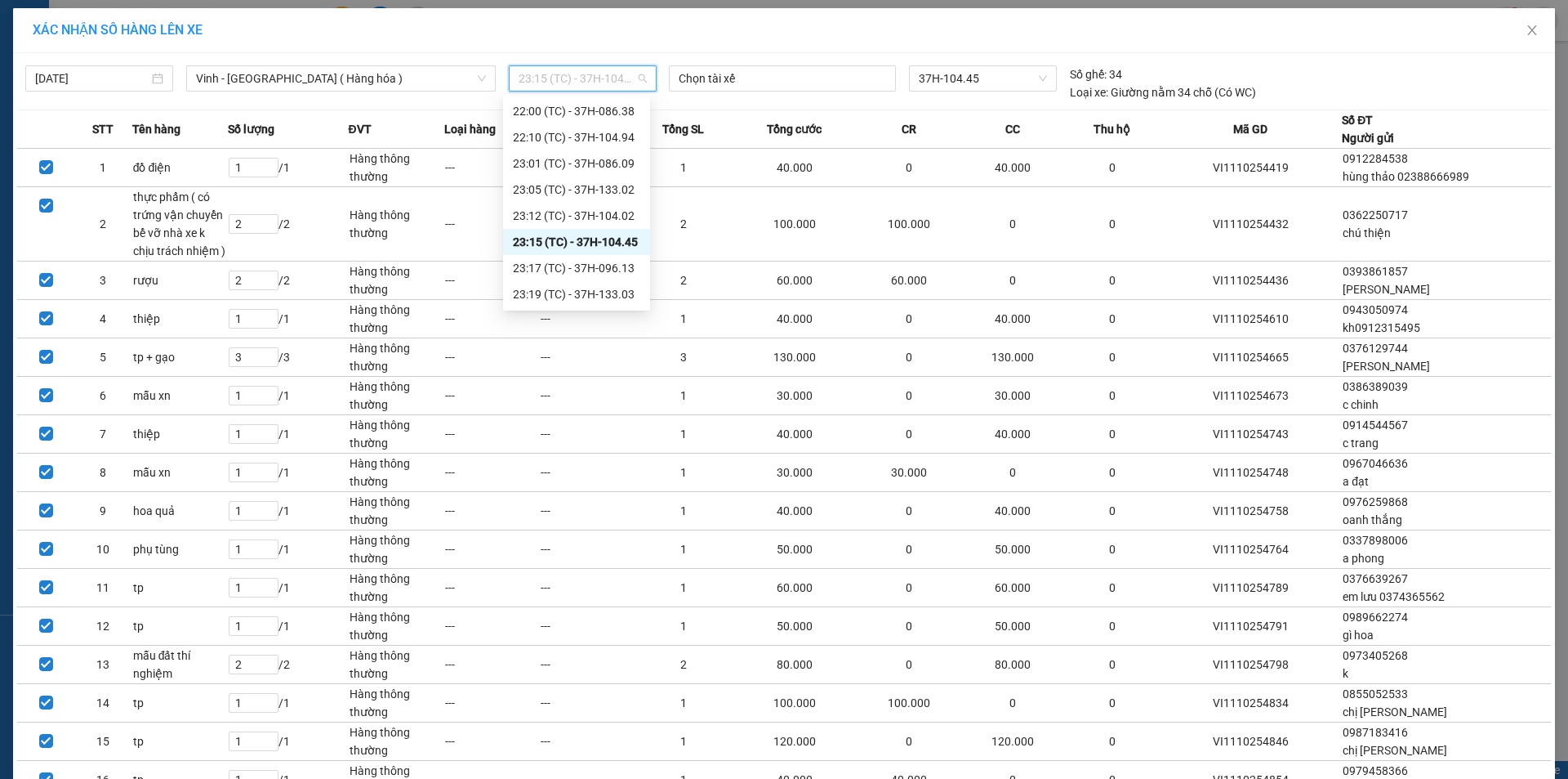
click at [610, 241] on div "23:15 (TC) - 37H-104.45" at bounding box center [577, 242] width 128 height 18
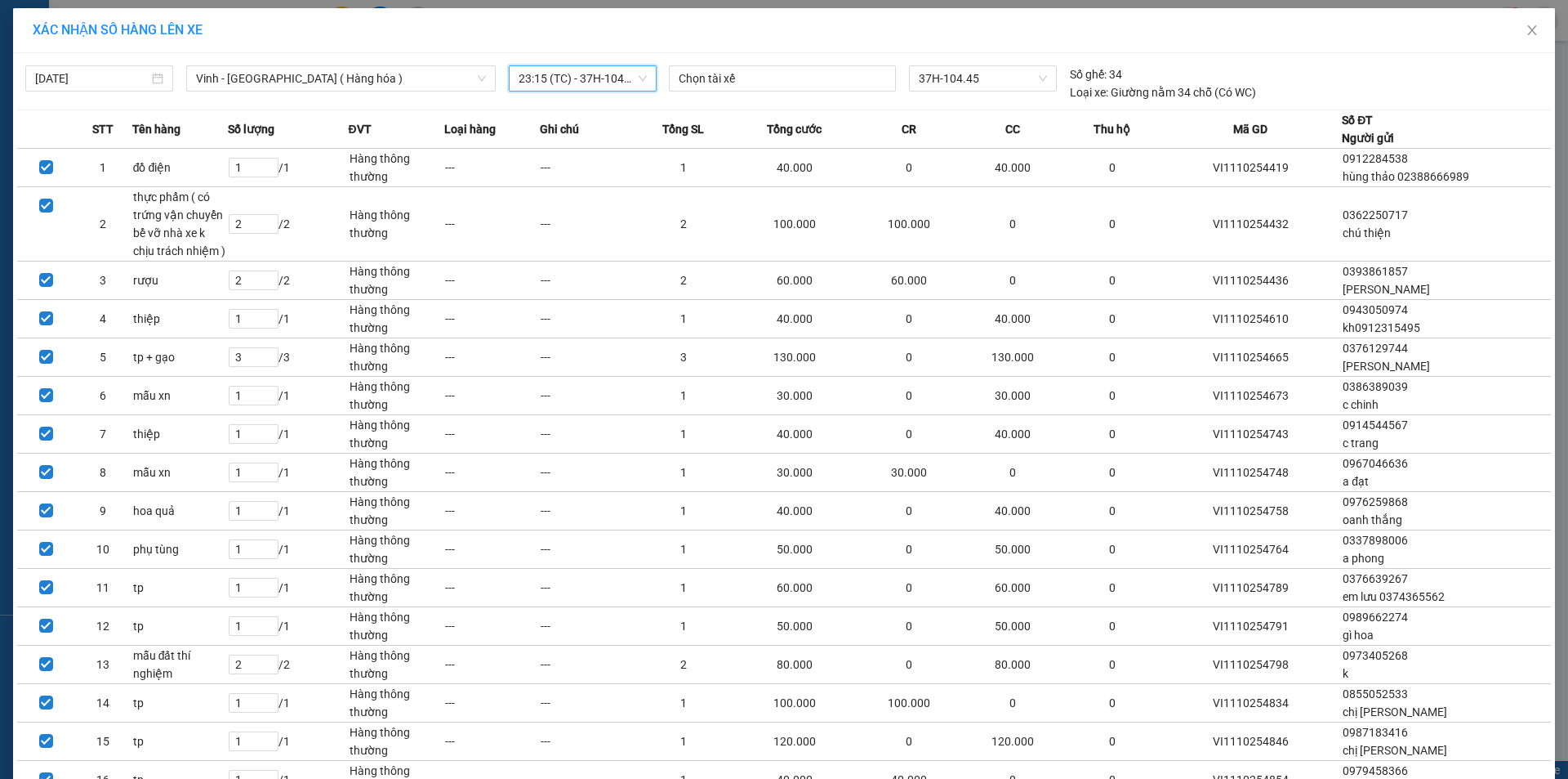
scroll to position [401, 0]
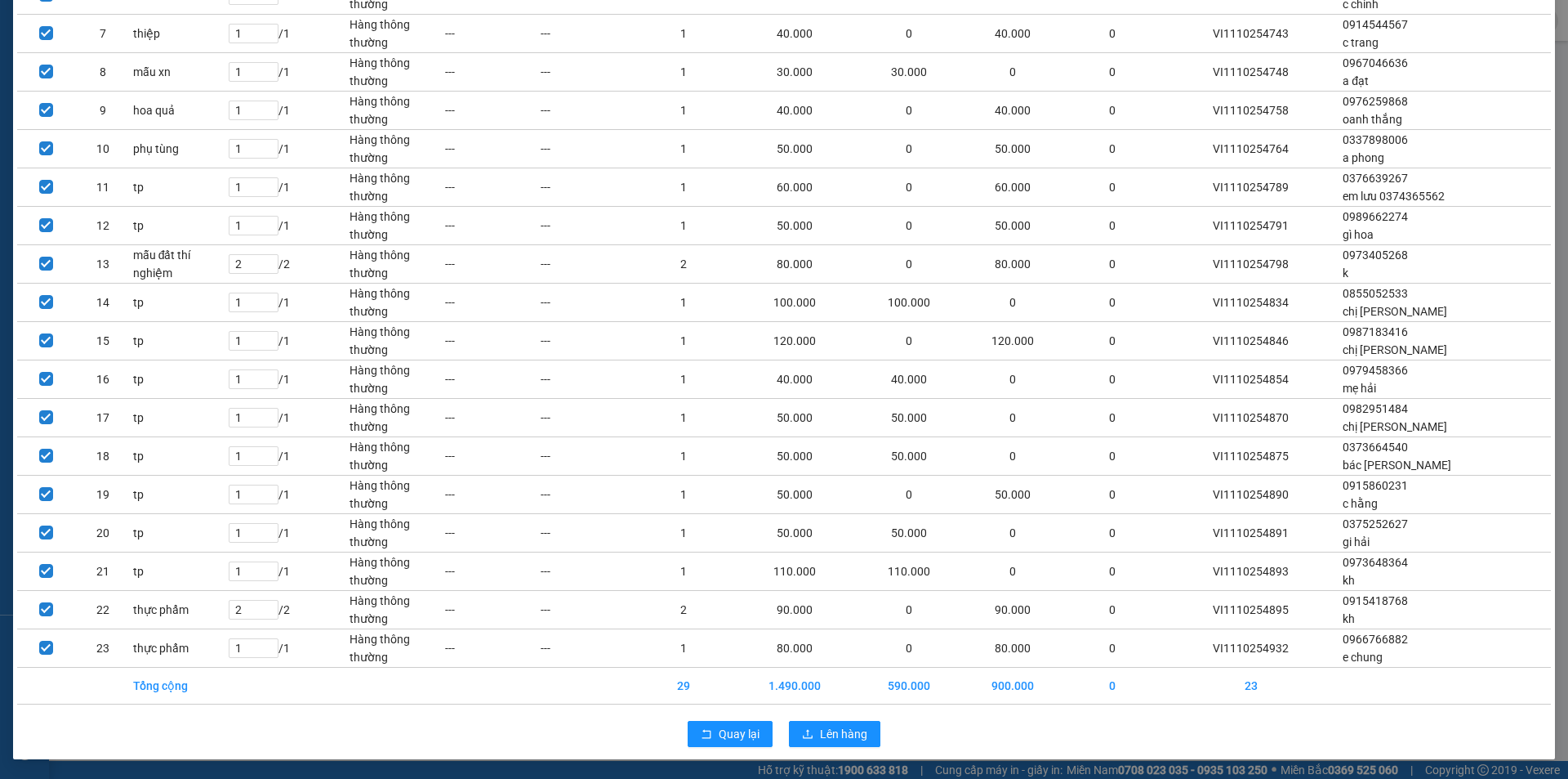
click at [843, 720] on div "Quay lại Lên hàng" at bounding box center [784, 734] width 1534 height 43
click at [843, 728] on span "Lên hàng" at bounding box center [843, 734] width 47 height 18
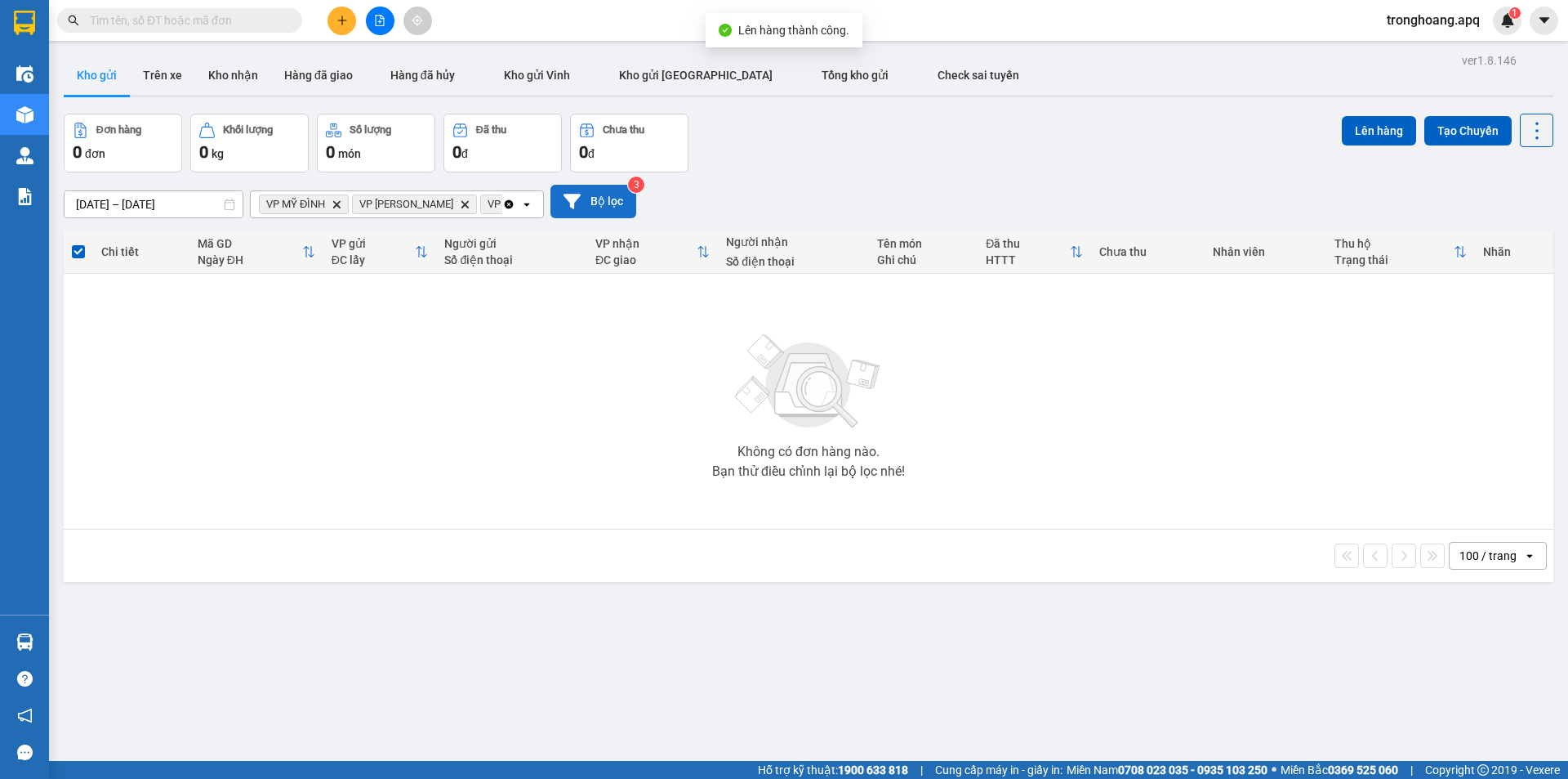
click at [593, 197] on button "Bộ lọc" at bounding box center [594, 202] width 86 height 34
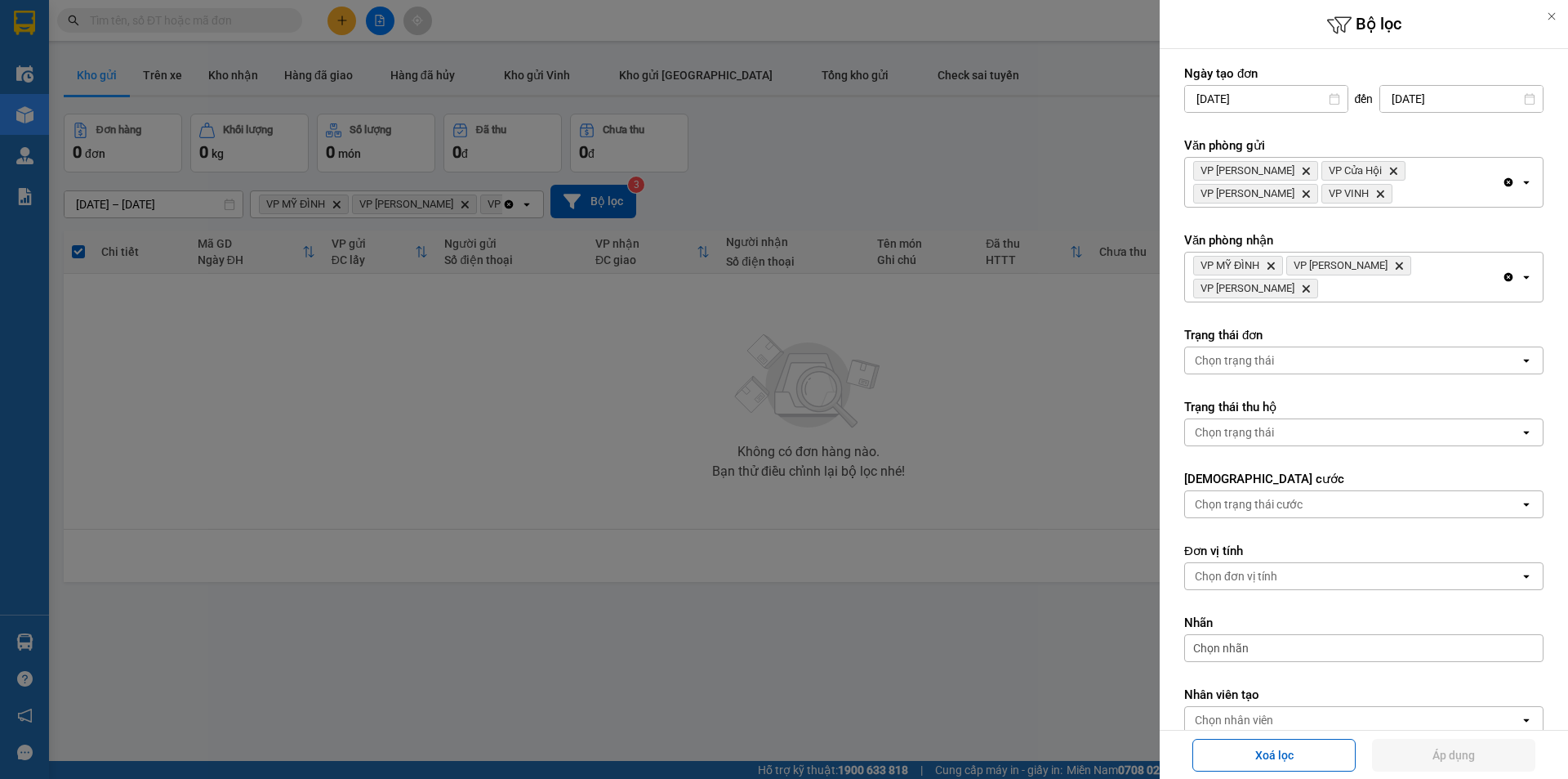
click at [1488, 268] on div "VP MỸ ĐÌNH Delete VP GIA LÂM Delete VP NGỌC HỒI Delete" at bounding box center [1343, 277] width 317 height 49
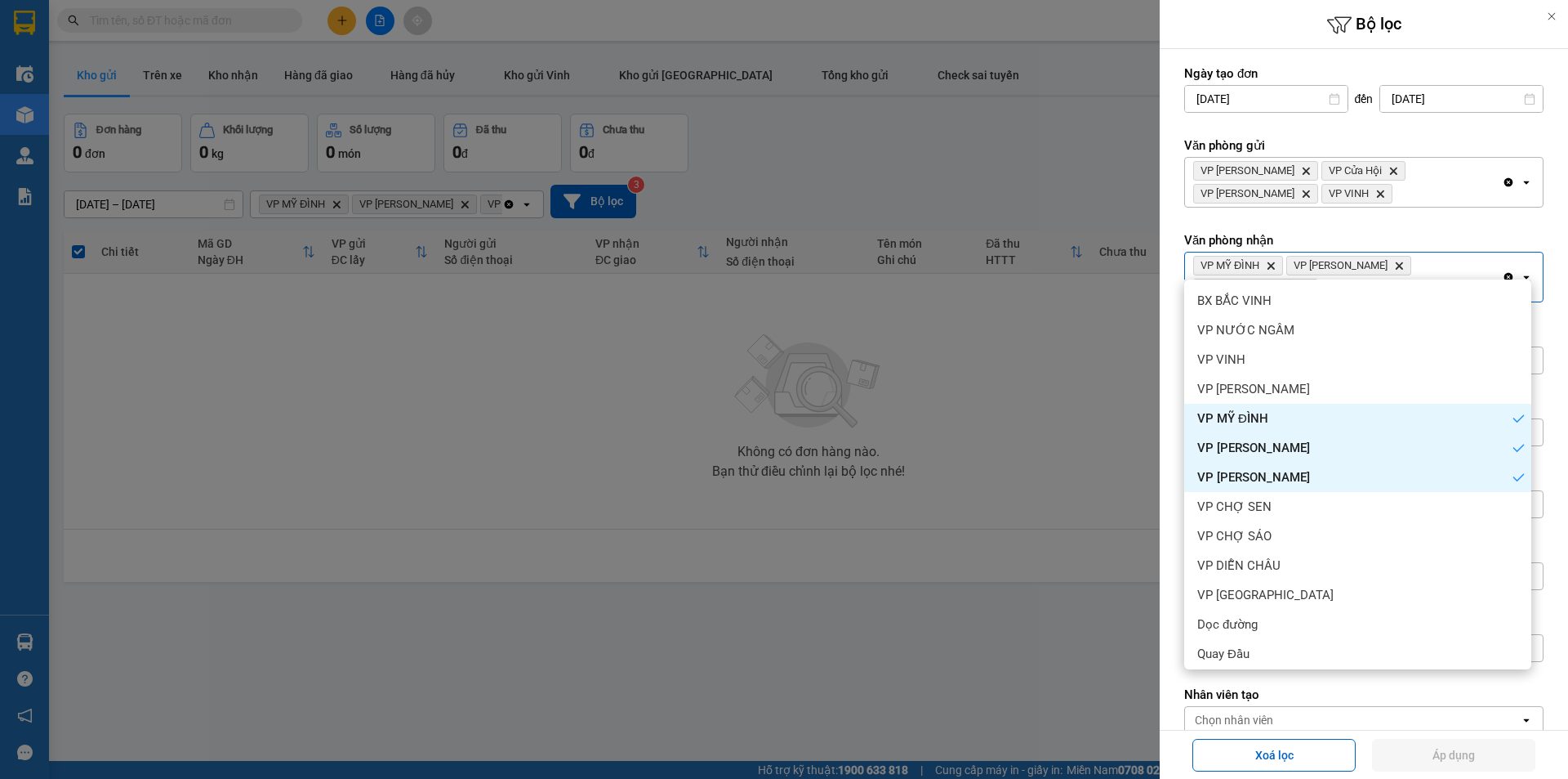
click at [1505, 273] on icon "Clear all" at bounding box center [1509, 277] width 9 height 9
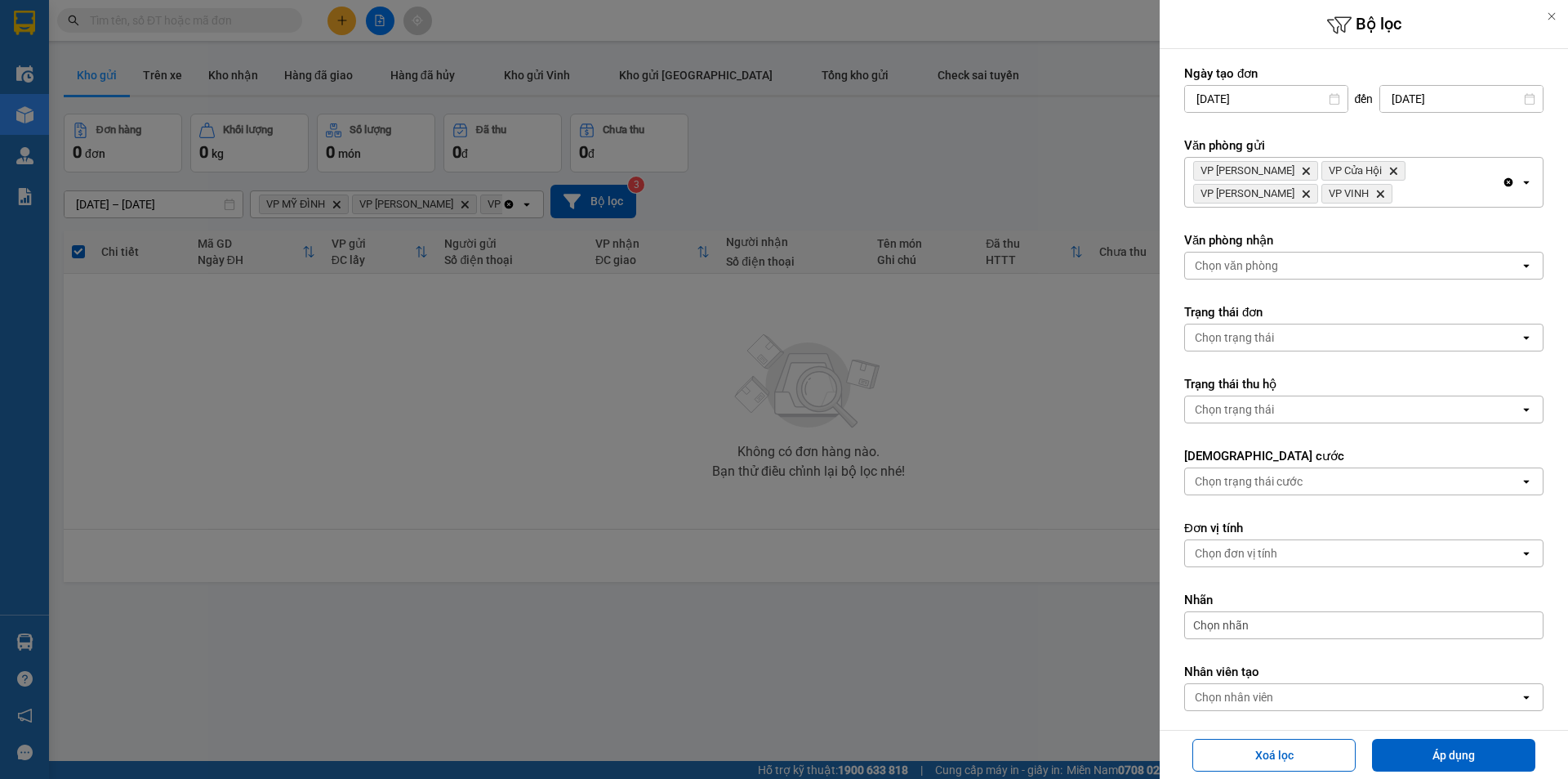
click at [1488, 182] on div "VP Xuân Hội Delete VP Cửa Hội Delete VP Nghi Xuân Delete VP VINH Delete" at bounding box center [1343, 182] width 317 height 49
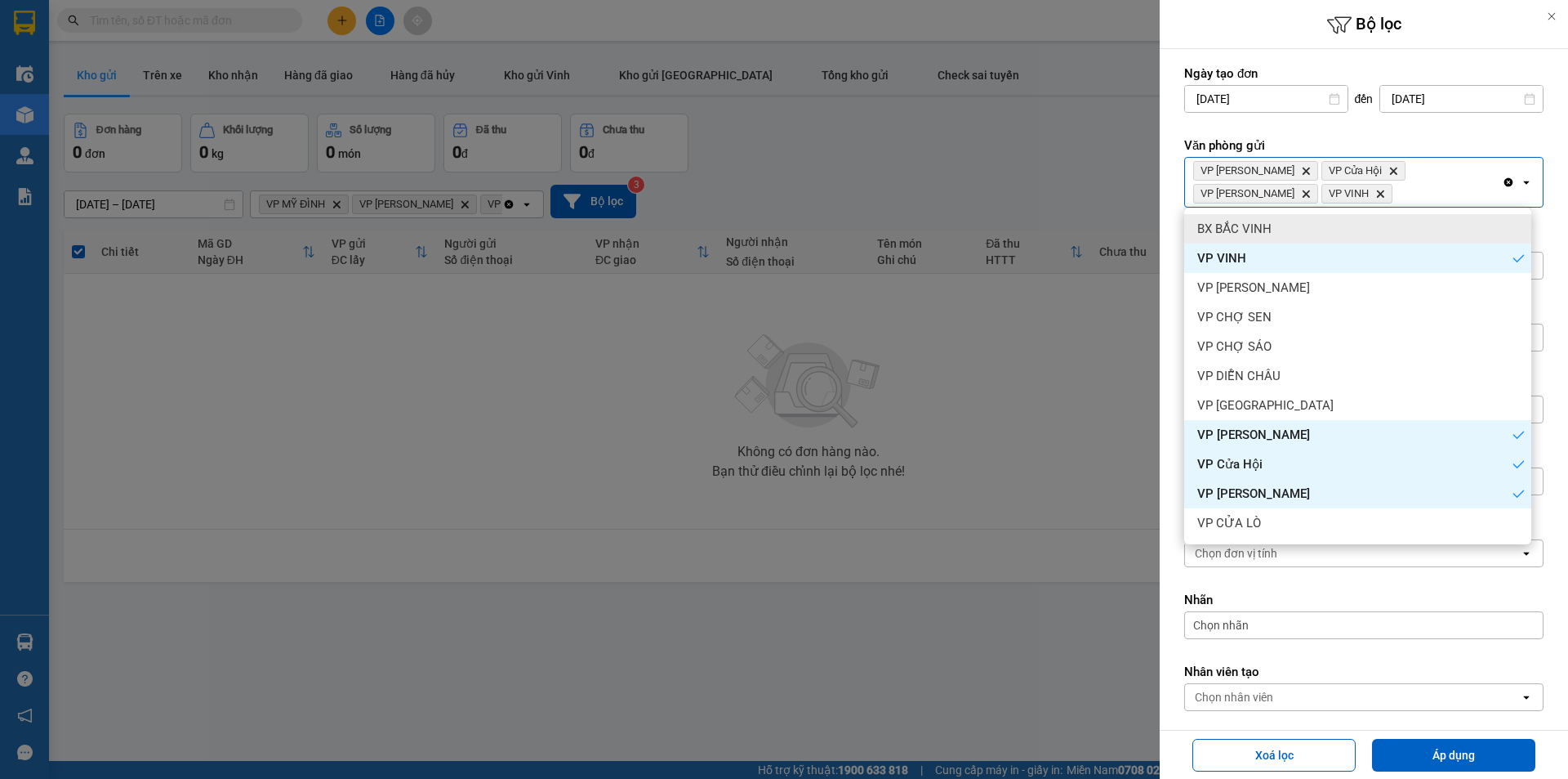
click at [1360, 222] on div "BX BẮC VINH" at bounding box center [1357, 228] width 347 height 29
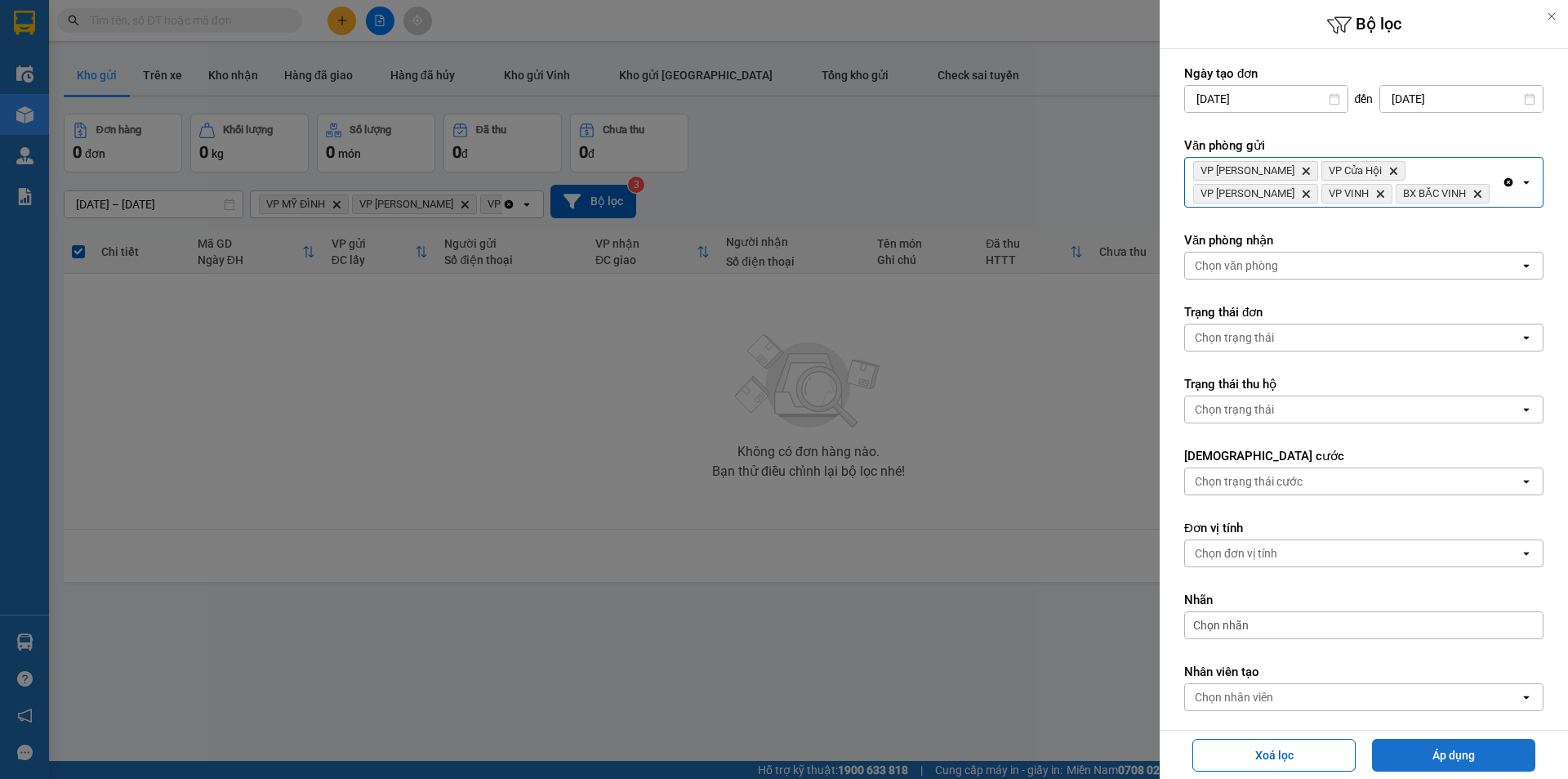
click at [1426, 754] on button "Áp dụng" at bounding box center [1453, 755] width 163 height 33
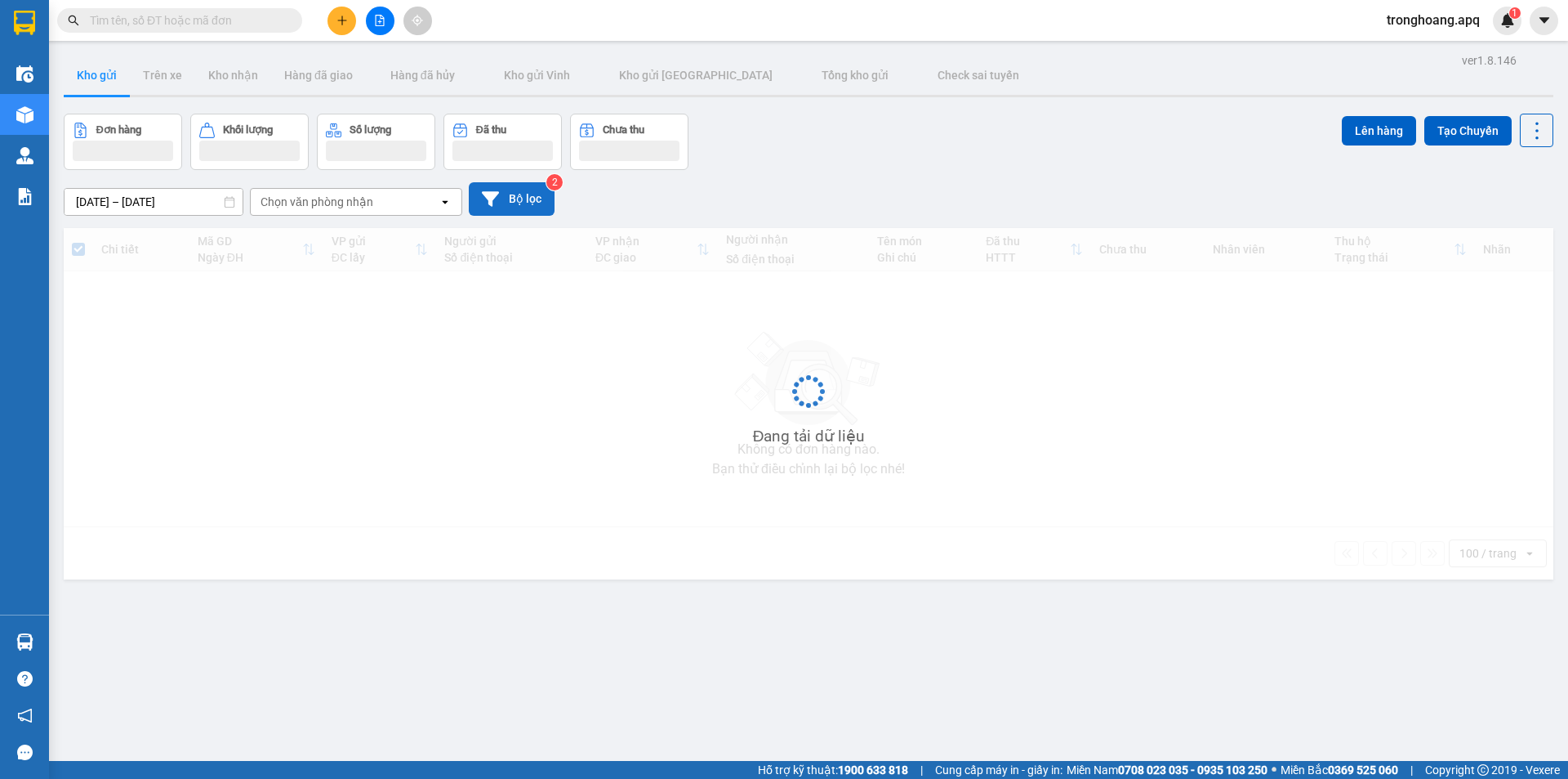
click at [505, 195] on button "Bộ lọc" at bounding box center [512, 199] width 86 height 34
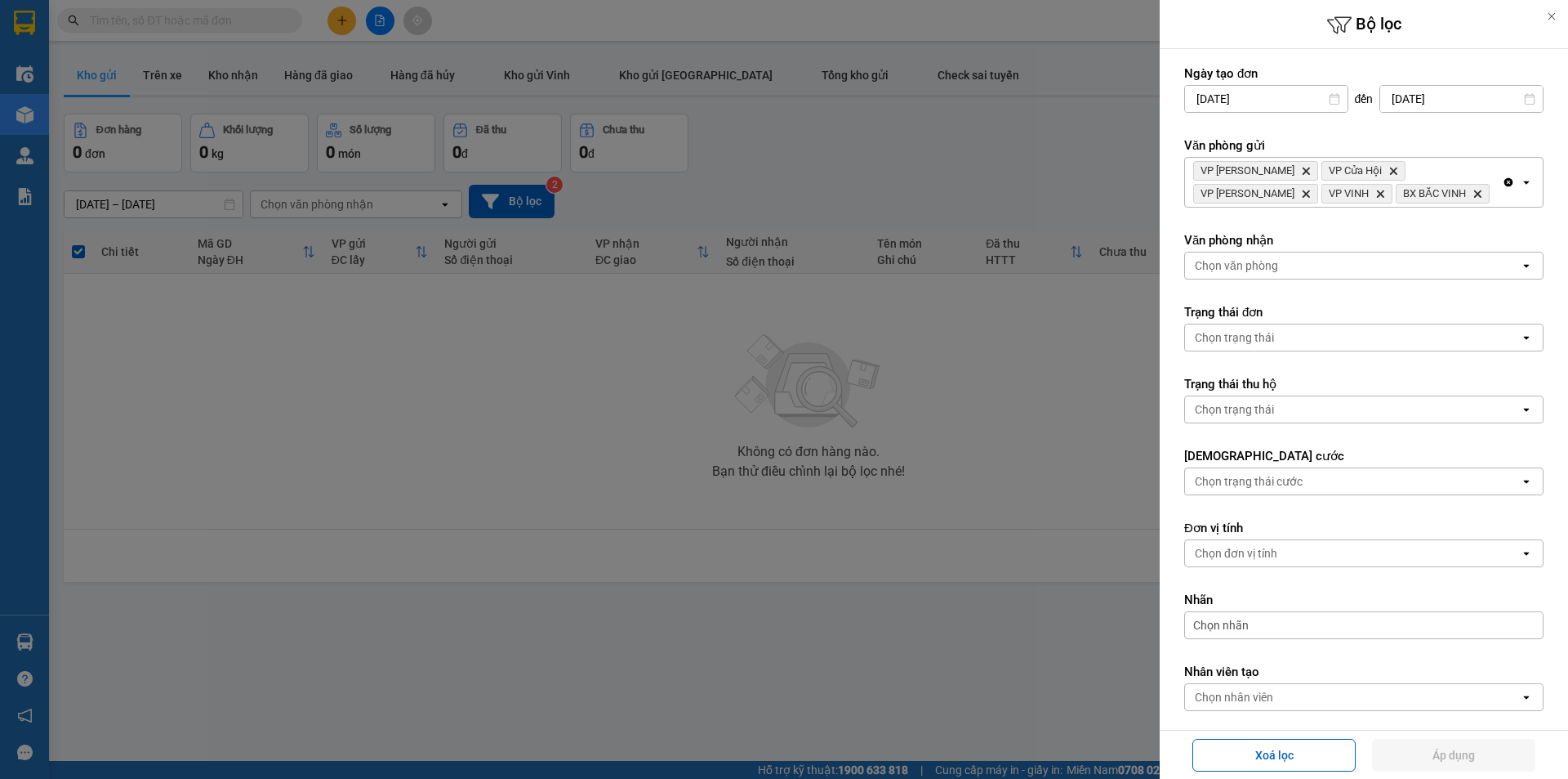
click at [1455, 199] on div "VP Xuân Hội Delete VP Cửa Hội Delete VP Nghi Xuân Delete VP VINH Delete BX BẮC …" at bounding box center [1343, 182] width 317 height 49
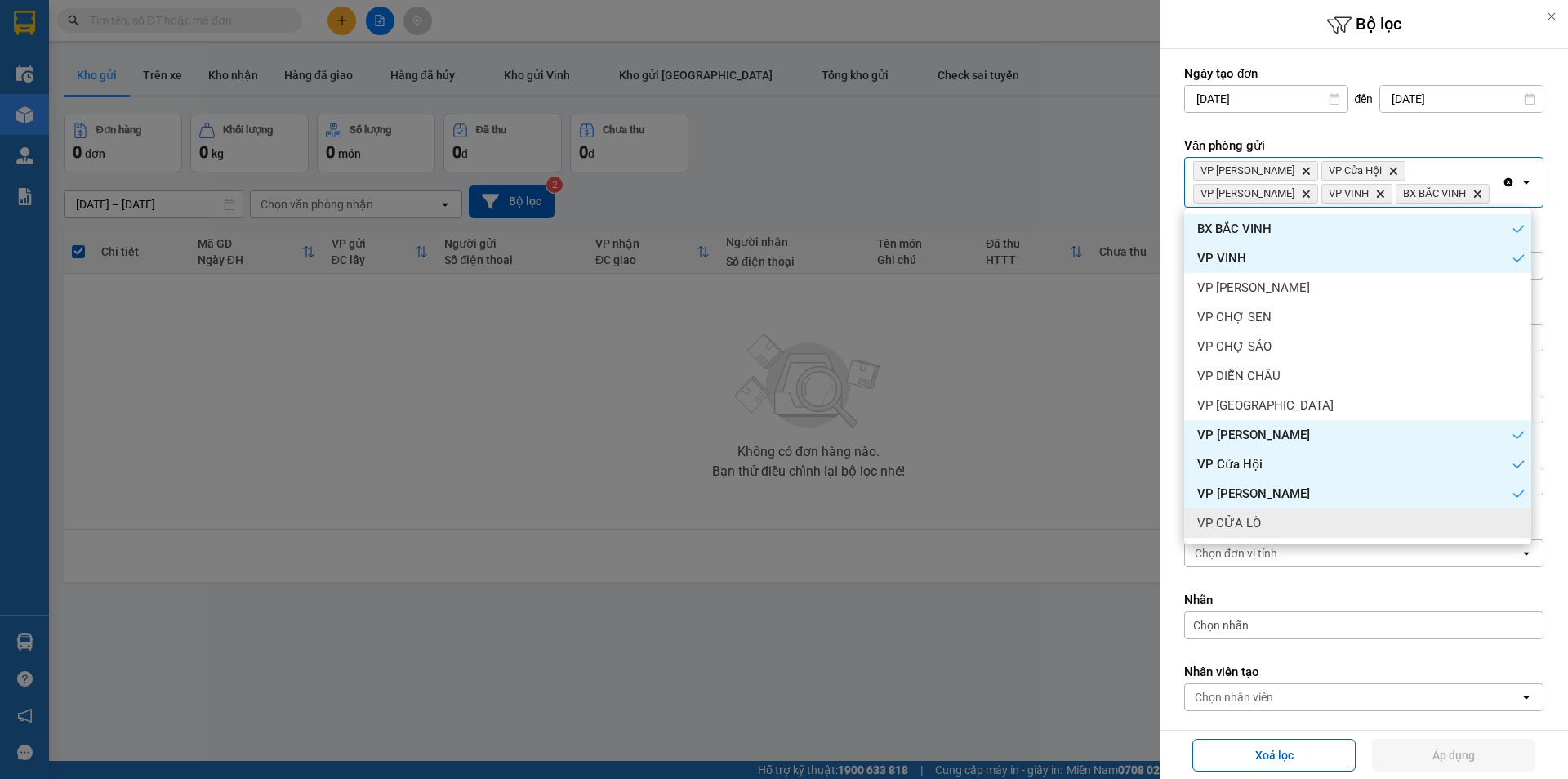
click at [1331, 526] on div "VP CỬA LÒ" at bounding box center [1357, 522] width 347 height 29
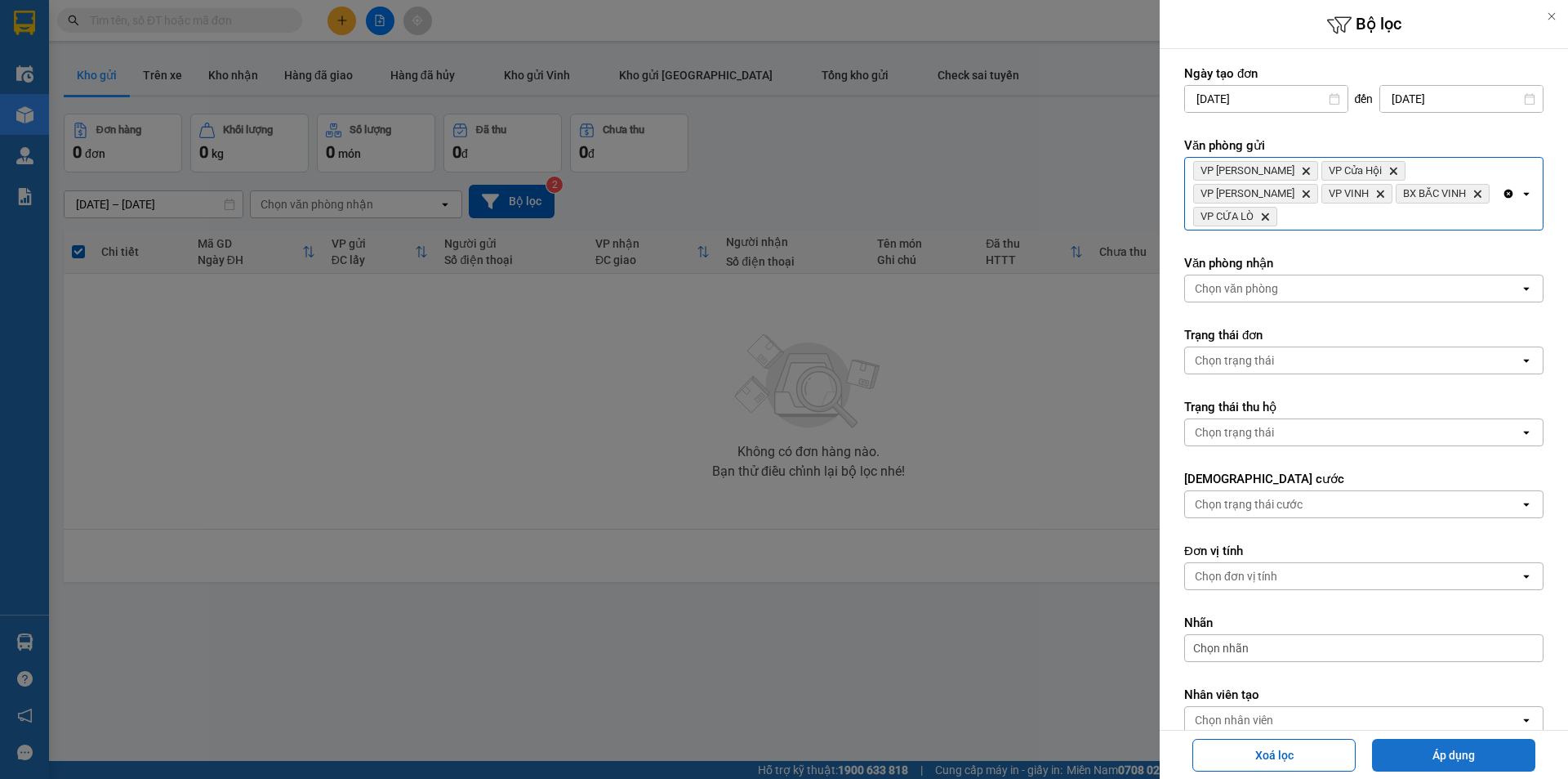
click at [1443, 761] on button "Áp dụng" at bounding box center [1453, 755] width 163 height 33
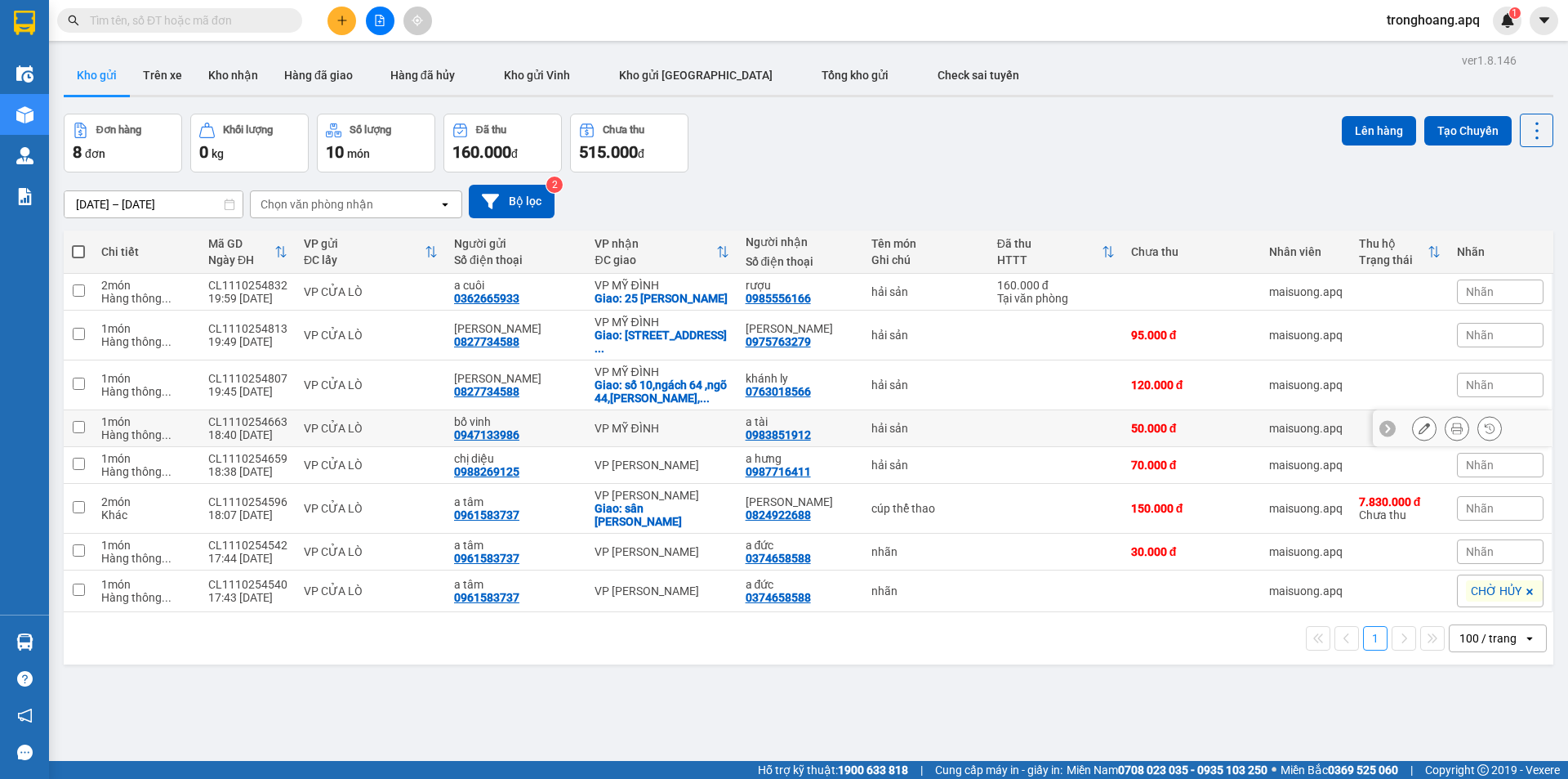
click at [648, 424] on div "VP MỸ ĐÌNH" at bounding box center [662, 428] width 134 height 13
checkbox input "true"
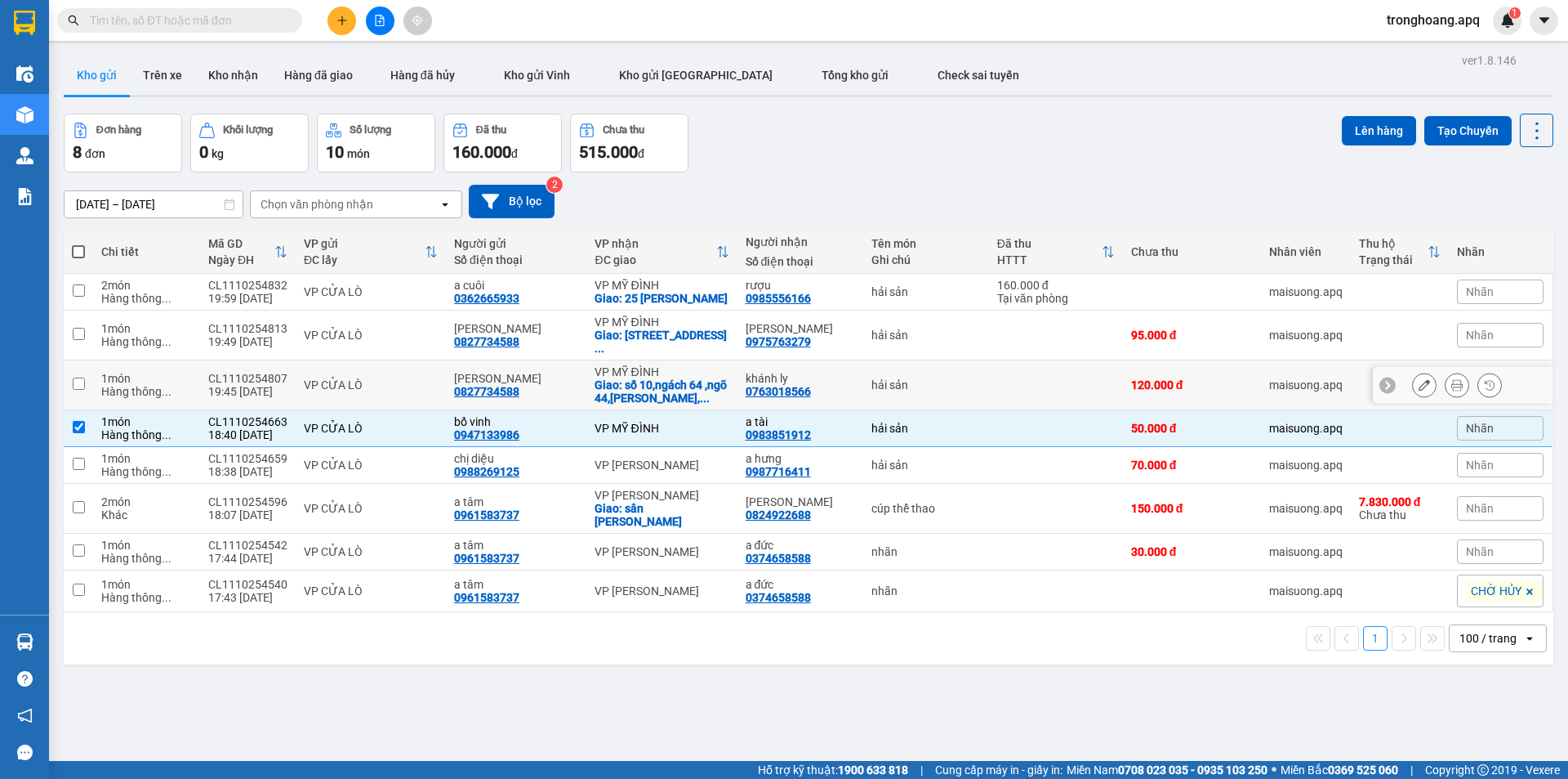
click at [649, 371] on div "VP MỸ ĐÌNH" at bounding box center [662, 371] width 134 height 13
checkbox input "true"
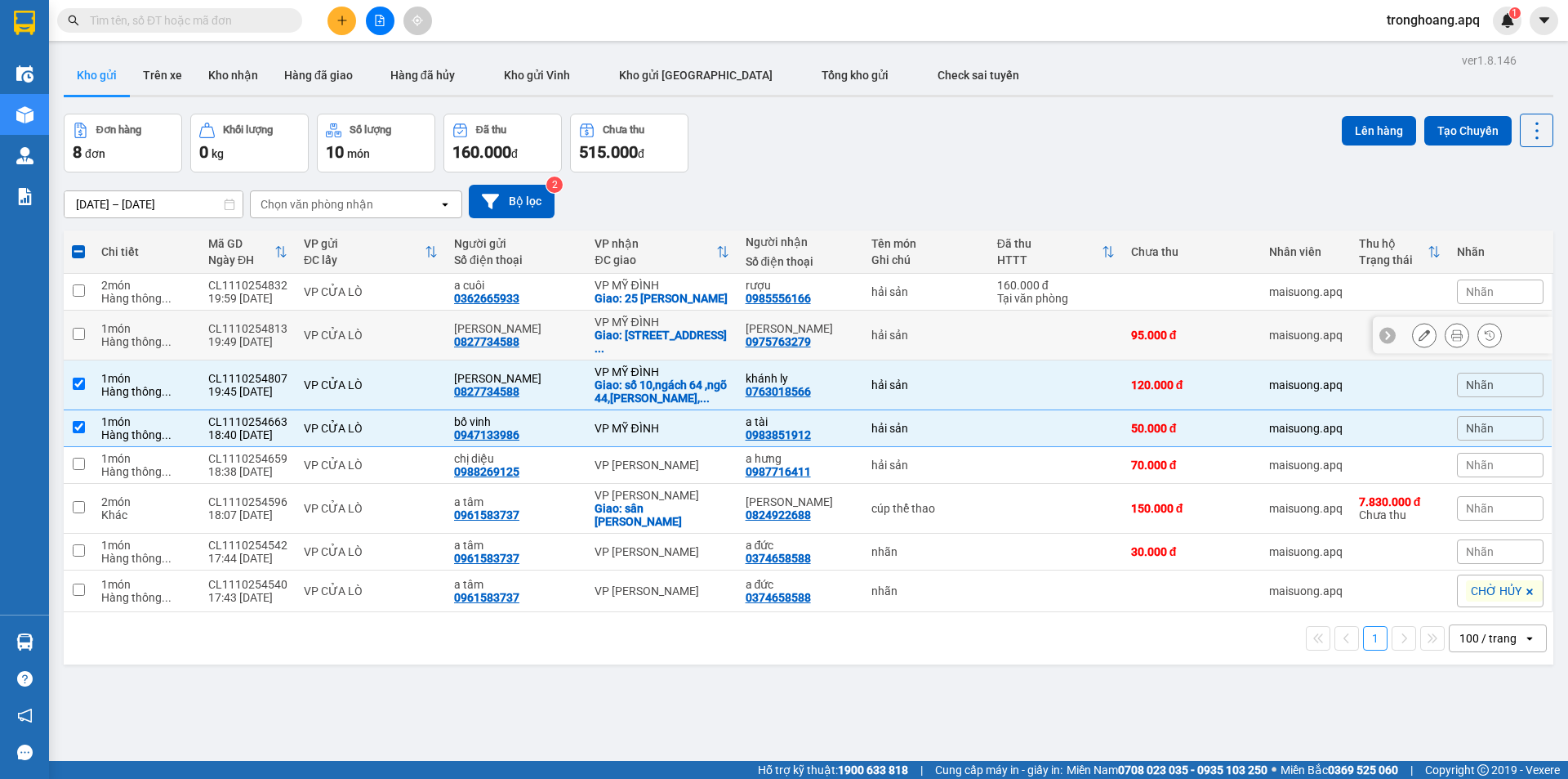
click at [647, 338] on div "Giao: số 8,ngõ 305/2 phường cổ nhuế,hai bắ ..." at bounding box center [662, 342] width 134 height 26
checkbox input "true"
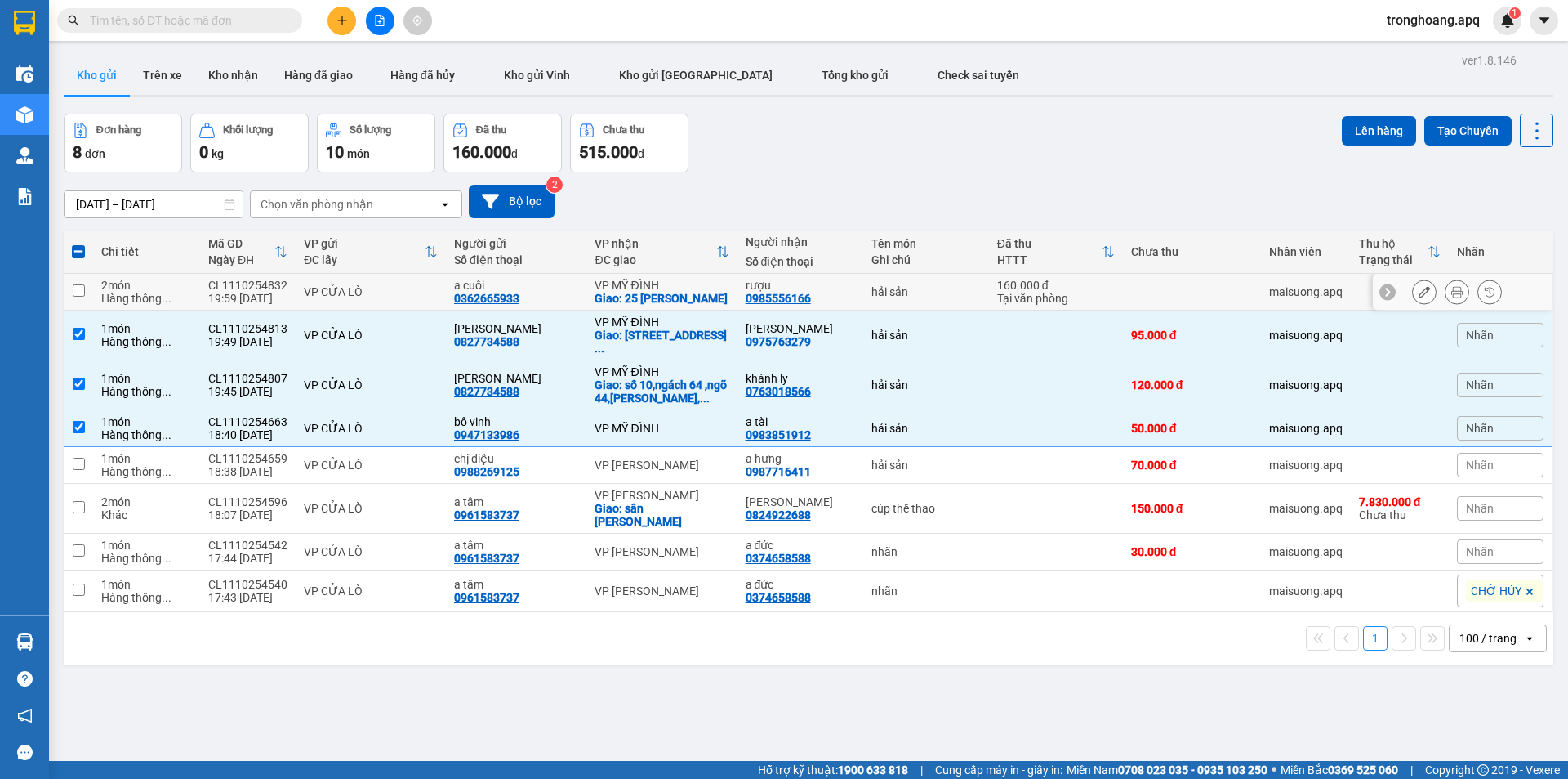
click at [645, 301] on div "Giao: 25 lê văn lương" at bounding box center [662, 298] width 134 height 13
checkbox input "true"
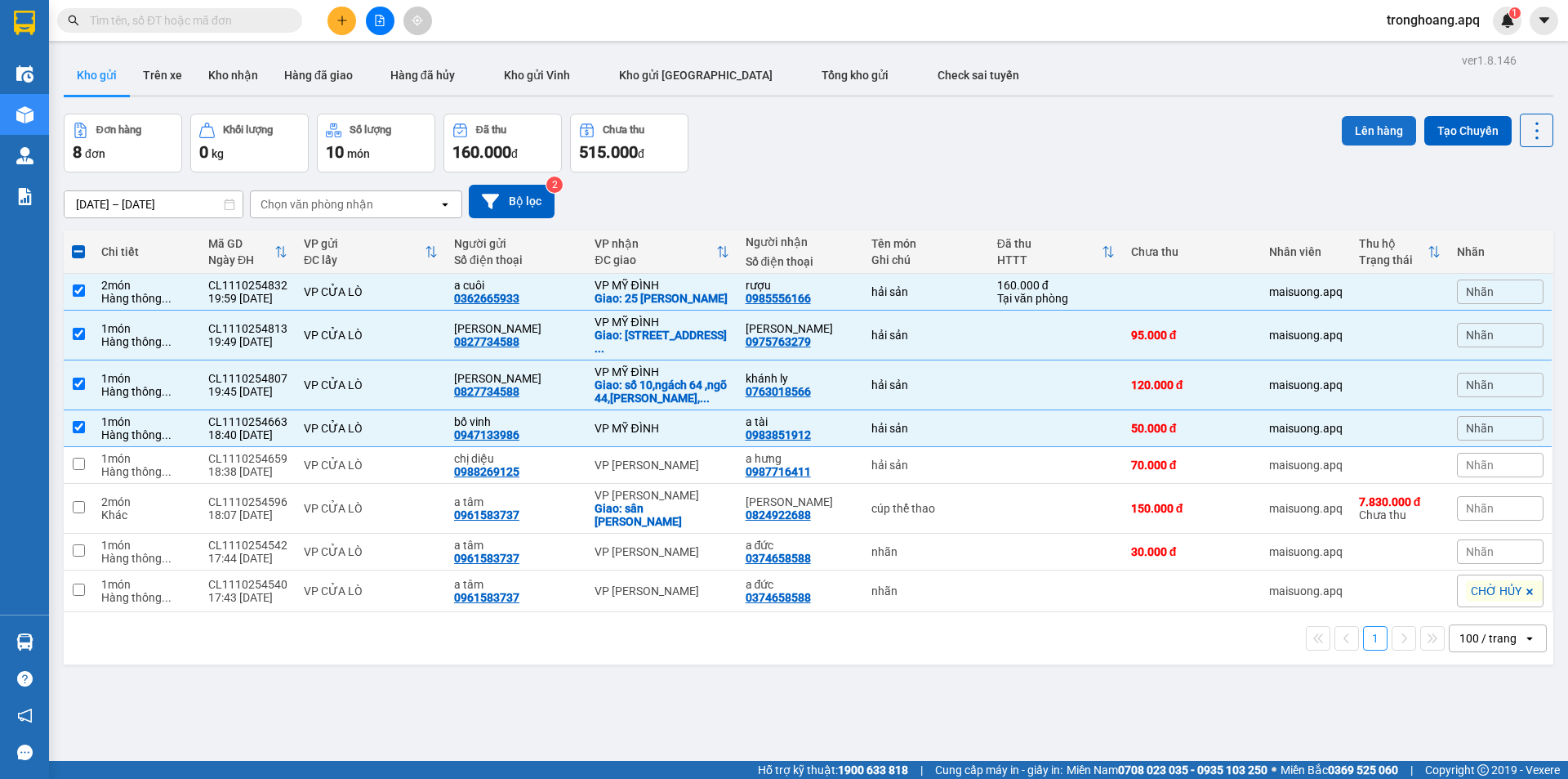
click at [1362, 139] on button "Lên hàng" at bounding box center [1379, 130] width 74 height 29
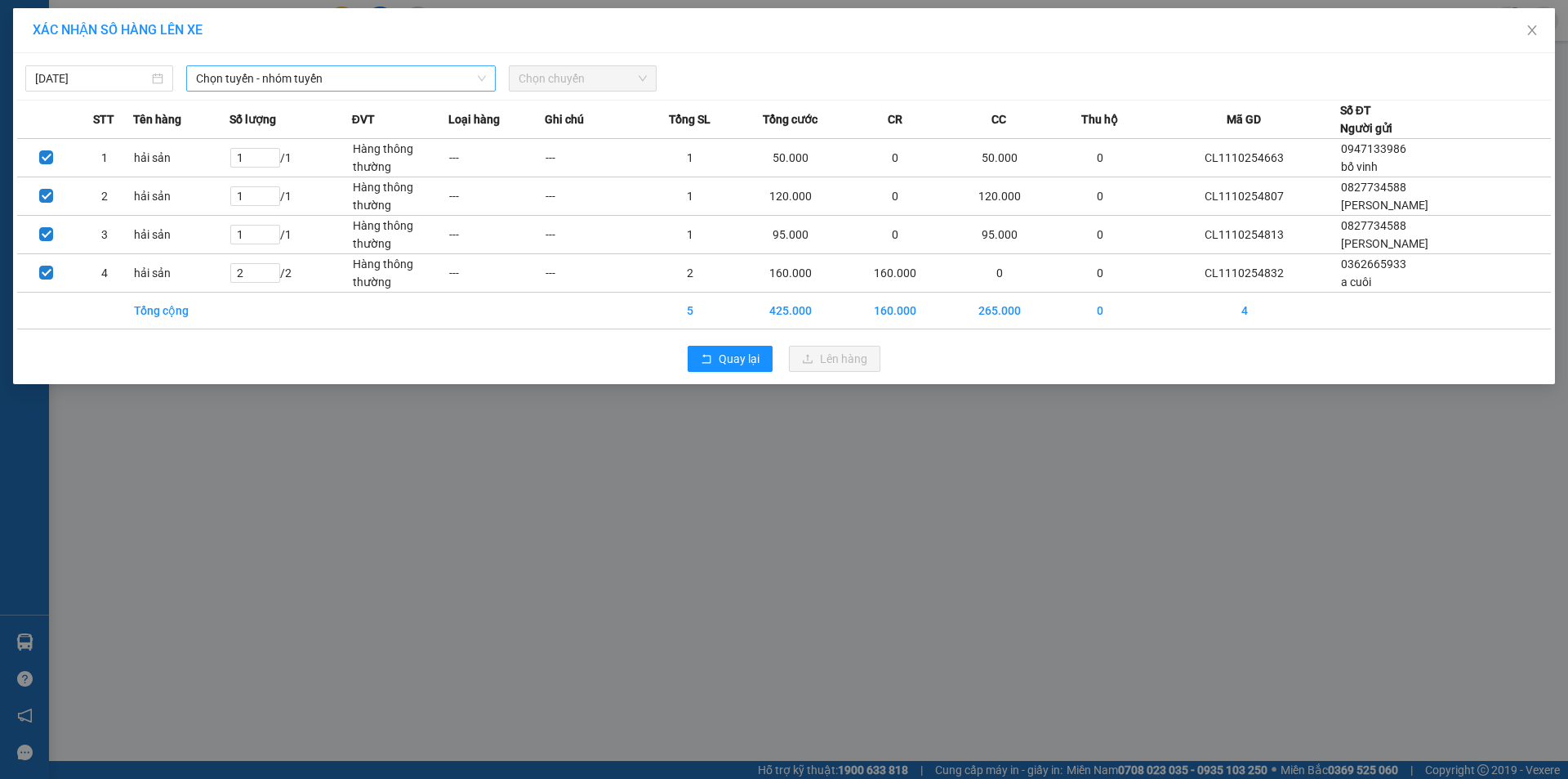
click at [318, 83] on span "Chọn tuyến - nhóm tuyến" at bounding box center [341, 78] width 290 height 25
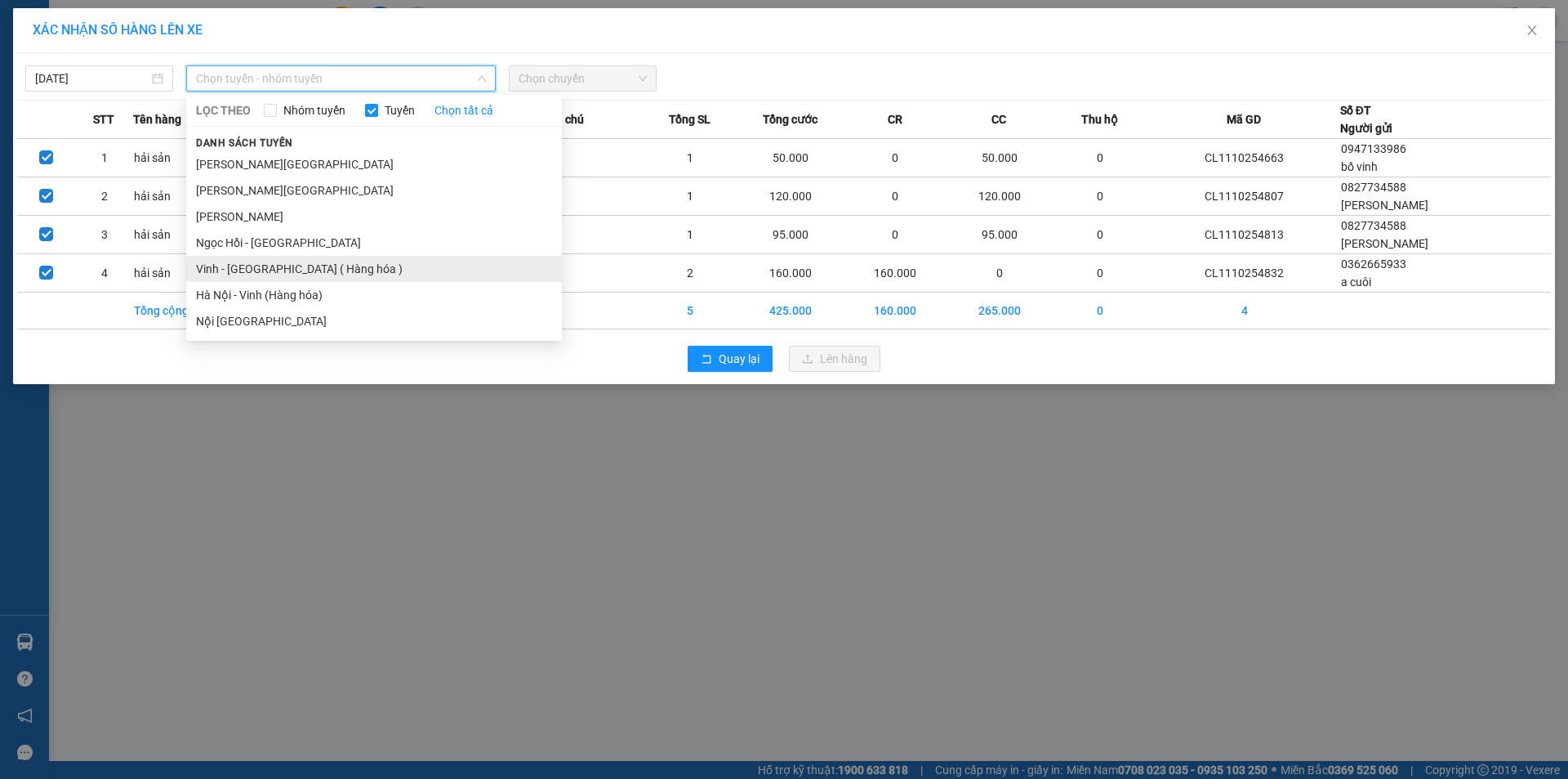
click at [289, 261] on li "Vinh - [GEOGRAPHIC_DATA] ( Hàng hóa )" at bounding box center [374, 269] width 376 height 26
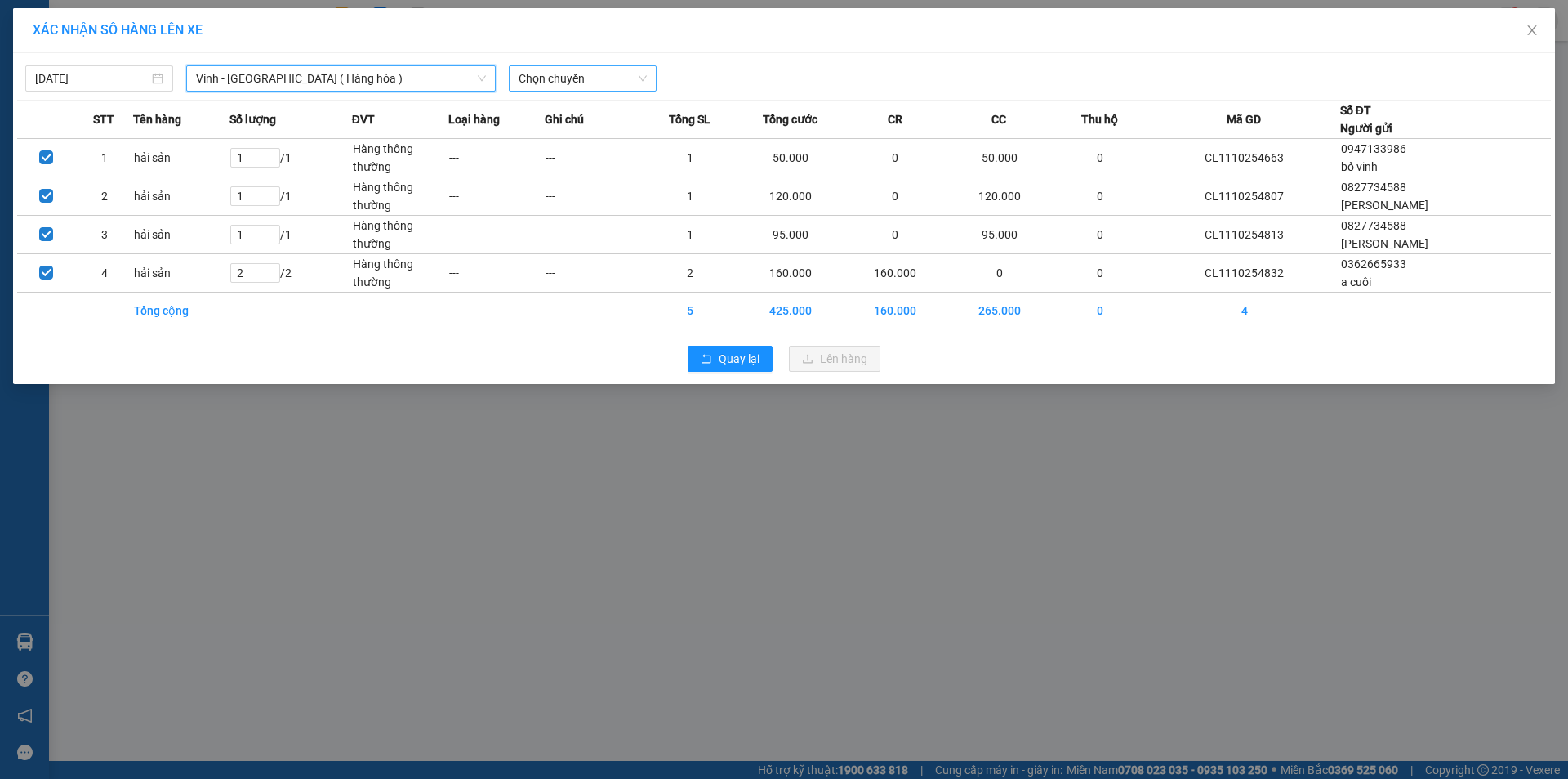
click at [524, 80] on span "Chọn chuyến" at bounding box center [583, 78] width 128 height 25
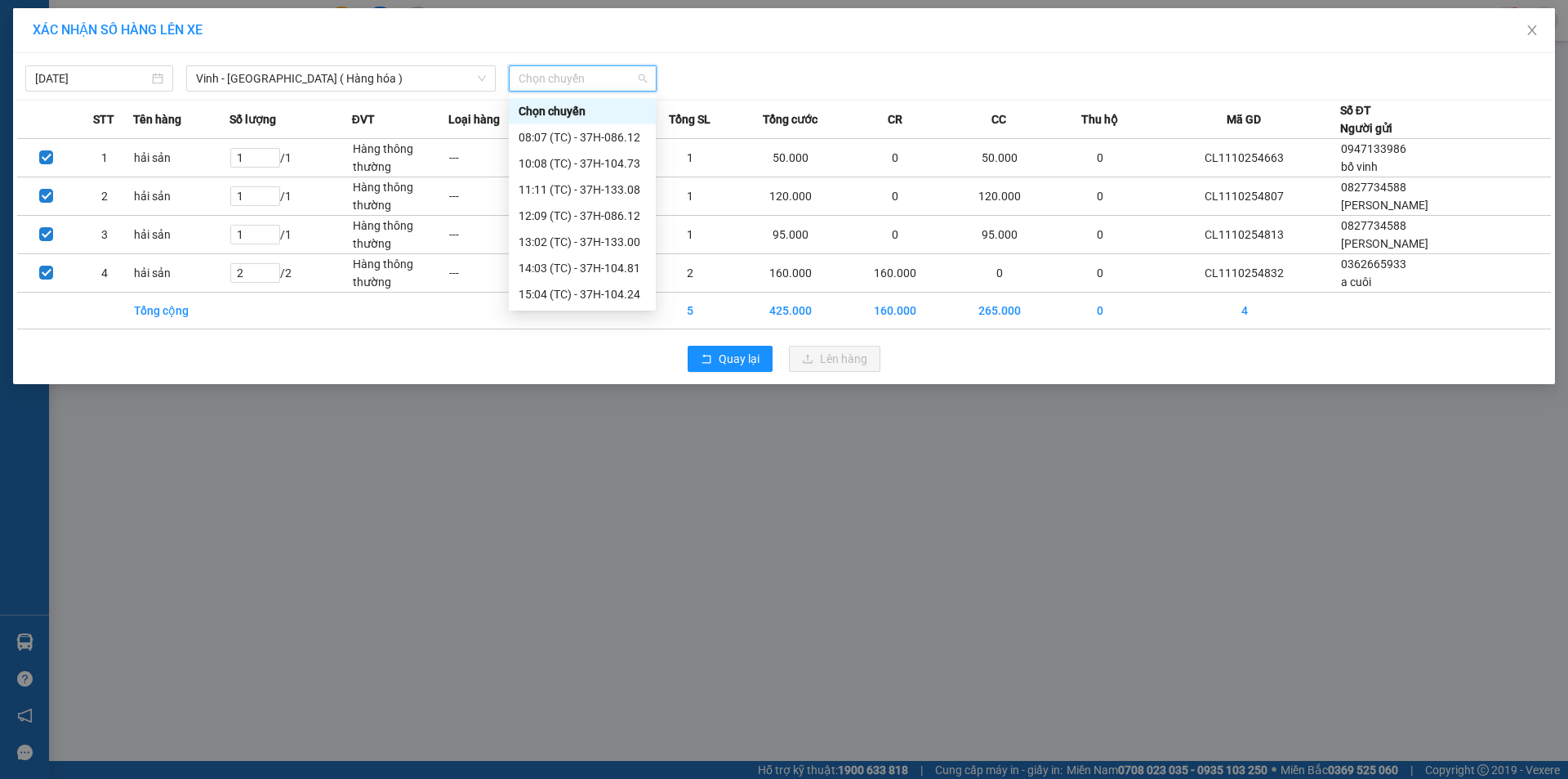
scroll to position [235, 0]
click at [635, 257] on div "23:17 (TC) - 37H-096.13" at bounding box center [582, 268] width 147 height 26
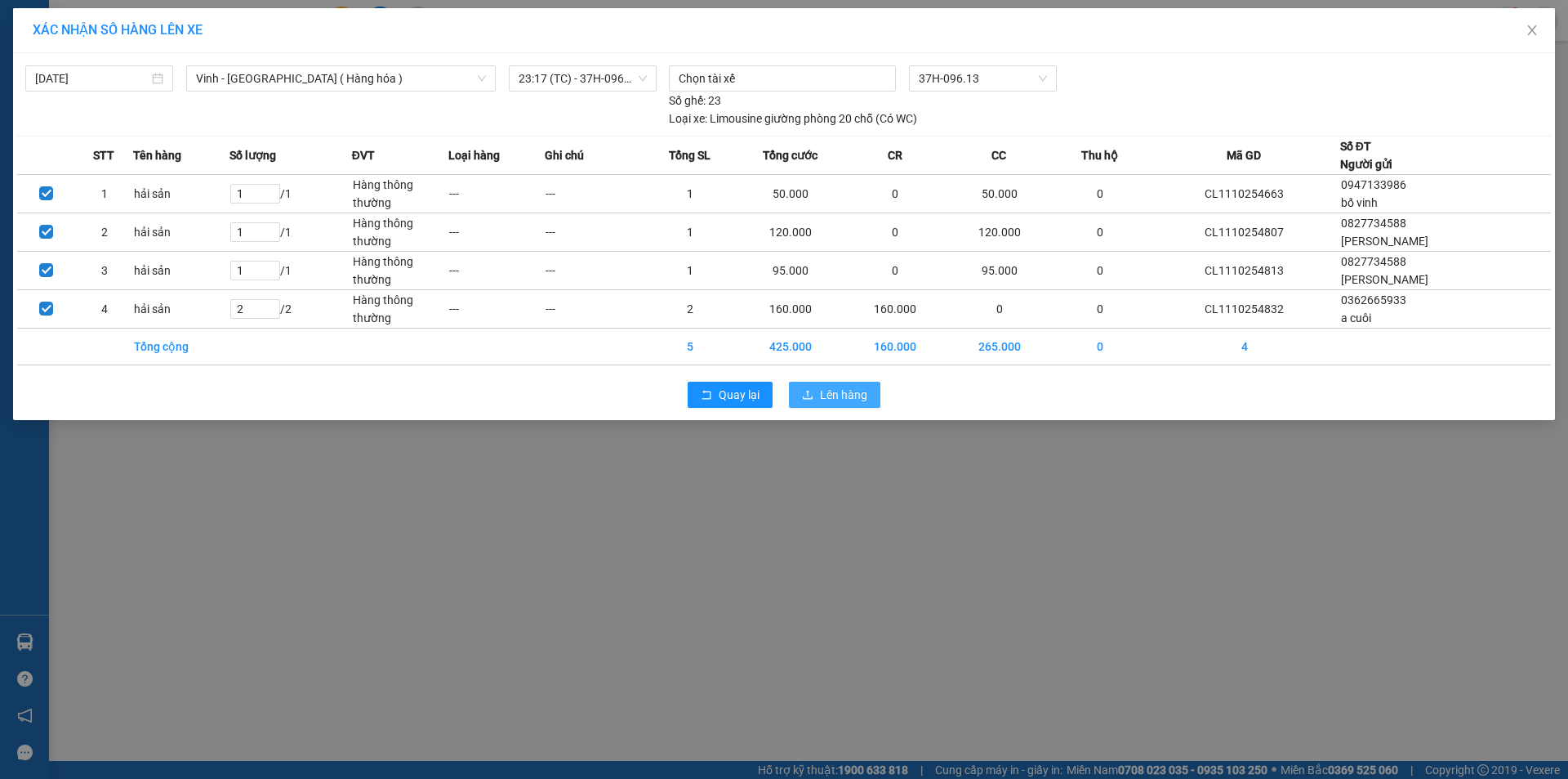
click at [831, 390] on span "Lên hàng" at bounding box center [843, 395] width 47 height 18
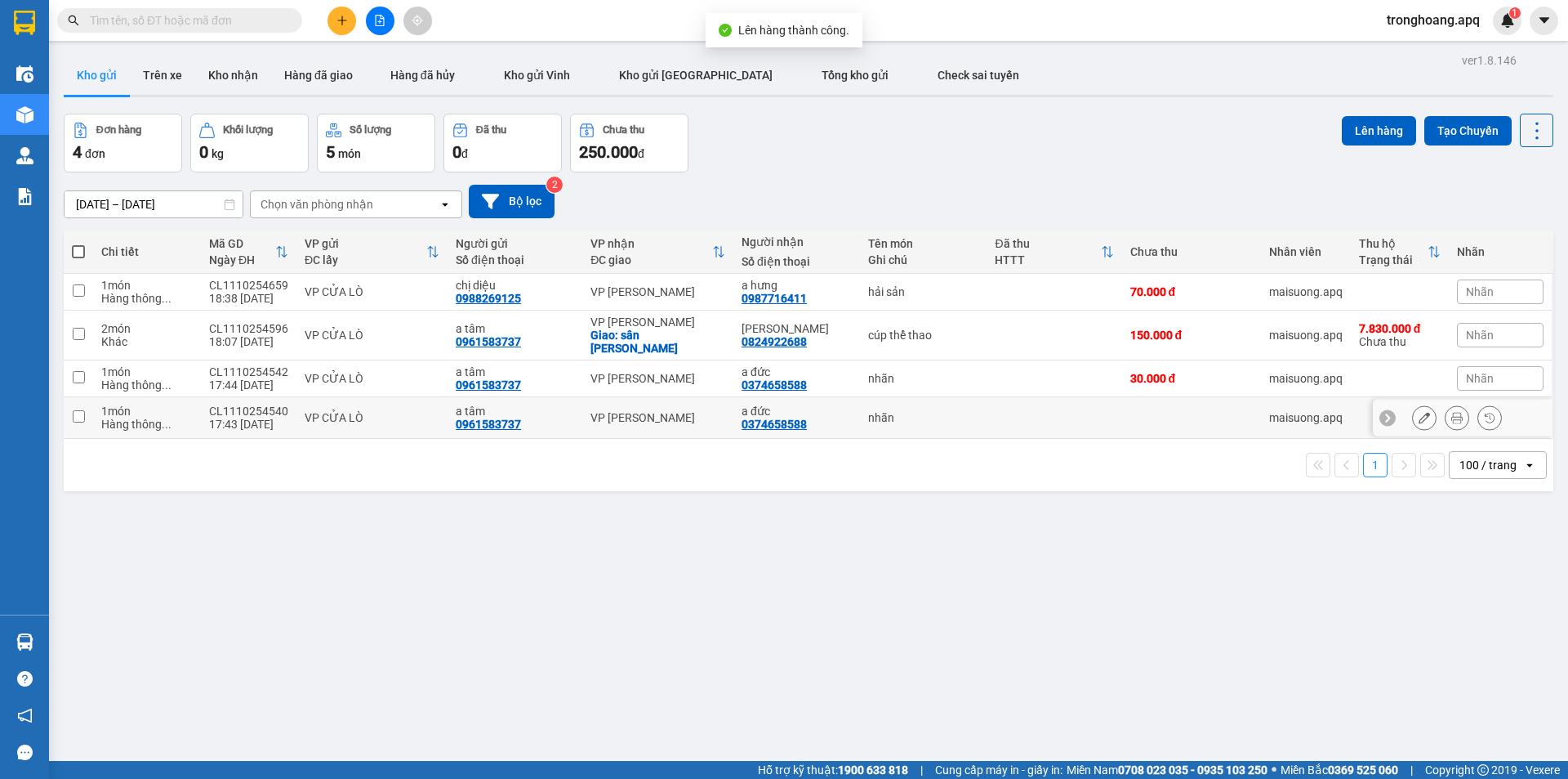
click at [653, 406] on td "VP [PERSON_NAME]" at bounding box center [658, 418] width 151 height 42
checkbox input "true"
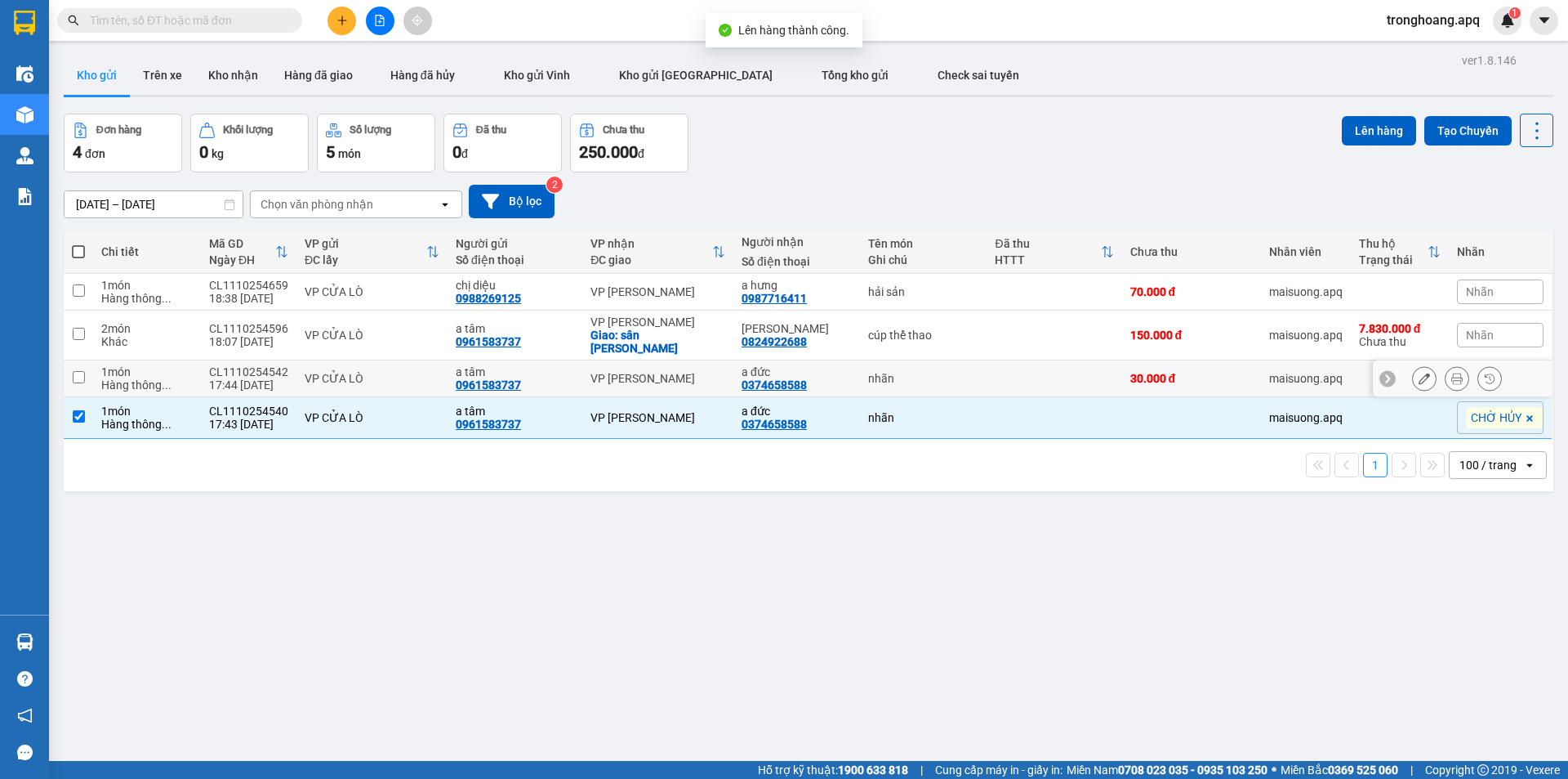
click at [648, 369] on td "VP [PERSON_NAME]" at bounding box center [658, 378] width 151 height 37
checkbox input "true"
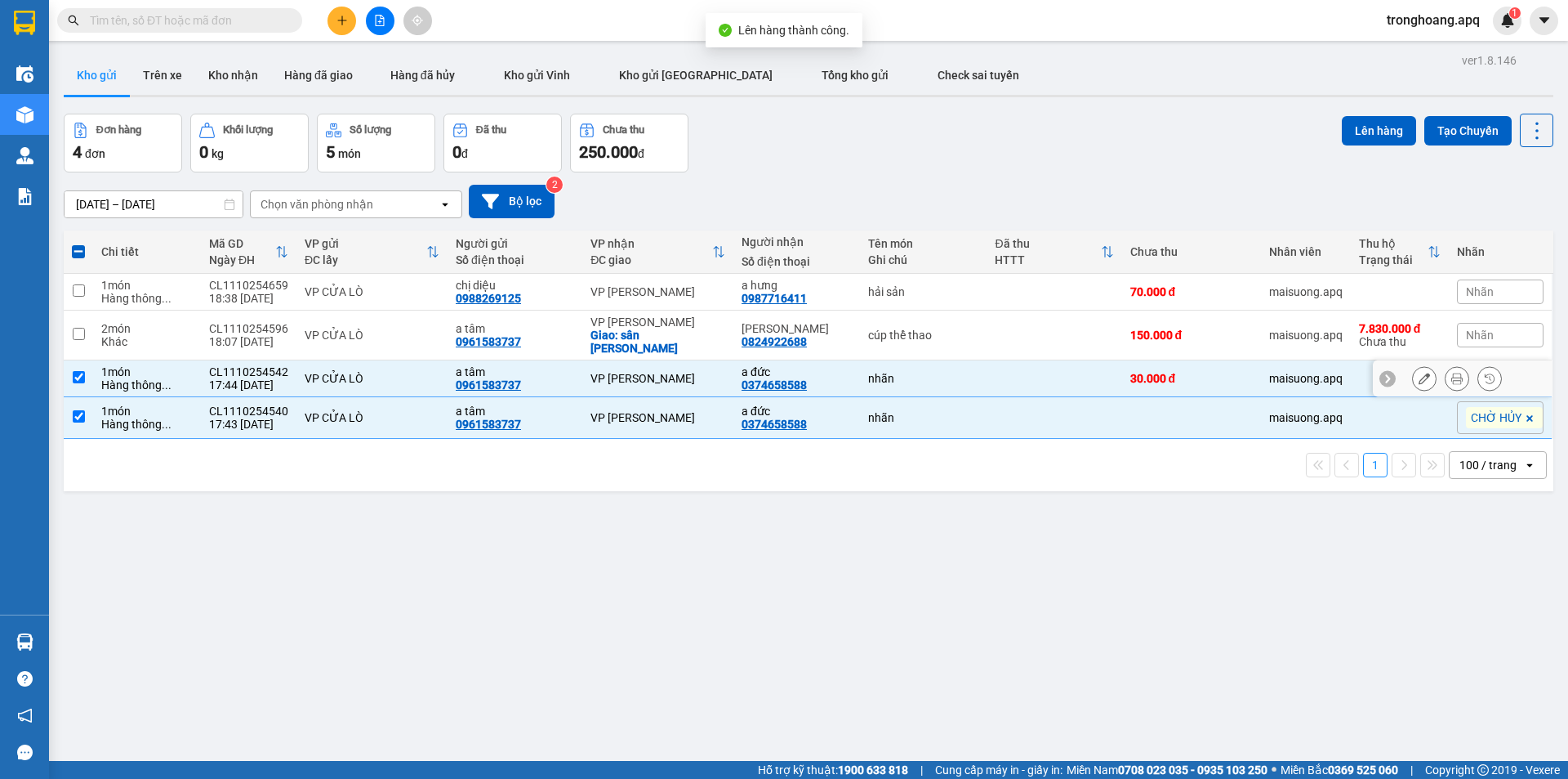
click at [648, 339] on div "Giao: sân sammy pickelball" at bounding box center [658, 342] width 135 height 26
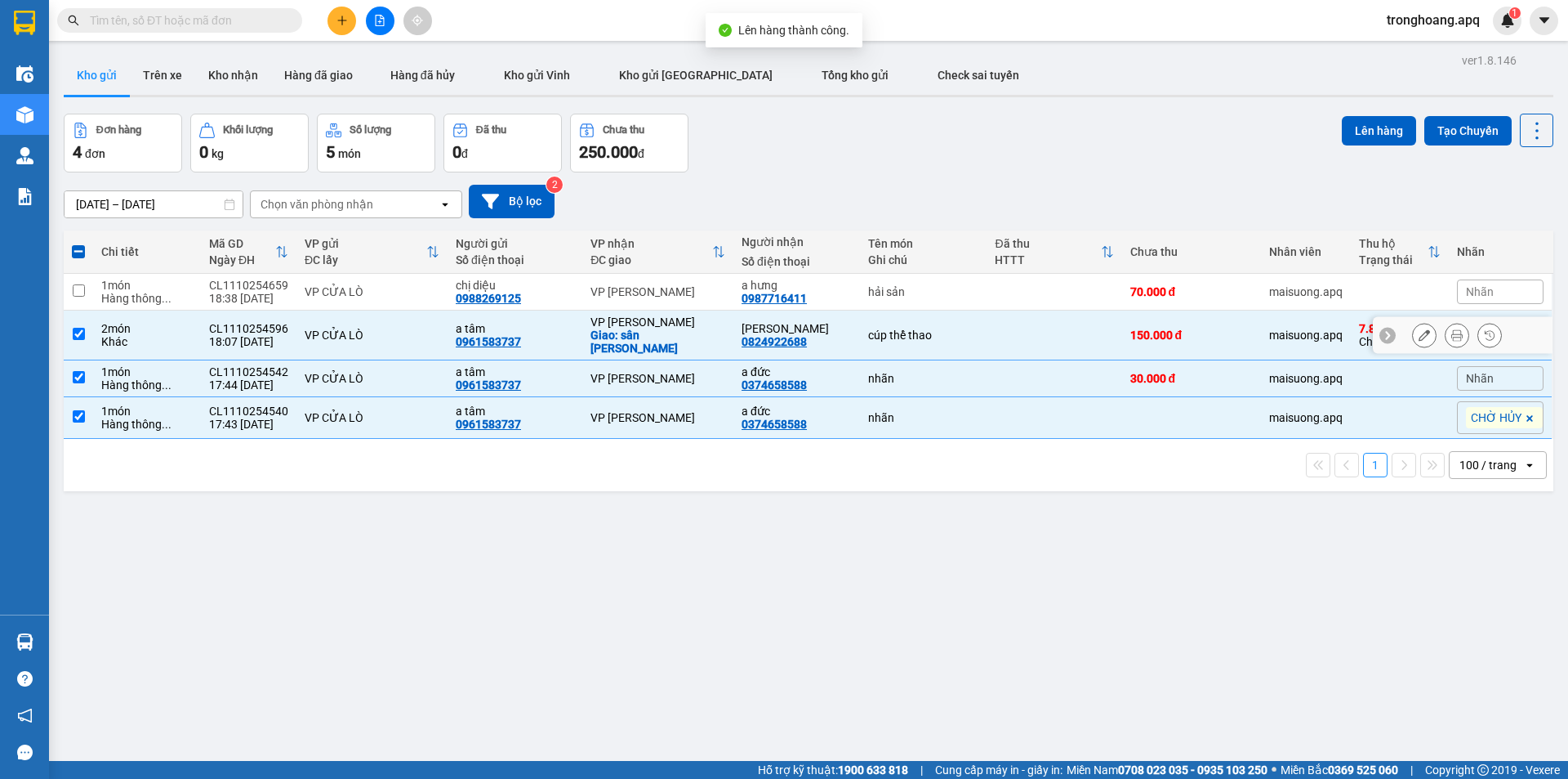
checkbox input "true"
click at [654, 302] on td "VP [PERSON_NAME]" at bounding box center [658, 292] width 151 height 37
checkbox input "true"
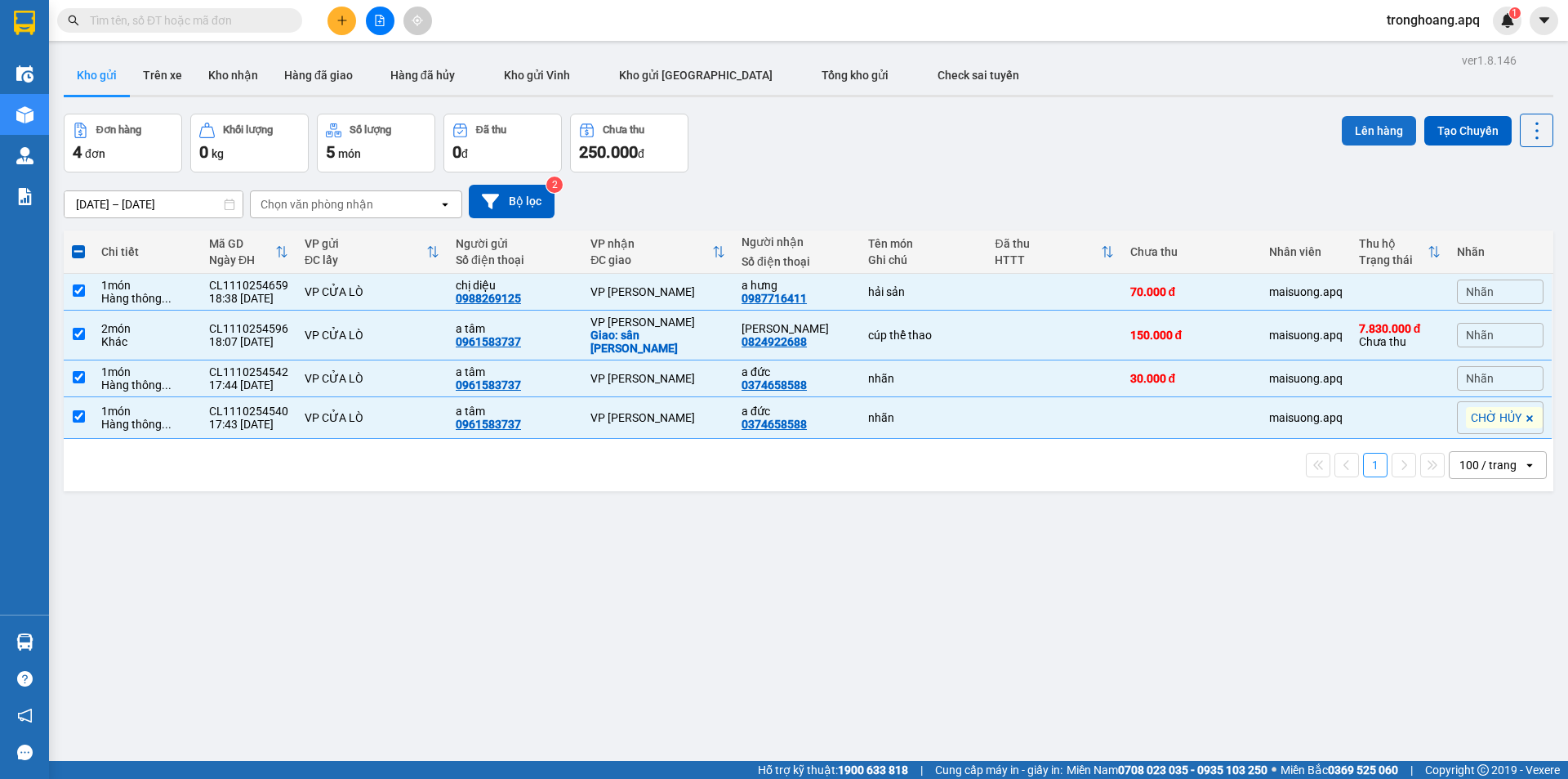
click at [1370, 123] on button "Lên hàng" at bounding box center [1379, 130] width 74 height 29
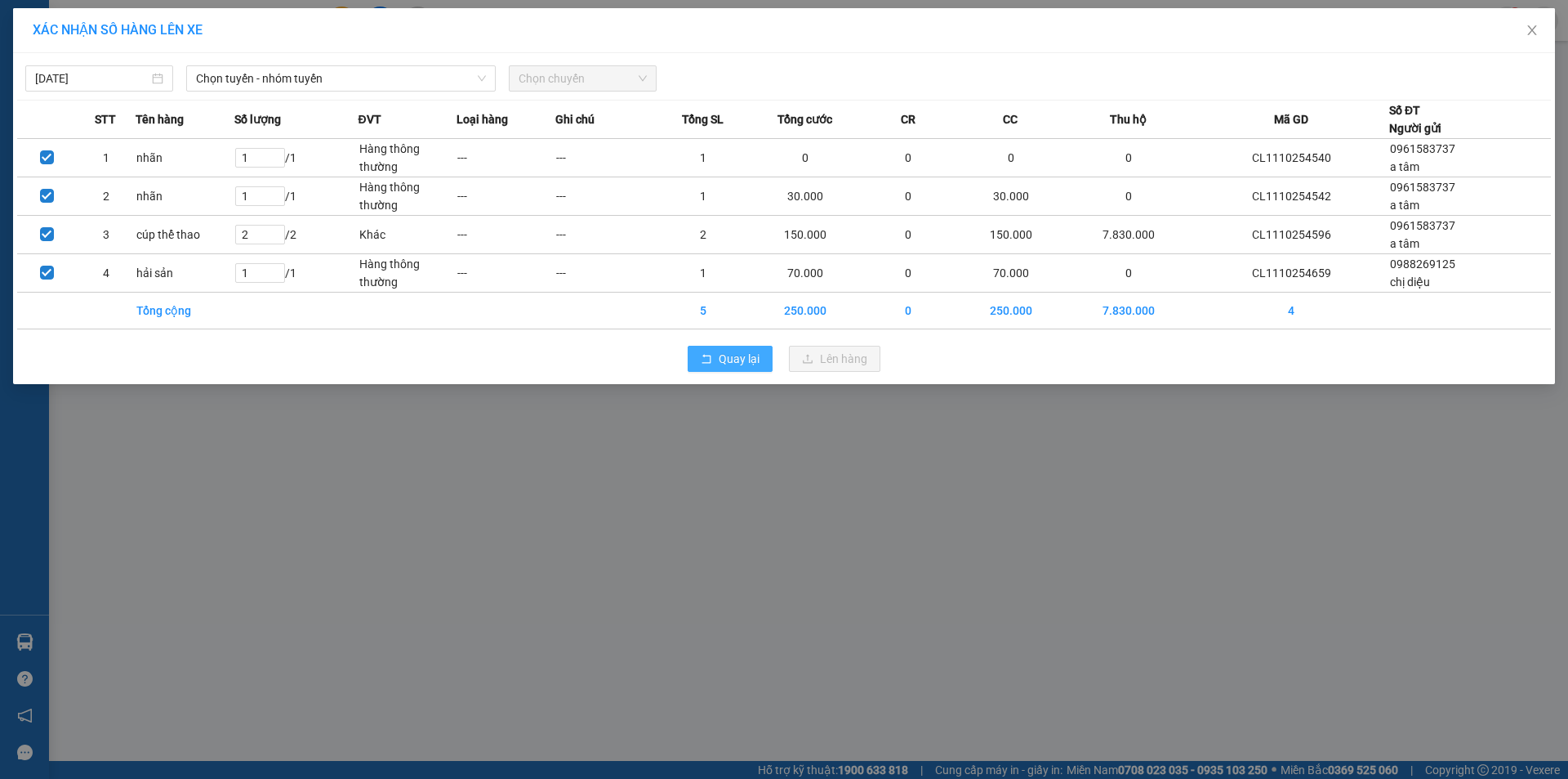
click at [714, 370] on button "Quay lại" at bounding box center [730, 359] width 85 height 26
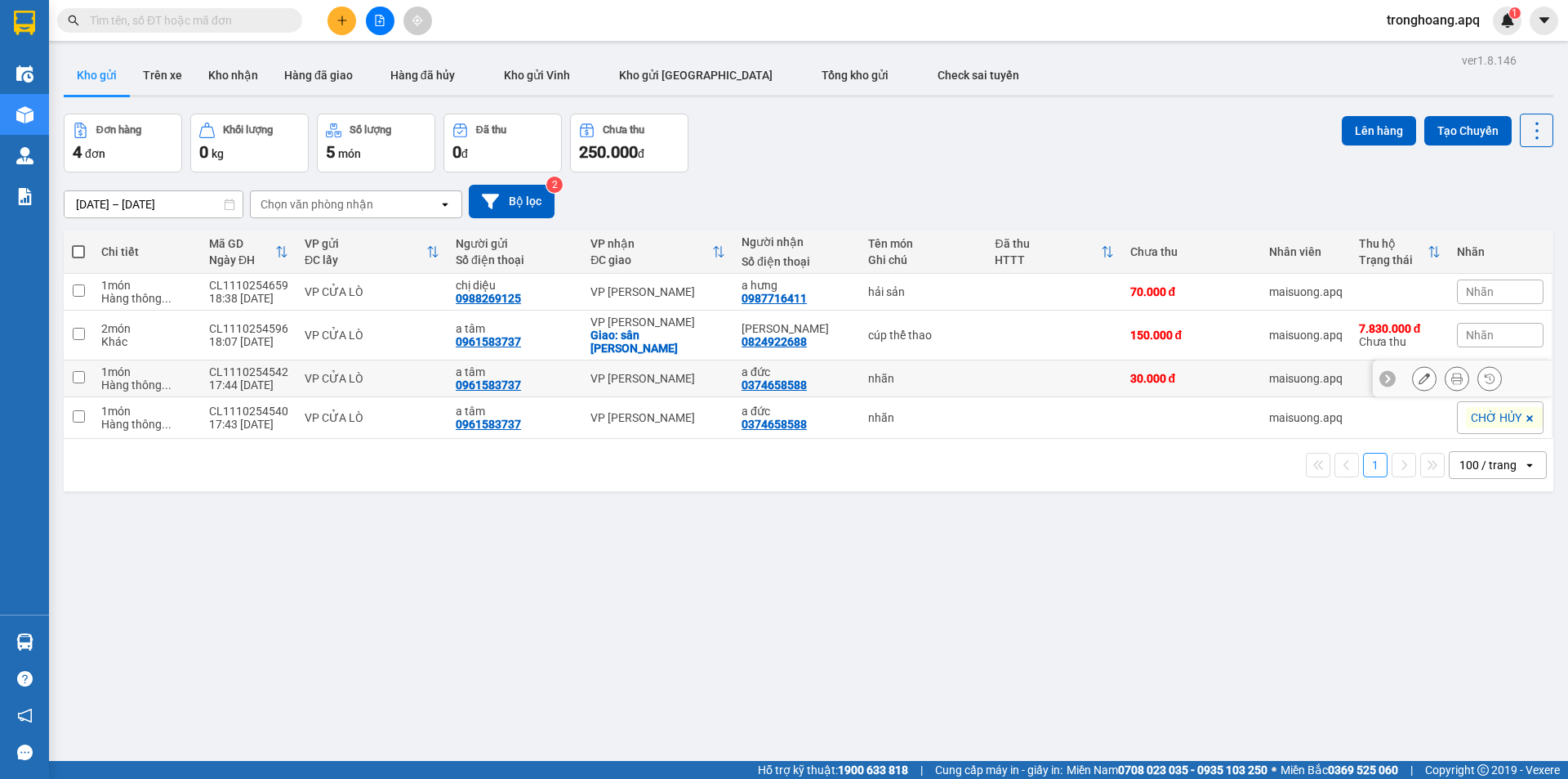
click at [669, 360] on td "VP [PERSON_NAME]" at bounding box center [658, 378] width 151 height 37
checkbox input "true"
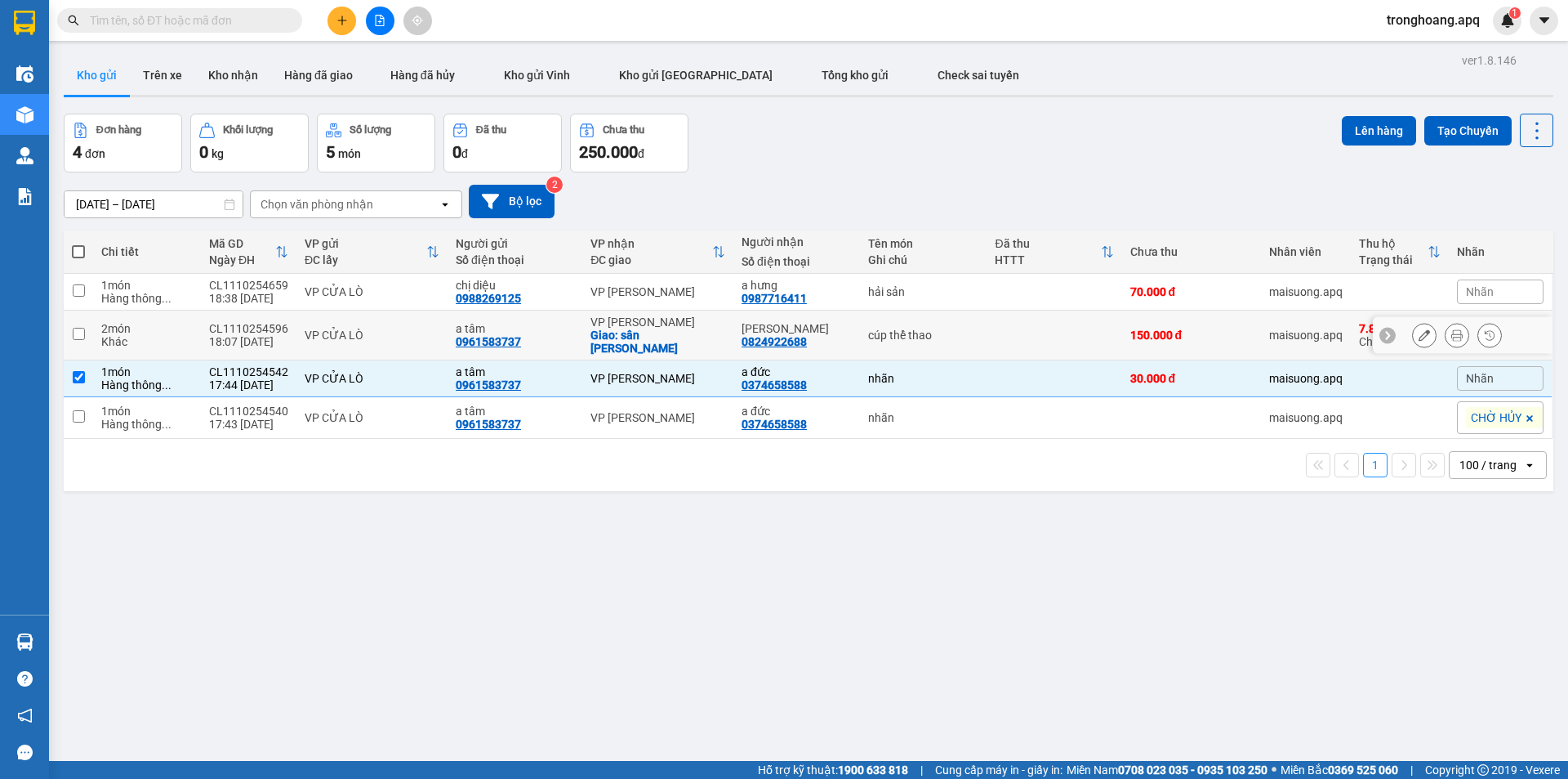
click at [660, 325] on div "VP [PERSON_NAME]" at bounding box center [658, 322] width 135 height 13
checkbox input "true"
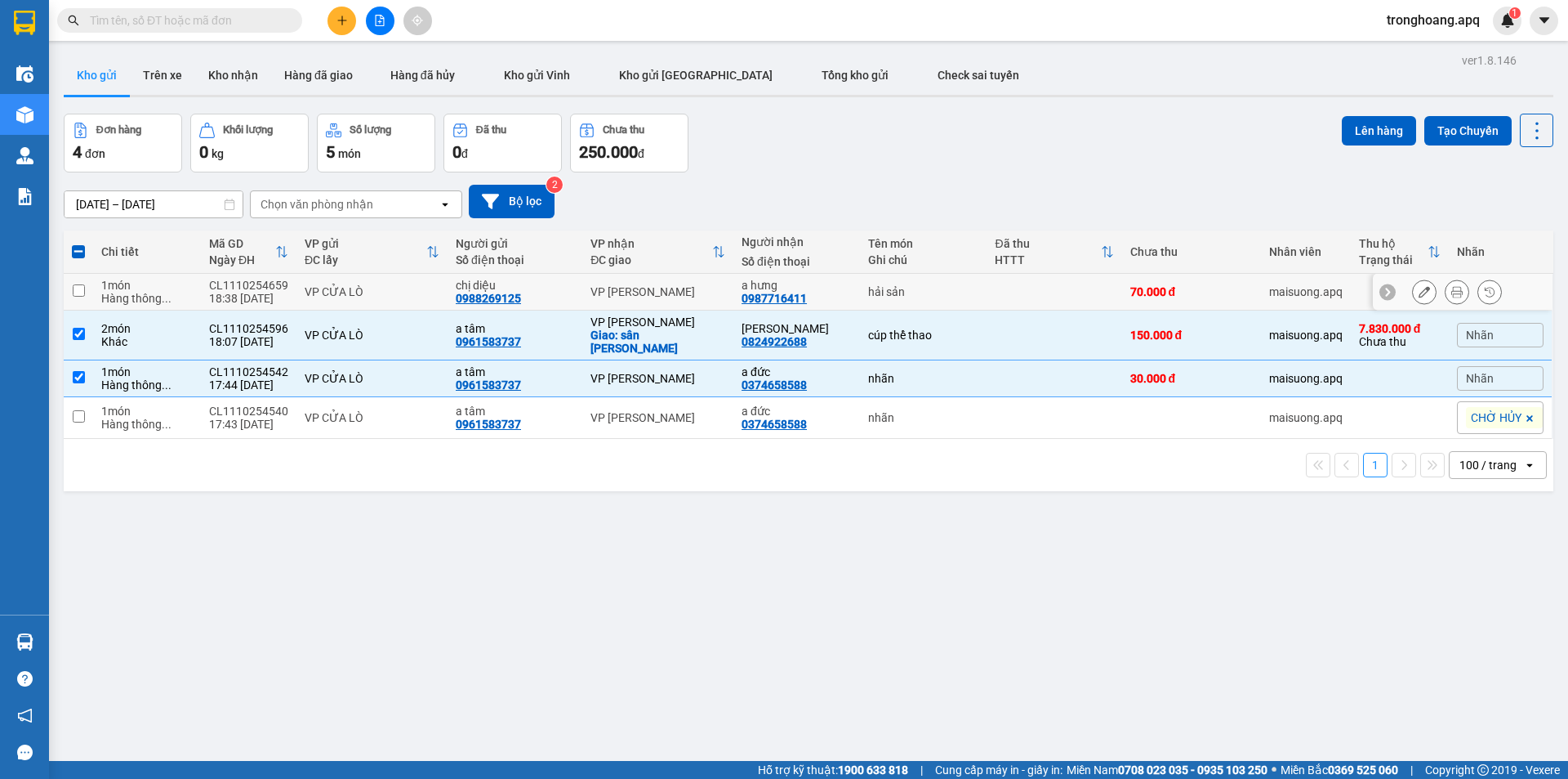
click at [651, 286] on div "VP [PERSON_NAME]" at bounding box center [658, 291] width 135 height 13
checkbox input "true"
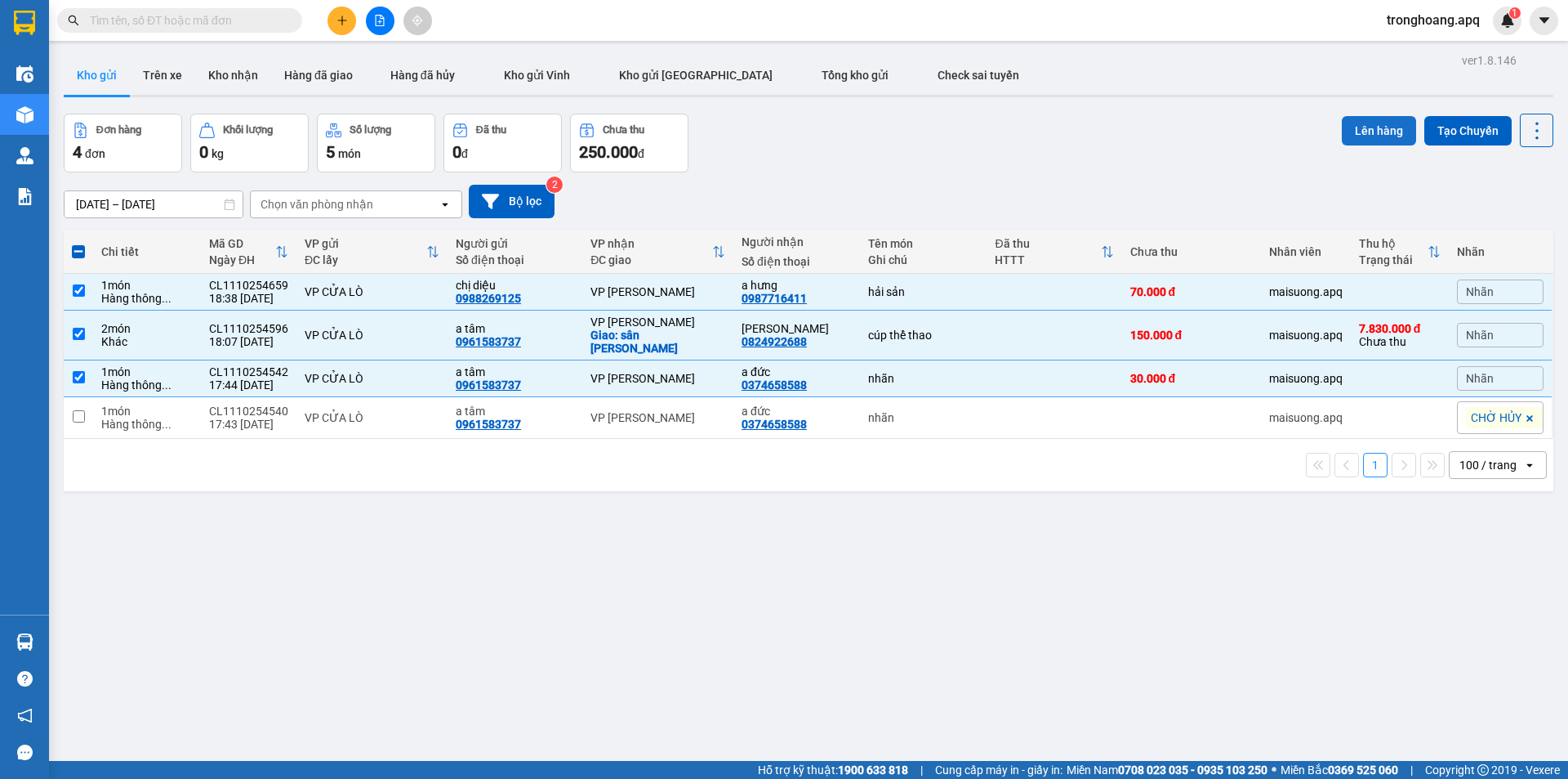
click at [1367, 122] on button "Lên hàng" at bounding box center [1379, 130] width 74 height 29
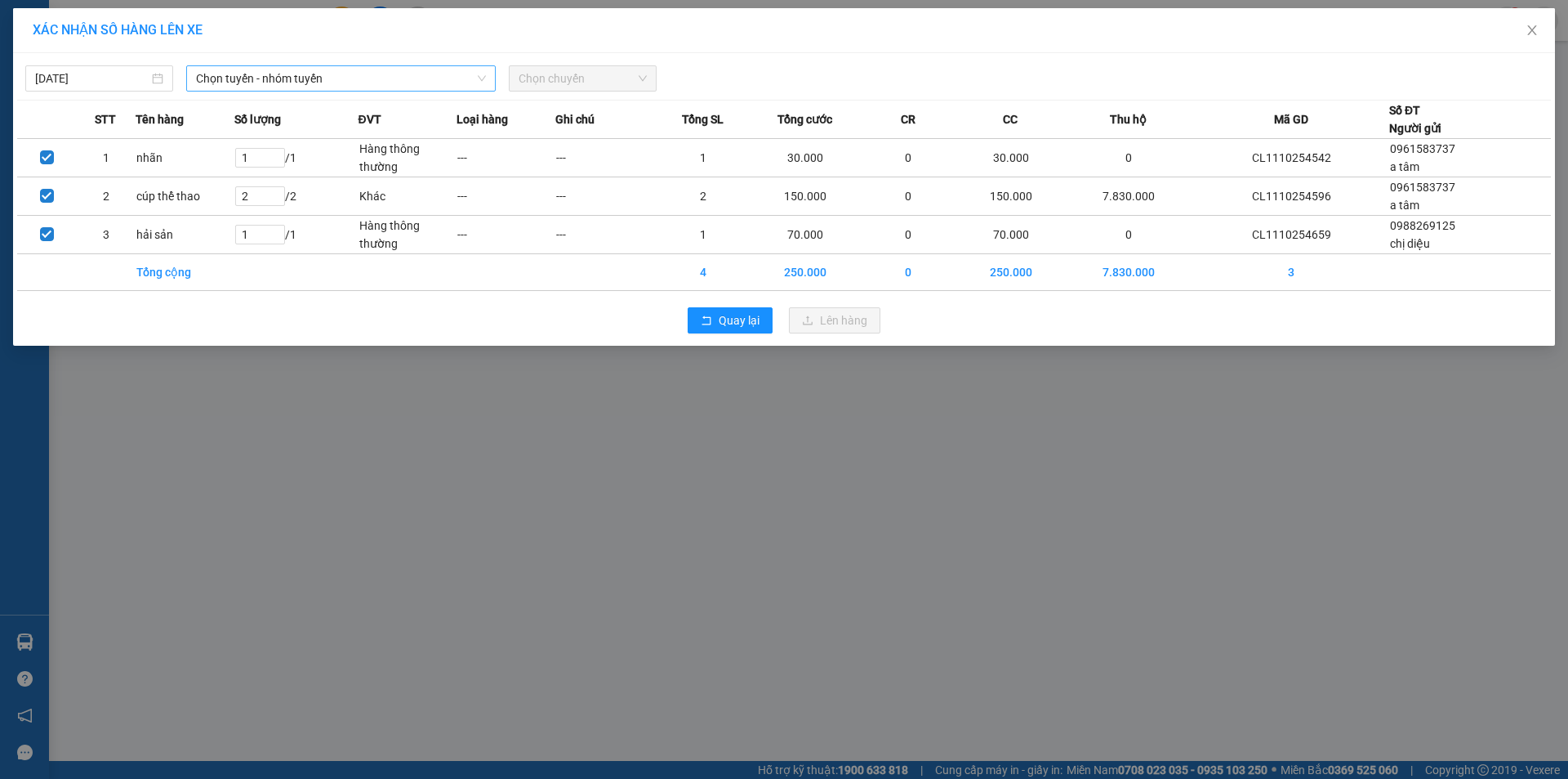
click at [381, 76] on span "Chọn tuyến - nhóm tuyến" at bounding box center [341, 78] width 290 height 25
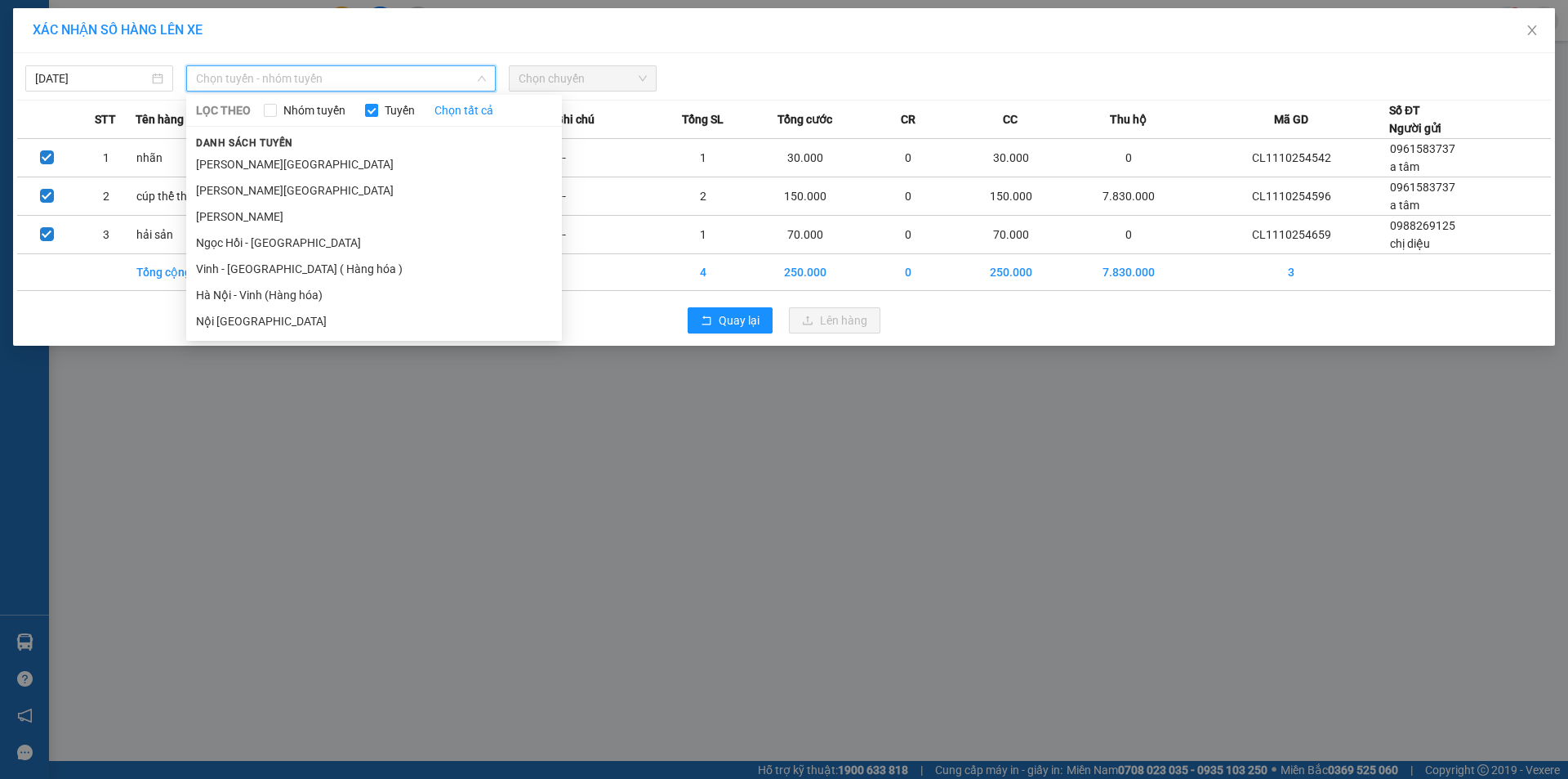
click at [280, 267] on li "Vinh - [GEOGRAPHIC_DATA] ( Hàng hóa )" at bounding box center [374, 269] width 376 height 26
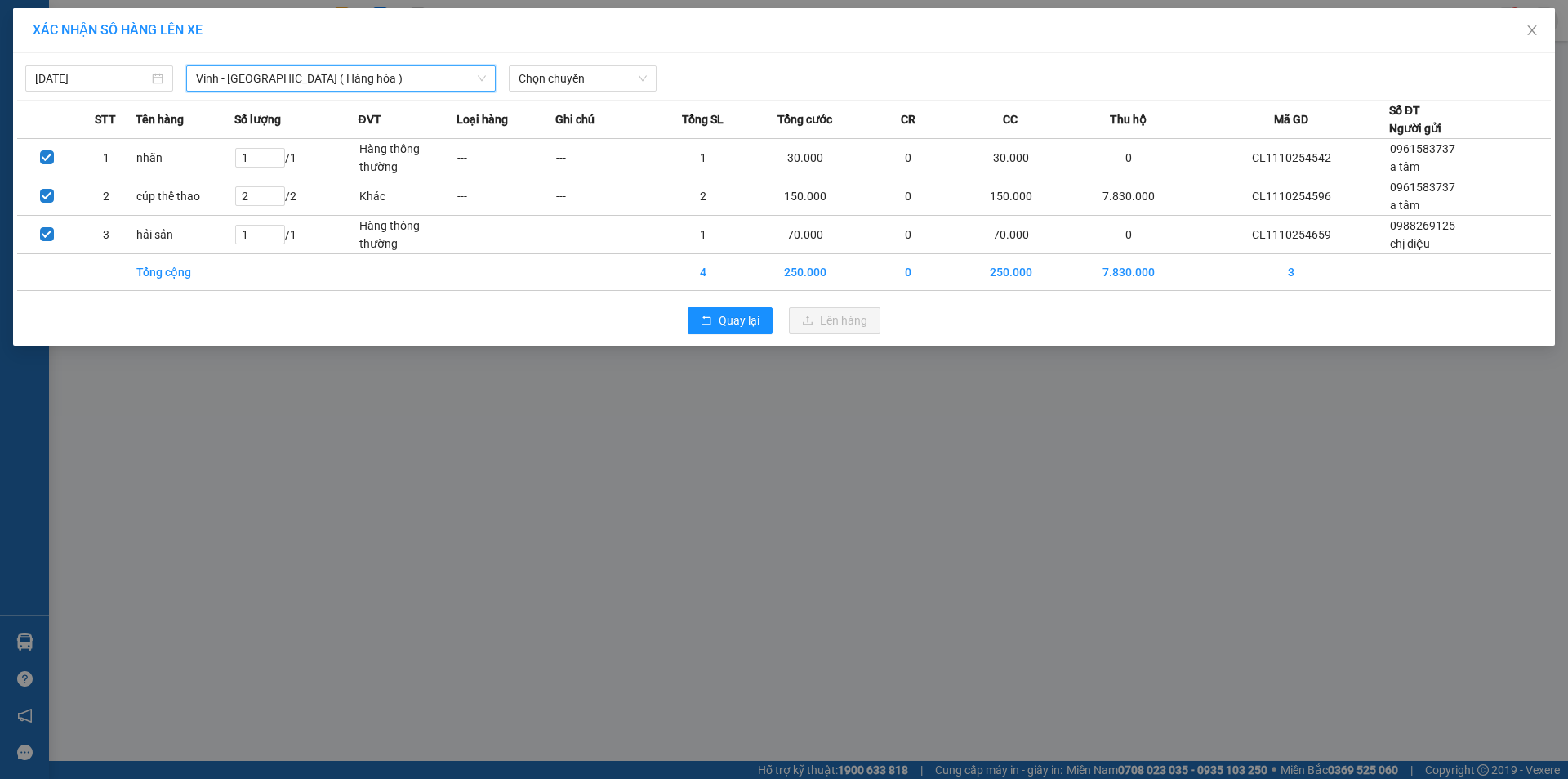
click at [535, 96] on div "11/10/2025 Vinh - Hà Nội ( Hàng hóa ) Vinh - Hà Nội ( Hàng hóa ) LỌC THEO Nhóm …" at bounding box center [784, 199] width 1542 height 293
click at [539, 87] on span "Chọn chuyến" at bounding box center [583, 78] width 128 height 25
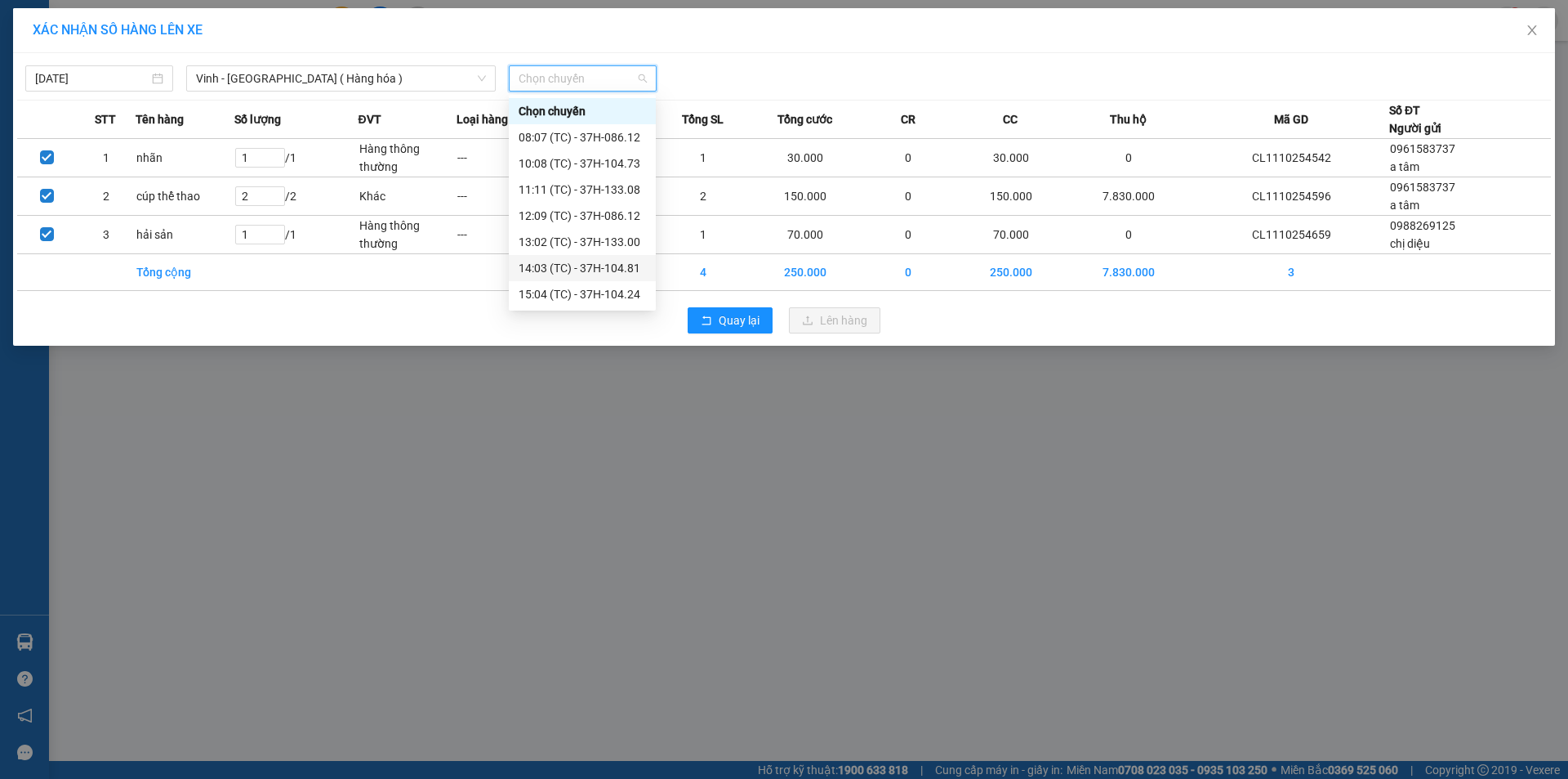
scroll to position [235, 0]
click at [598, 301] on div "23:19 (TC) - 37H-133.03" at bounding box center [583, 294] width 128 height 18
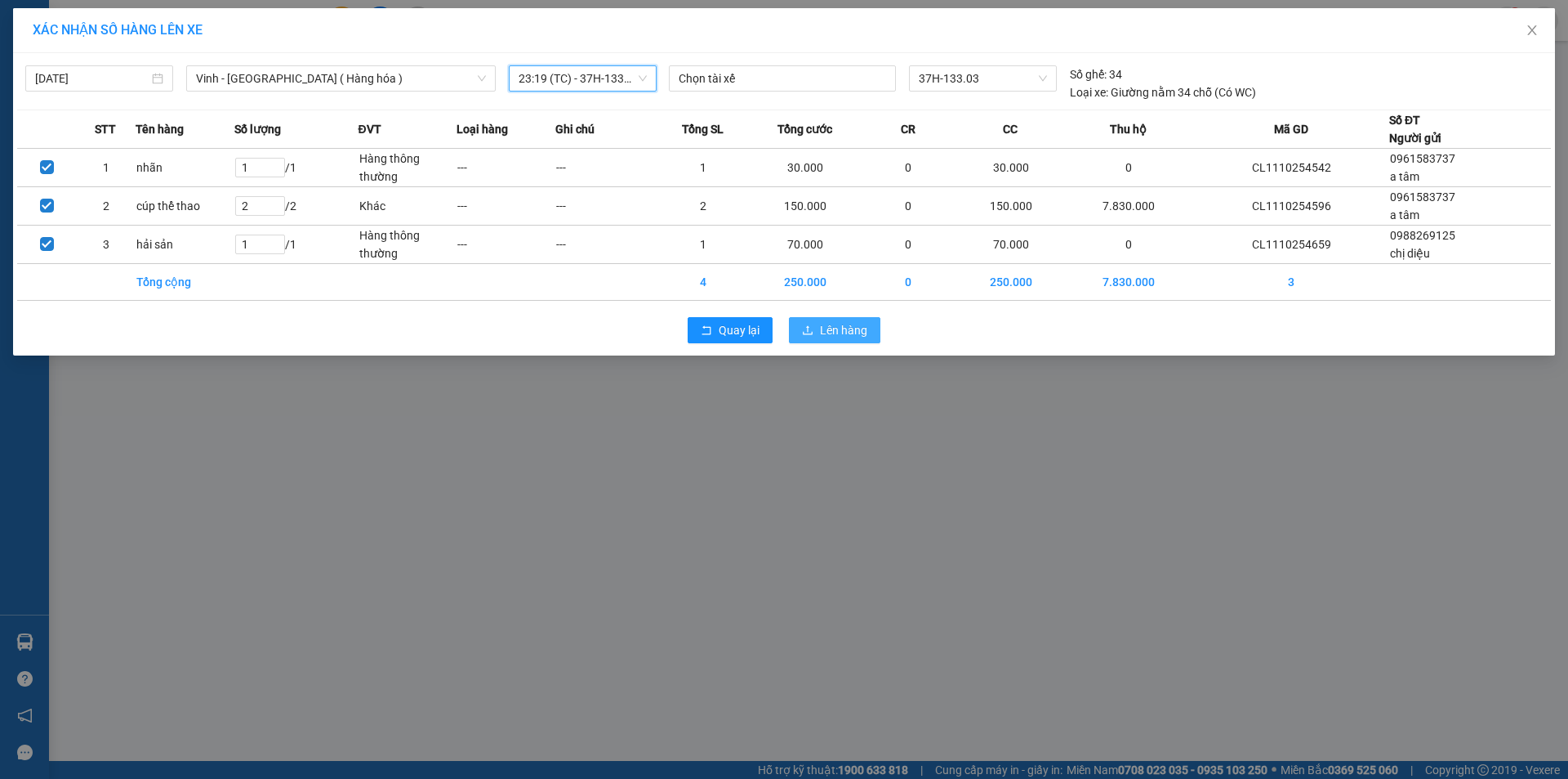
click at [844, 331] on span "Lên hàng" at bounding box center [843, 330] width 47 height 18
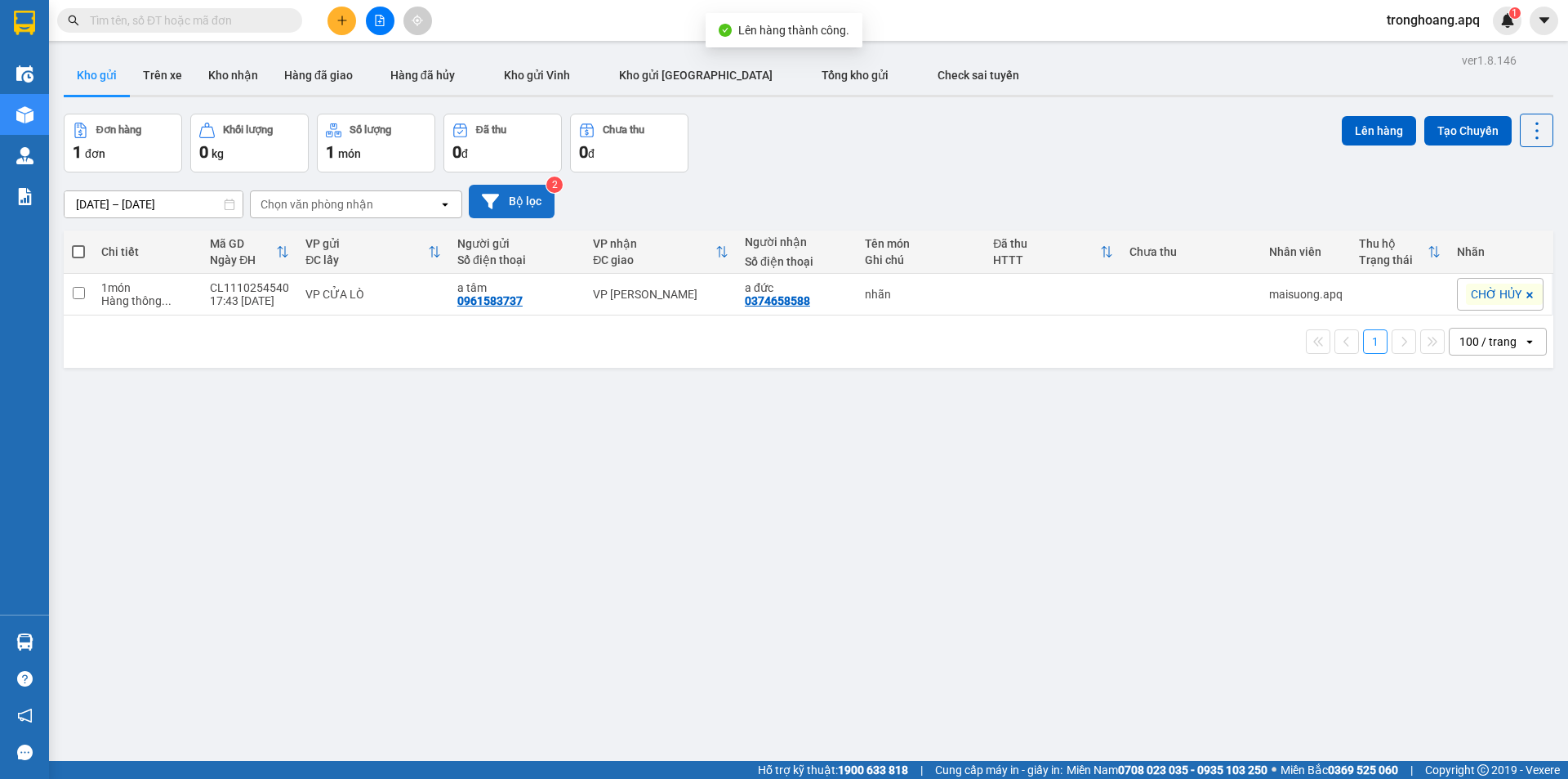
click at [508, 195] on button "Bộ lọc" at bounding box center [512, 202] width 86 height 34
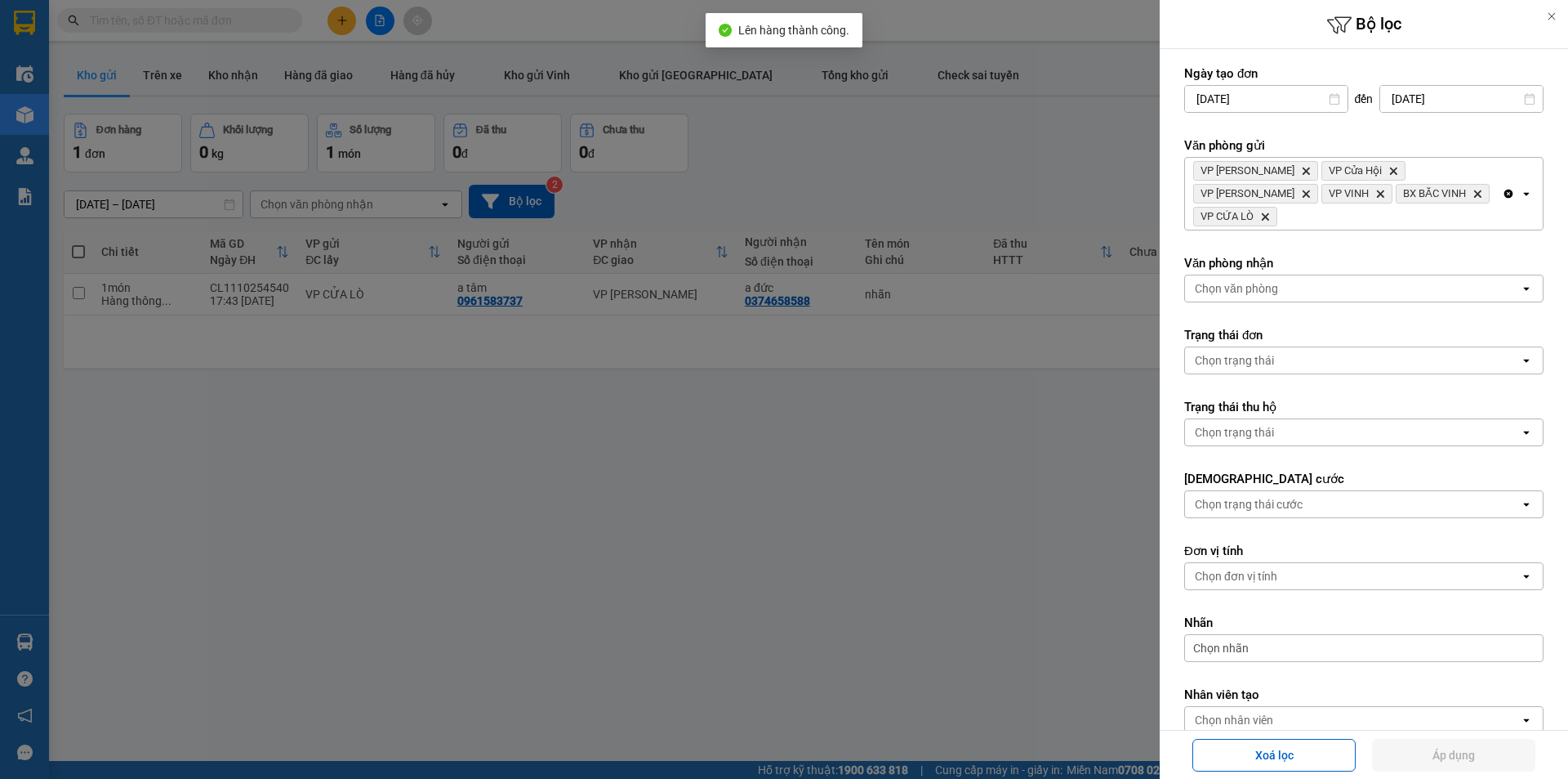
click at [1465, 200] on div "VP Xuân Hội Delete VP Cửa Hội Delete VP Nghi Xuân Delete VP VINH Delete BX BẮC …" at bounding box center [1343, 194] width 317 height 72
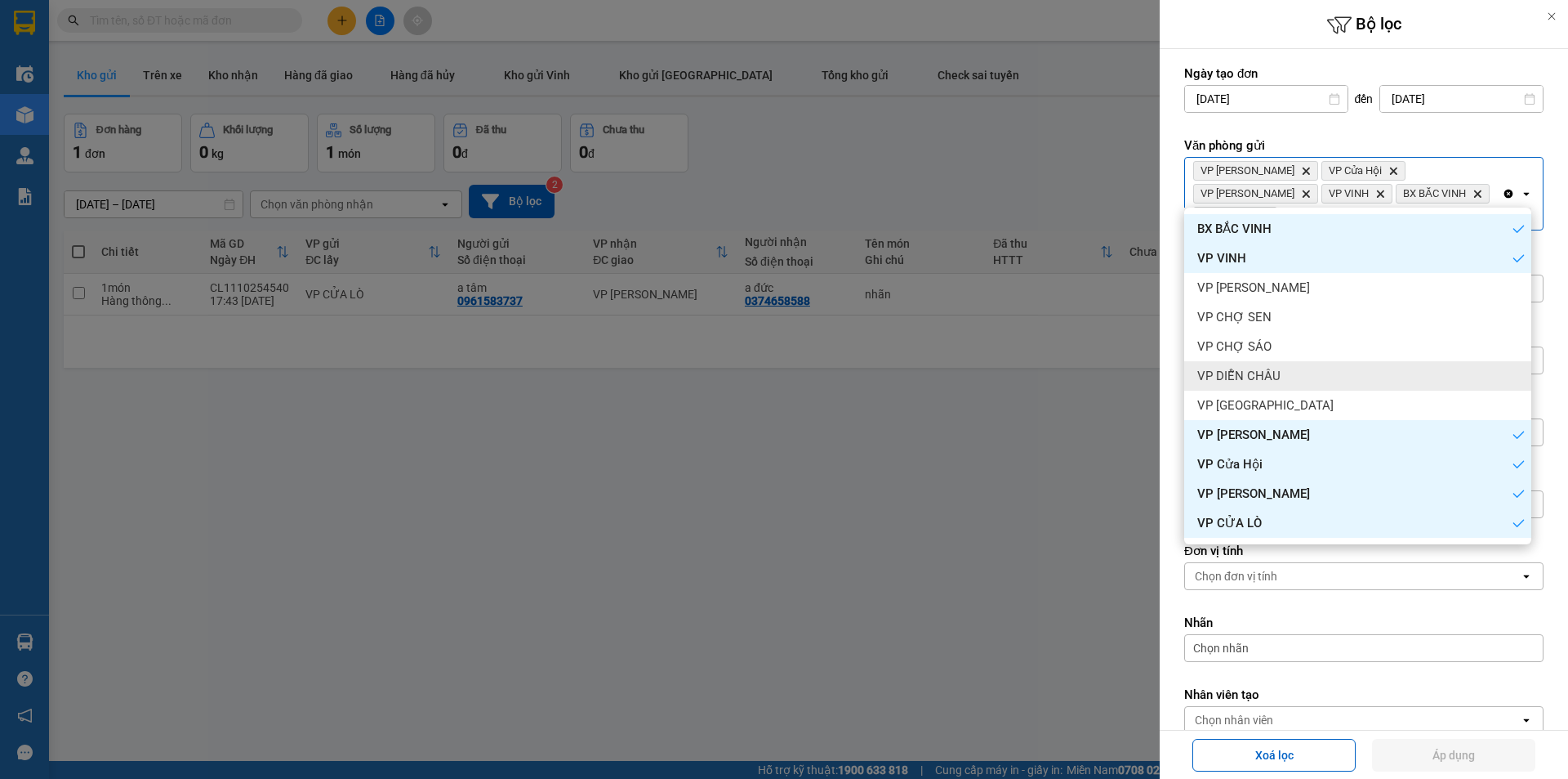
click at [1365, 371] on div "VP DIỄN CHÂU" at bounding box center [1357, 375] width 347 height 29
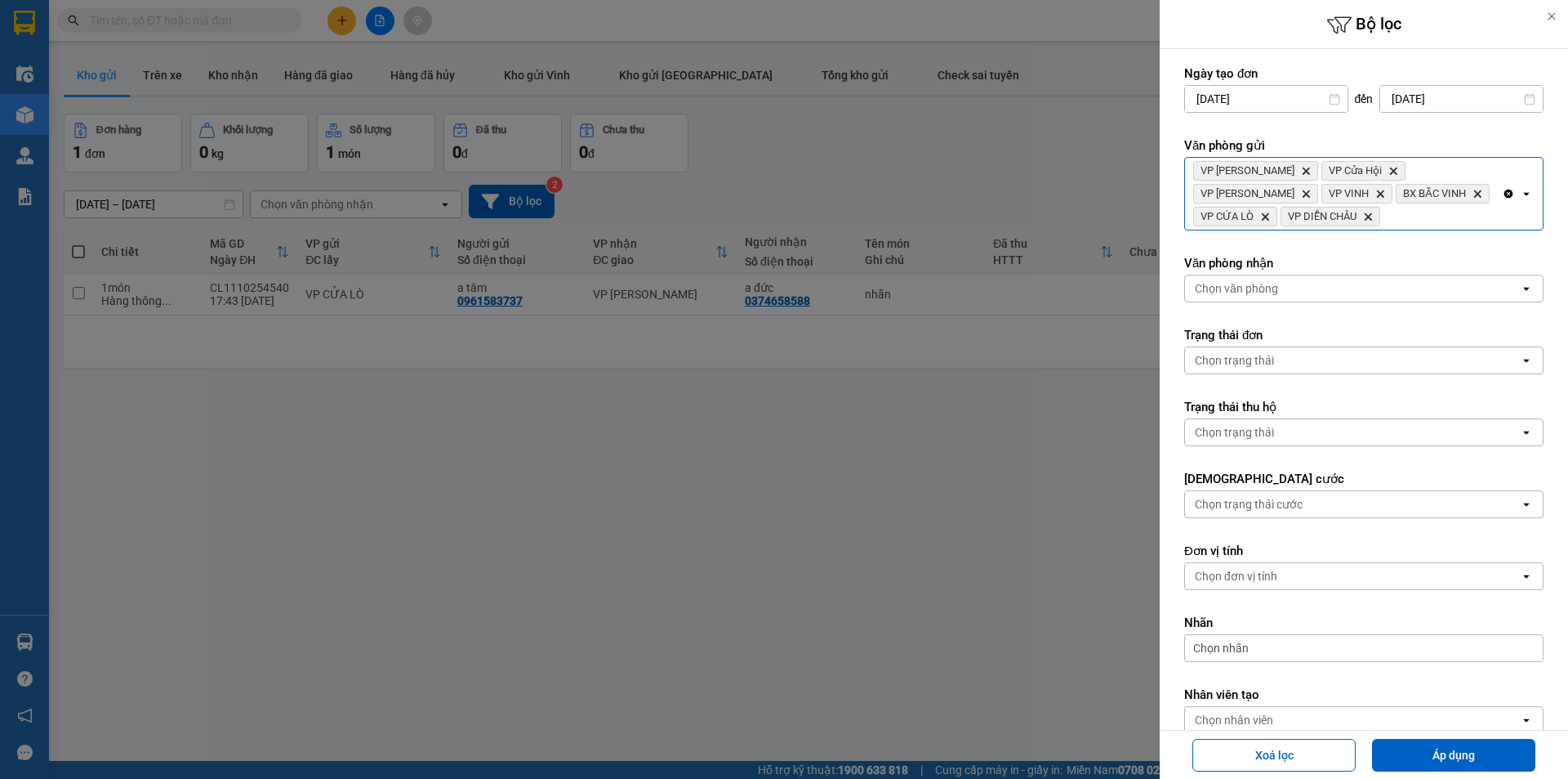
click at [1457, 209] on div "VP Xuân Hội Delete VP Cửa Hội Delete VP Nghi Xuân Delete VP VINH Delete BX BẮC …" at bounding box center [1343, 194] width 317 height 72
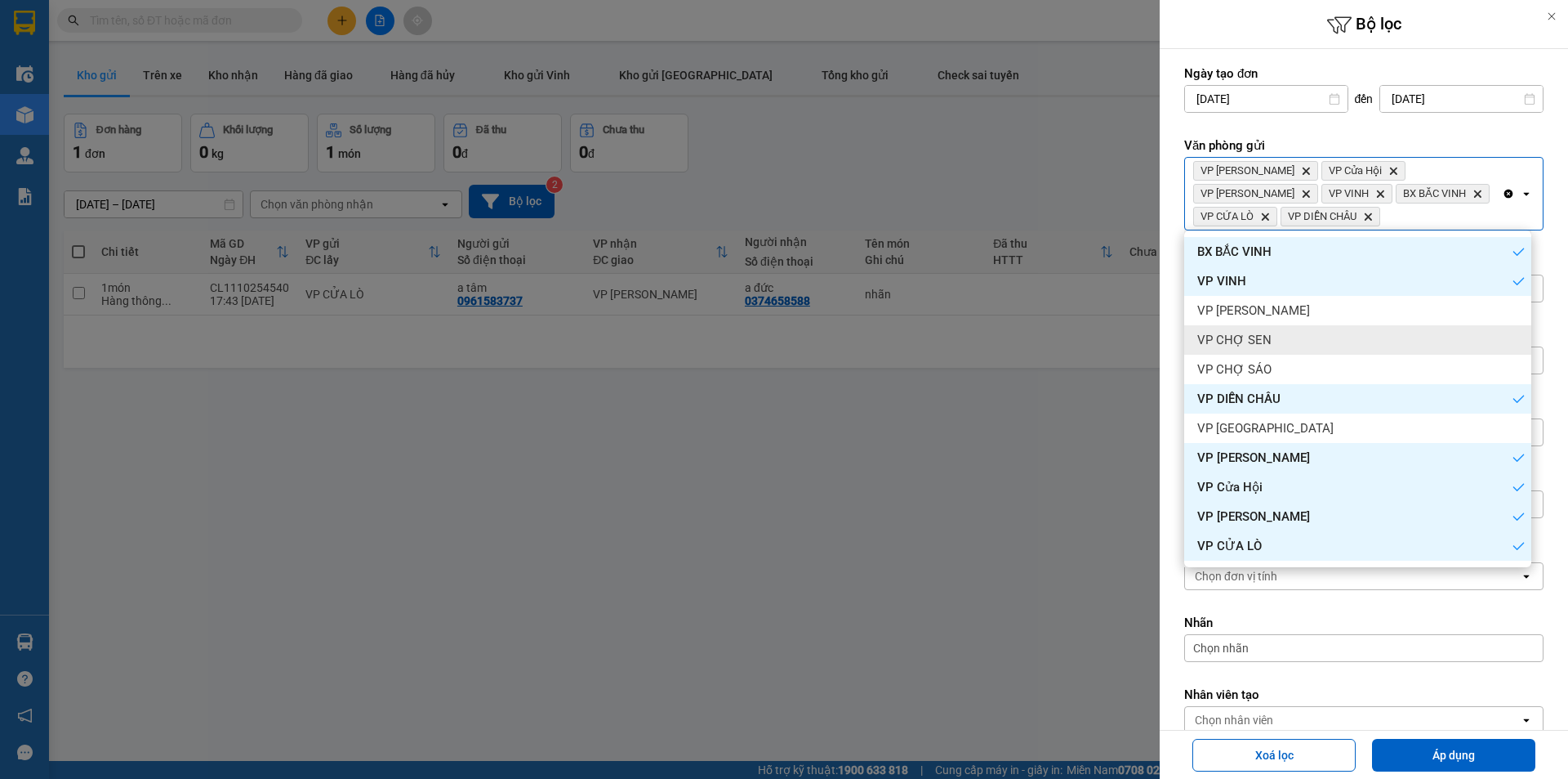
drag, startPoint x: 1353, startPoint y: 330, endPoint x: 1408, endPoint y: 275, distance: 77.8
click at [1353, 331] on div "VP CHỢ SEN" at bounding box center [1357, 339] width 347 height 29
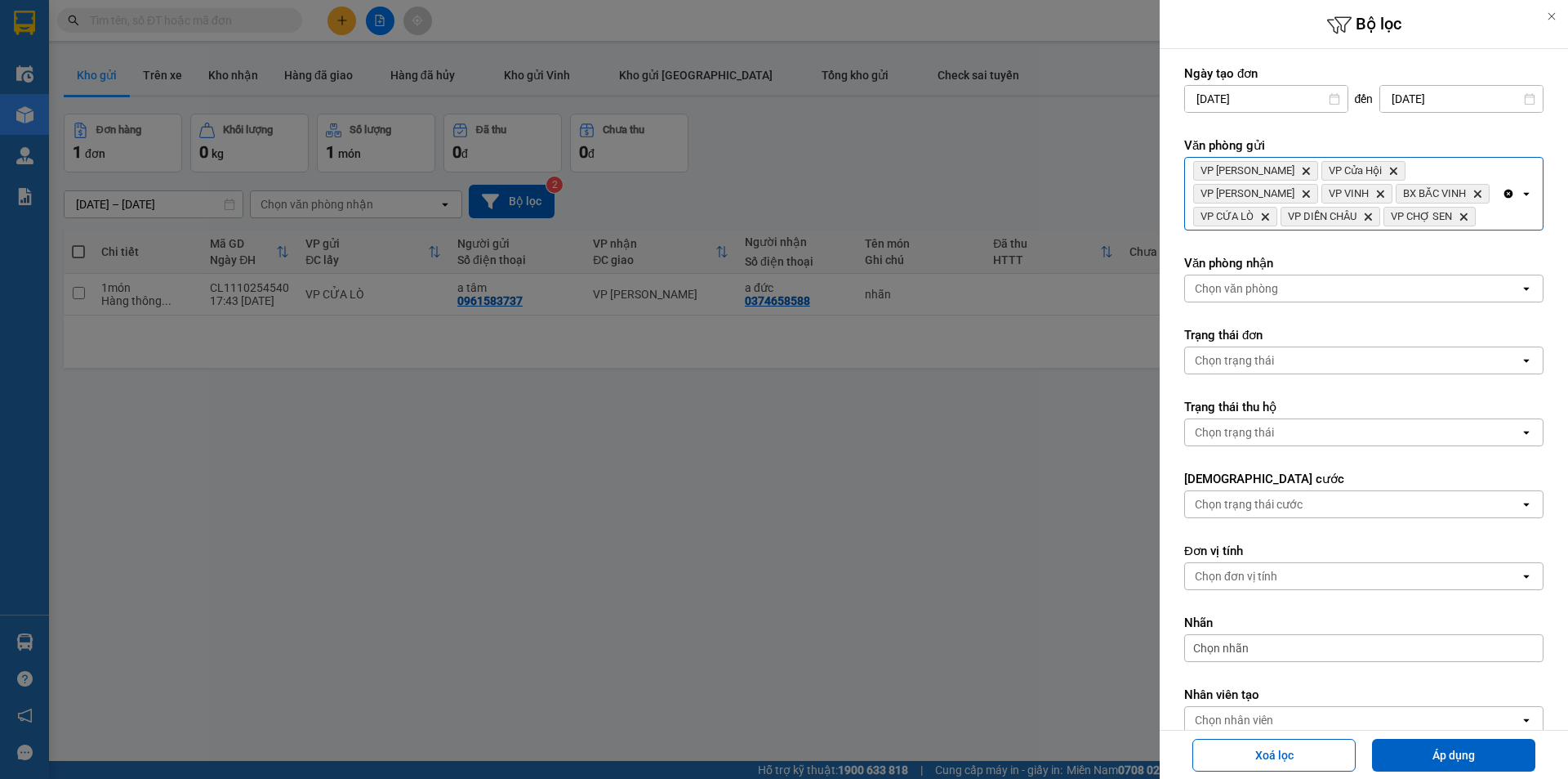
click at [1437, 231] on form "Ngày tạo đơn 09/10/2025 Press the down arrow key to interact with the calendar …" at bounding box center [1364, 436] width 360 height 742
click at [1419, 217] on div "VP Xuân Hội Delete VP Cửa Hội Delete VP Nghi Xuân Delete VP VINH Delete BX BẮC …" at bounding box center [1343, 194] width 317 height 72
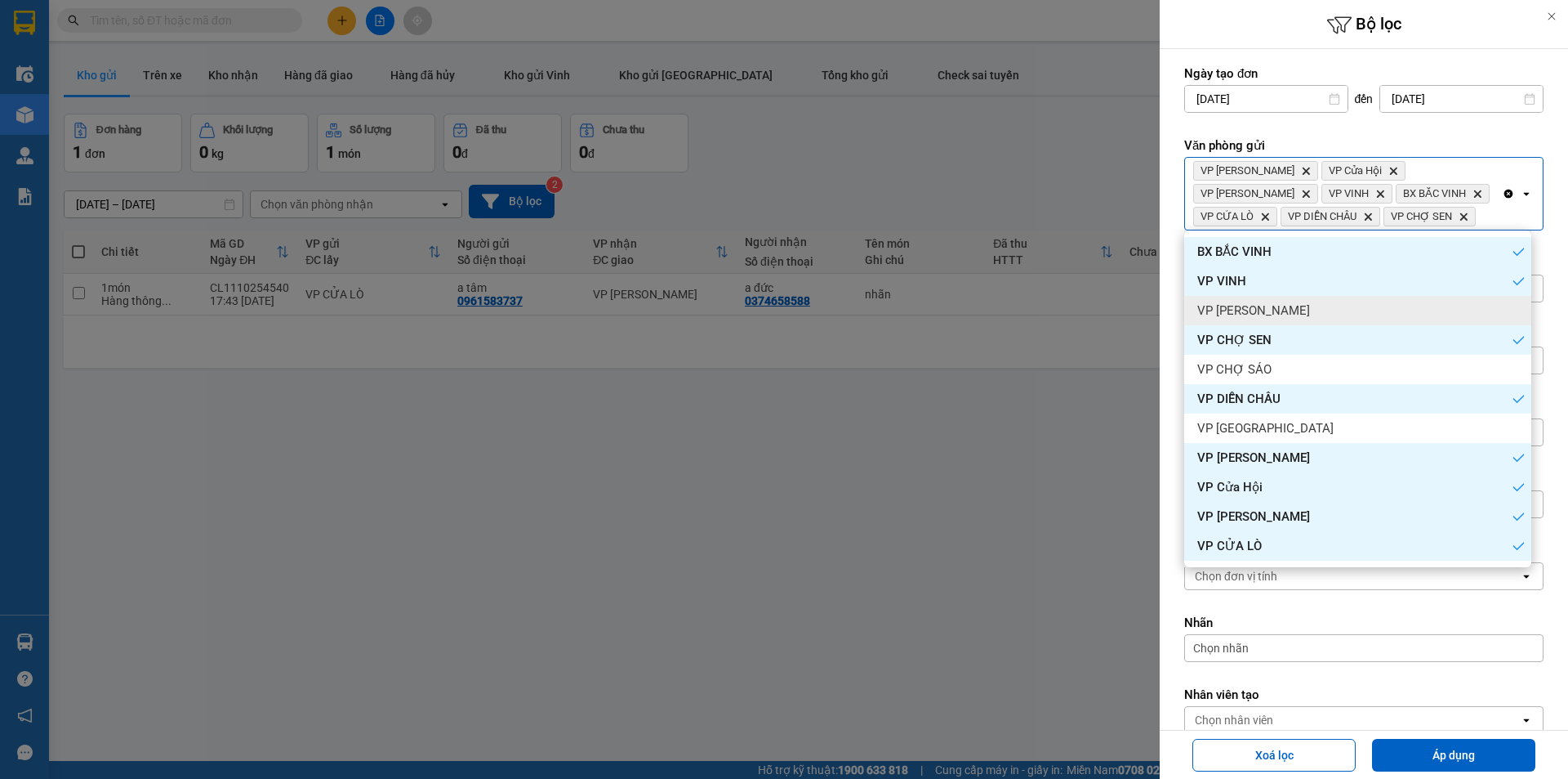
drag, startPoint x: 1350, startPoint y: 306, endPoint x: 1378, endPoint y: 371, distance: 70.8
click at [1349, 307] on div "VP [PERSON_NAME]" at bounding box center [1357, 310] width 347 height 29
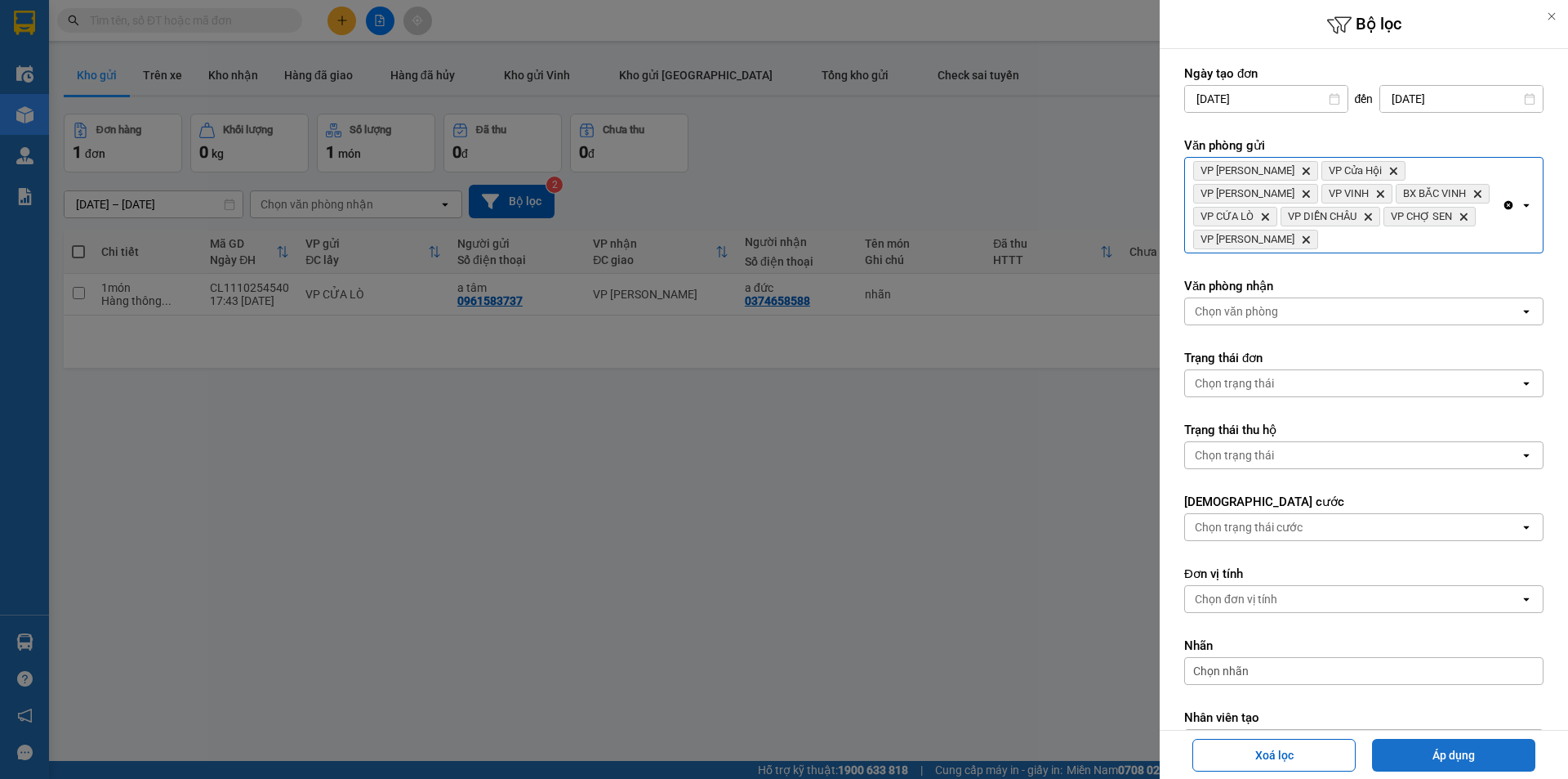
click at [1407, 755] on button "Áp dụng" at bounding box center [1453, 755] width 163 height 33
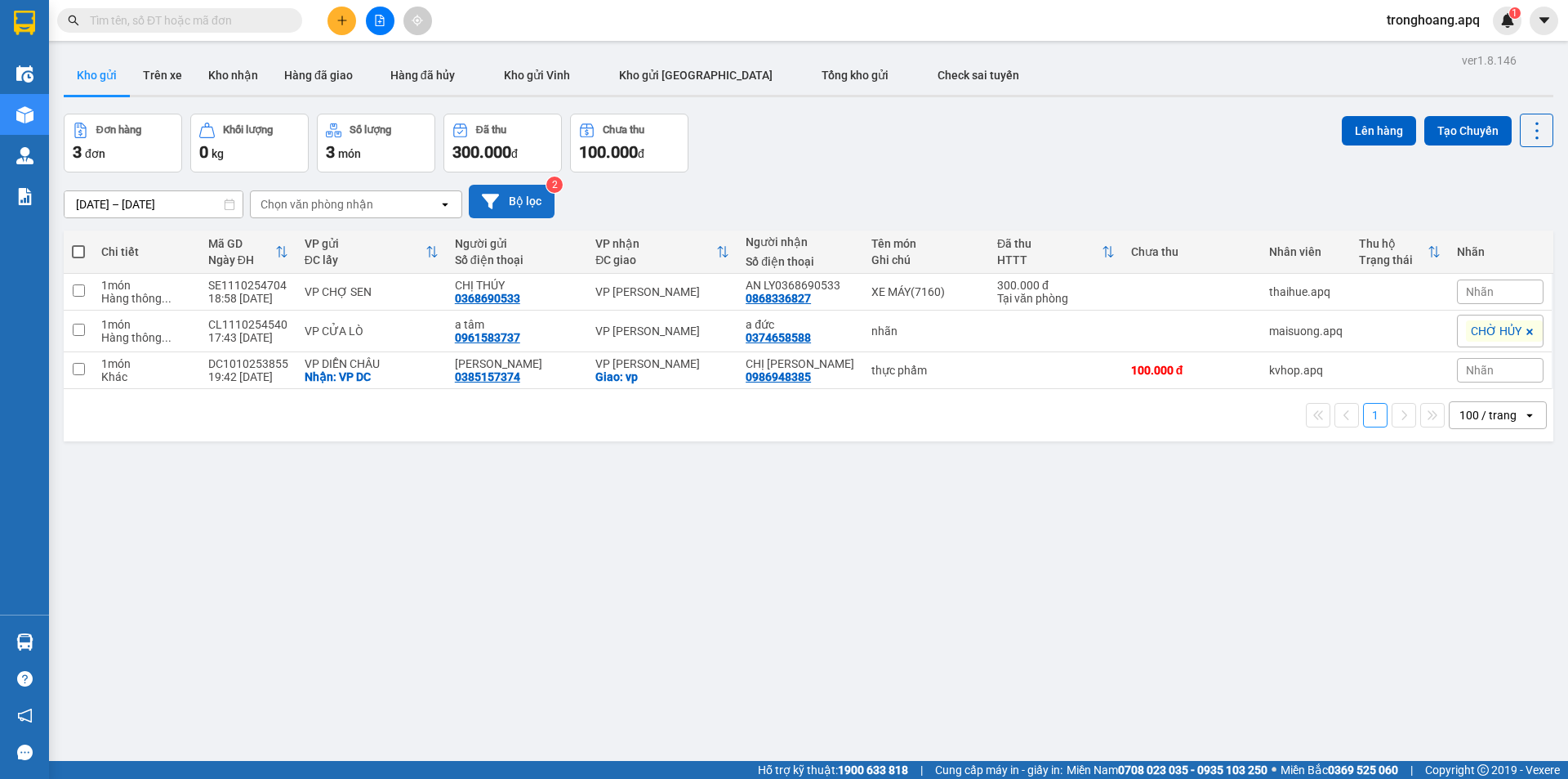
drag, startPoint x: 500, startPoint y: 172, endPoint x: 515, endPoint y: 191, distance: 24.2
click at [500, 177] on div "09/10/2025 – 11/10/2025 Press the down arrow key to interact with the calendar …" at bounding box center [808, 201] width 1490 height 58
click at [519, 195] on button "Bộ lọc" at bounding box center [512, 202] width 86 height 34
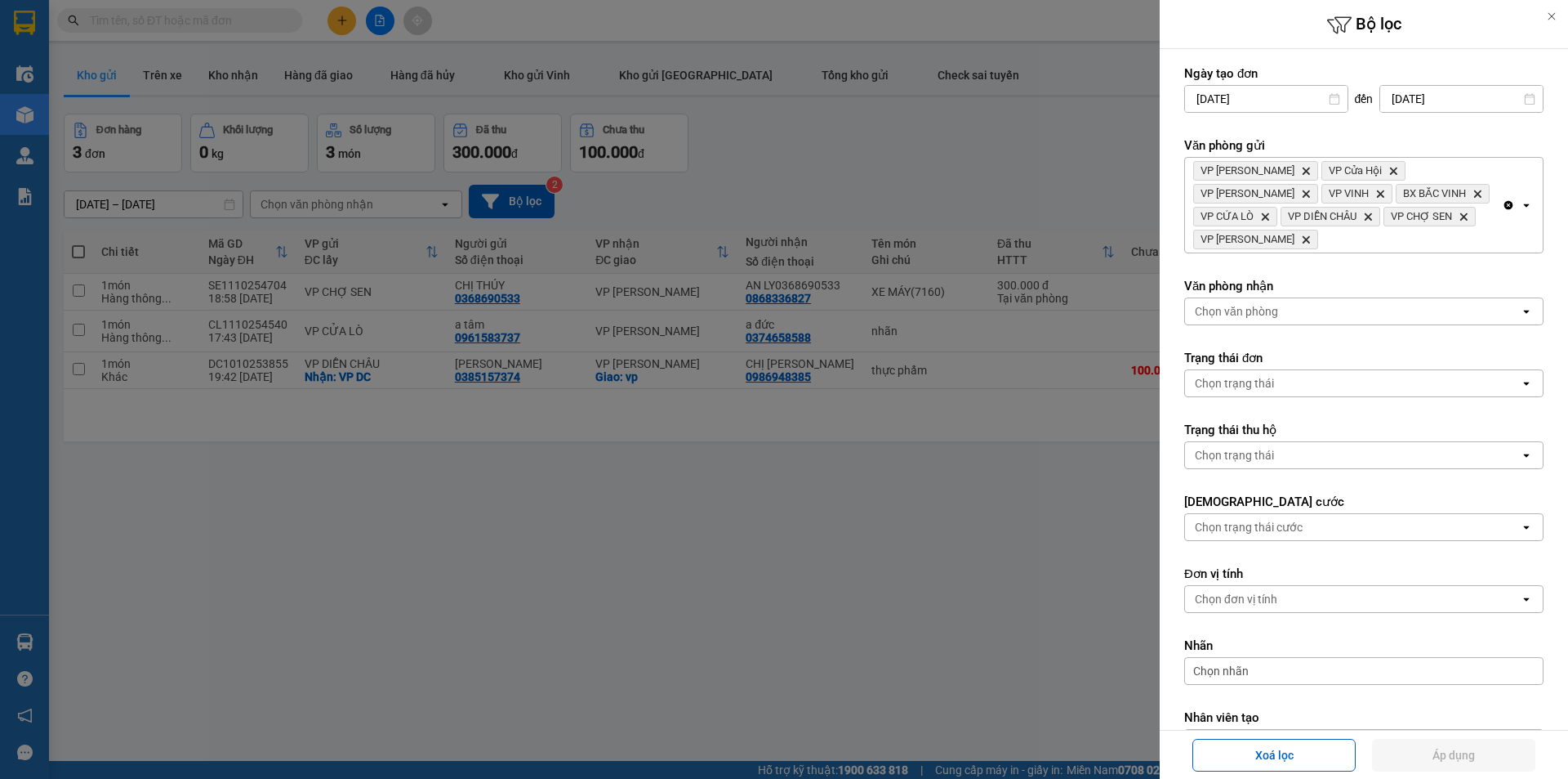
click at [1443, 236] on div "VP Xuân Hội Delete VP Cửa Hội Delete VP Nghi Xuân Delete VP VINH Delete BX BẮC …" at bounding box center [1343, 205] width 317 height 95
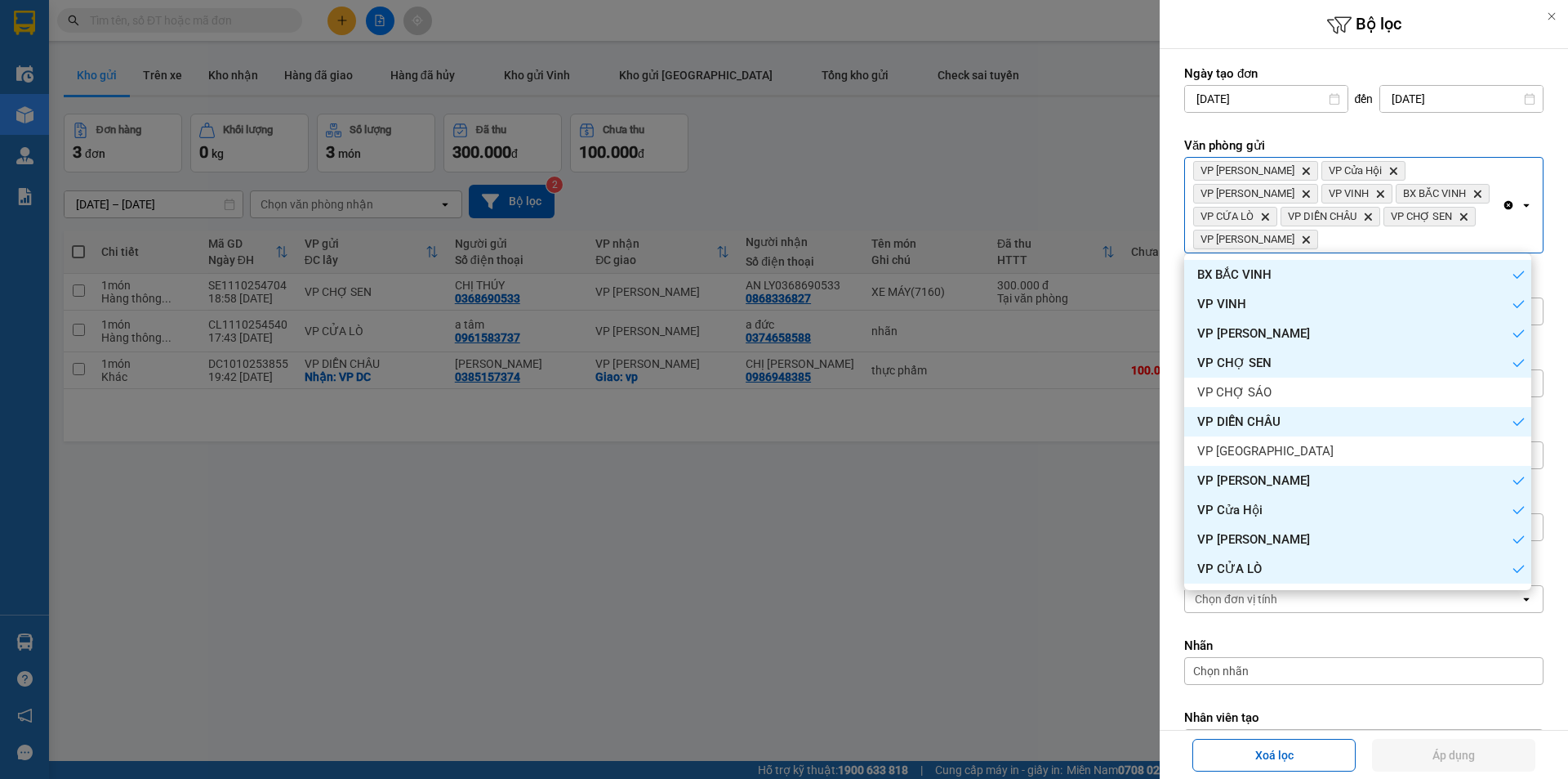
click at [1502, 207] on icon "Clear all" at bounding box center [1508, 205] width 13 height 13
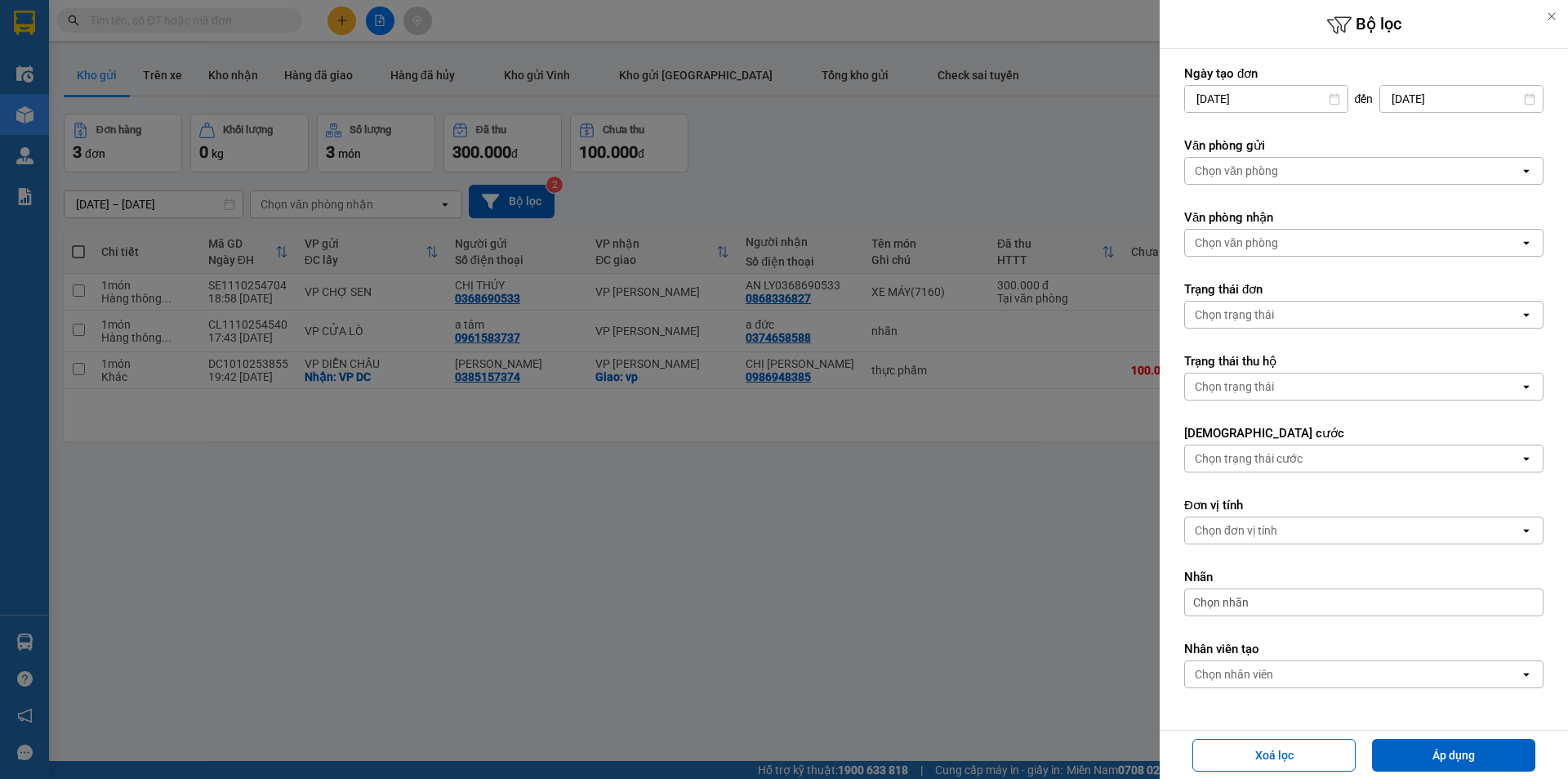
click at [1443, 170] on div "Chọn văn phòng" at bounding box center [1352, 171] width 335 height 26
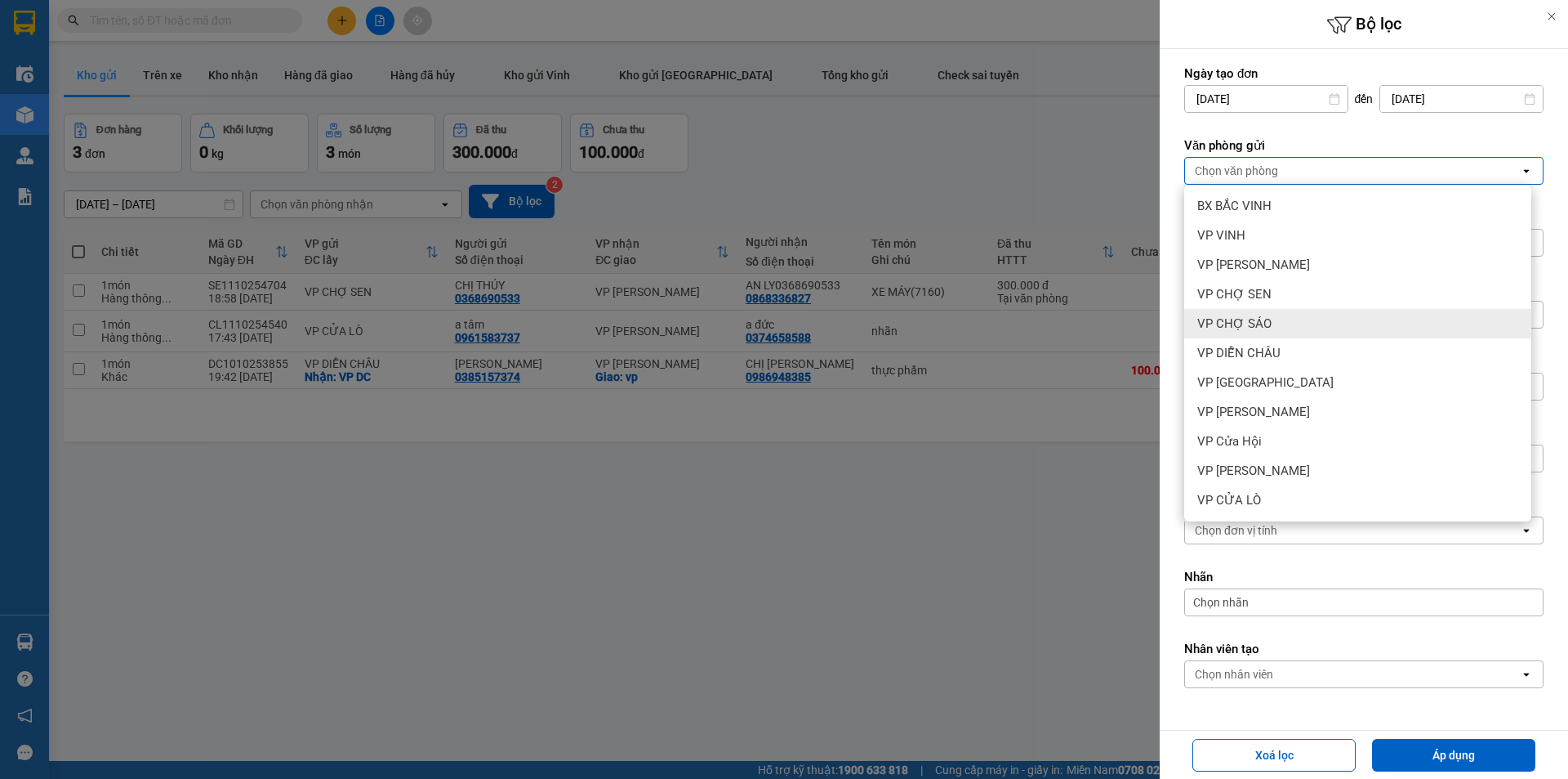
click at [1298, 322] on div "VP CHỢ SÁO" at bounding box center [1357, 323] width 347 height 29
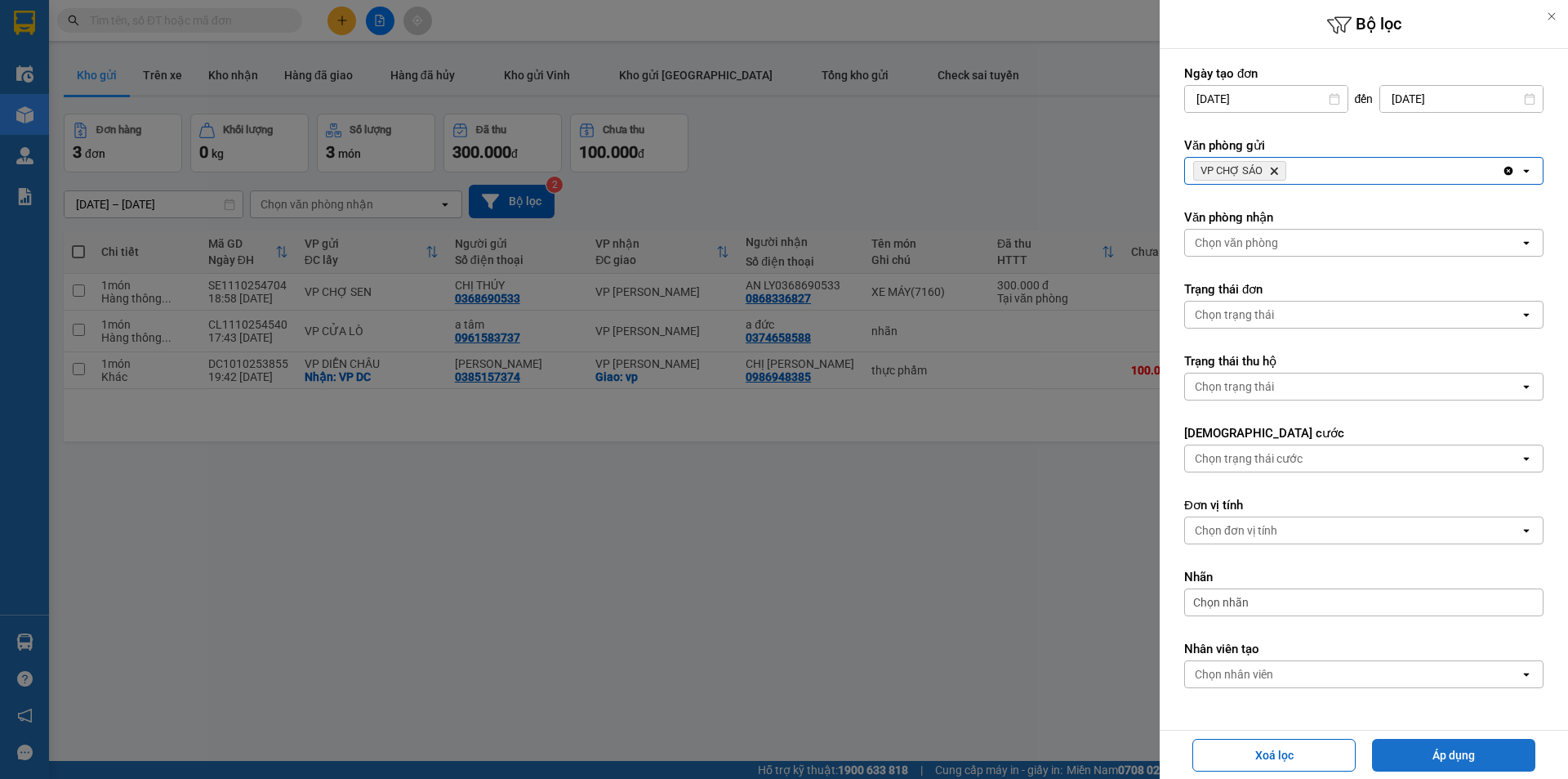
click at [1420, 750] on button "Áp dụng" at bounding box center [1453, 755] width 163 height 33
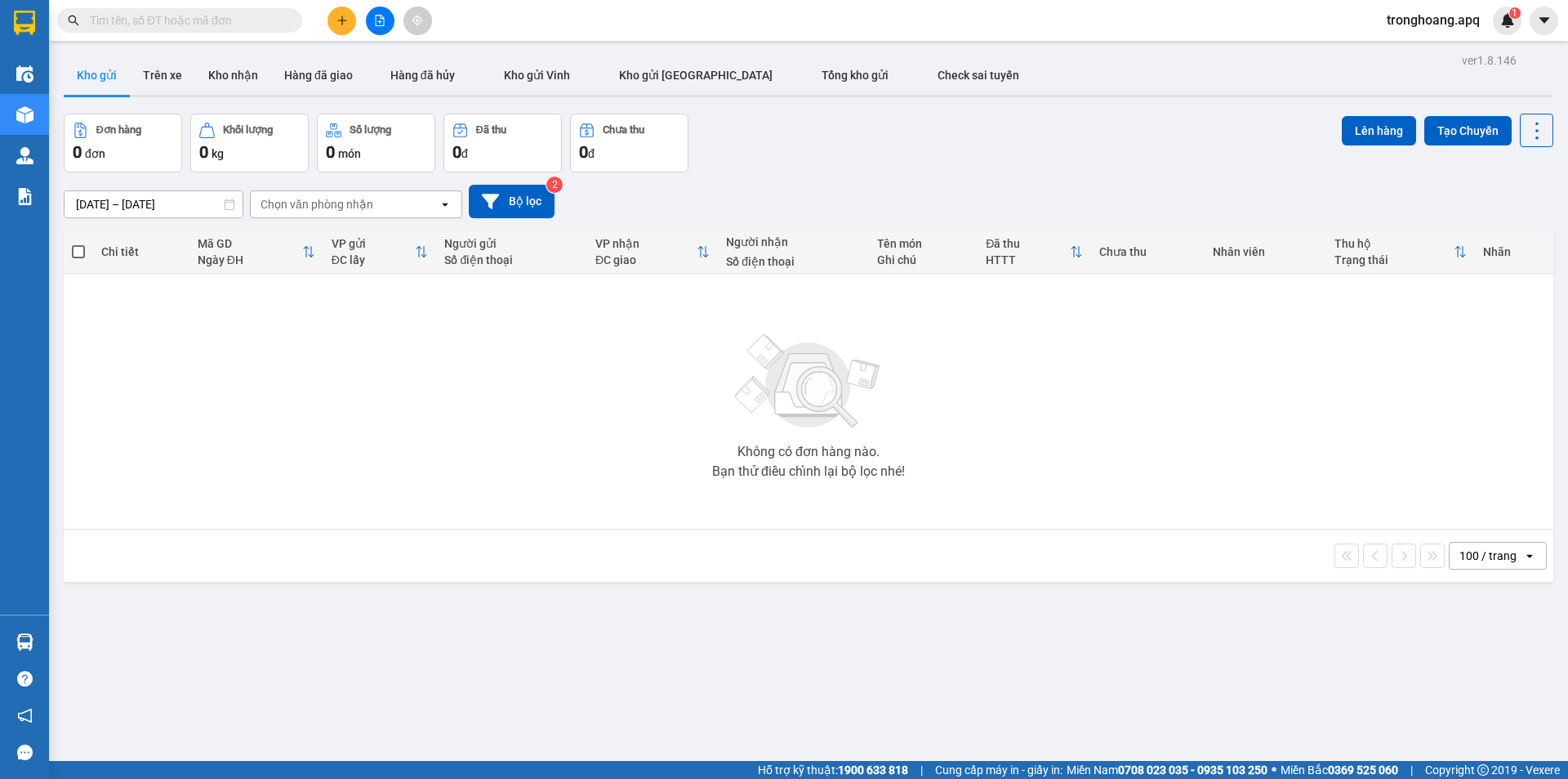
click at [526, 177] on div "09/10/2025 – 11/10/2025 Press the down arrow key to interact with the calendar …" at bounding box center [808, 201] width 1490 height 58
click at [530, 196] on button "Bộ lọc" at bounding box center [512, 202] width 86 height 34
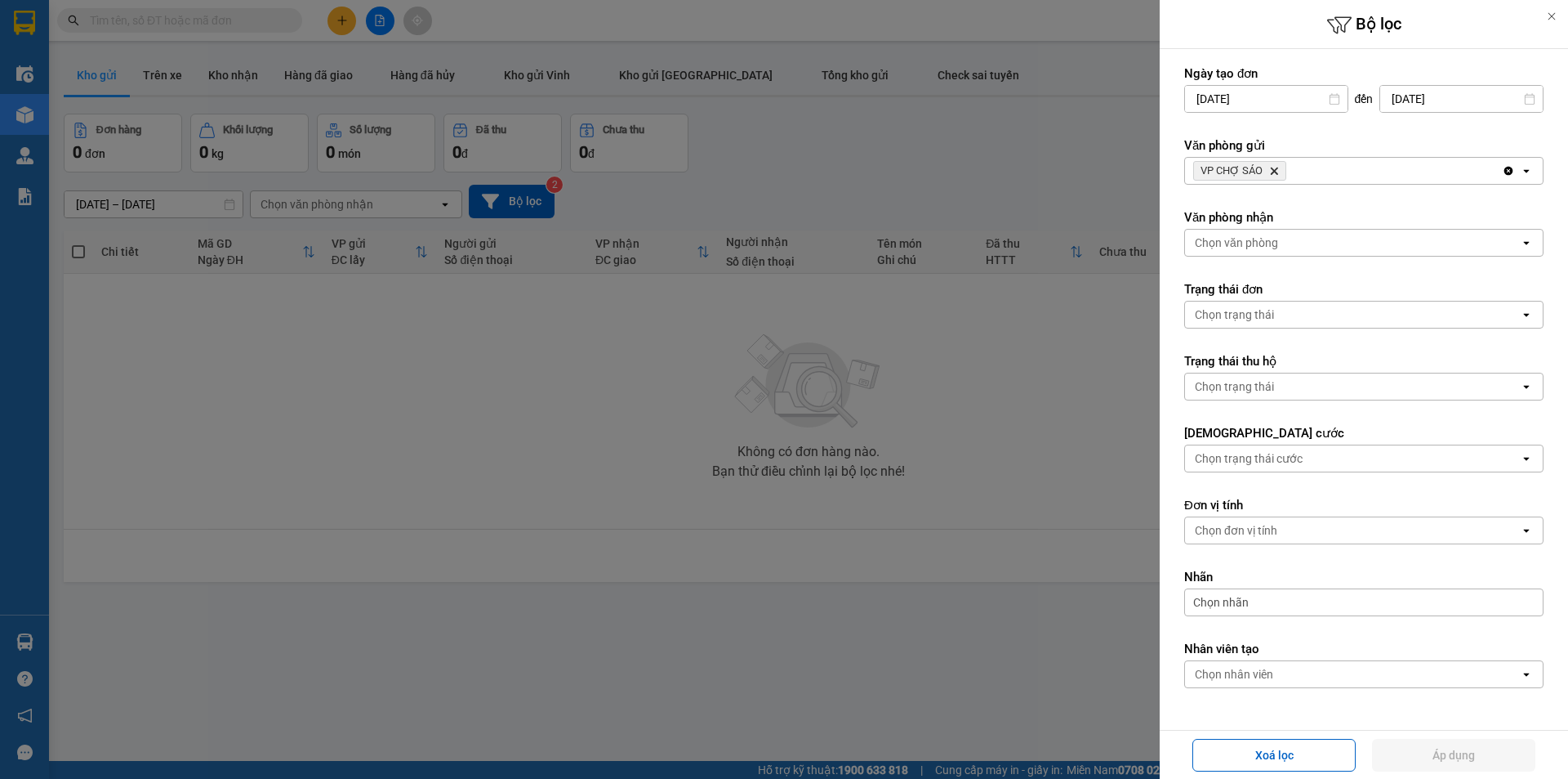
click at [1422, 177] on div "VP CHỢ SÁO Delete" at bounding box center [1343, 171] width 317 height 26
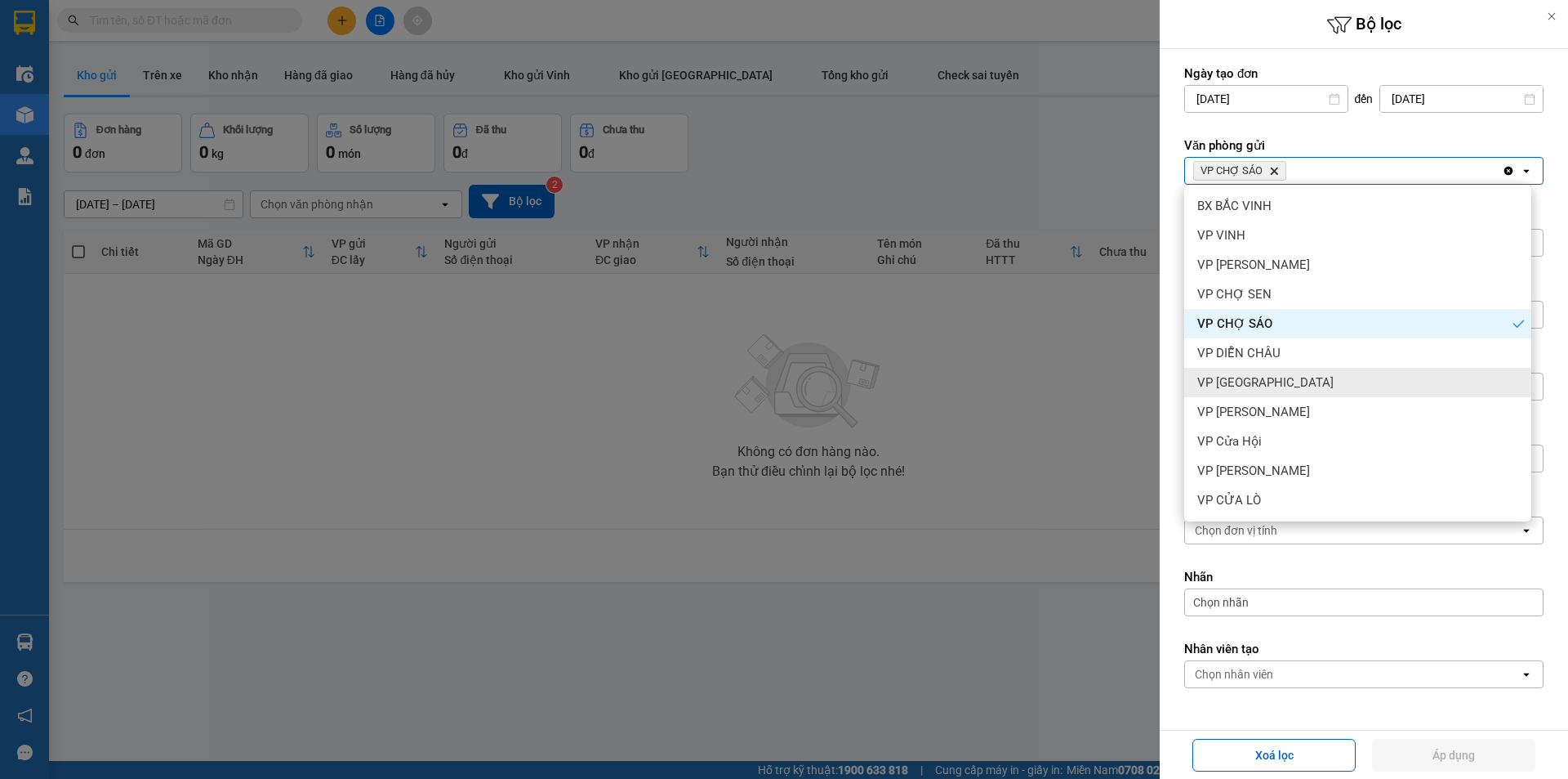
click at [1256, 378] on span "VP [GEOGRAPHIC_DATA]" at bounding box center [1265, 382] width 137 height 16
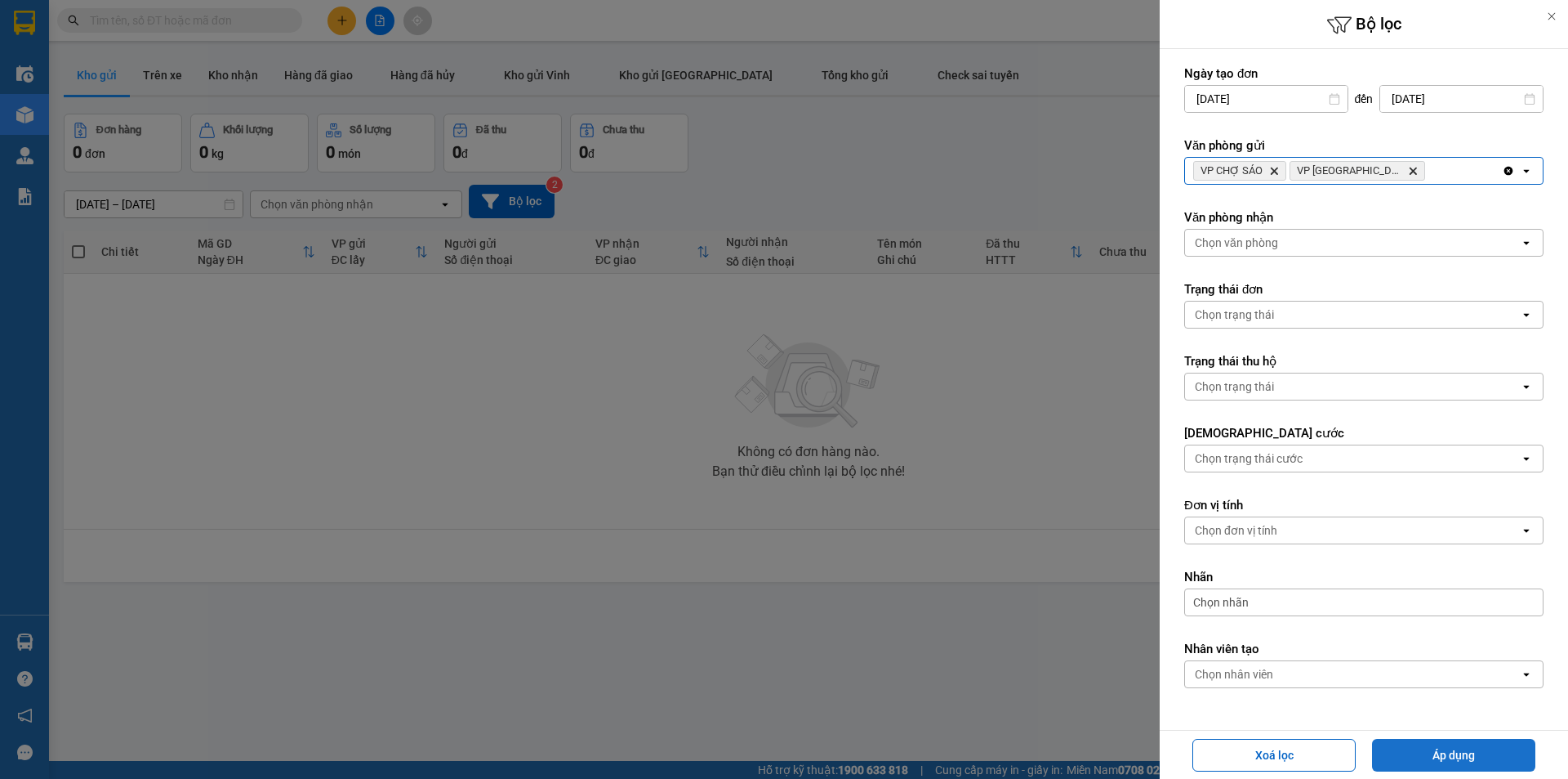
click at [1440, 741] on button "Áp dụng" at bounding box center [1453, 755] width 163 height 33
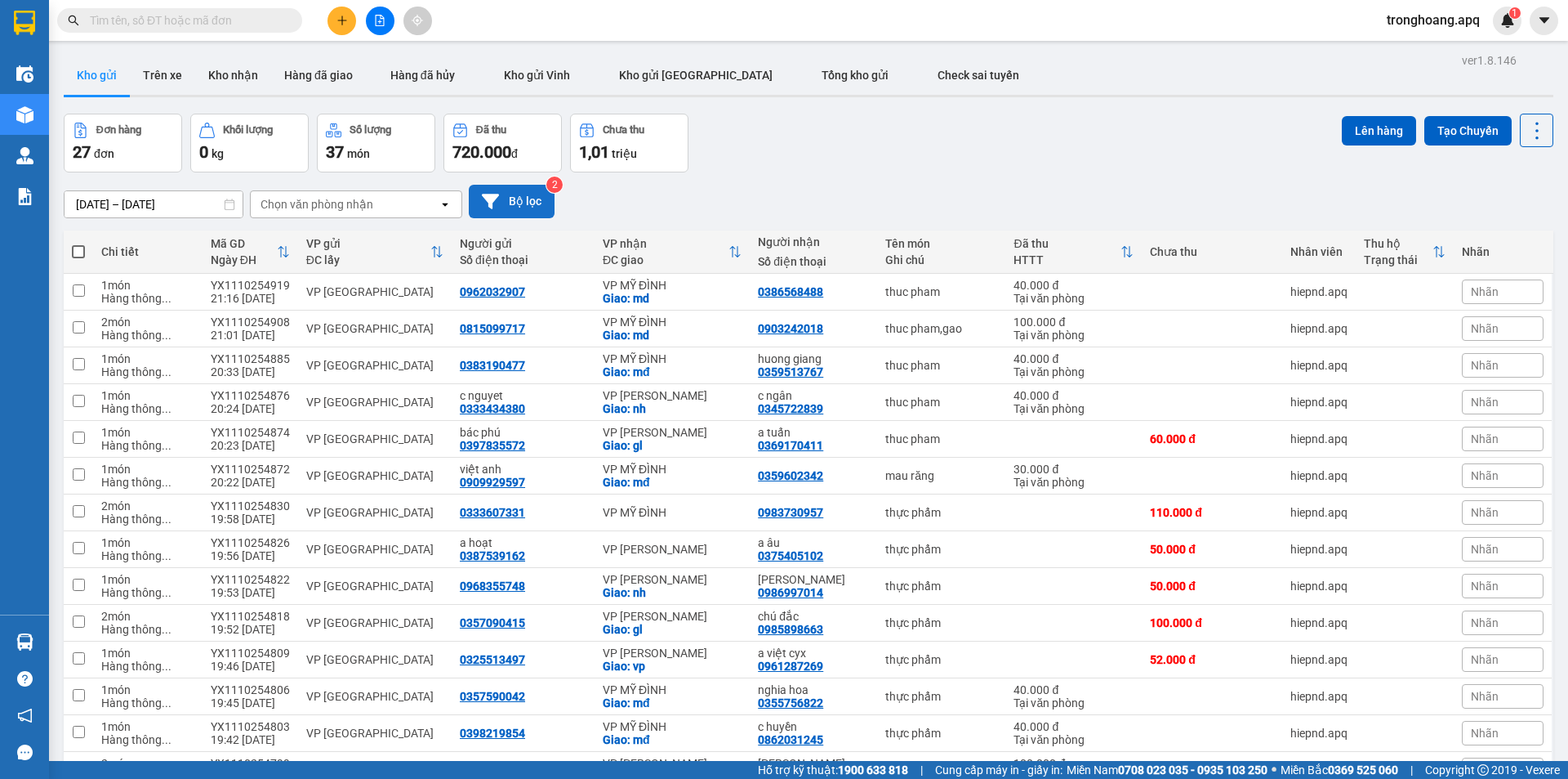
click at [535, 204] on button "Bộ lọc" at bounding box center [512, 202] width 86 height 34
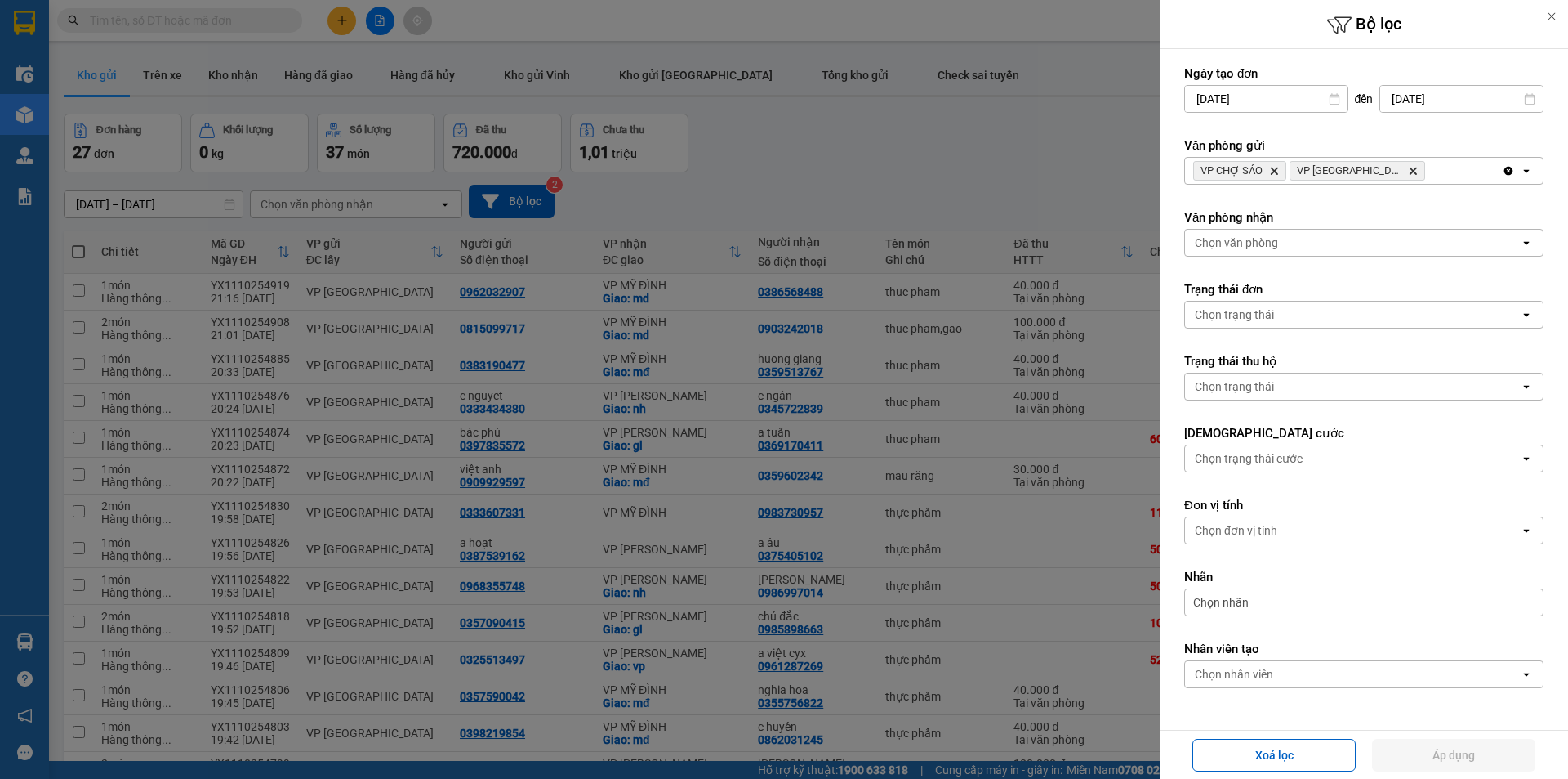
click at [1297, 244] on div "Chọn văn phòng" at bounding box center [1352, 243] width 335 height 26
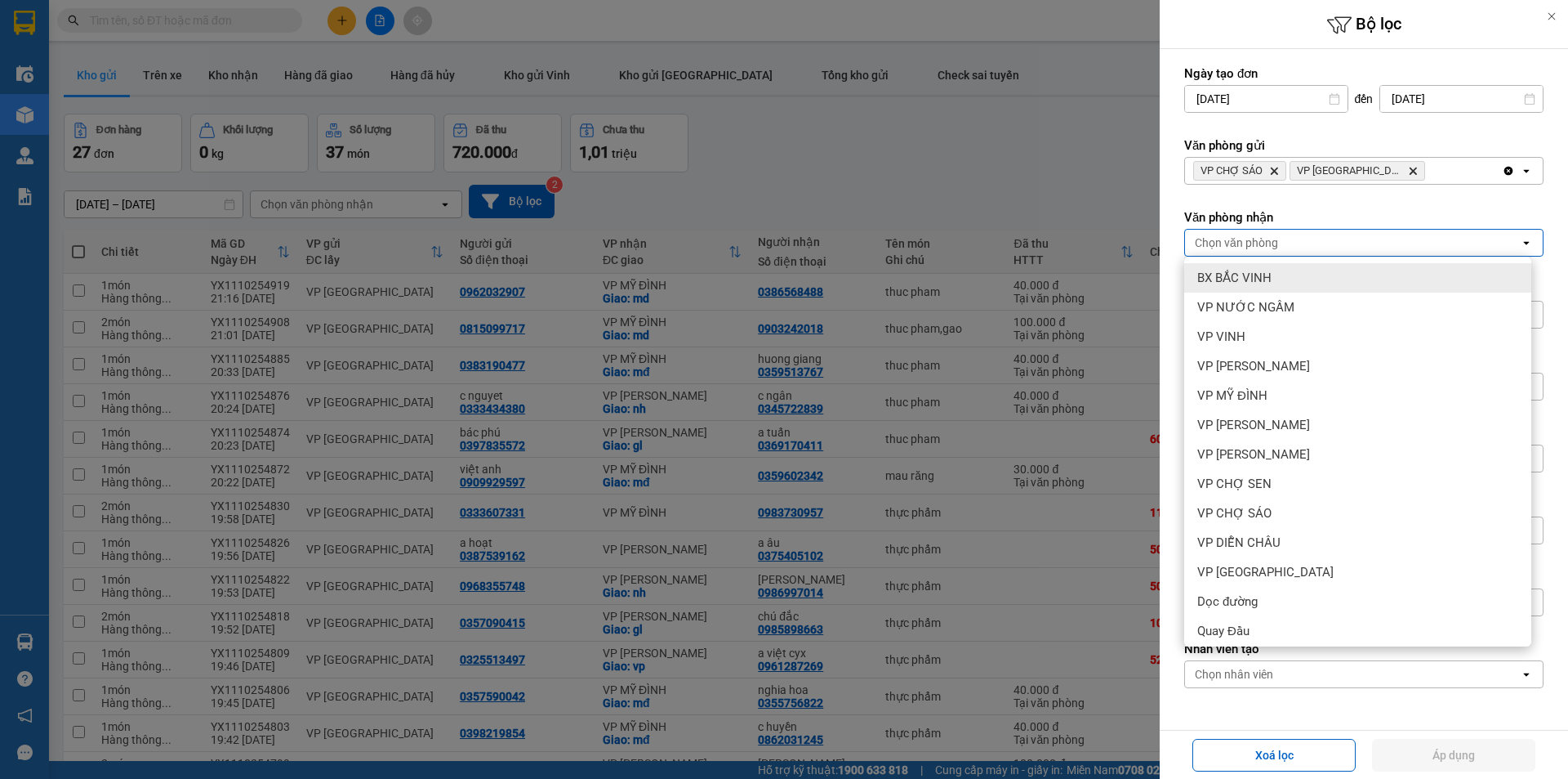
click at [1255, 384] on div "VP MỸ ĐÌNH" at bounding box center [1357, 395] width 347 height 29
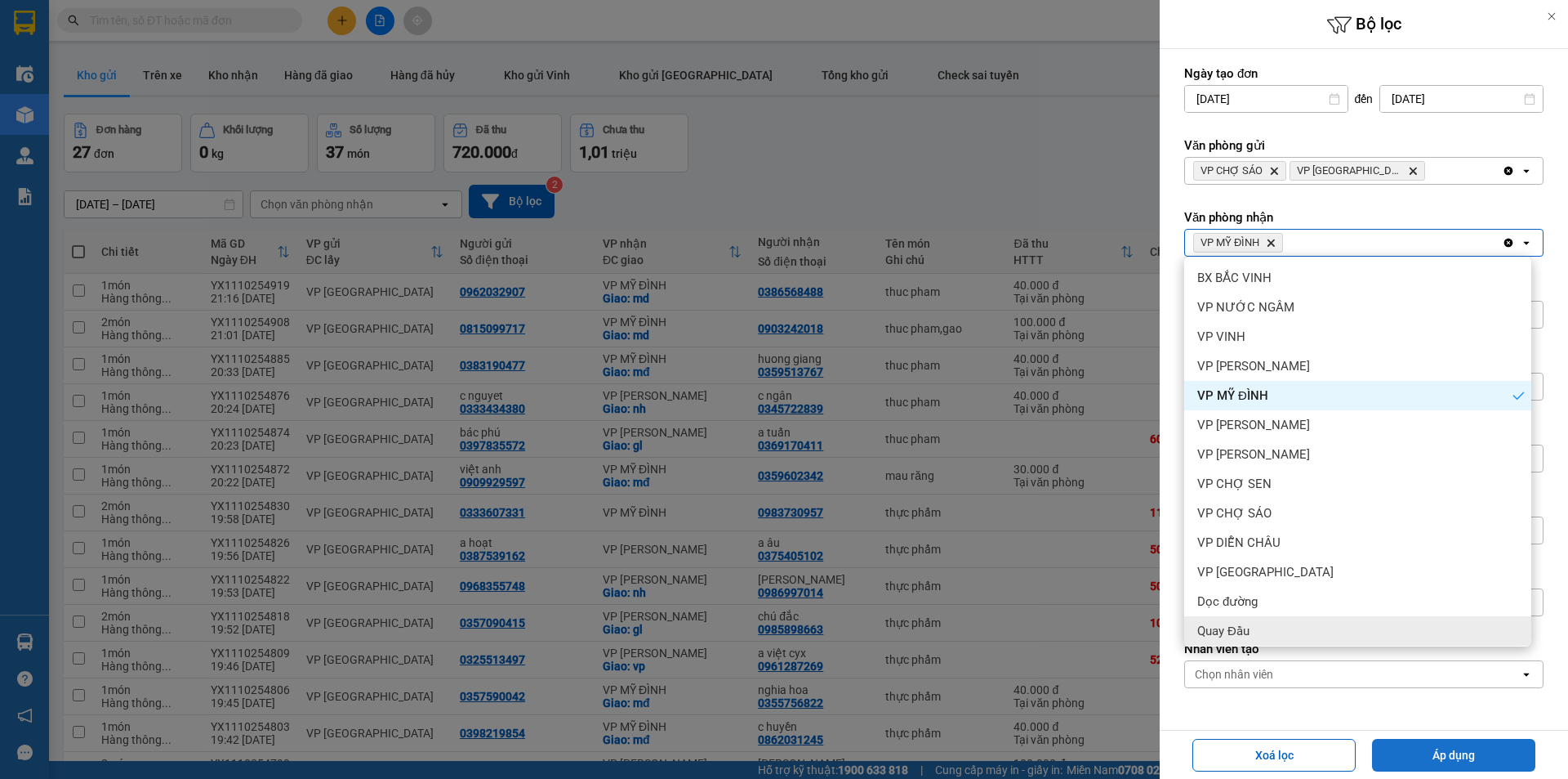
click at [1429, 745] on button "Áp dụng" at bounding box center [1453, 755] width 163 height 33
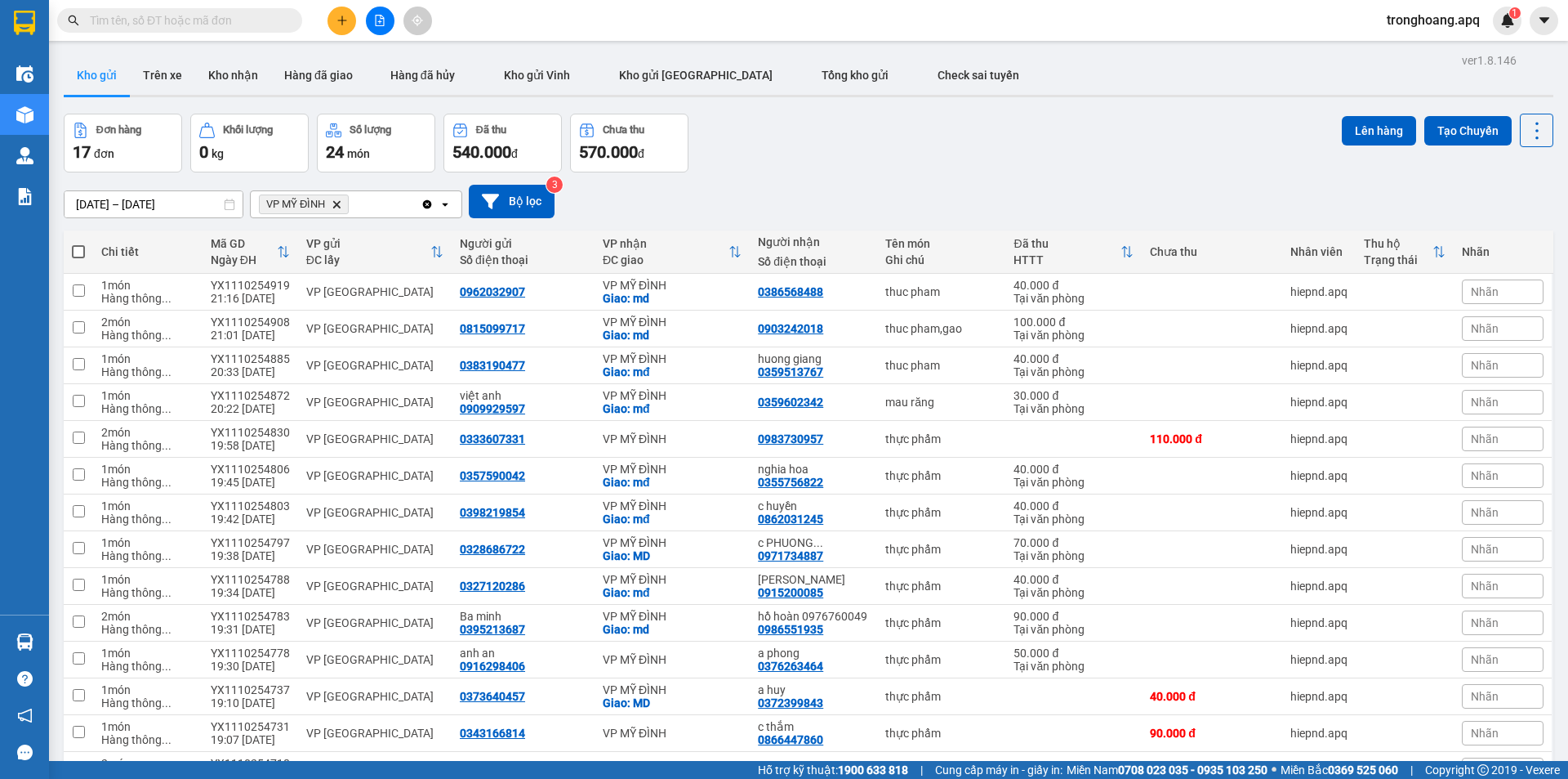
click at [78, 256] on span at bounding box center [78, 251] width 13 height 13
click at [78, 244] on input "checkbox" at bounding box center [78, 244] width 0 height 0
checkbox input "true"
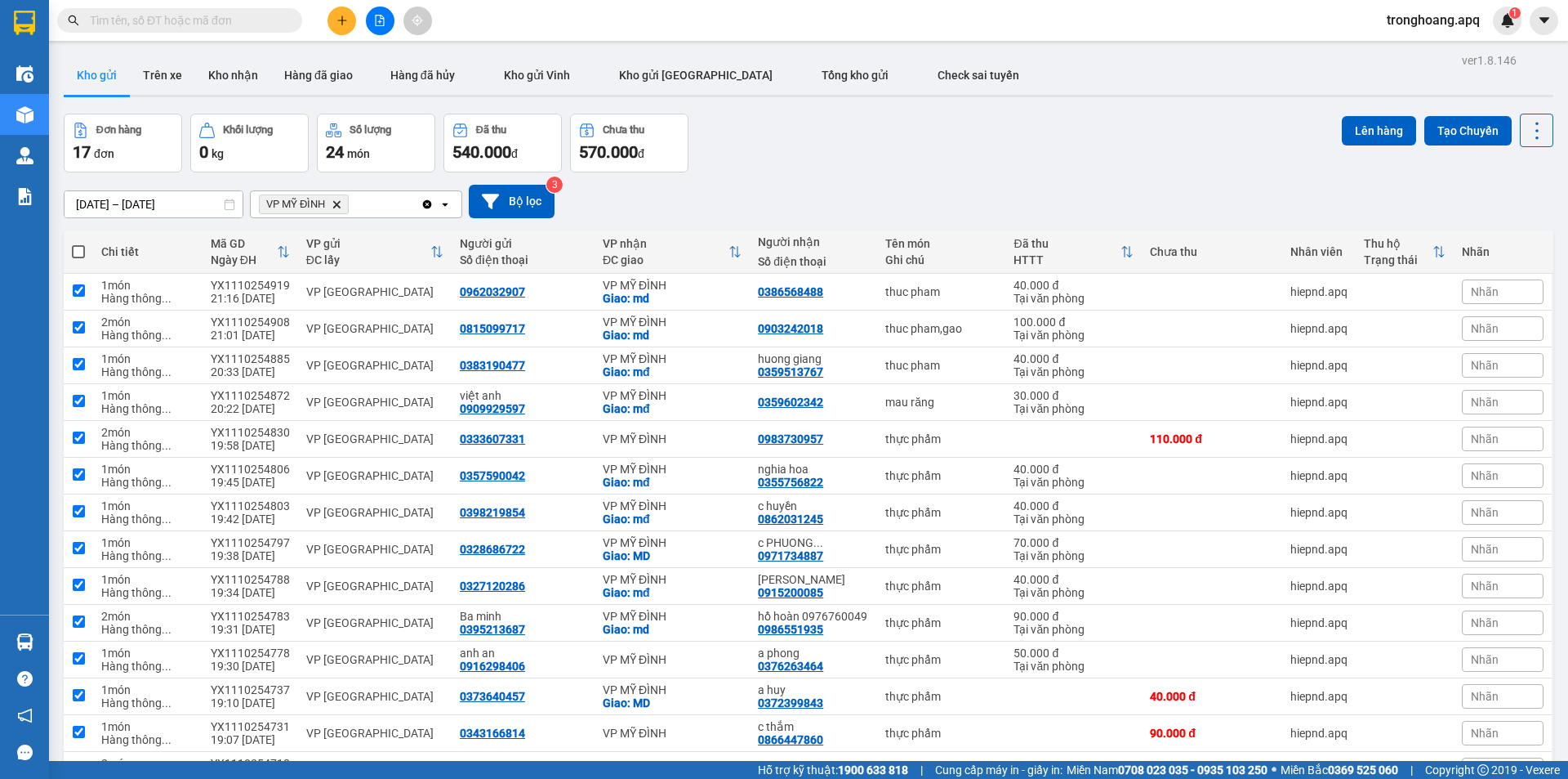
checkbox input "true"
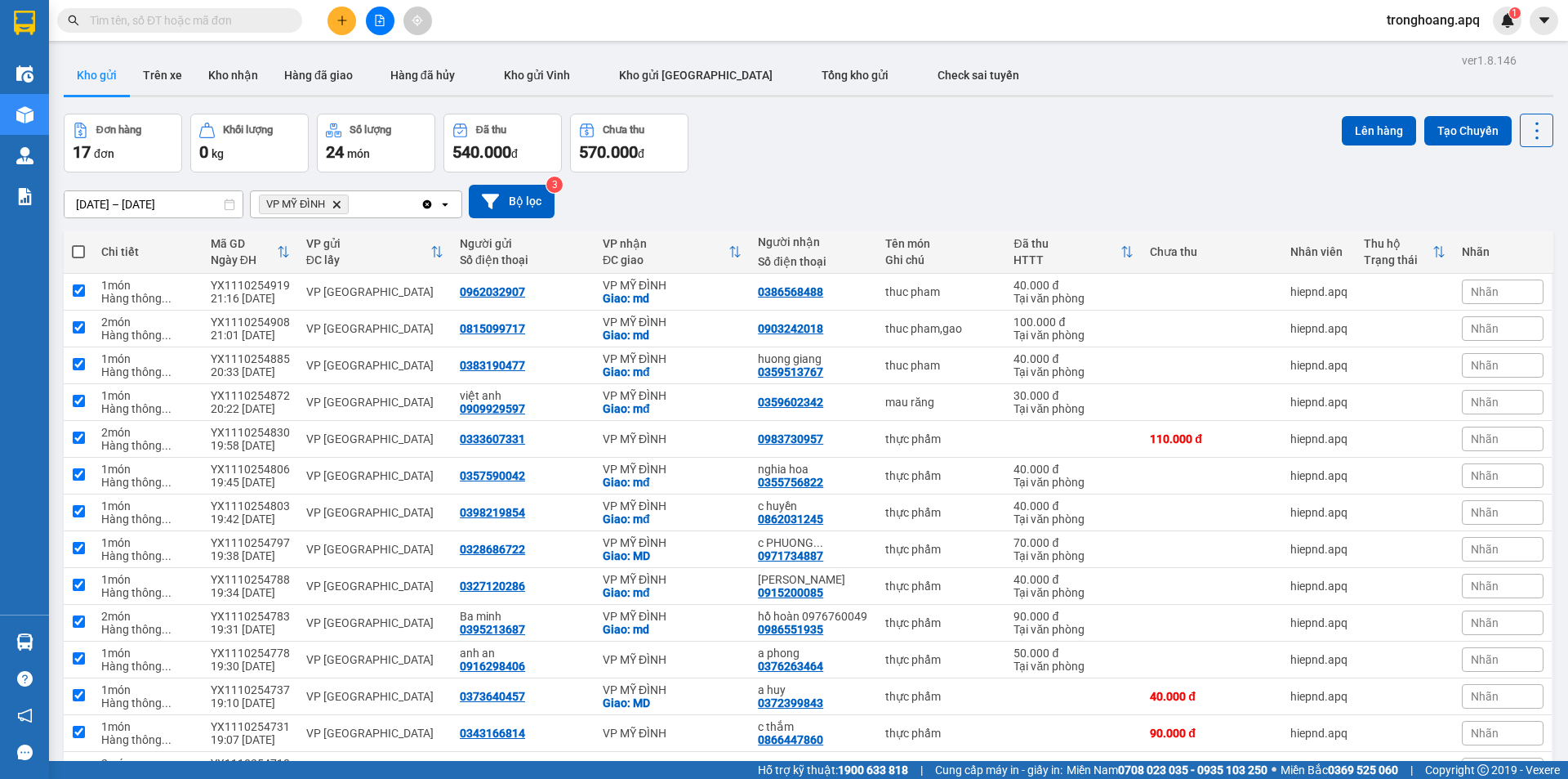
checkbox input "true"
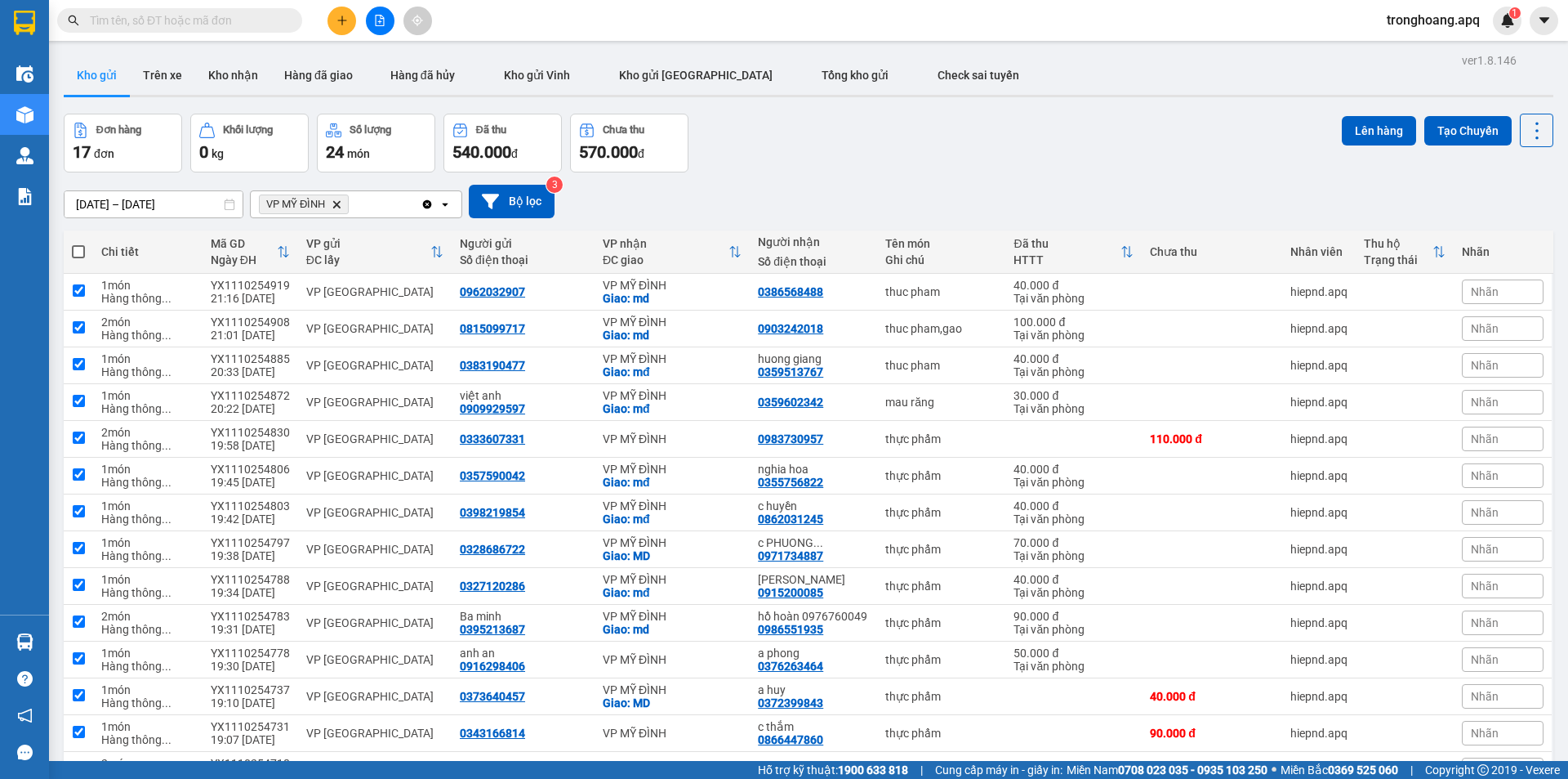
checkbox input "true"
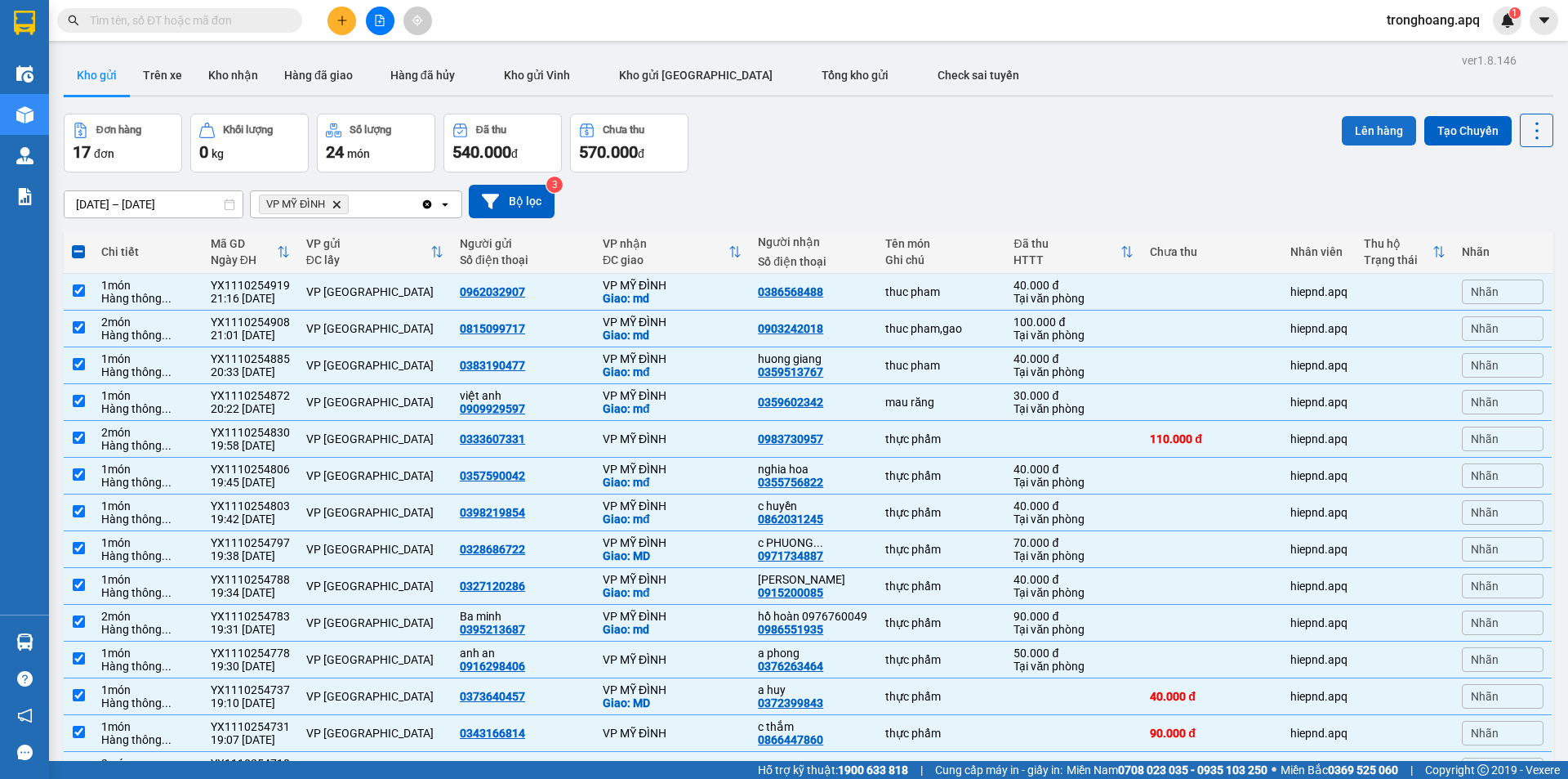
click at [1356, 125] on button "Lên hàng" at bounding box center [1379, 130] width 74 height 29
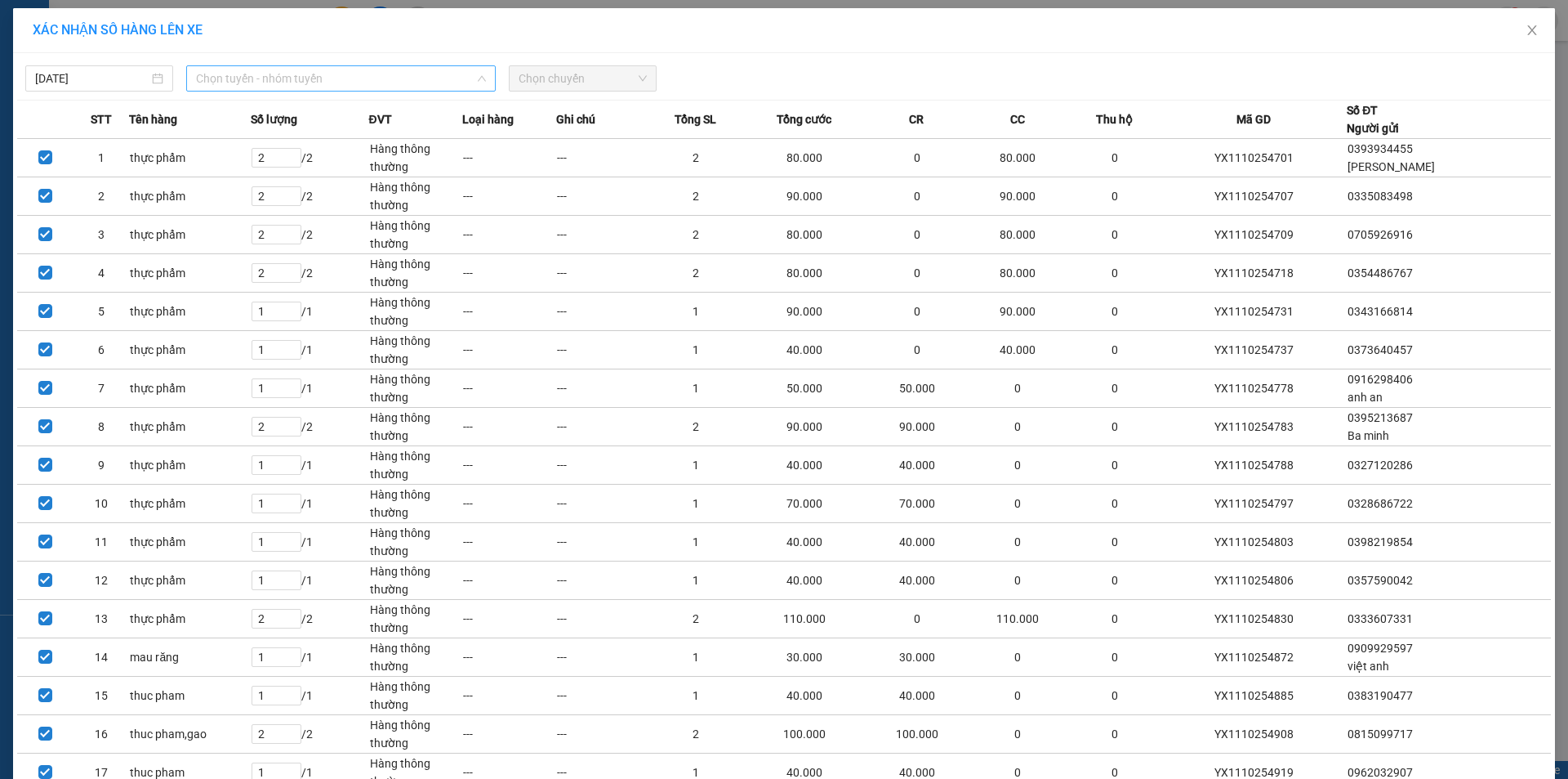
click at [249, 90] on span "Chọn tuyến - nhóm tuyến" at bounding box center [341, 78] width 290 height 25
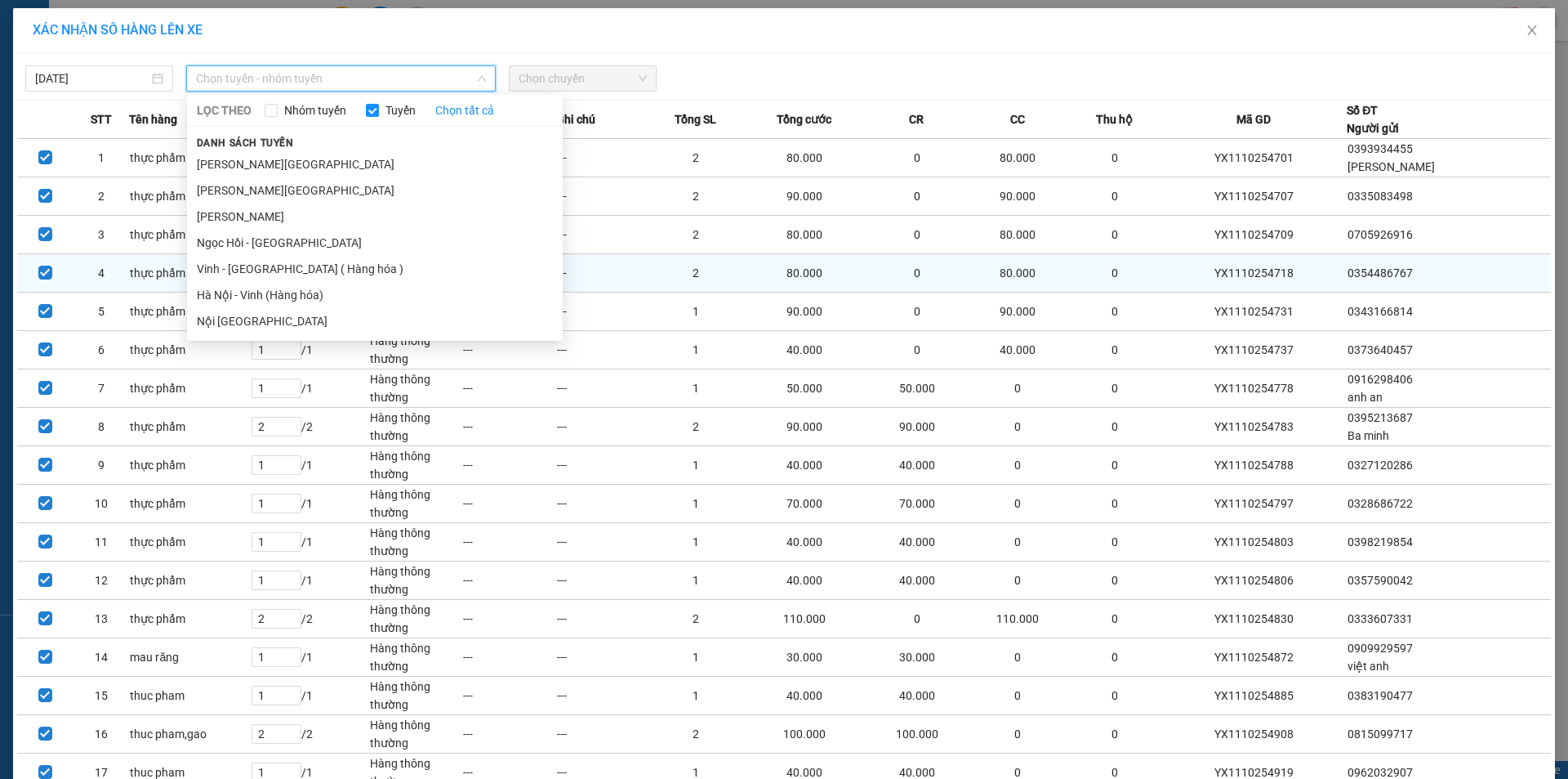
click at [275, 262] on li "Vinh - [GEOGRAPHIC_DATA] ( Hàng hóa )" at bounding box center [375, 269] width 376 height 26
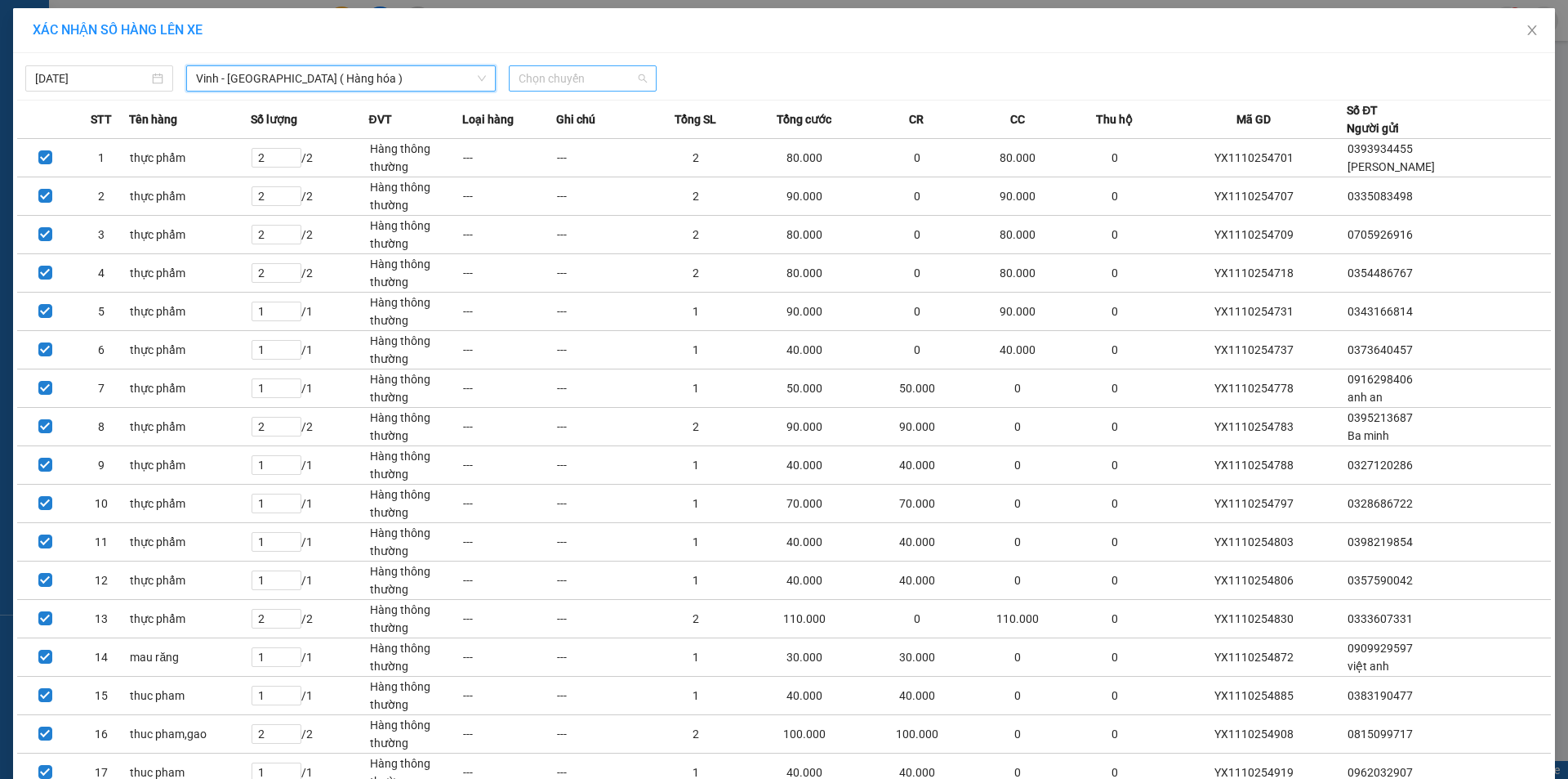
click at [603, 67] on span "Chọn chuyến" at bounding box center [583, 78] width 128 height 25
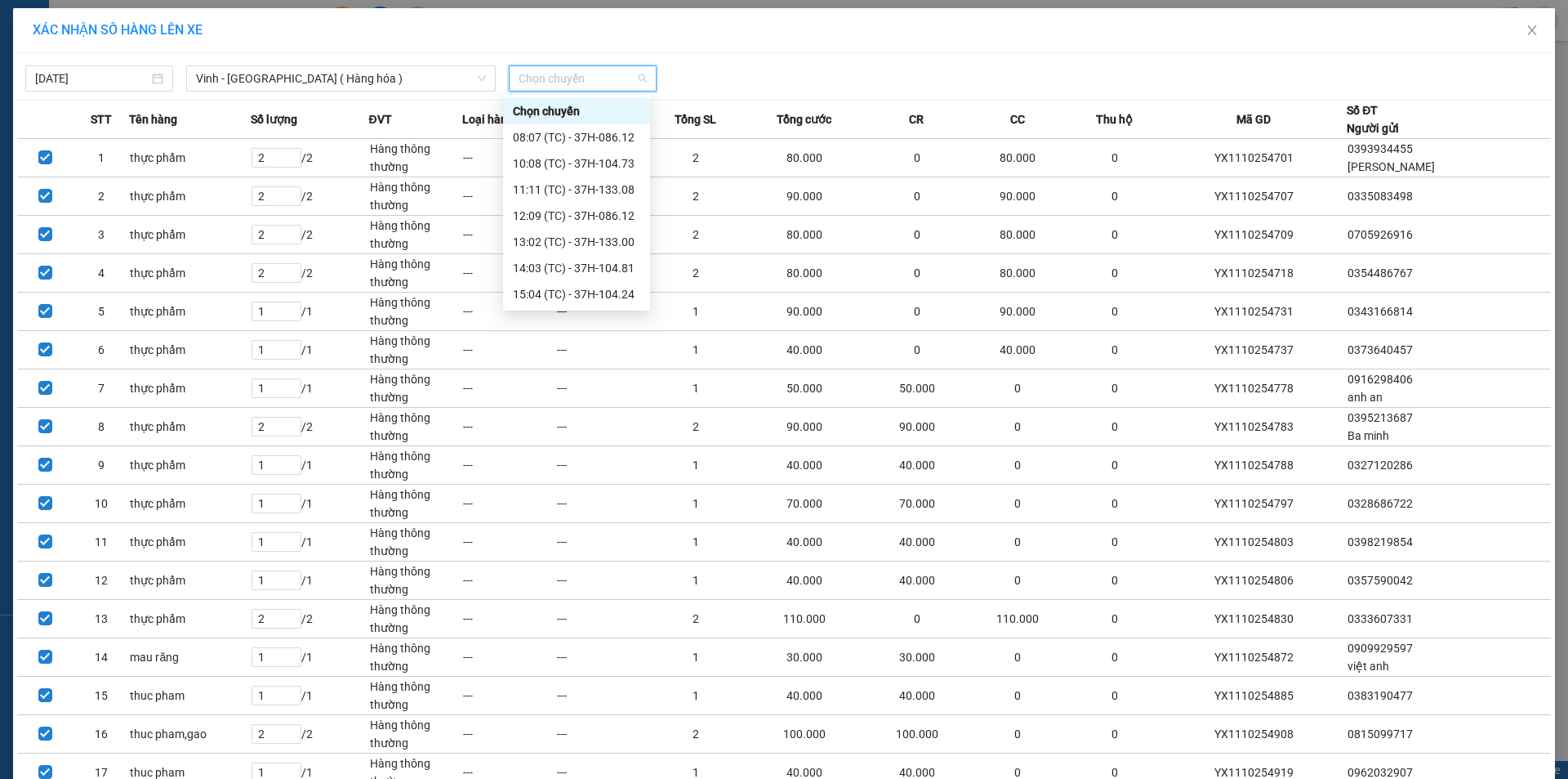
scroll to position [235, 0]
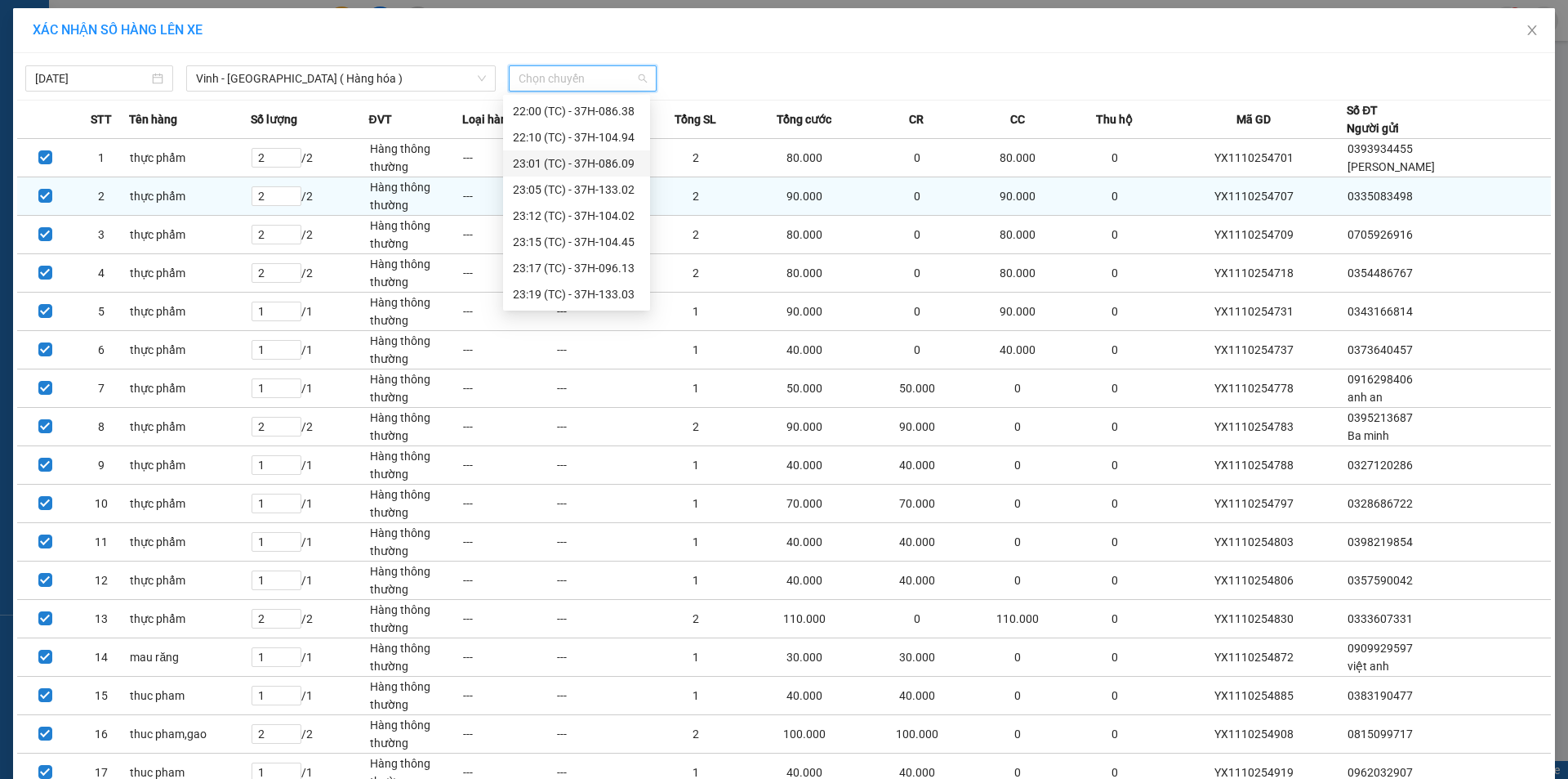
drag, startPoint x: 625, startPoint y: 163, endPoint x: 628, endPoint y: 188, distance: 25.2
click at [625, 163] on div "23:01 (TC) - 37H-086.09" at bounding box center [577, 163] width 128 height 18
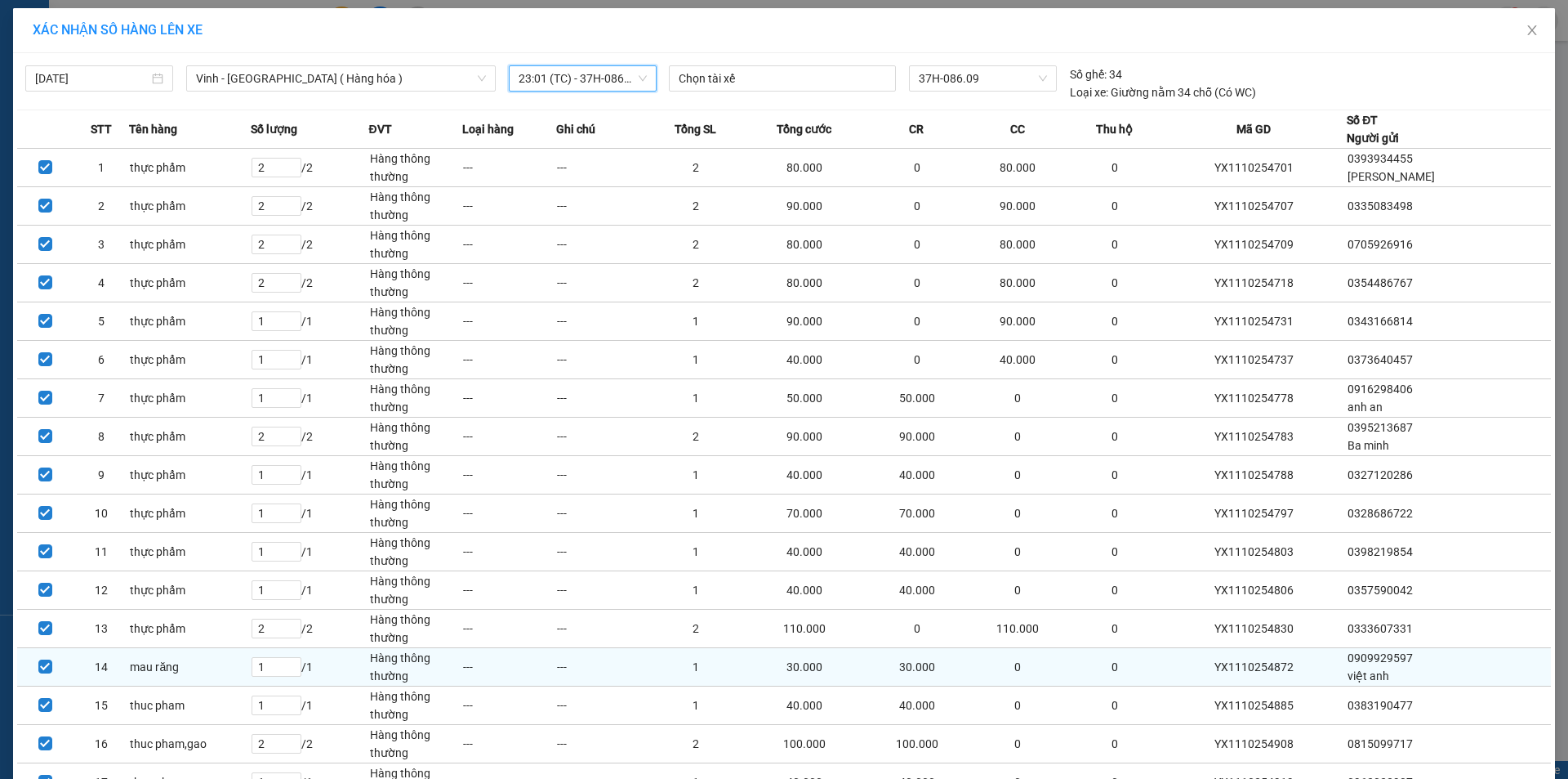
scroll to position [134, 0]
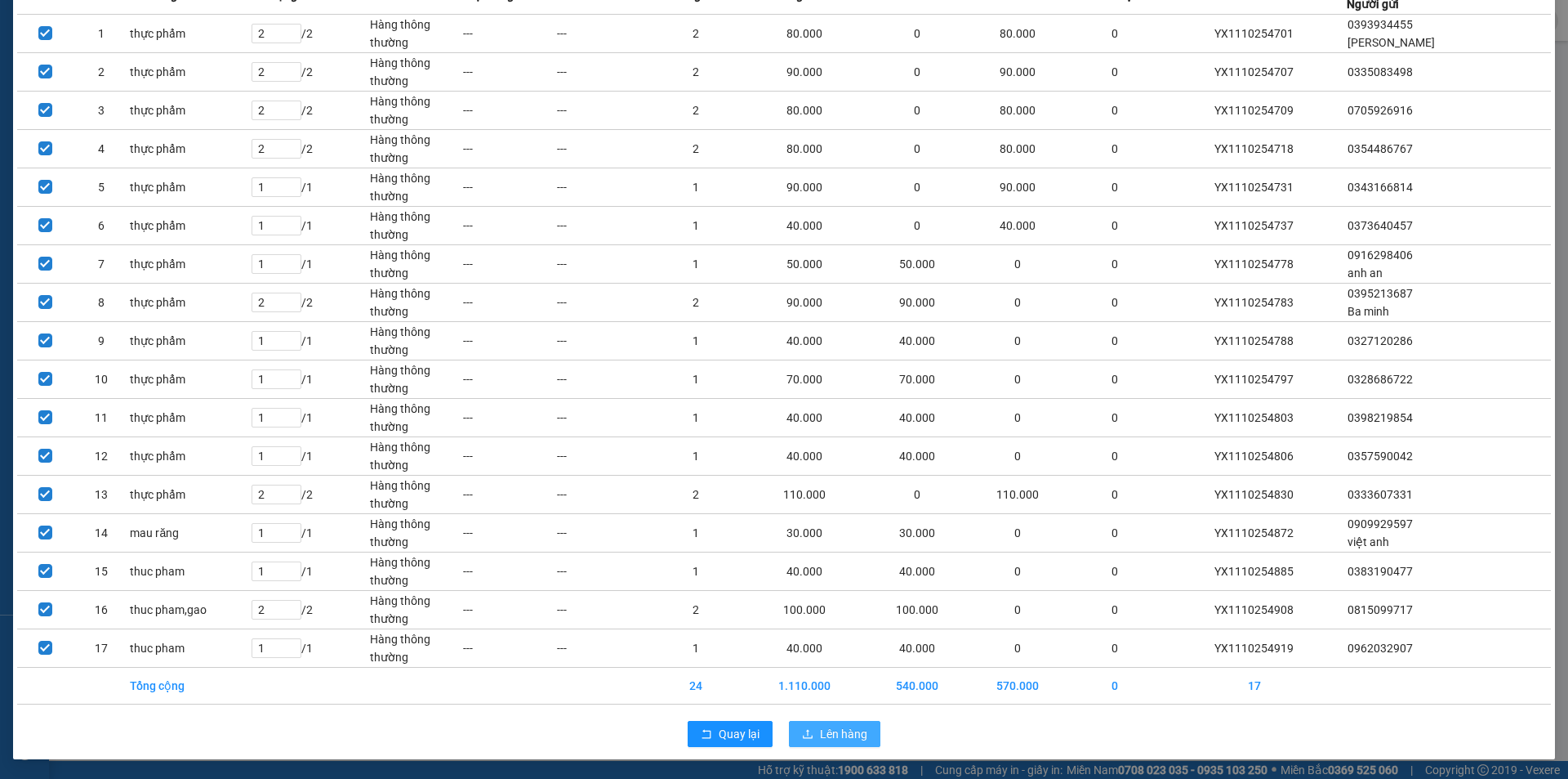
click at [862, 733] on button "Lên hàng" at bounding box center [835, 734] width 92 height 26
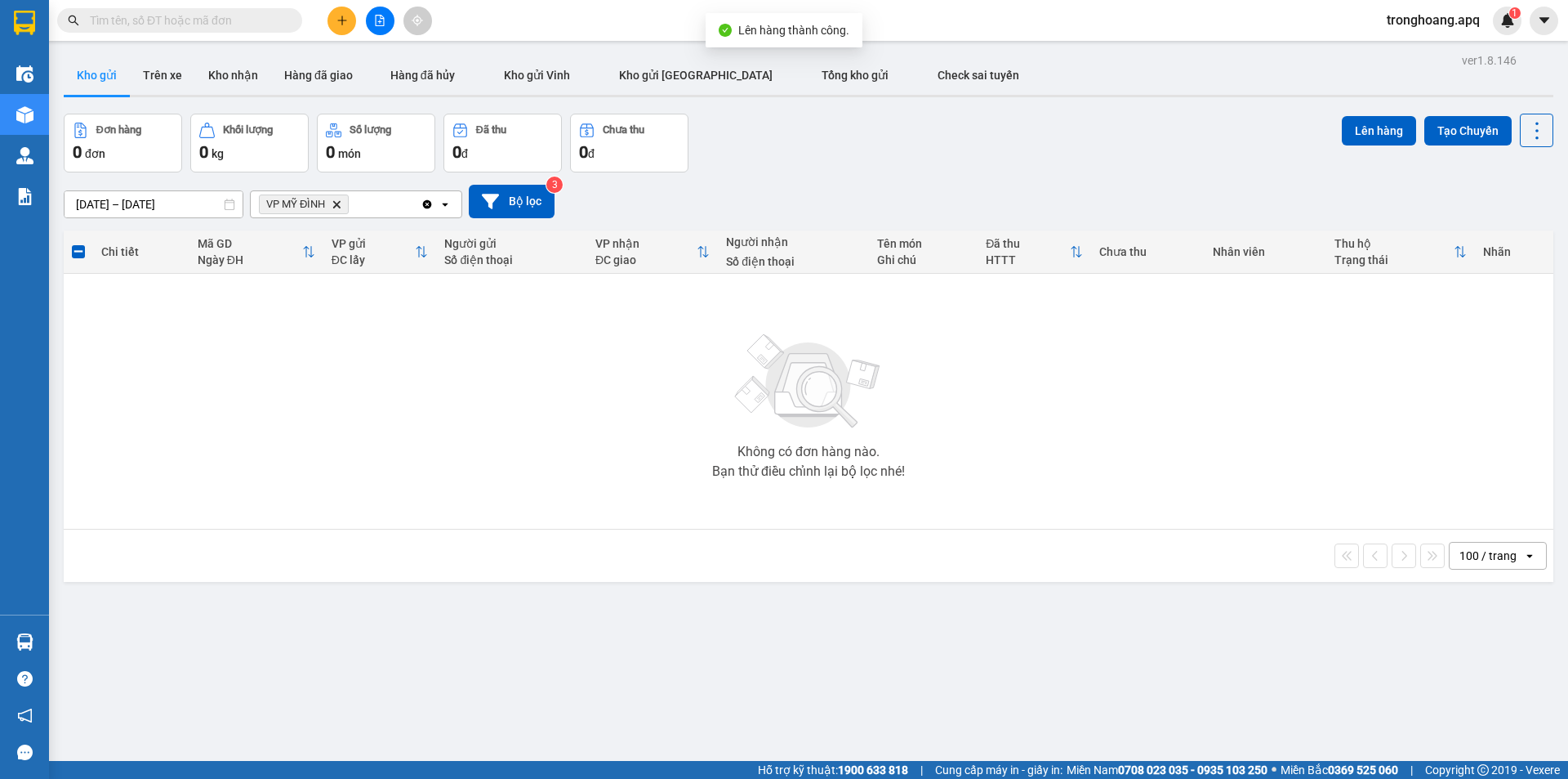
click at [332, 204] on icon "Delete" at bounding box center [337, 204] width 10 height 10
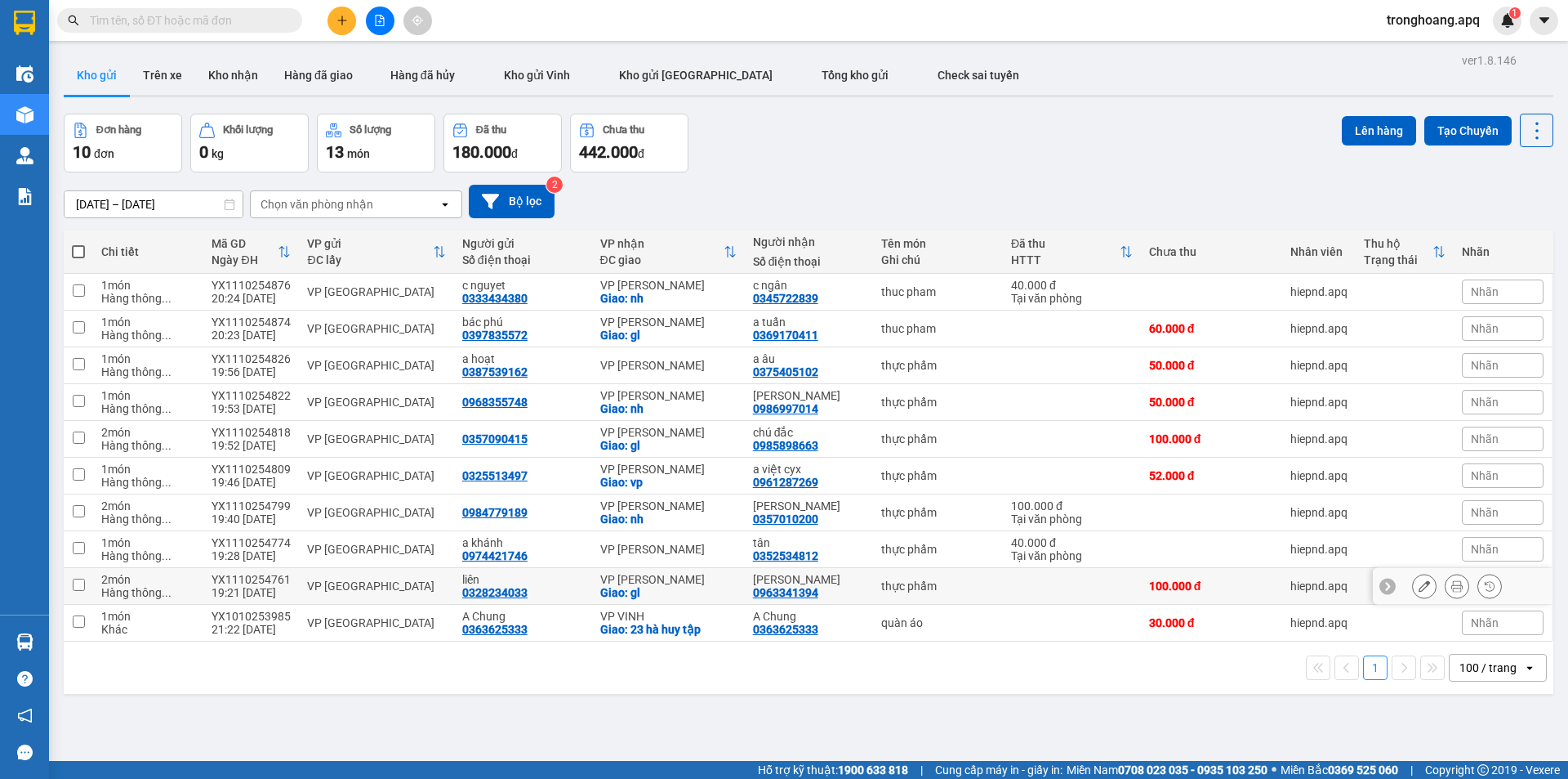
click at [660, 584] on div "VP [PERSON_NAME]" at bounding box center [669, 579] width 137 height 13
checkbox input "true"
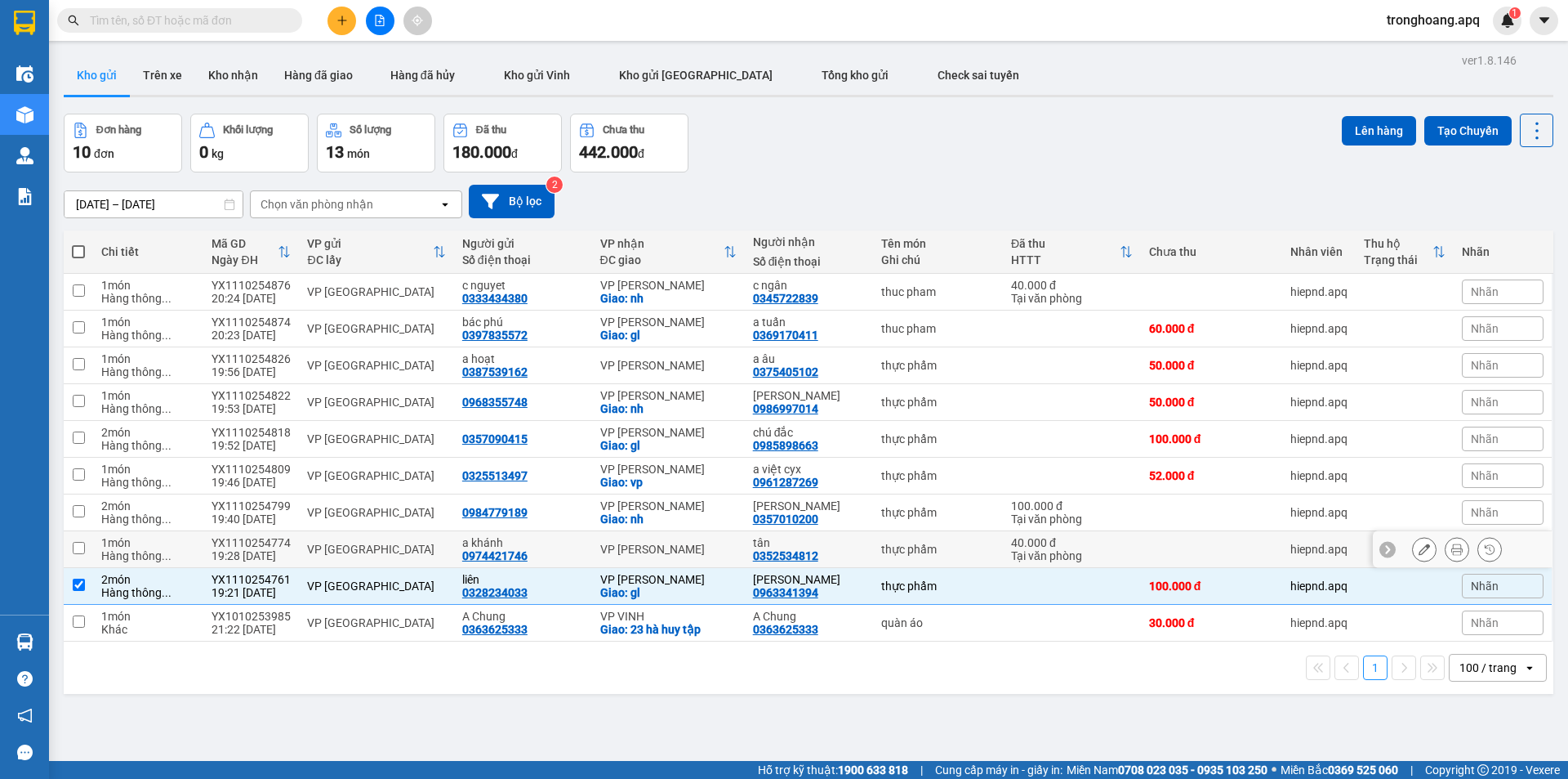
click at [658, 549] on div "VP [PERSON_NAME]" at bounding box center [669, 549] width 137 height 13
checkbox input "true"
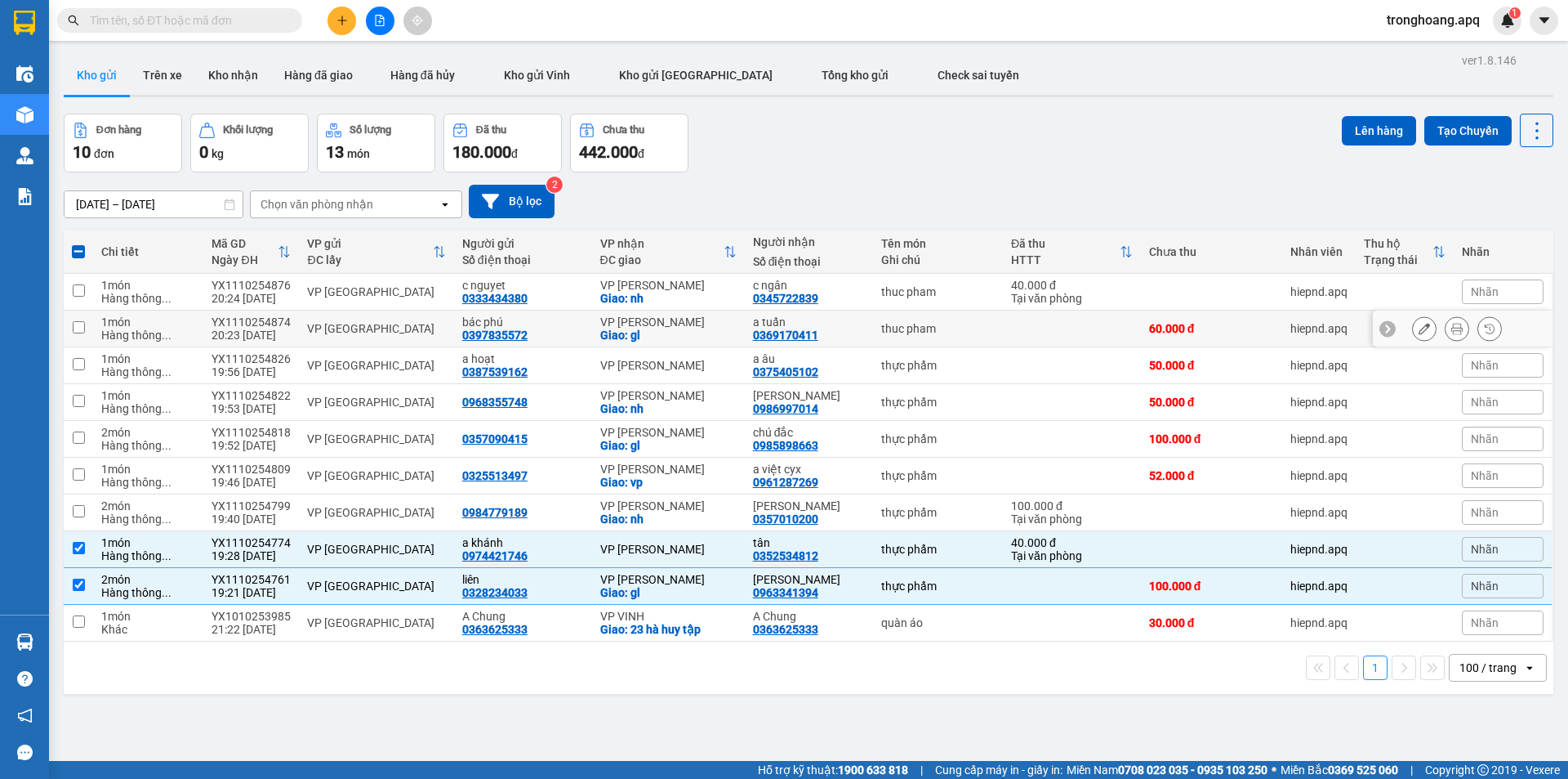
click at [656, 326] on div "VP [PERSON_NAME]" at bounding box center [669, 322] width 137 height 13
checkbox input "true"
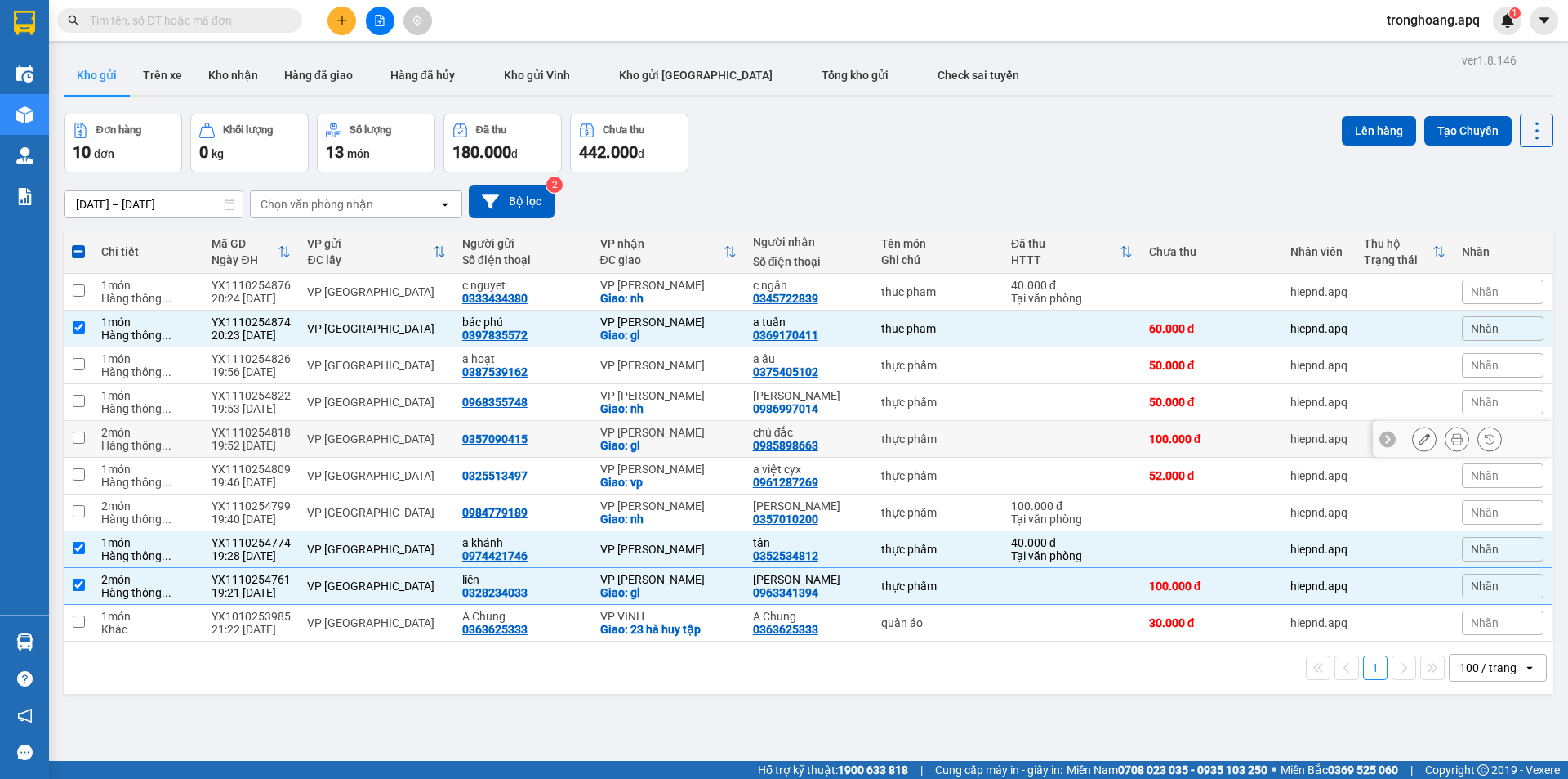
click at [666, 428] on div "VP [PERSON_NAME]" at bounding box center [669, 432] width 137 height 13
checkbox input "true"
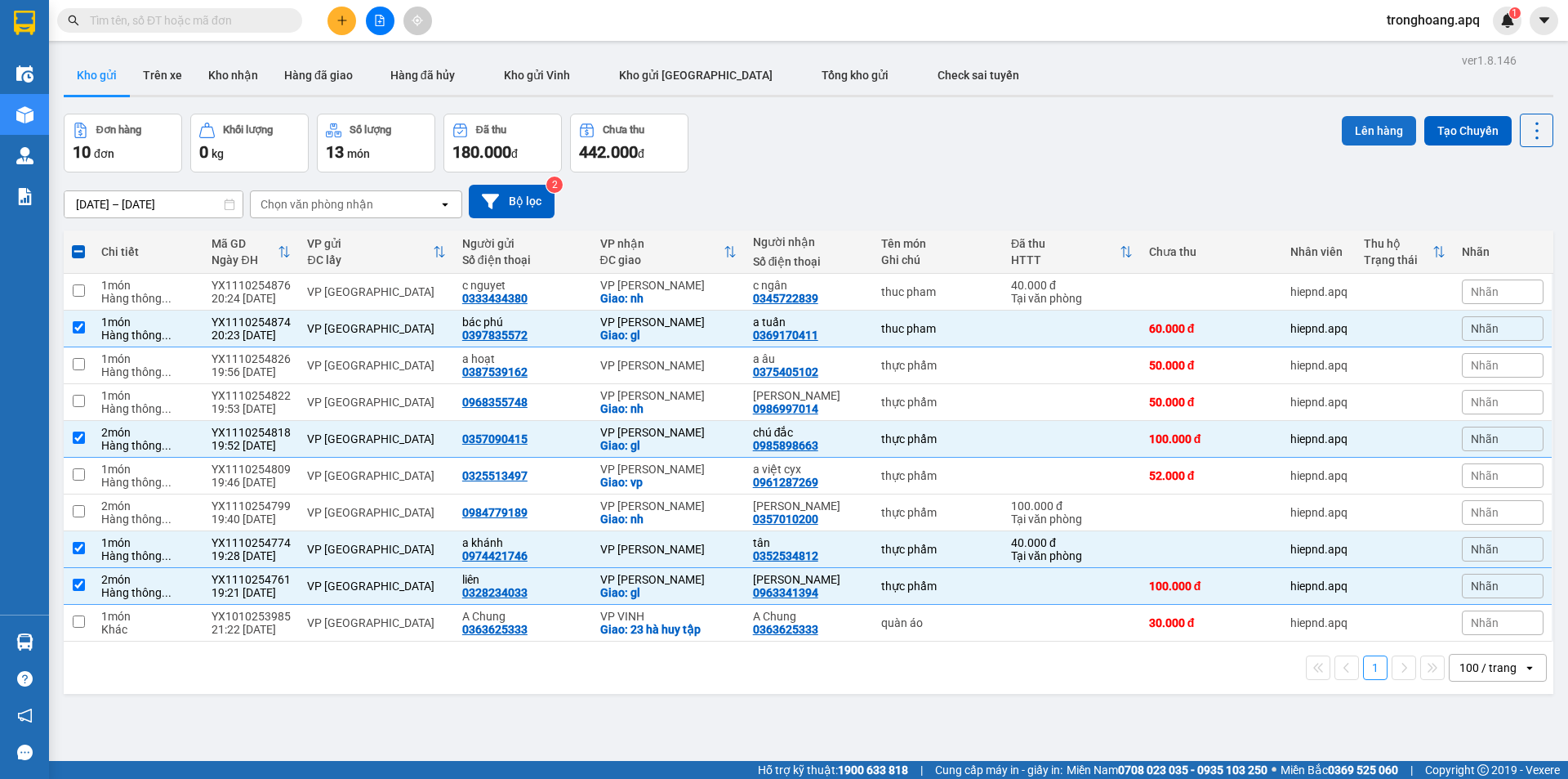
click at [1388, 131] on button "Lên hàng" at bounding box center [1379, 130] width 74 height 29
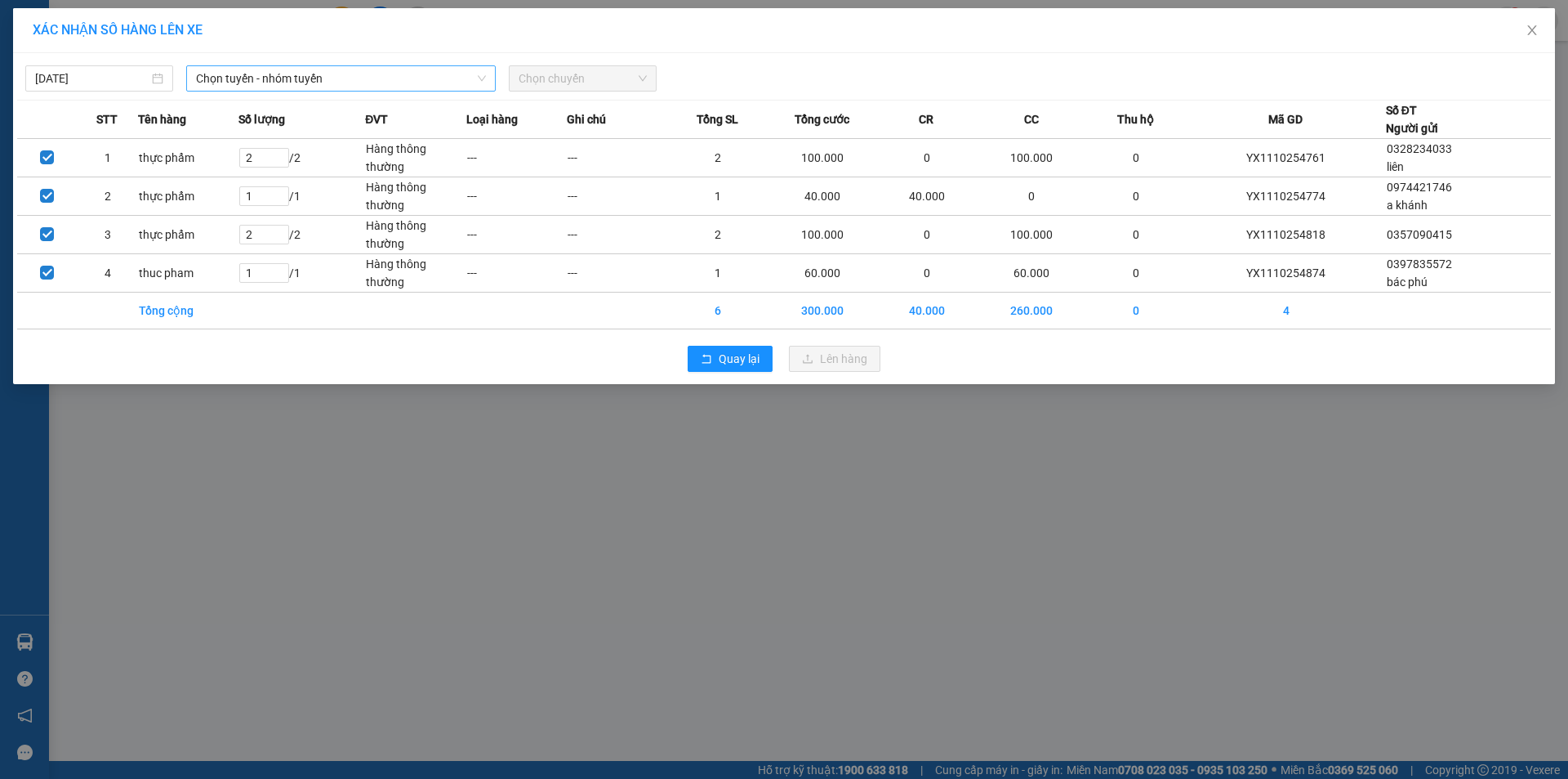
click at [301, 83] on span "Chọn tuyến - nhóm tuyến" at bounding box center [341, 78] width 290 height 25
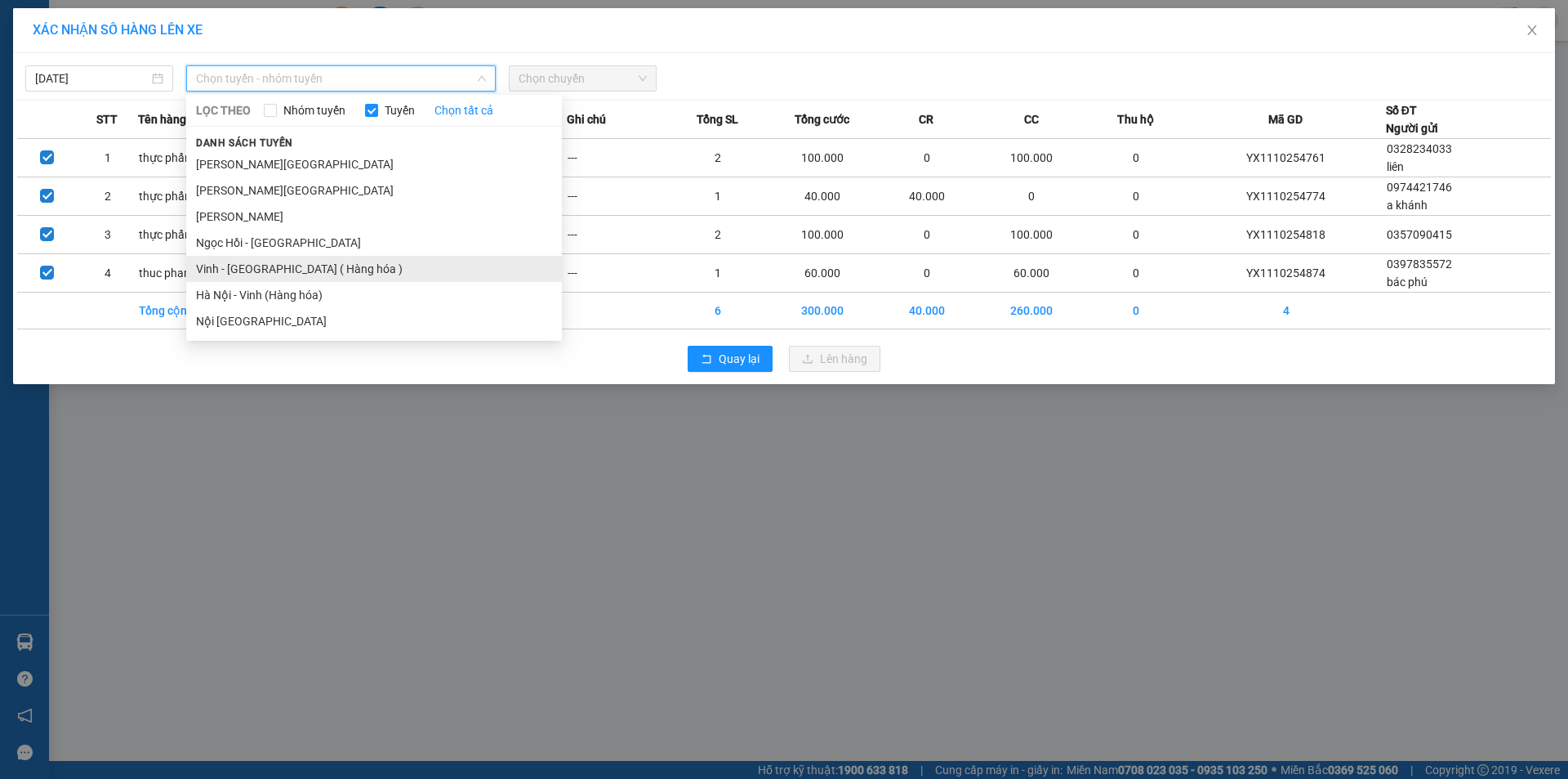
drag, startPoint x: 276, startPoint y: 271, endPoint x: 642, endPoint y: 121, distance: 395.5
click at [280, 271] on li "Vinh - [GEOGRAPHIC_DATA] ( Hàng hóa )" at bounding box center [374, 269] width 376 height 26
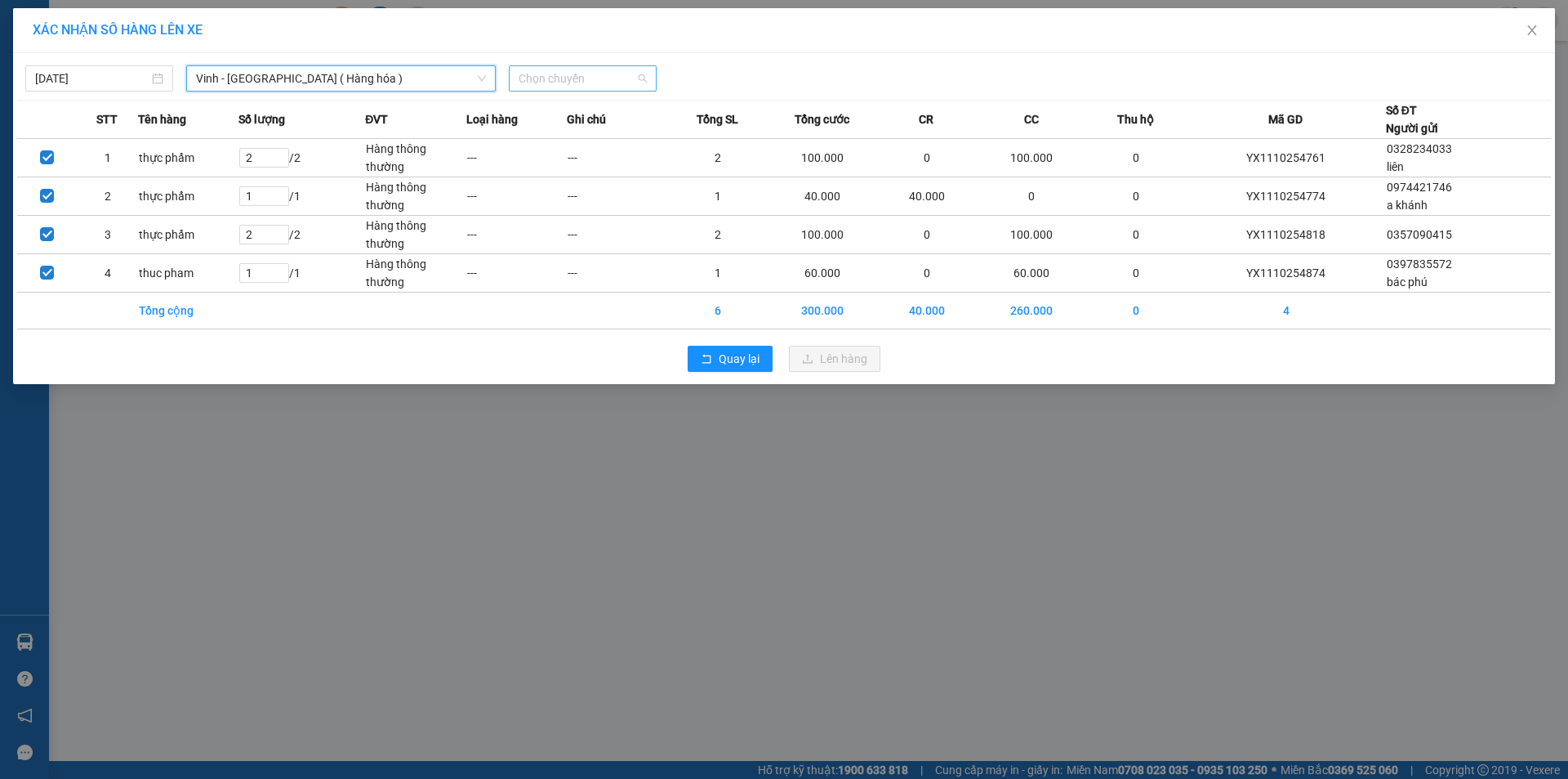
click at [620, 74] on span "Chọn chuyến" at bounding box center [583, 78] width 128 height 25
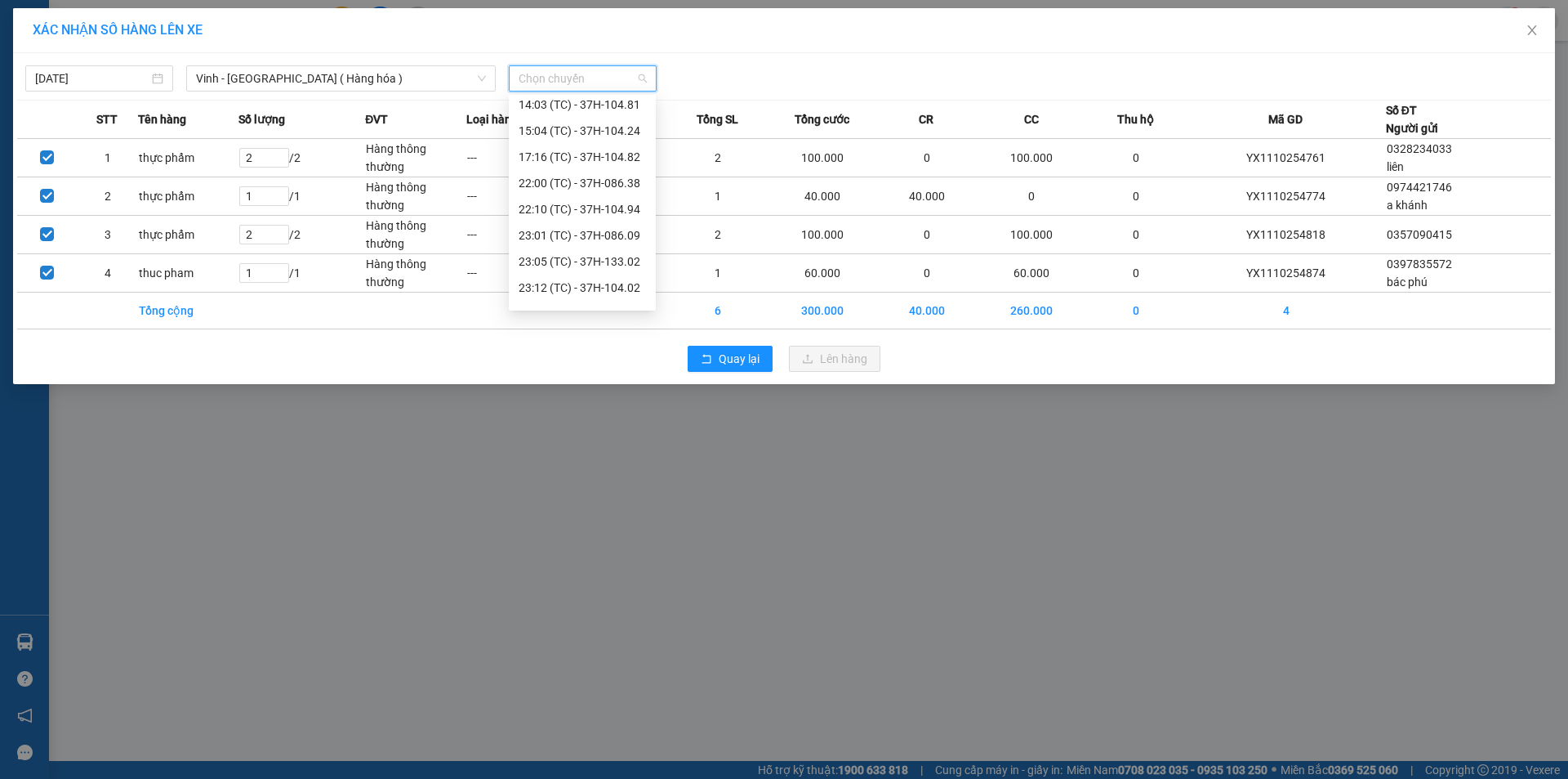
scroll to position [235, 0]
click at [618, 293] on div "23:19 (TC) - 37H-133.03" at bounding box center [583, 294] width 128 height 18
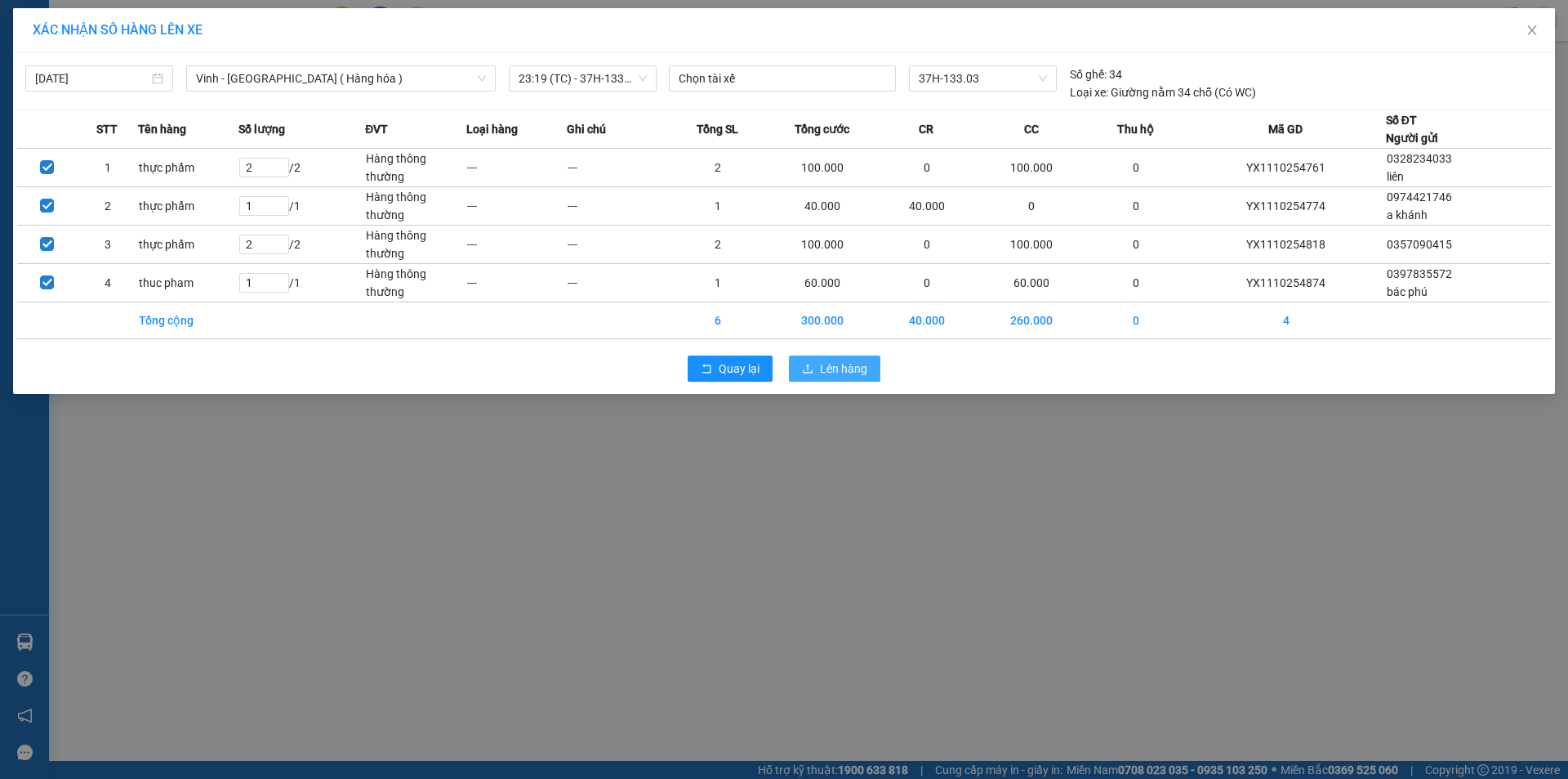
click at [852, 367] on span "Lên hàng" at bounding box center [843, 369] width 47 height 18
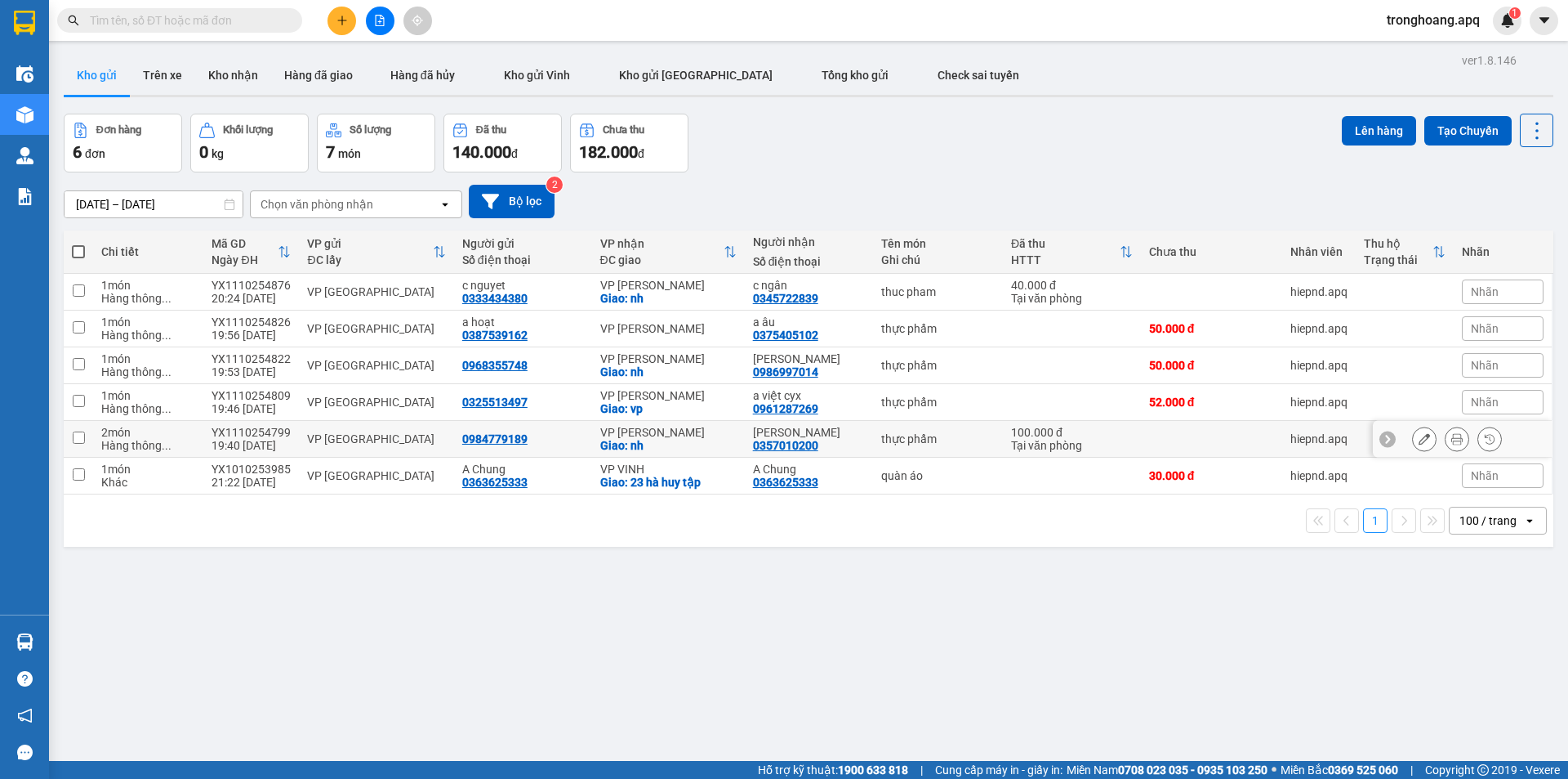
drag, startPoint x: 651, startPoint y: 448, endPoint x: 661, endPoint y: 416, distance: 33.5
click at [651, 446] on div "Giao: nh" at bounding box center [669, 445] width 137 height 13
checkbox input "true"
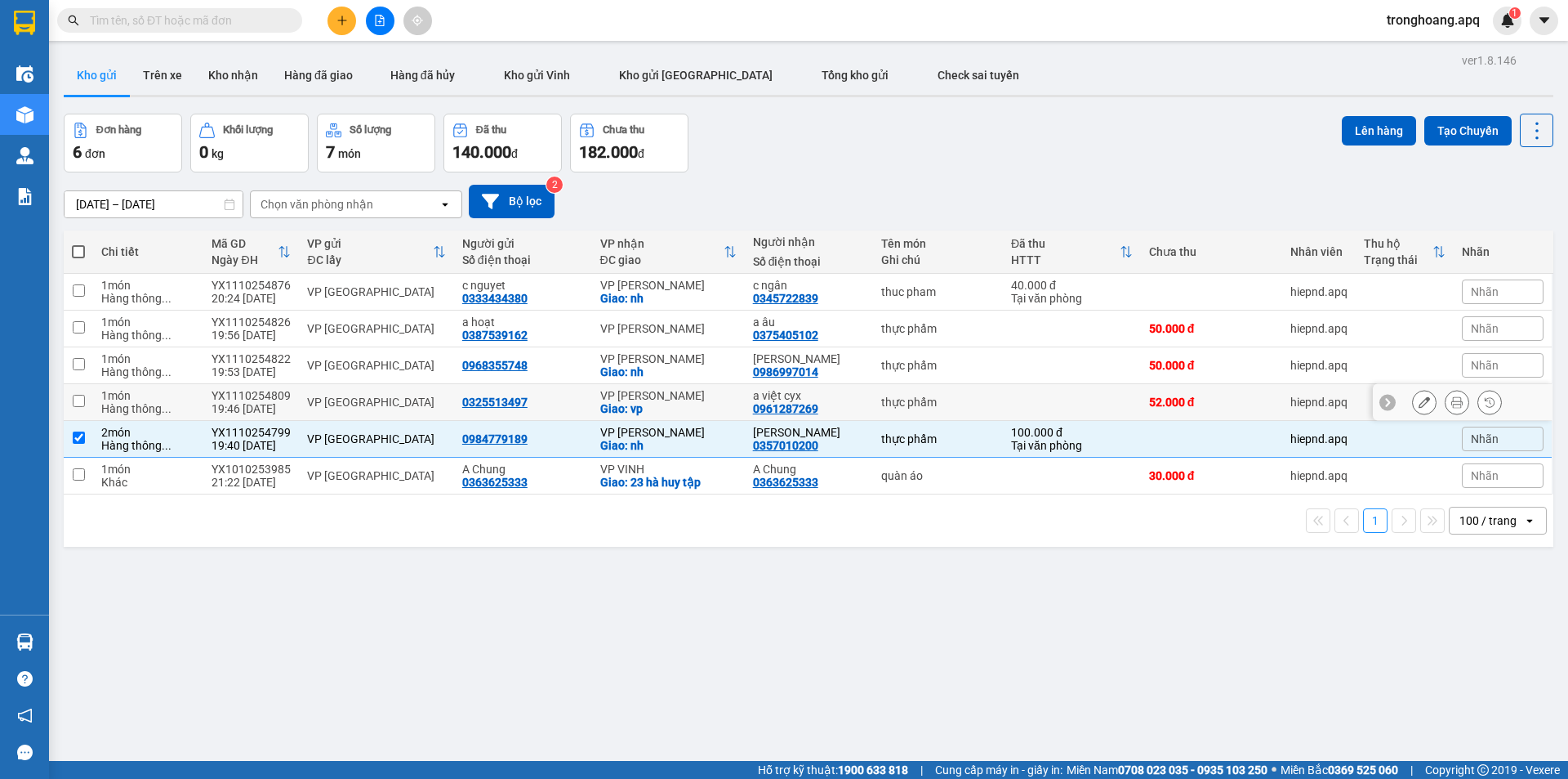
click at [669, 395] on div "VP [PERSON_NAME]" at bounding box center [669, 395] width 137 height 13
checkbox input "true"
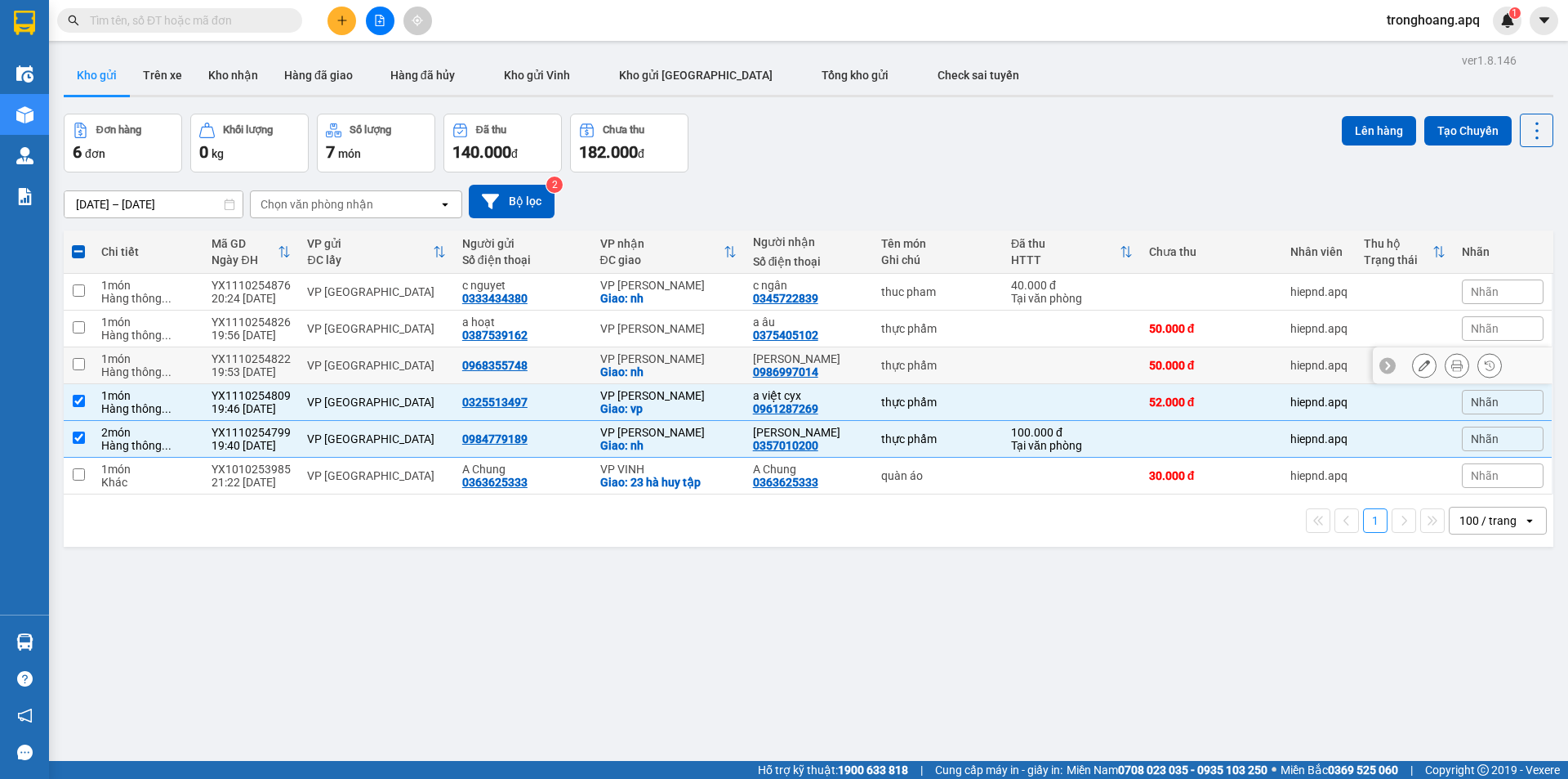
click at [673, 351] on td "VP NGỌC HỒI Giao: nh" at bounding box center [669, 365] width 153 height 37
checkbox input "true"
click at [674, 335] on td "VP [PERSON_NAME]" at bounding box center [669, 329] width 153 height 37
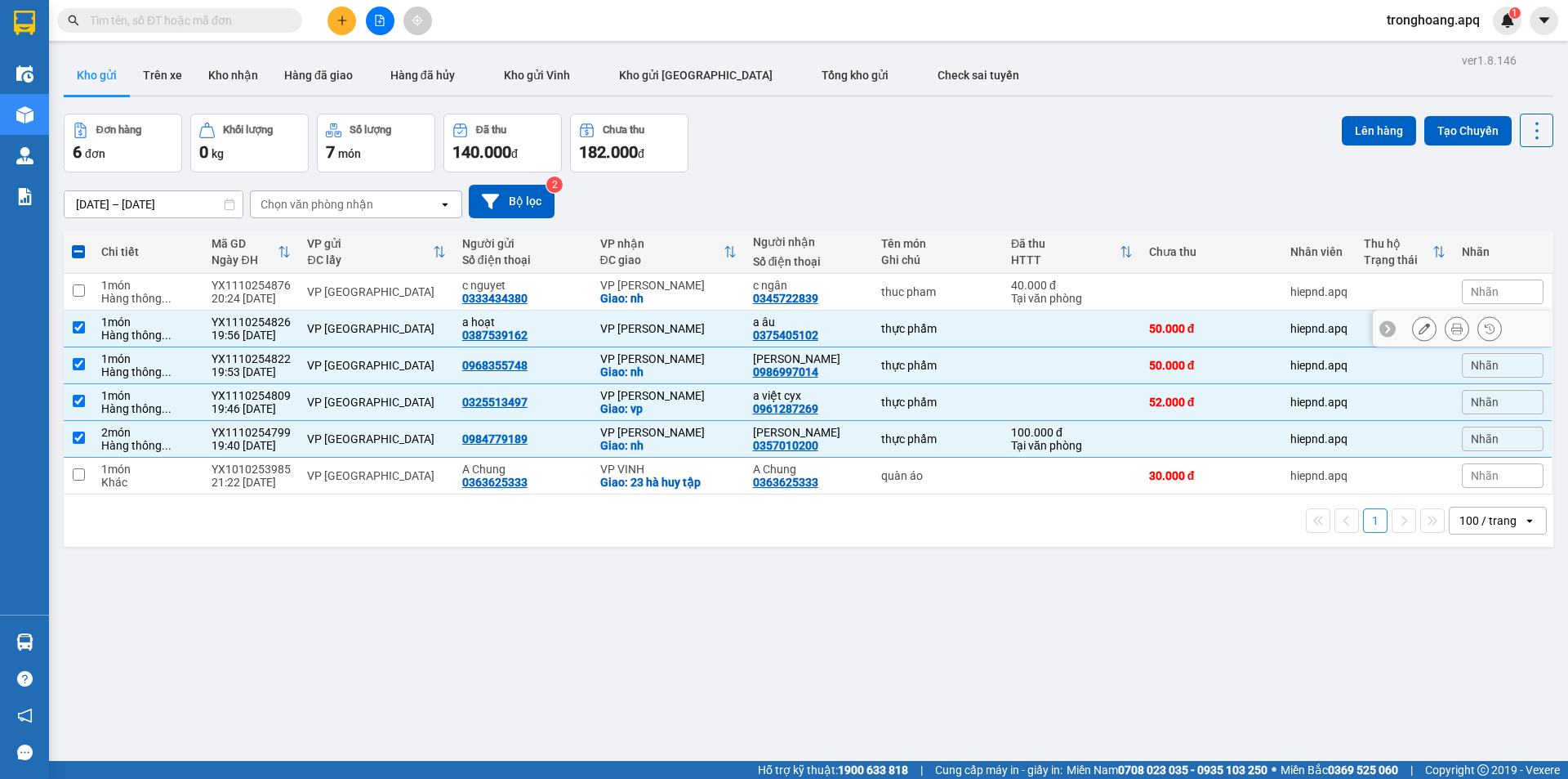
checkbox input "true"
click at [674, 292] on div "Giao: nh" at bounding box center [669, 298] width 137 height 13
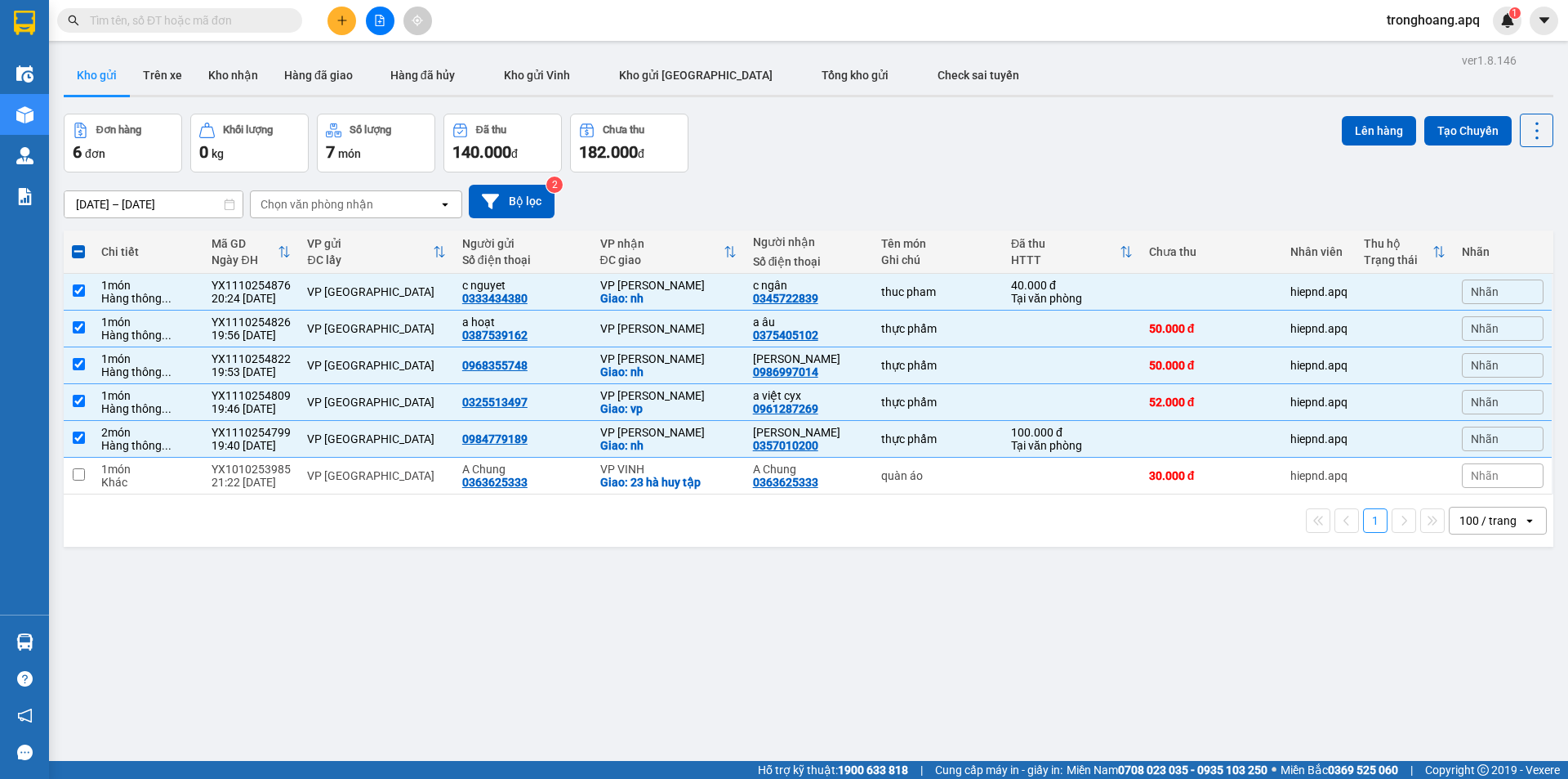
click at [1349, 128] on button "Lên hàng" at bounding box center [1379, 130] width 74 height 29
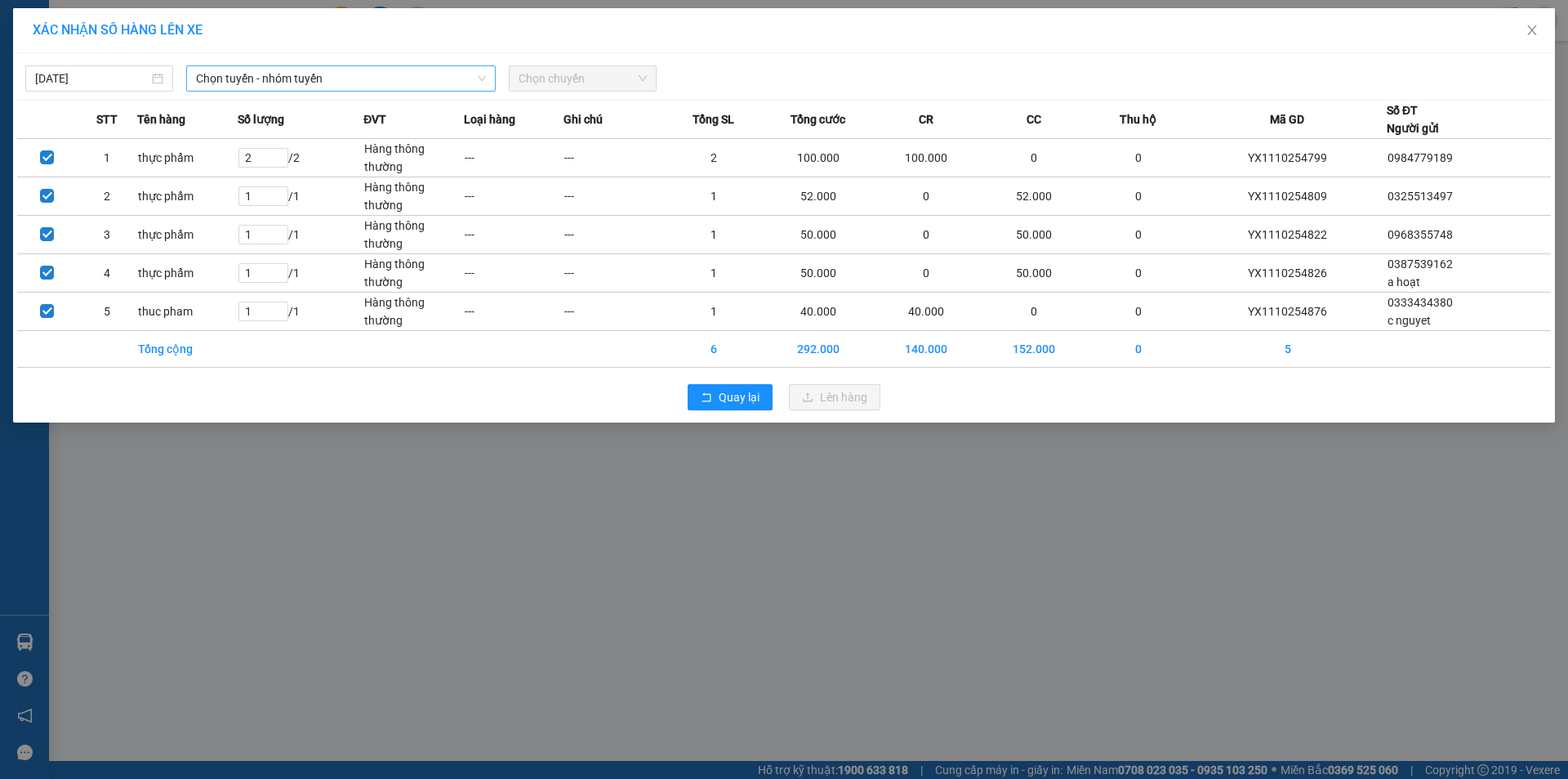
drag, startPoint x: 226, startPoint y: 75, endPoint x: 235, endPoint y: 92, distance: 19.2
click at [229, 78] on span "Chọn tuyến - nhóm tuyến" at bounding box center [341, 78] width 290 height 25
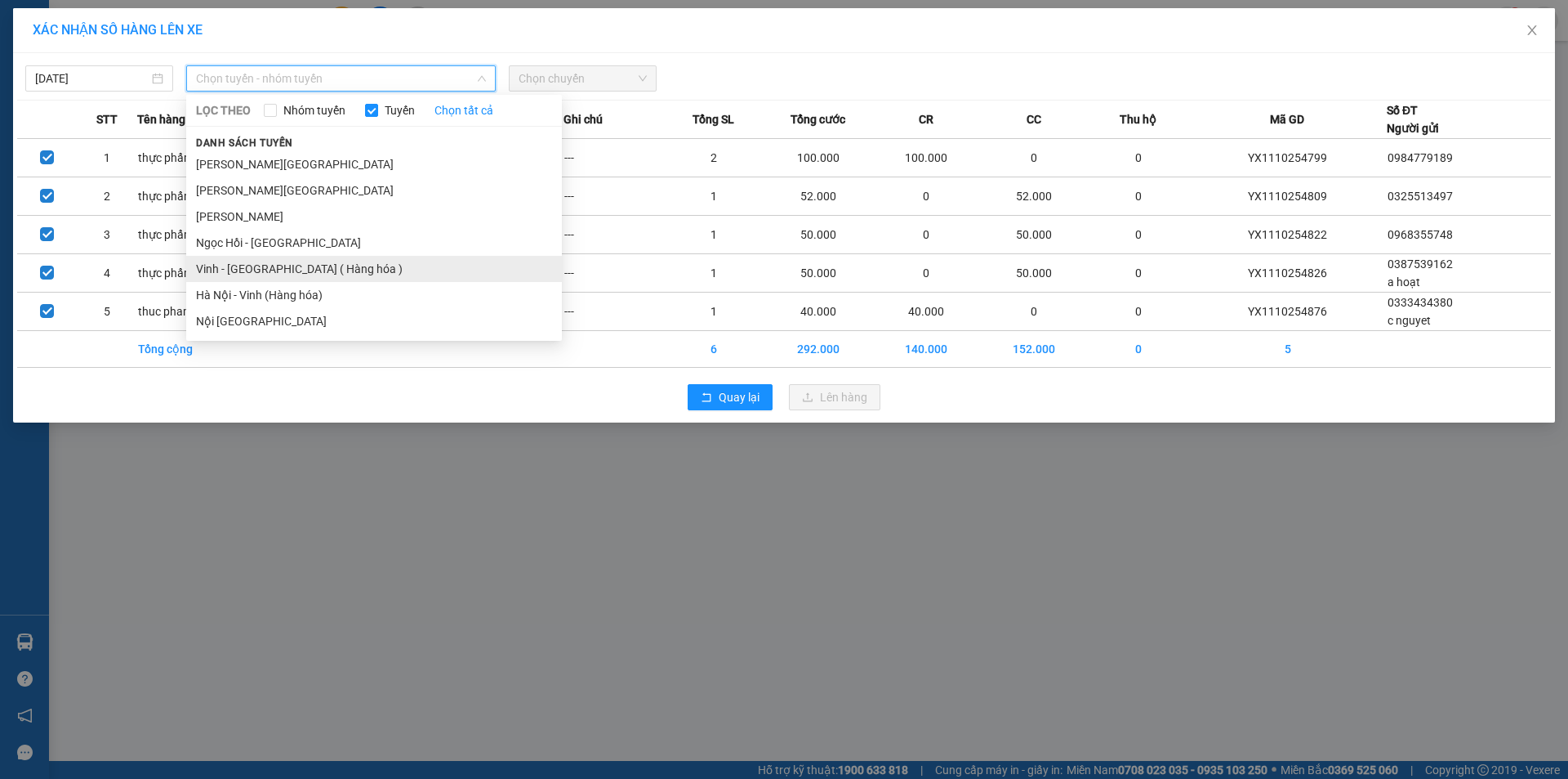
click at [294, 274] on li "Vinh - [GEOGRAPHIC_DATA] ( Hàng hóa )" at bounding box center [374, 269] width 376 height 26
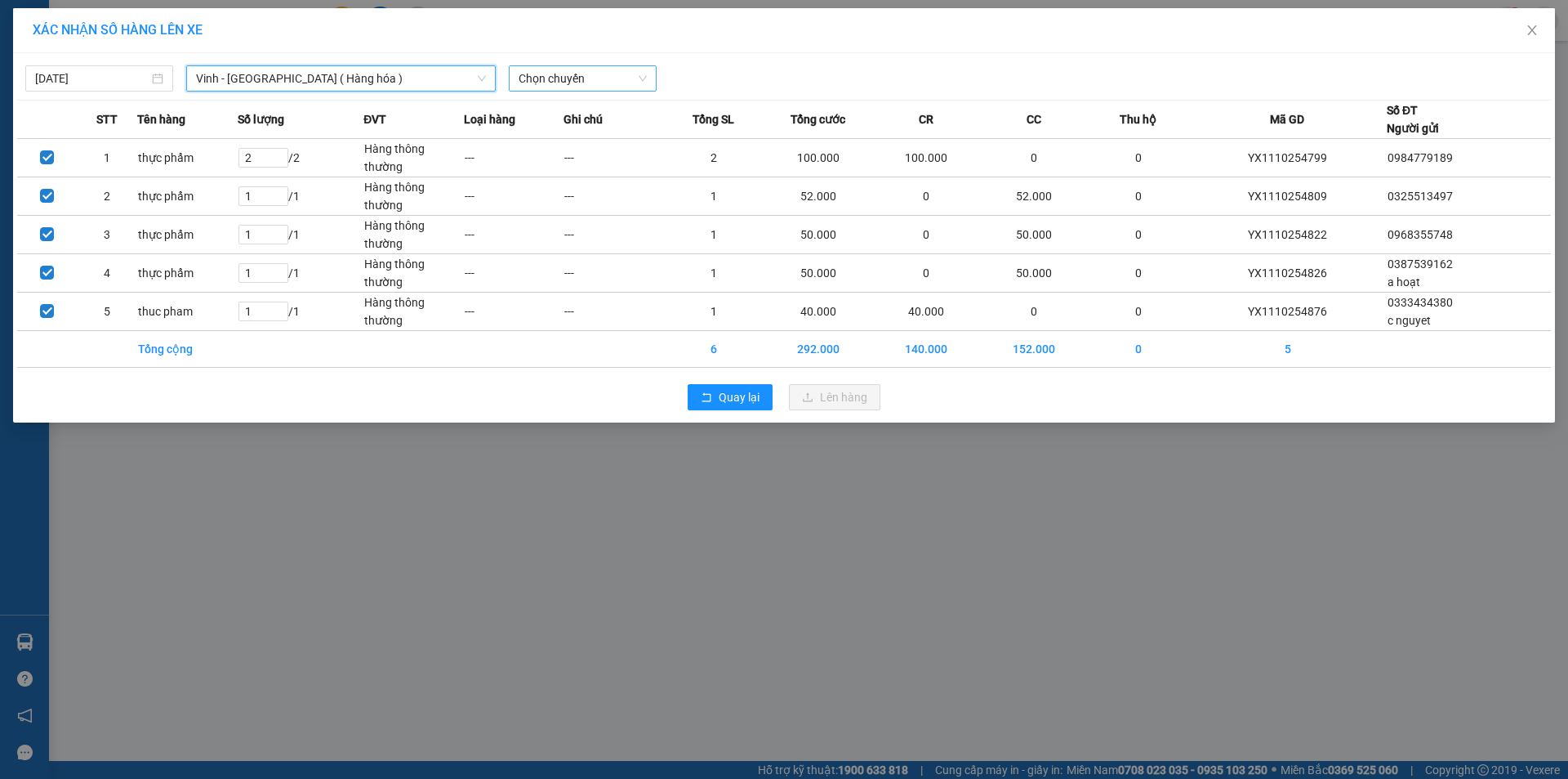
click at [552, 67] on div "11/10/2025 Vinh - Hà Nội ( Hàng hóa ) Vinh - Hà Nội ( Hàng hóa ) LỌC THEO Nhóm …" at bounding box center [784, 74] width 1534 height 34
click at [560, 93] on div "11/10/2025 Vinh - Hà Nội ( Hàng hóa ) LỌC THEO Nhóm tuyến Tuyến Chọn tất cả Dan…" at bounding box center [784, 237] width 1542 height 369
click at [561, 86] on span "Chọn chuyến" at bounding box center [583, 78] width 128 height 25
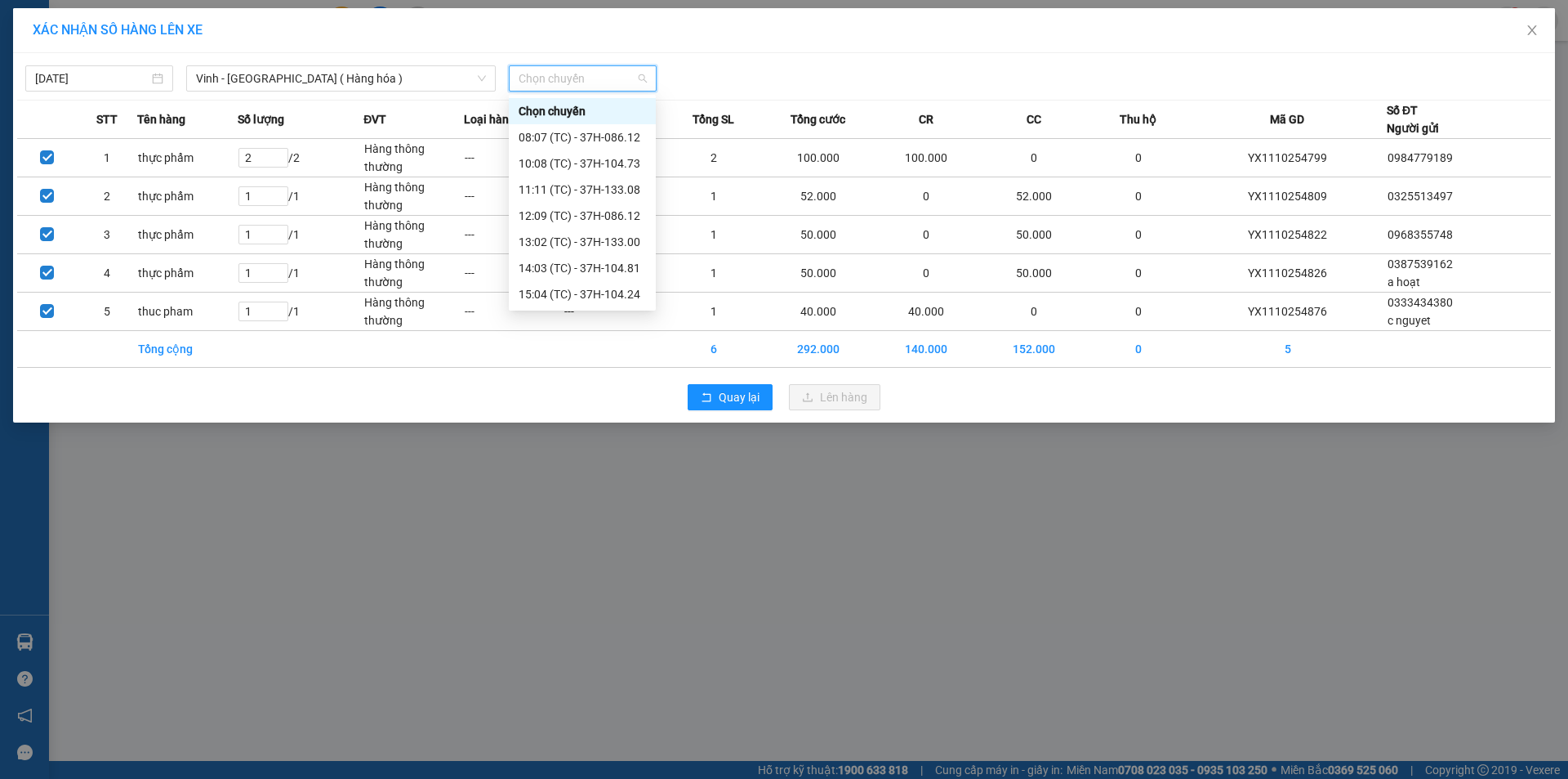
scroll to position [235, 0]
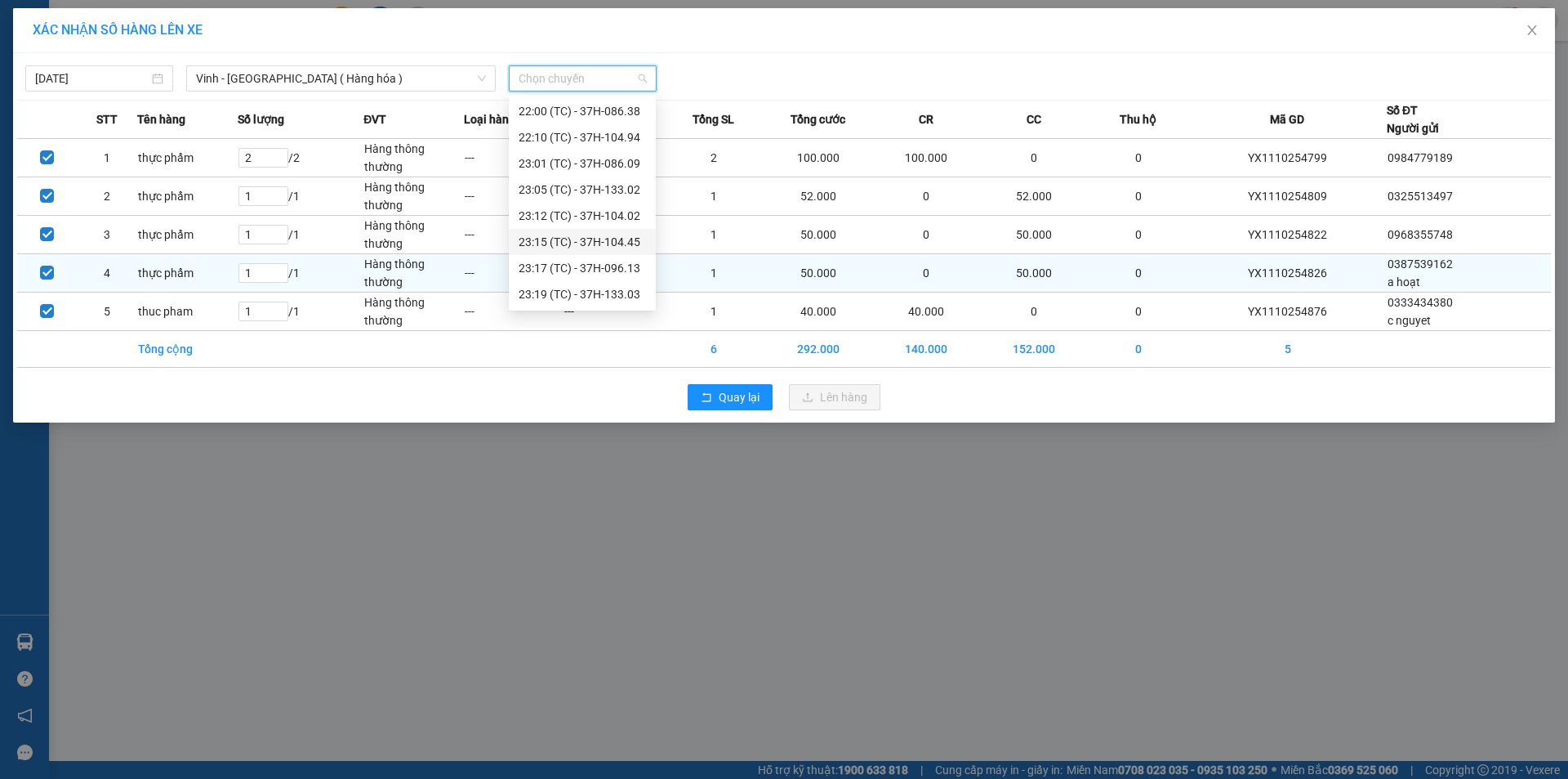
drag, startPoint x: 632, startPoint y: 240, endPoint x: 641, endPoint y: 280, distance: 41.0
click at [632, 240] on div "23:15 (TC) - 37H-104.45" at bounding box center [583, 242] width 128 height 18
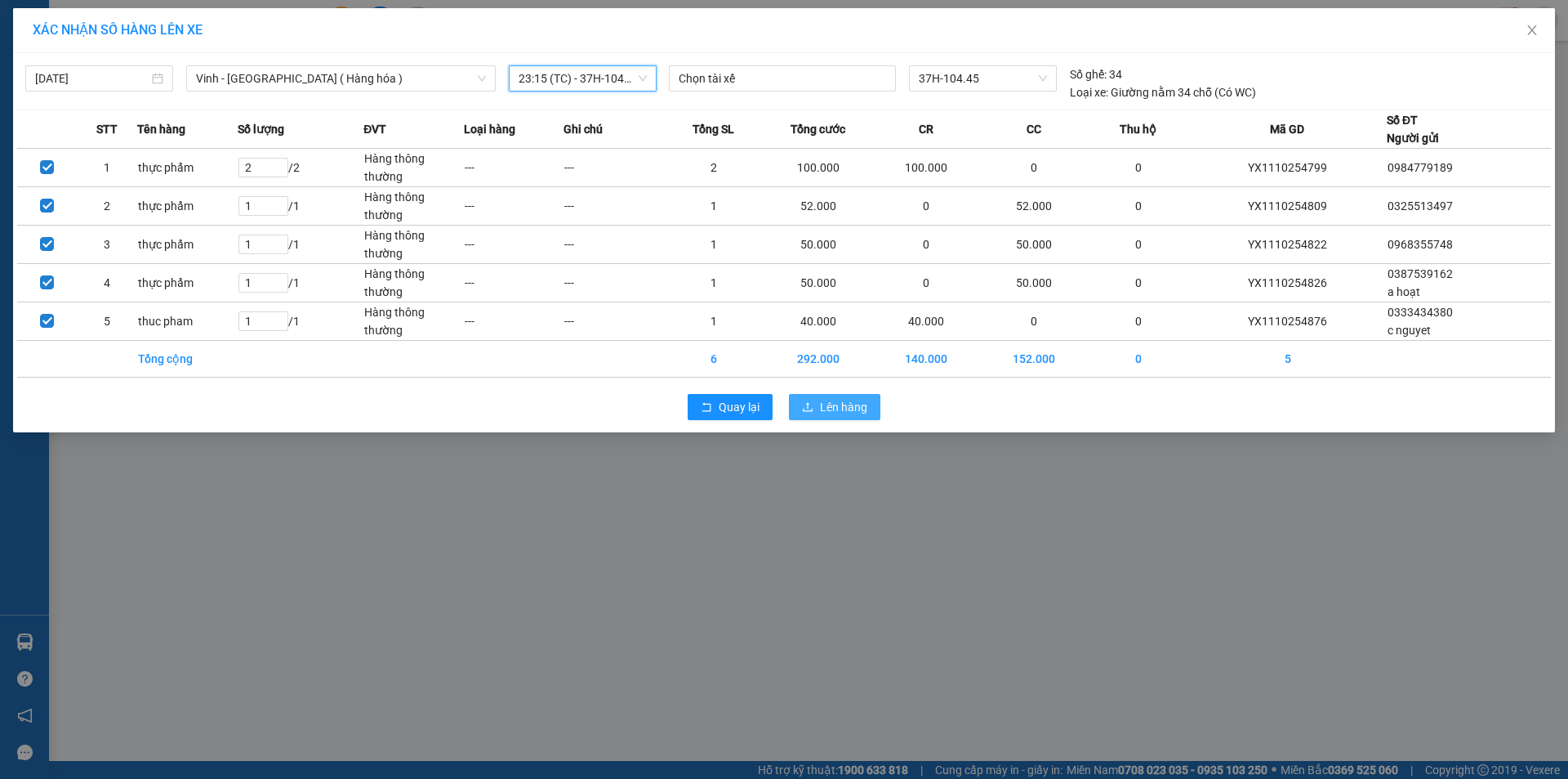
click at [854, 405] on span "Lên hàng" at bounding box center [843, 407] width 47 height 18
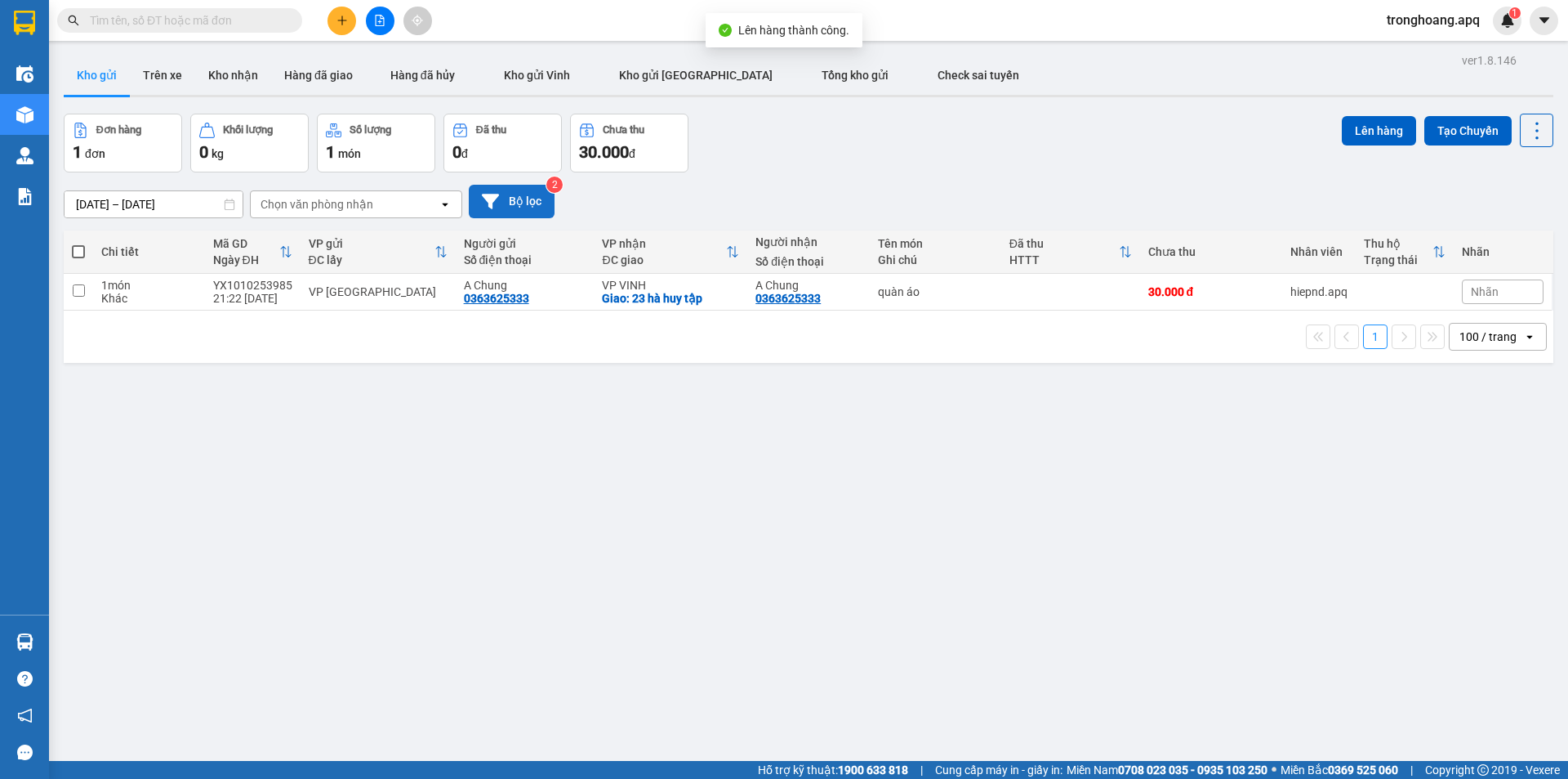
click at [504, 190] on button "Bộ lọc" at bounding box center [512, 202] width 86 height 34
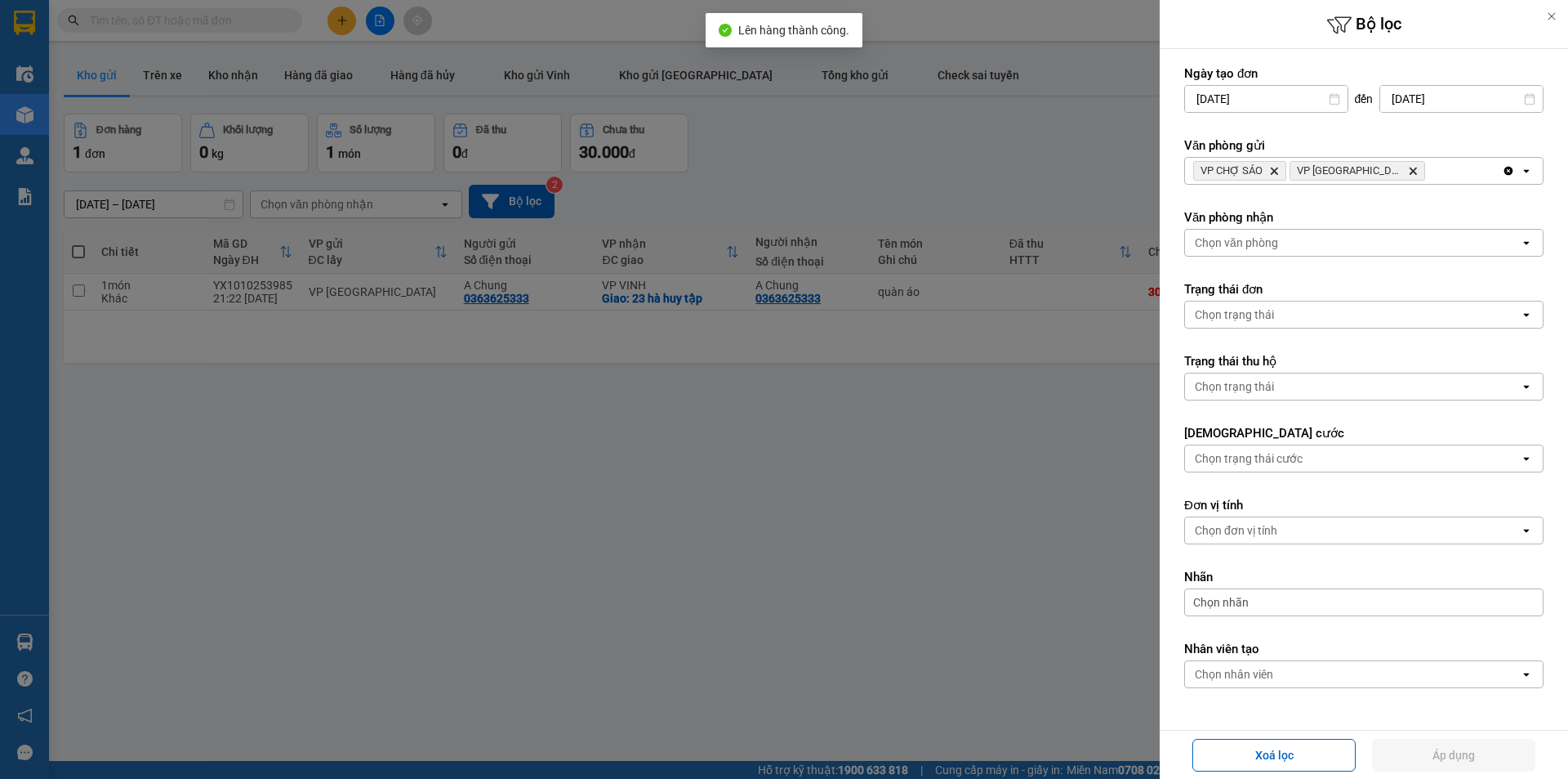
click at [1443, 168] on div "VP CHỢ SÁO Delete VP Cầu Yên Xuân Delete" at bounding box center [1343, 171] width 317 height 26
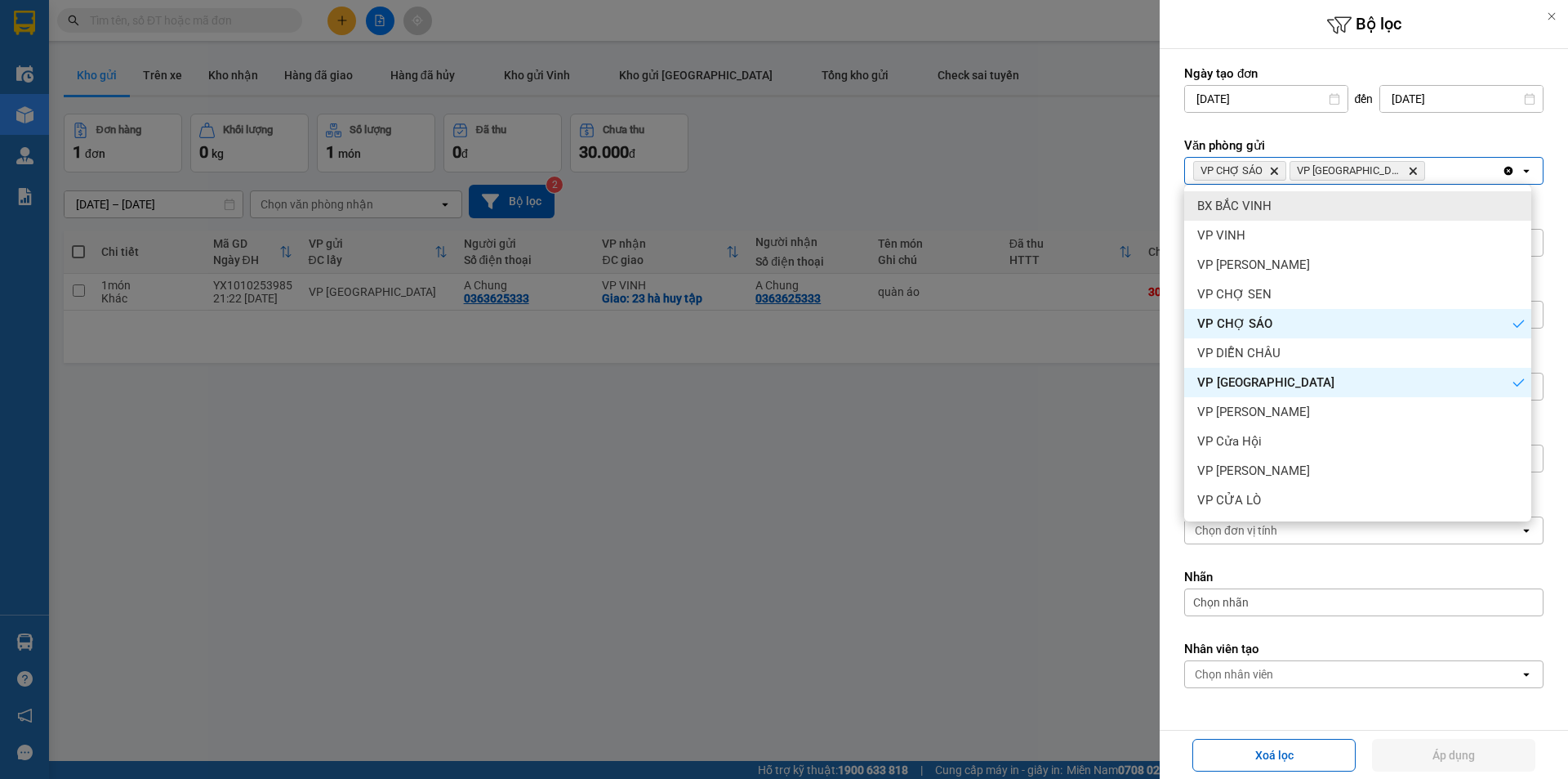
drag, startPoint x: 1367, startPoint y: 205, endPoint x: 1414, endPoint y: 175, distance: 55.8
click at [1367, 207] on div "BX BẮC VINH" at bounding box center [1357, 205] width 347 height 29
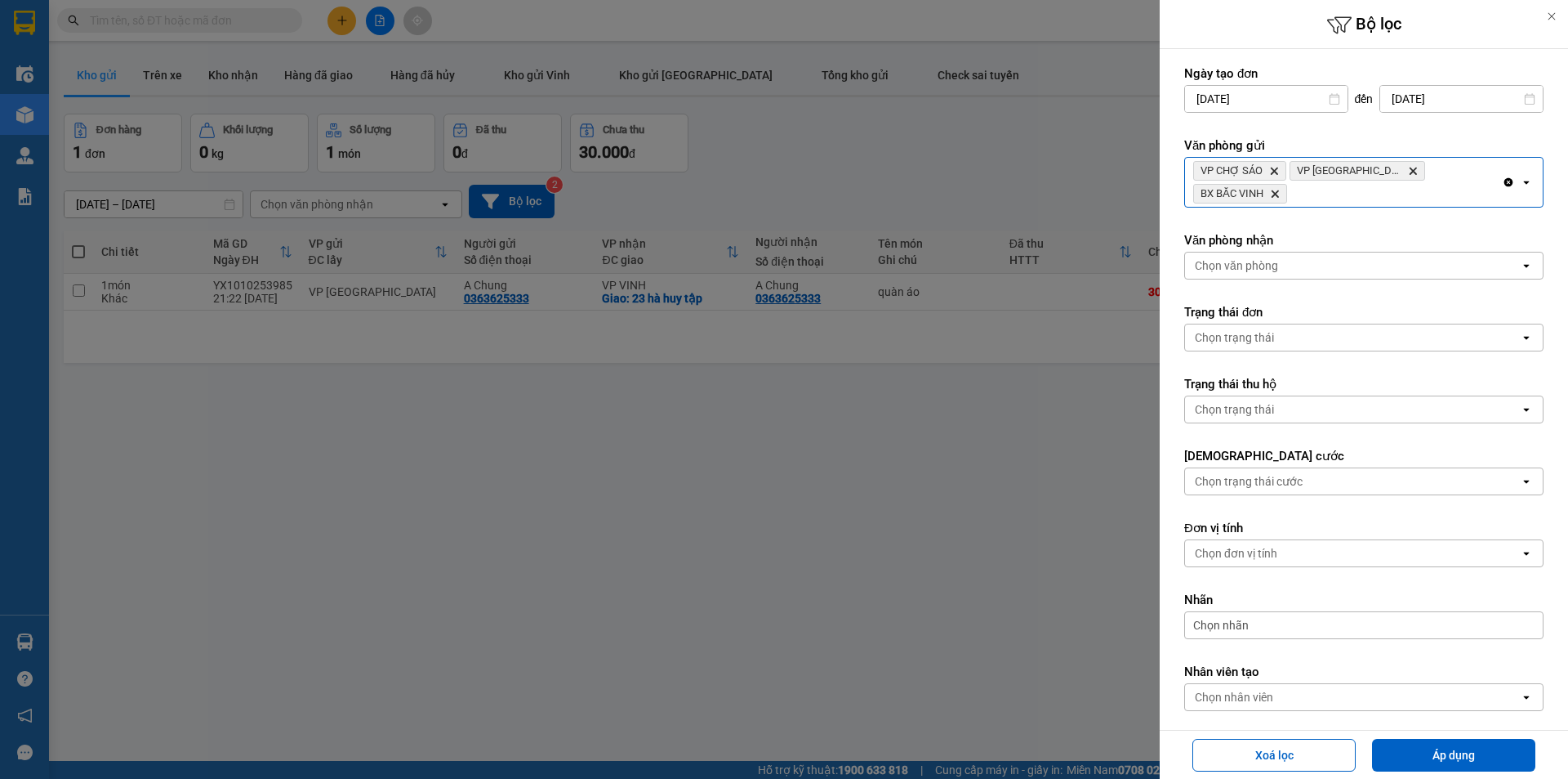
click at [1431, 167] on div "VP CHỢ SÁO Delete VP Cầu Yên Xuân Delete BX BẮC VINH Delete" at bounding box center [1343, 182] width 317 height 49
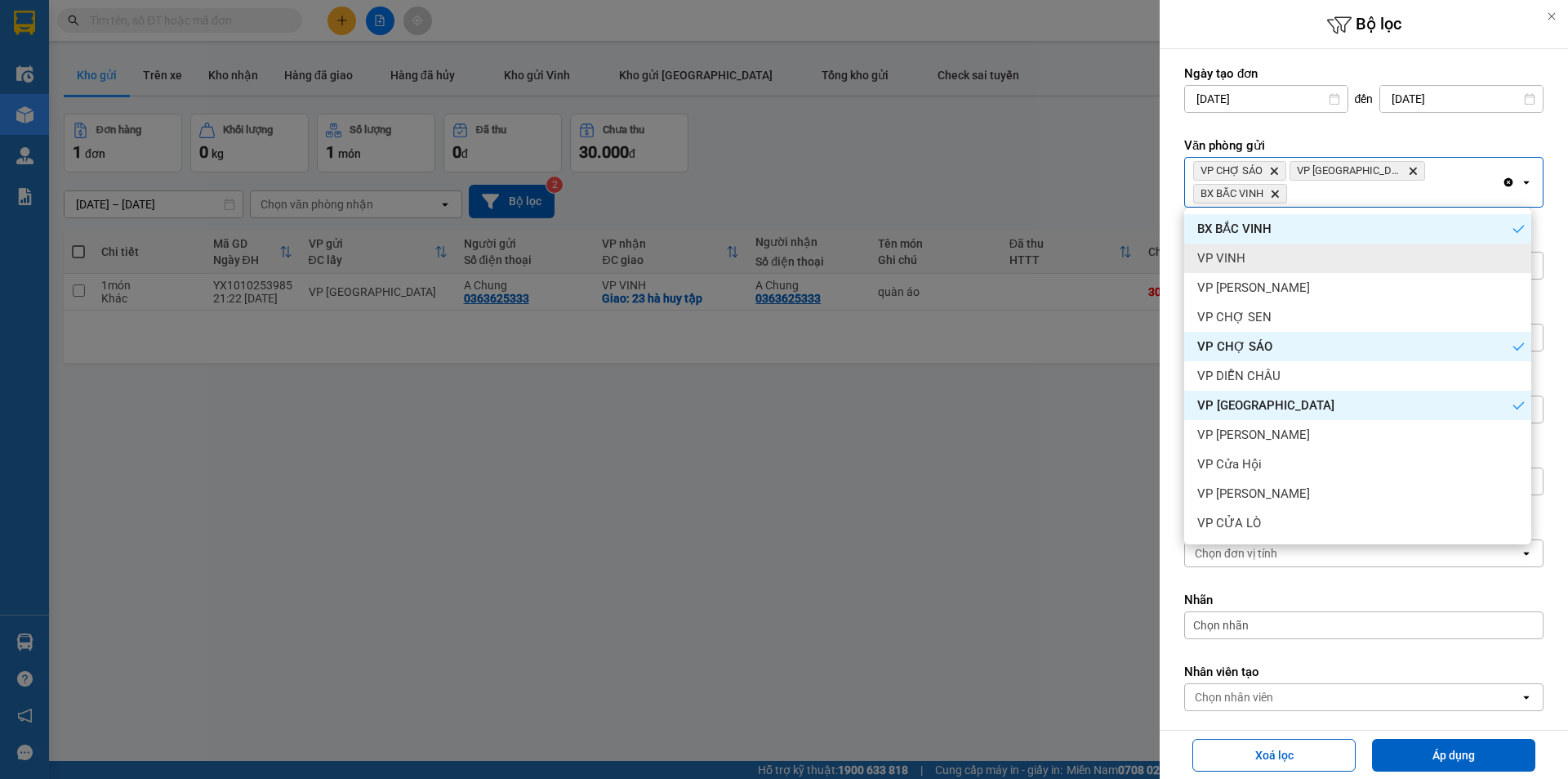
click at [1336, 256] on div "VP VINH" at bounding box center [1357, 258] width 347 height 29
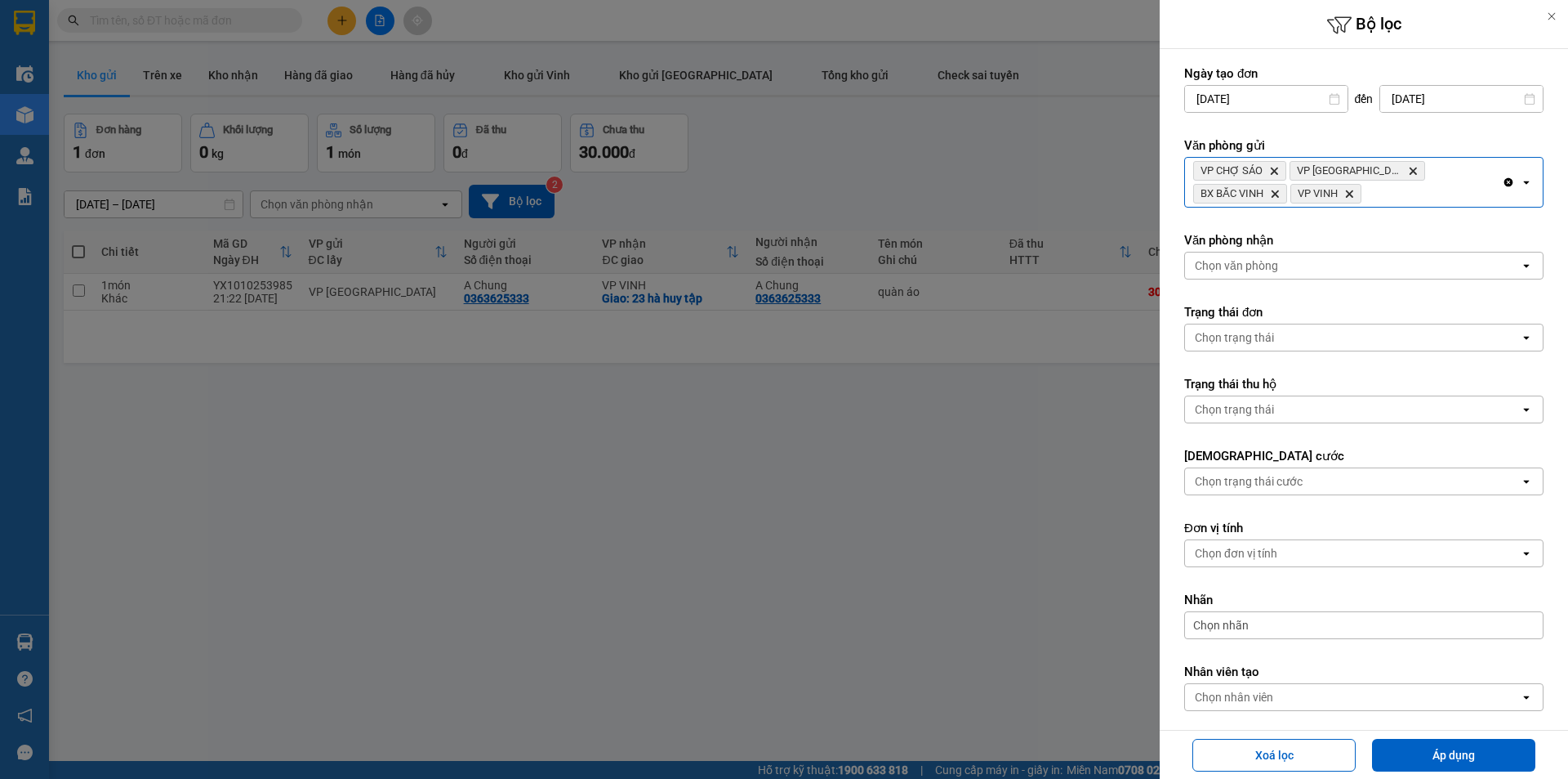
click at [1438, 172] on div "VP CHỢ SÁO Delete VP Cầu Yên Xuân Delete BX BẮC VINH Delete VP VINH Delete" at bounding box center [1343, 182] width 317 height 49
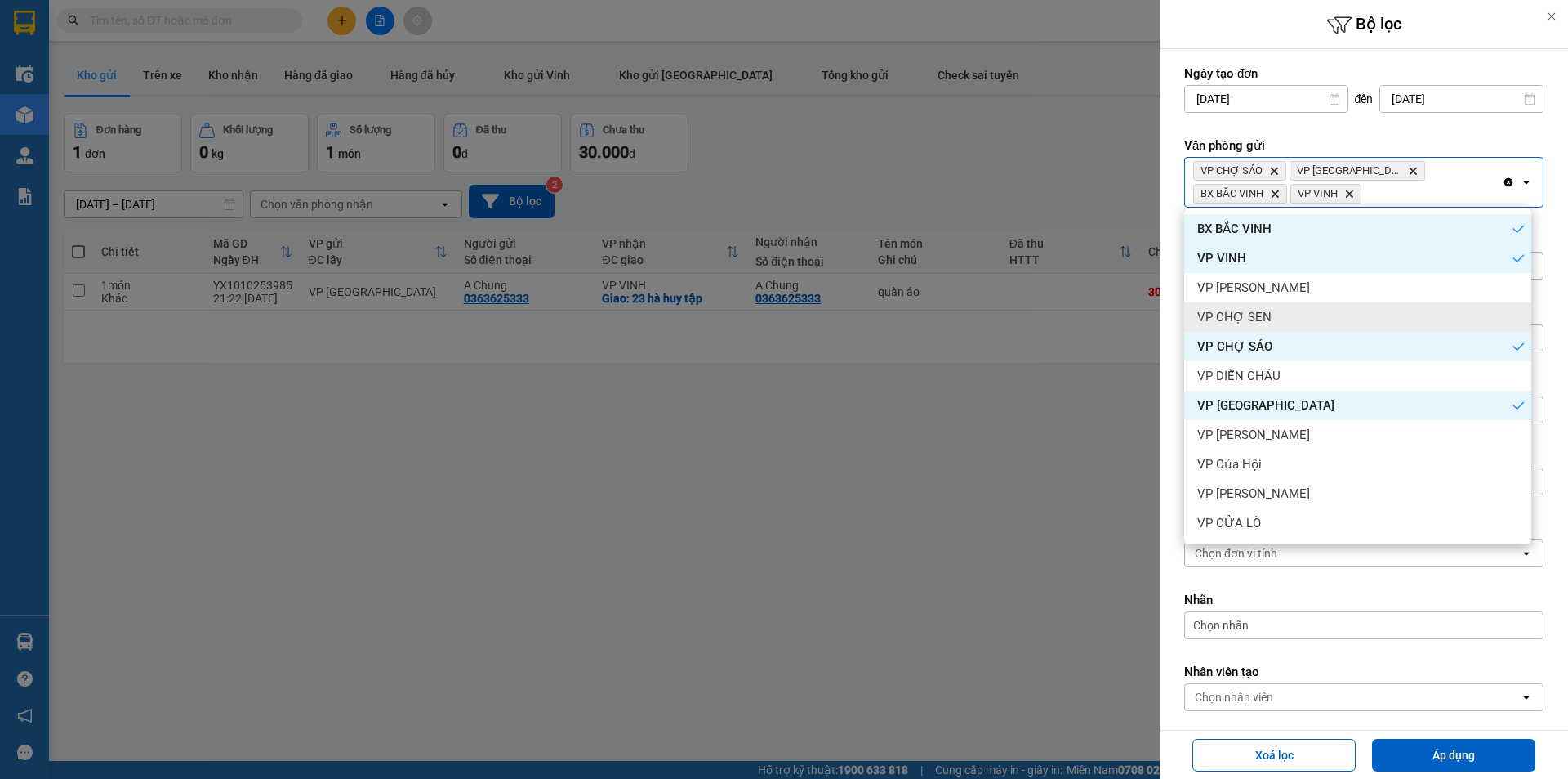
drag, startPoint x: 1325, startPoint y: 309, endPoint x: 1461, endPoint y: 199, distance: 174.9
click at [1332, 307] on div "VP CHỢ SEN" at bounding box center [1357, 316] width 347 height 29
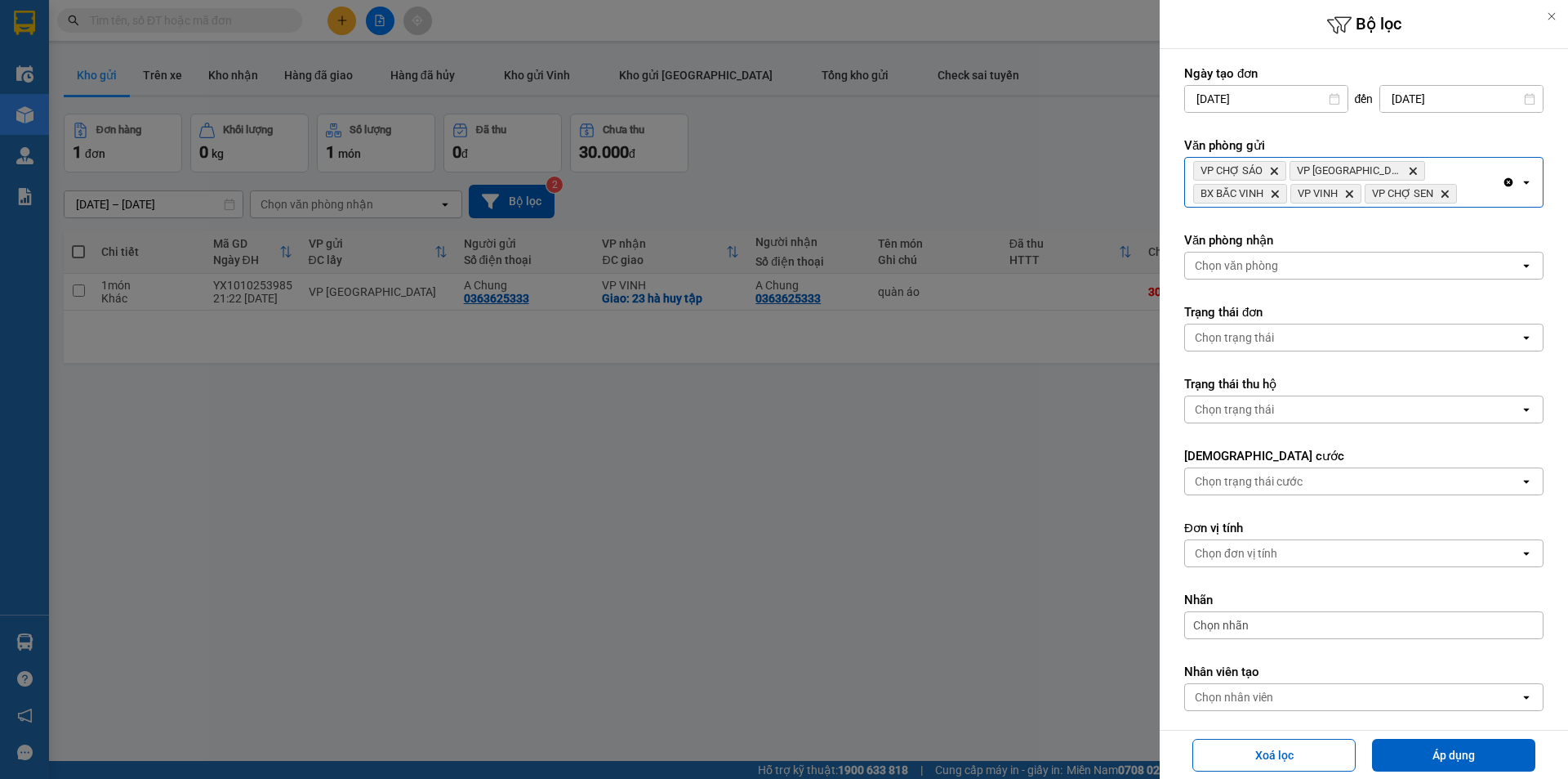
click at [1464, 192] on div "VP CHỢ SÁO Delete VP Cầu Yên Xuân Delete BX BẮC VINH Delete VP VINH Delete VP C…" at bounding box center [1343, 182] width 317 height 49
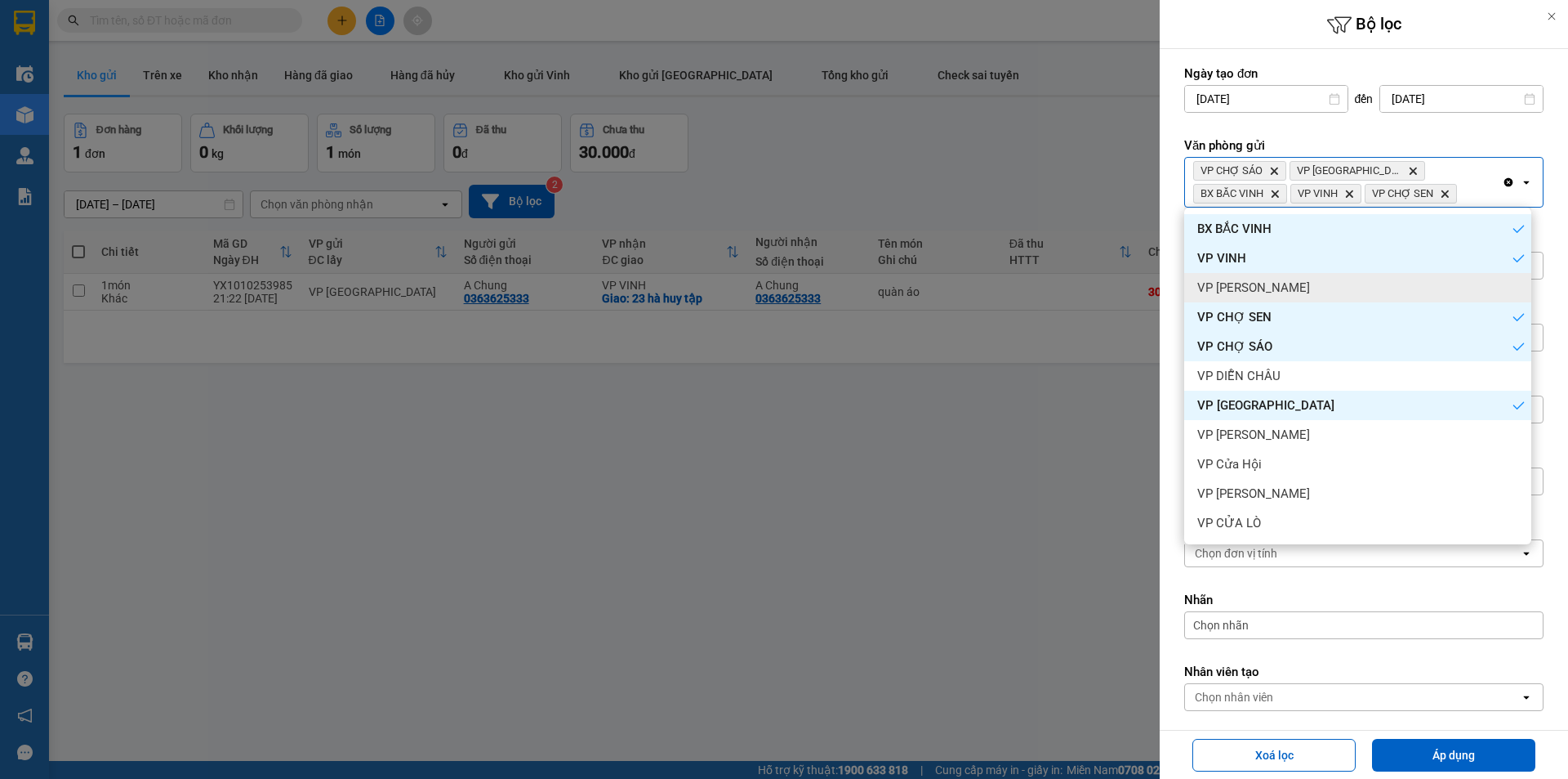
drag, startPoint x: 1377, startPoint y: 282, endPoint x: 1434, endPoint y: 235, distance: 73.9
click at [1380, 282] on div "VP [PERSON_NAME]" at bounding box center [1357, 287] width 347 height 29
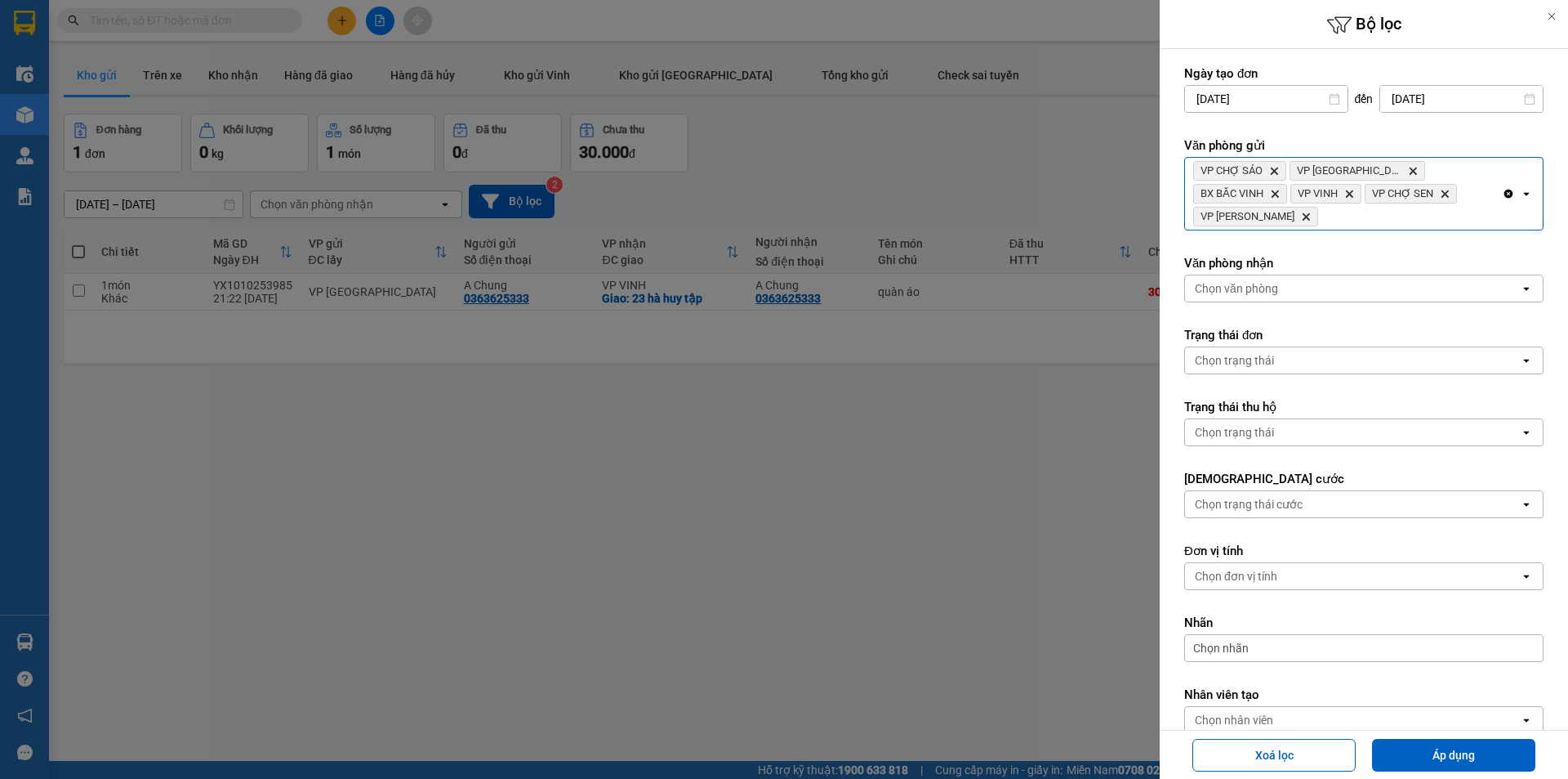
click at [1466, 203] on div "VP CHỢ SÁO Delete VP Cầu Yên Xuân Delete BX BẮC VINH Delete VP VINH Delete VP C…" at bounding box center [1343, 194] width 317 height 72
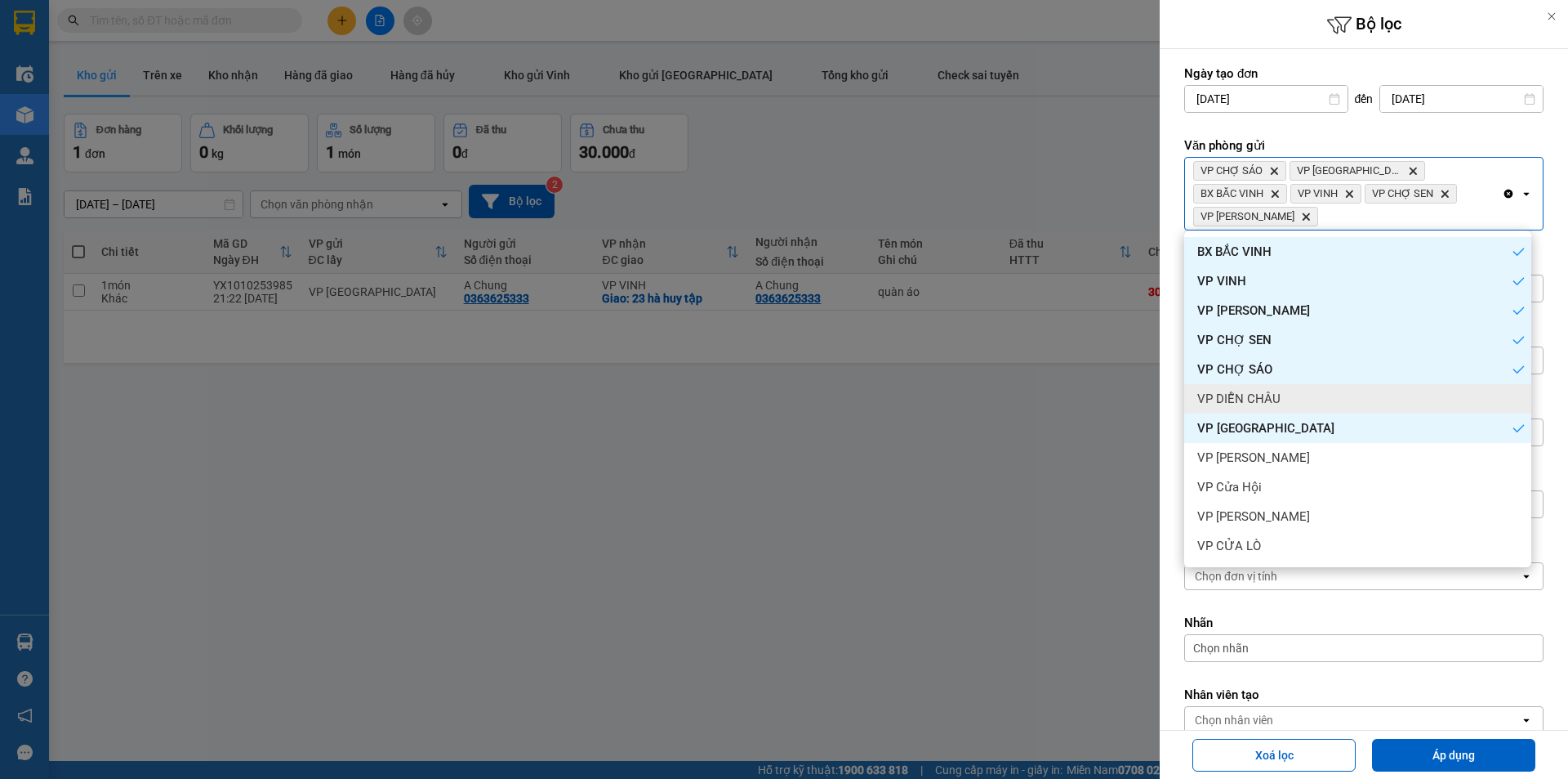
click at [1327, 391] on div "VP DIỄN CHÂU" at bounding box center [1357, 398] width 347 height 29
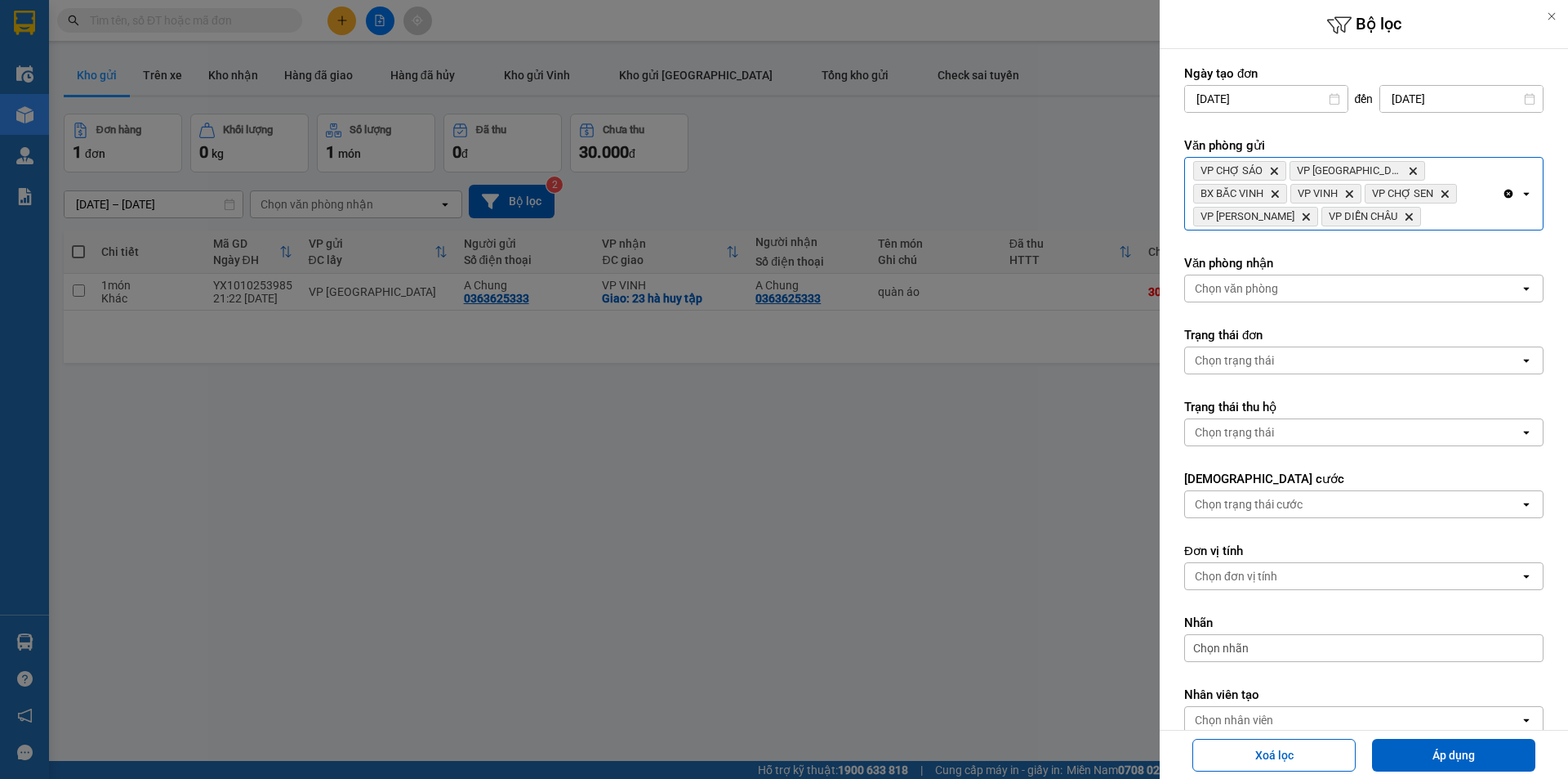
click at [1456, 223] on div "VP CHỢ SÁO Delete VP Cầu Yên Xuân Delete BX BẮC VINH Delete VP VINH Delete VP C…" at bounding box center [1343, 194] width 317 height 72
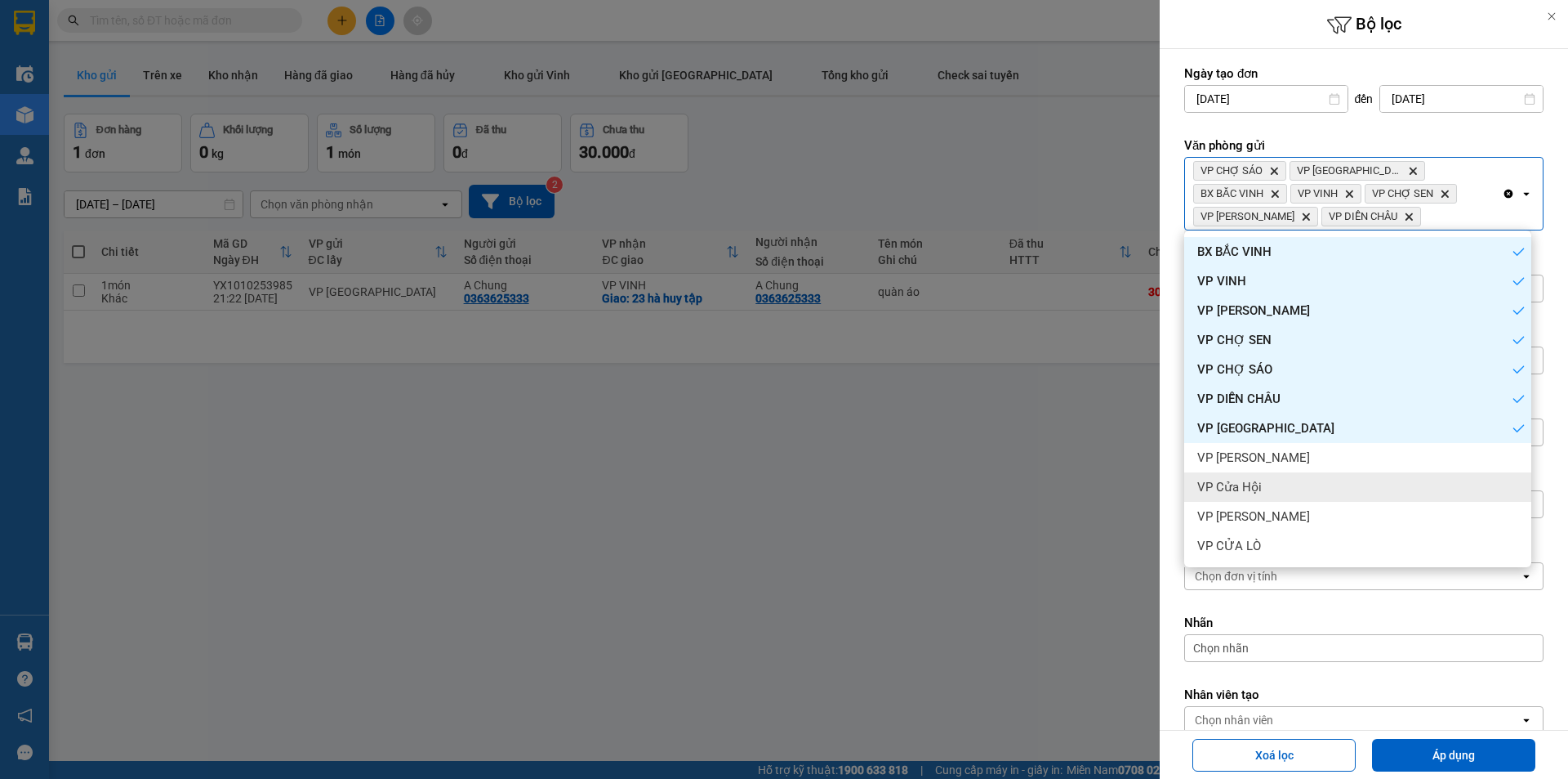
click at [1321, 472] on div "VP [PERSON_NAME]" at bounding box center [1357, 457] width 347 height 29
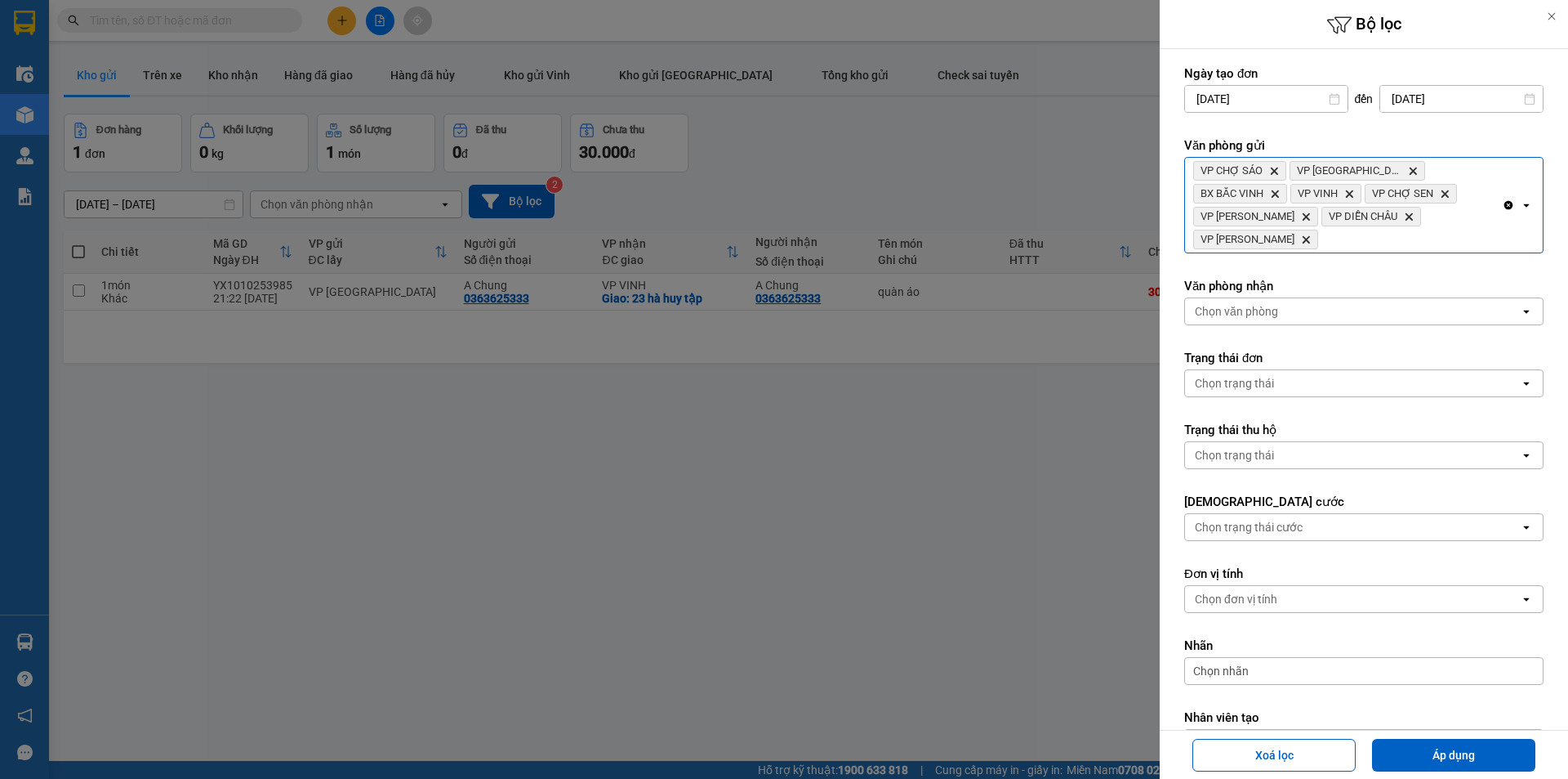
click at [1463, 234] on div "VP CHỢ SÁO Delete VP Cầu Yên Xuân Delete BX BẮC VINH Delete VP VINH Delete VP C…" at bounding box center [1343, 205] width 317 height 95
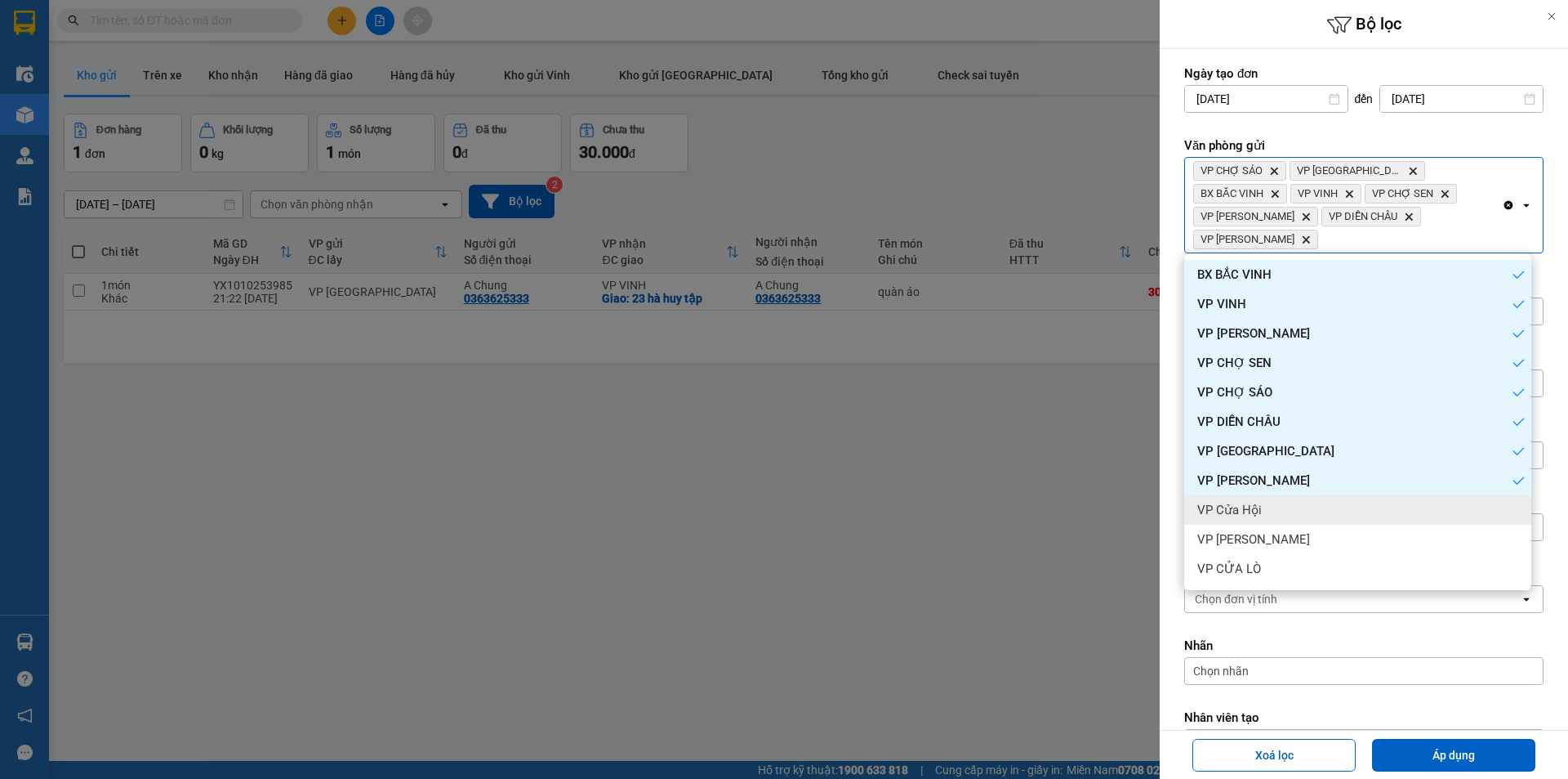
click at [1308, 496] on div "VP Cửa Hội" at bounding box center [1357, 509] width 347 height 29
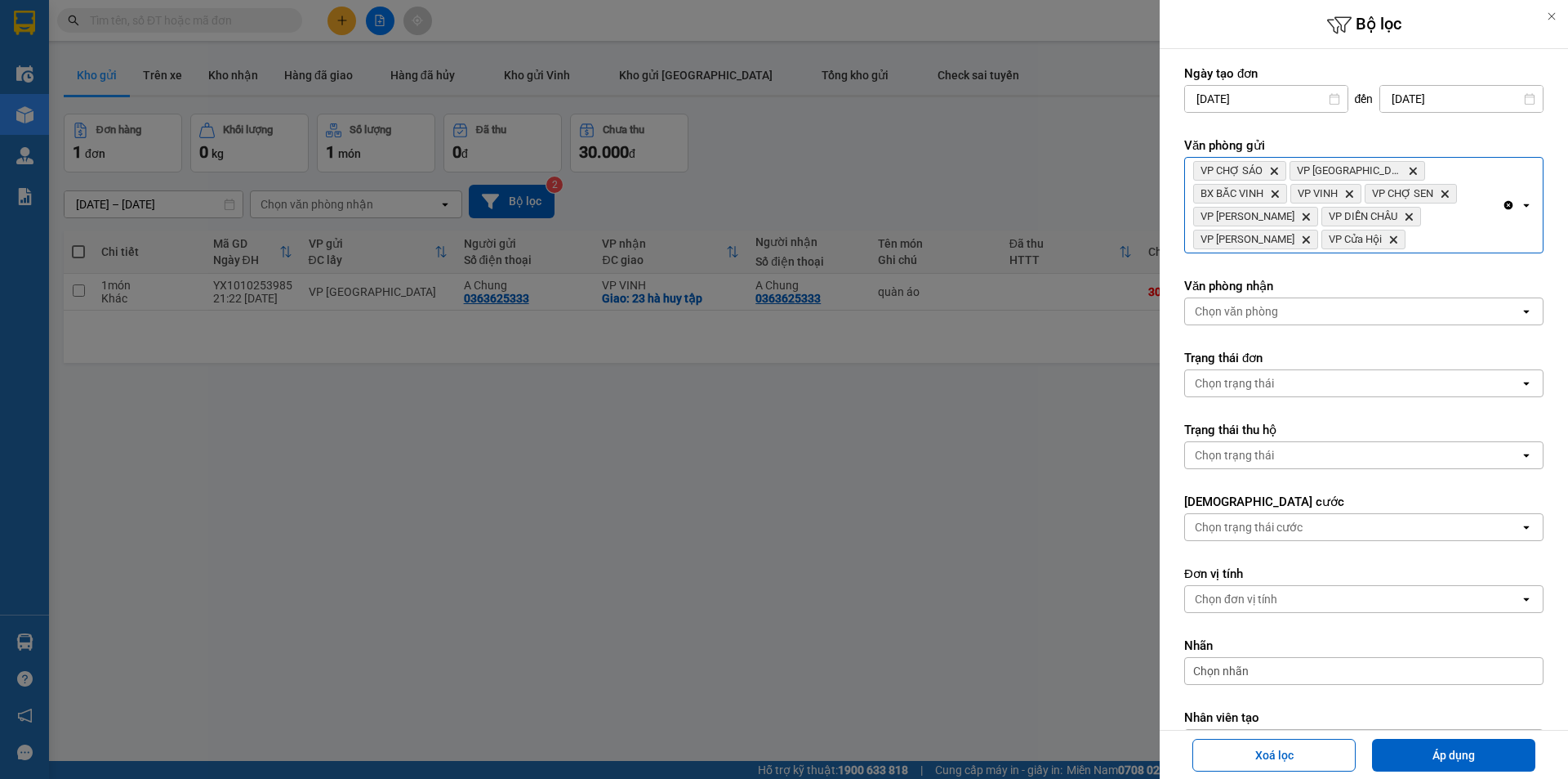
drag, startPoint x: 1447, startPoint y: 203, endPoint x: 1449, endPoint y: 248, distance: 45.0
click at [1448, 204] on div "VP CHỢ SÁO Delete VP Cầu Yên Xuân Delete BX BẮC VINH Delete VP VINH Delete VP C…" at bounding box center [1343, 205] width 317 height 95
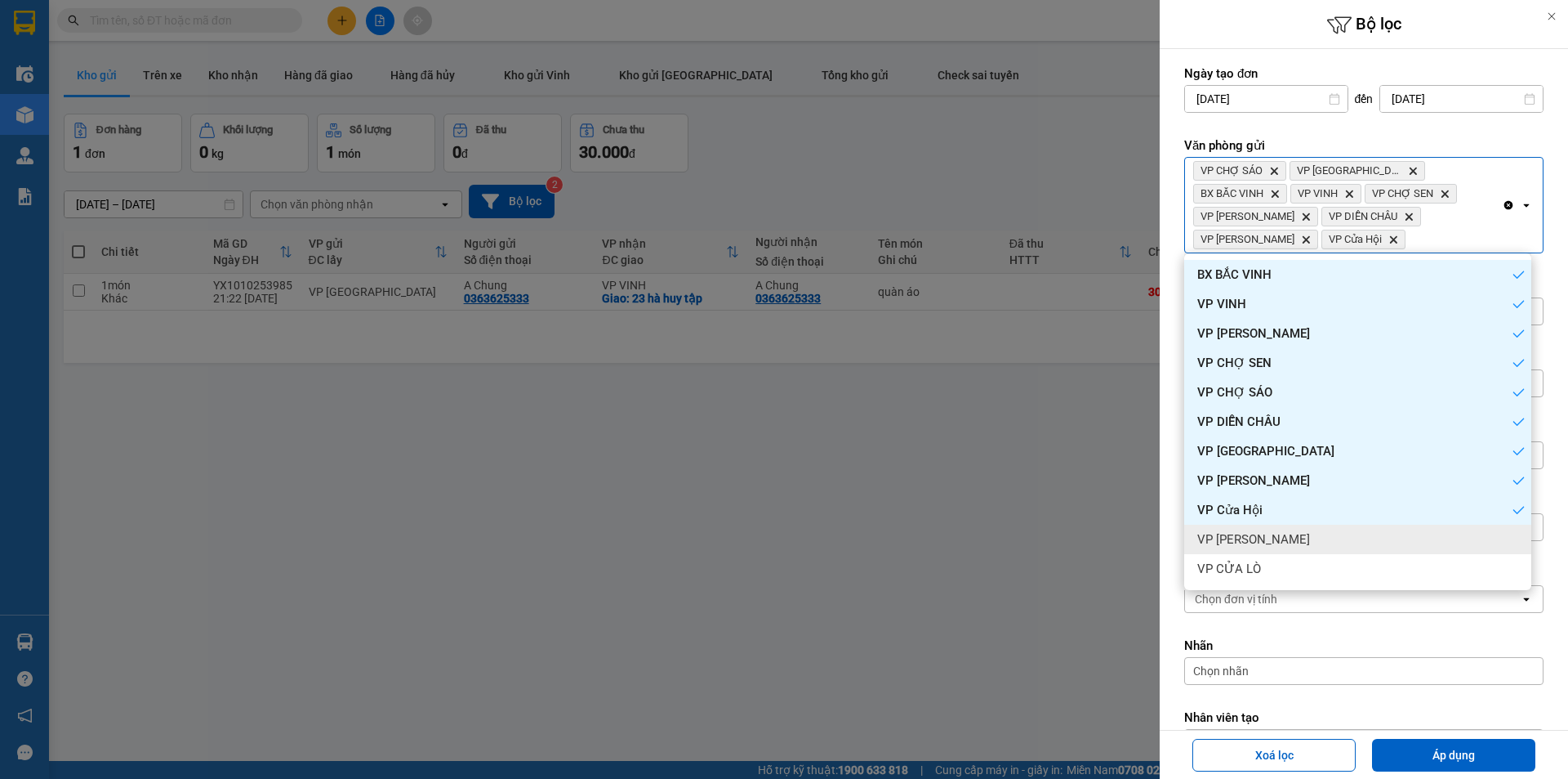
click at [1322, 529] on div "VP [PERSON_NAME]" at bounding box center [1357, 539] width 347 height 29
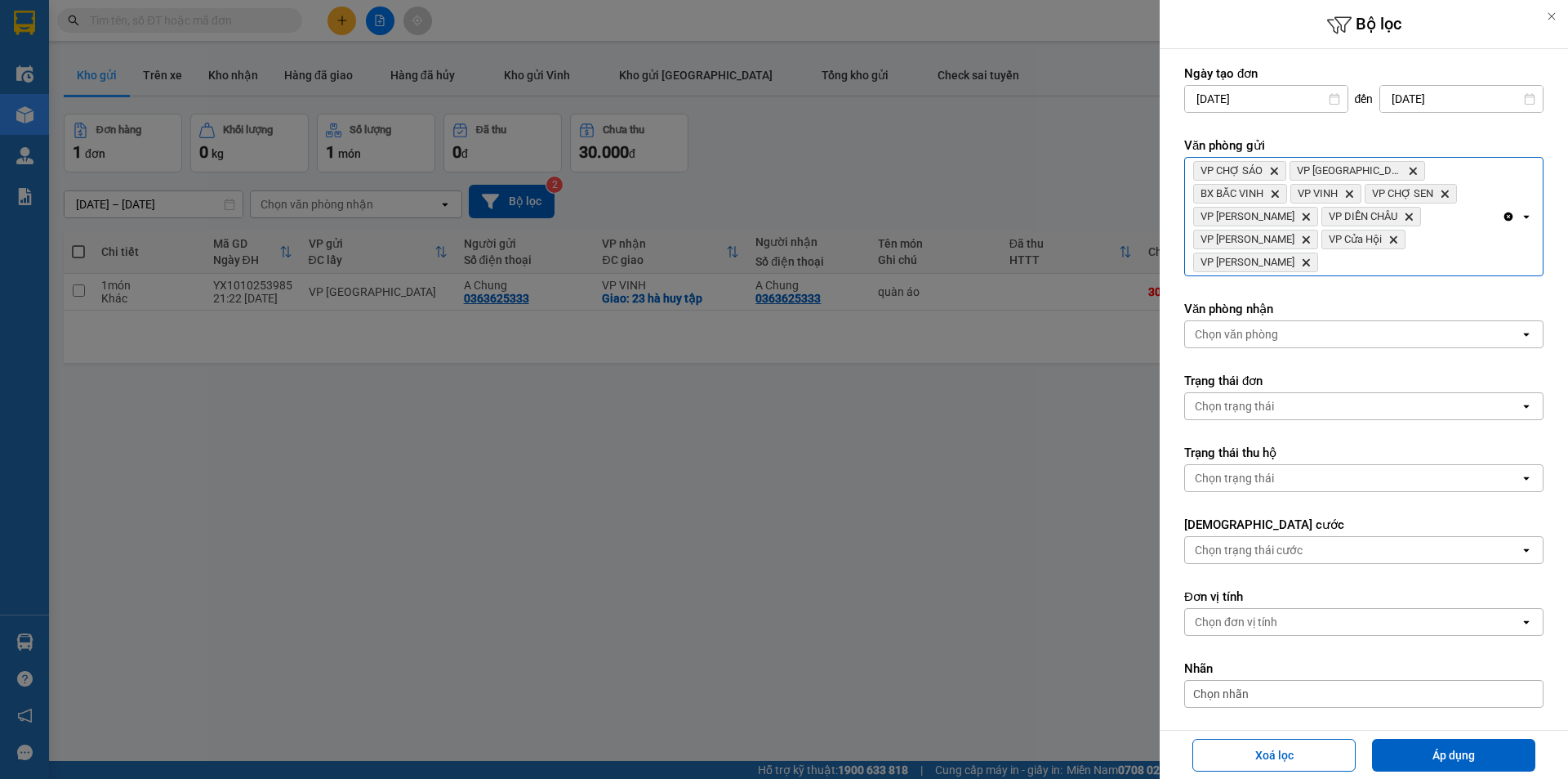
click at [1488, 218] on div "VP CHỢ SÁO Delete VP Cầu Yên Xuân Delete BX BẮC VINH Delete VP VINH Delete VP C…" at bounding box center [1343, 217] width 317 height 118
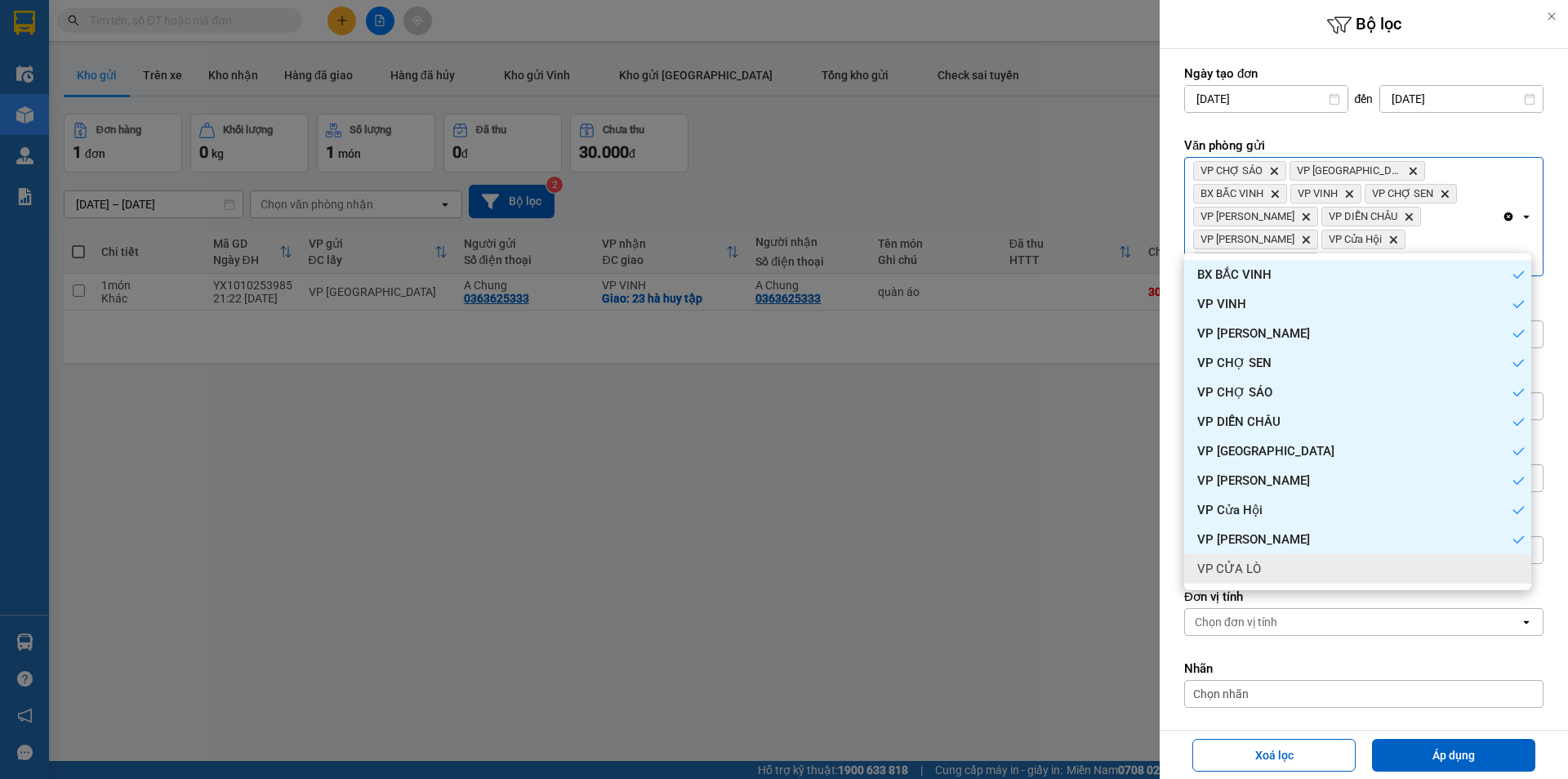
click at [1285, 566] on div "VP CỬA LÒ" at bounding box center [1357, 568] width 347 height 29
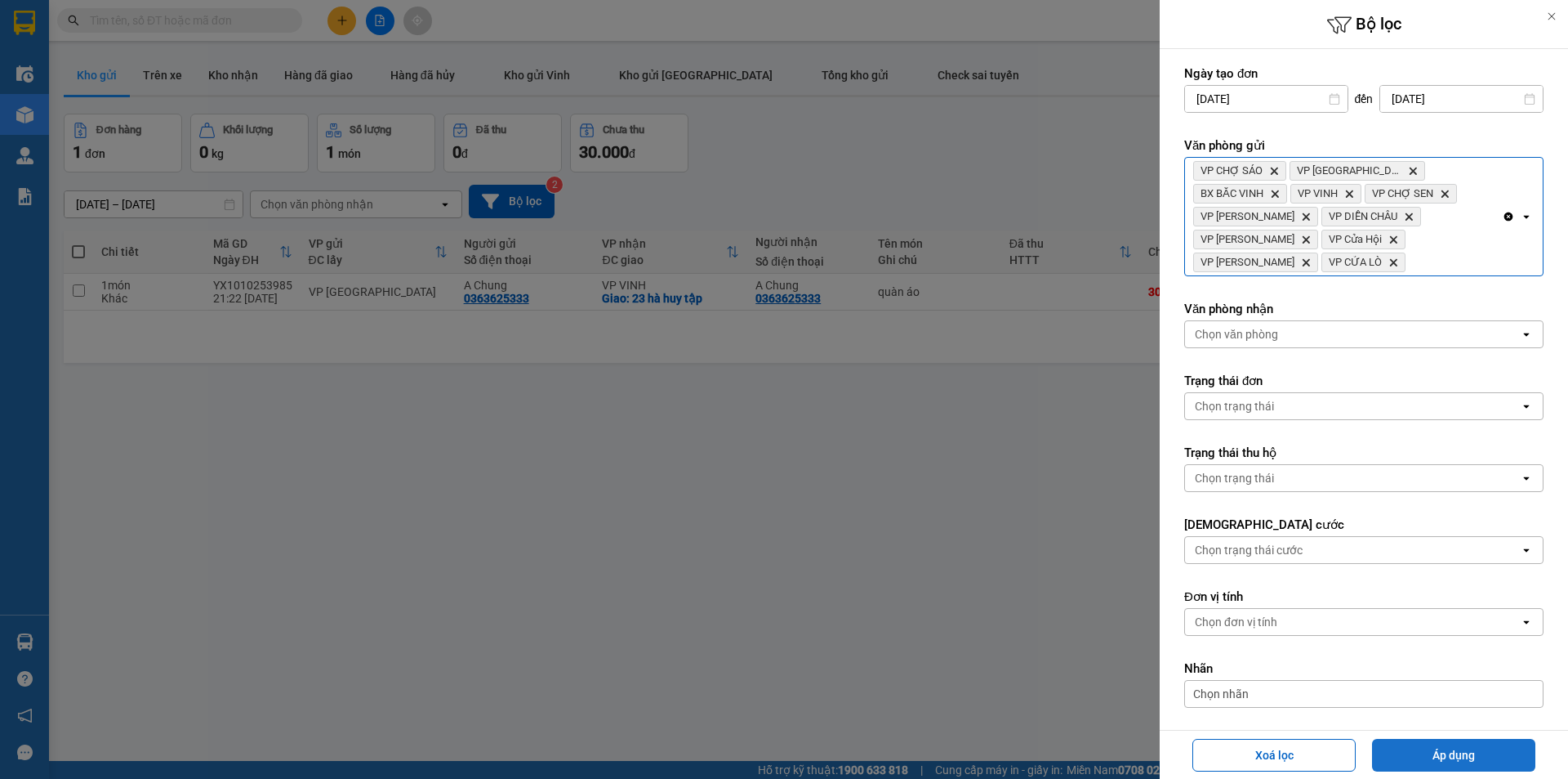
click at [1415, 769] on button "Áp dụng" at bounding box center [1453, 755] width 163 height 33
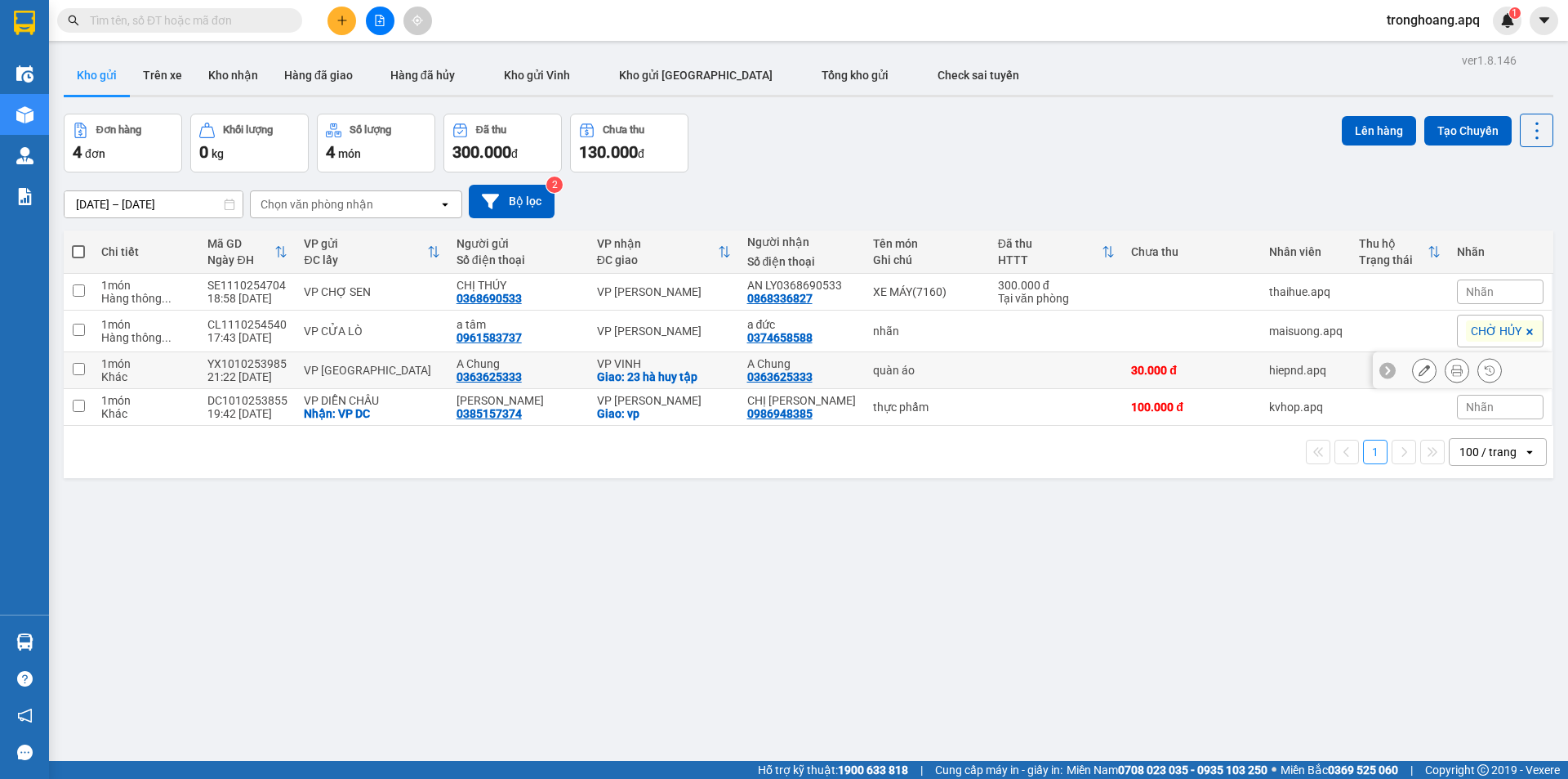
click at [723, 364] on td "VP VINH Giao: 23 hà huy tập" at bounding box center [664, 370] width 150 height 37
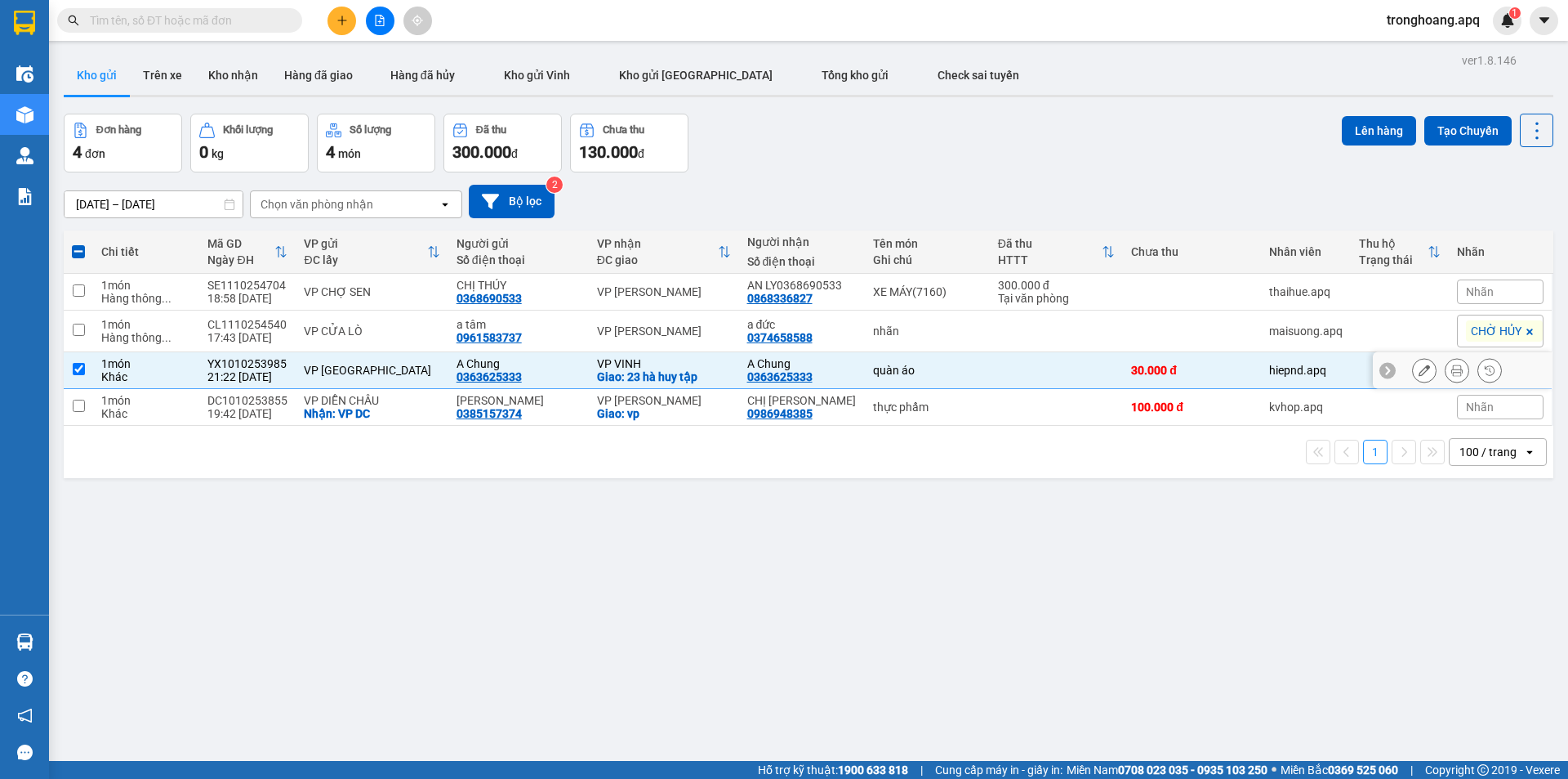
click at [723, 375] on td "VP VINH Giao: 23 hà huy tập" at bounding box center [664, 370] width 150 height 37
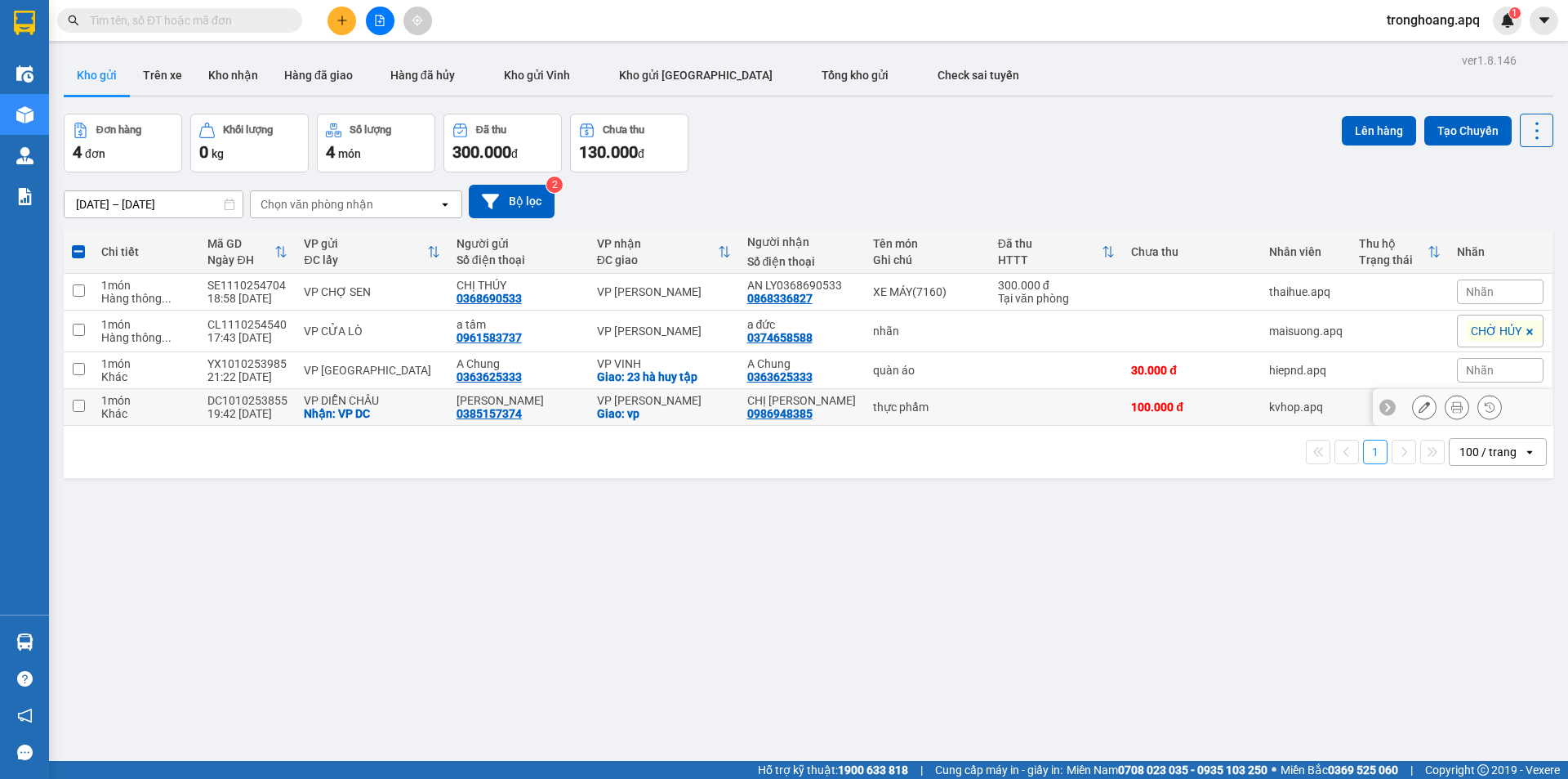
click at [722, 409] on div "Giao: vp" at bounding box center [665, 413] width 134 height 13
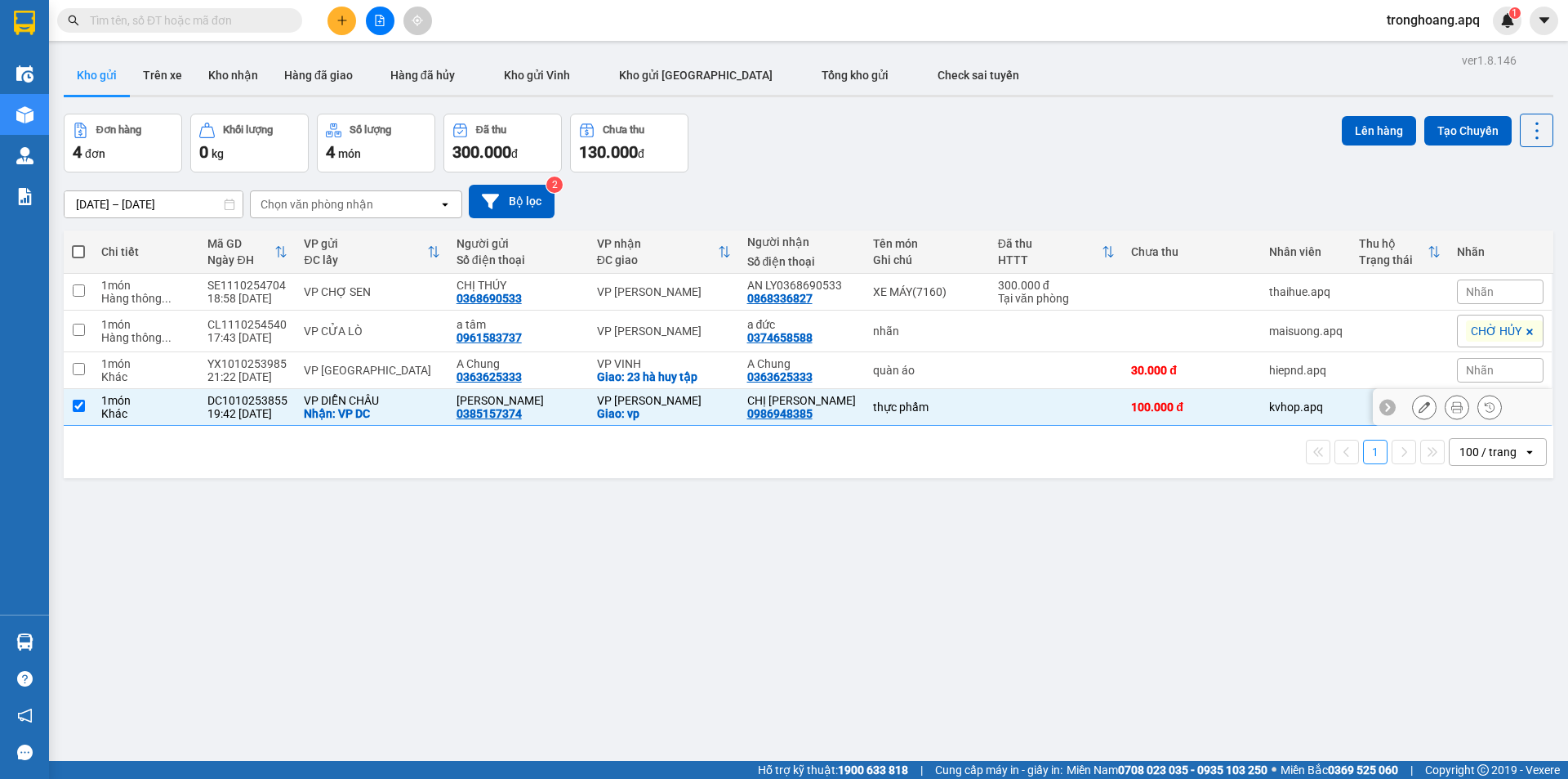
click at [719, 379] on div "Giao: 23 hà huy tập" at bounding box center [665, 376] width 134 height 13
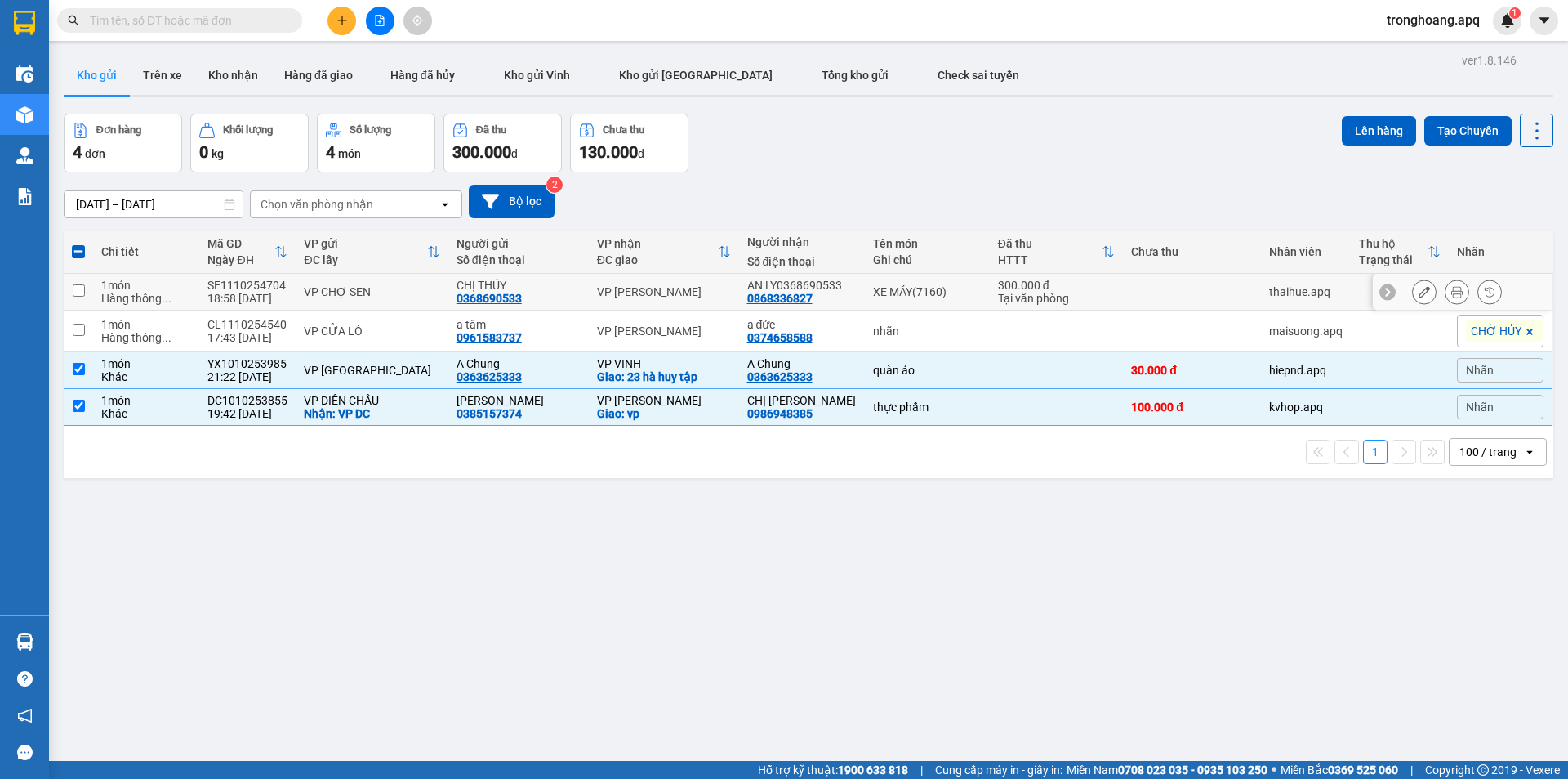
click at [706, 302] on td "VP [PERSON_NAME]" at bounding box center [664, 292] width 150 height 37
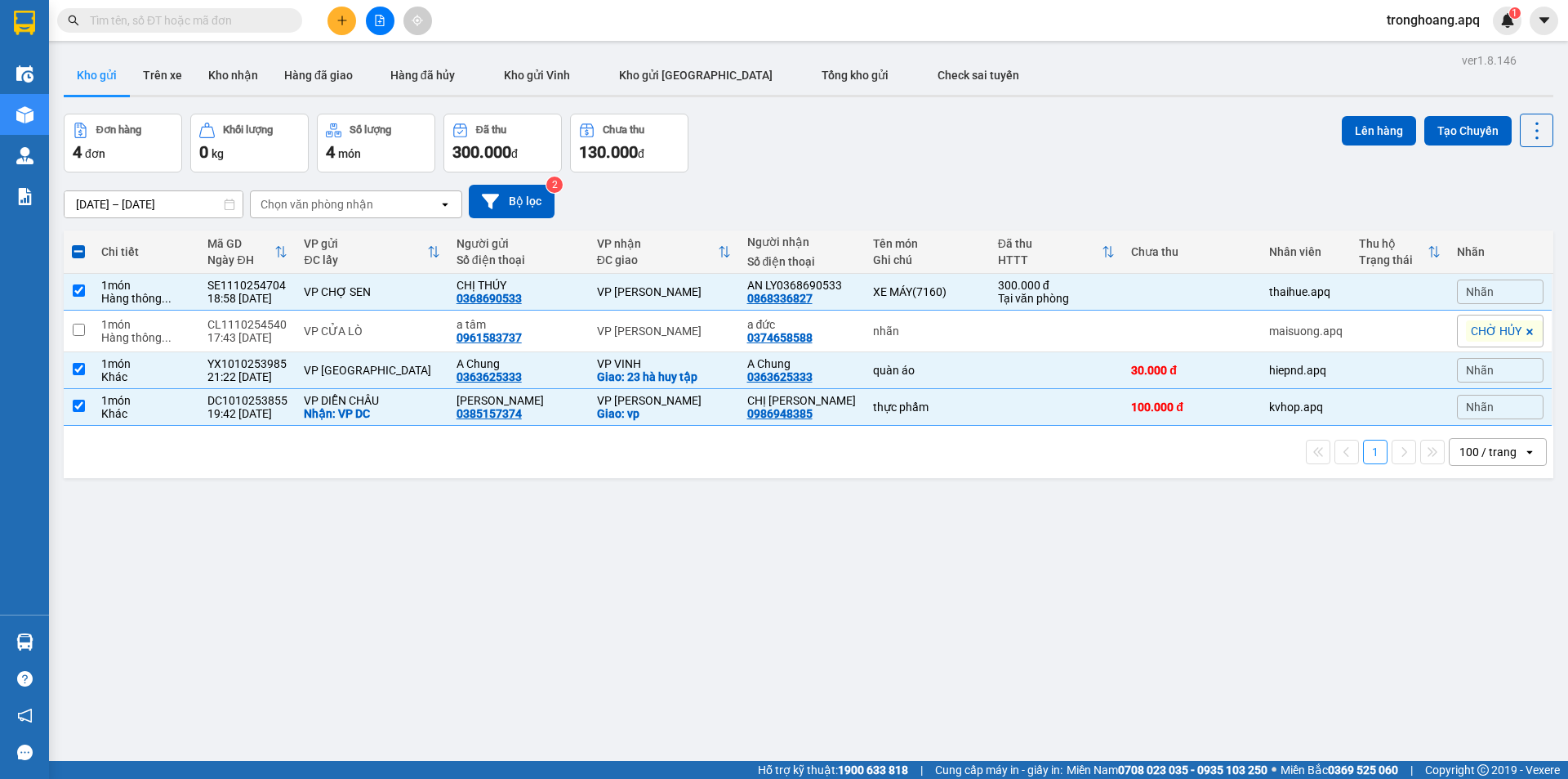
click at [387, 22] on button at bounding box center [380, 21] width 29 height 29
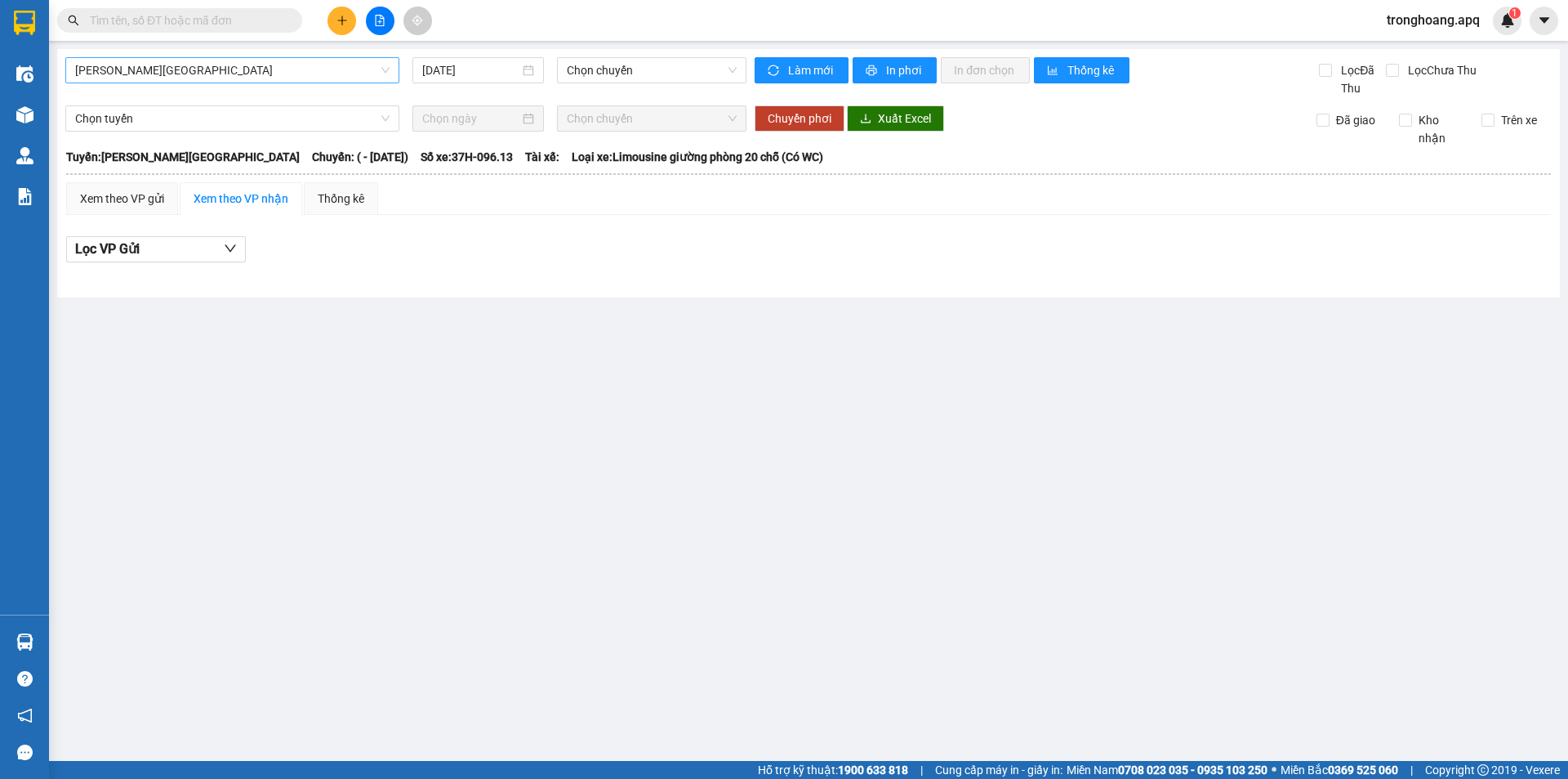
click at [204, 81] on span "[PERSON_NAME][GEOGRAPHIC_DATA]" at bounding box center [232, 70] width 315 height 25
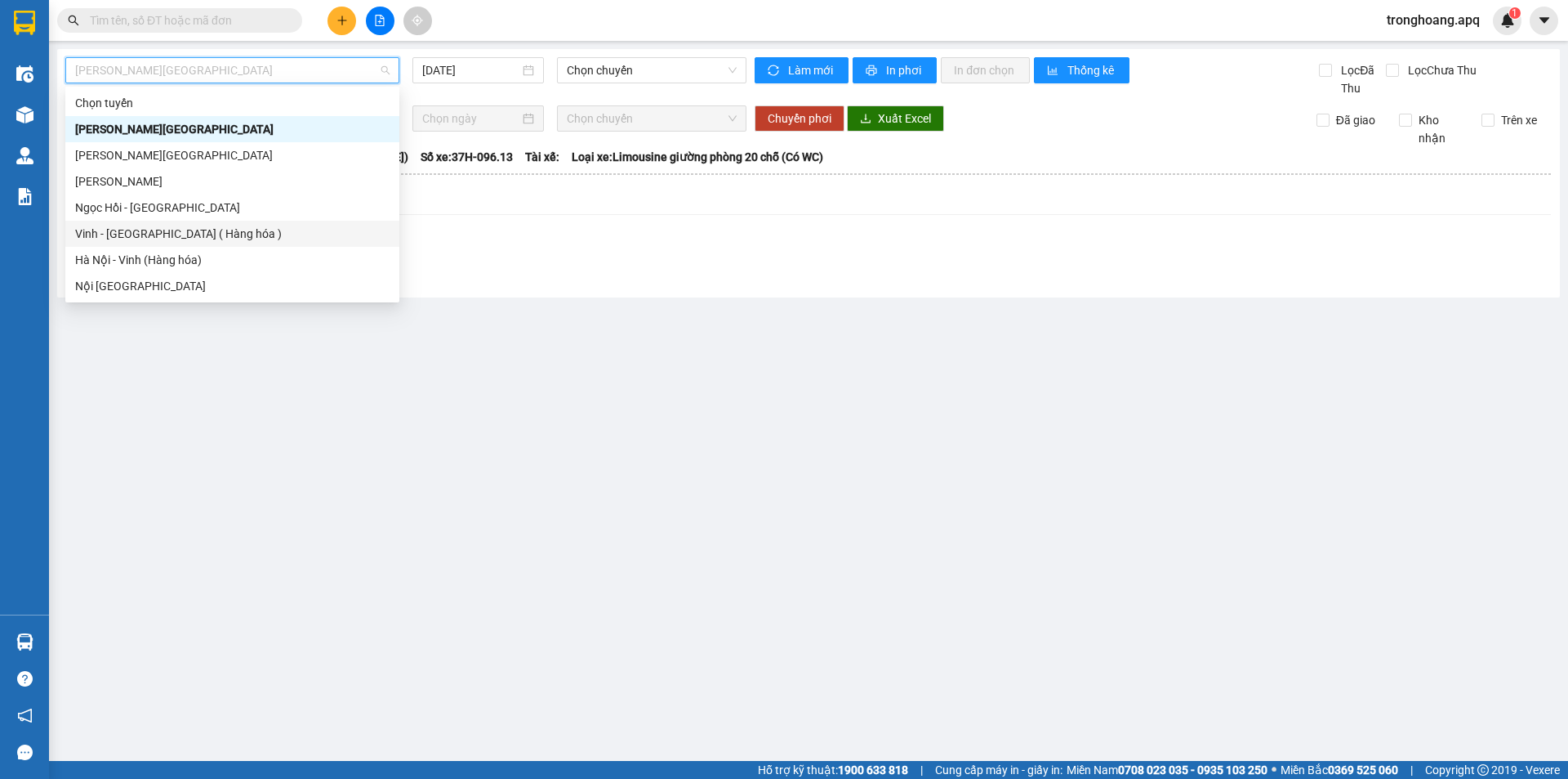
click at [199, 240] on div "Vinh - [GEOGRAPHIC_DATA] ( Hàng hóa )" at bounding box center [232, 234] width 315 height 18
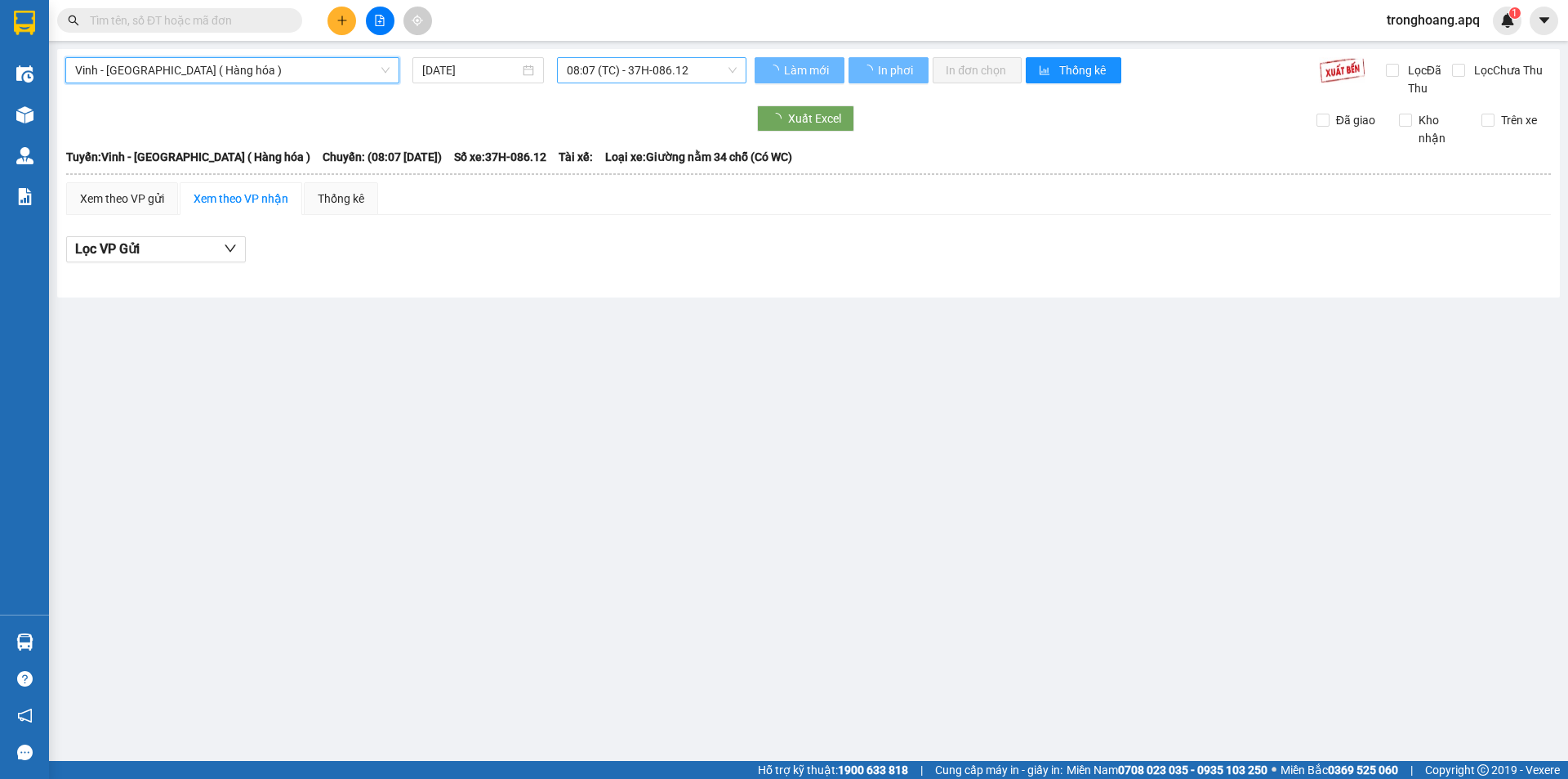
click at [607, 69] on span "08:07 (TC) - 37H-086.12" at bounding box center [652, 70] width 170 height 25
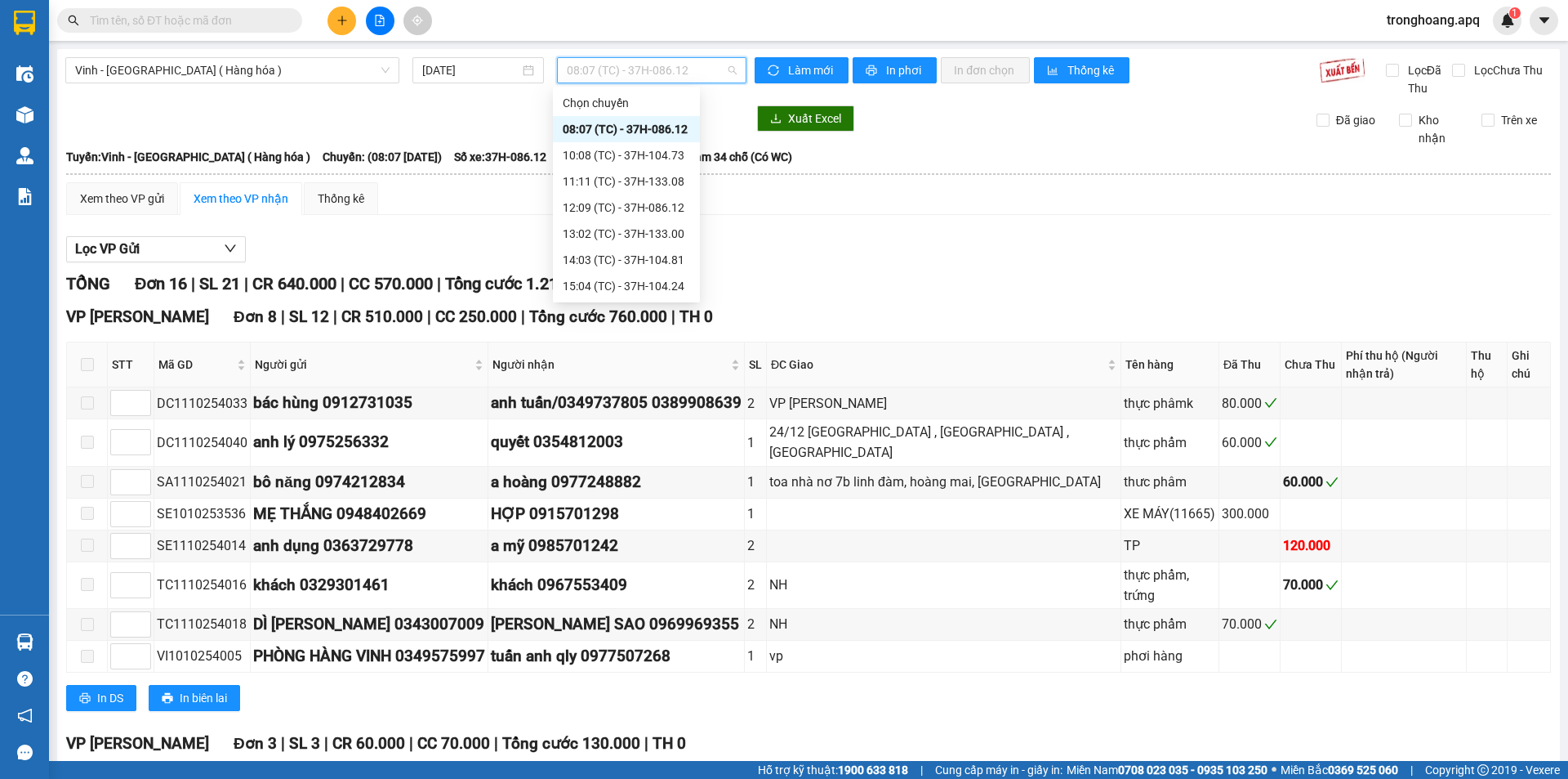
scroll to position [235, 0]
click at [633, 281] on div "23:19 (TC) - 37H-133.03" at bounding box center [627, 286] width 128 height 18
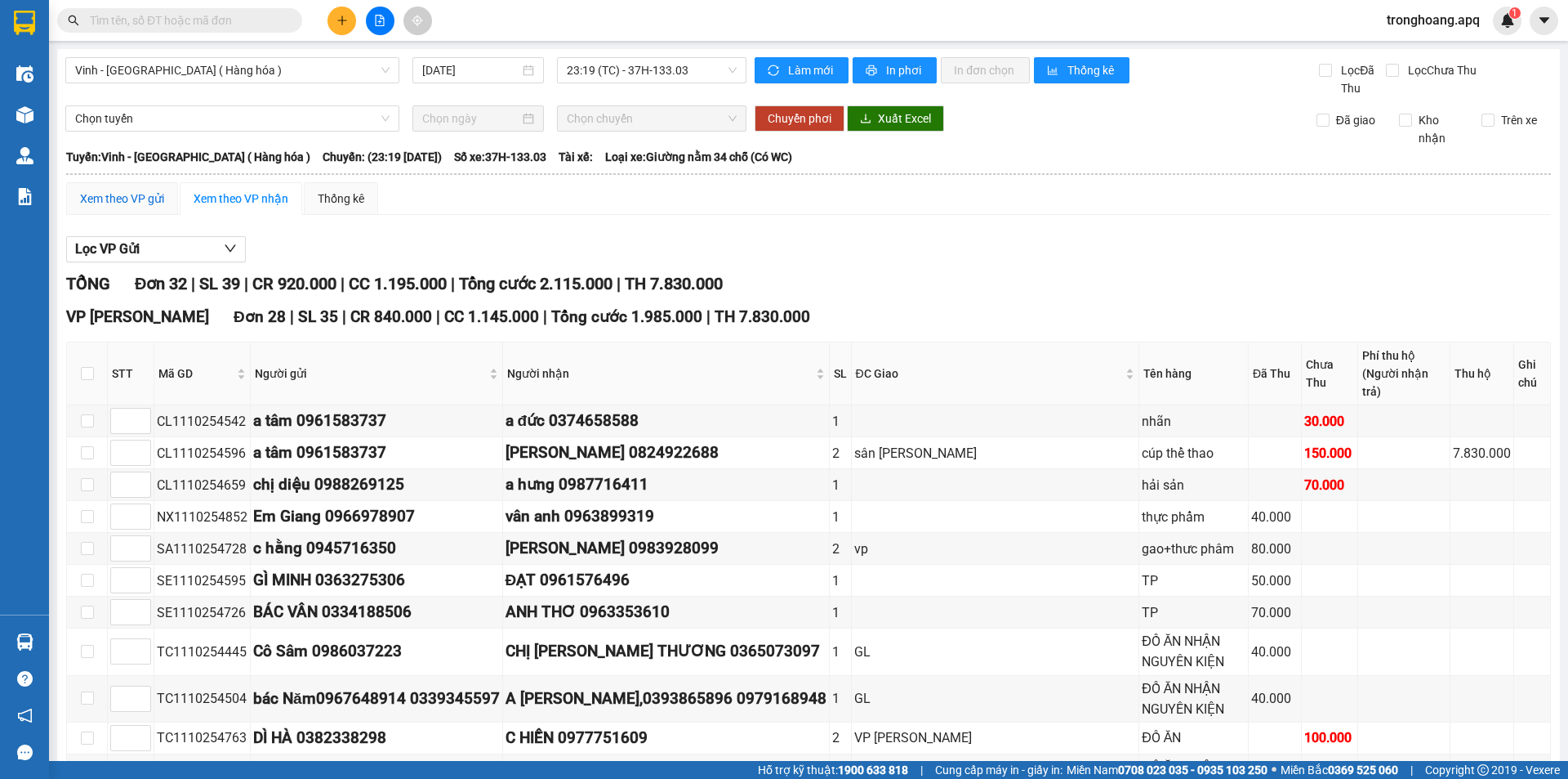
drag, startPoint x: 135, startPoint y: 194, endPoint x: 122, endPoint y: 265, distance: 72.2
click at [133, 195] on div "Xem theo VP gửi" at bounding box center [122, 199] width 84 height 18
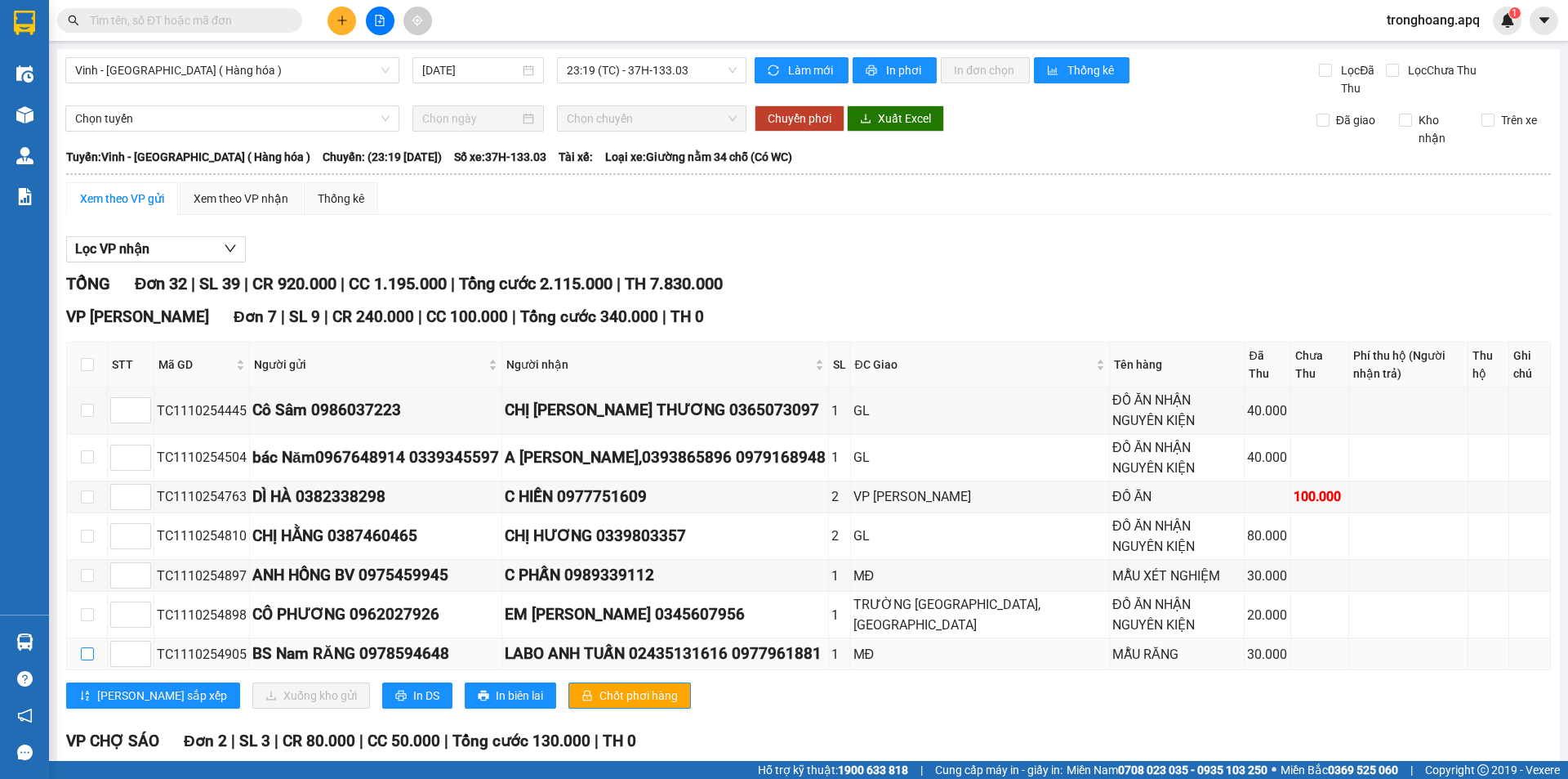
click at [86, 651] on input "checkbox" at bounding box center [87, 653] width 13 height 13
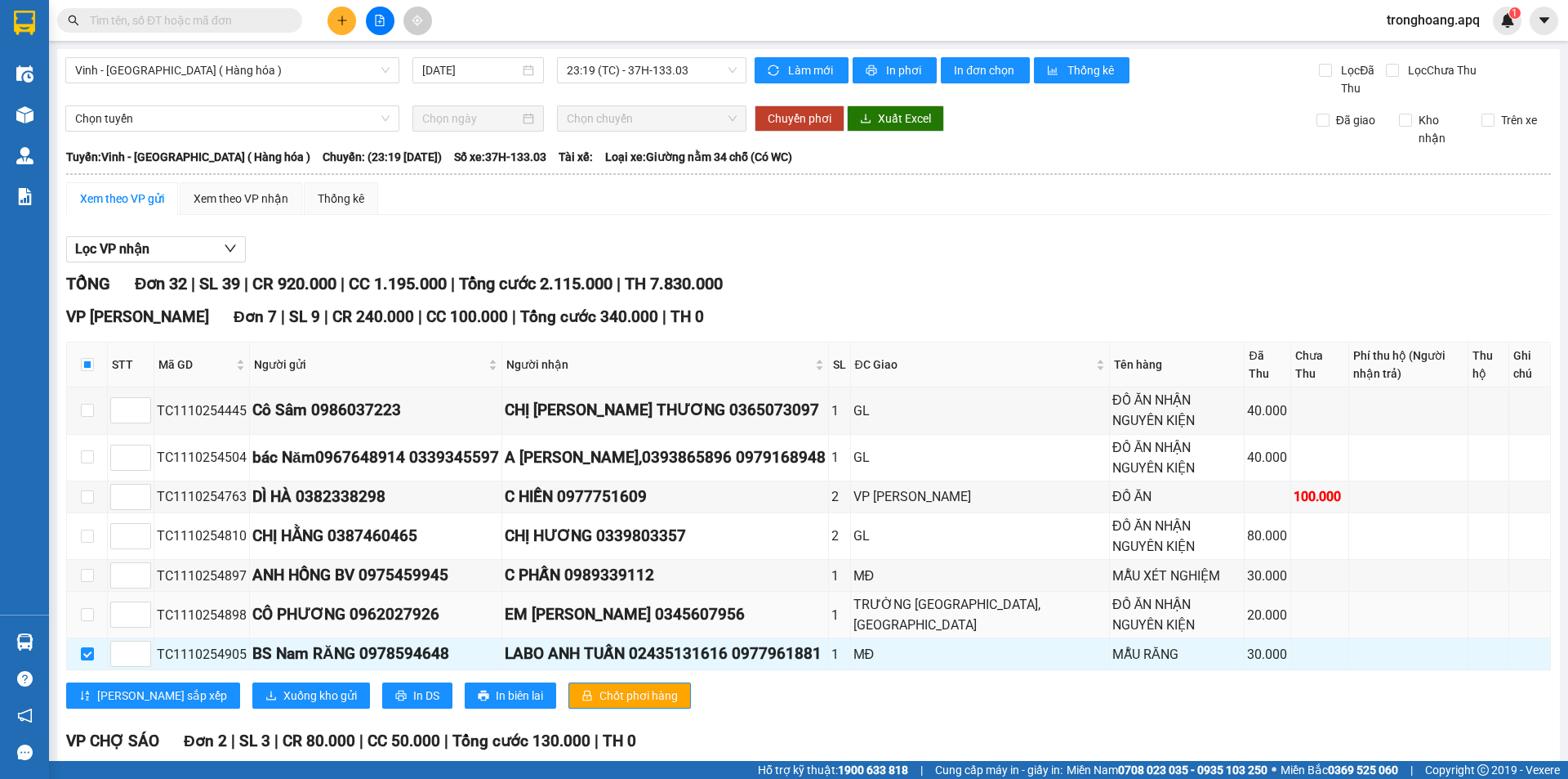
click at [78, 616] on td at bounding box center [87, 615] width 41 height 47
click at [86, 611] on input "checkbox" at bounding box center [87, 614] width 13 height 13
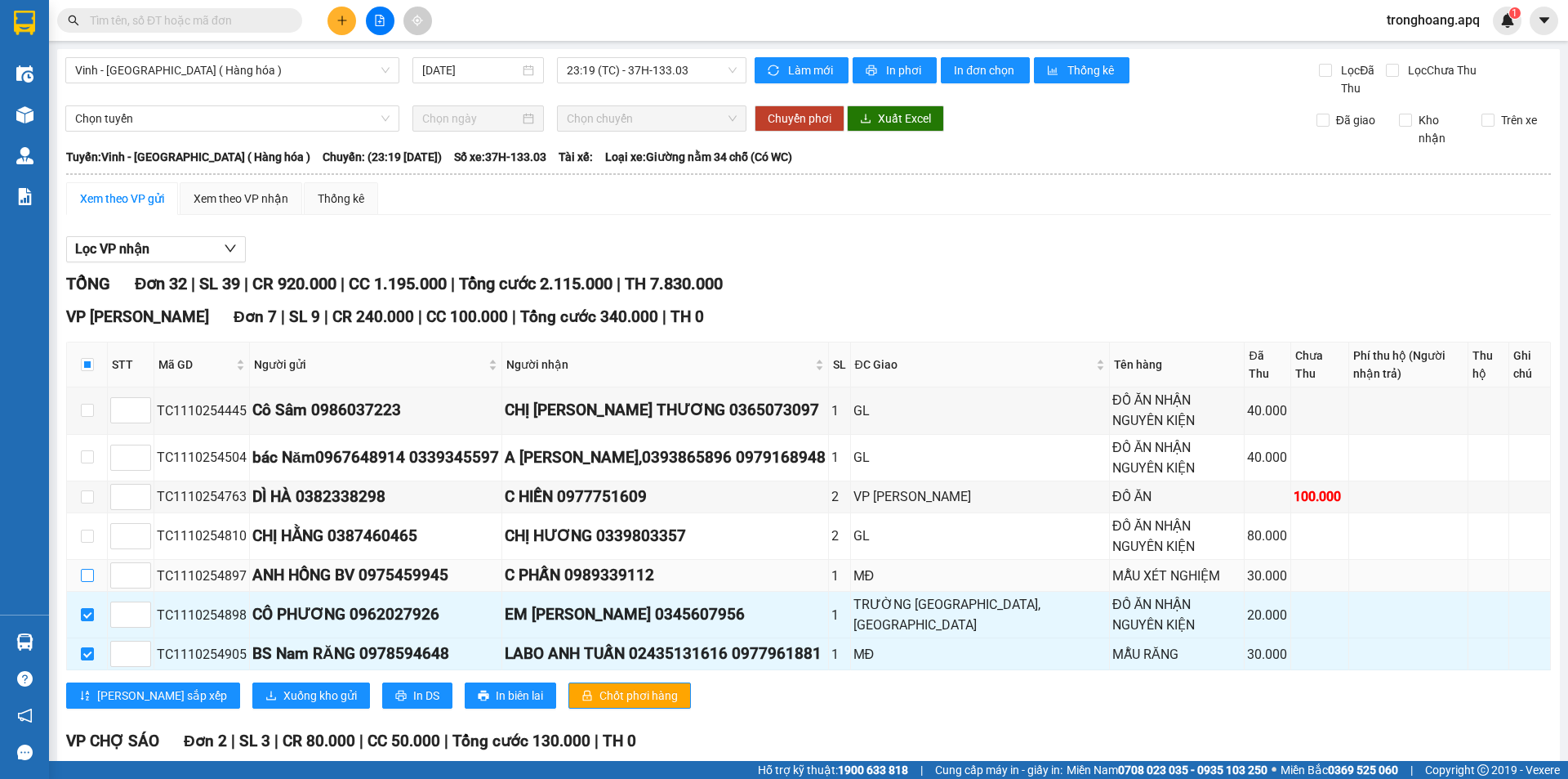
click at [85, 575] on input "checkbox" at bounding box center [87, 575] width 13 height 13
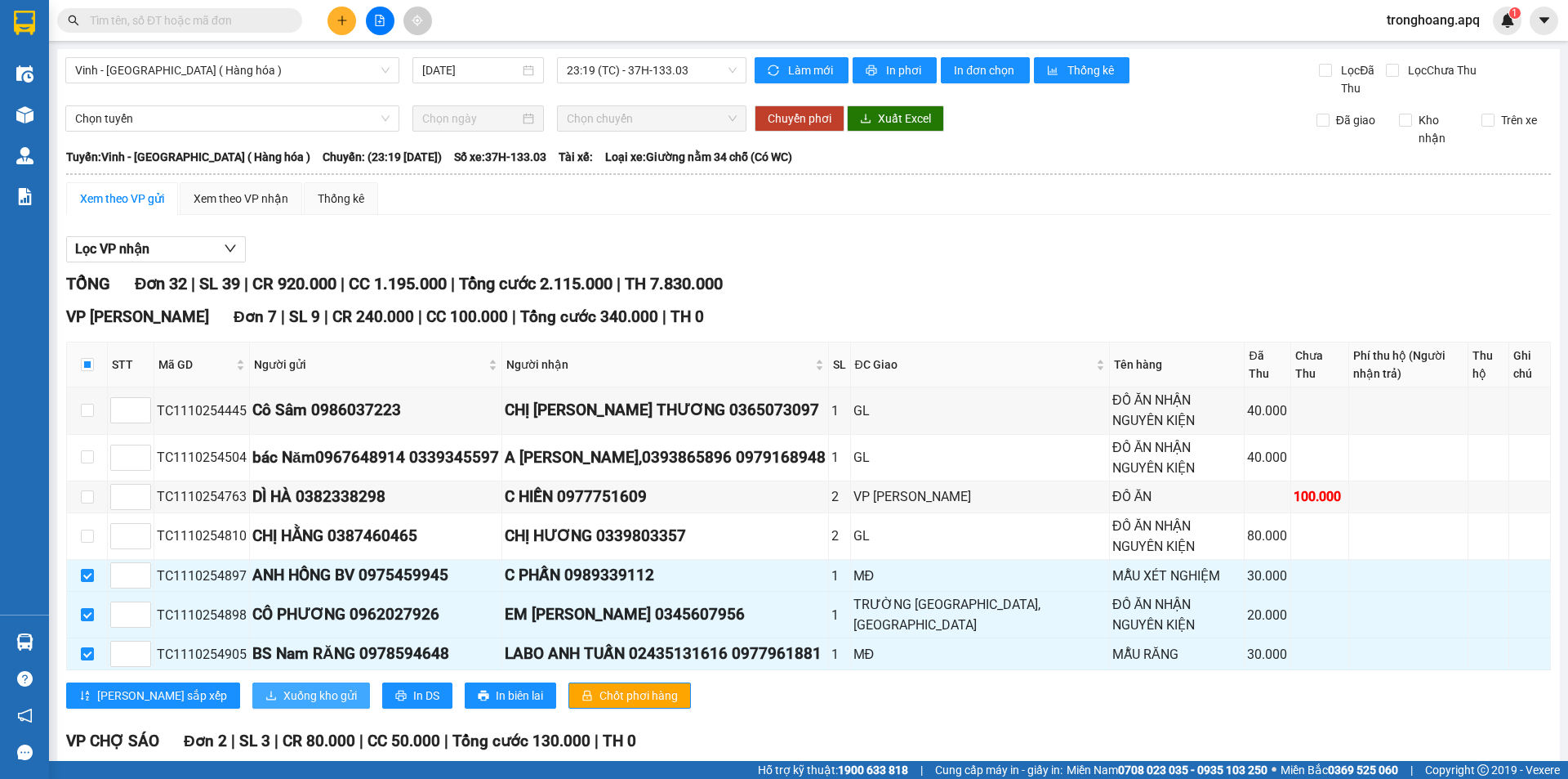
click at [284, 698] on span "Xuống kho gửi" at bounding box center [321, 696] width 74 height 18
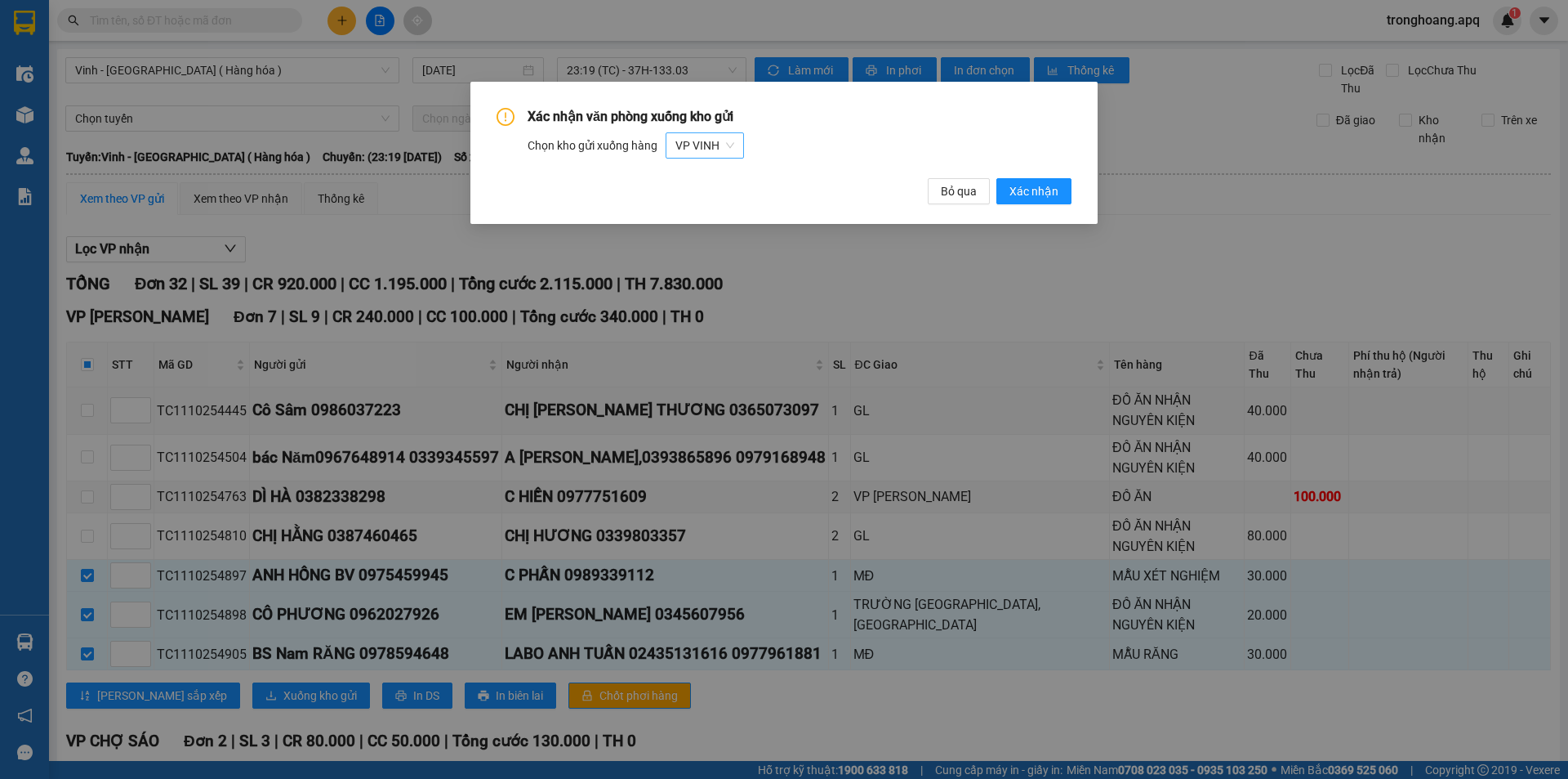
drag, startPoint x: 737, startPoint y: 141, endPoint x: 728, endPoint y: 140, distance: 9.1
click at [728, 140] on div "Chọn kho gửi xuống hàng VP VINH" at bounding box center [799, 145] width 544 height 26
click at [727, 140] on span "VP VINH" at bounding box center [705, 145] width 59 height 25
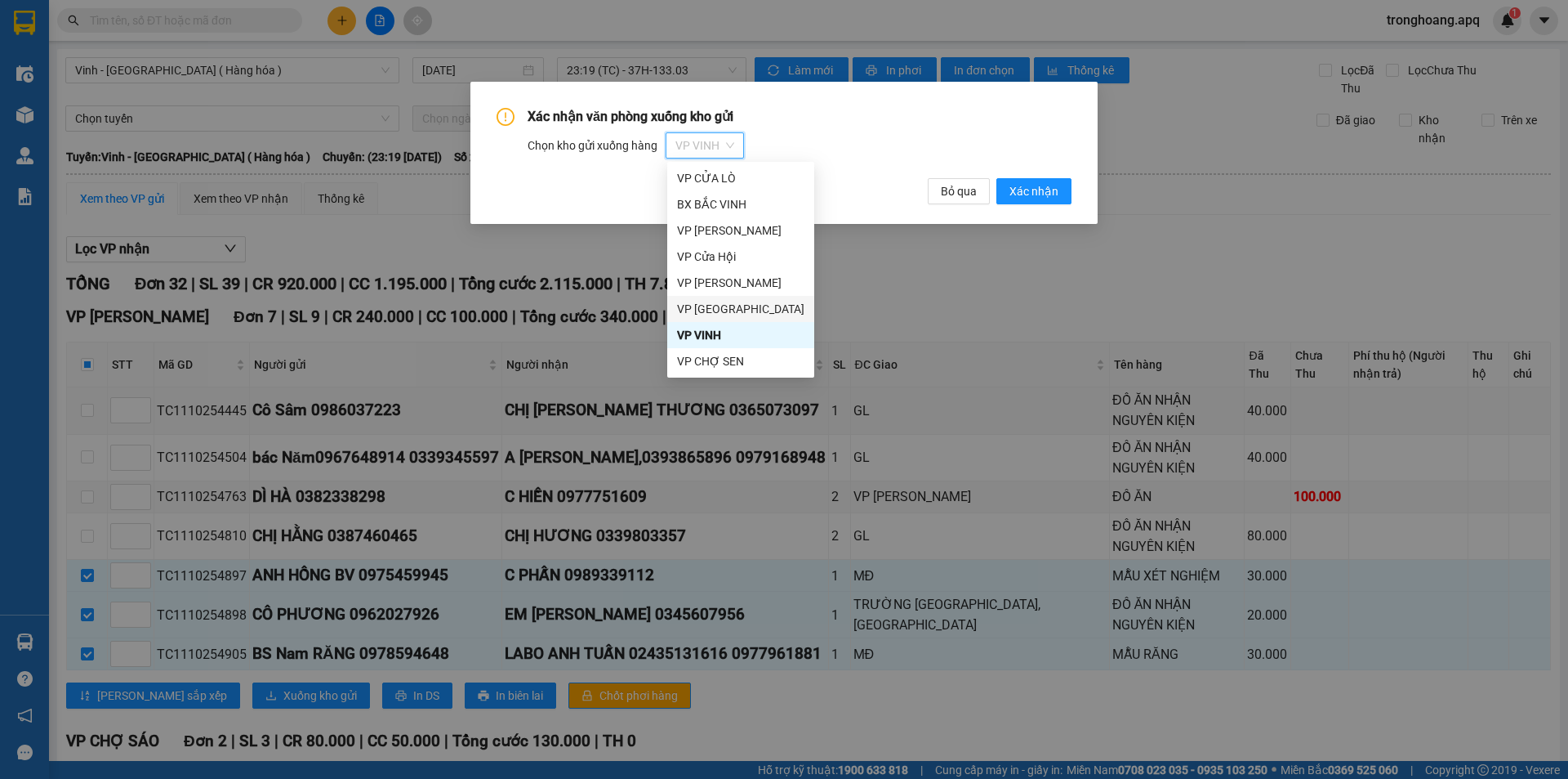
scroll to position [78, 0]
click at [774, 364] on div "VP [PERSON_NAME]" at bounding box center [742, 361] width 128 height 18
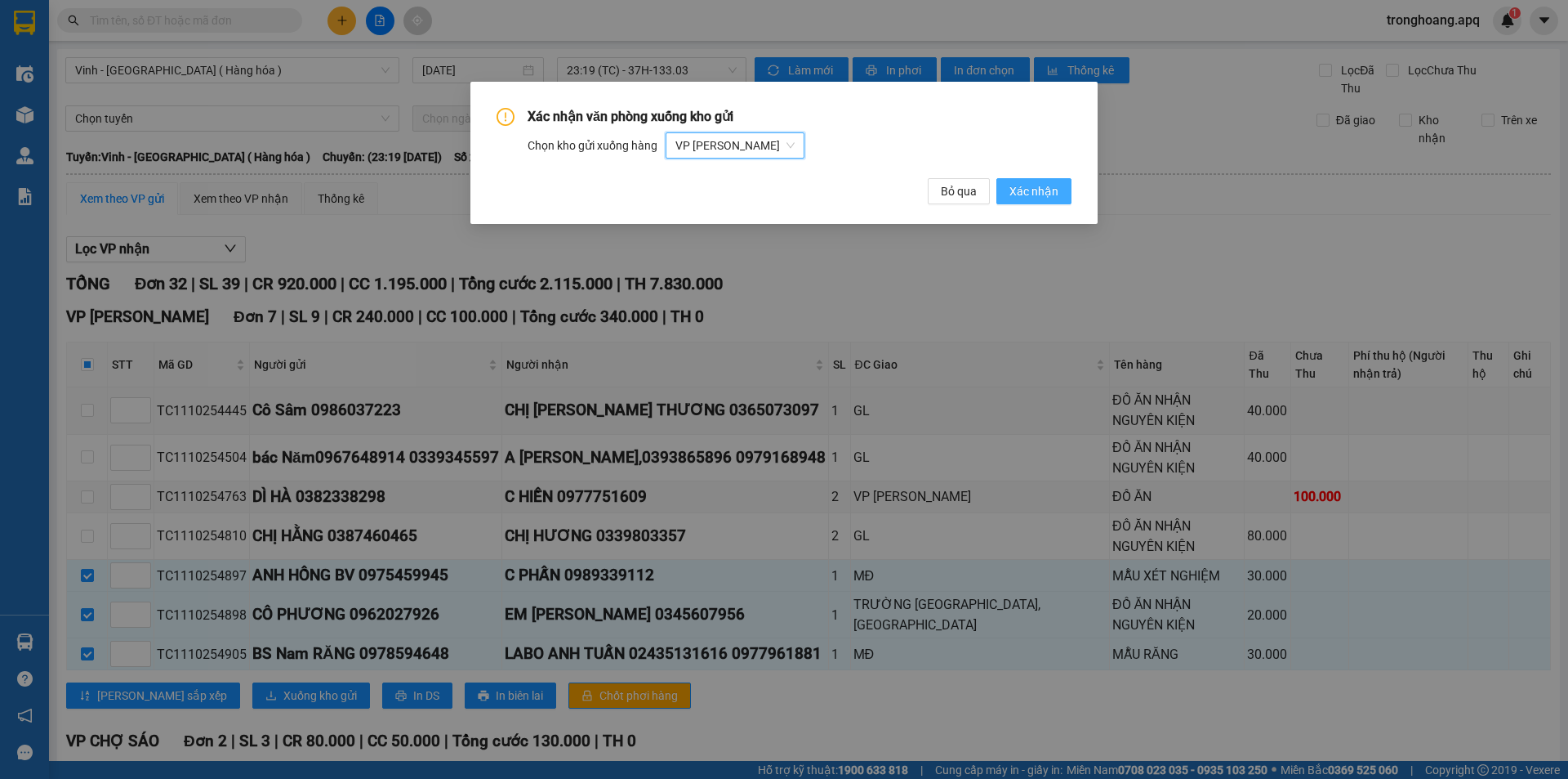
click at [1027, 180] on button "Xác nhận" at bounding box center [1033, 191] width 75 height 26
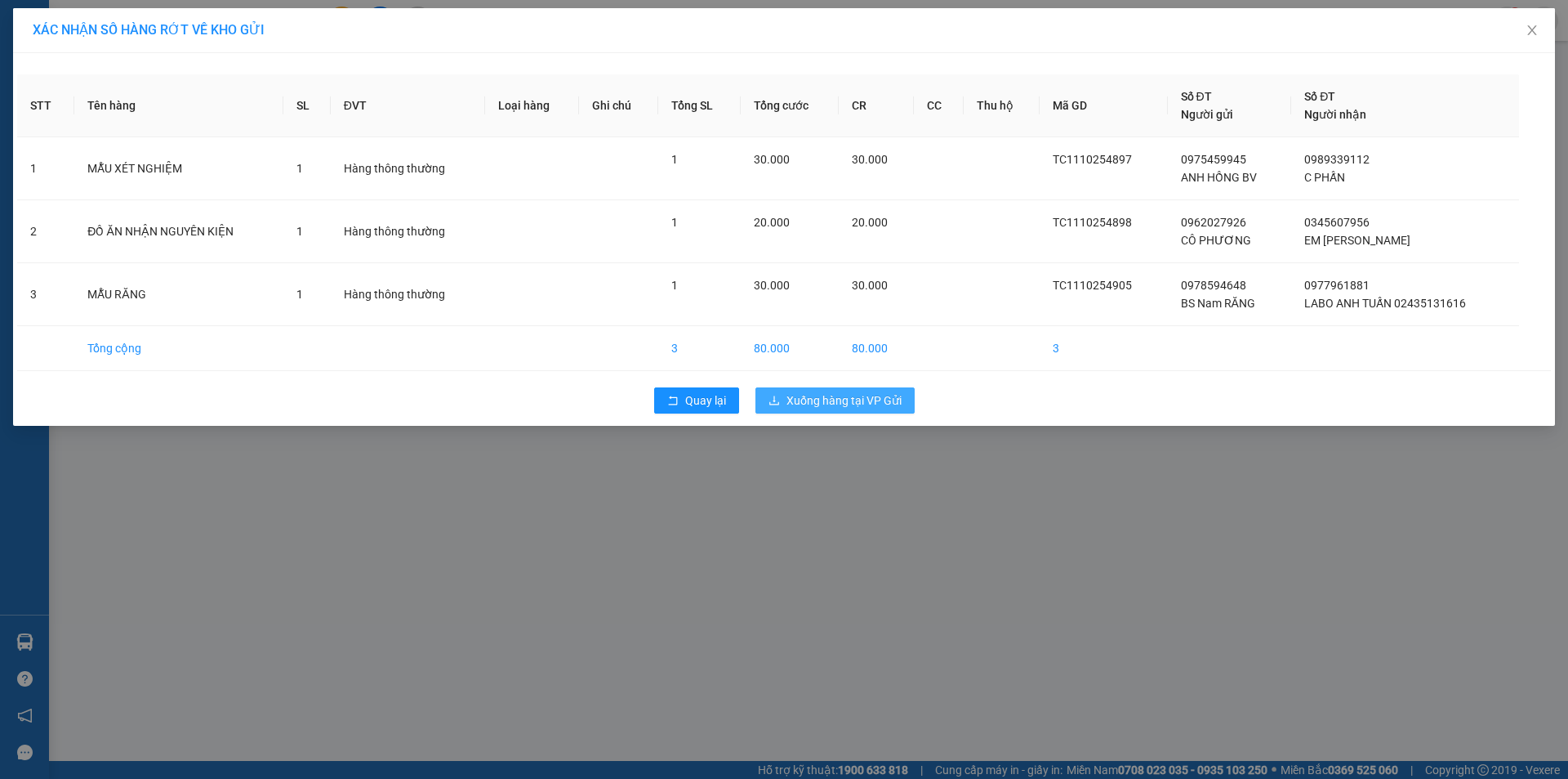
click at [889, 401] on span "Xuống hàng tại VP Gửi" at bounding box center [843, 401] width 115 height 18
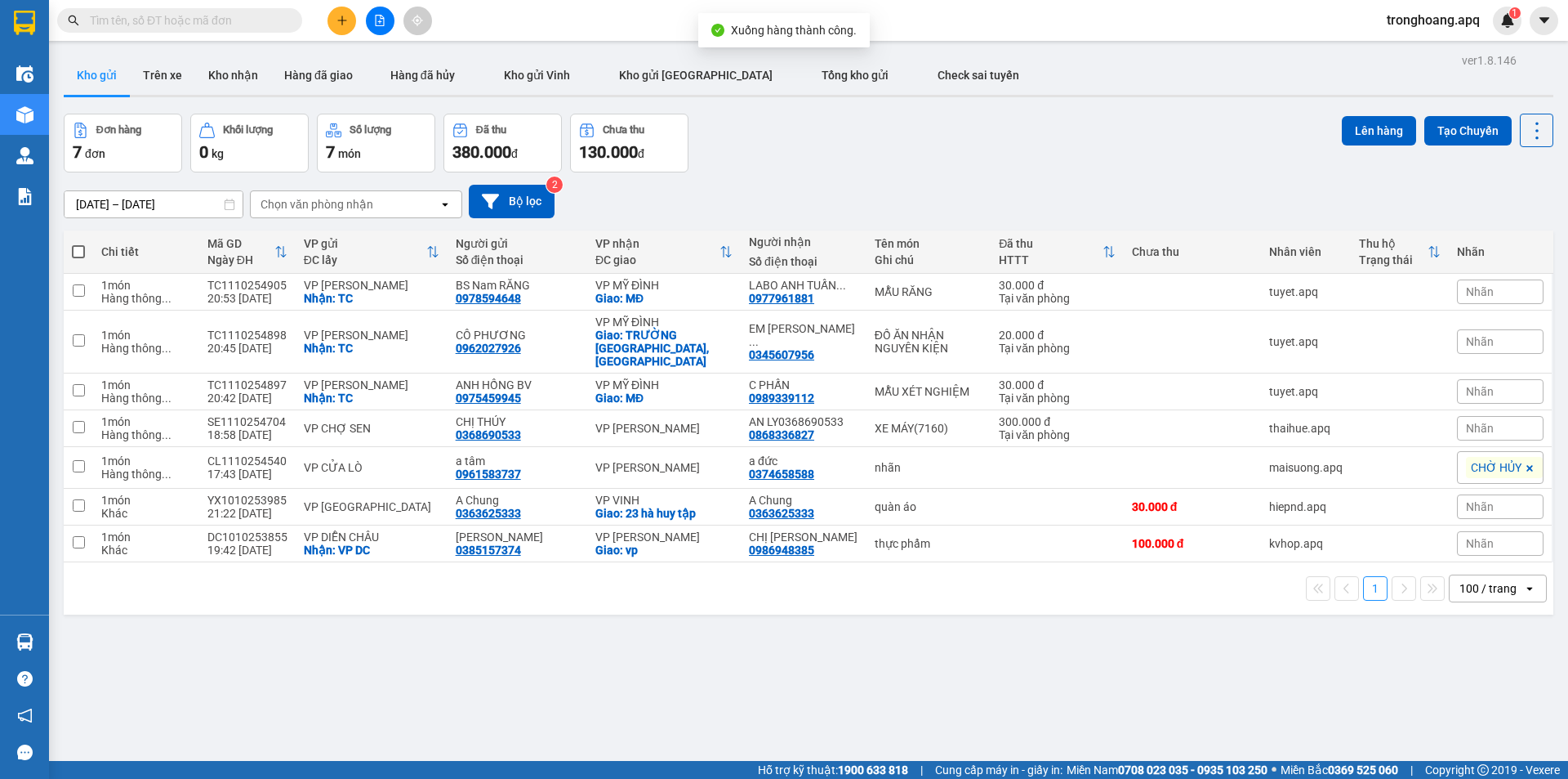
click at [379, 17] on icon "file-add" at bounding box center [379, 20] width 11 height 11
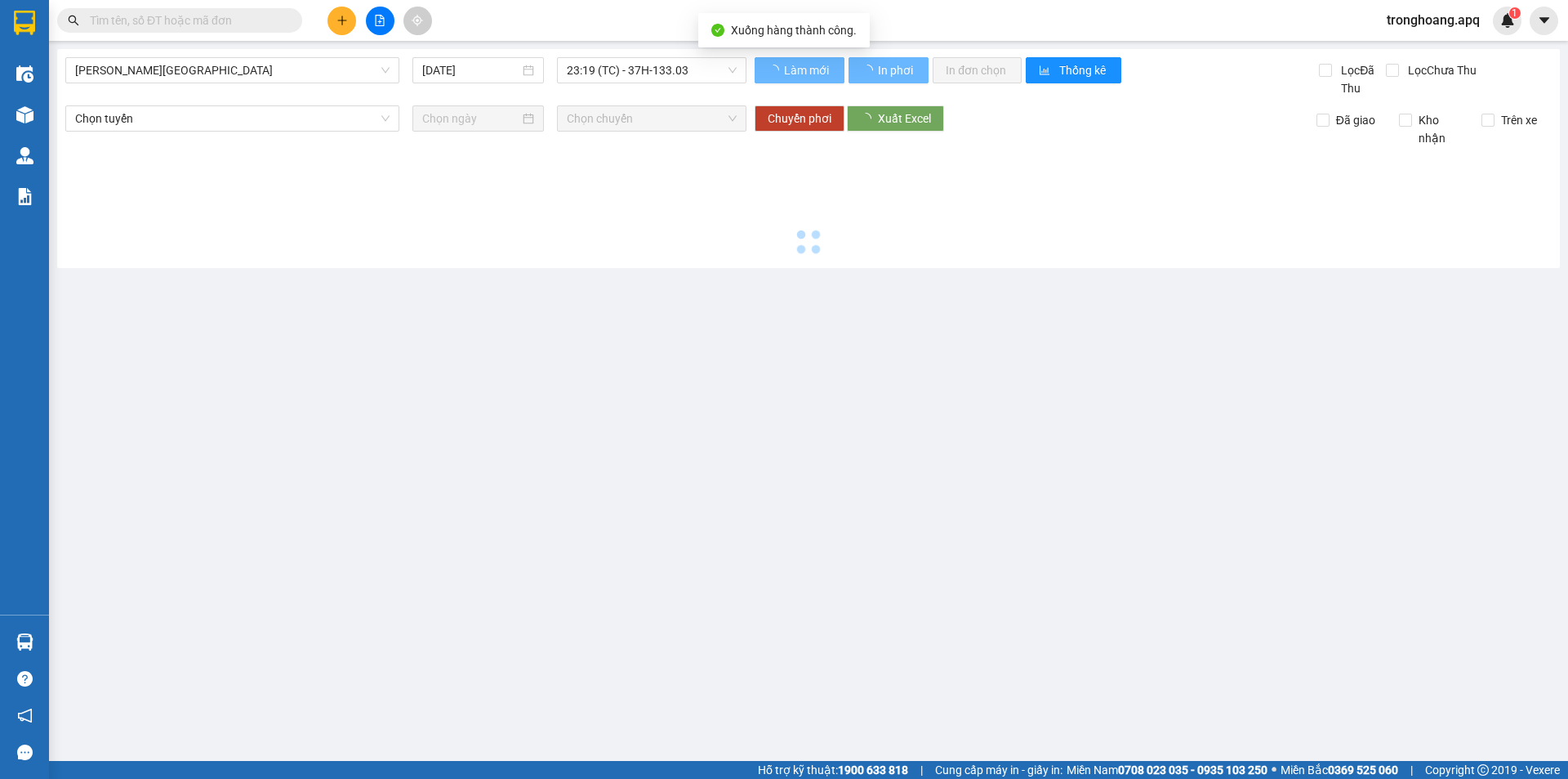
click at [219, 69] on span "[PERSON_NAME][GEOGRAPHIC_DATA]" at bounding box center [232, 70] width 315 height 25
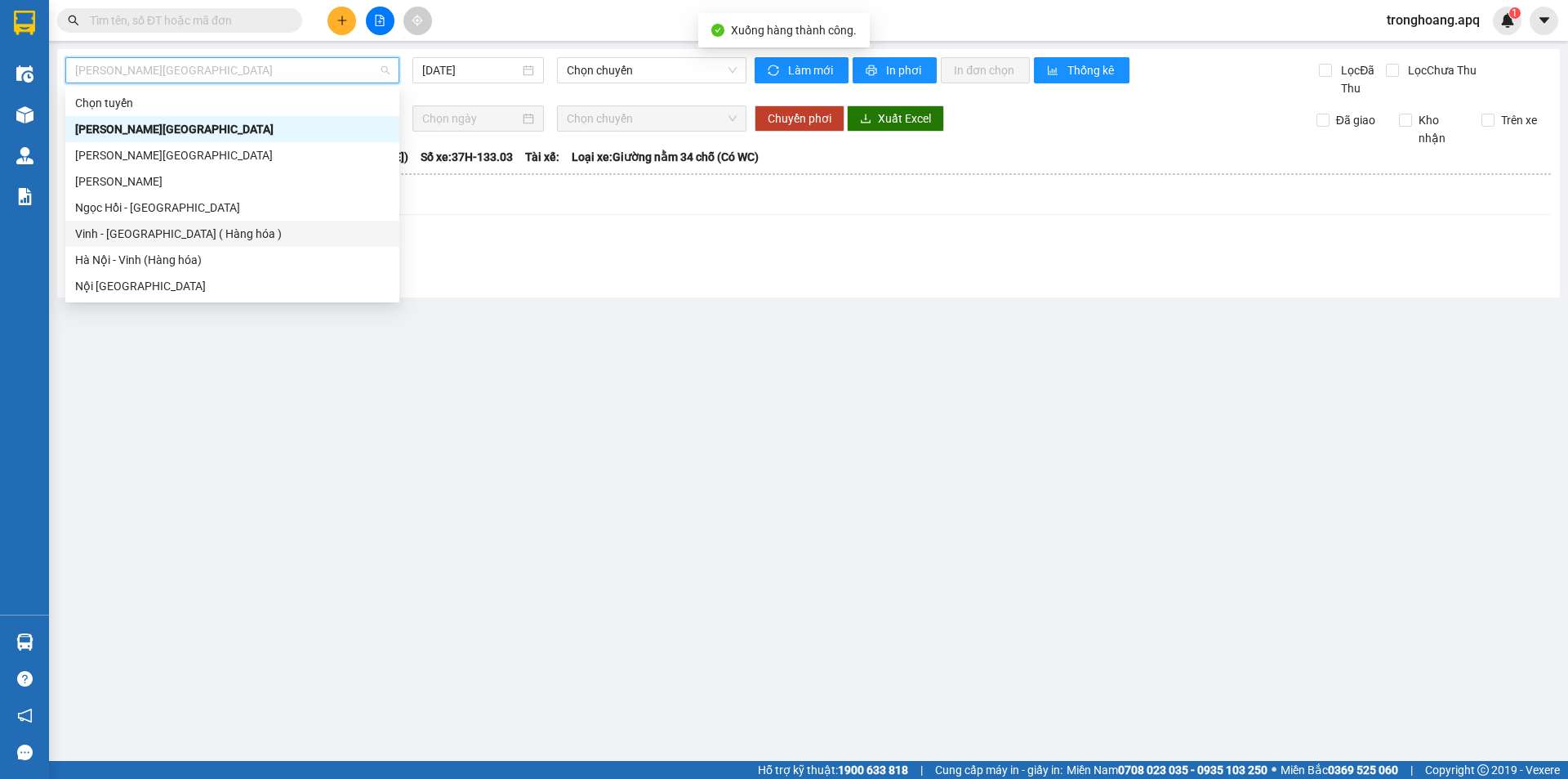
click at [188, 235] on div "Vinh - [GEOGRAPHIC_DATA] ( Hàng hóa )" at bounding box center [232, 234] width 315 height 18
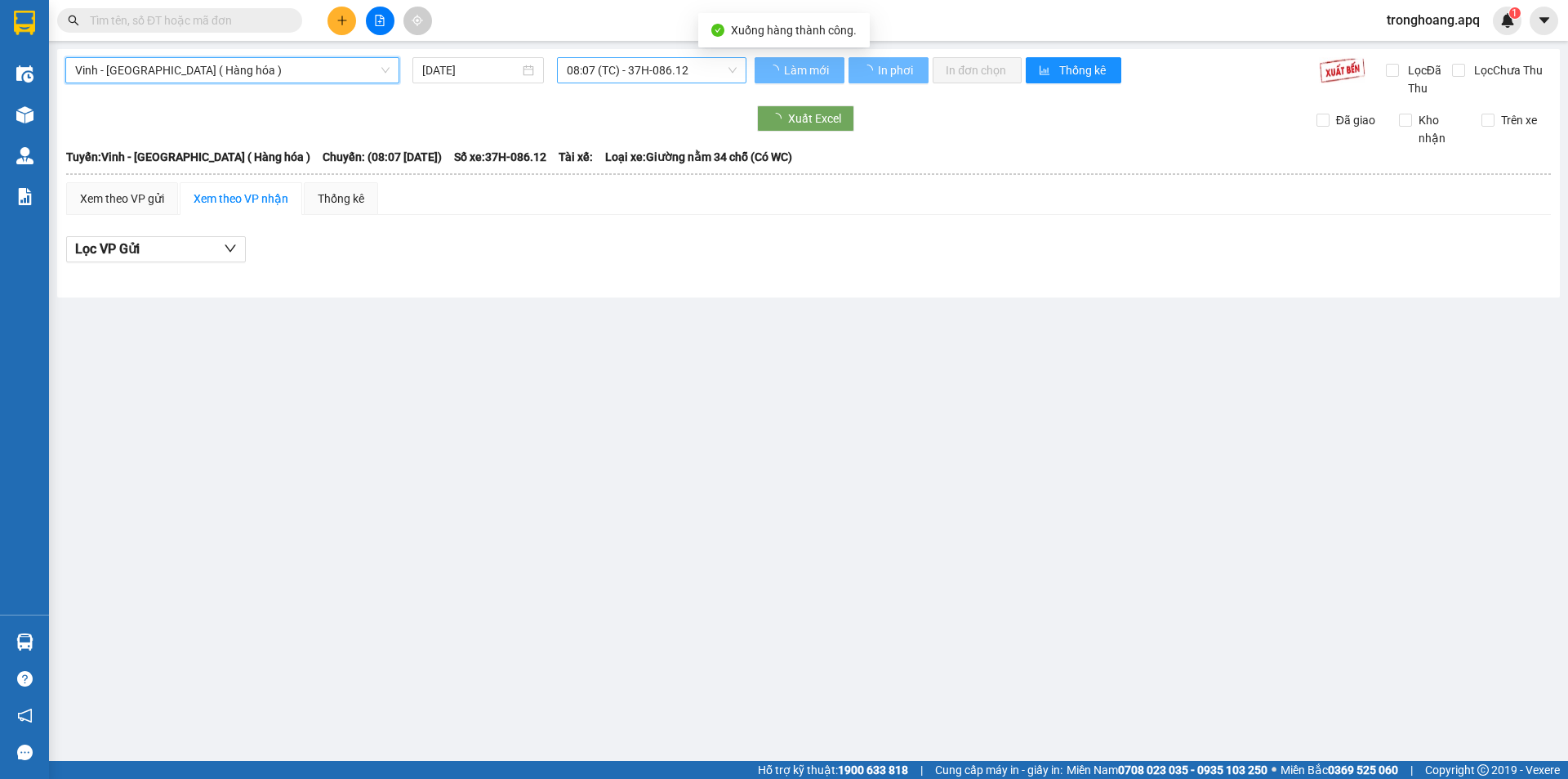
click at [647, 65] on span "08:07 (TC) - 37H-086.12" at bounding box center [652, 70] width 170 height 25
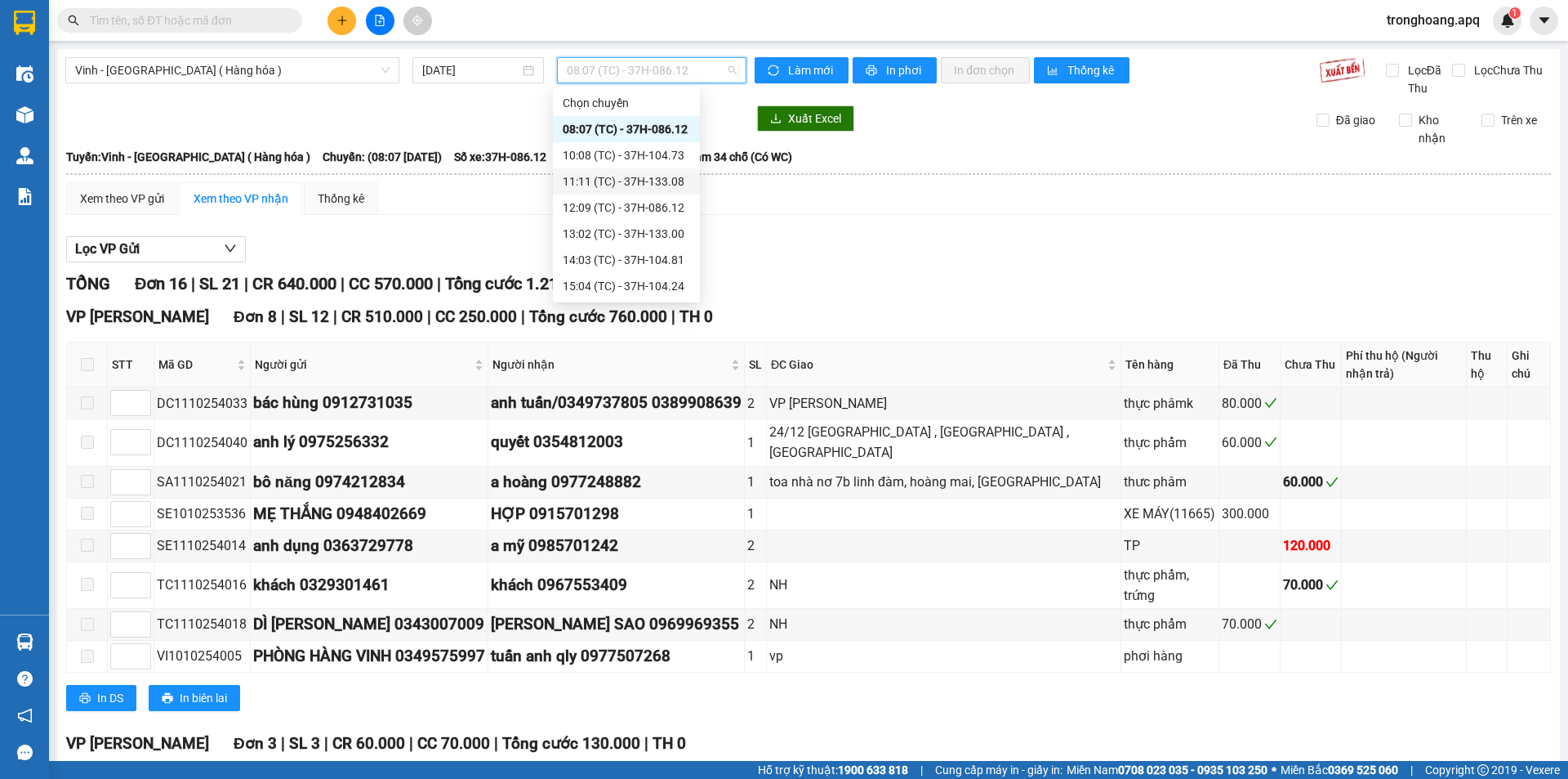
scroll to position [235, 0]
click at [675, 288] on div "23:19 (TC) - 37H-133.03" at bounding box center [627, 286] width 128 height 18
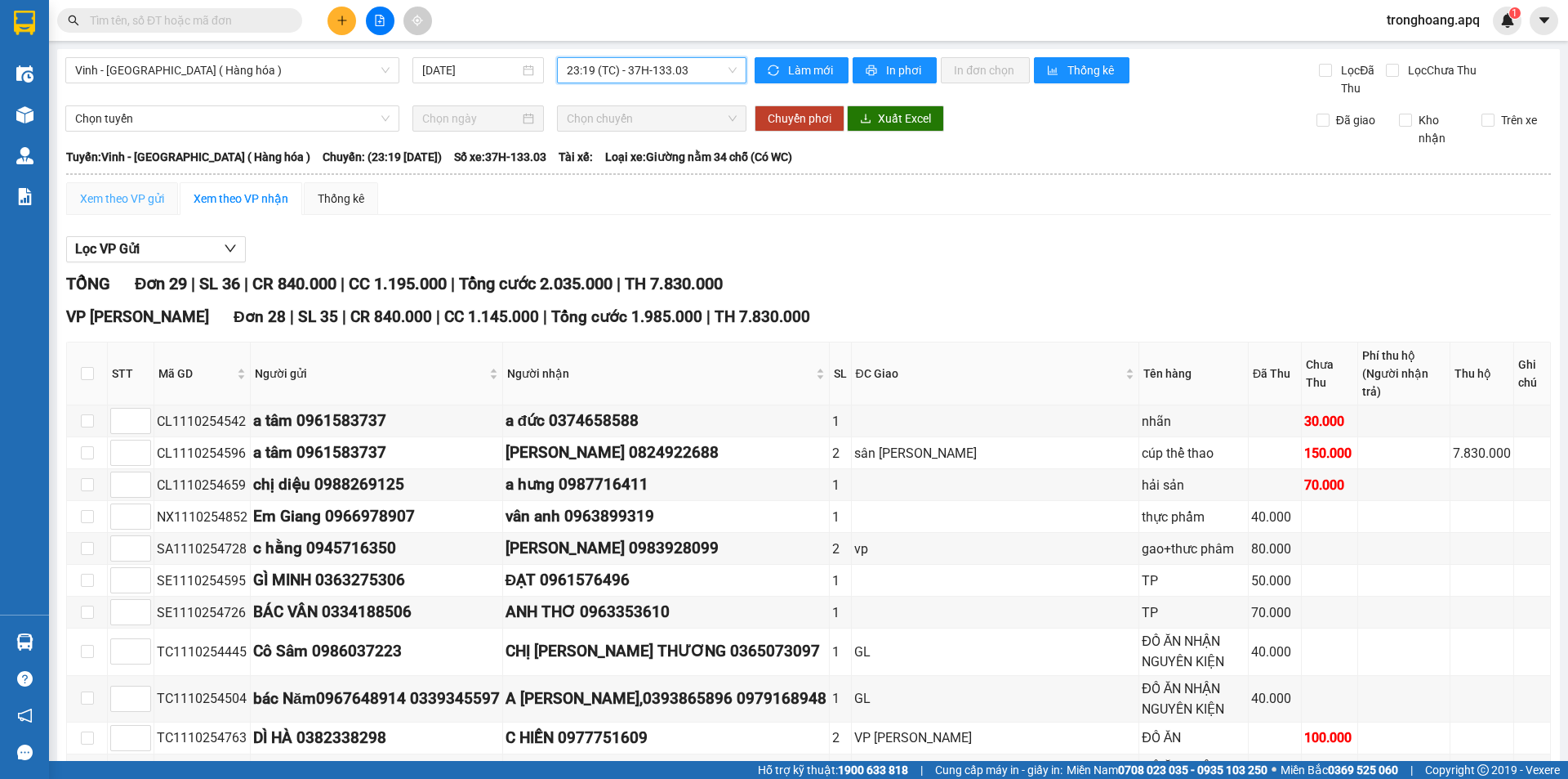
click at [114, 213] on div "Xem theo VP gửi" at bounding box center [122, 198] width 112 height 33
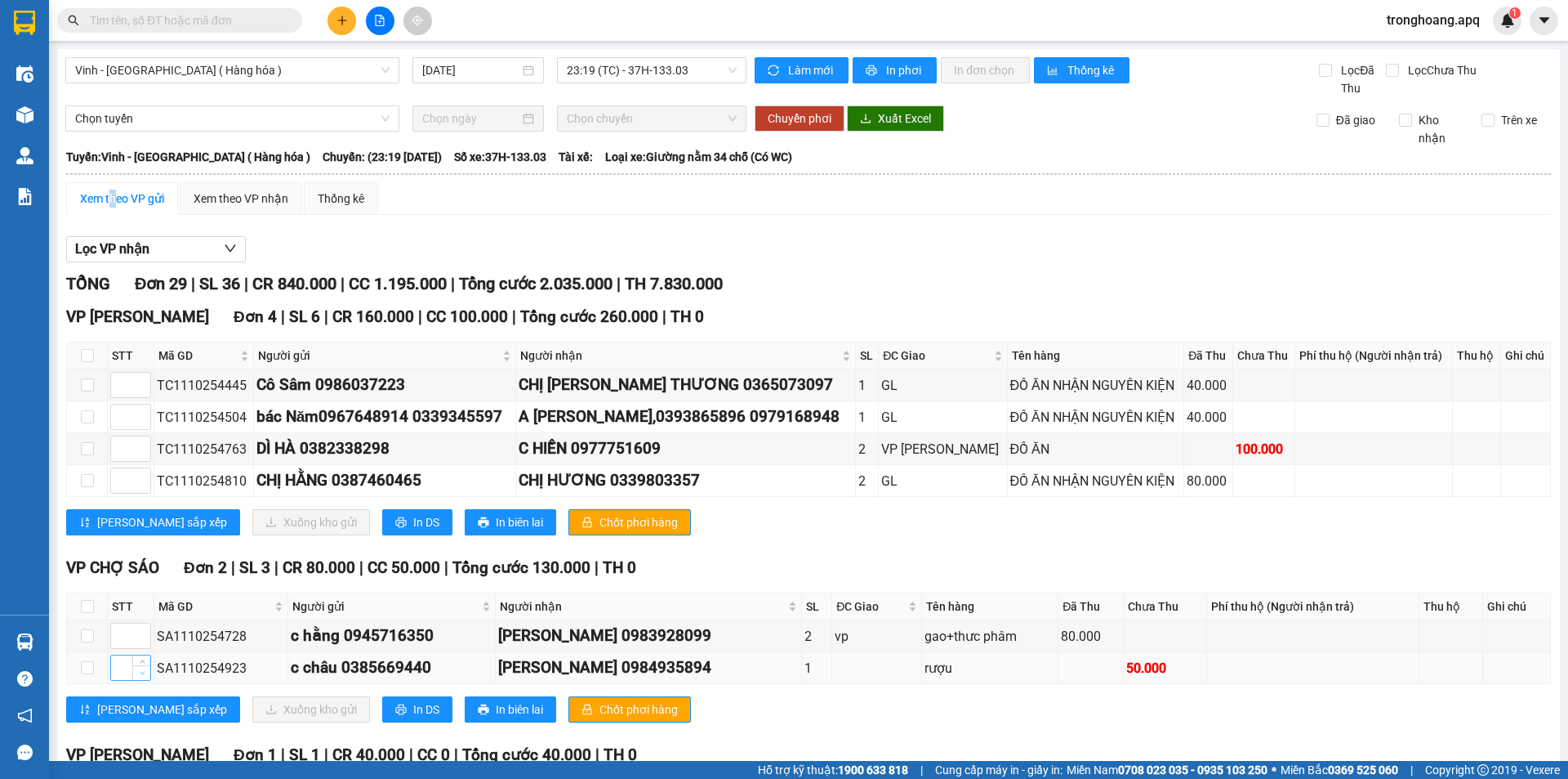
scroll to position [163, 0]
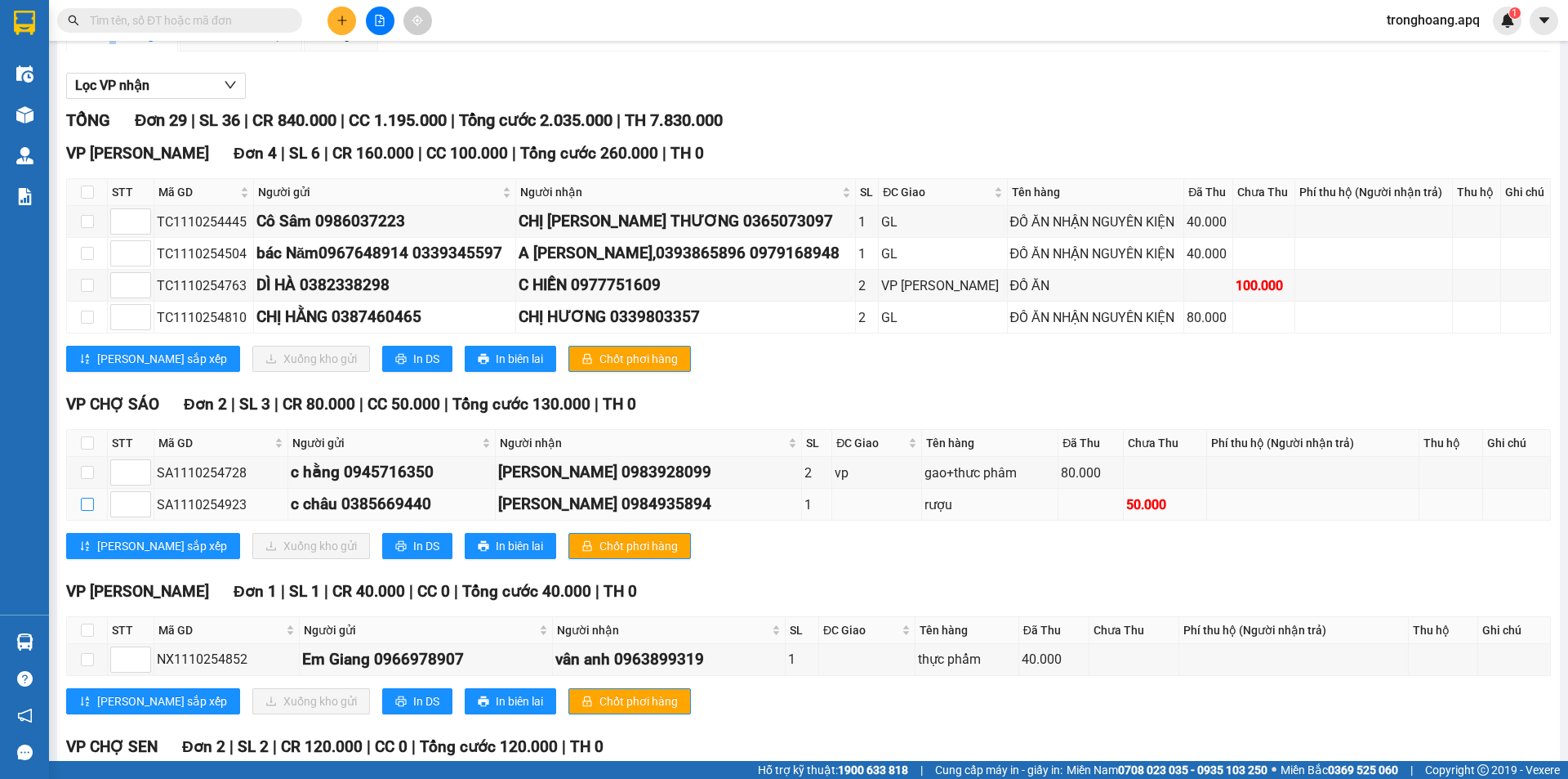
click at [82, 504] on input "checkbox" at bounding box center [87, 504] width 13 height 13
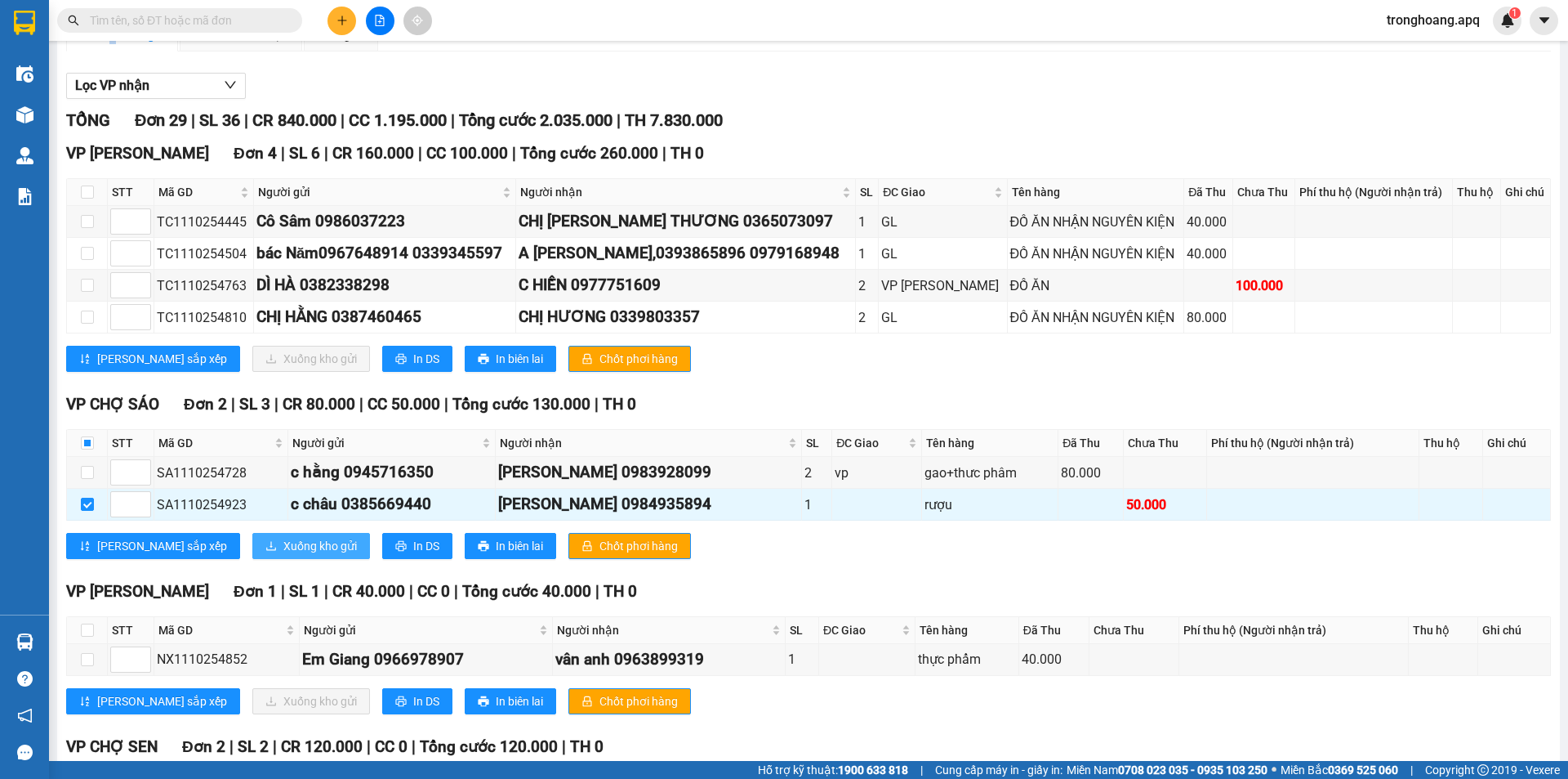
click at [284, 545] on span "Xuống kho gửi" at bounding box center [321, 546] width 74 height 18
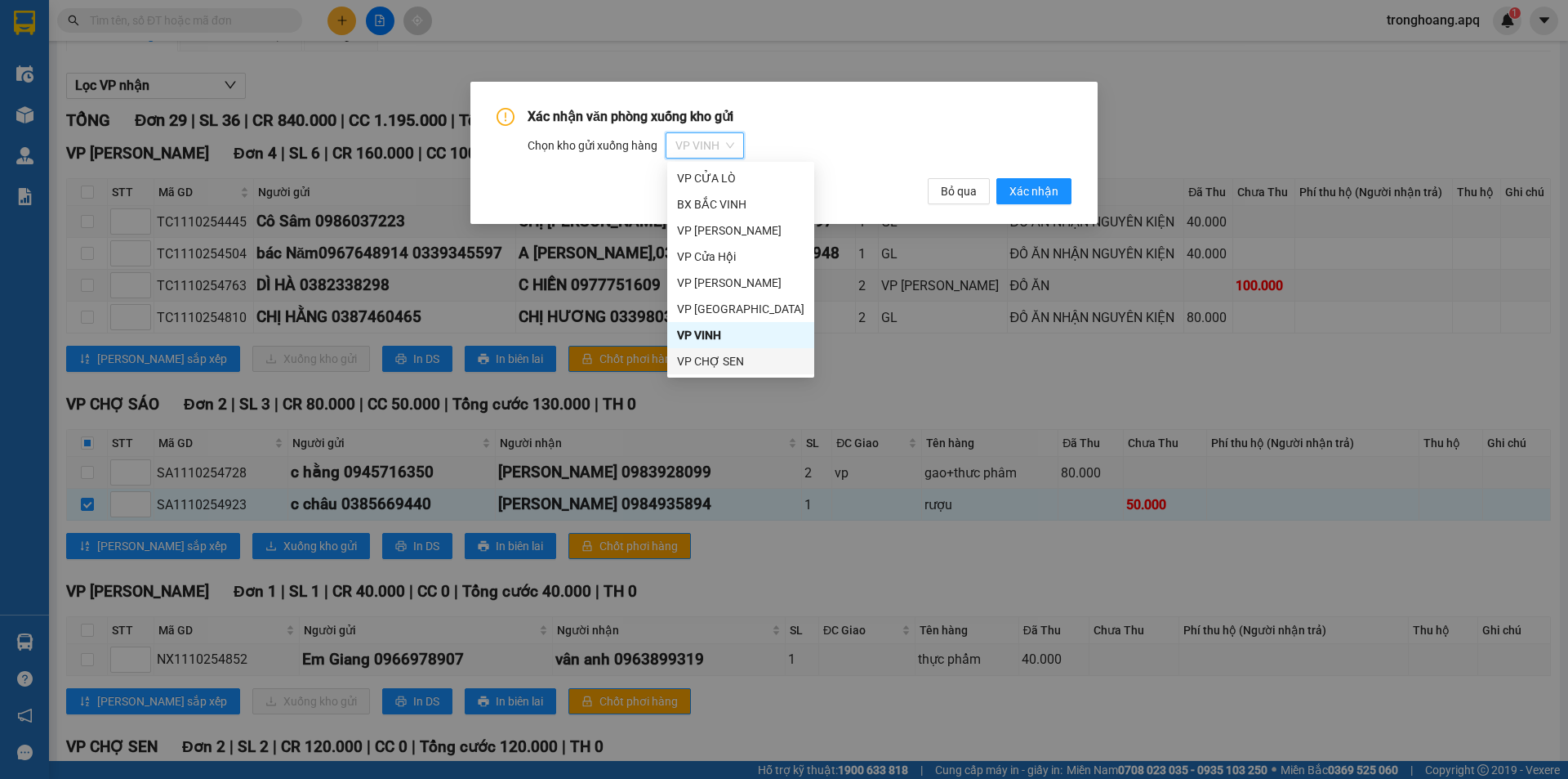
scroll to position [78, 0]
click at [755, 334] on div "VP CHỢ SÁO" at bounding box center [742, 335] width 128 height 18
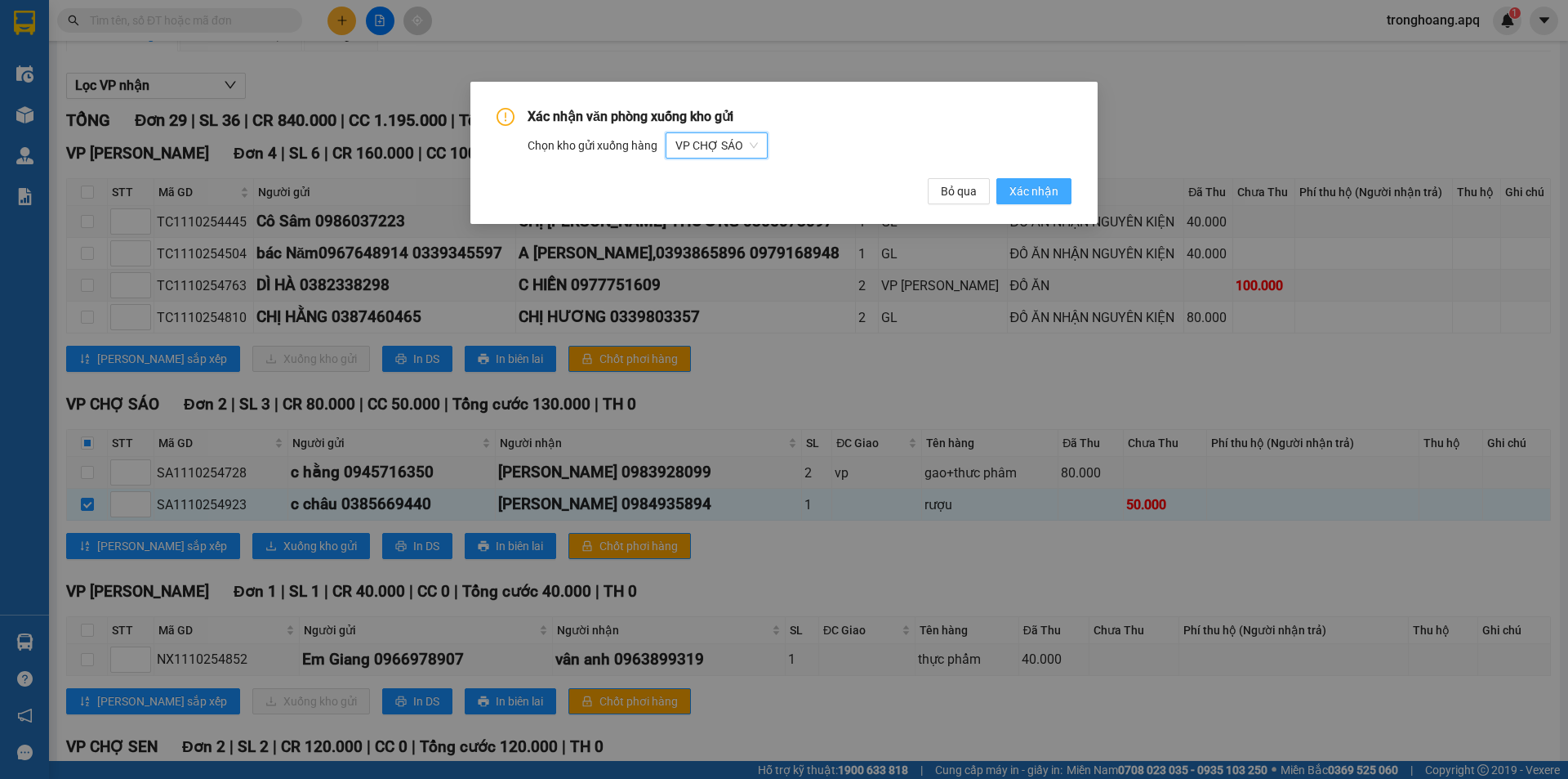
click at [1023, 196] on span "Xác nhận" at bounding box center [1033, 191] width 49 height 18
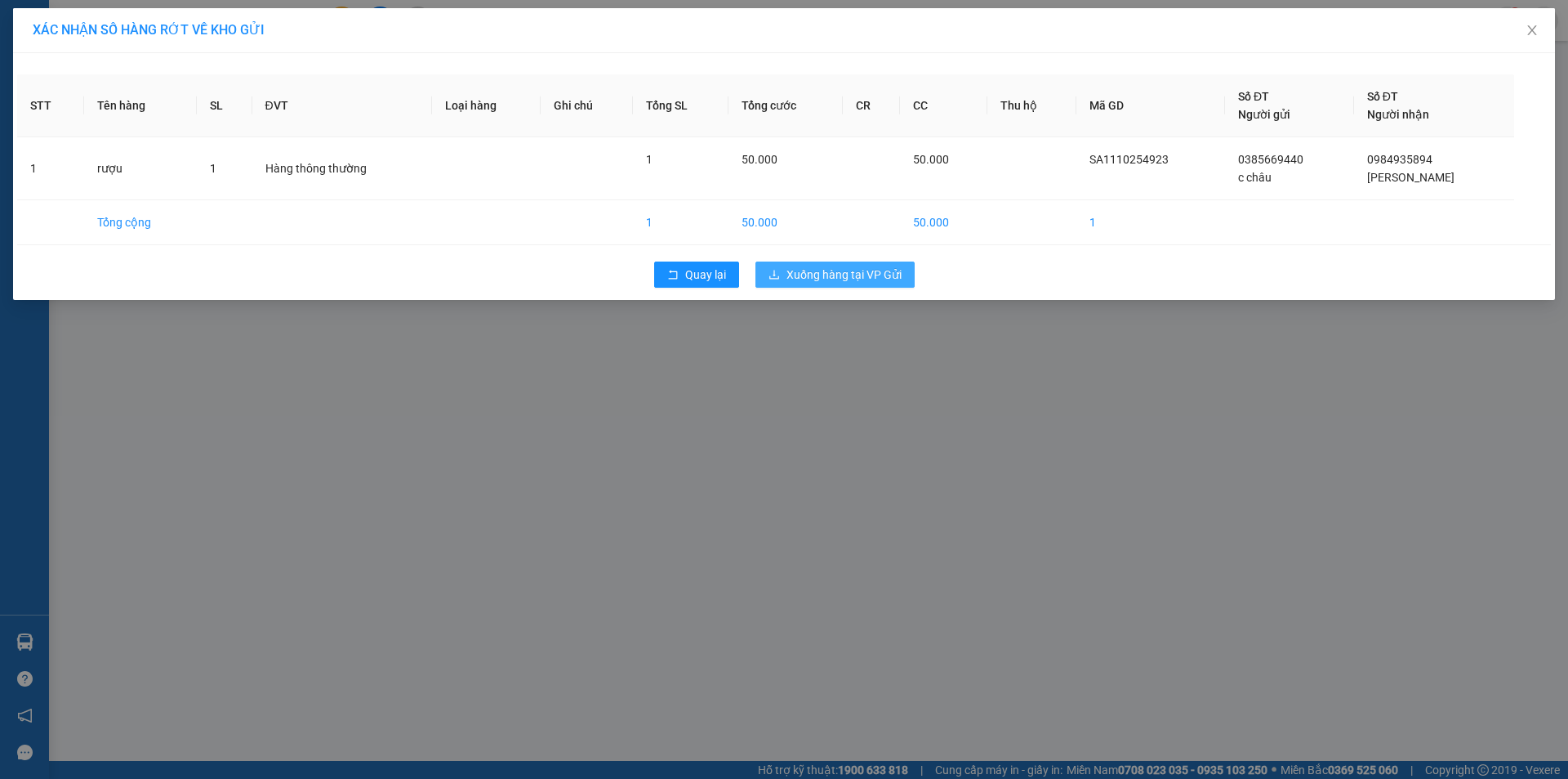
click at [855, 274] on span "Xuống hàng tại VP Gửi" at bounding box center [843, 275] width 115 height 18
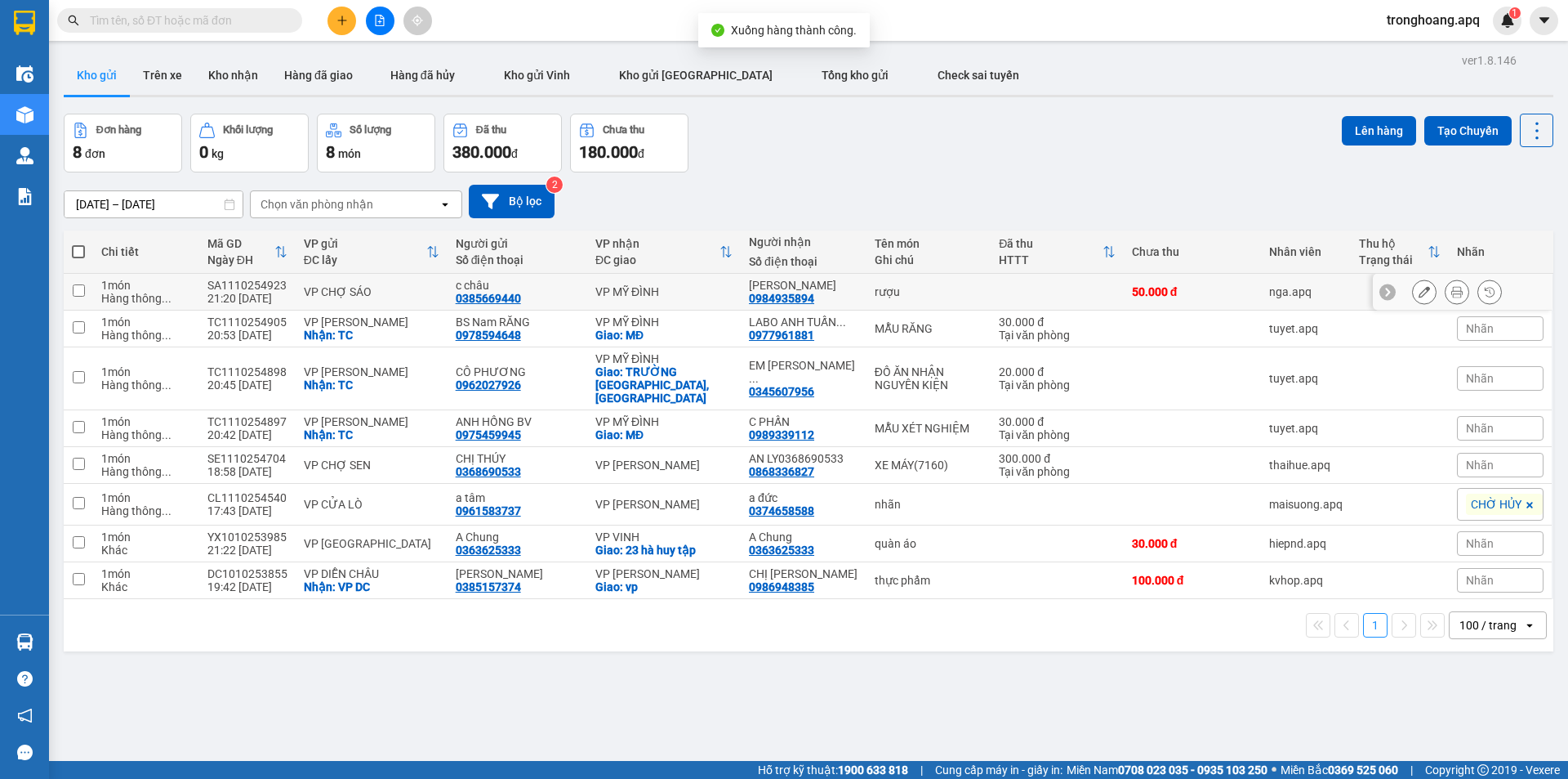
click at [655, 302] on td "VP MỸ ĐÌNH" at bounding box center [665, 292] width 154 height 37
checkbox input "true"
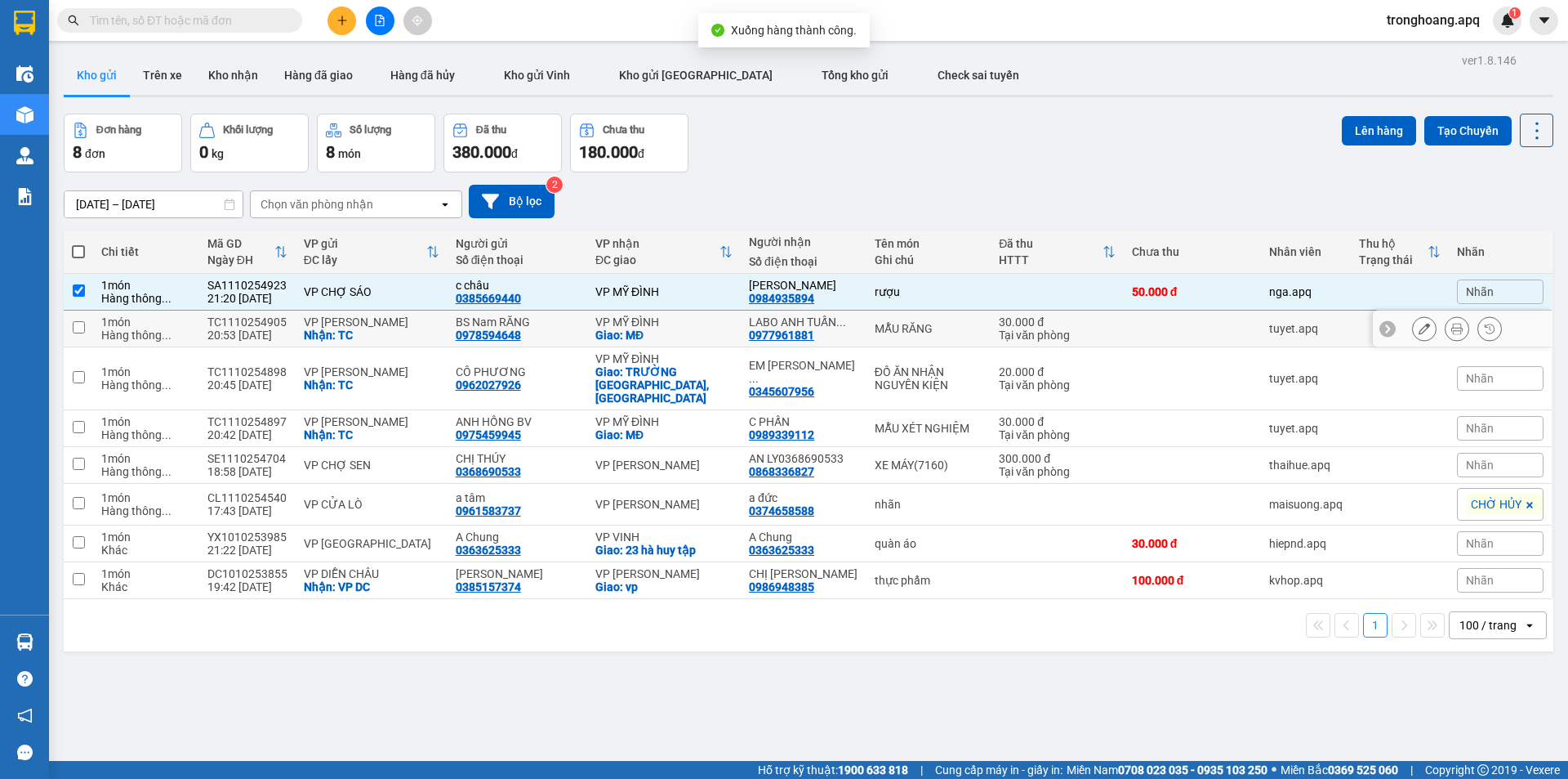
click at [655, 332] on div "Giao: MĐ" at bounding box center [664, 335] width 137 height 13
checkbox input "true"
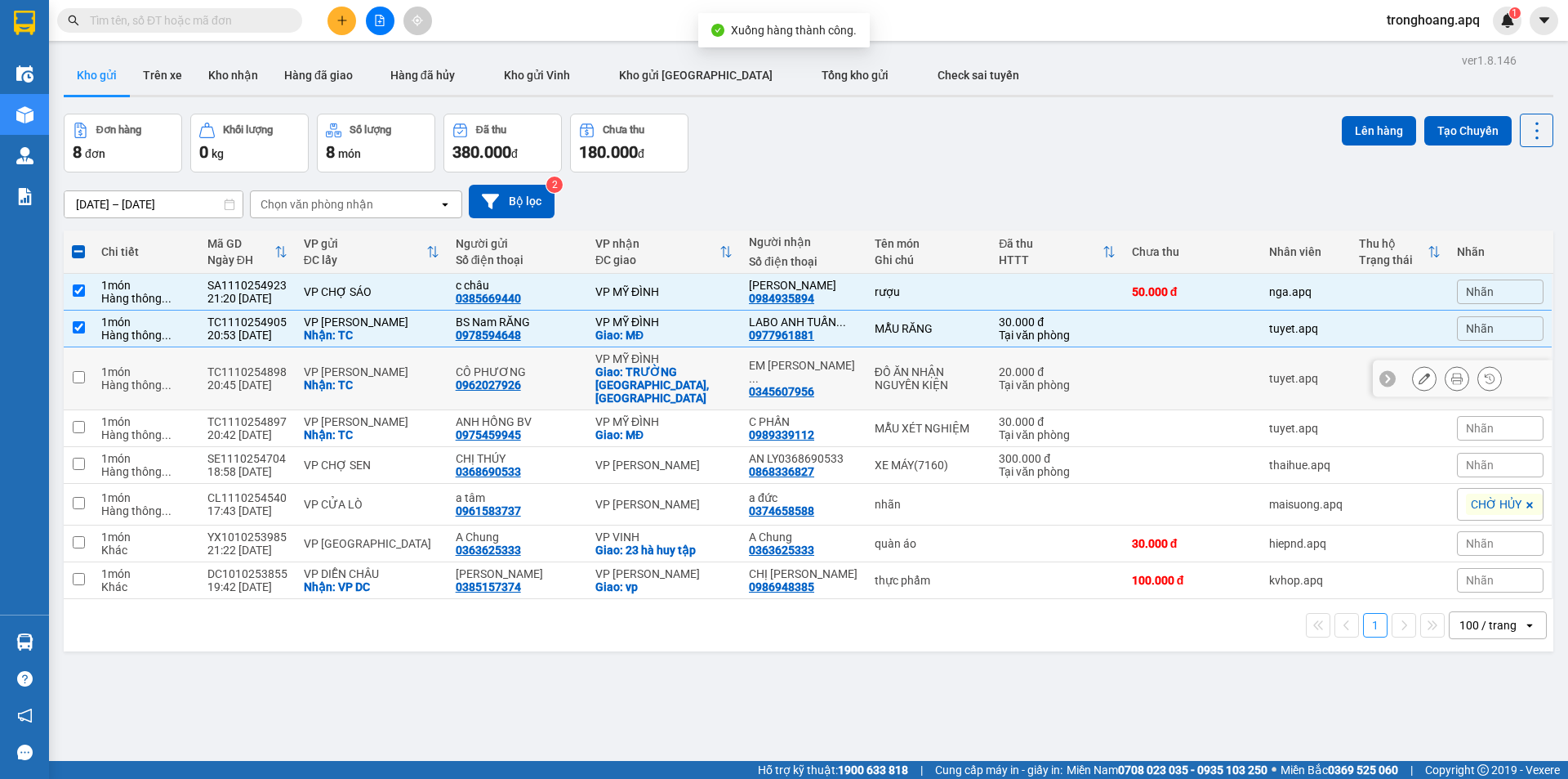
click at [653, 384] on div "Giao: TRƯỜNG [GEOGRAPHIC_DATA],[GEOGRAPHIC_DATA]" at bounding box center [664, 384] width 137 height 39
checkbox input "true"
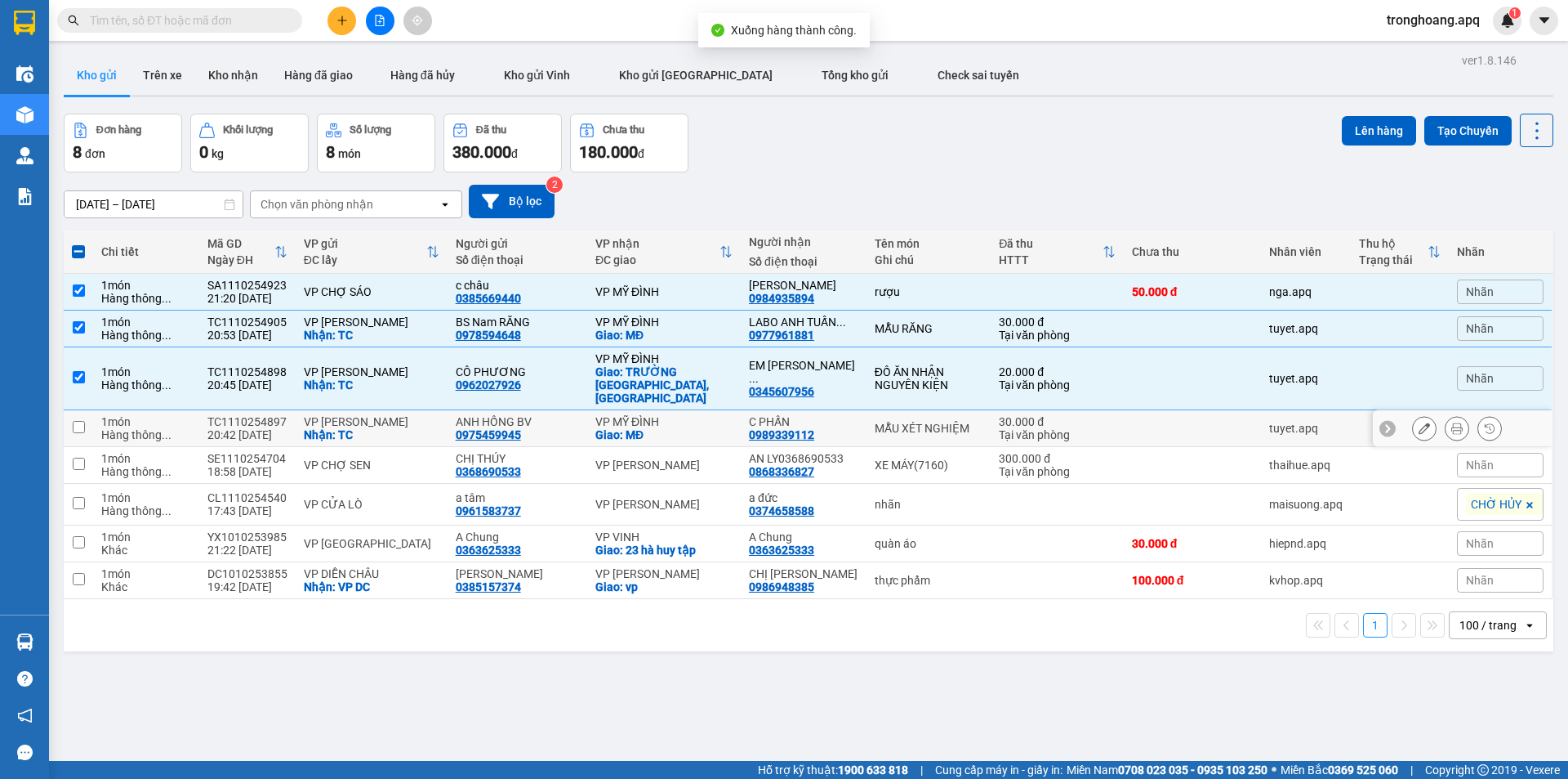
click at [672, 428] on div "Giao: MĐ" at bounding box center [664, 434] width 137 height 13
checkbox input "true"
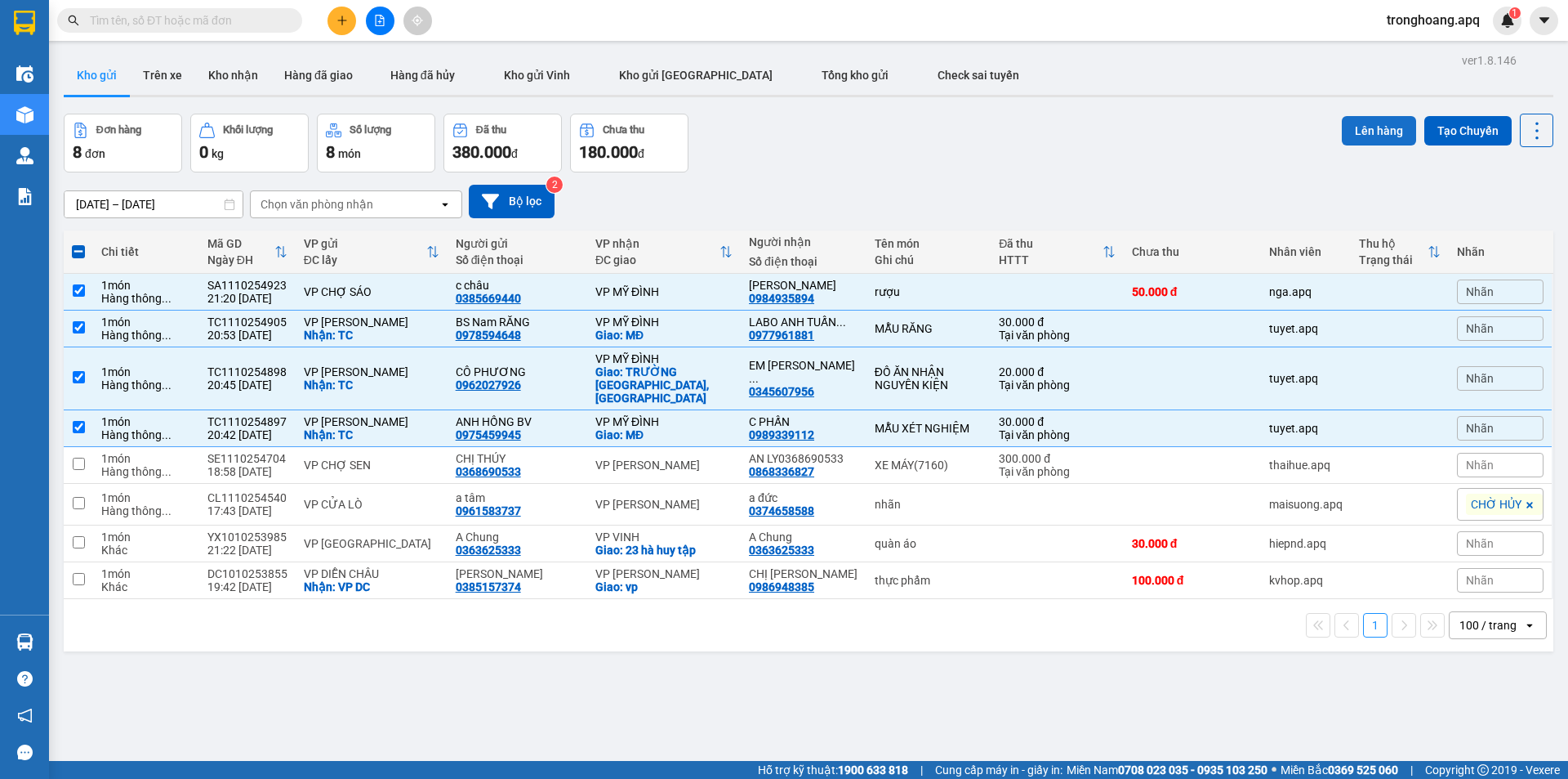
click at [1371, 124] on button "Lên hàng" at bounding box center [1379, 130] width 74 height 29
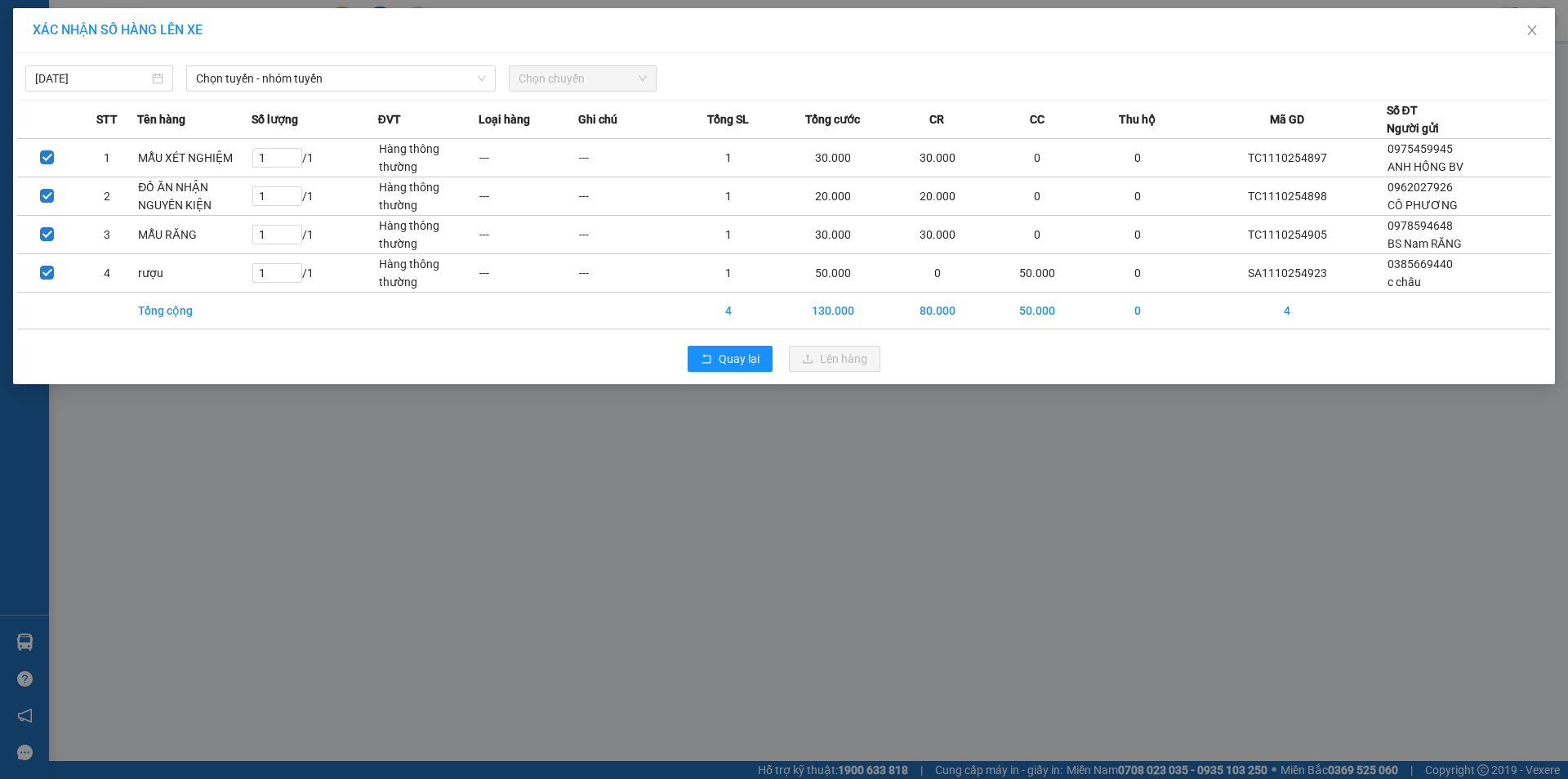
drag, startPoint x: 401, startPoint y: 70, endPoint x: 397, endPoint y: 92, distance: 22.4
click at [401, 74] on span "Chọn tuyến - nhóm tuyến" at bounding box center [341, 78] width 290 height 25
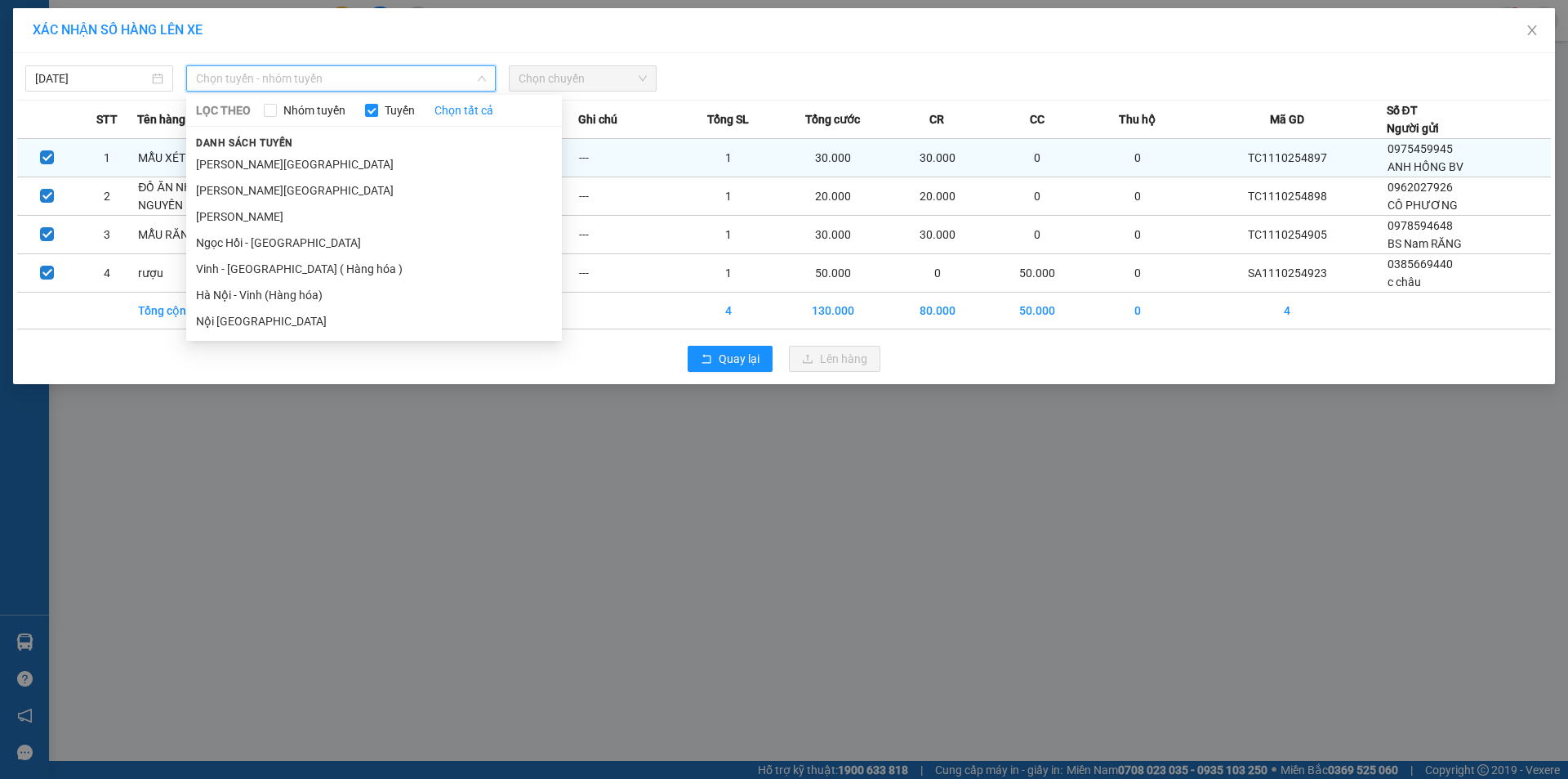
drag, startPoint x: 290, startPoint y: 259, endPoint x: 666, endPoint y: 159, distance: 389.1
click at [300, 263] on li "Vinh - [GEOGRAPHIC_DATA] ( Hàng hóa )" at bounding box center [374, 269] width 376 height 26
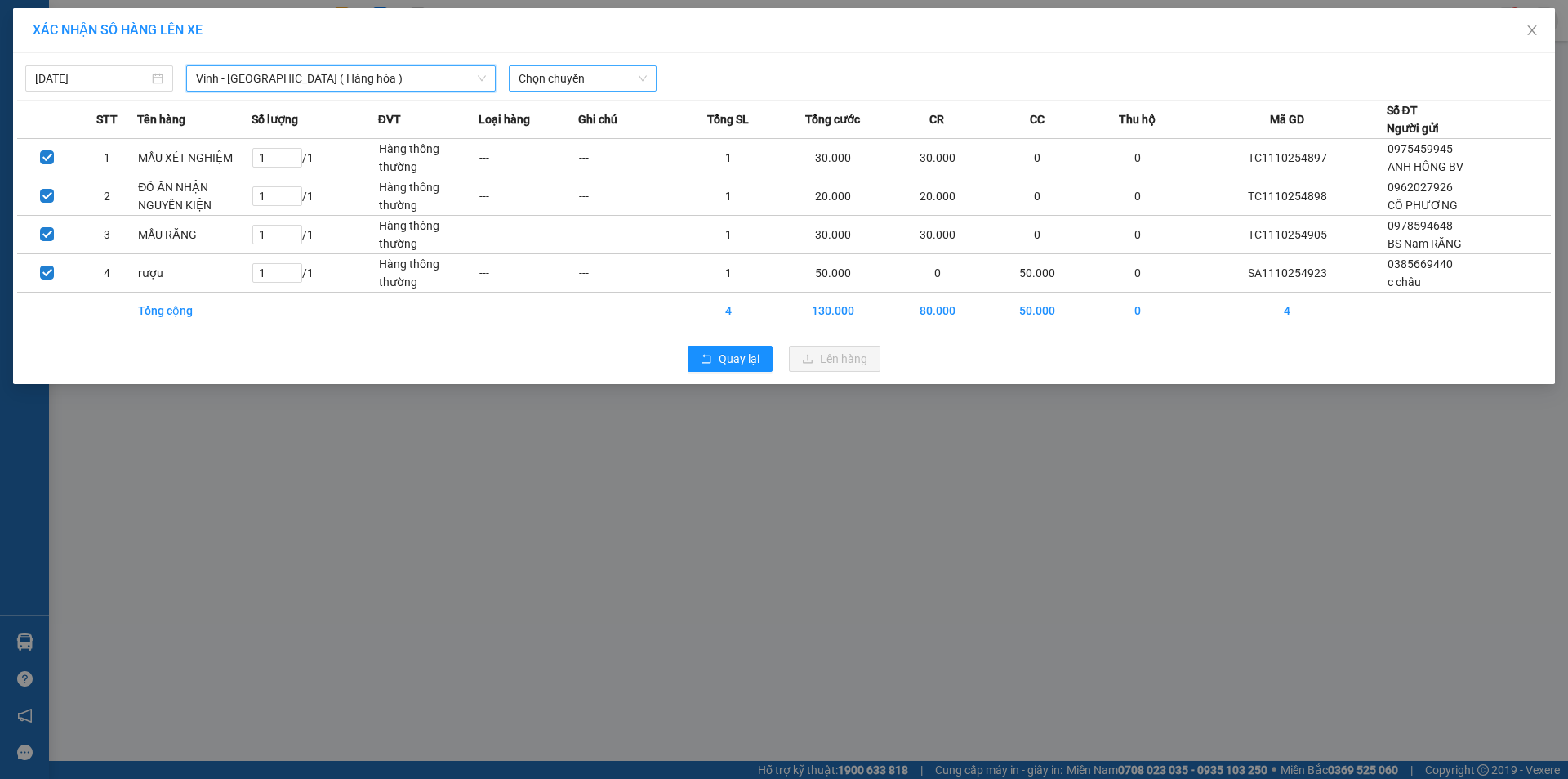
click at [593, 76] on span "Chọn chuyến" at bounding box center [583, 78] width 128 height 25
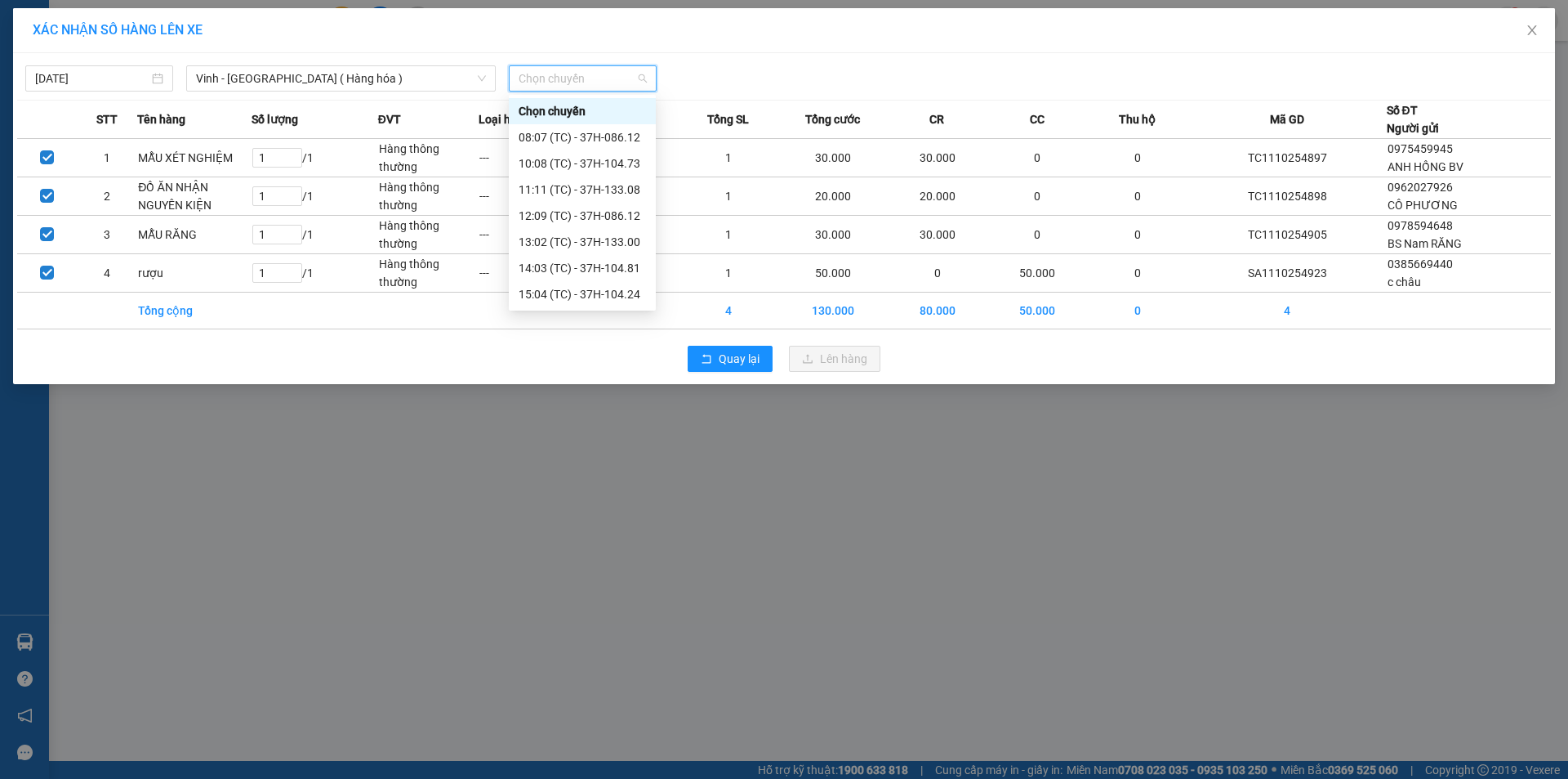
scroll to position [235, 0]
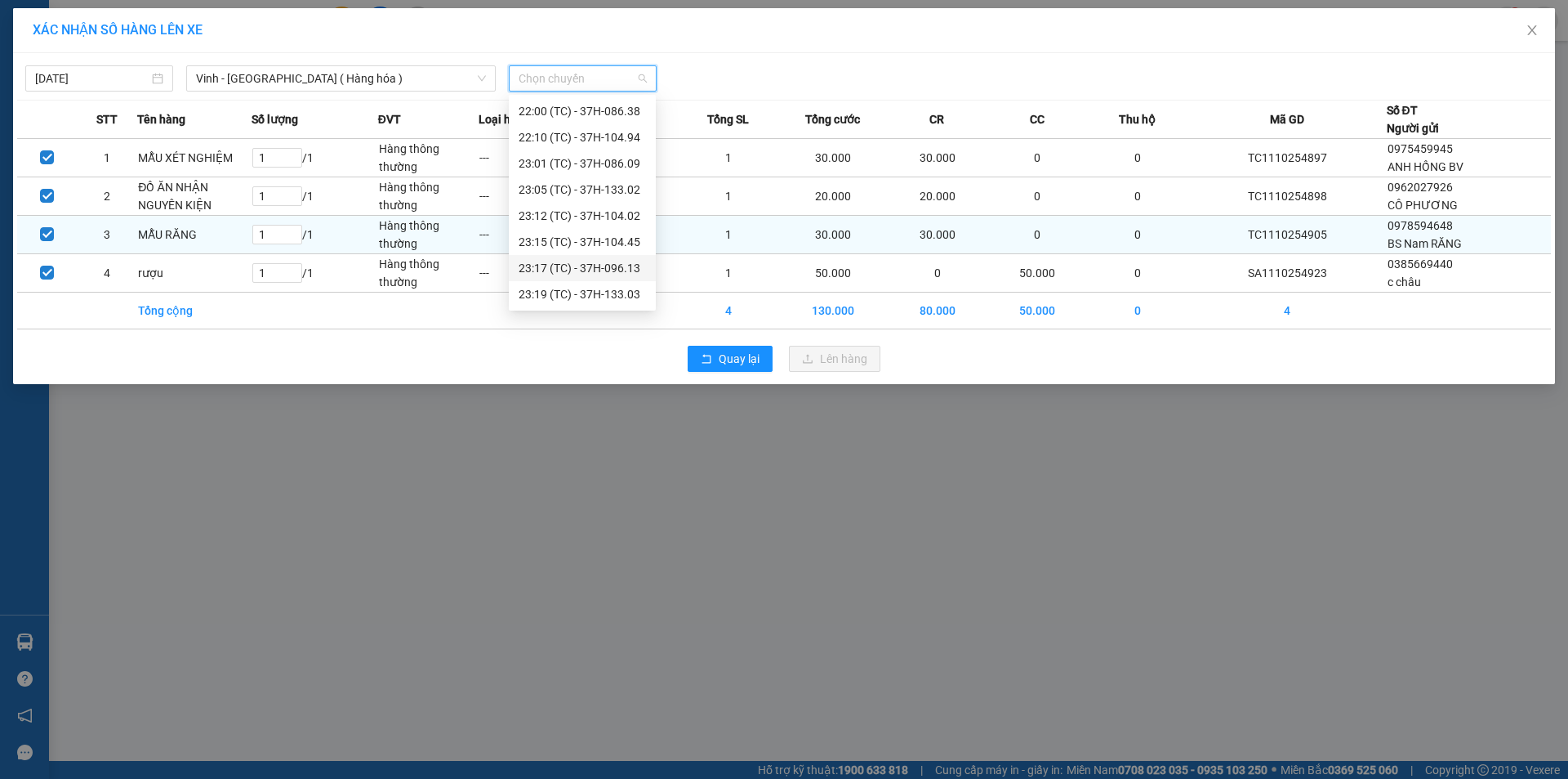
click at [629, 262] on div "23:17 (TC) - 37H-096.13" at bounding box center [583, 268] width 128 height 18
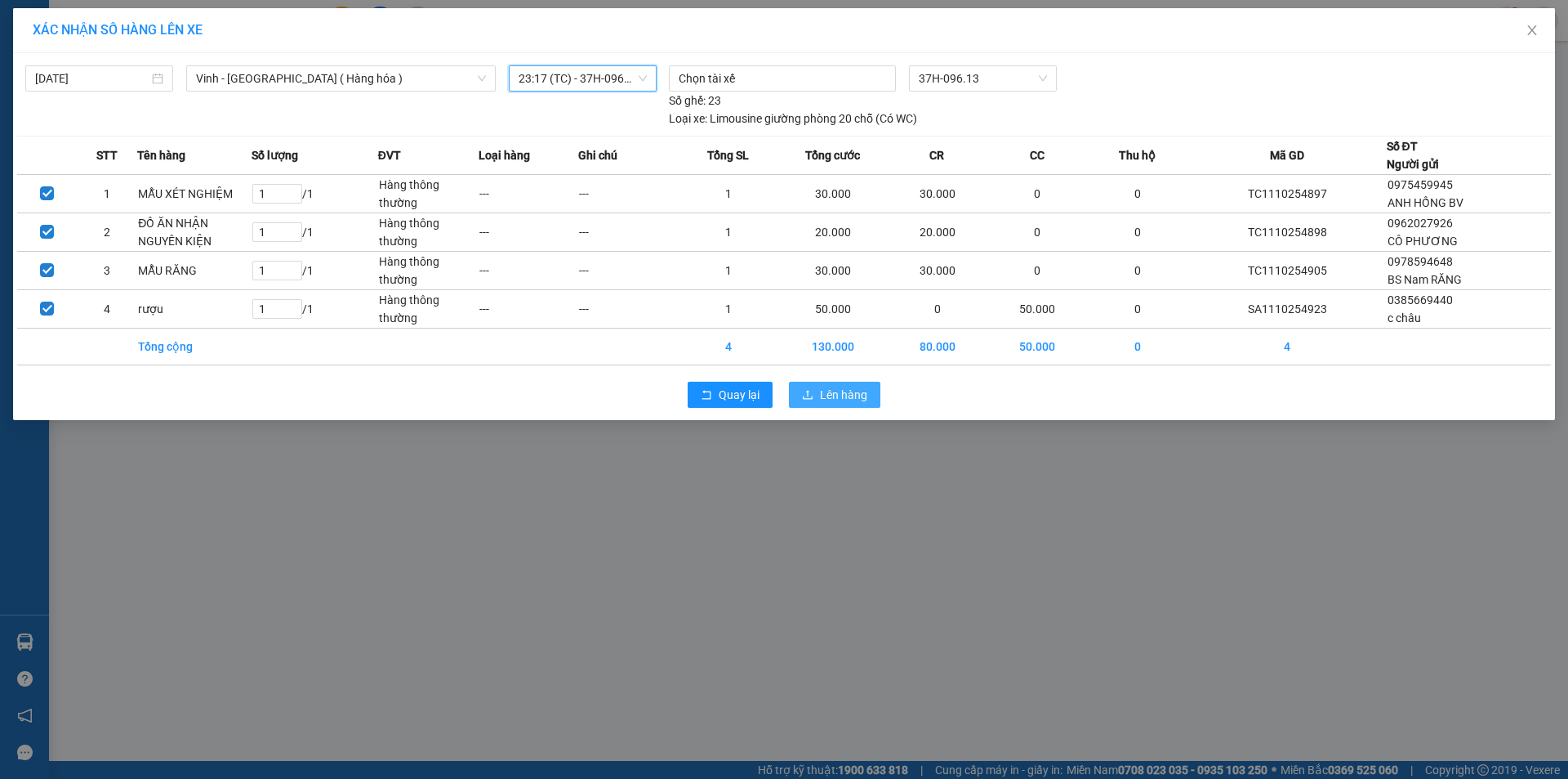
click at [836, 397] on span "Lên hàng" at bounding box center [843, 395] width 47 height 18
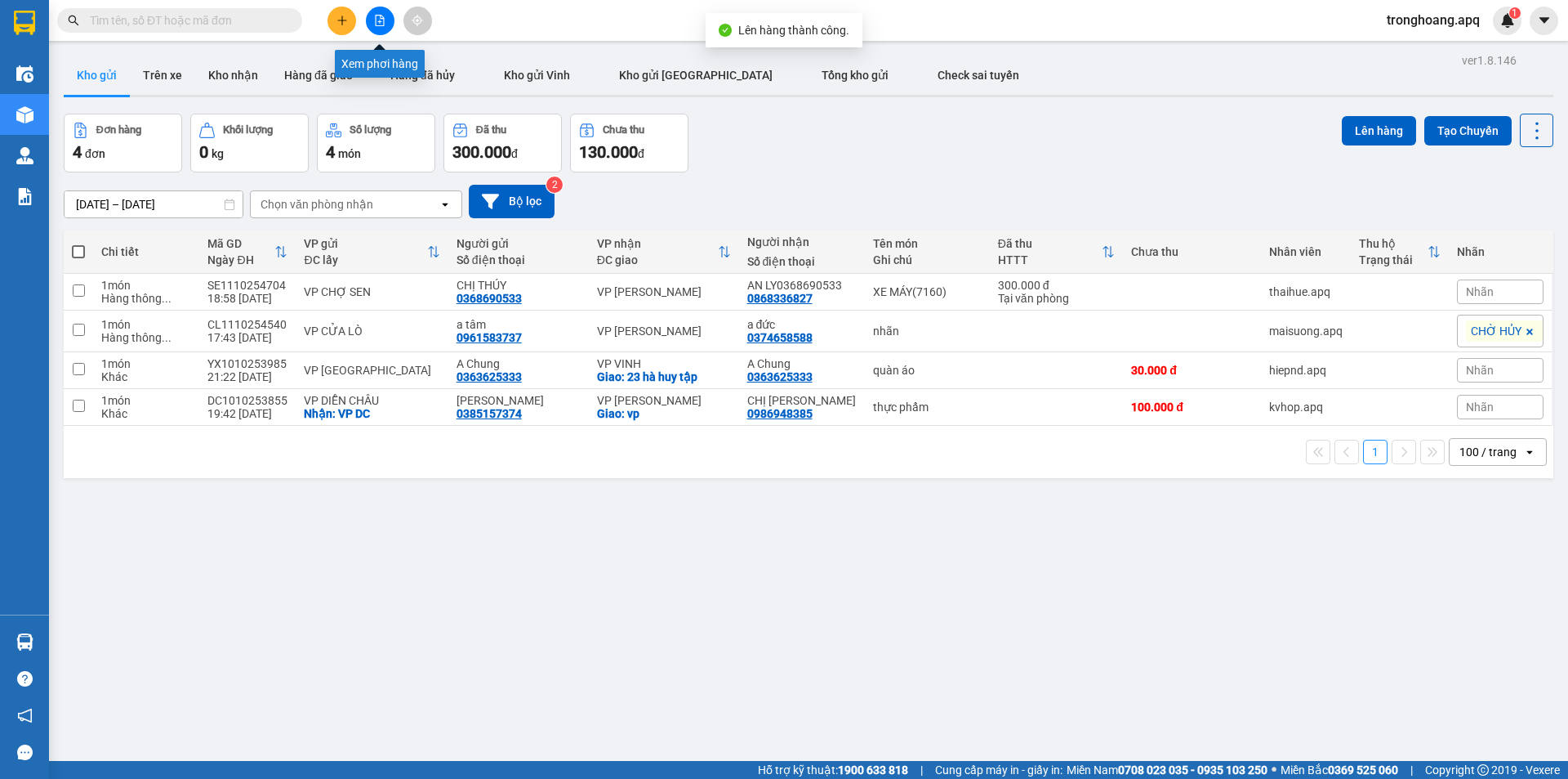
click at [379, 16] on icon "file-add" at bounding box center [379, 20] width 11 height 11
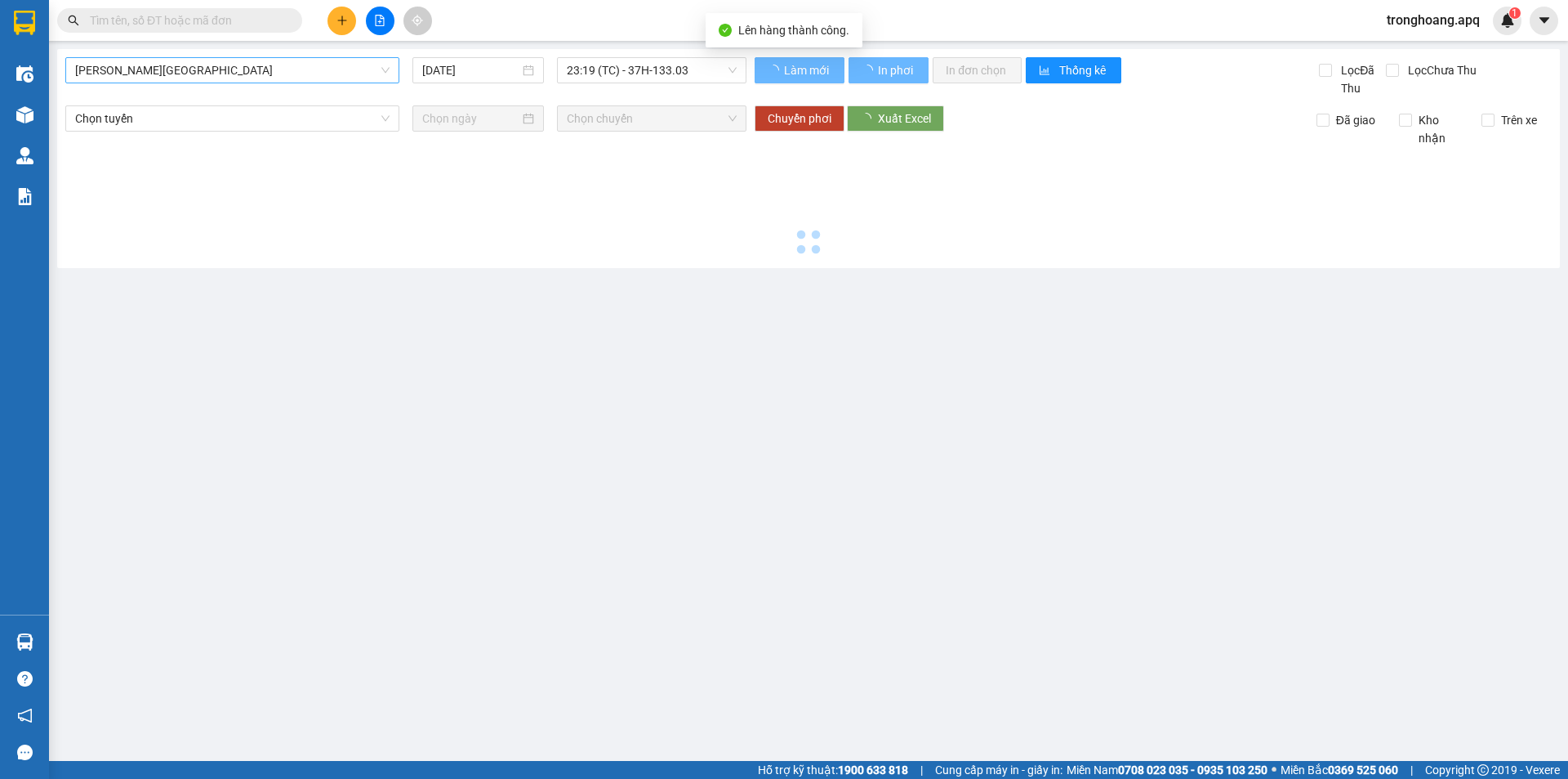
click at [191, 76] on span "[PERSON_NAME][GEOGRAPHIC_DATA]" at bounding box center [232, 70] width 315 height 25
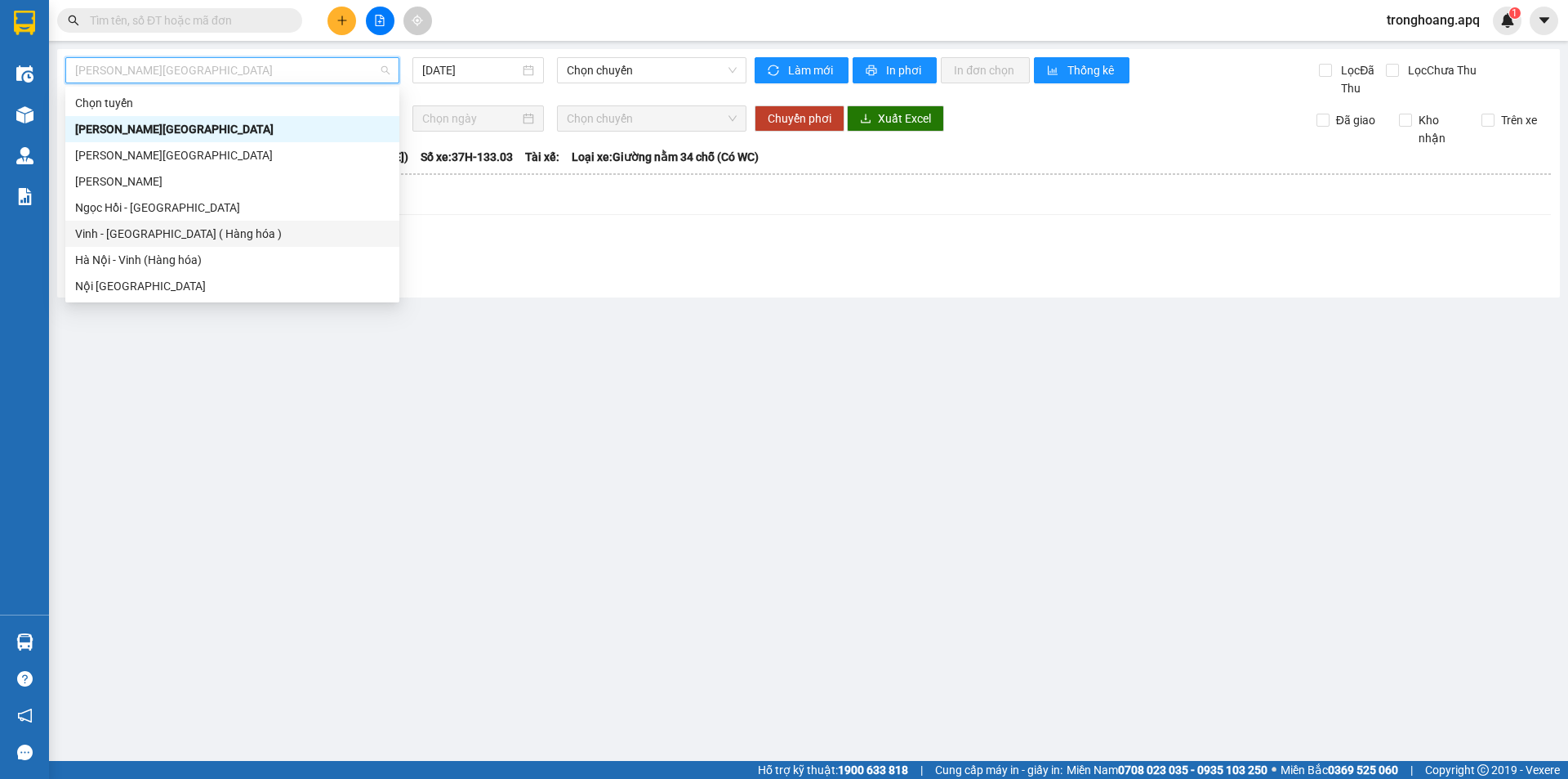
click at [200, 240] on div "Vinh - [GEOGRAPHIC_DATA] ( Hàng hóa )" at bounding box center [232, 234] width 315 height 18
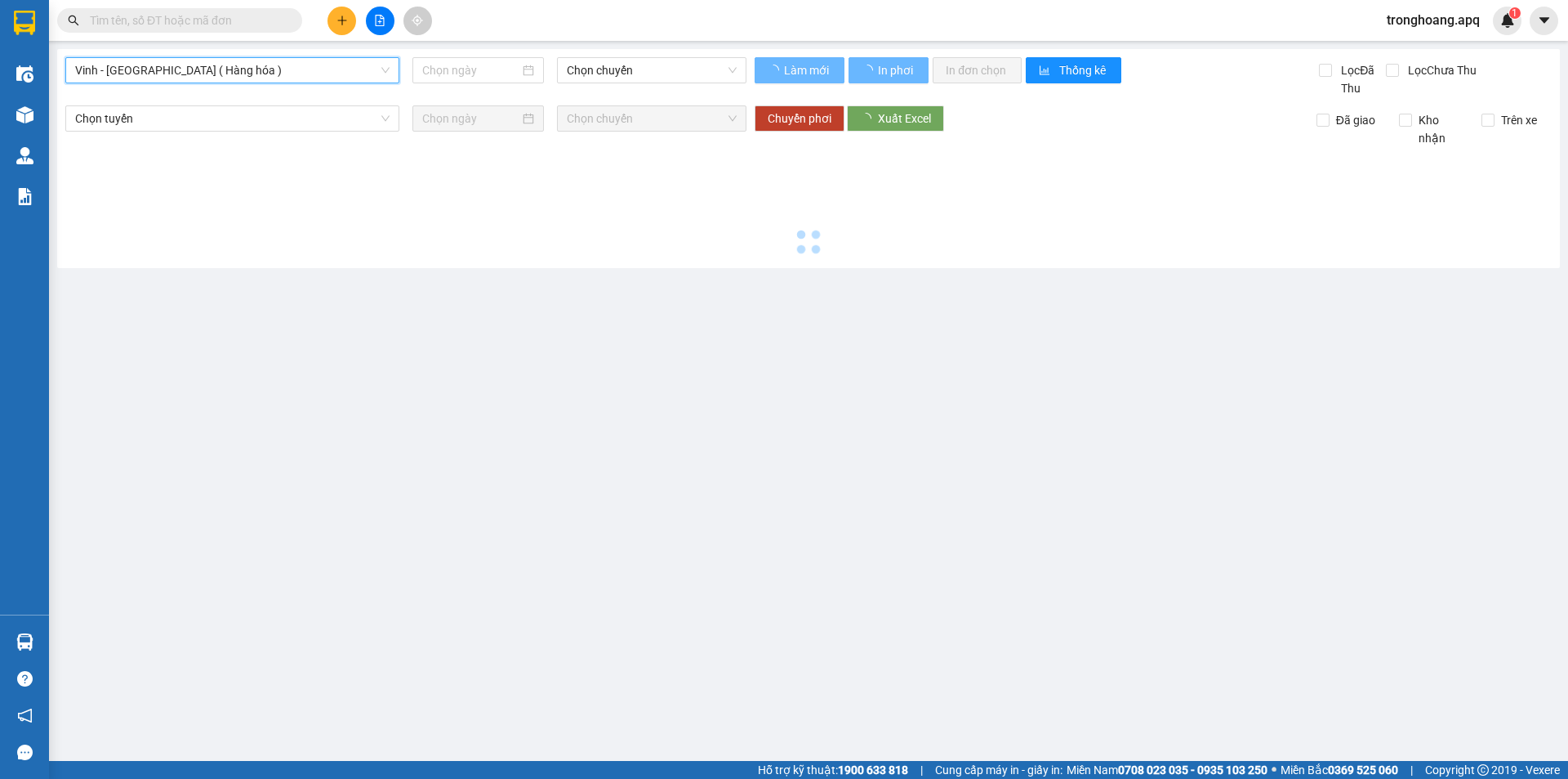
type input "[DATE]"
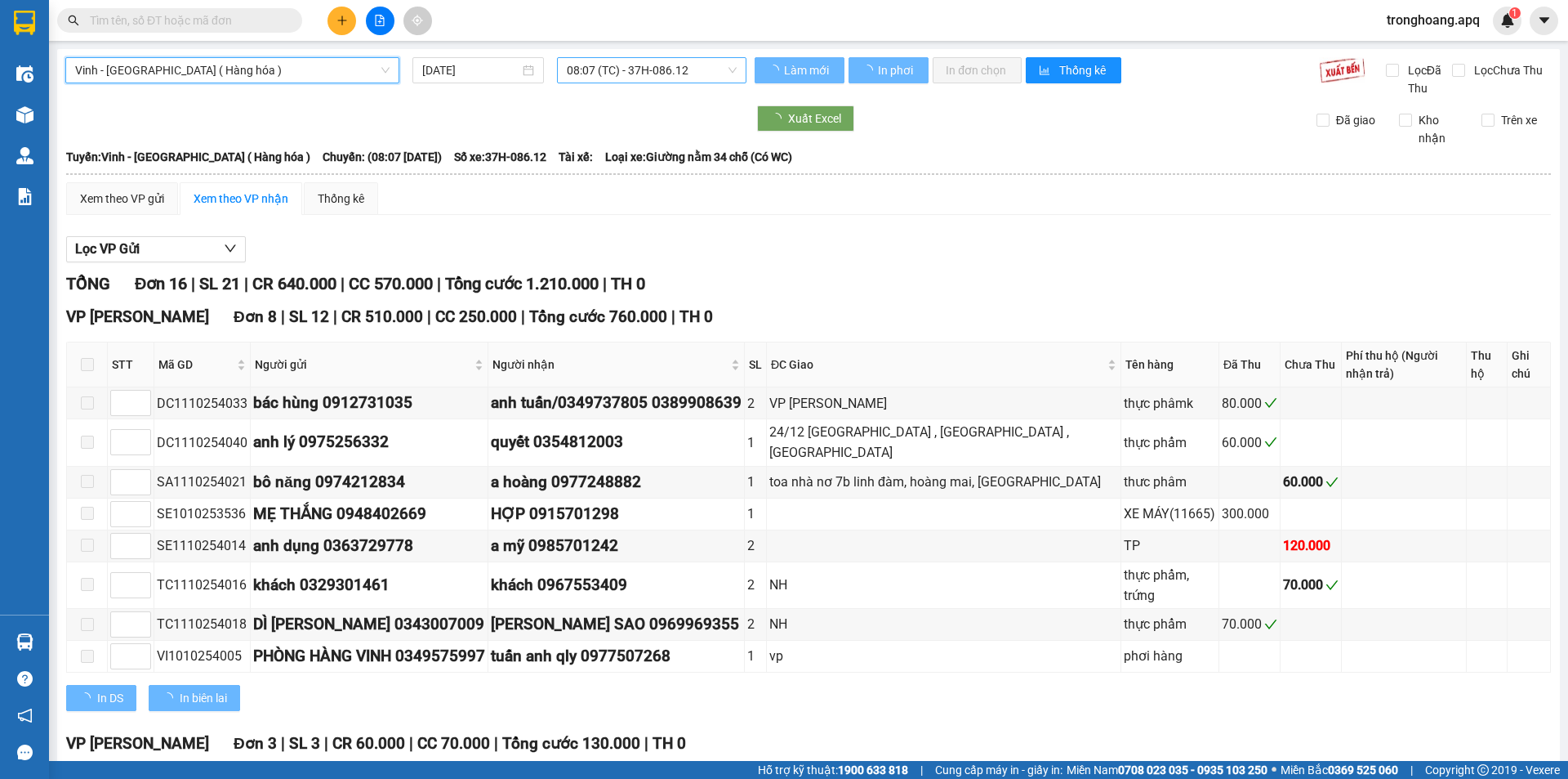
click at [633, 70] on span "08:07 (TC) - 37H-086.12" at bounding box center [652, 70] width 170 height 25
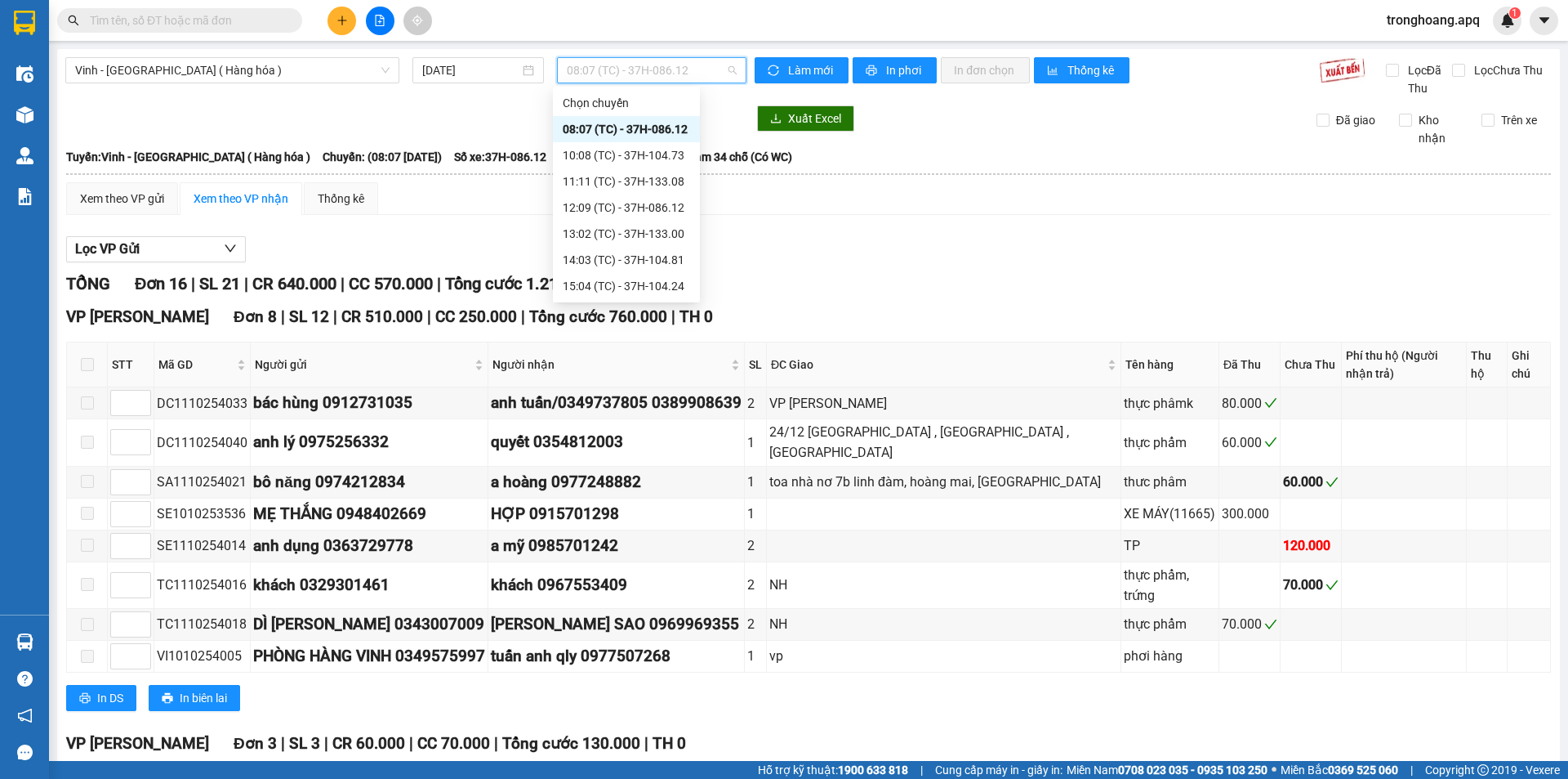
scroll to position [235, 0]
click at [671, 157] on div "23:01 (TC) - 37H-086.09" at bounding box center [627, 155] width 128 height 18
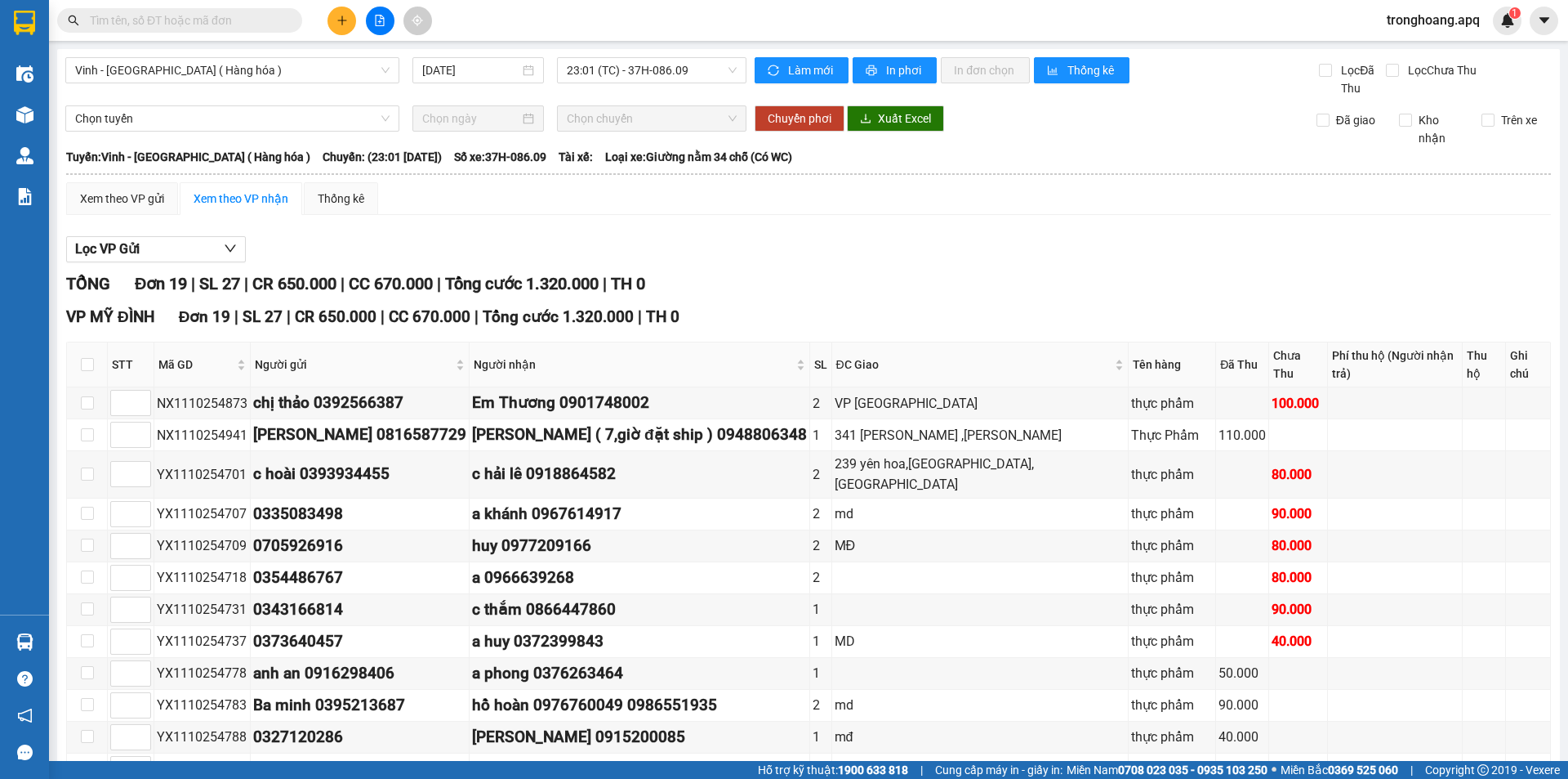
click at [659, 87] on div "Vinh - [GEOGRAPHIC_DATA] ( Hàng hóa ) [DATE] 23:01 (TC) - 37H-086.09" at bounding box center [406, 77] width 682 height 40
click at [665, 72] on span "23:01 (TC) - 37H-086.09" at bounding box center [652, 70] width 170 height 25
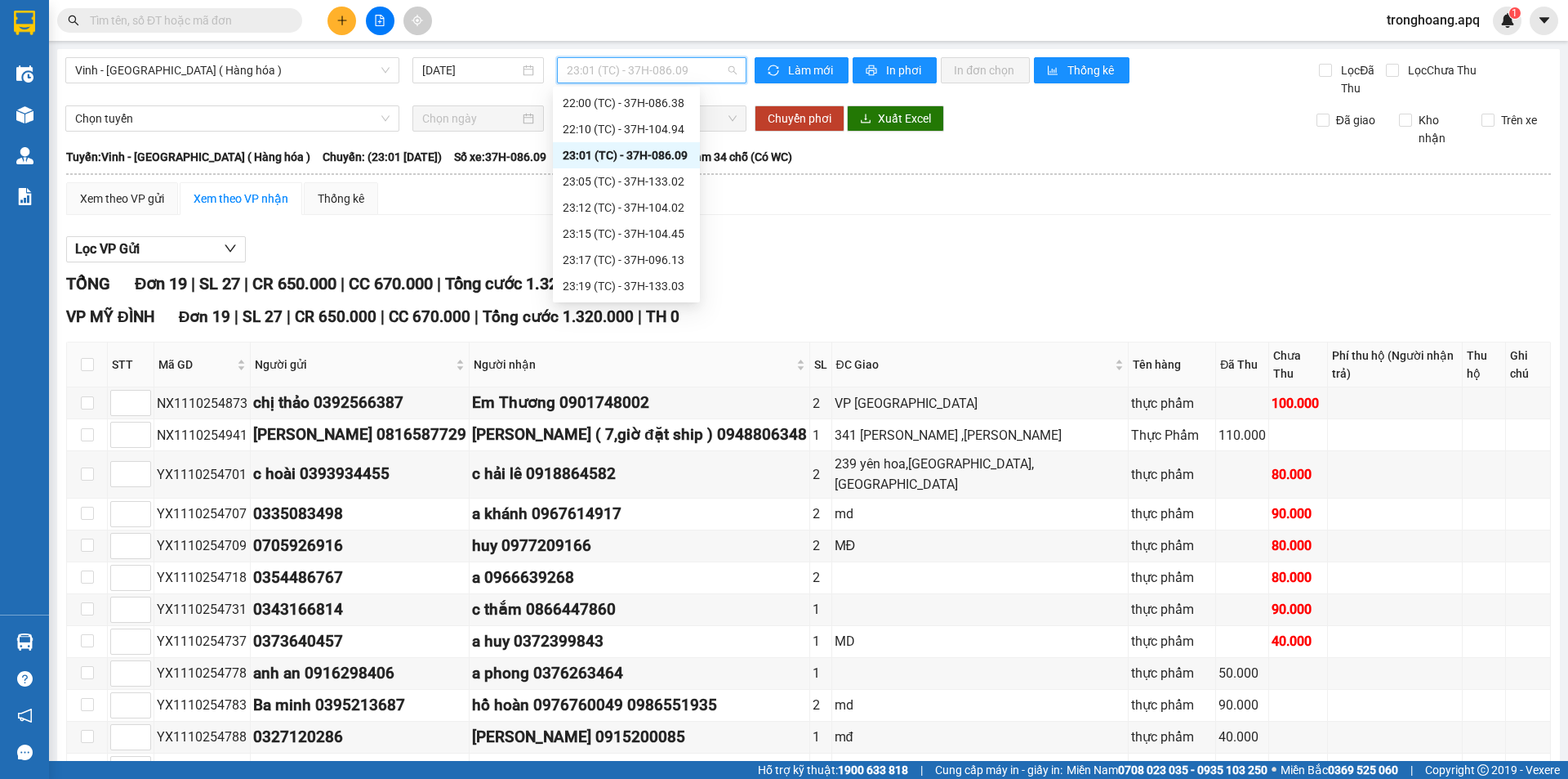
click at [680, 175] on div "23:05 (TC) - 37H-133.02" at bounding box center [627, 181] width 128 height 18
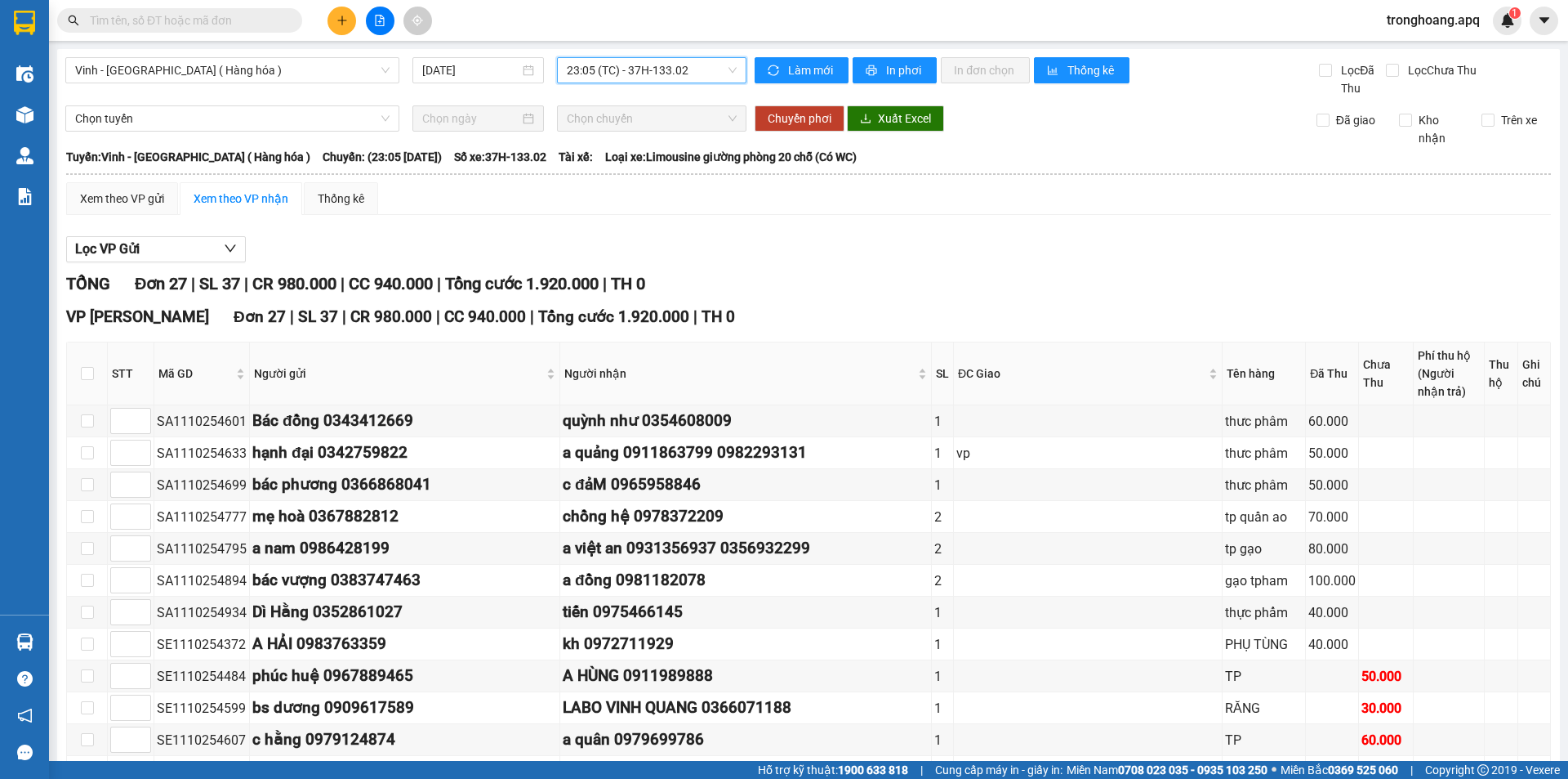
click at [651, 83] on div "23:05 (TC) - 37H-133.02" at bounding box center [652, 70] width 190 height 26
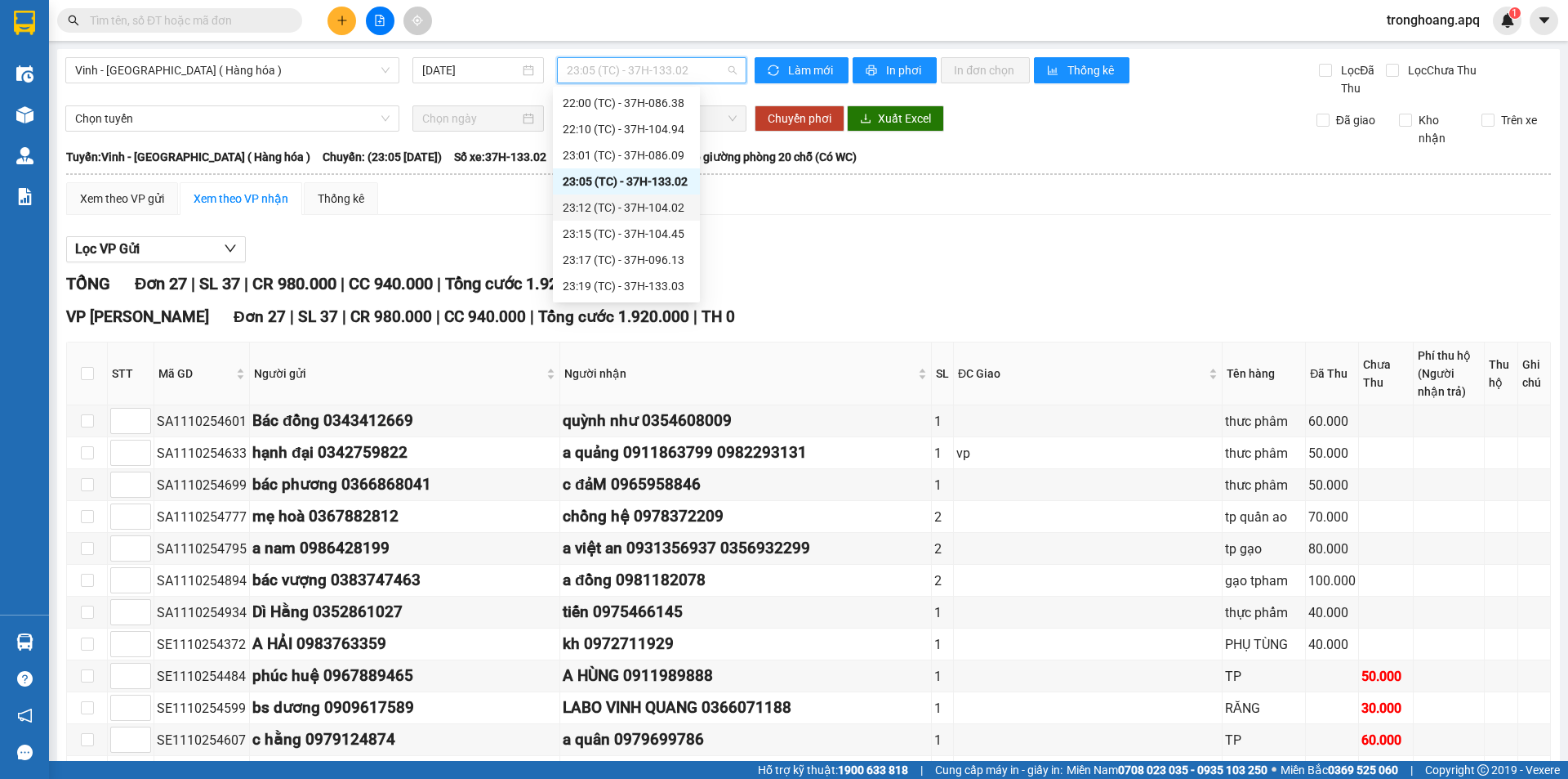
click at [665, 207] on div "23:12 (TC) - 37H-104.02" at bounding box center [627, 208] width 128 height 18
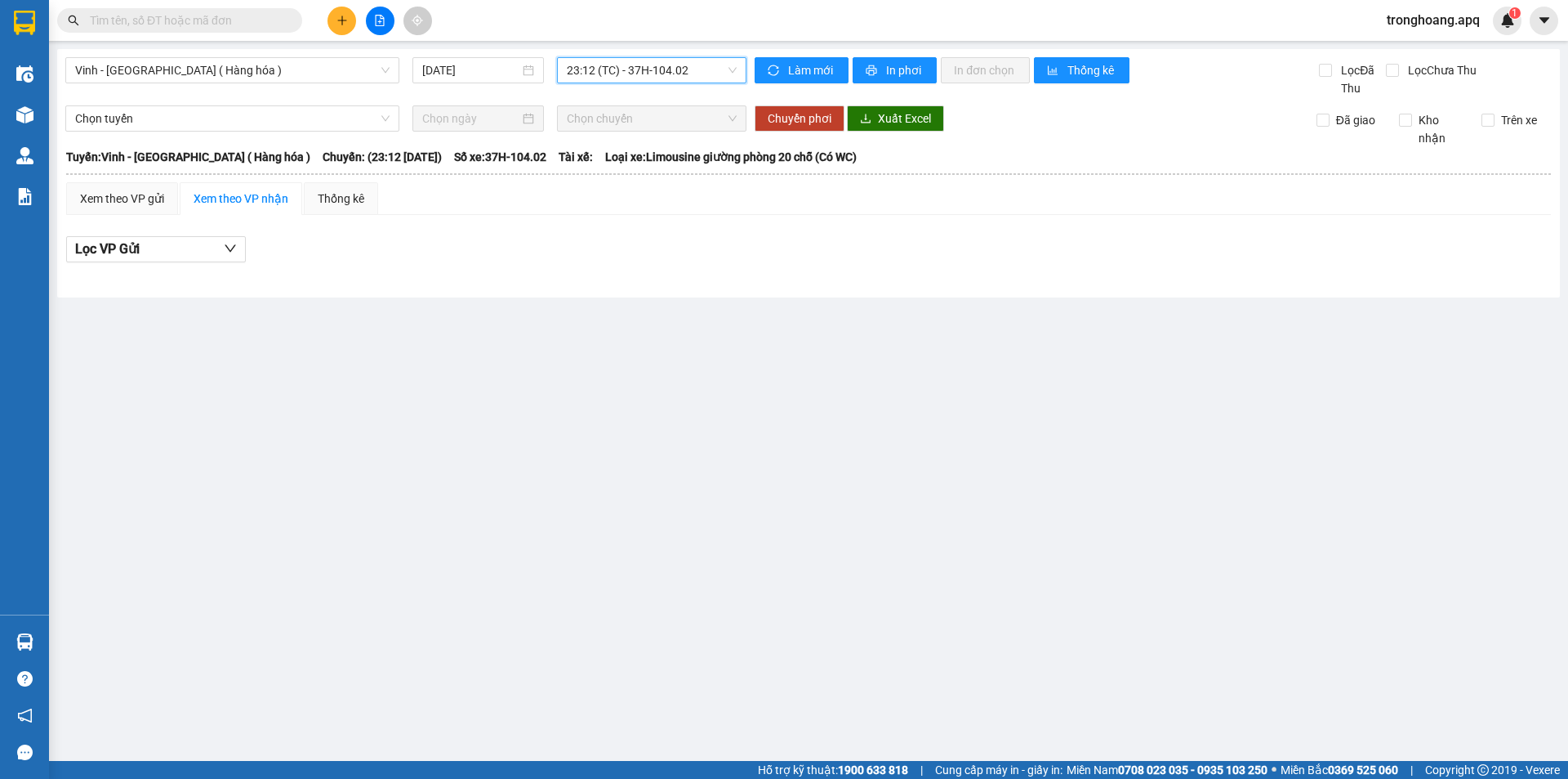
click at [694, 59] on span "23:12 (TC) - 37H-104.02" at bounding box center [652, 70] width 170 height 25
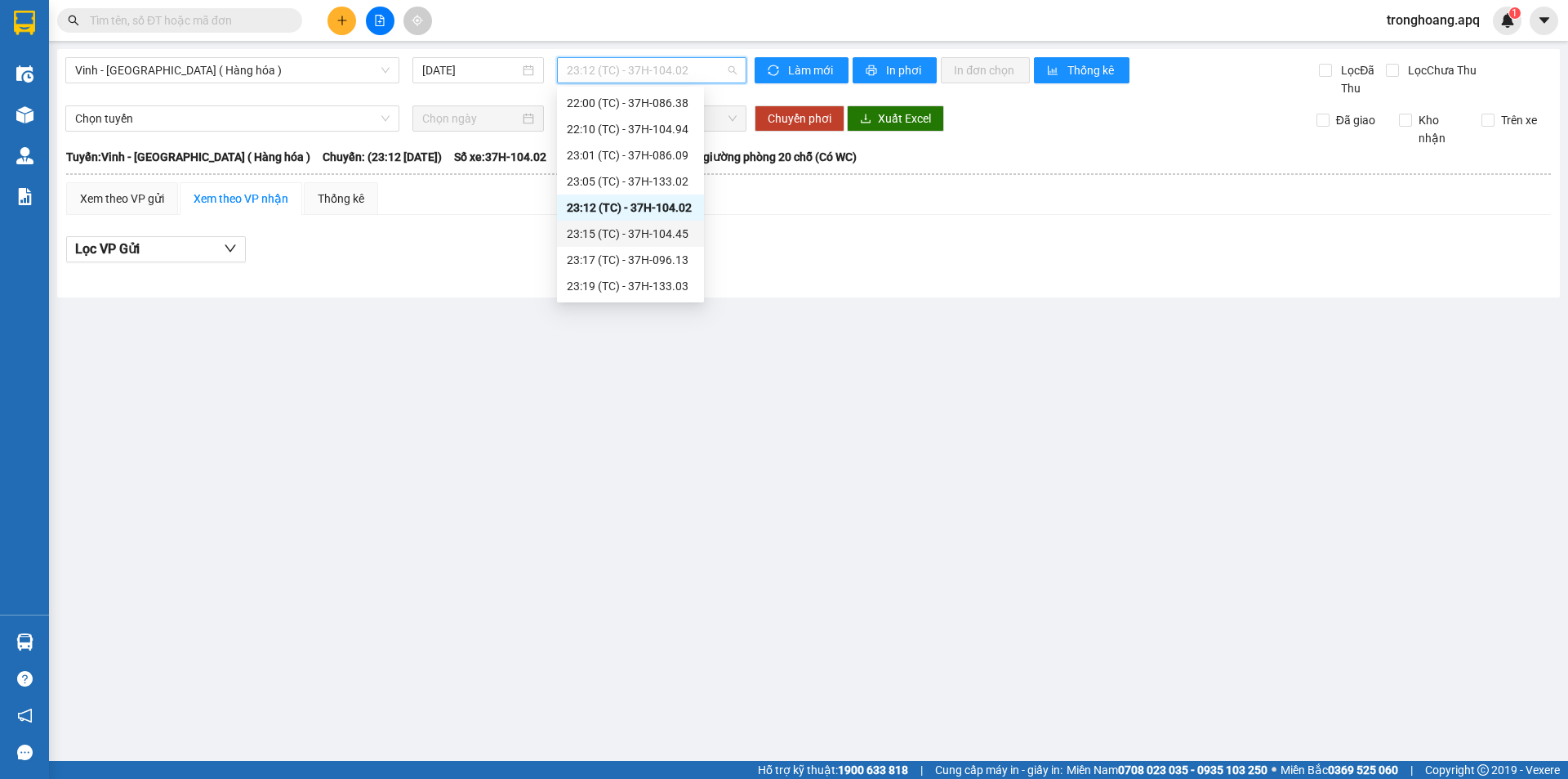
click at [671, 243] on div "23:15 (TC) - 37H-104.45" at bounding box center [630, 234] width 147 height 26
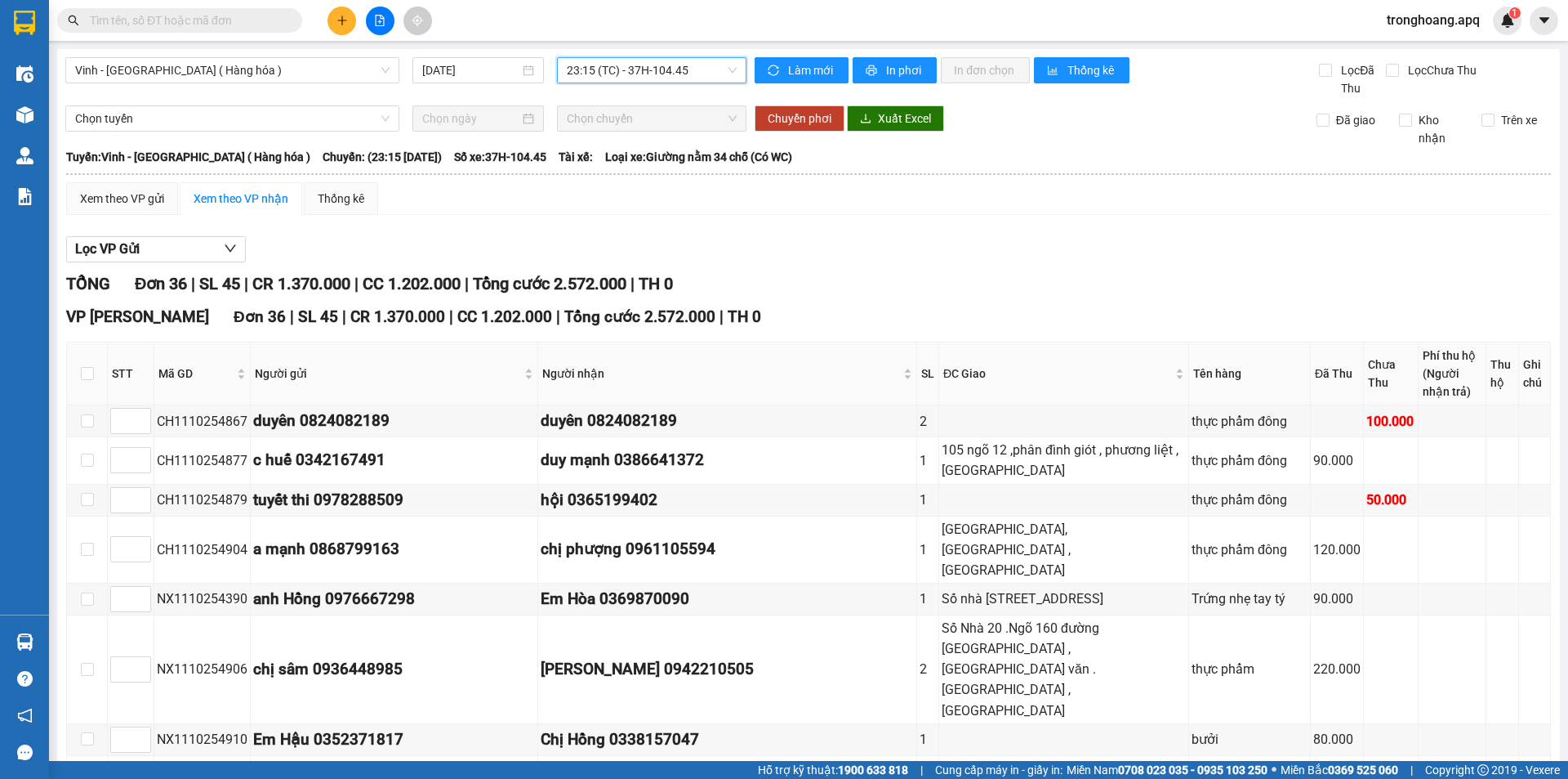
click at [643, 77] on span "23:15 (TC) - 37H-104.45" at bounding box center [652, 70] width 170 height 25
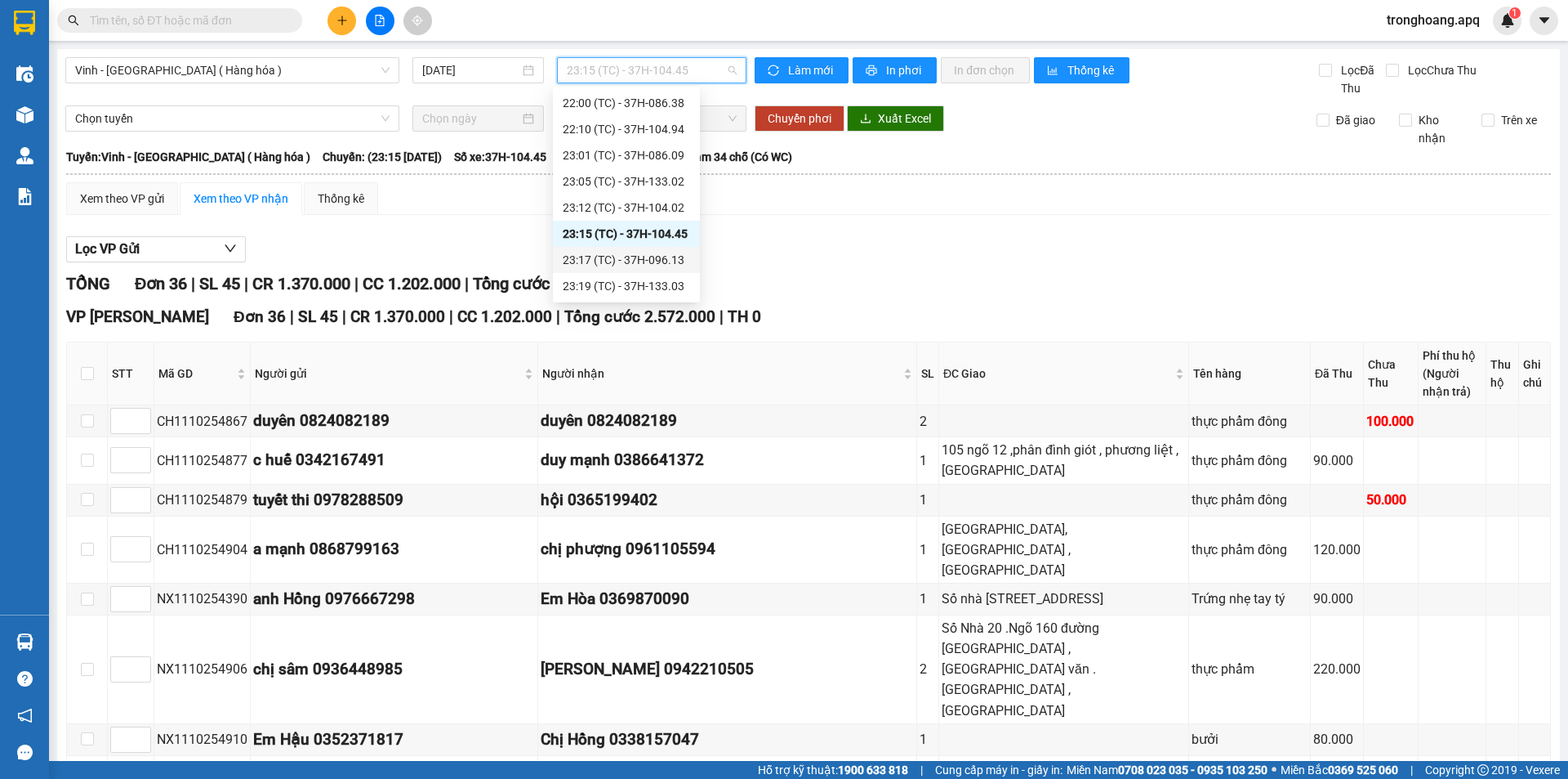
click at [665, 256] on div "23:17 (TC) - 37H-096.13" at bounding box center [627, 260] width 128 height 18
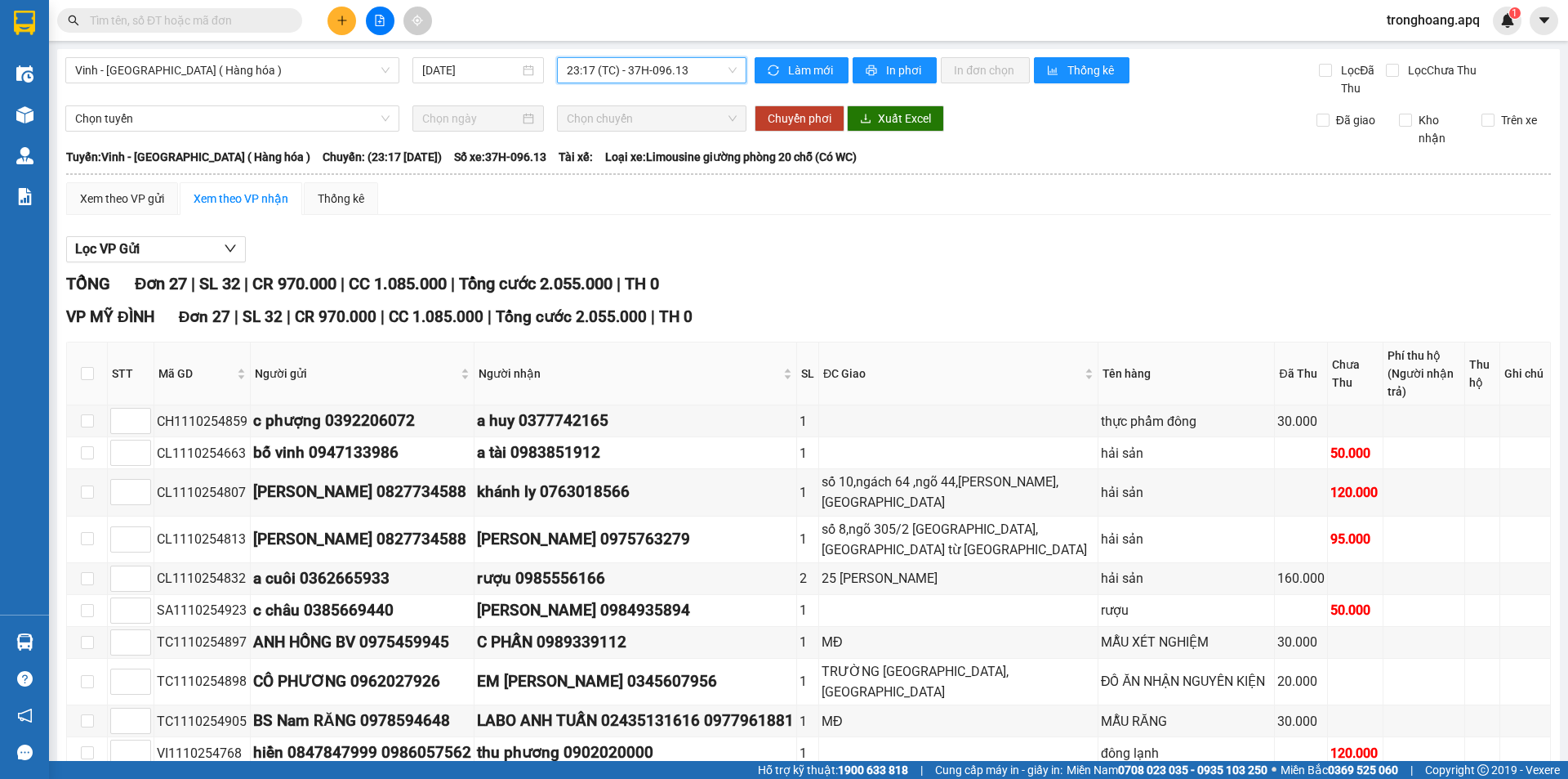
drag, startPoint x: 652, startPoint y: 72, endPoint x: 703, endPoint y: 182, distance: 121.2
click at [654, 72] on span "23:17 (TC) - 37H-096.13" at bounding box center [652, 70] width 170 height 25
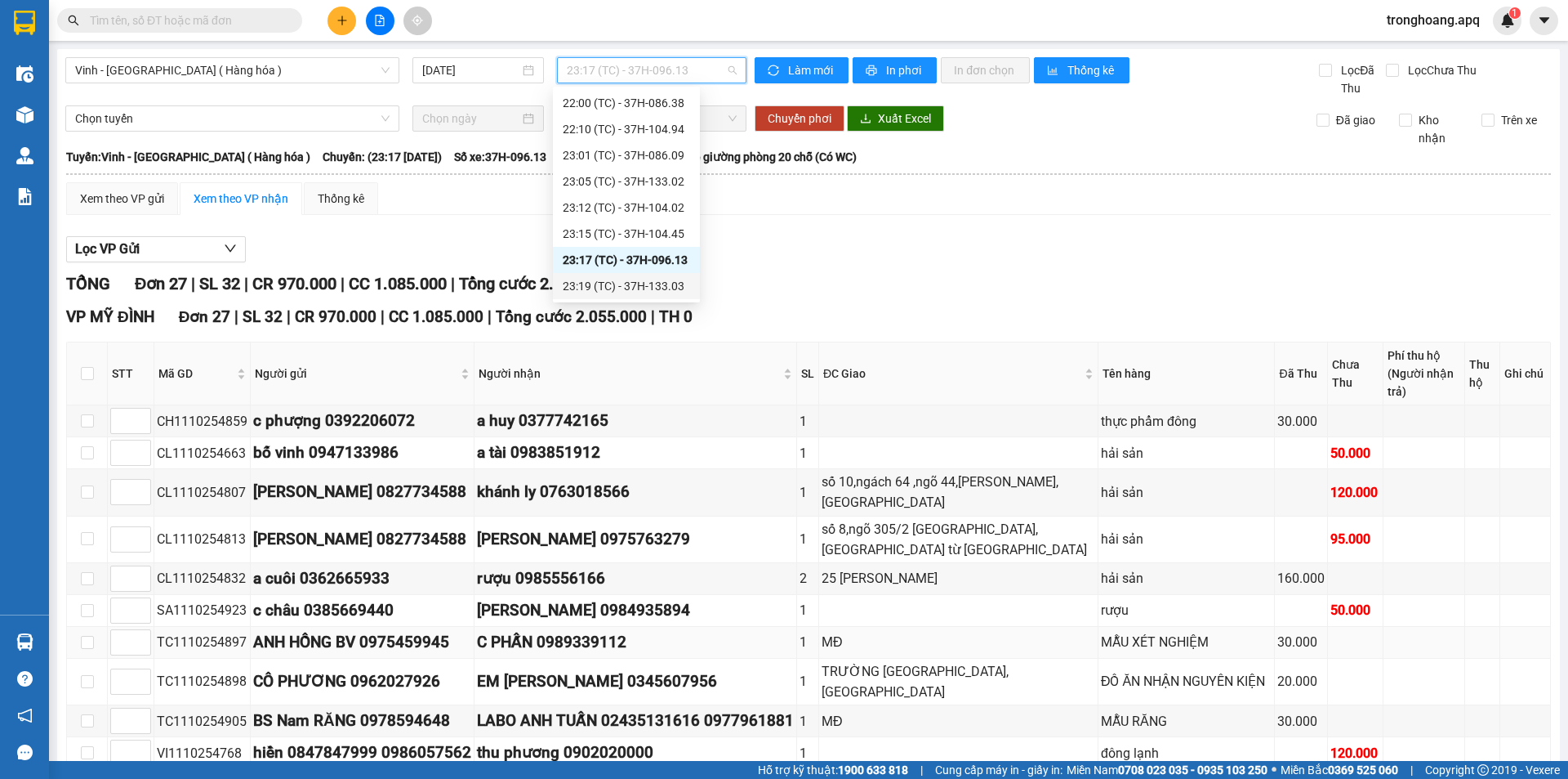
scroll to position [327, 0]
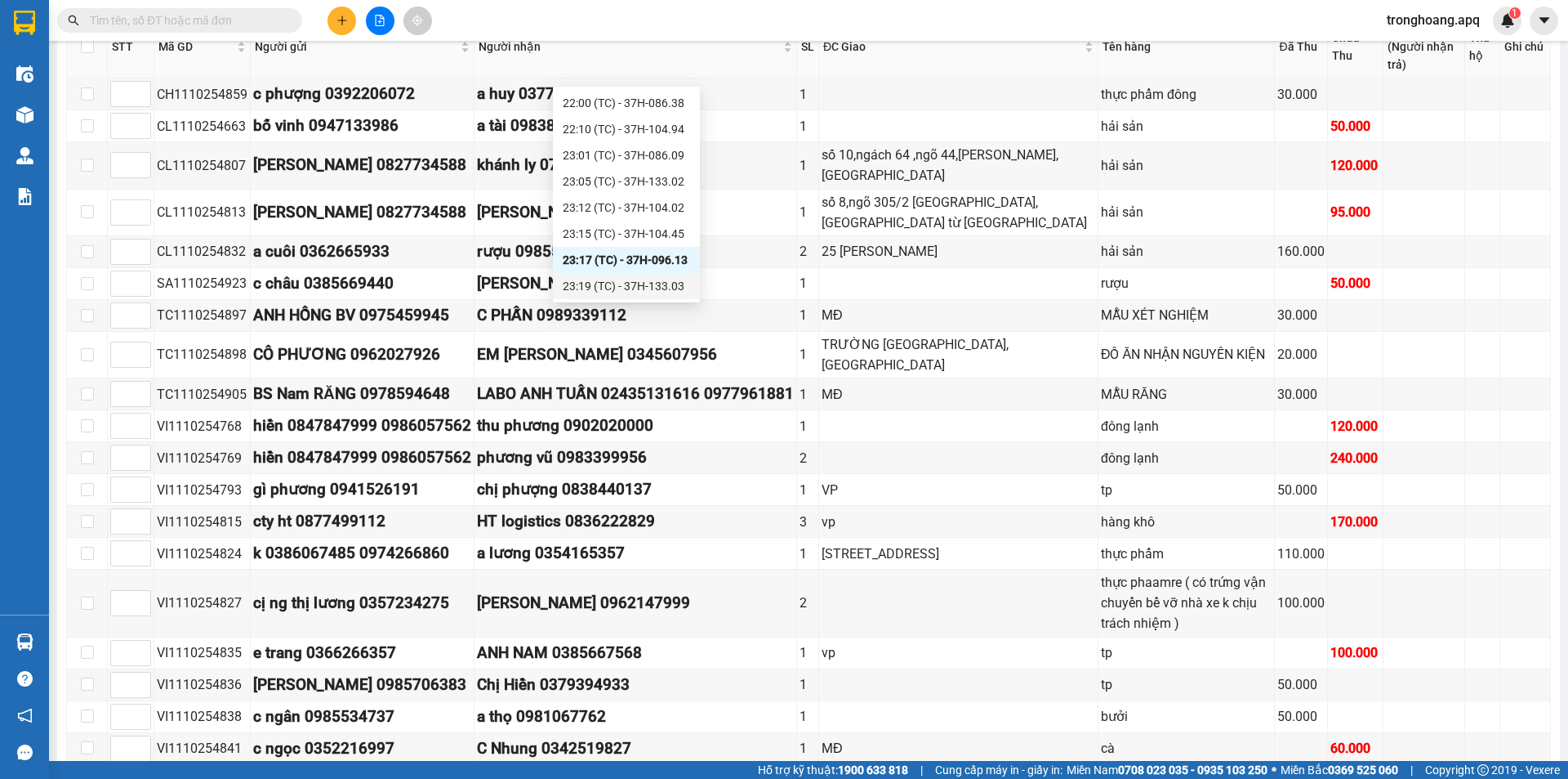
click at [661, 289] on div "23:19 (TC) - 37H-133.03" at bounding box center [627, 286] width 128 height 18
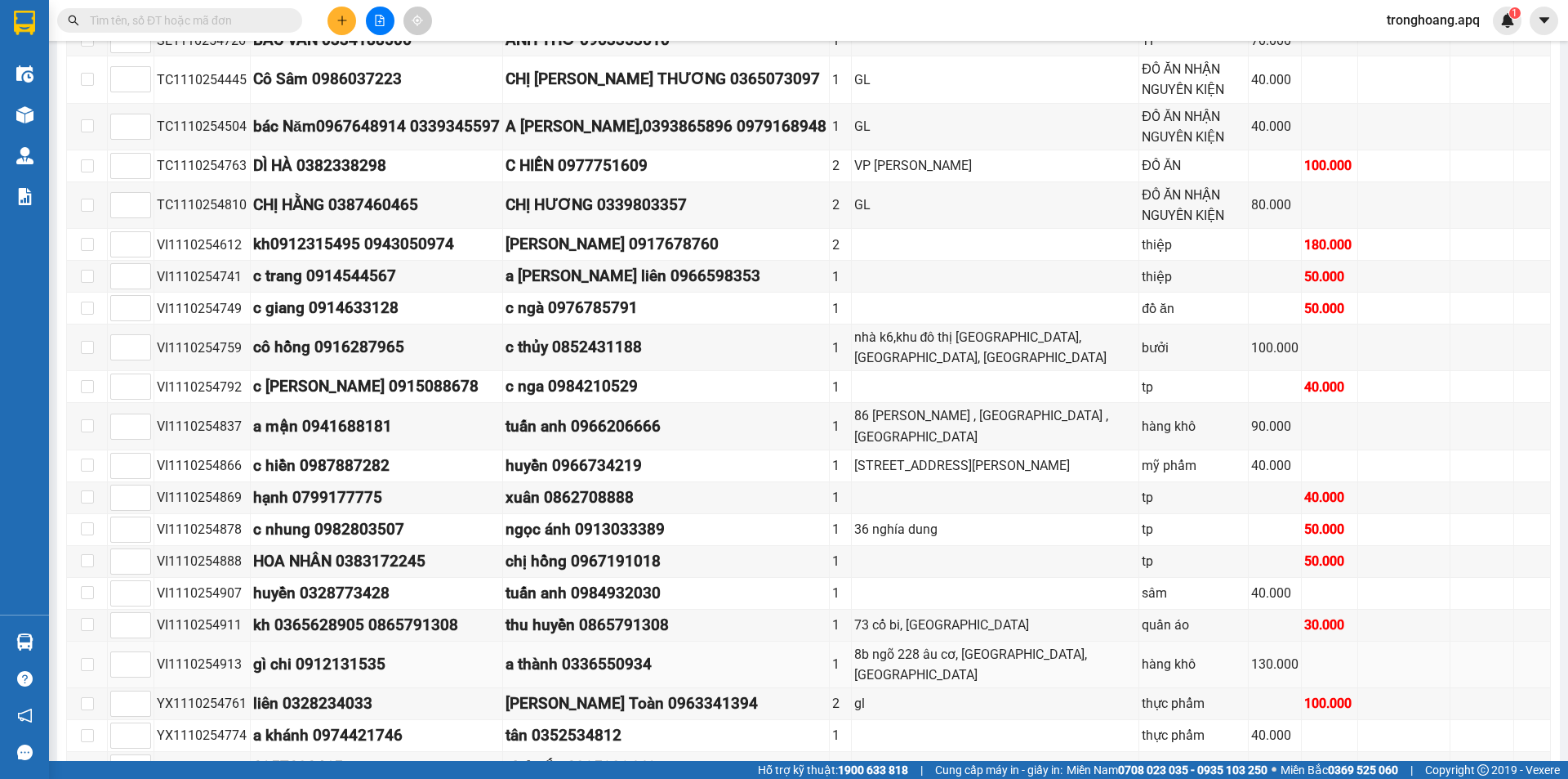
scroll to position [693, 0]
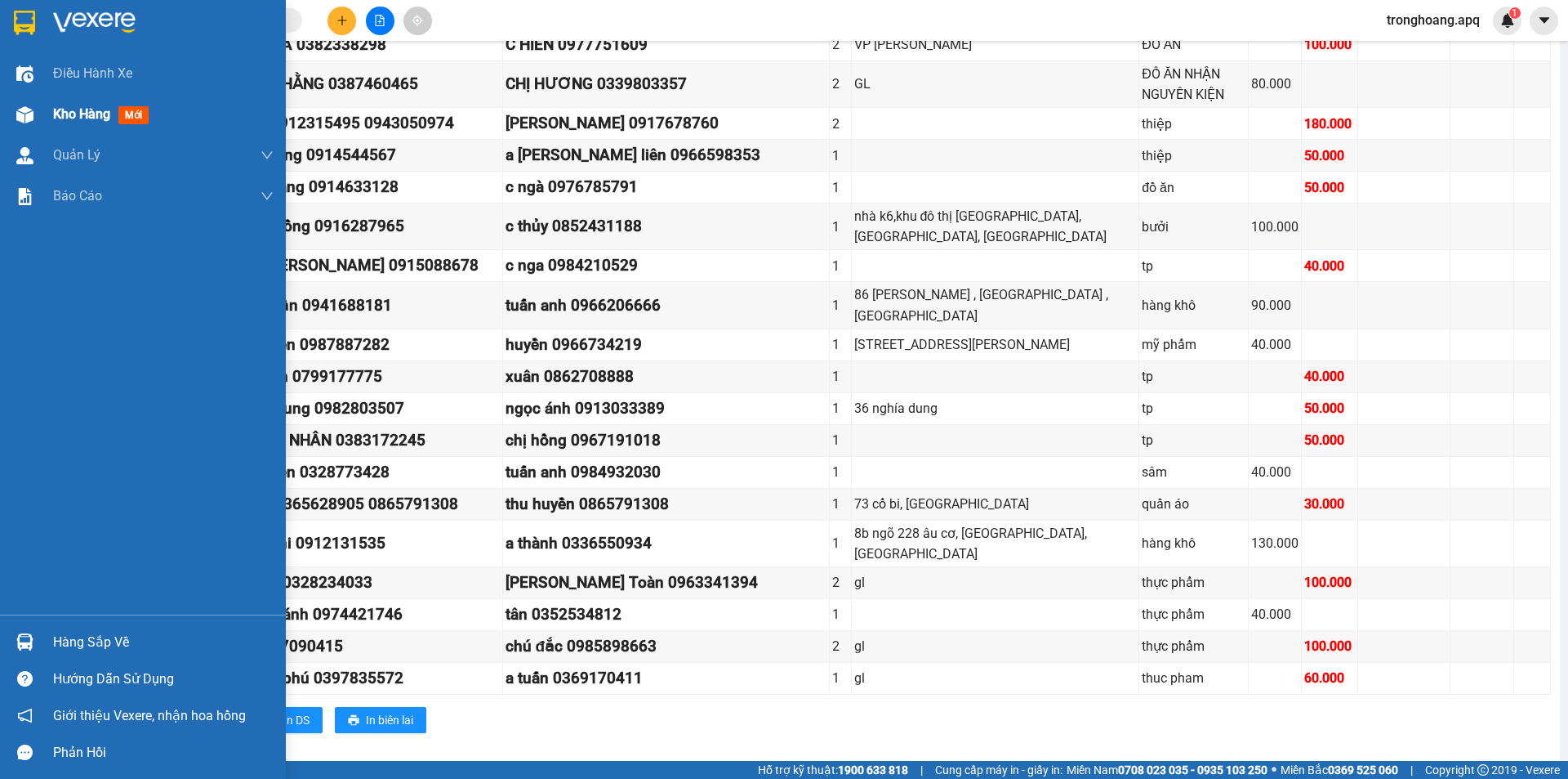
click at [15, 126] on div at bounding box center [25, 115] width 29 height 29
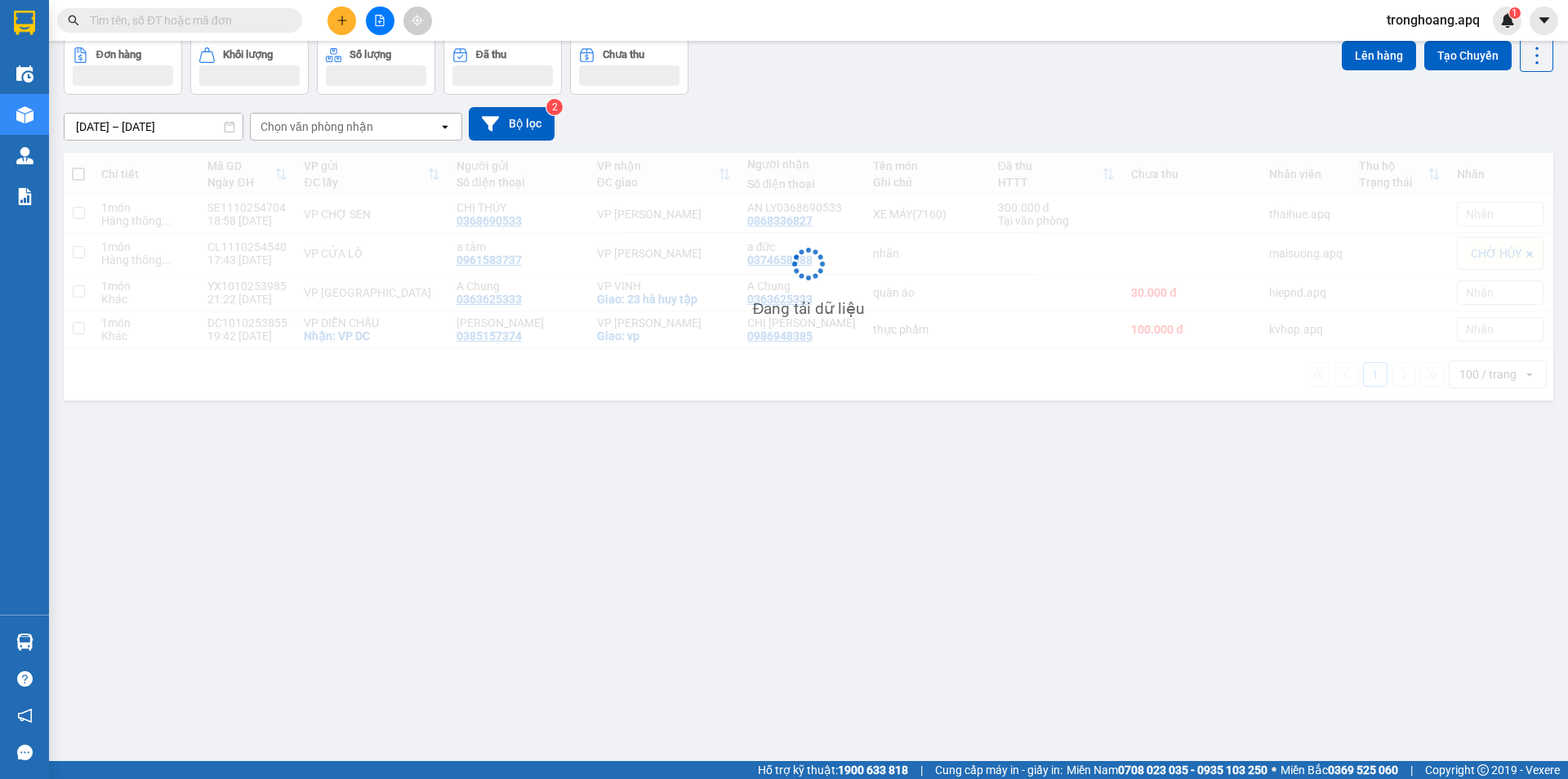
scroll to position [75, 0]
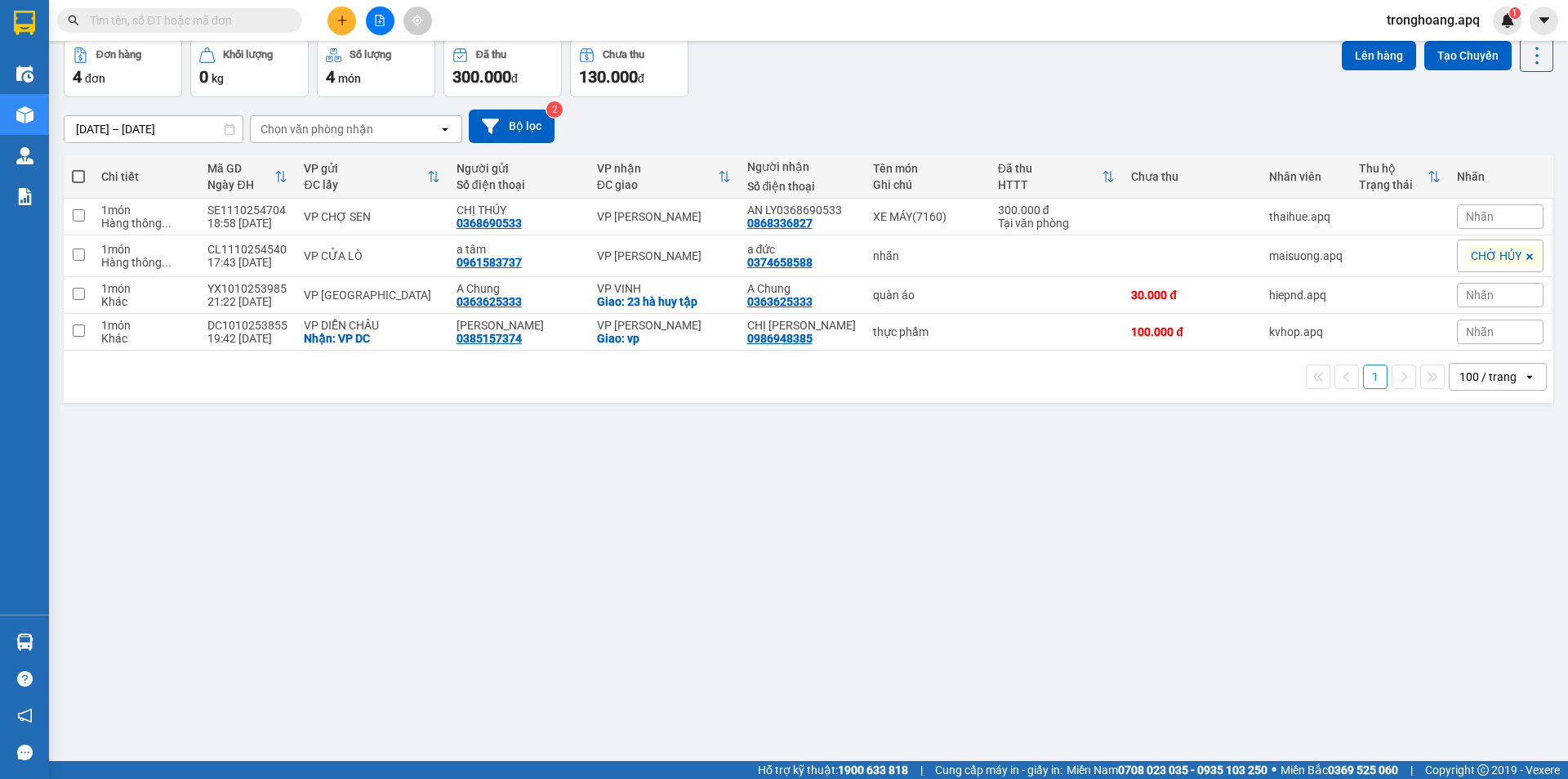
drag, startPoint x: 907, startPoint y: 83, endPoint x: 1421, endPoint y: 76, distance: 514.0
click at [910, 78] on div "Đơn hàng 4 đơn Khối lượng 0 kg Số lượng 4 món Đã thu 300.000 đ Chưa thu 130.000…" at bounding box center [808, 67] width 1490 height 59
click at [1406, 18] on span "tronghoang.apq" at bounding box center [1433, 20] width 119 height 20
click at [1420, 47] on span "Đăng xuất" at bounding box center [1440, 51] width 87 height 18
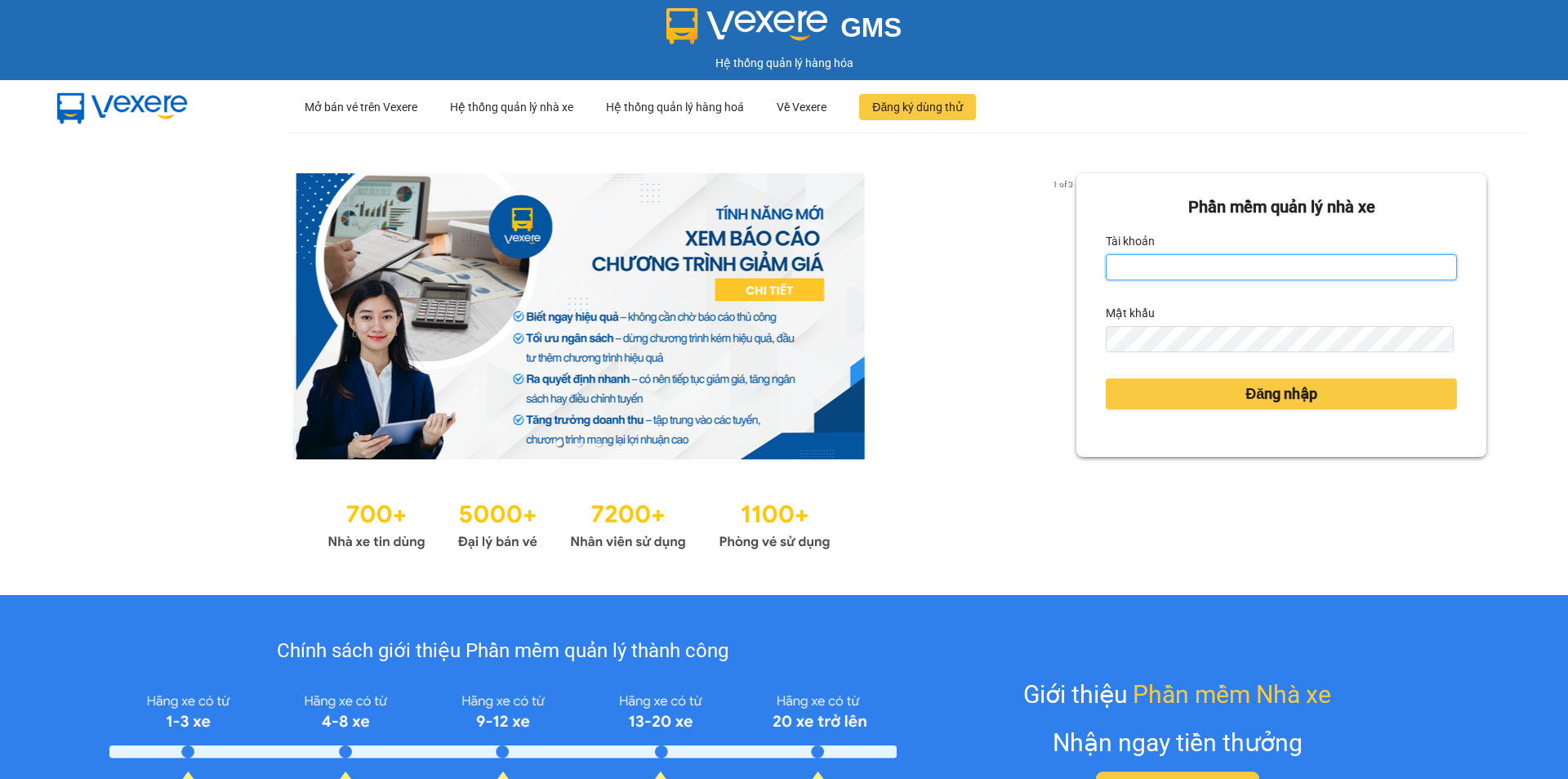
click at [1246, 265] on input "Tài khoản" at bounding box center [1281, 267] width 351 height 26
type input "thanhthuy.apq"
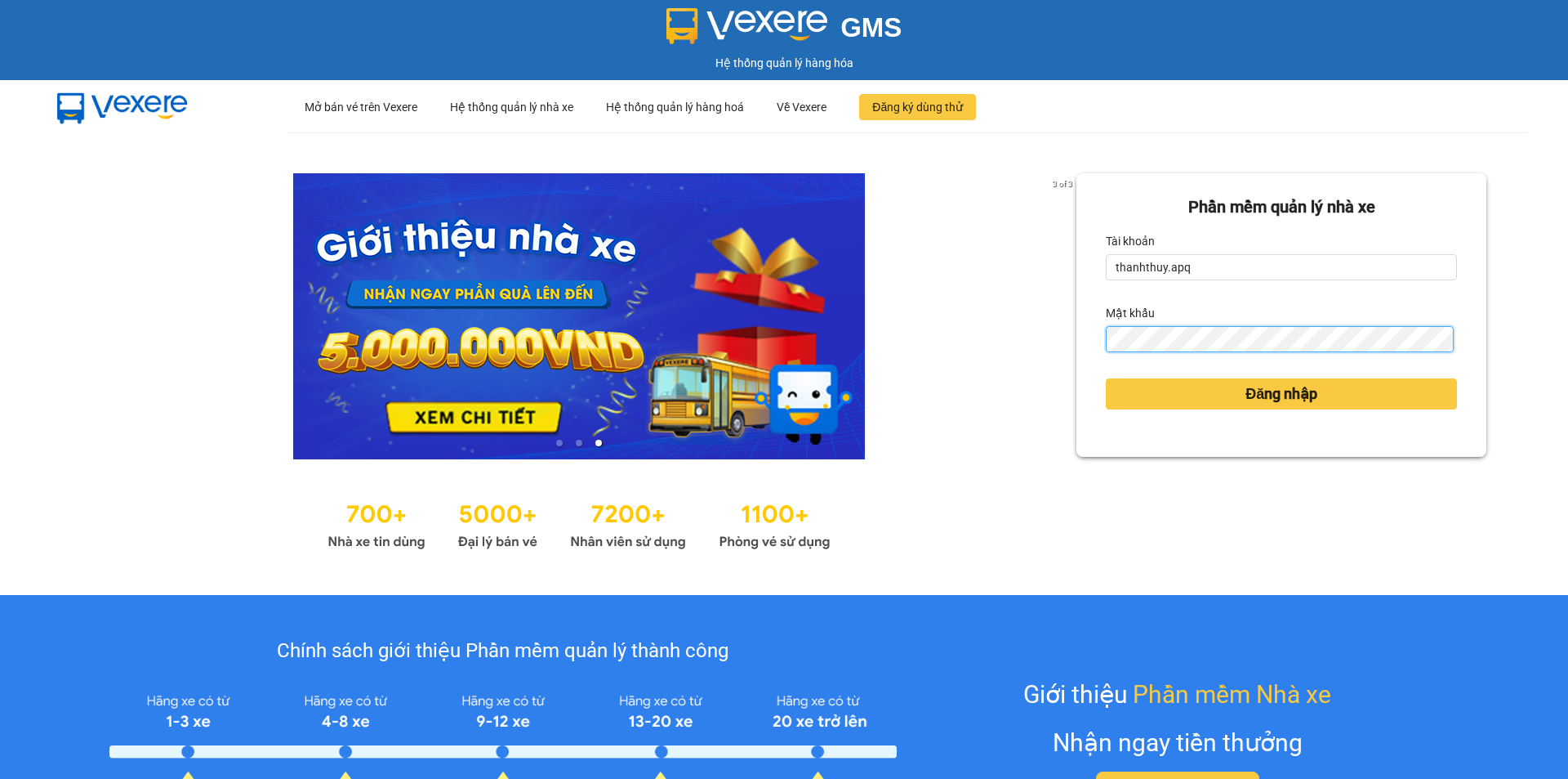
click at [1106, 378] on button "Đăng nhập" at bounding box center [1281, 393] width 351 height 31
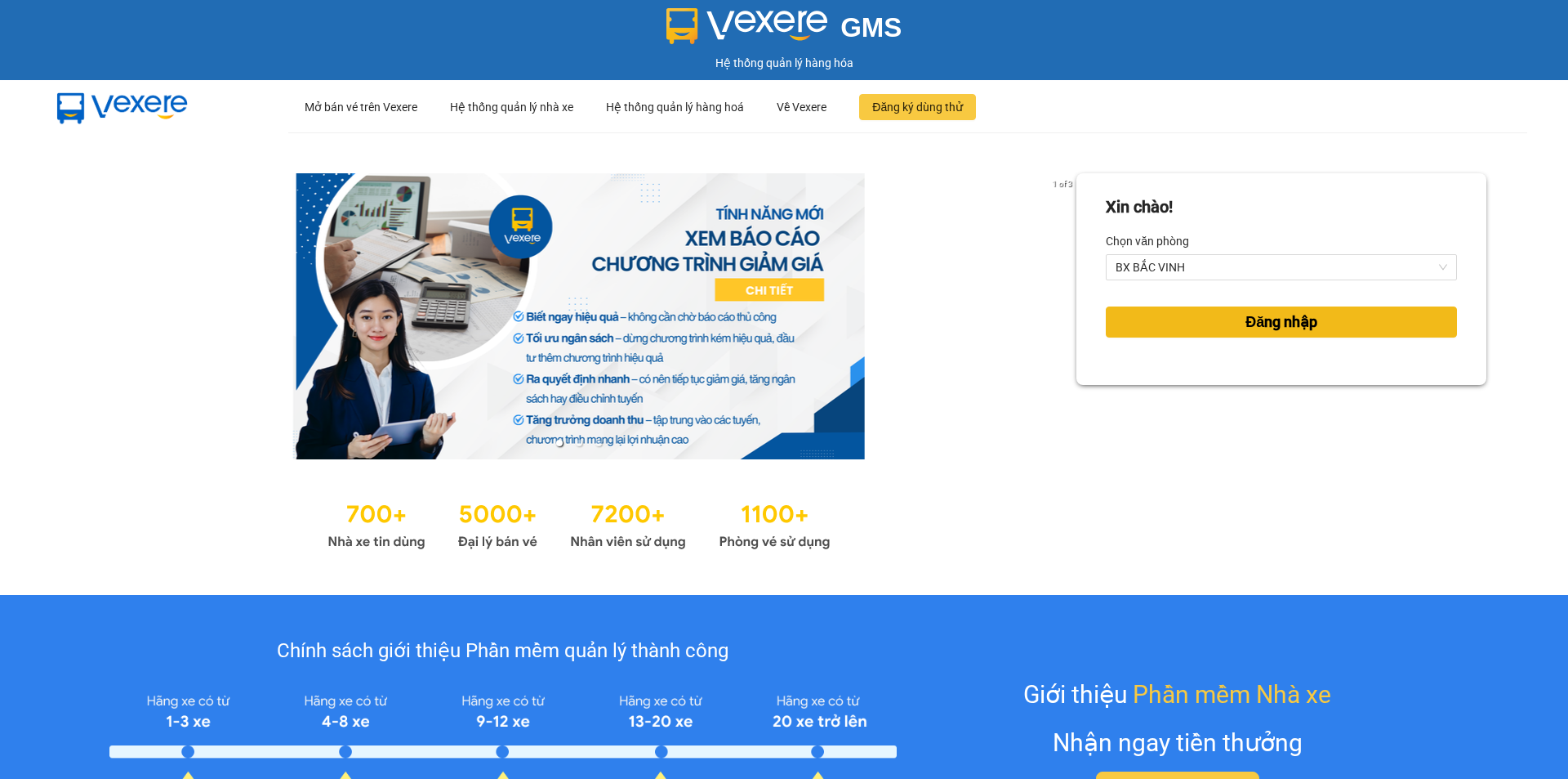
click at [1285, 309] on button "Đăng nhập" at bounding box center [1281, 322] width 351 height 31
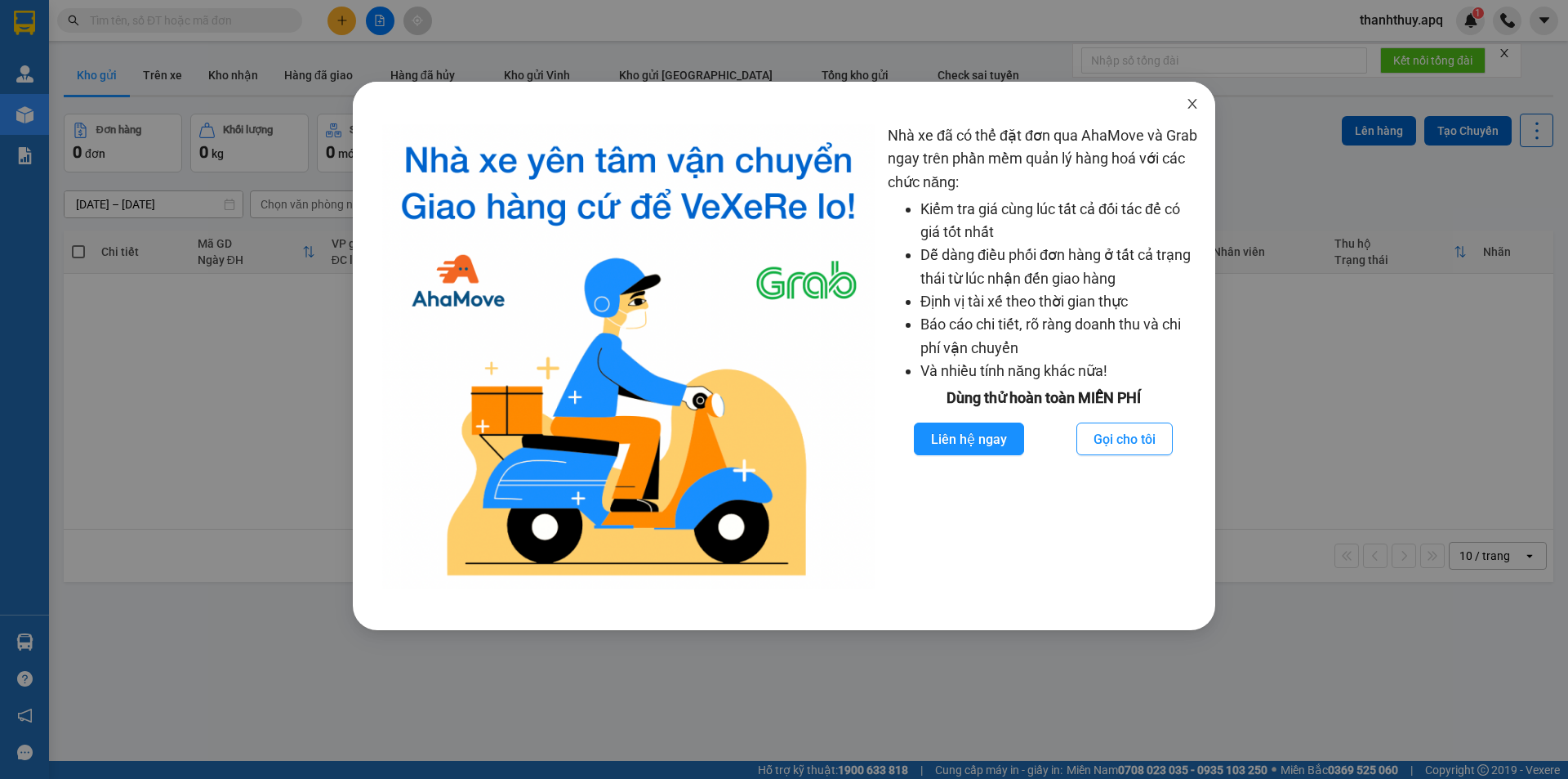
click at [1198, 107] on icon "close" at bounding box center [1192, 103] width 13 height 13
